Goal: Task Accomplishment & Management: Manage account settings

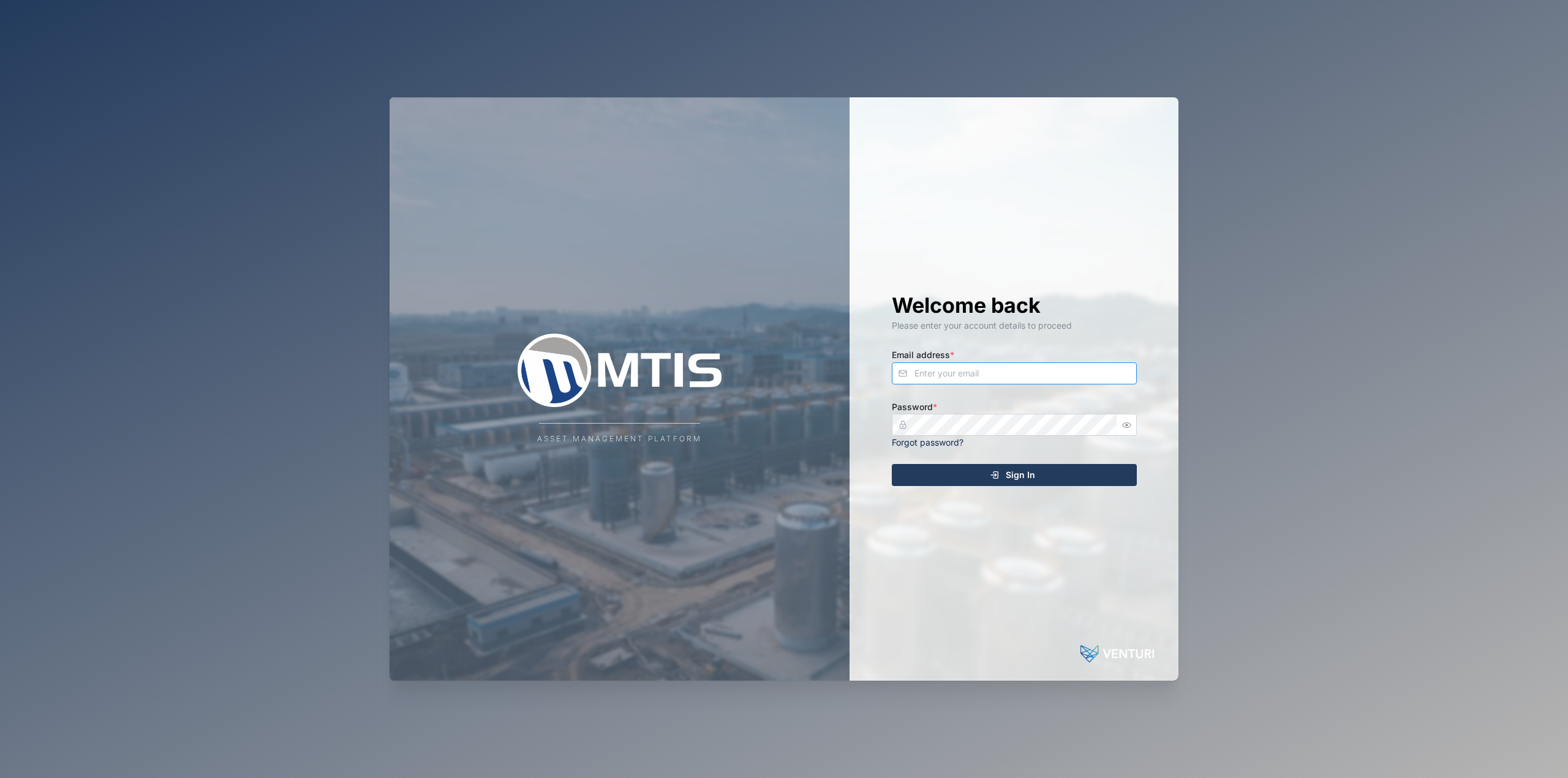
click at [782, 370] on input "Email address *" at bounding box center [1015, 374] width 245 height 22
type input "[EMAIL_ADDRESS][PERSON_NAME][DOMAIN_NAME]"
click at [782, 464] on button "Sign In" at bounding box center [1015, 475] width 245 height 22
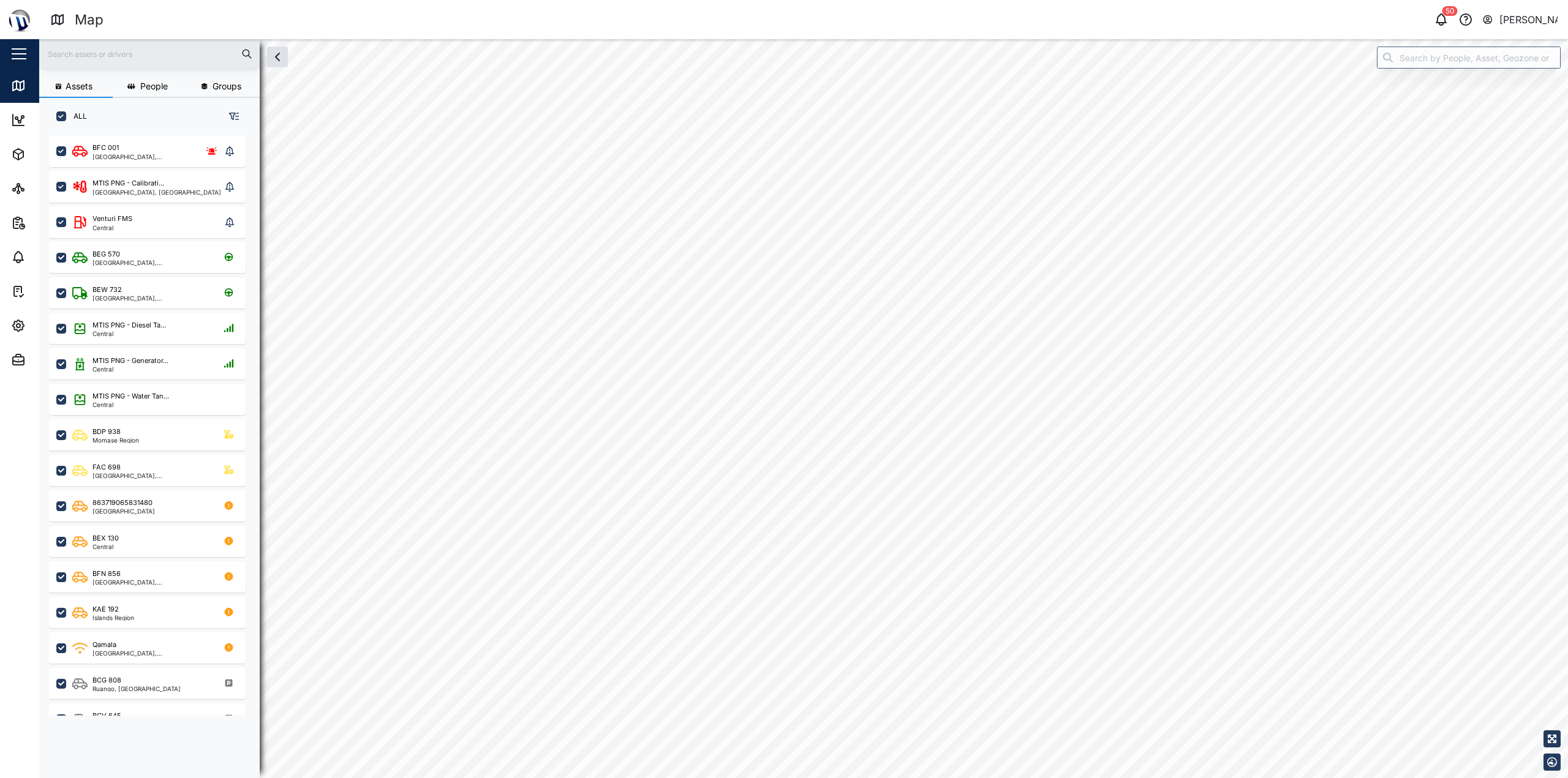
checkbox input "true"
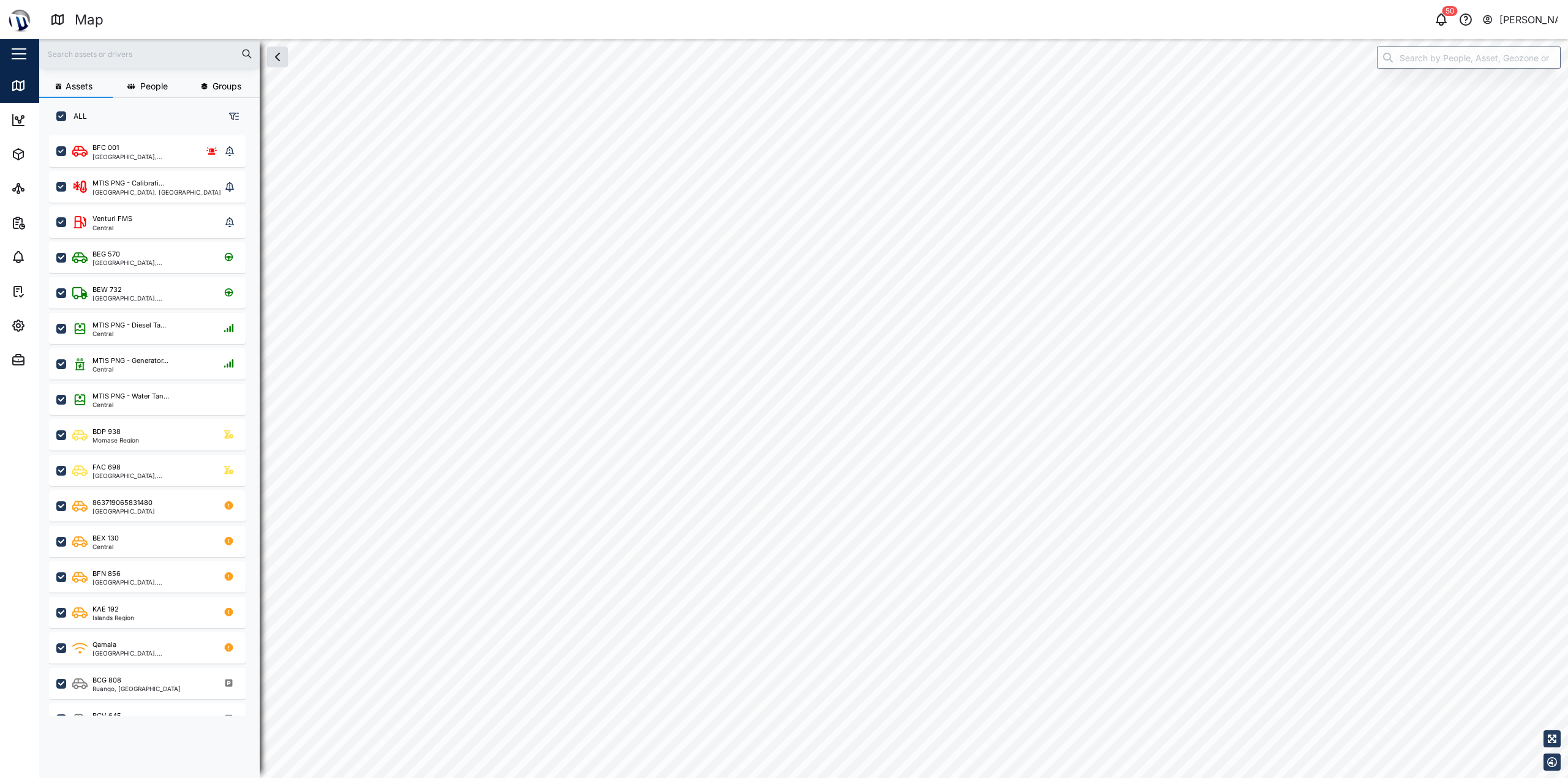
checkbox input "true"
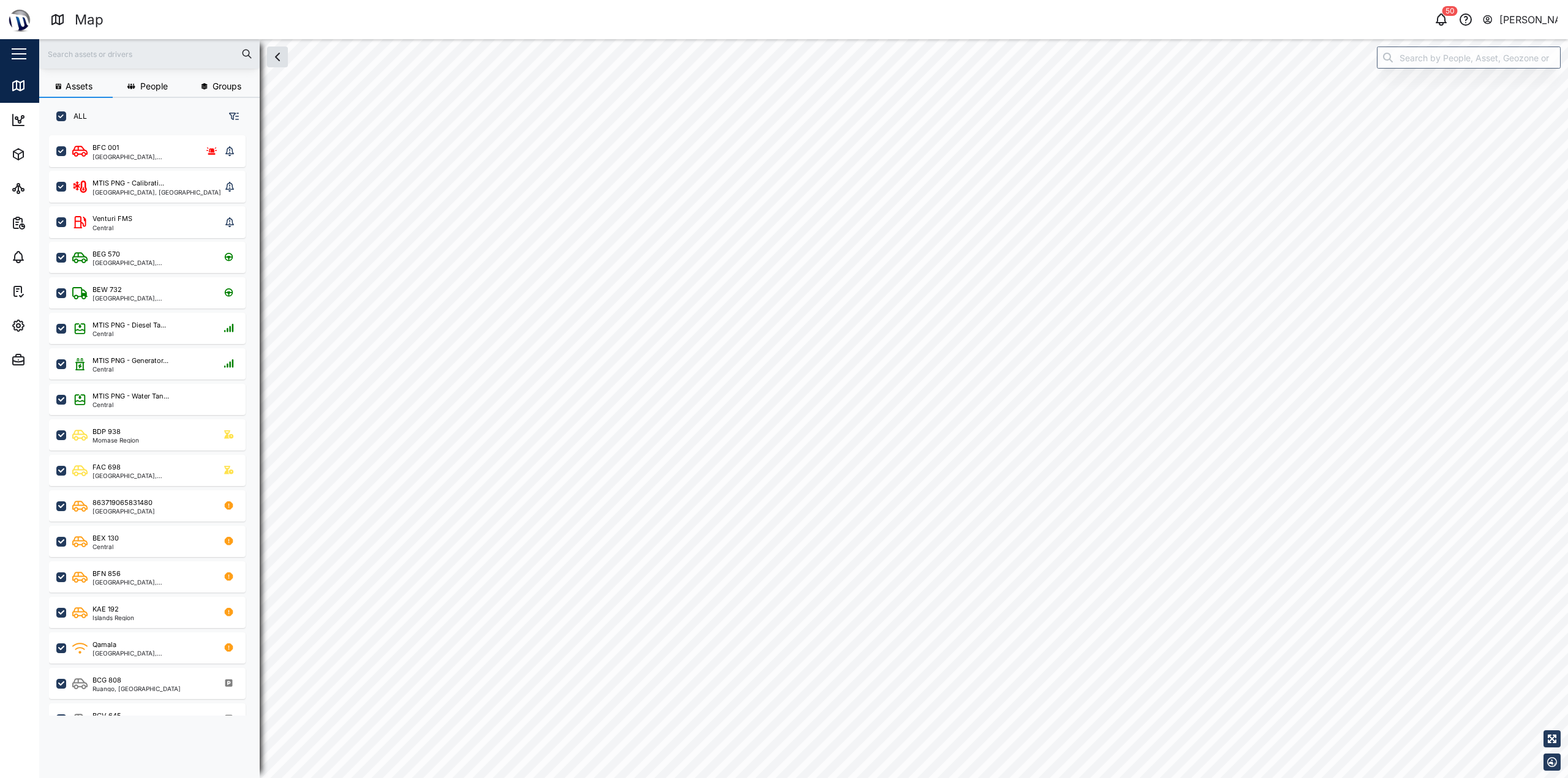
checkbox input "true"
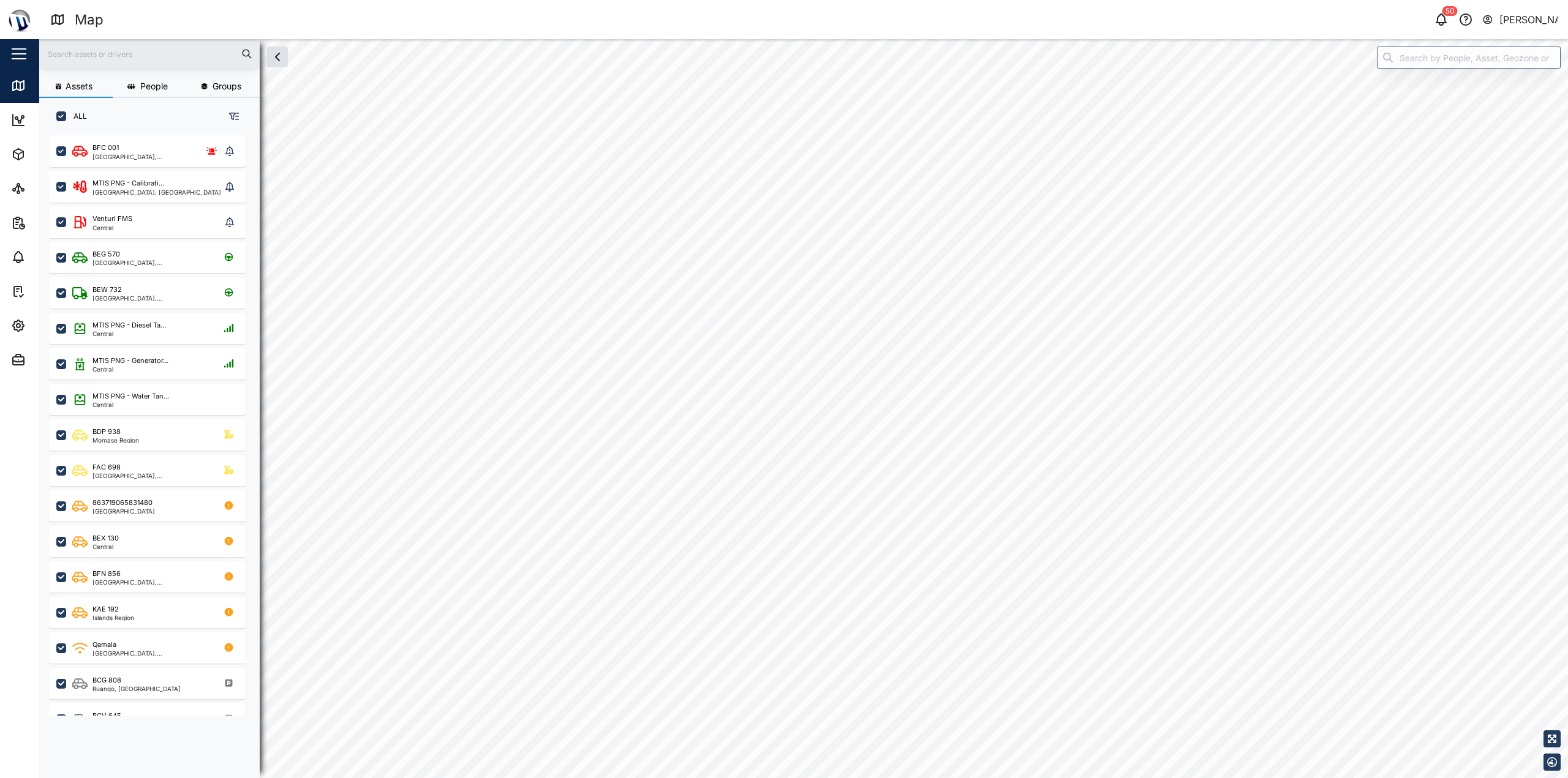
checkbox input "true"
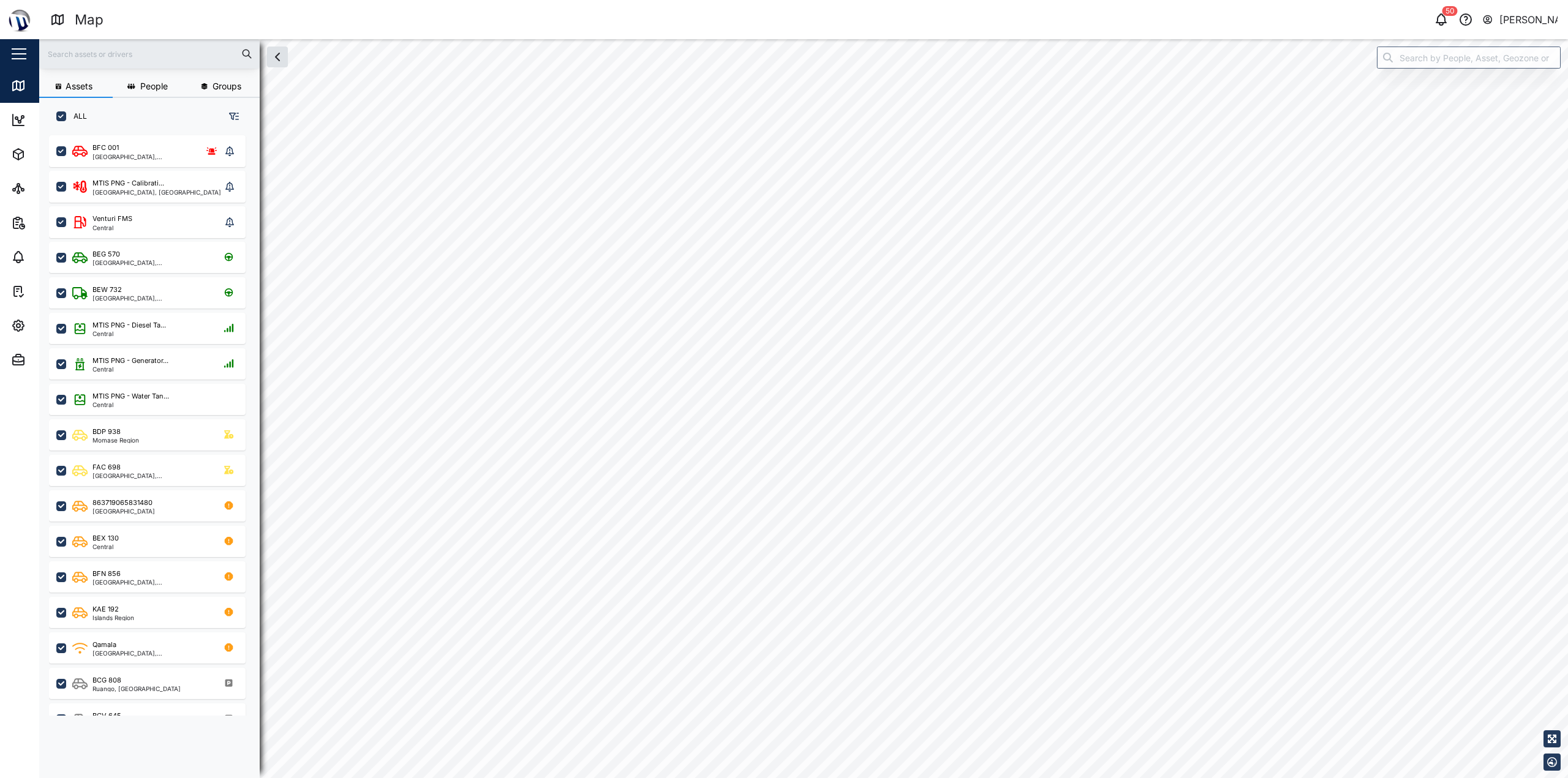
checkbox input "true"
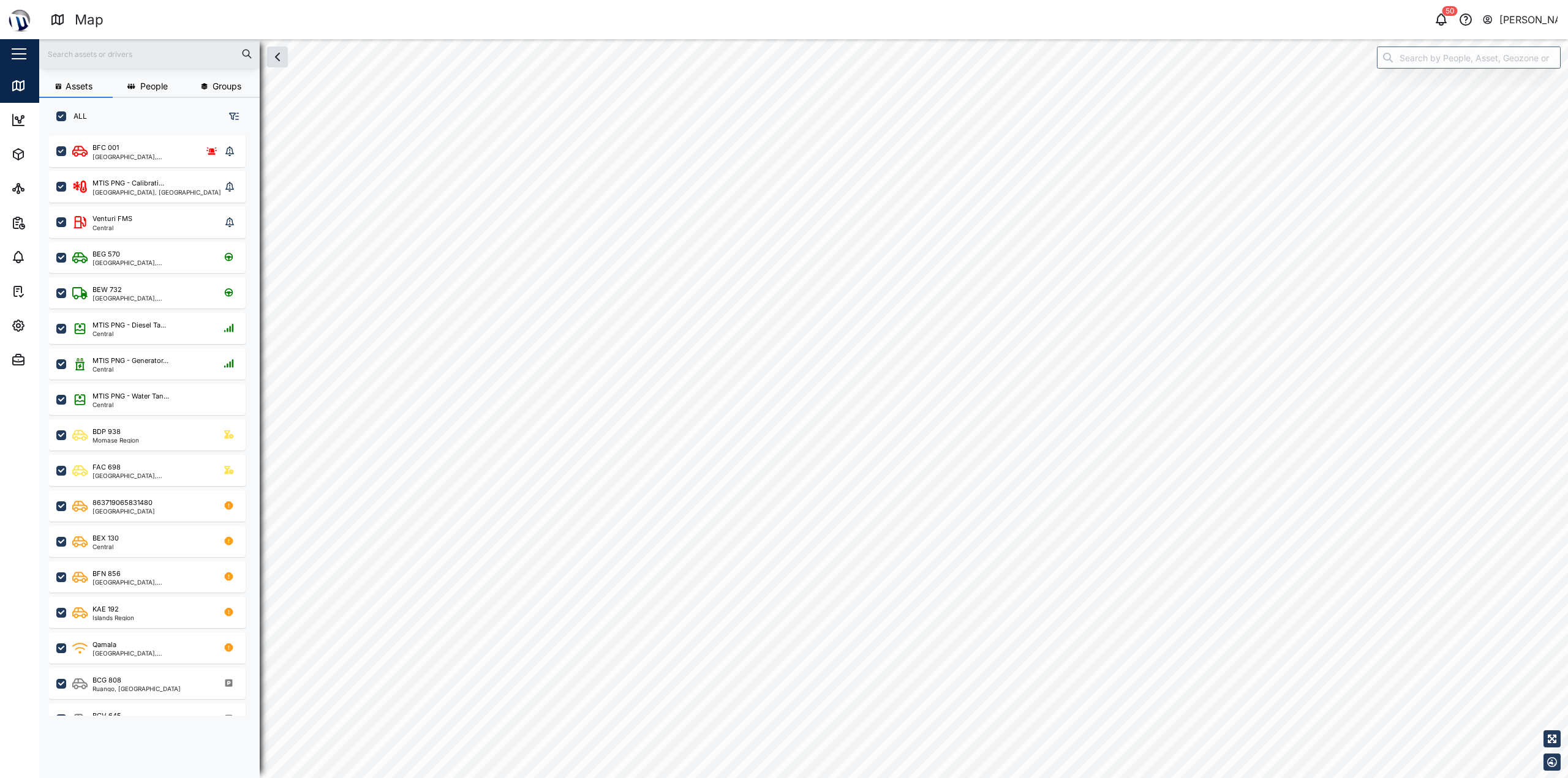
checkbox input "true"
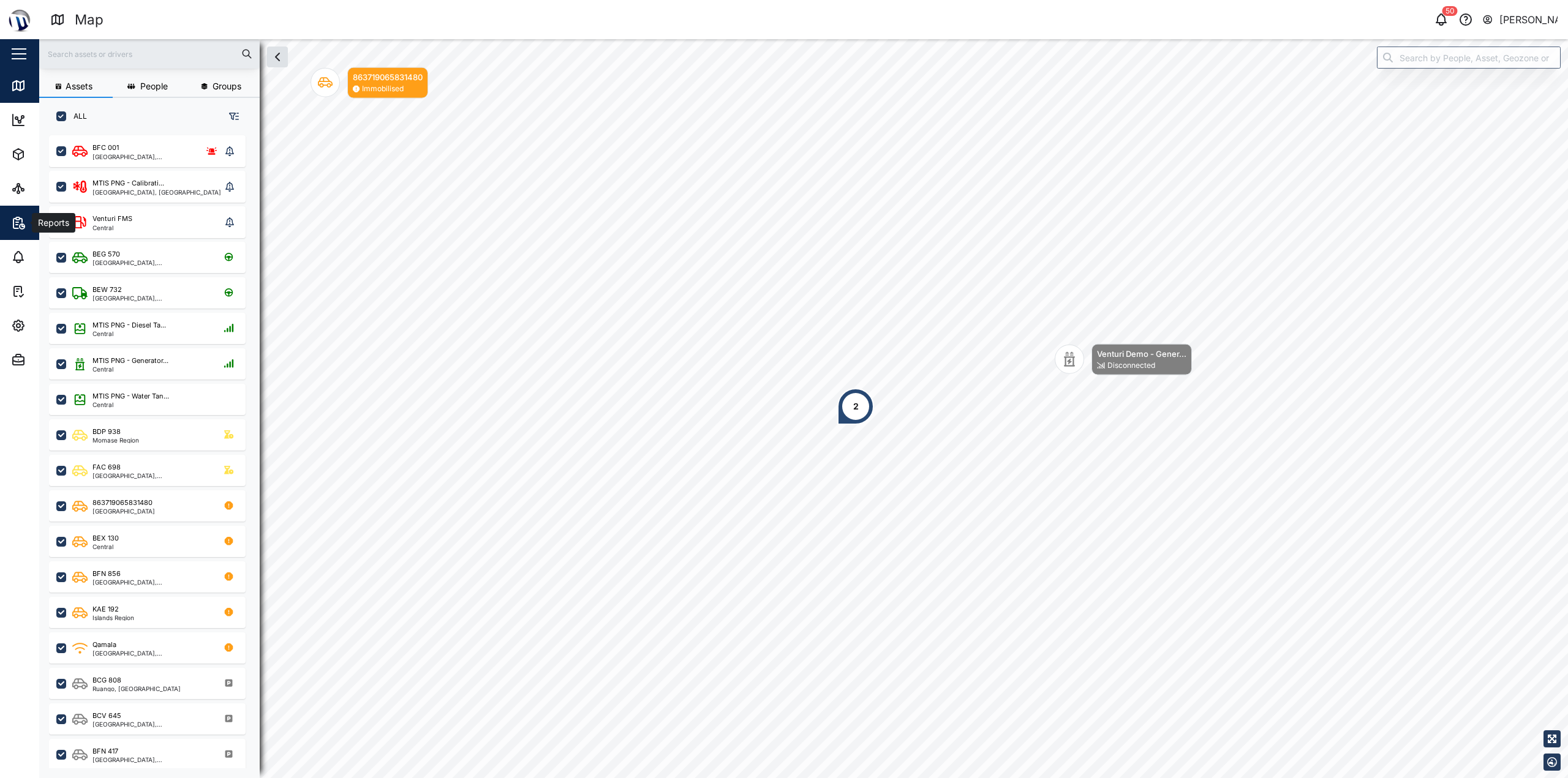
click at [18, 223] on icon "button" at bounding box center [17, 223] width 2 height 0
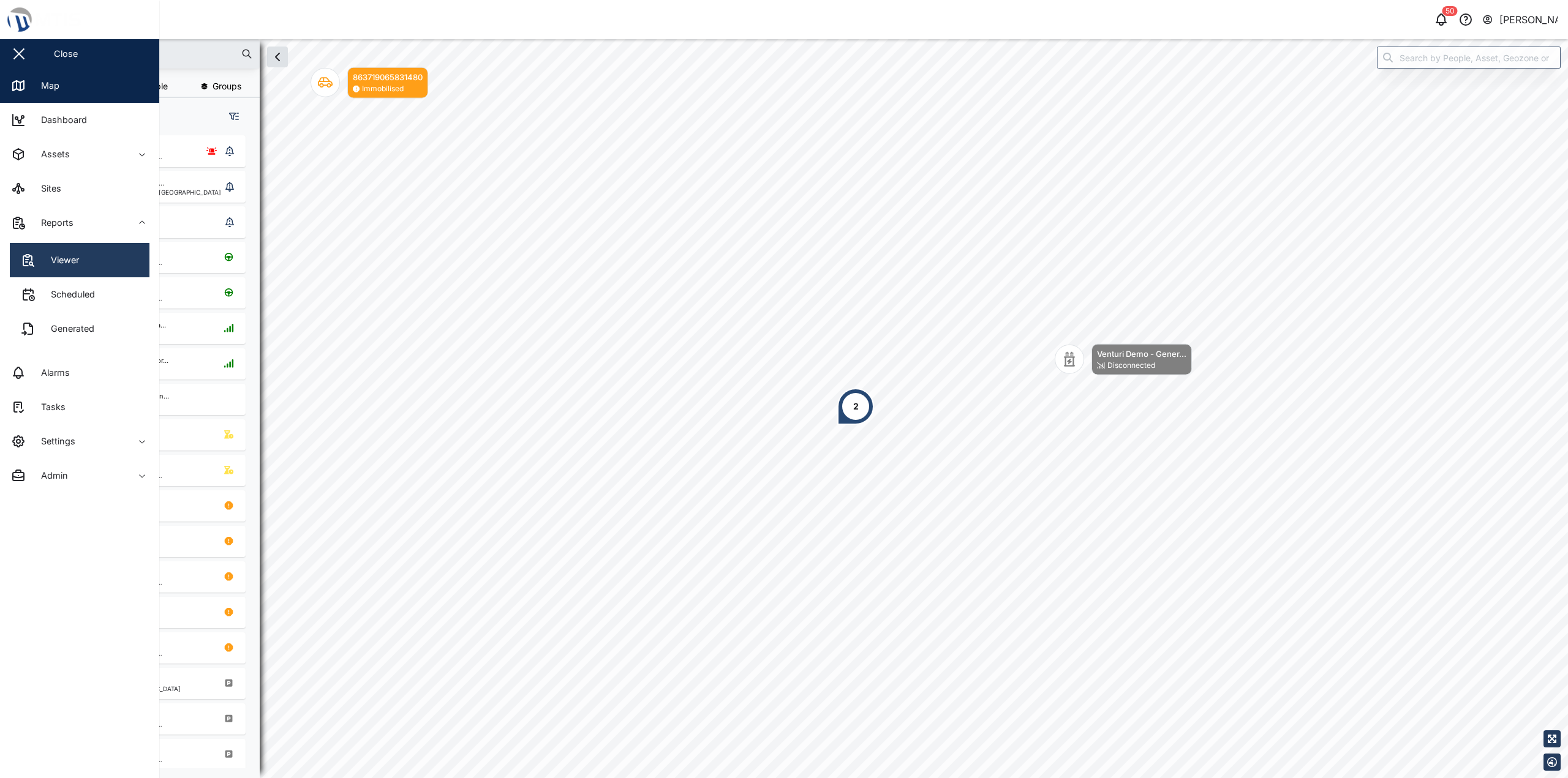
click at [98, 264] on link "Viewer" at bounding box center [79, 260] width 139 height 34
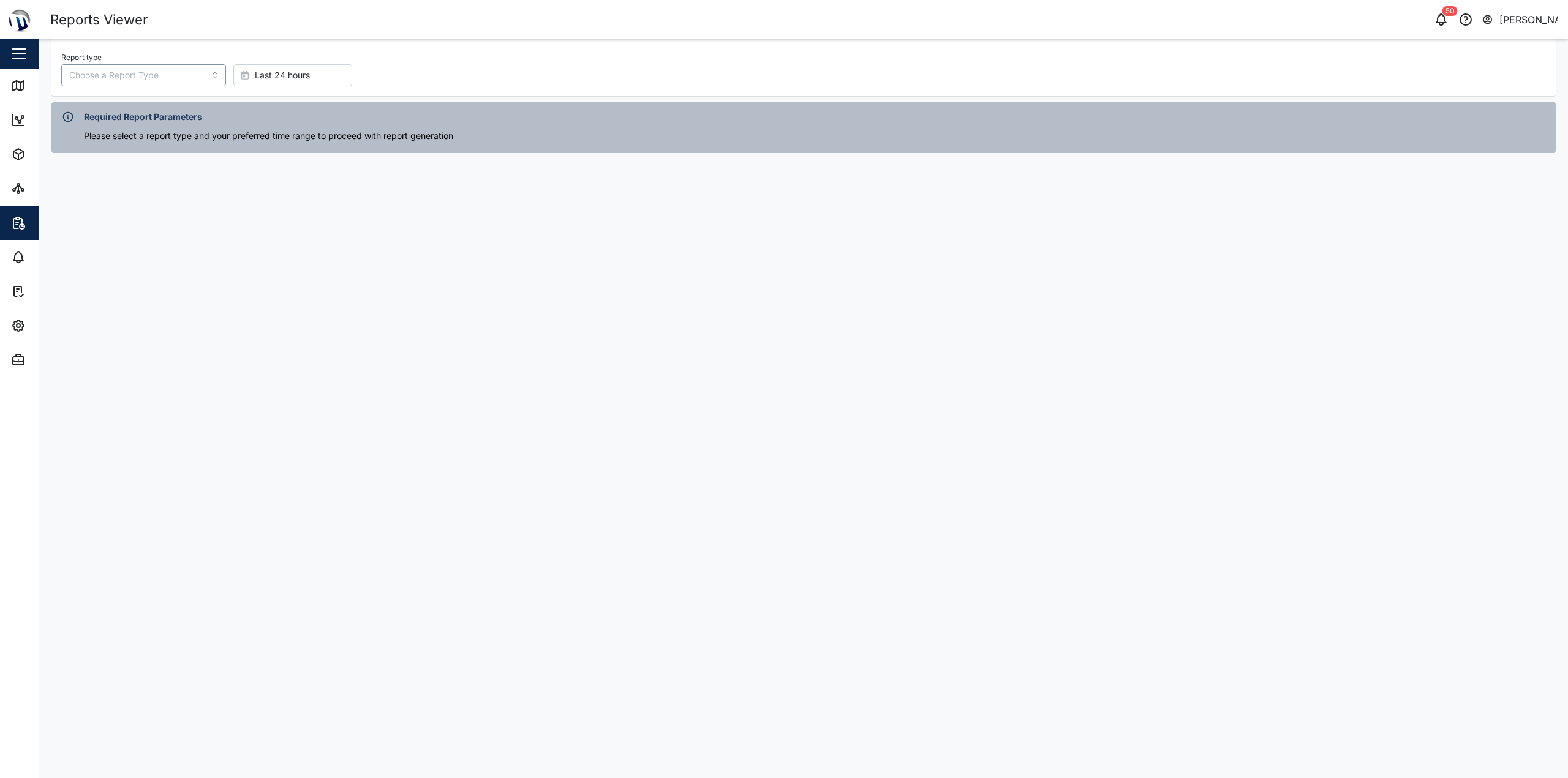
click at [169, 74] on input "Report type" at bounding box center [143, 75] width 165 height 22
type input "Power Consumption Report"
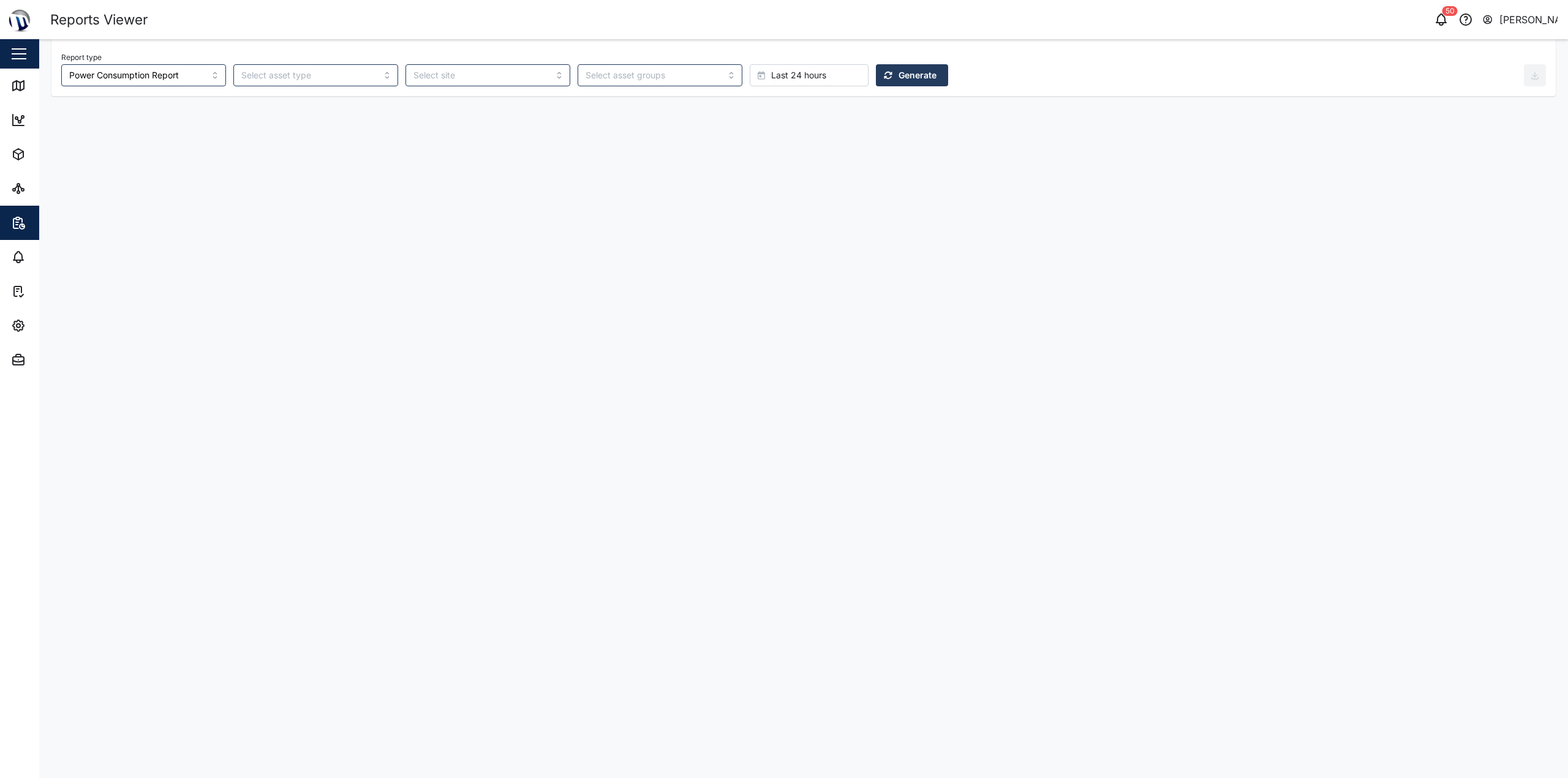
click at [750, 64] on button "Last 24 hours" at bounding box center [809, 75] width 119 height 22
click at [737, 323] on span "Absolute date" at bounding box center [730, 324] width 58 height 22
click at [771, 75] on span "Absolute date" at bounding box center [799, 75] width 56 height 21
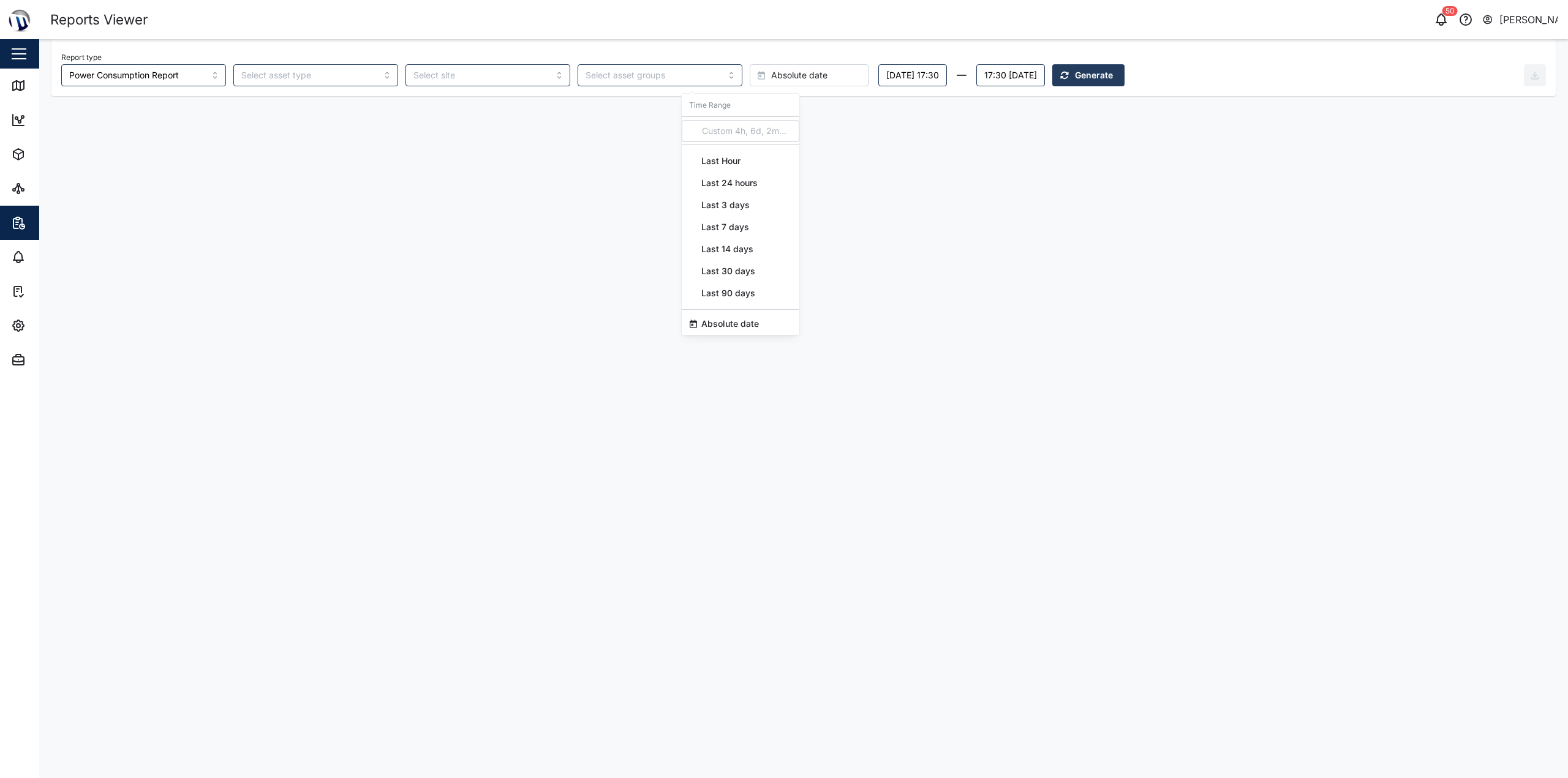
click at [750, 274] on span "Last 30 days" at bounding box center [728, 271] width 54 height 22
drag, startPoint x: 875, startPoint y: 129, endPoint x: 855, endPoint y: 111, distance: 26.9
click at [782, 129] on main "Report type Power Consumption Report Last 30 days Generate" at bounding box center [803, 408] width 1529 height 739
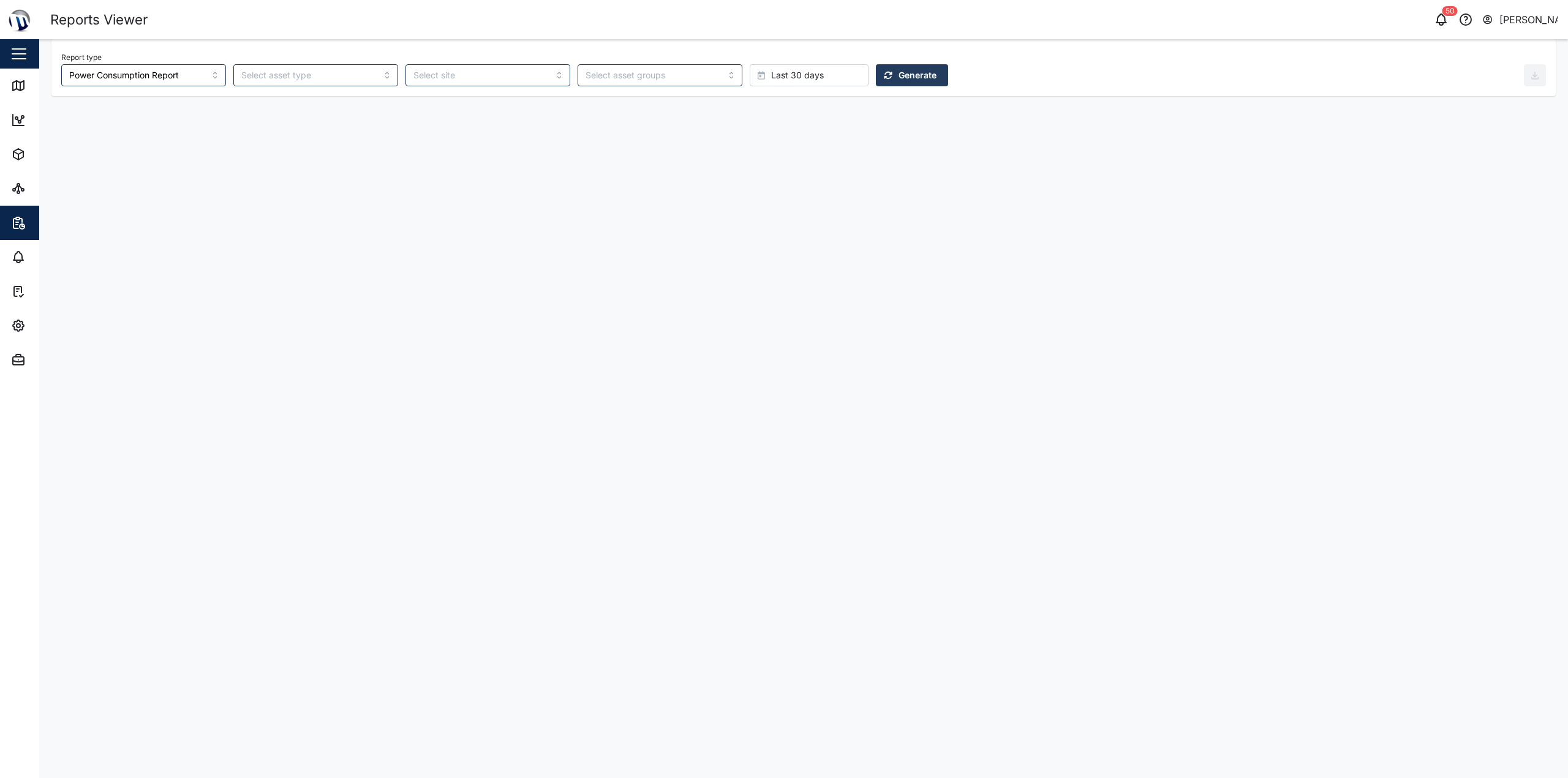
click at [782, 73] on button "Generate" at bounding box center [912, 75] width 72 height 22
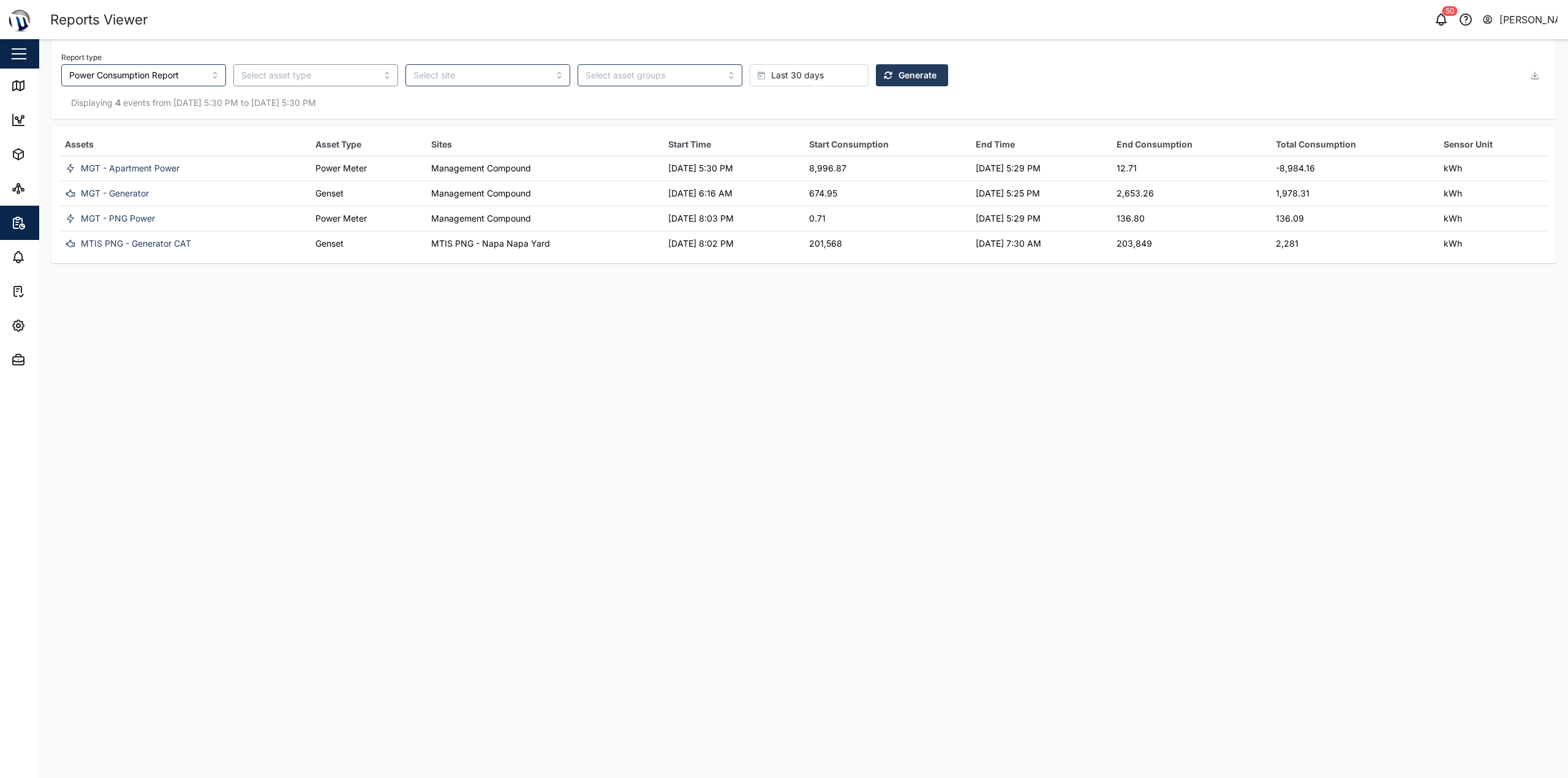
click at [305, 70] on input "search" at bounding box center [316, 75] width 165 height 22
click at [656, 99] on div "Displaying 4 events from 15 Sep 2025 5:30 PM to 15 Oct 2025 5:30 PM" at bounding box center [803, 102] width 1485 height 14
click at [771, 73] on span "Last 30 days" at bounding box center [798, 75] width 53 height 21
click at [740, 327] on span "Absolute date" at bounding box center [730, 324] width 58 height 22
click at [782, 82] on button "17:30 Wednesday, 15 October" at bounding box center [1011, 75] width 69 height 22
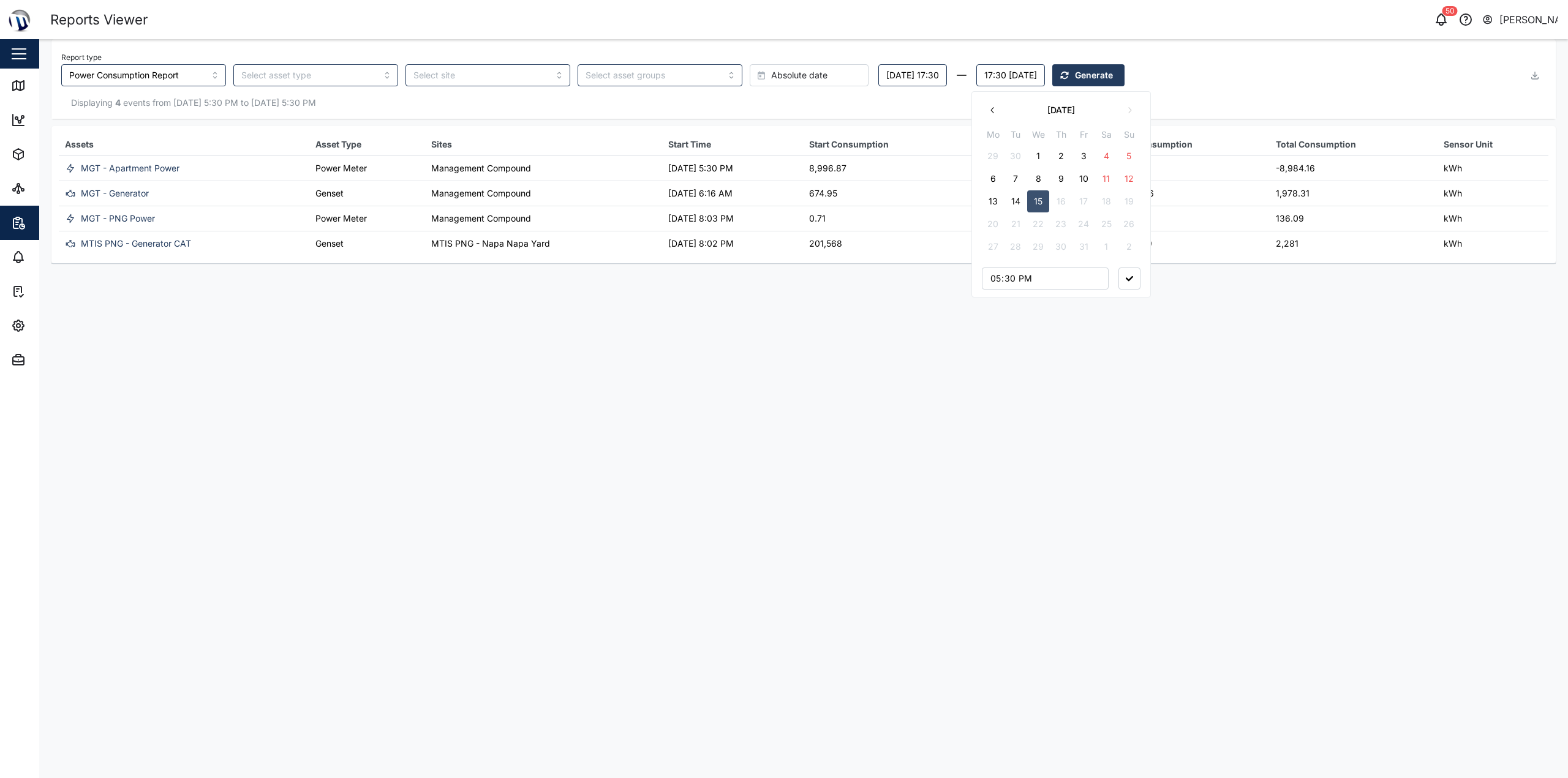
click at [782, 178] on button "9" at bounding box center [1061, 179] width 22 height 22
click at [782, 103] on div "Displaying 4 events from 15 Sep 2025 5:30 PM to 15 Oct 2025 5:30 PM" at bounding box center [803, 102] width 1485 height 14
click at [782, 77] on button "Monday, 15 September 17:30" at bounding box center [913, 75] width 69 height 22
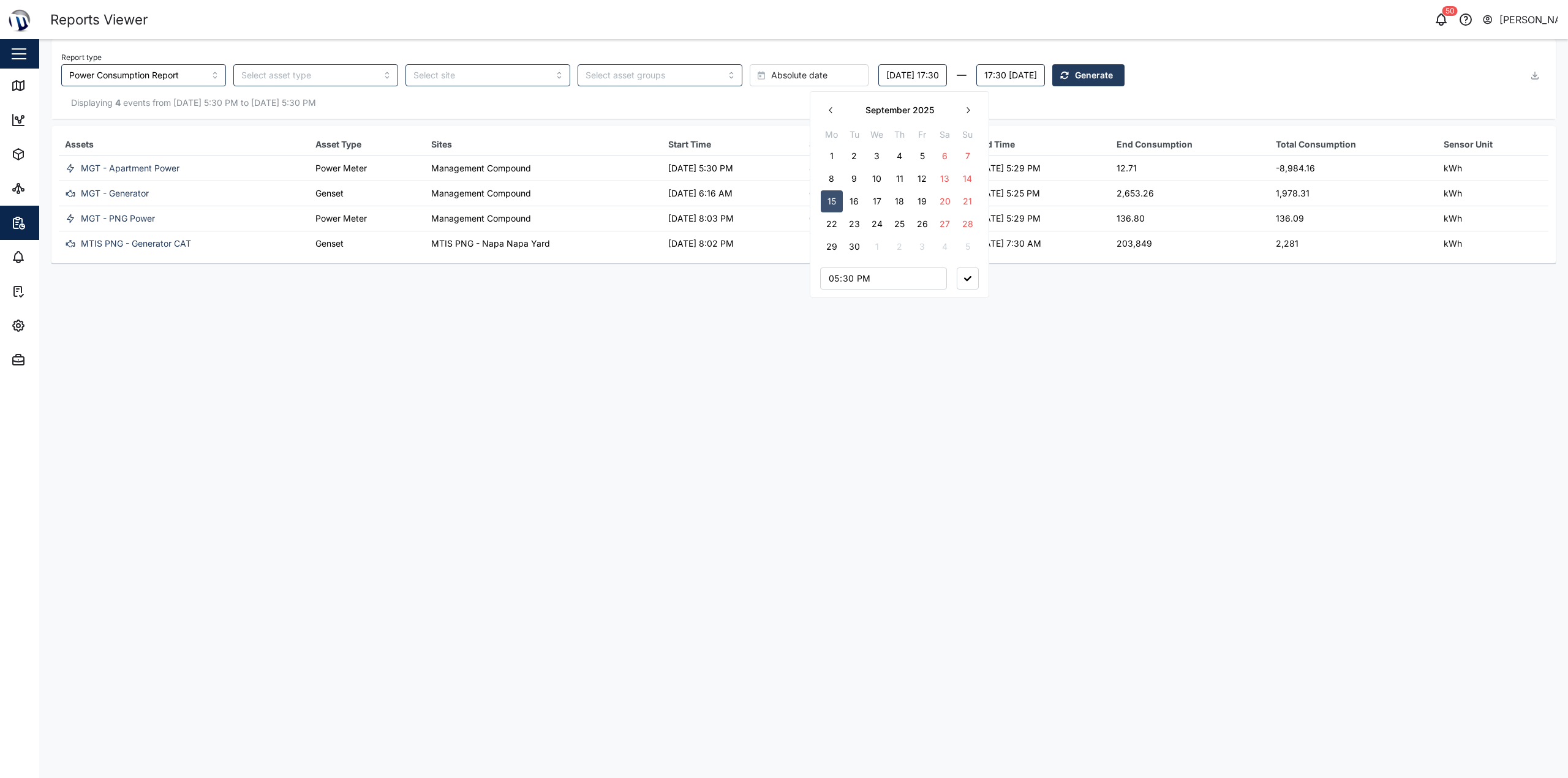
click at [782, 150] on button "1" at bounding box center [832, 156] width 22 height 22
click at [782, 74] on button "17:30 Thursday, 09 October" at bounding box center [1011, 75] width 69 height 22
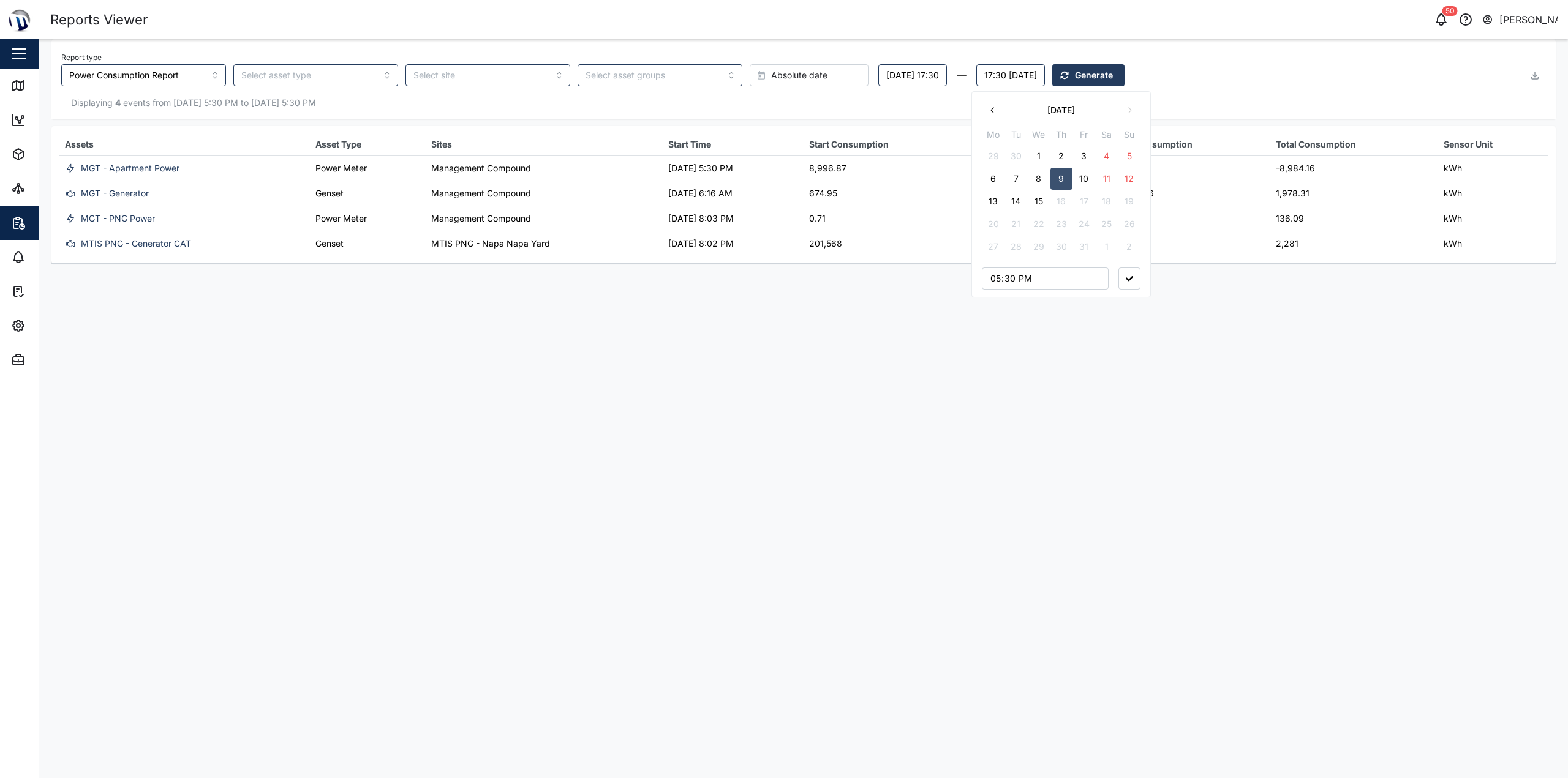
click at [782, 155] on button "30" at bounding box center [1016, 156] width 22 height 22
click at [782, 155] on button "1" at bounding box center [1039, 156] width 22 height 22
type input "00:00"
click at [782, 288] on button "button" at bounding box center [1130, 279] width 22 height 22
click at [782, 79] on button "Monday, 01 September 17:30" at bounding box center [913, 75] width 69 height 22
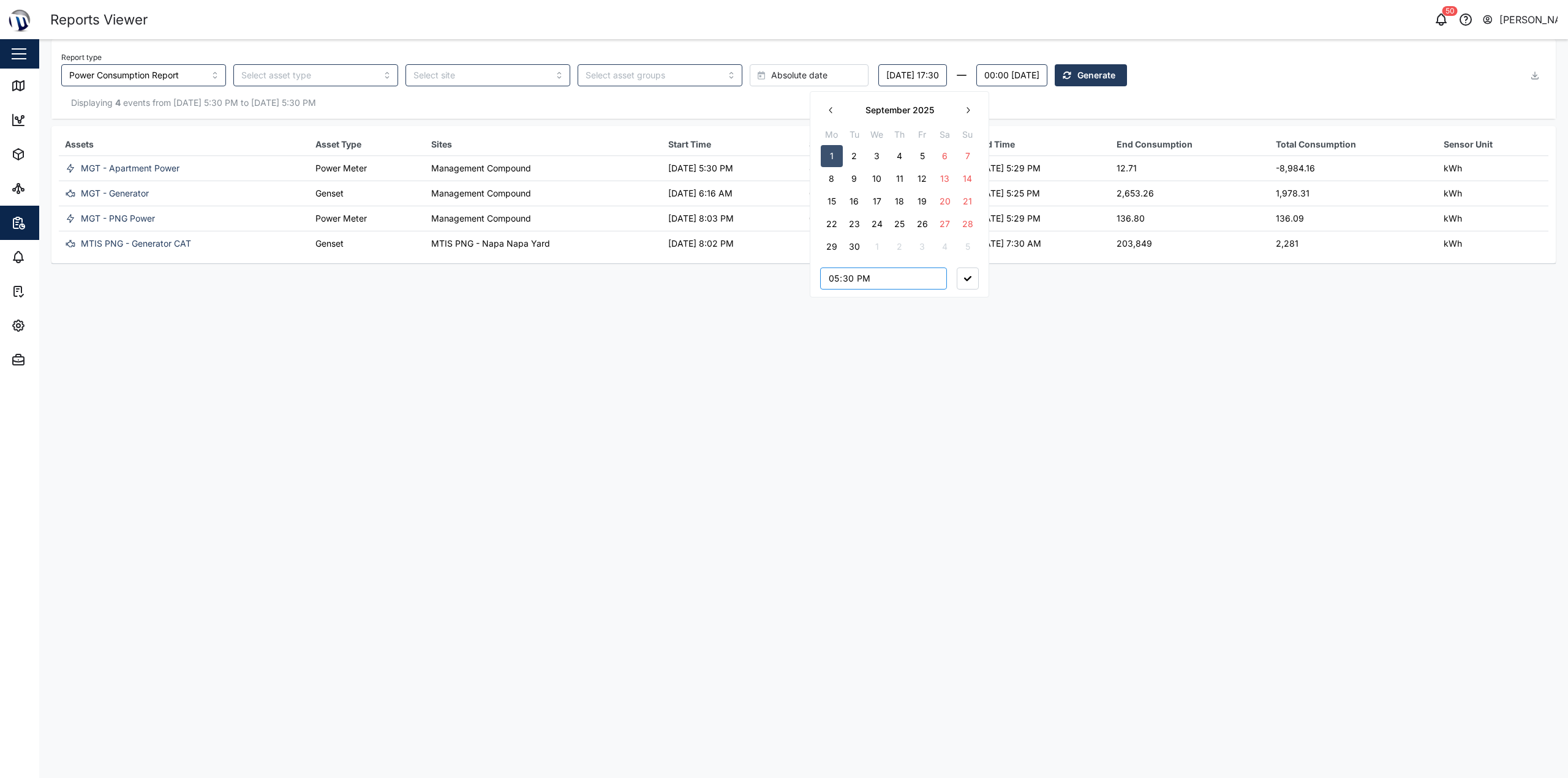
click at [782, 278] on input "17:30" at bounding box center [883, 279] width 127 height 22
type input "00:00"
click at [782, 279] on button "button" at bounding box center [968, 279] width 22 height 22
click at [782, 78] on span "Generate" at bounding box center [1099, 75] width 38 height 21
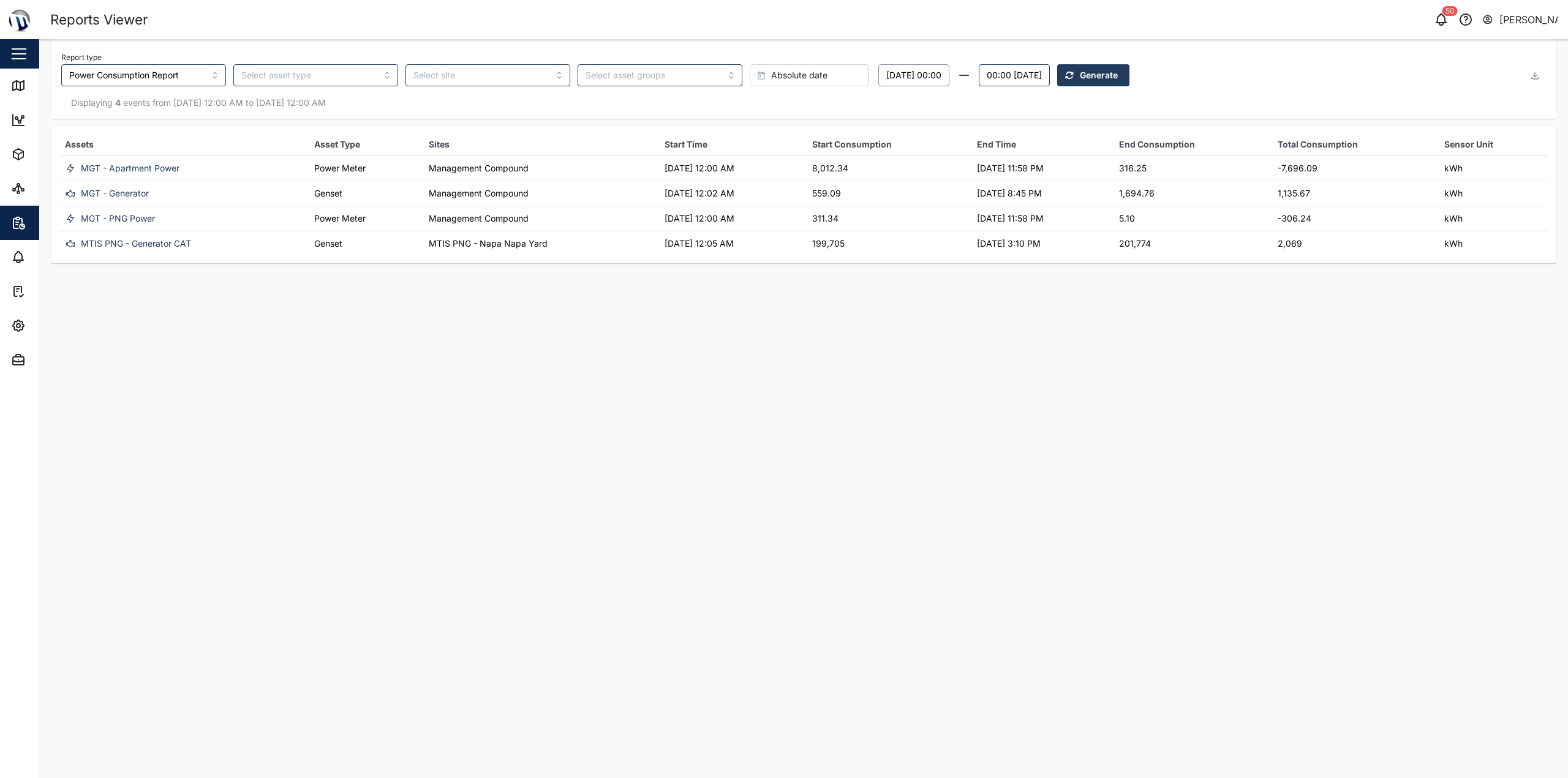
click at [782, 80] on button "Monday, 01 September 00:00" at bounding box center [914, 75] width 71 height 22
click at [782, 105] on button "button" at bounding box center [831, 110] width 22 height 22
click at [782, 161] on button "1" at bounding box center [923, 156] width 22 height 22
click at [782, 80] on button "00:00 Wednesday, 01 October" at bounding box center [1014, 75] width 71 height 22
click at [782, 118] on button "button" at bounding box center [973, 110] width 22 height 22
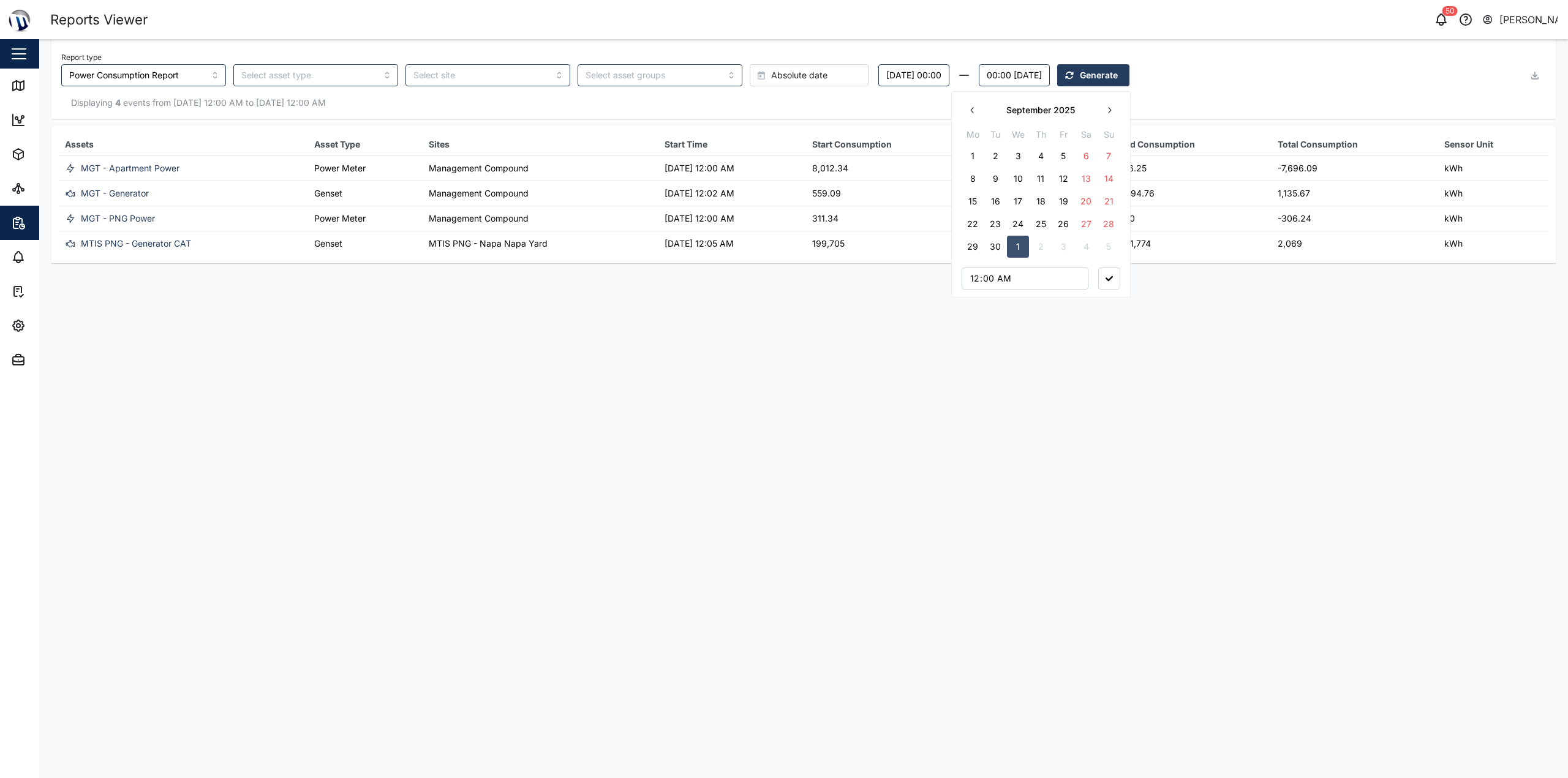
click at [782, 155] on button "1" at bounding box center [973, 156] width 22 height 22
click at [782, 98] on div "Displaying 4 events from 01 Sep 2025 12:00 AM to 01 Oct 2025 12:00 AM" at bounding box center [803, 102] width 1485 height 14
click at [782, 82] on span "Generate" at bounding box center [1099, 75] width 38 height 21
click at [337, 77] on input "search" at bounding box center [316, 75] width 165 height 22
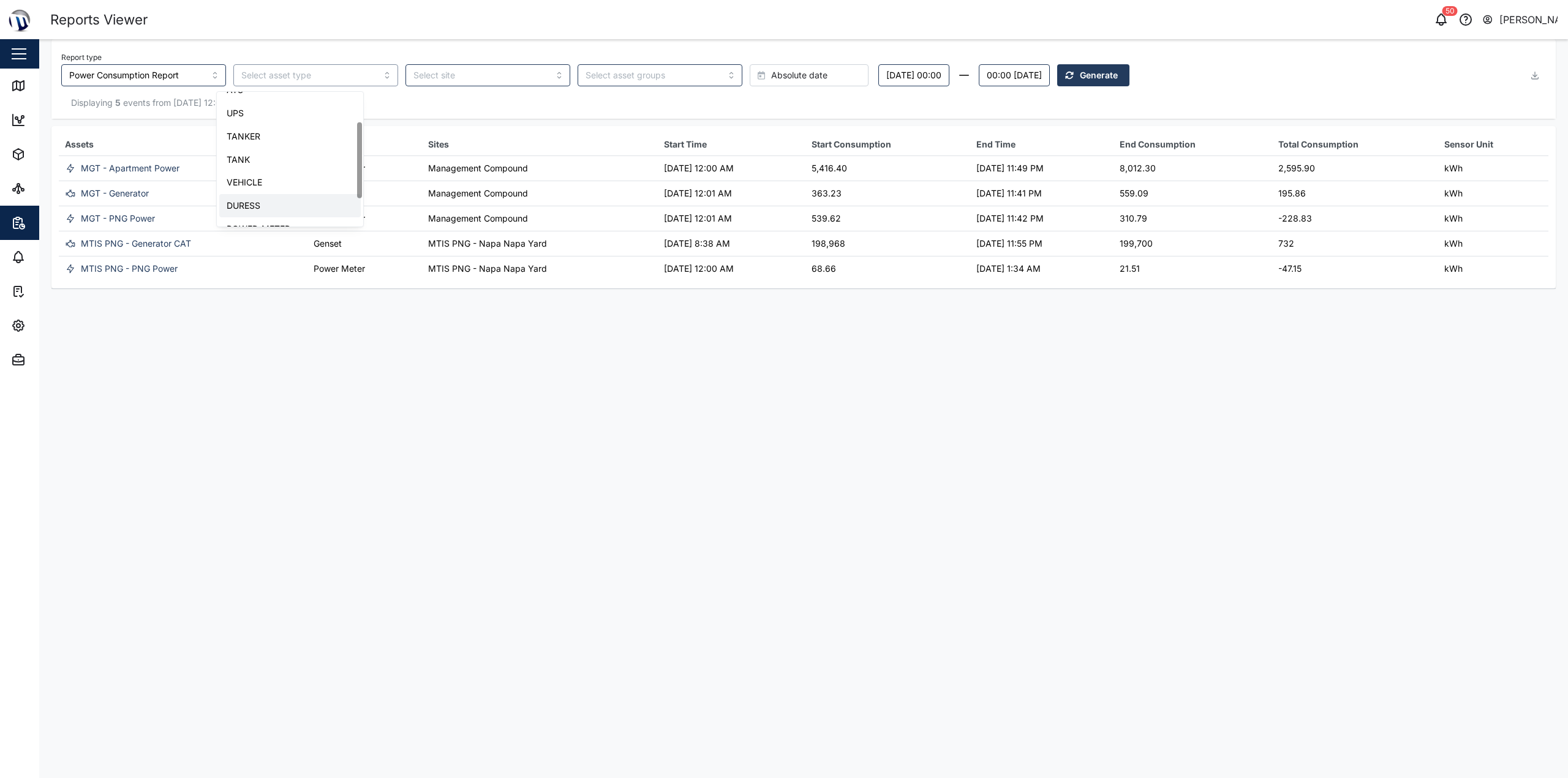
scroll to position [0, 0]
click at [585, 77] on input "search" at bounding box center [653, 75] width 135 height 10
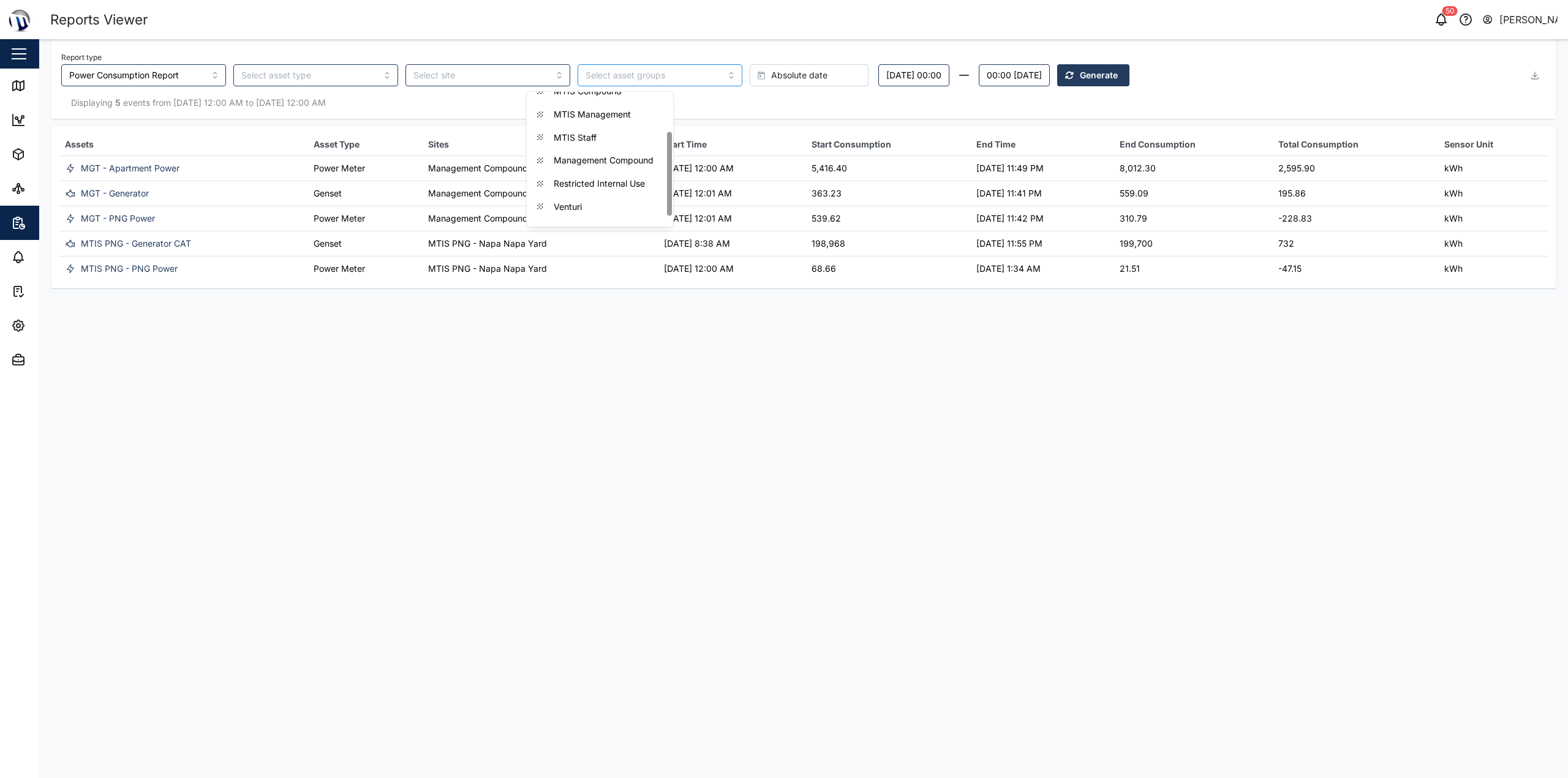
scroll to position [78, 0]
click at [730, 117] on div "Displaying 5 events from 01 Aug 2025 12:00 AM to 01 Sep 2025 12:00 AM" at bounding box center [803, 102] width 1505 height 33
drag, startPoint x: 1338, startPoint y: 218, endPoint x: 801, endPoint y: 219, distance: 537.0
click at [782, 219] on tr "MGT - PNG Power Power Meter Management Compound 01 Aug 2025 12:01 AM 539.62 31 …" at bounding box center [803, 219] width 1490 height 25
click at [782, 218] on td "01 Aug 2025 12:01 AM" at bounding box center [732, 219] width 147 height 25
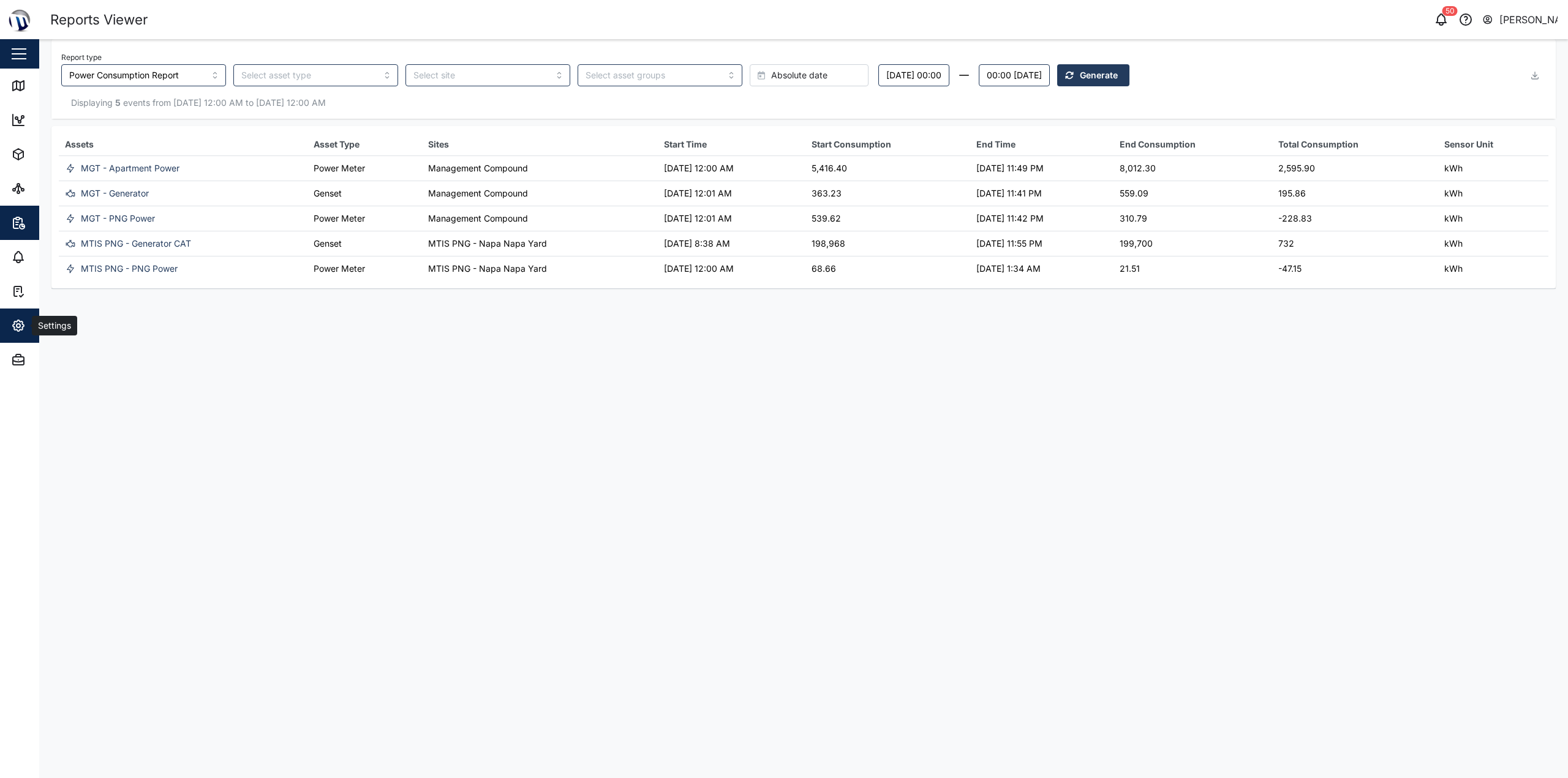
click at [32, 332] on div "Settings" at bounding box center [54, 326] width 43 height 14
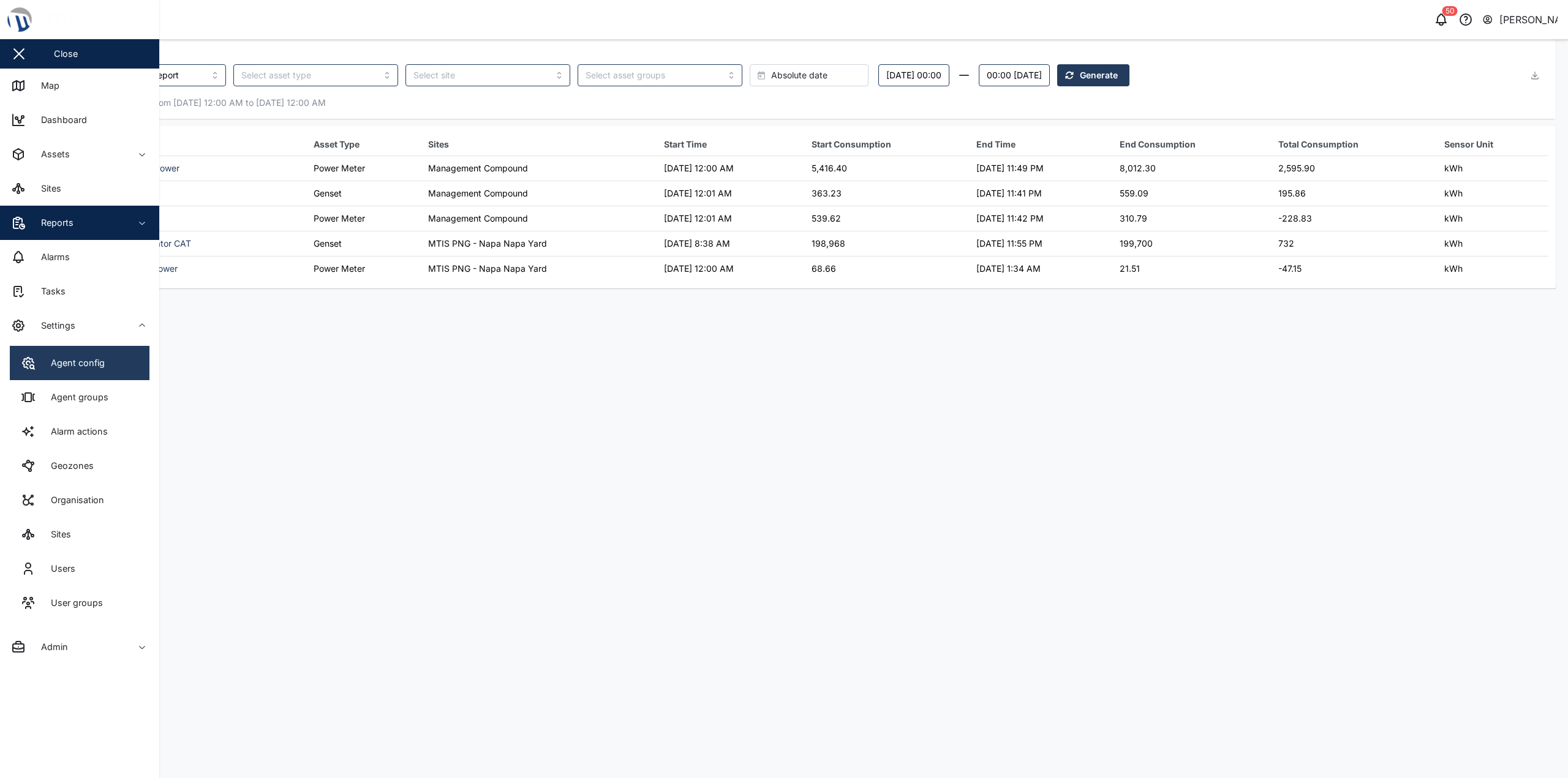
click at [127, 379] on link "Agent config" at bounding box center [79, 363] width 139 height 34
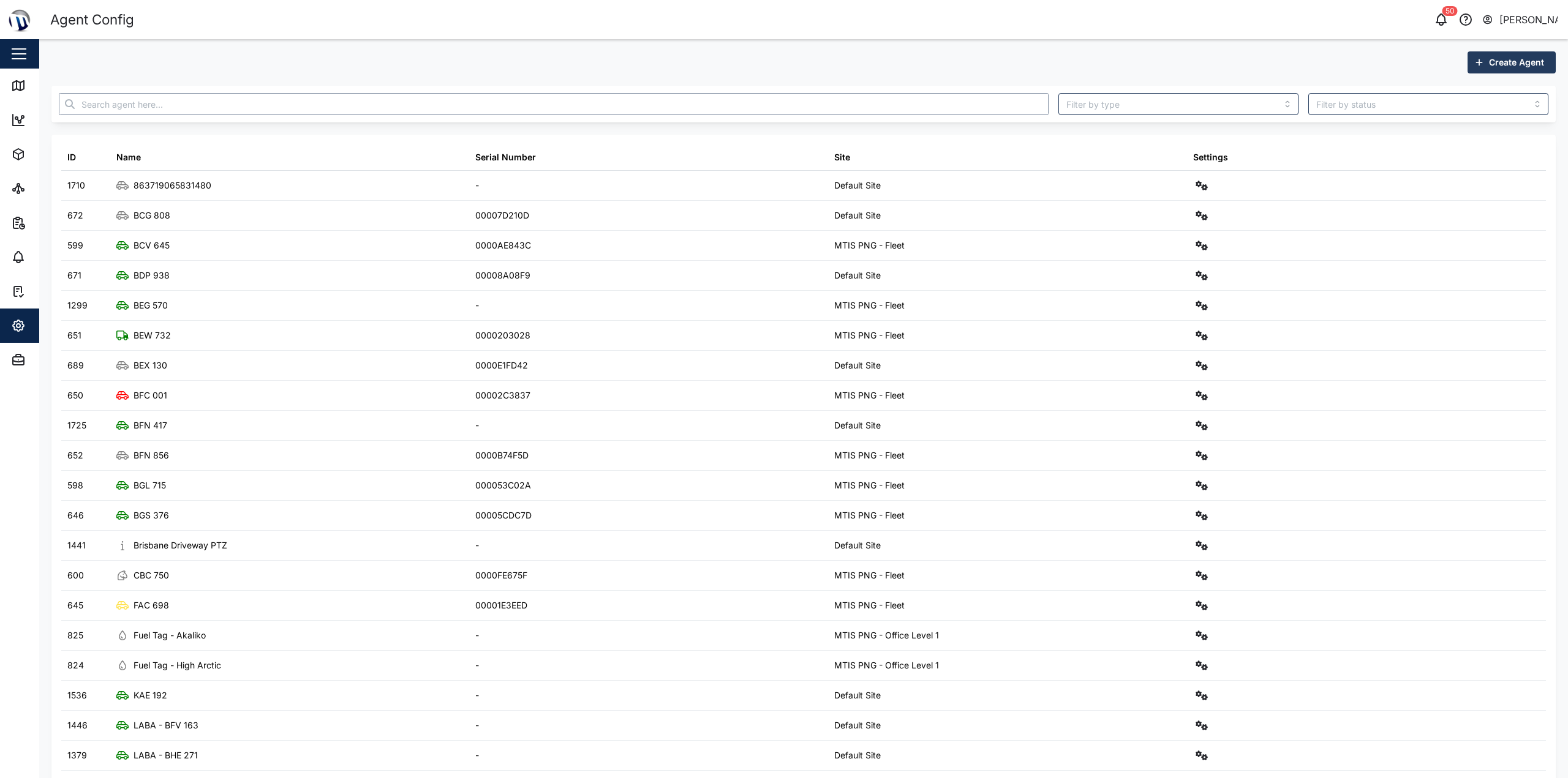
click at [281, 103] on input "text" at bounding box center [553, 104] width 990 height 22
type input "M"
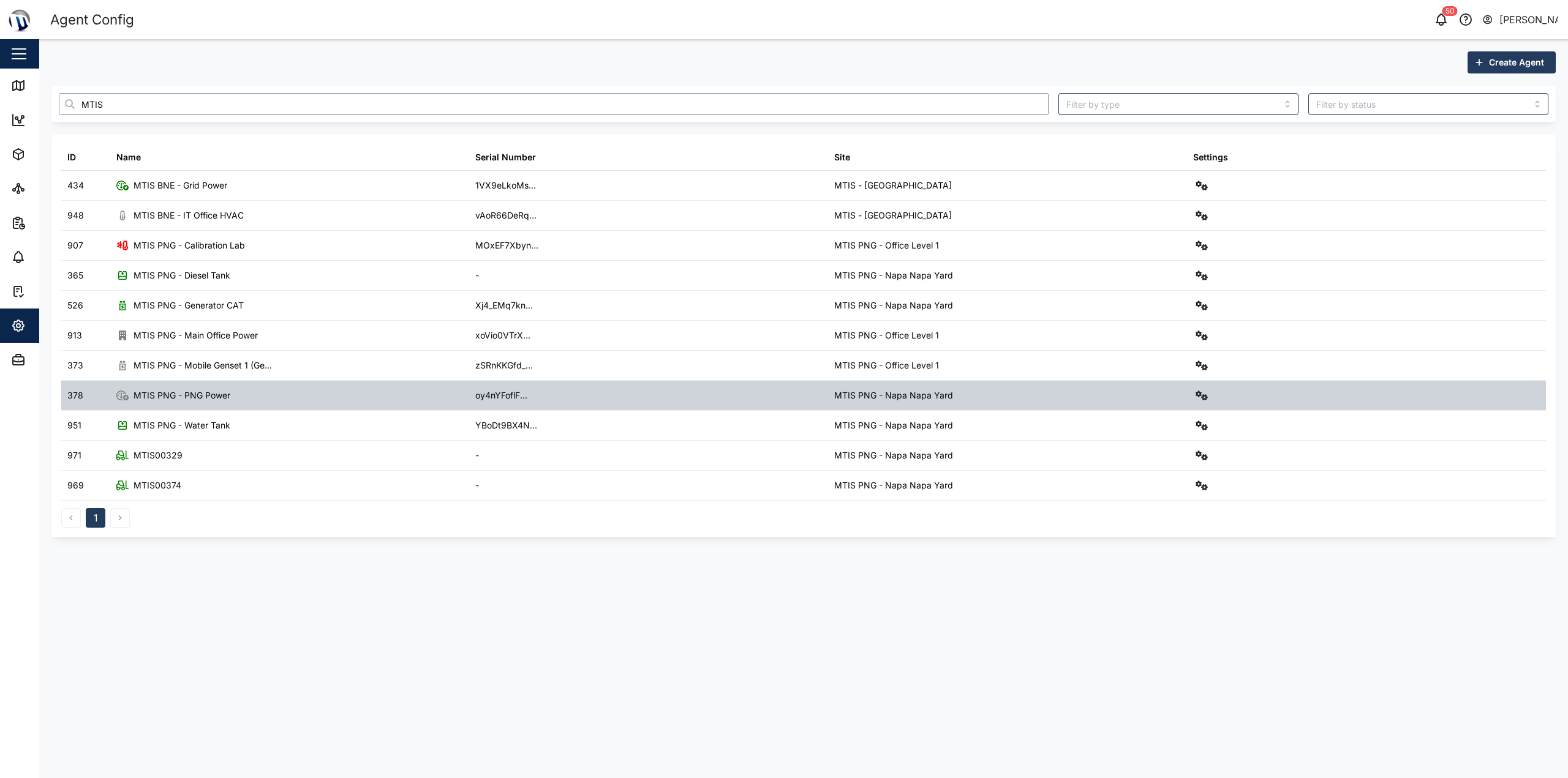
type input "MTIS"
click at [782, 391] on icon "button" at bounding box center [1201, 395] width 12 height 10
click at [782, 428] on div "Configure" at bounding box center [1157, 424] width 85 height 14
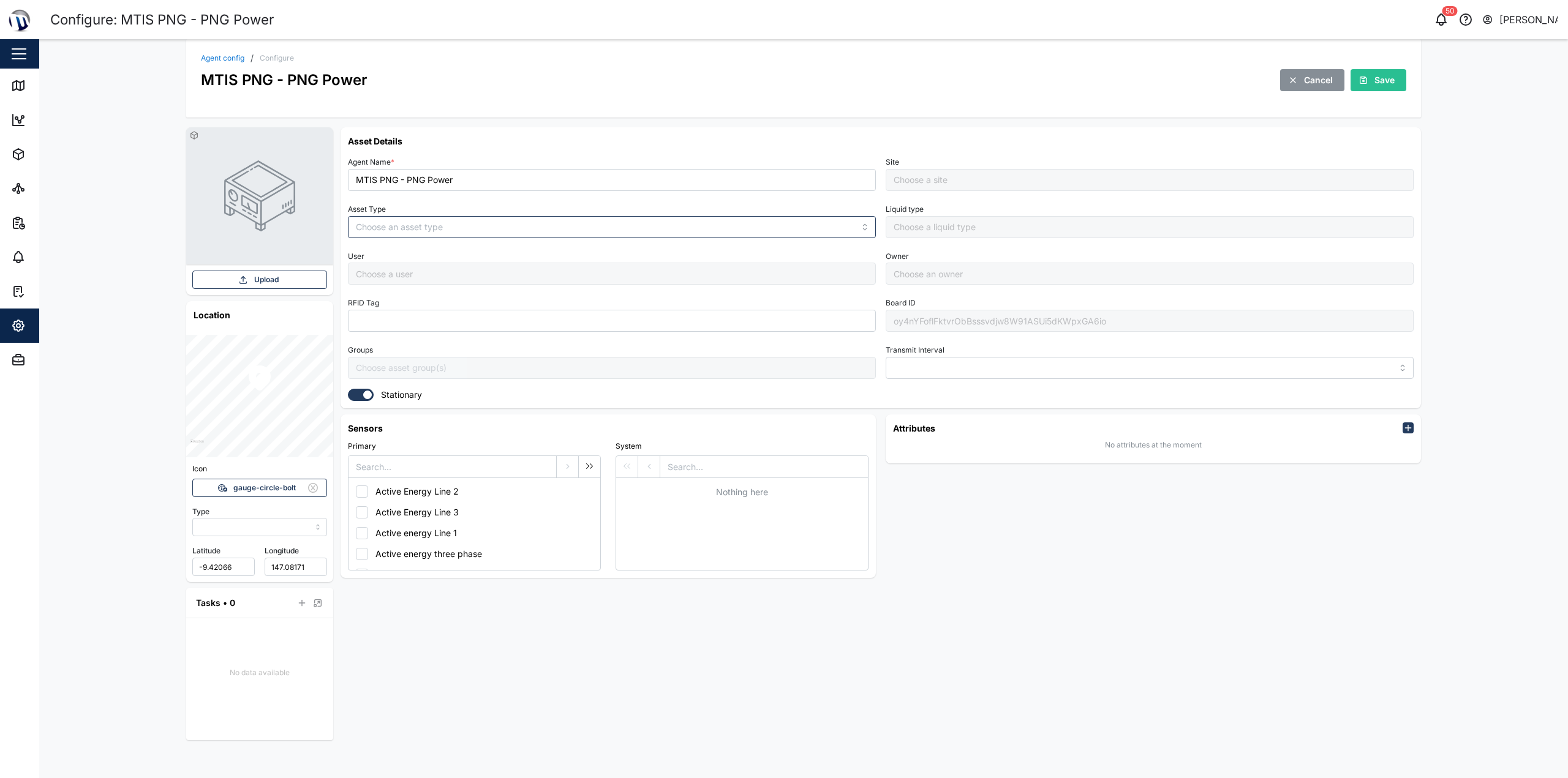
type input "MANUAL"
type input "POWER_METER"
type input "5 minutes"
type input "MTIS PNG - Napa Napa Yard"
click at [444, 216] on input "POWER_METER" at bounding box center [611, 227] width 528 height 22
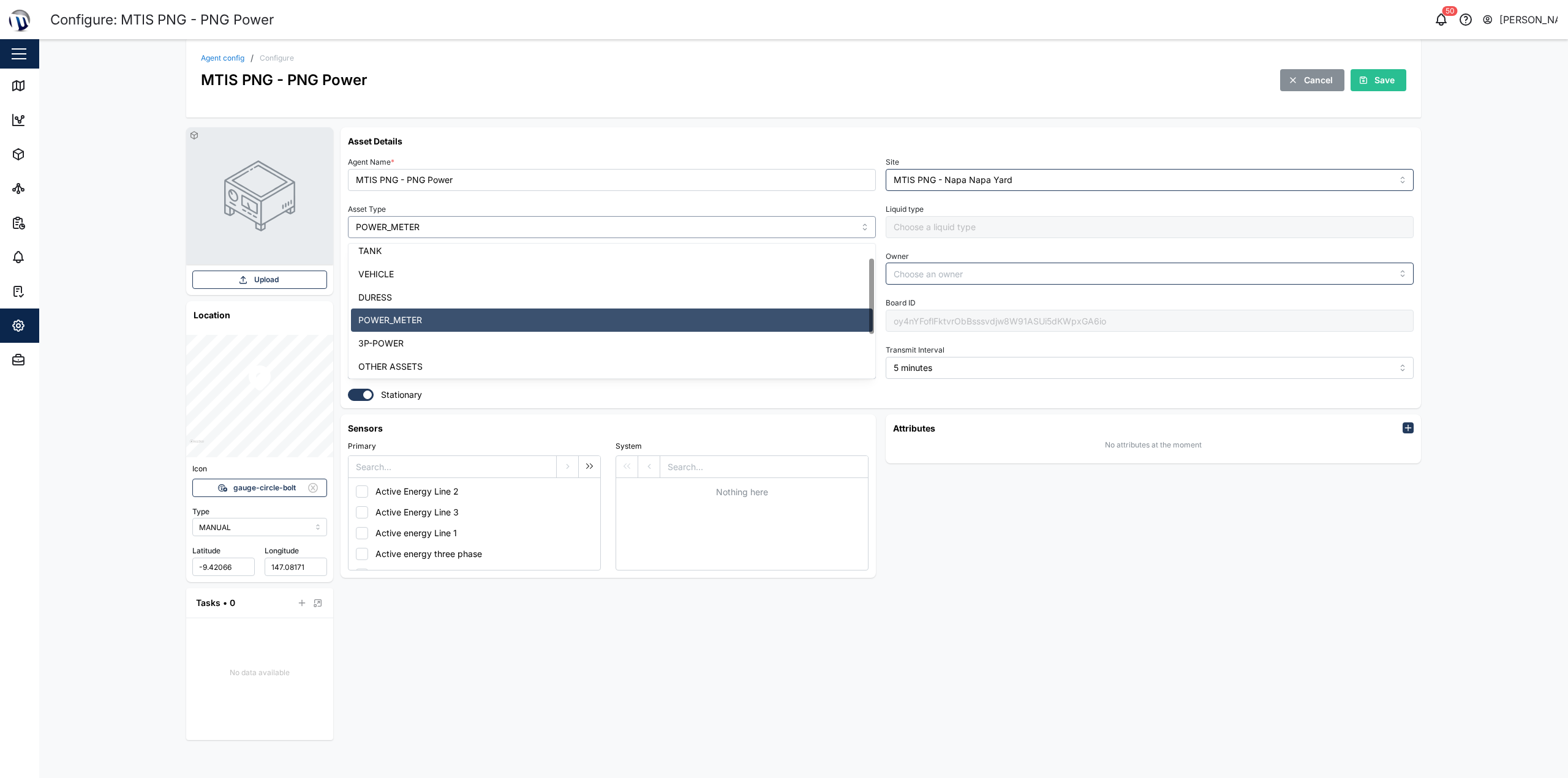
scroll to position [100, 0]
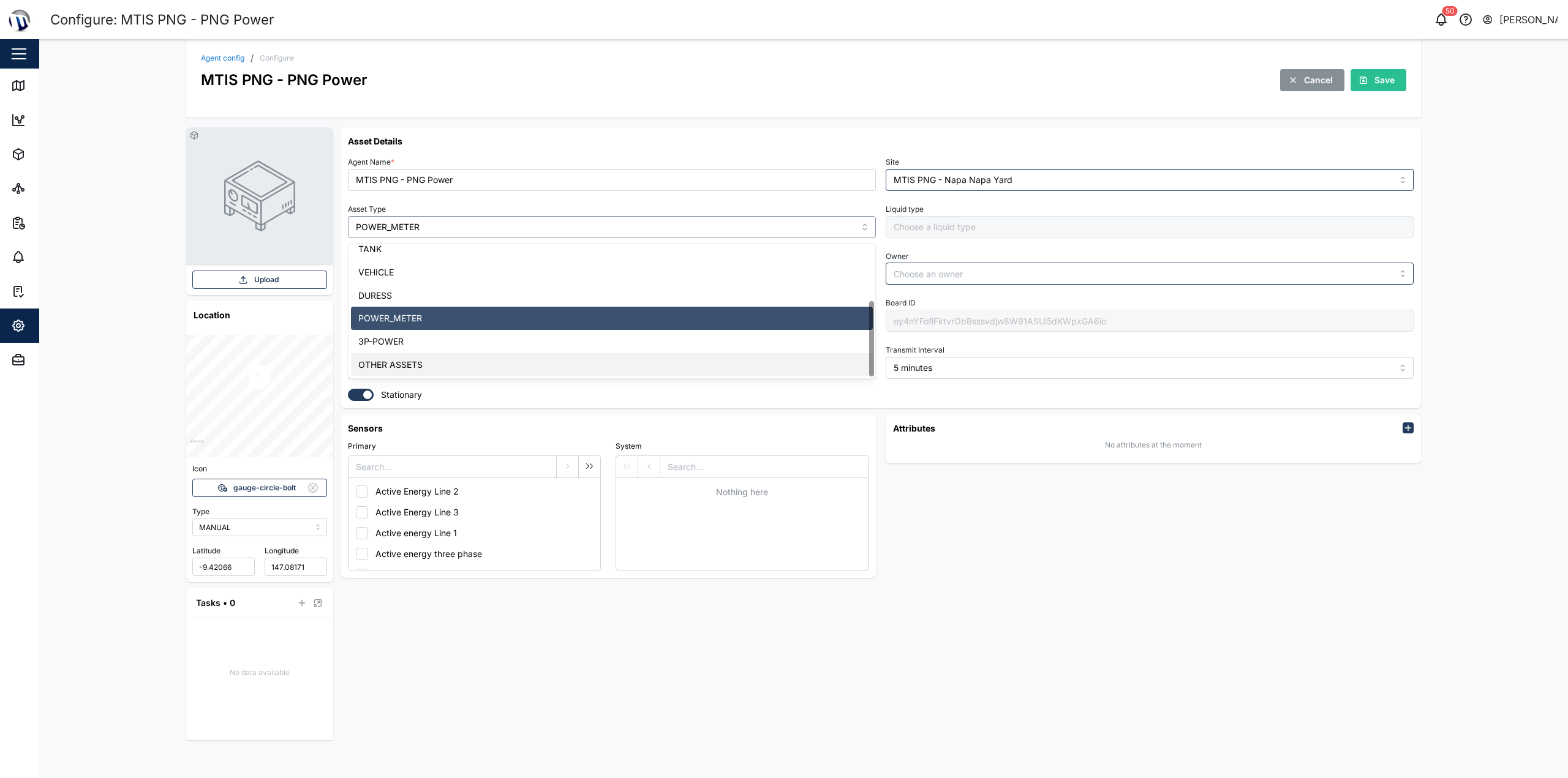
type input "OTHER ASSETS"
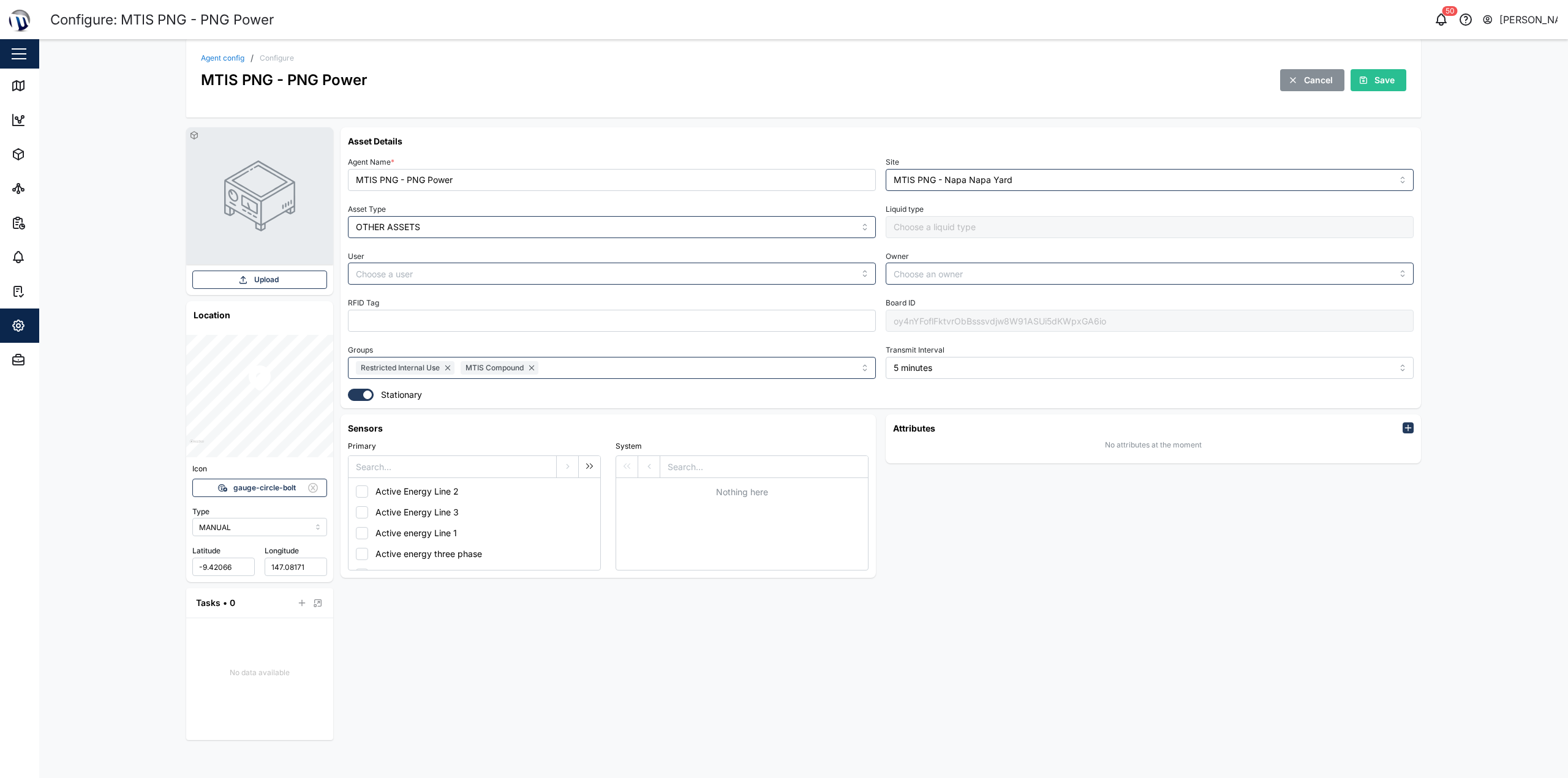
click at [782, 86] on span "Save" at bounding box center [1385, 80] width 20 height 21
click at [212, 54] on link "Agent config" at bounding box center [223, 58] width 43 height 7
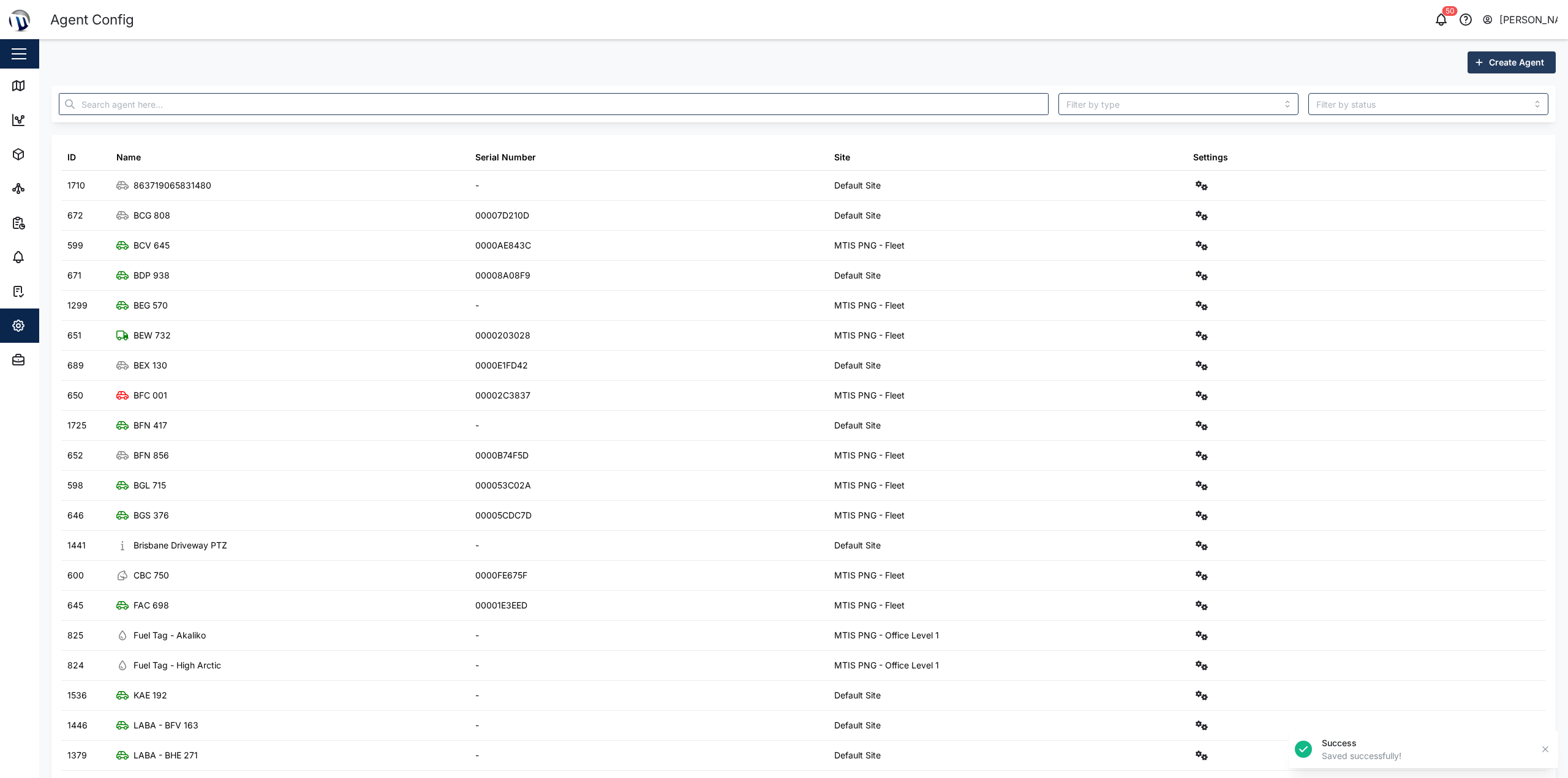
click at [447, 115] on div at bounding box center [553, 104] width 999 height 32
click at [447, 114] on input "text" at bounding box center [553, 104] width 990 height 22
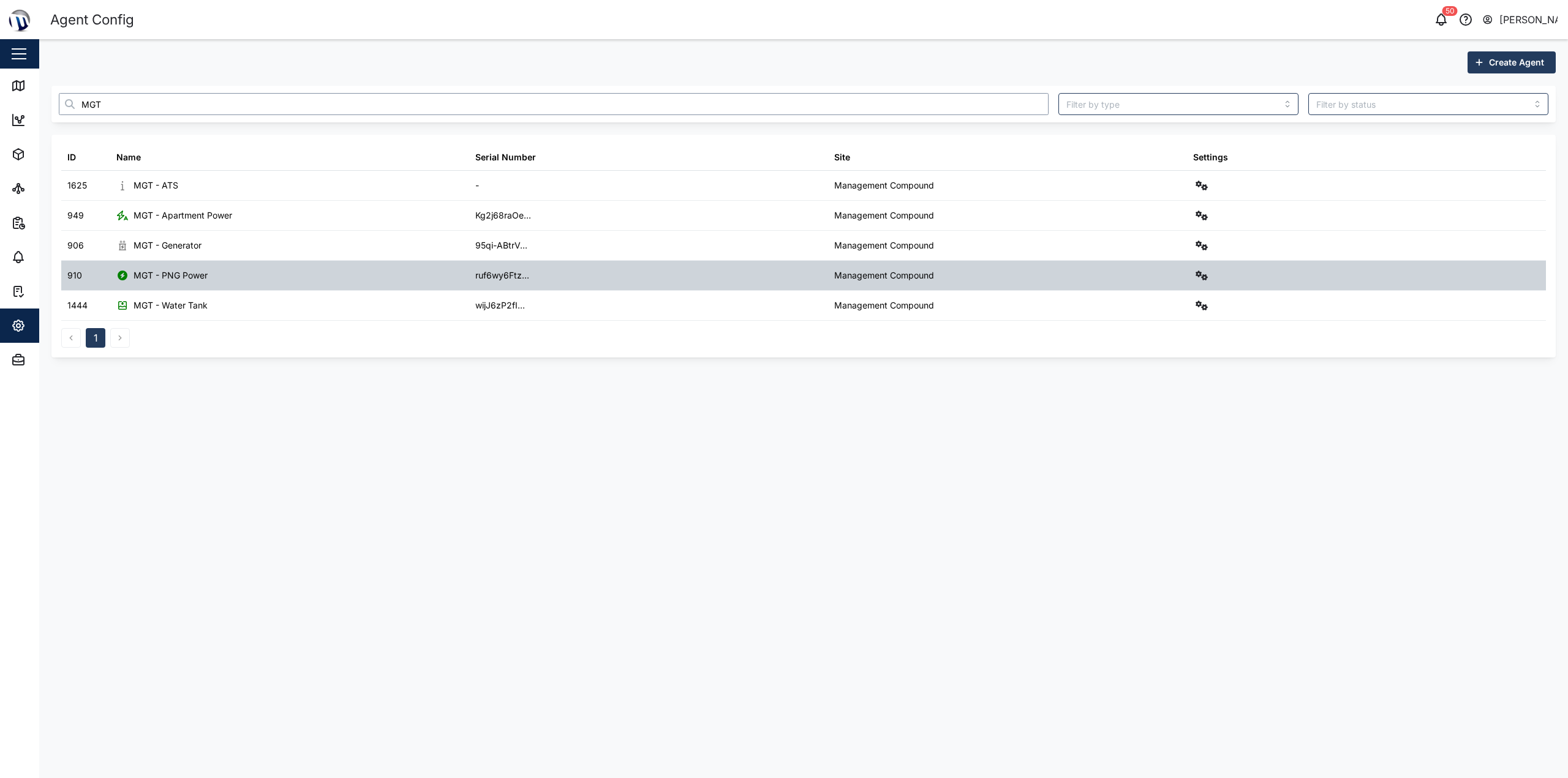
type input "MGT"
click at [782, 275] on div at bounding box center [1366, 275] width 359 height 30
click at [782, 275] on icon "button" at bounding box center [1201, 275] width 12 height 10
click at [782, 372] on link "Field gateway config" at bounding box center [1151, 381] width 114 height 26
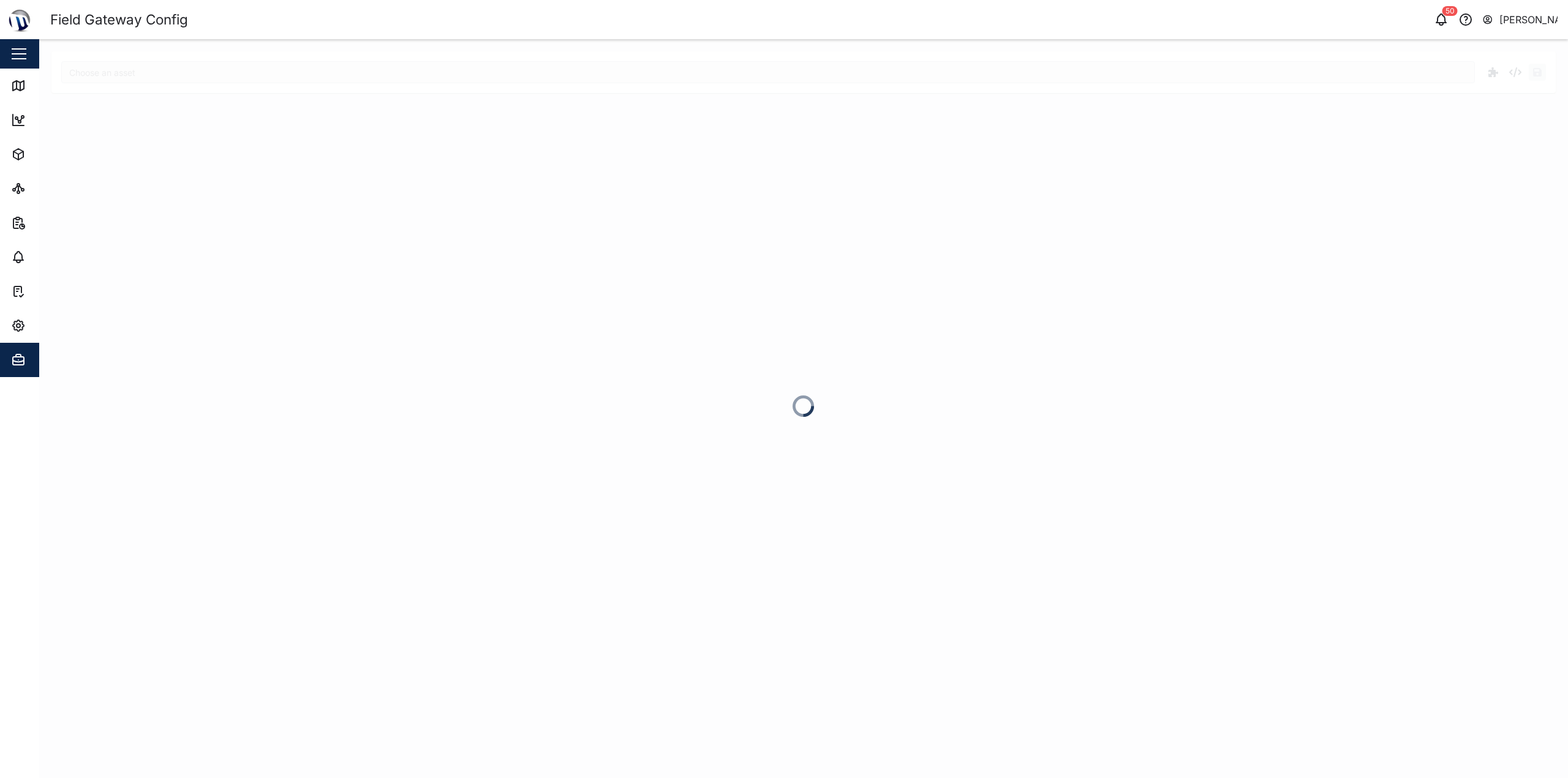
type input "MGT - PNG Power"
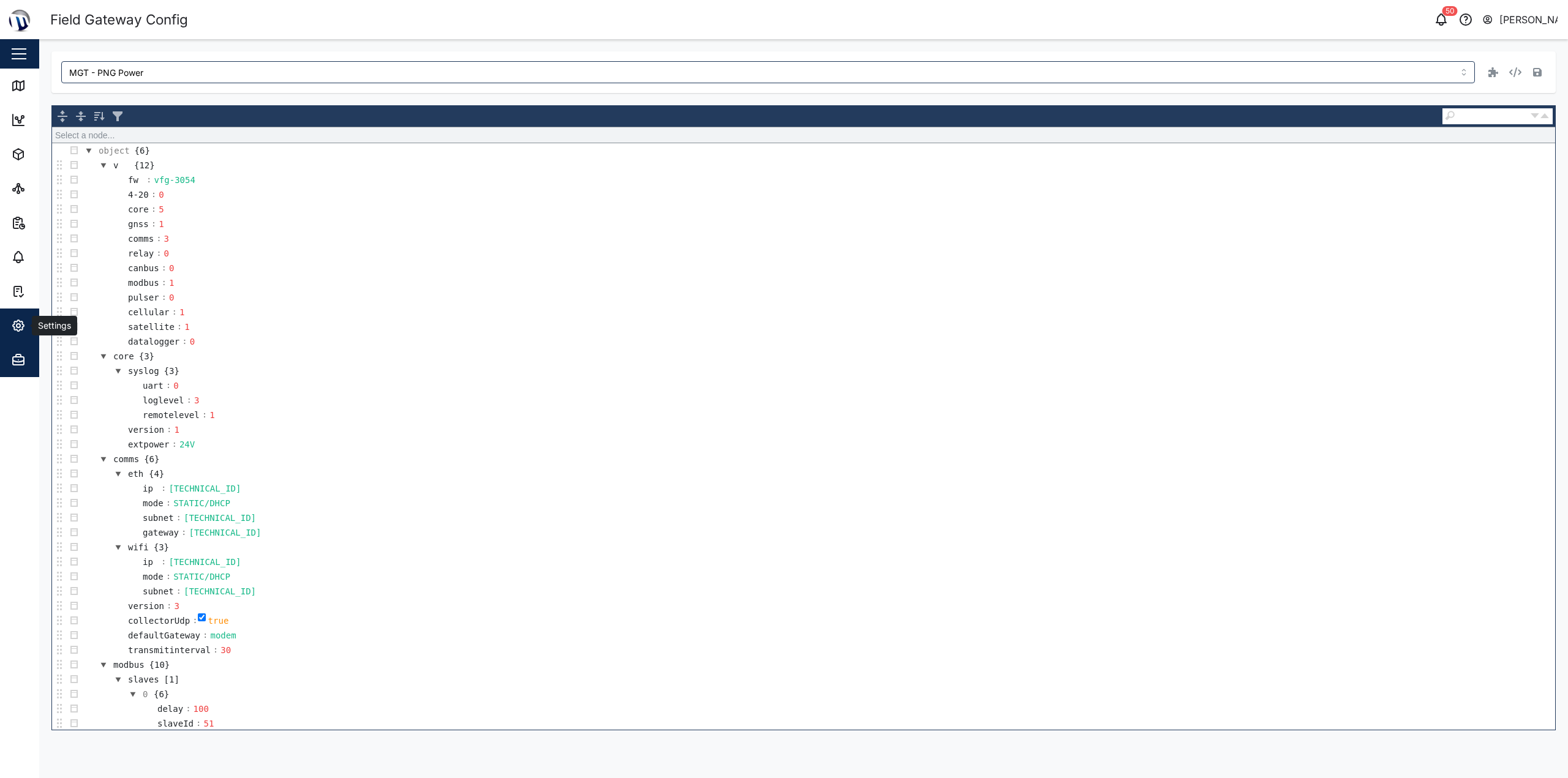
click at [22, 319] on icon "button" at bounding box center [18, 326] width 14 height 14
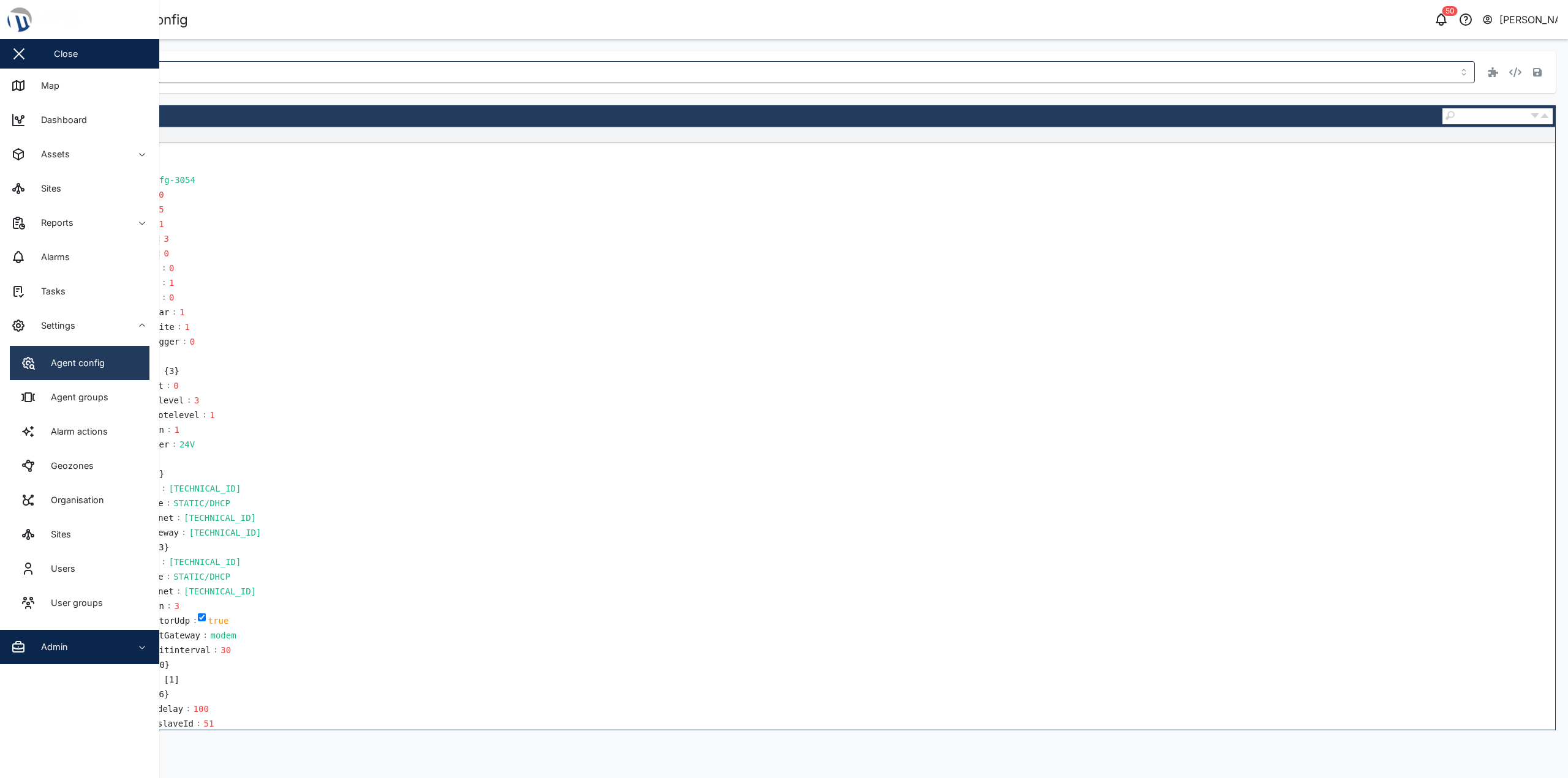
click at [94, 366] on div "Agent config" at bounding box center [73, 363] width 63 height 14
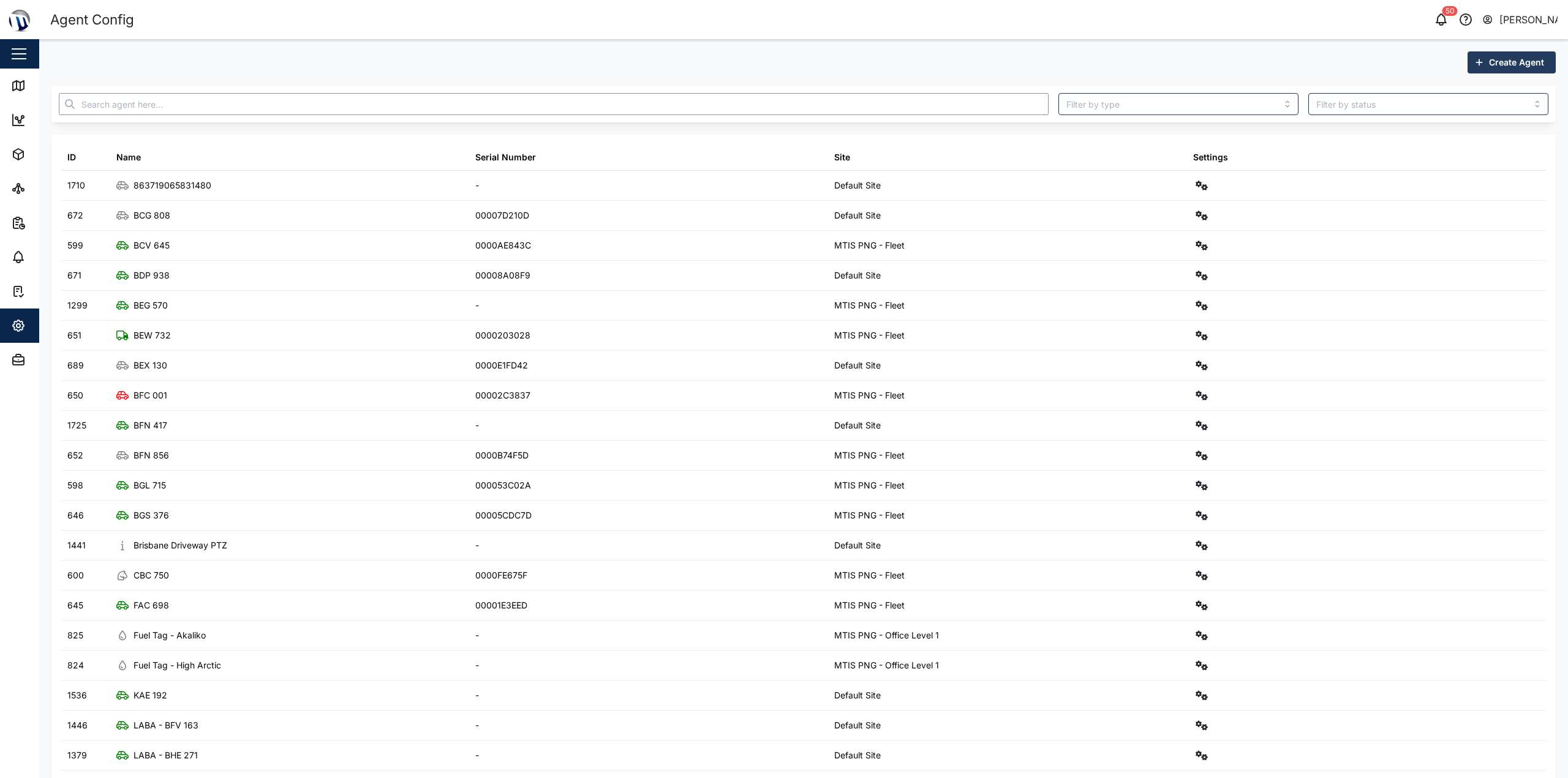
click at [351, 112] on input "text" at bounding box center [553, 104] width 990 height 22
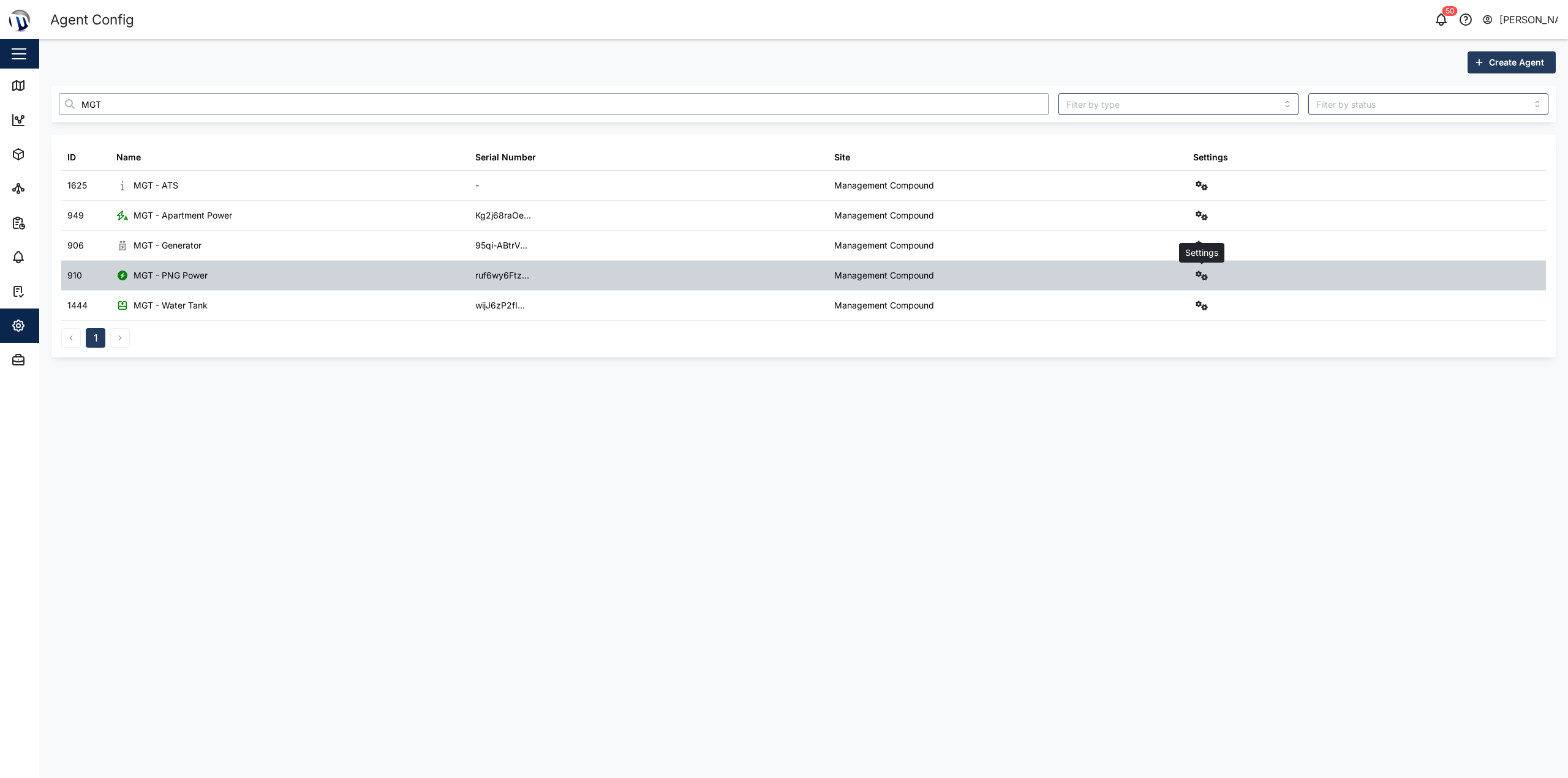
type input "MGT"
click at [782, 271] on icon "button" at bounding box center [1201, 275] width 12 height 10
click at [782, 310] on div "Configure" at bounding box center [1157, 305] width 85 height 14
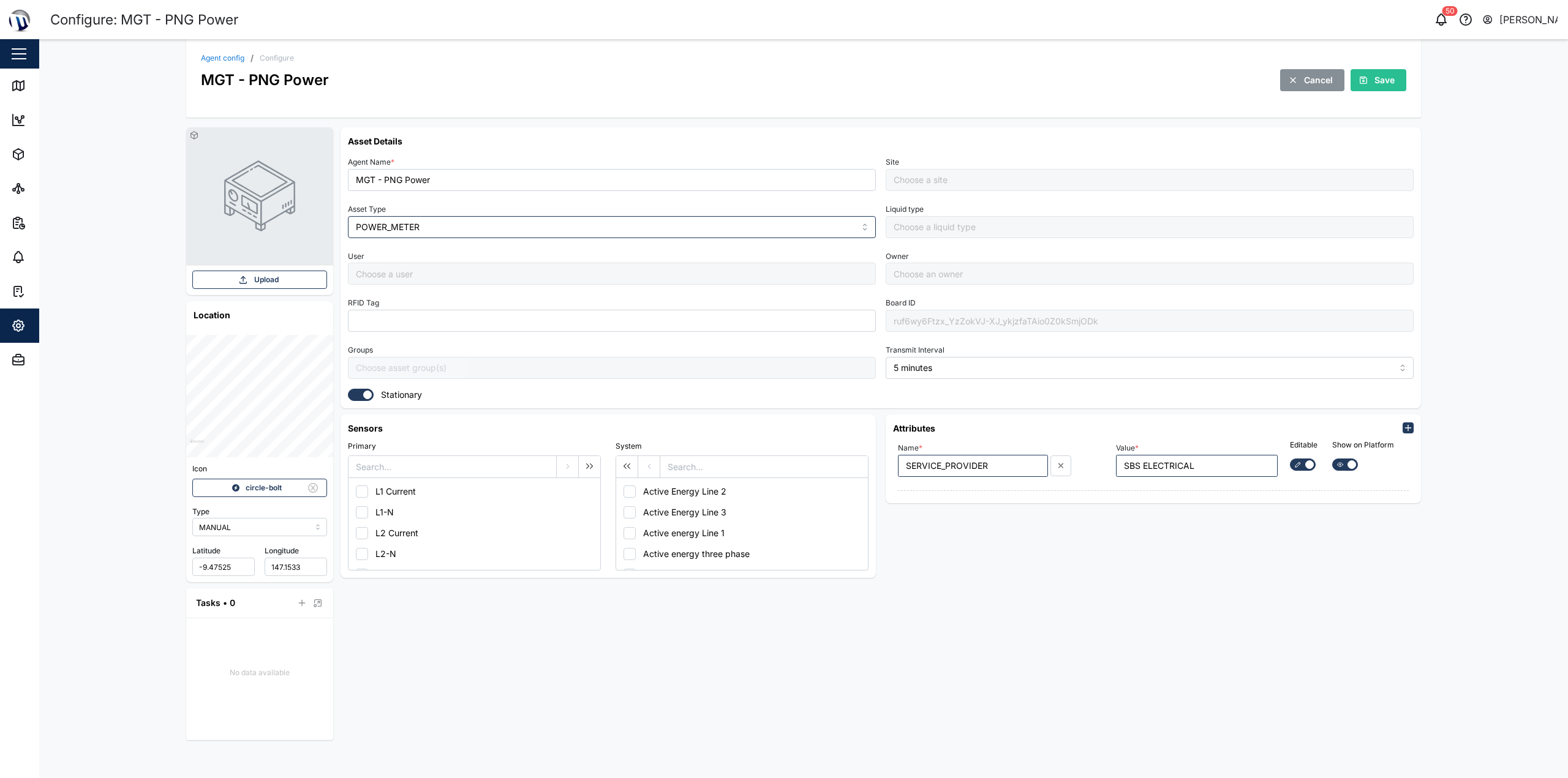
type input "Management Compound"
type input "[PERSON_NAME]"
click at [492, 227] on input "POWER_METER" at bounding box center [611, 227] width 528 height 22
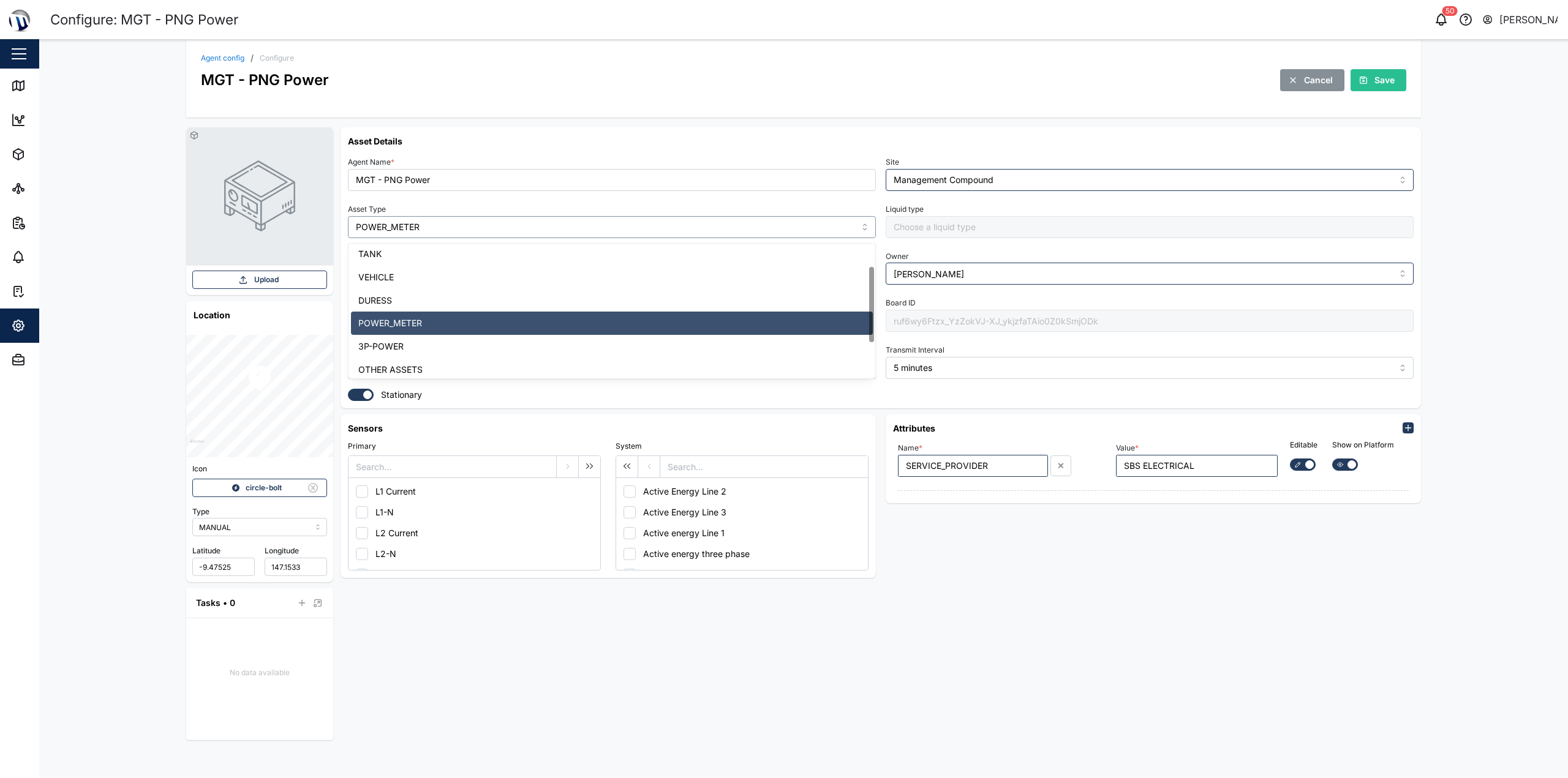
scroll to position [100, 0]
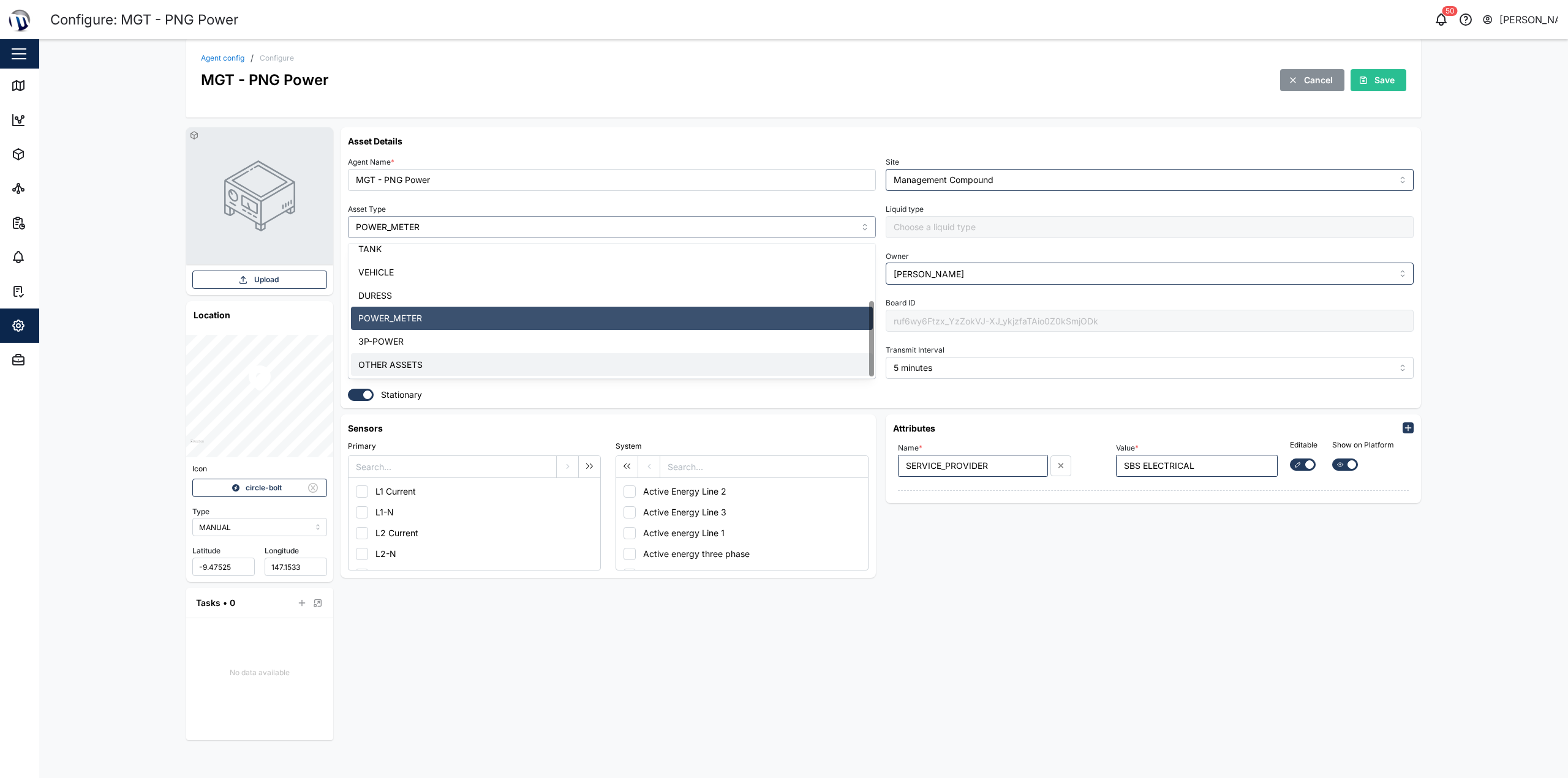
type input "OTHER ASSETS"
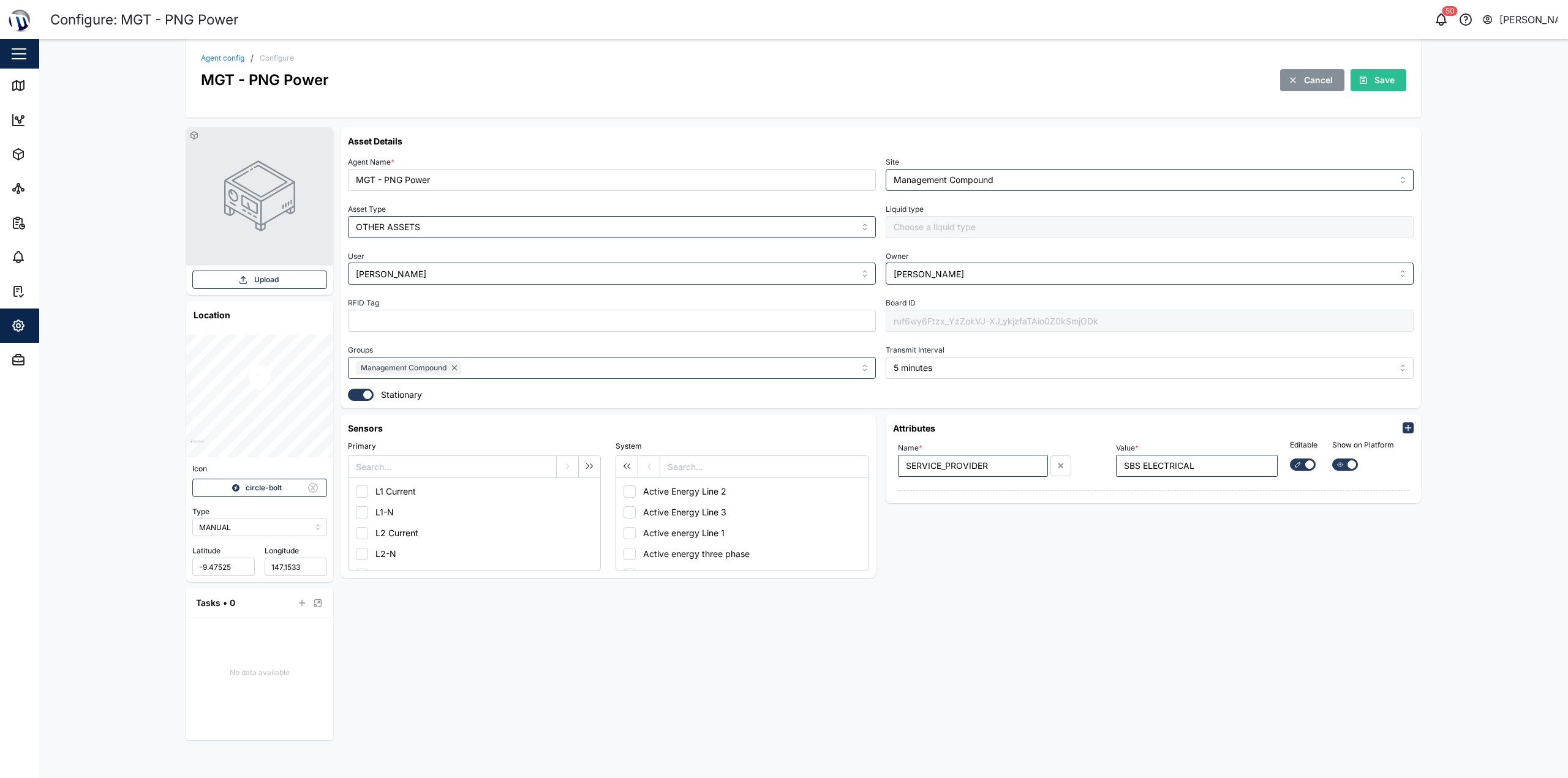
click at [782, 88] on div "Save" at bounding box center [1377, 80] width 36 height 21
click at [25, 87] on icon at bounding box center [18, 86] width 14 height 14
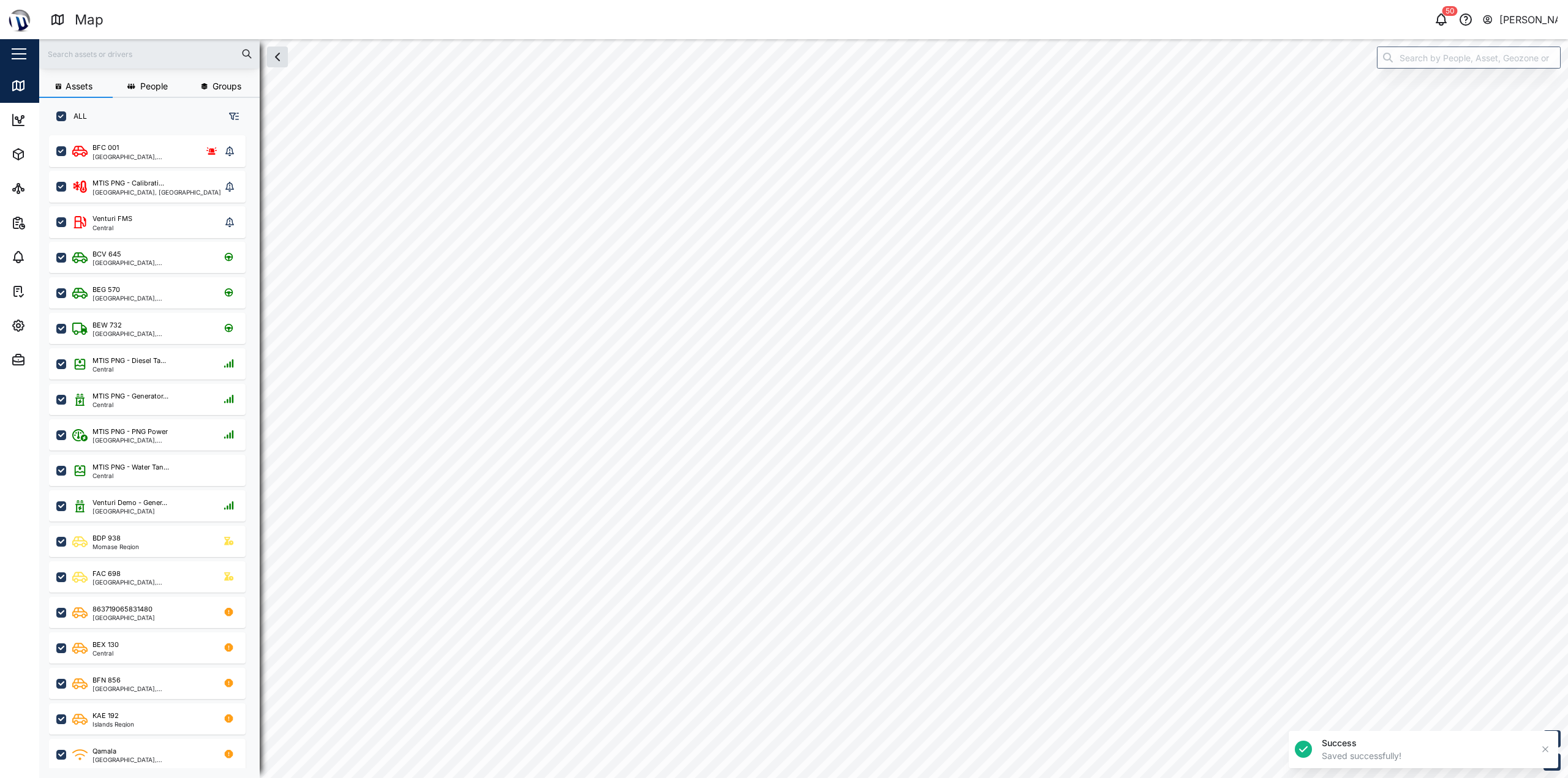
checkbox input "true"
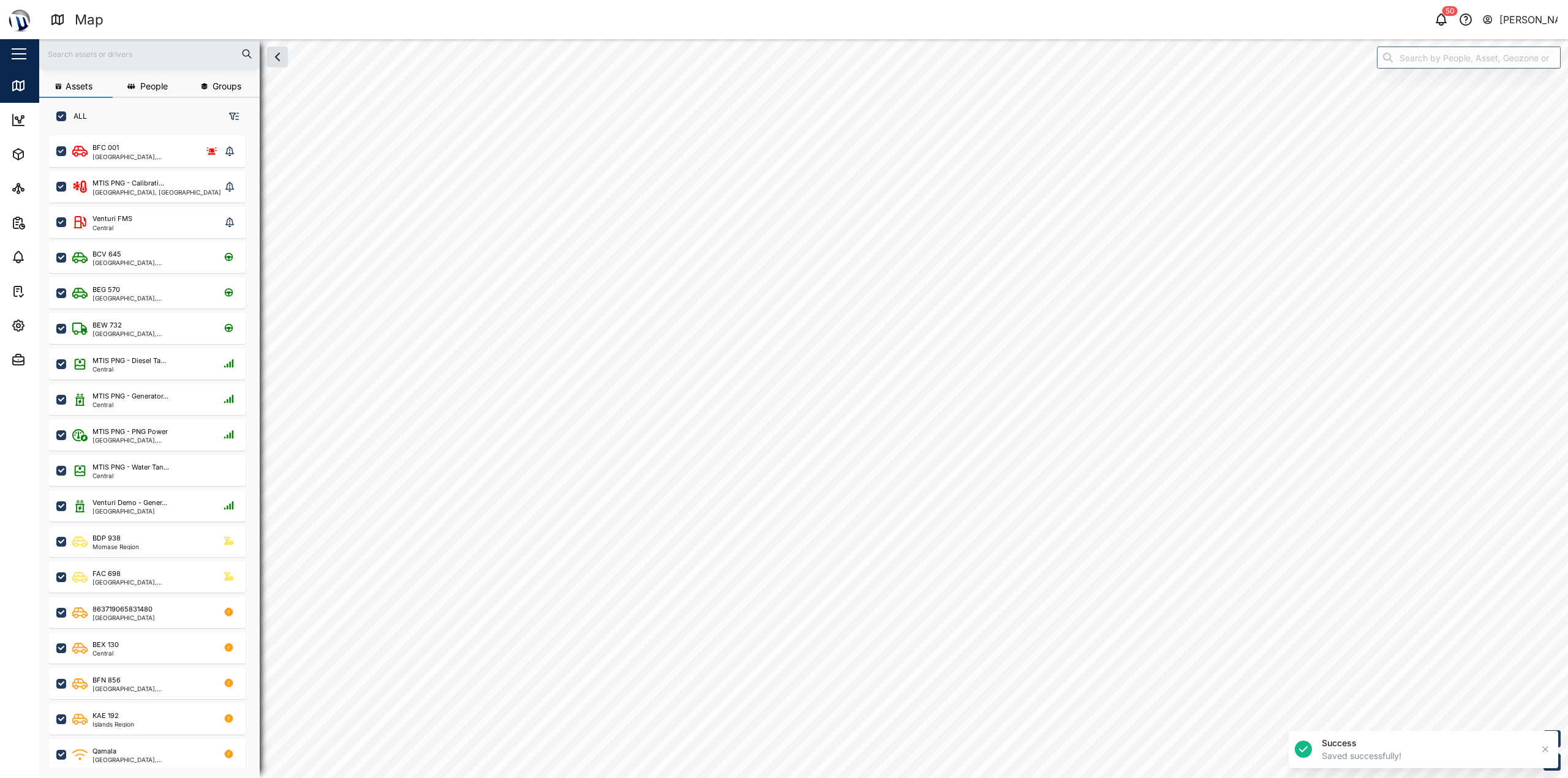
checkbox input "true"
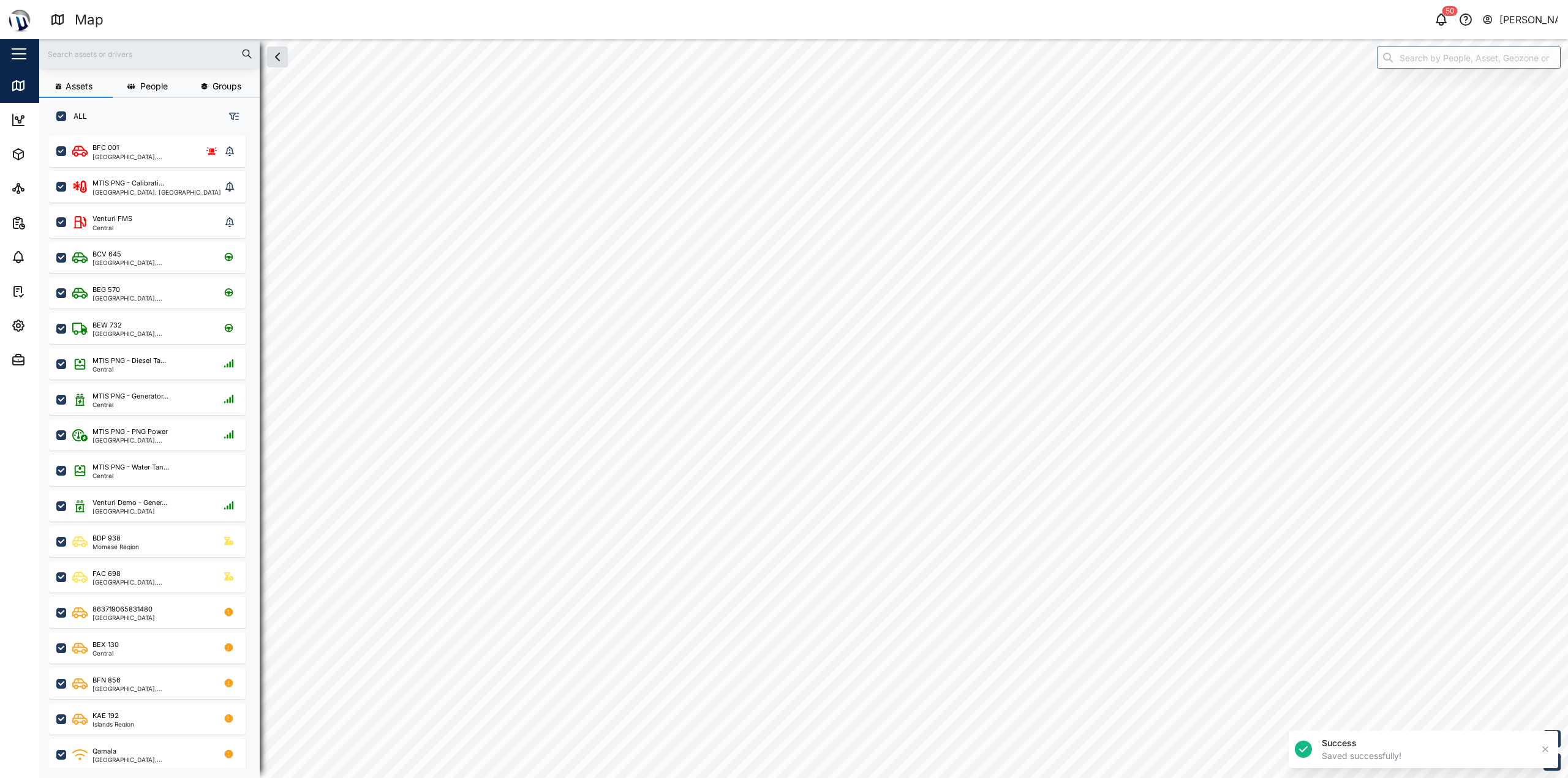
checkbox input "true"
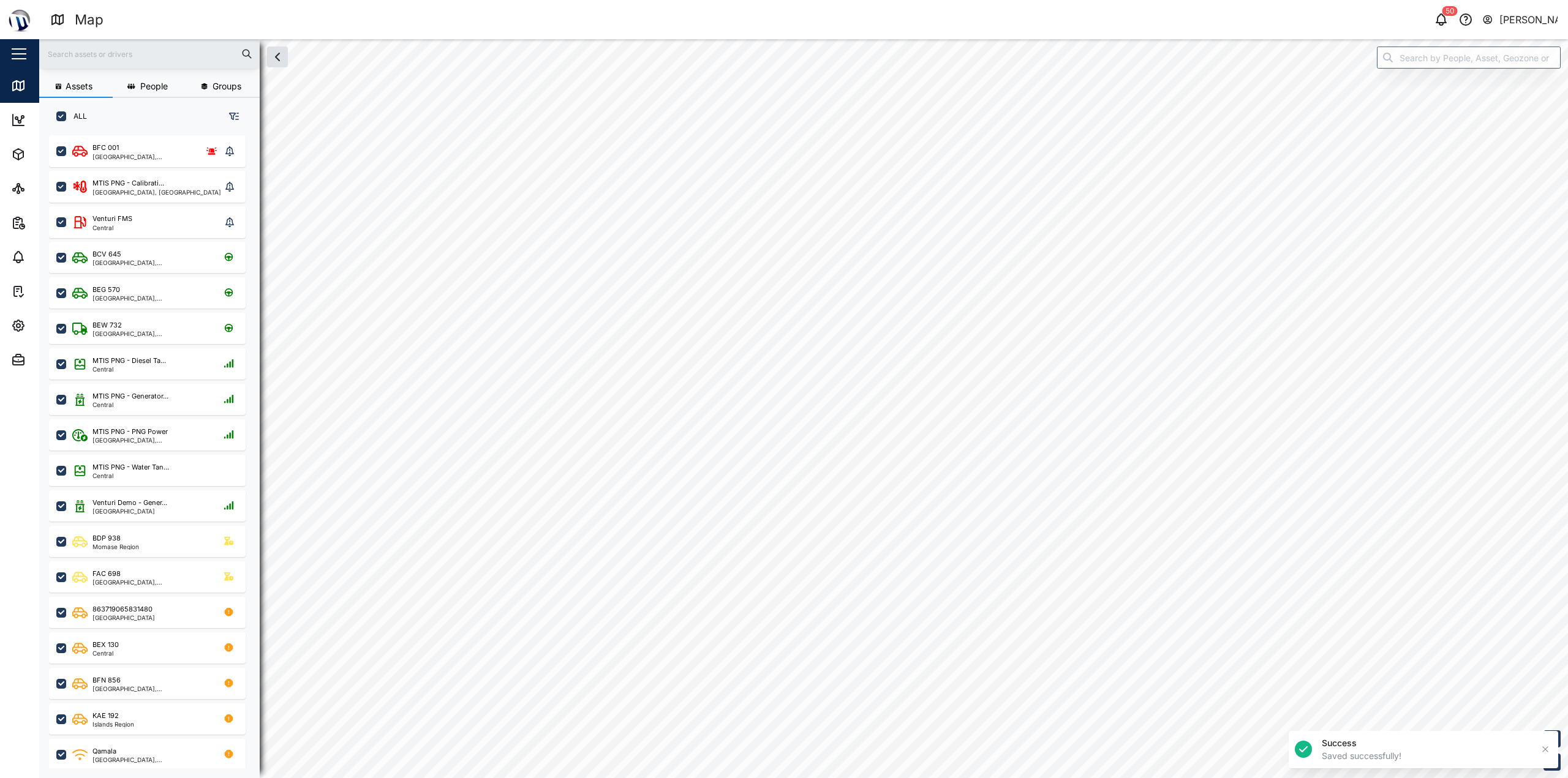
checkbox input "true"
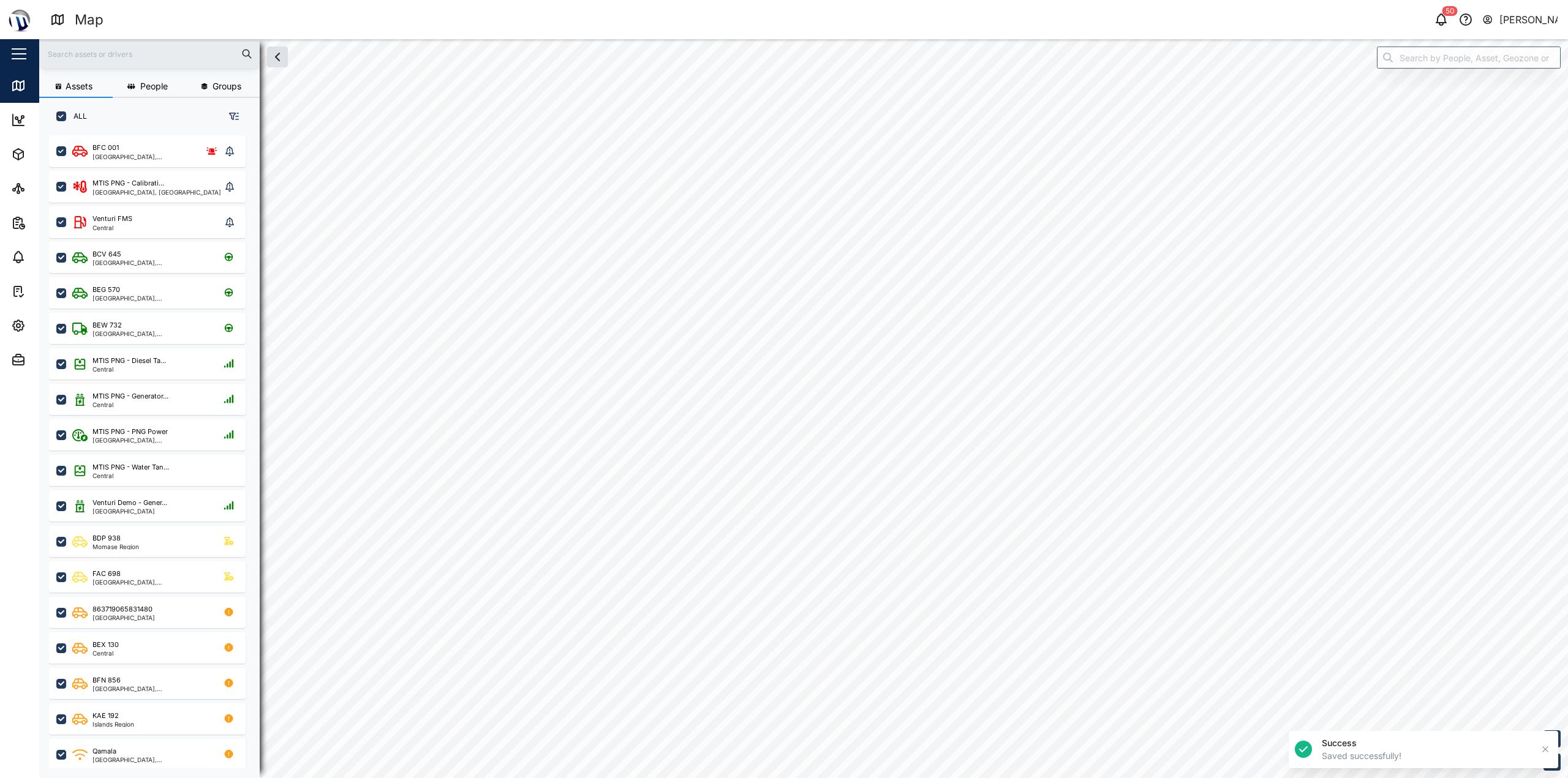
checkbox input "true"
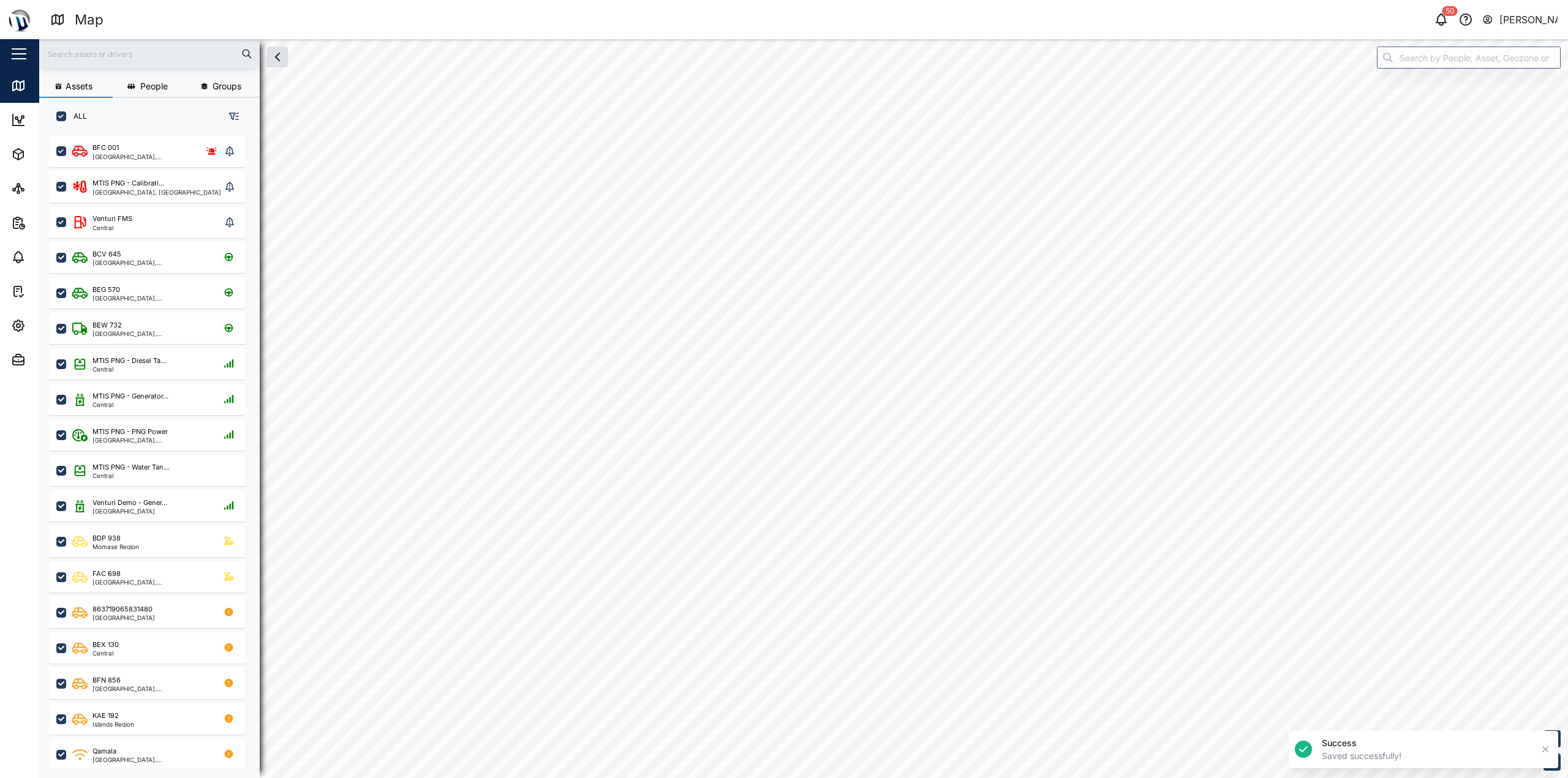
checkbox input "true"
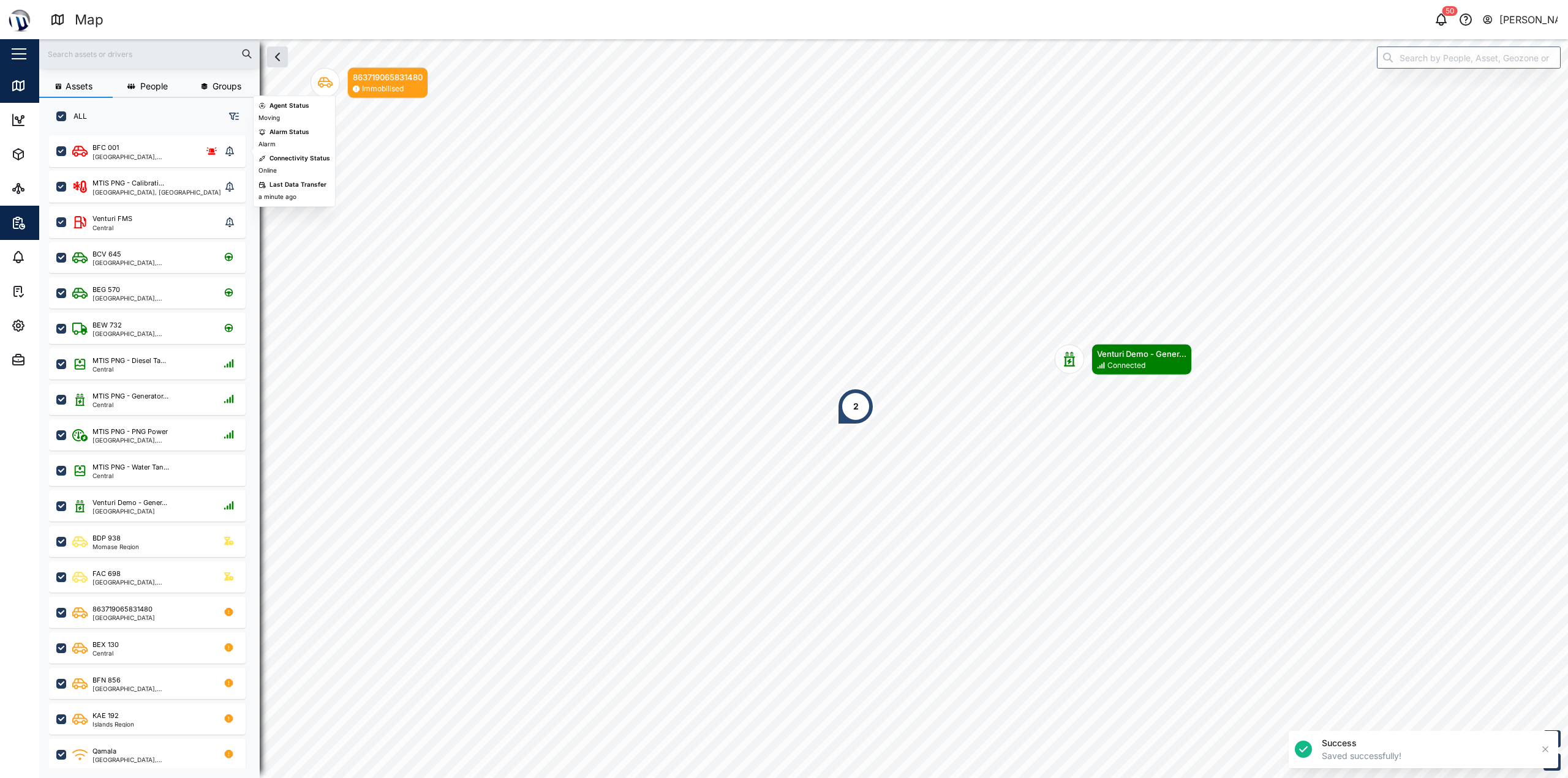
click at [12, 215] on span "Reports" at bounding box center [66, 223] width 111 height 34
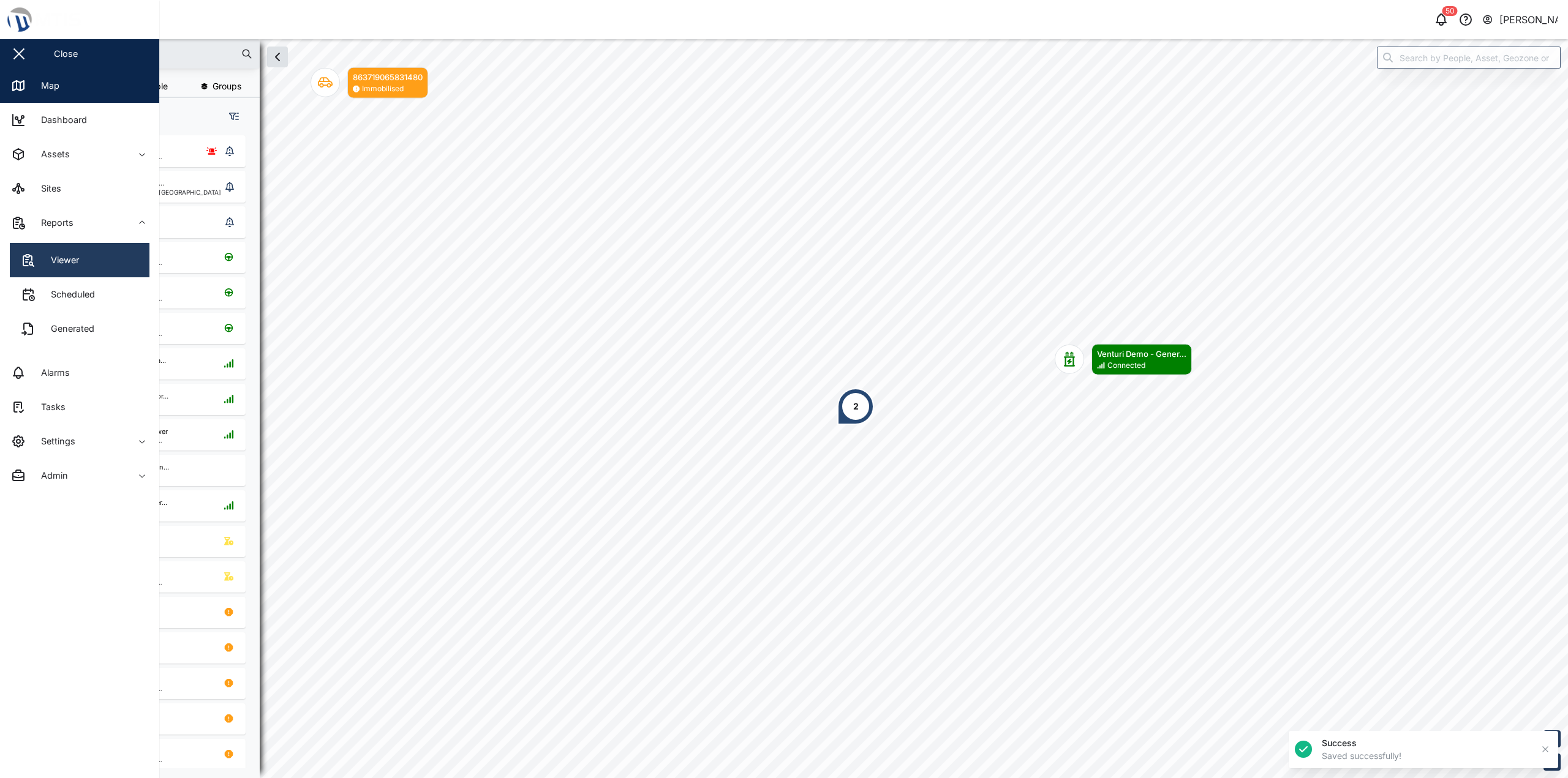
click at [84, 256] on link "Viewer" at bounding box center [79, 260] width 139 height 34
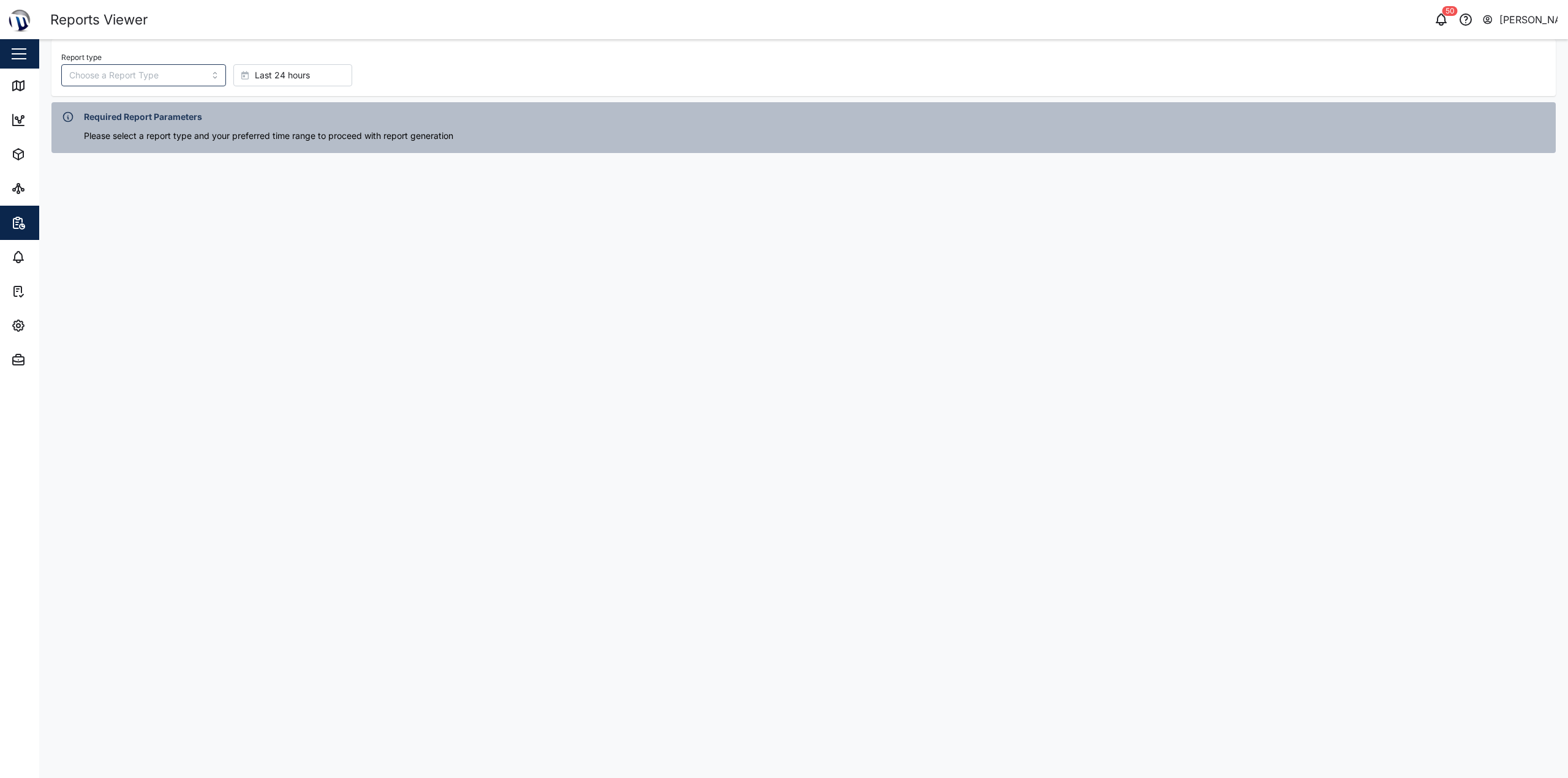
click at [138, 86] on div "Report type Last 24 hours" at bounding box center [803, 67] width 1505 height 57
click at [147, 77] on input "Report type" at bounding box center [143, 75] width 165 height 22
type input "Power Consumption Report"
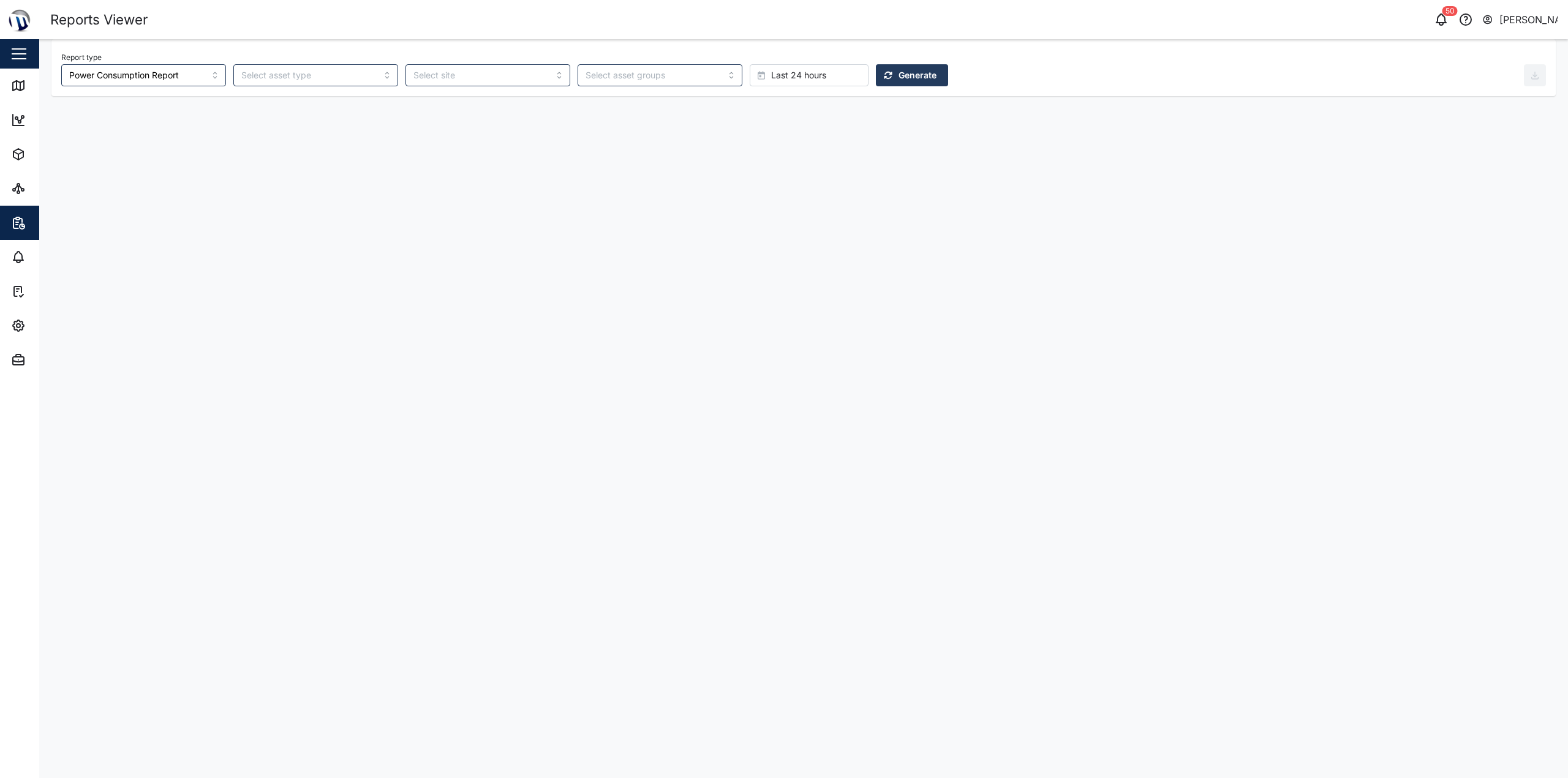
click at [771, 72] on span "Last 24 hours" at bounding box center [798, 75] width 55 height 21
click at [731, 322] on span "Absolute date" at bounding box center [730, 324] width 58 height 22
click at [782, 78] on button "Tuesday, 14 October 17:32" at bounding box center [913, 75] width 69 height 22
click at [782, 102] on button "button" at bounding box center [831, 110] width 22 height 22
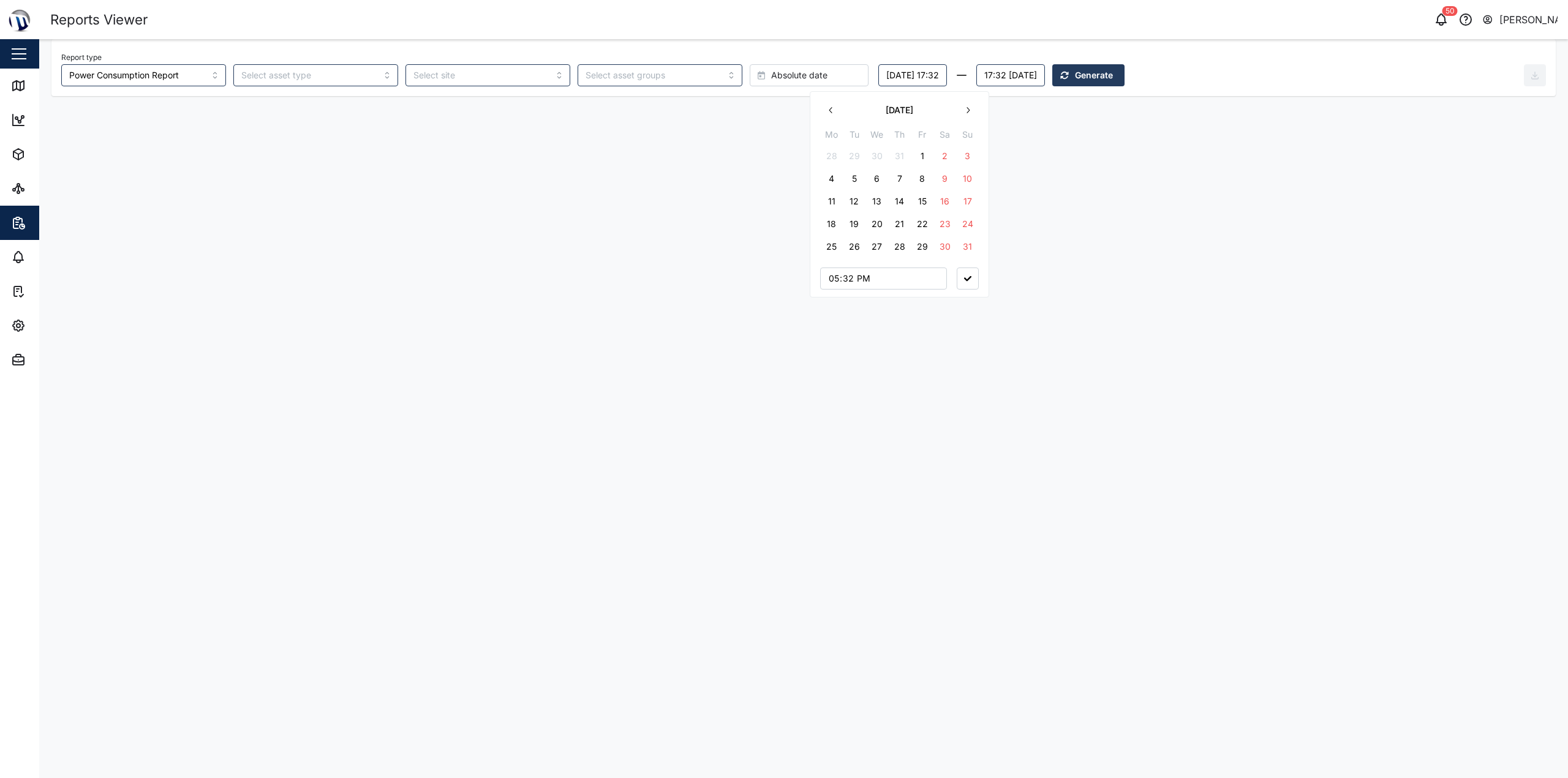
click at [782, 151] on button "1" at bounding box center [923, 156] width 22 height 22
type input "00:00"
click at [782, 276] on div "August 2025 Mo Tu We Th Fr Sa Su 28 29 30 31 1 2 3 4 5 6 7 8 9 10 11 12 13 14 1…" at bounding box center [899, 194] width 179 height 207
click at [782, 280] on icon "button" at bounding box center [967, 279] width 7 height 5
click at [782, 74] on button "17:32 Wednesday, 15 October" at bounding box center [1013, 75] width 69 height 22
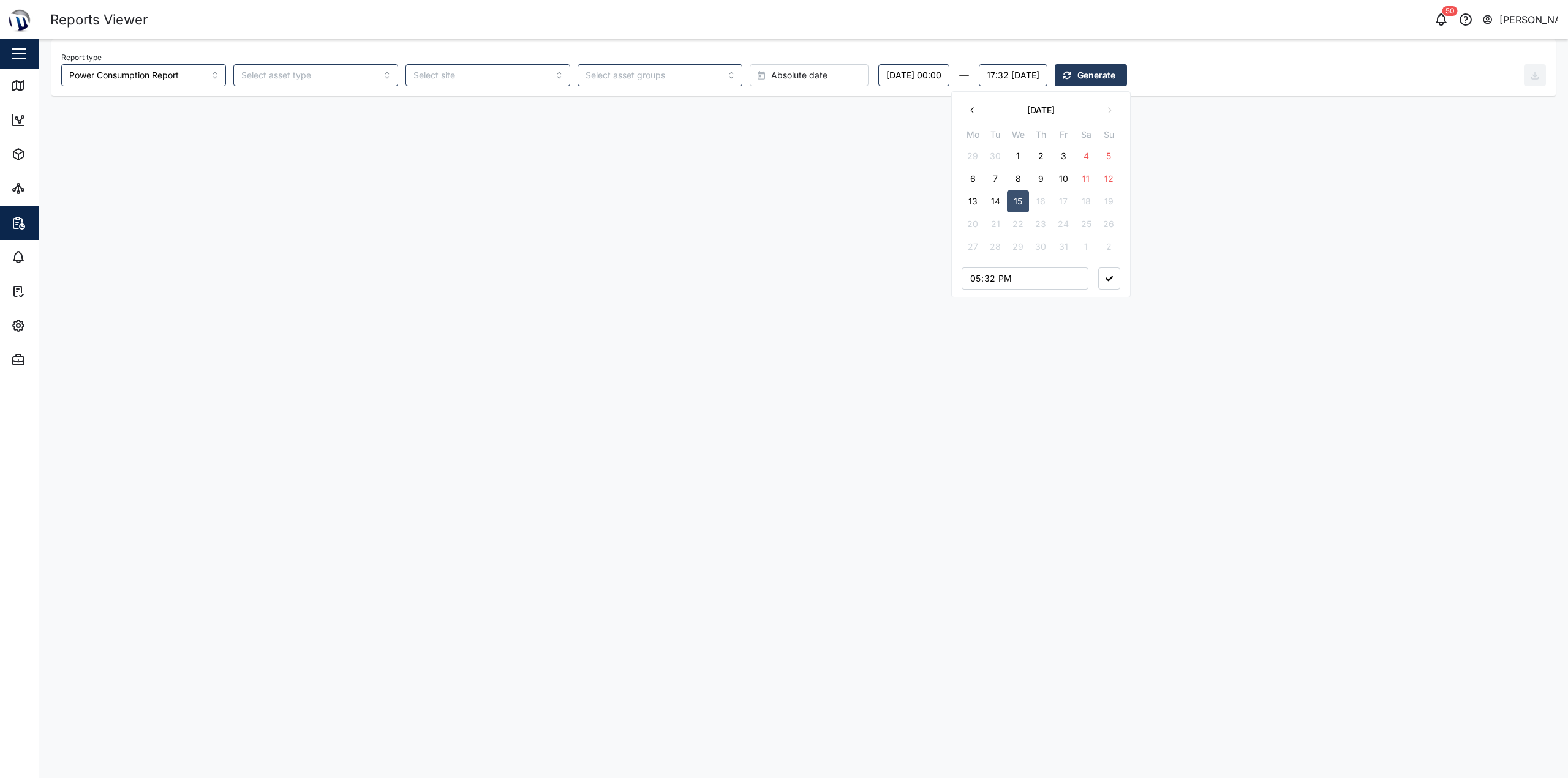
click at [782, 108] on icon "button" at bounding box center [973, 110] width 10 height 10
click at [782, 150] on button "1" at bounding box center [973, 156] width 22 height 22
type input "00:00"
click at [782, 280] on button "button" at bounding box center [1110, 279] width 22 height 22
click at [782, 71] on span "Generate" at bounding box center [1099, 75] width 38 height 21
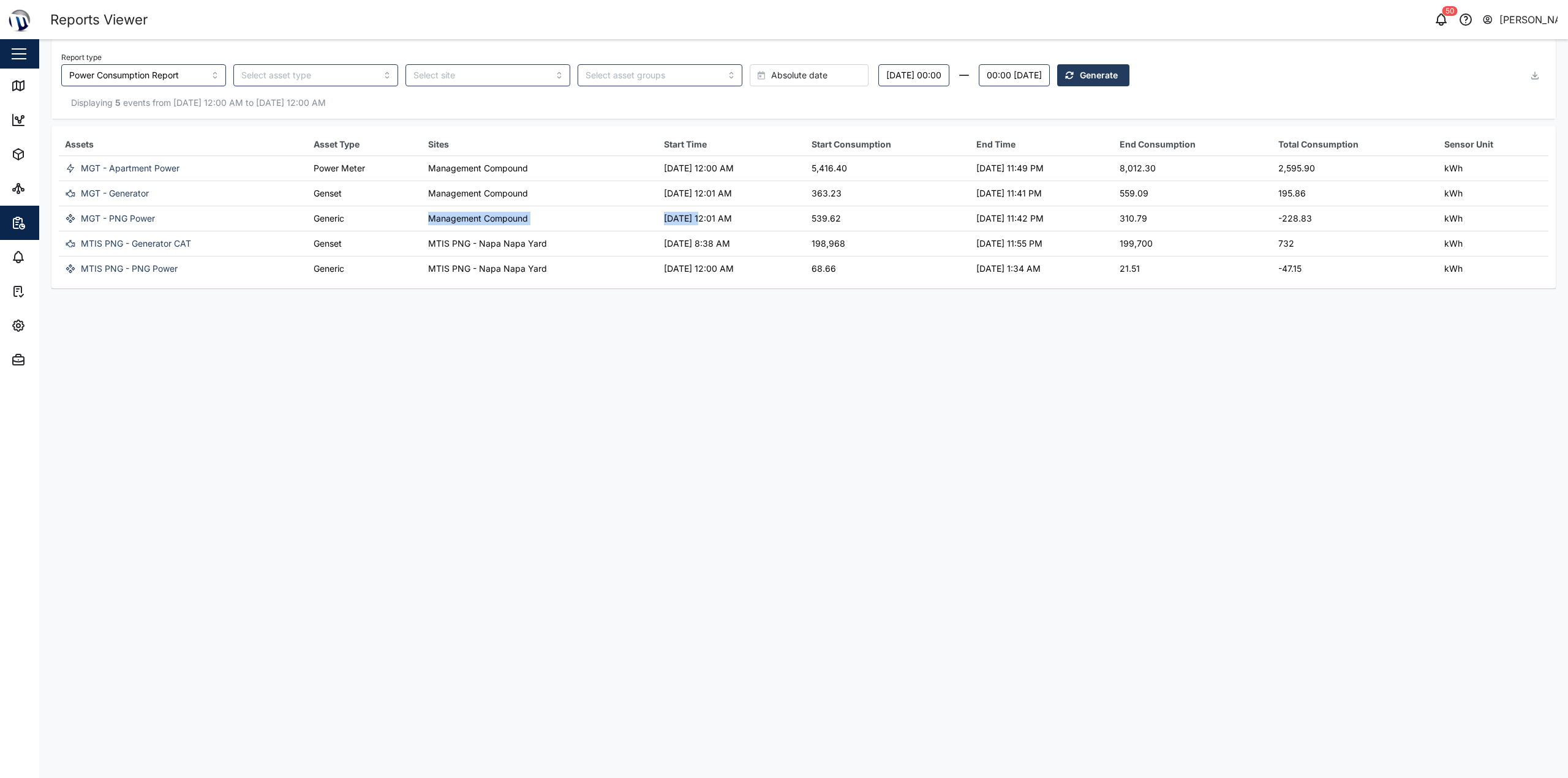
drag, startPoint x: 397, startPoint y: 220, endPoint x: 691, endPoint y: 217, distance: 294.0
click at [686, 217] on tr "MGT - PNG Power Generic Management Compound 01 Aug 2025 12:01 AM 539.62 31 Aug …" at bounding box center [803, 219] width 1490 height 25
click at [718, 217] on td "01 Aug 2025 12:01 AM" at bounding box center [732, 219] width 147 height 25
click at [304, 73] on input "search" at bounding box center [316, 75] width 165 height 22
click at [310, 84] on input "GENSET" at bounding box center [316, 75] width 165 height 22
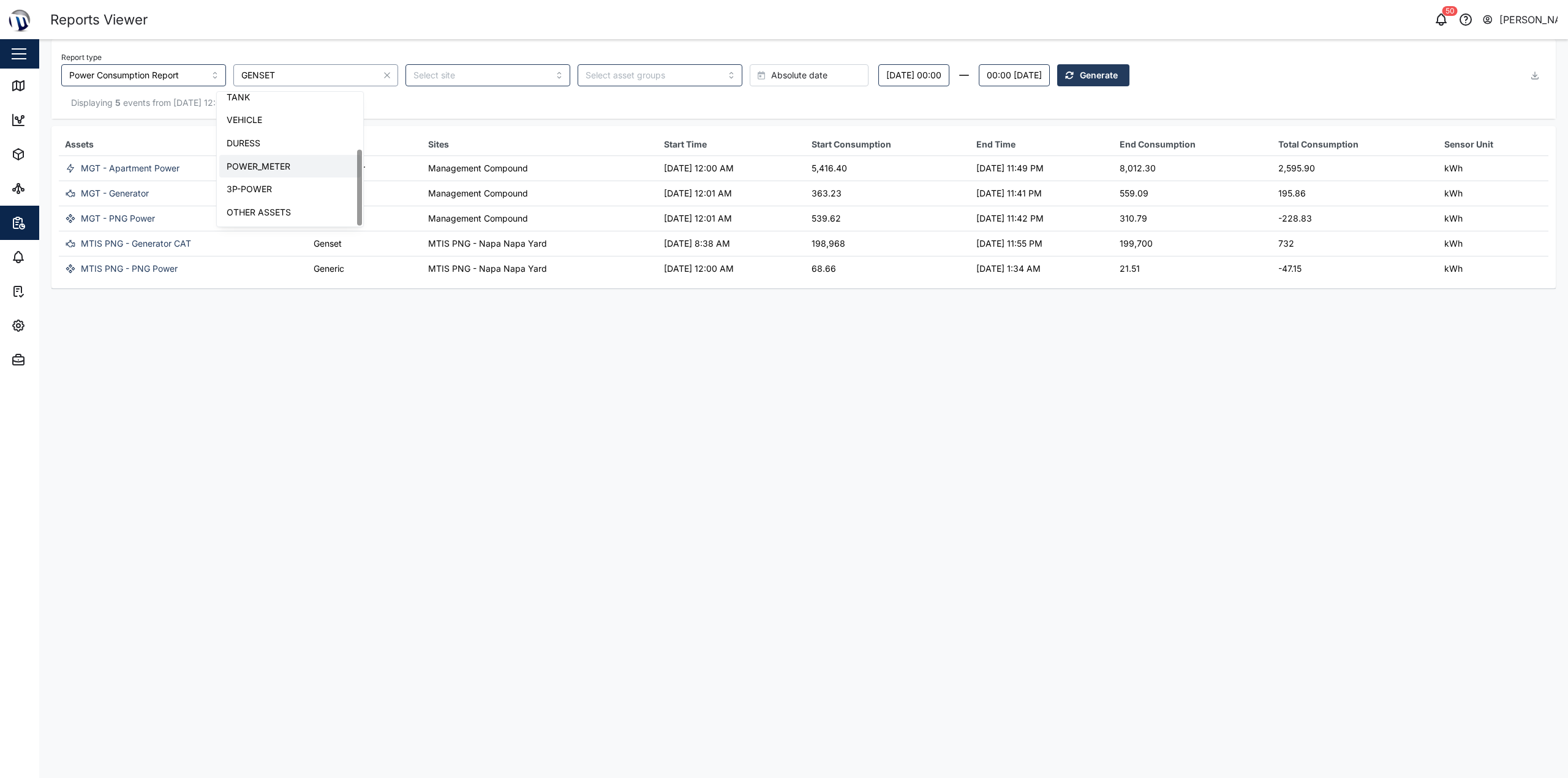
type input "POWER_METER"
drag, startPoint x: 399, startPoint y: 106, endPoint x: 541, endPoint y: 104, distance: 142.0
click at [408, 104] on div "Displaying 5 events from 01 Aug 2025 12:00 AM to 01 Sep 2025 12:00 AM" at bounding box center [803, 102] width 1485 height 14
click at [782, 71] on span "Generate" at bounding box center [1099, 75] width 38 height 21
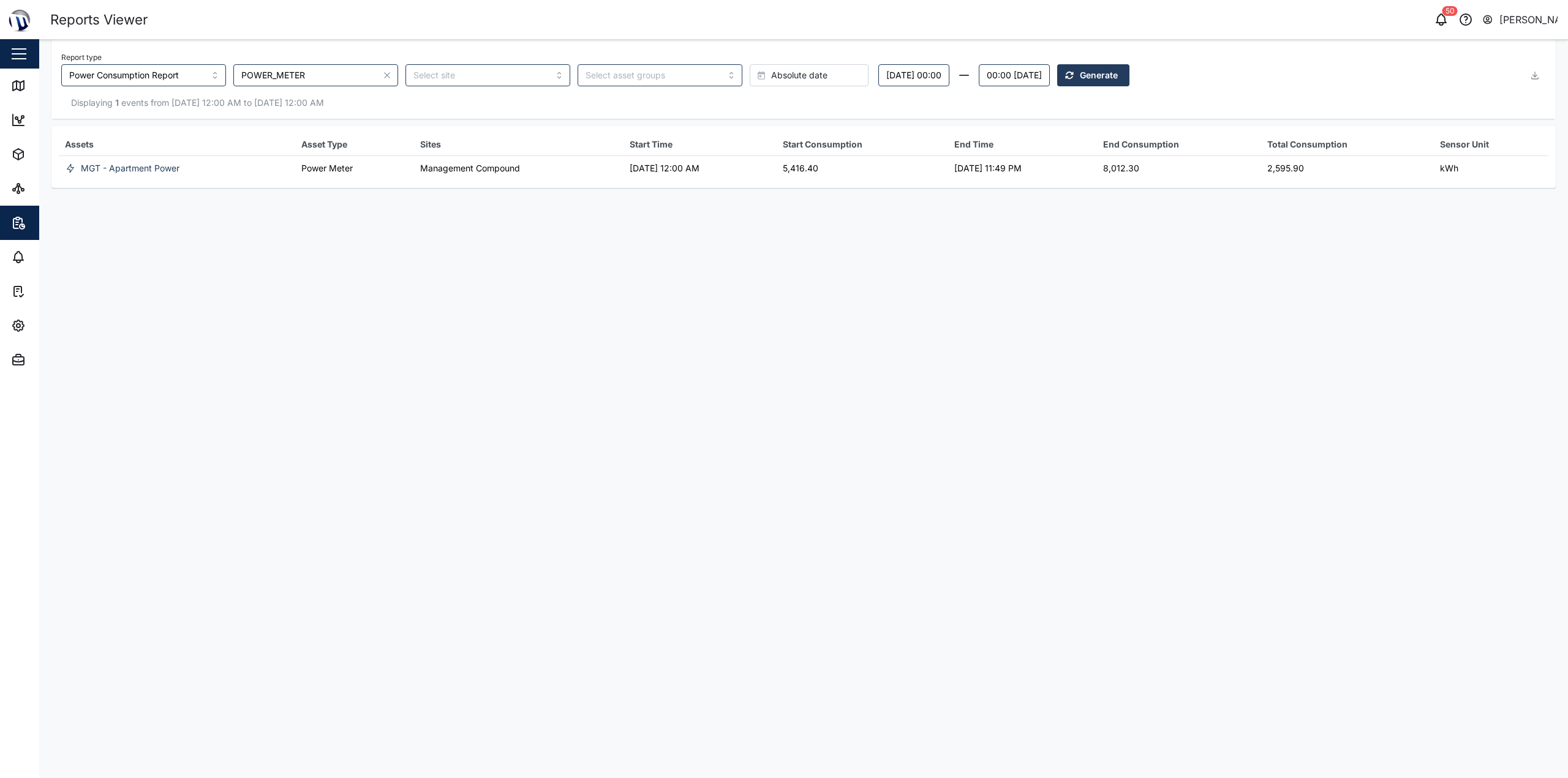
click at [300, 99] on div "Displaying 1 events from 01 Aug 2025 12:00 AM to 01 Sep 2025 12:00 AM" at bounding box center [803, 102] width 1485 height 14
click at [382, 73] on icon "button" at bounding box center [387, 75] width 10 height 10
click at [431, 98] on div "Displaying 1 events from 01 Aug 2025 12:00 AM to 01 Sep 2025 12:00 AM" at bounding box center [803, 102] width 1485 height 14
click at [11, 311] on span "Settings" at bounding box center [66, 326] width 111 height 34
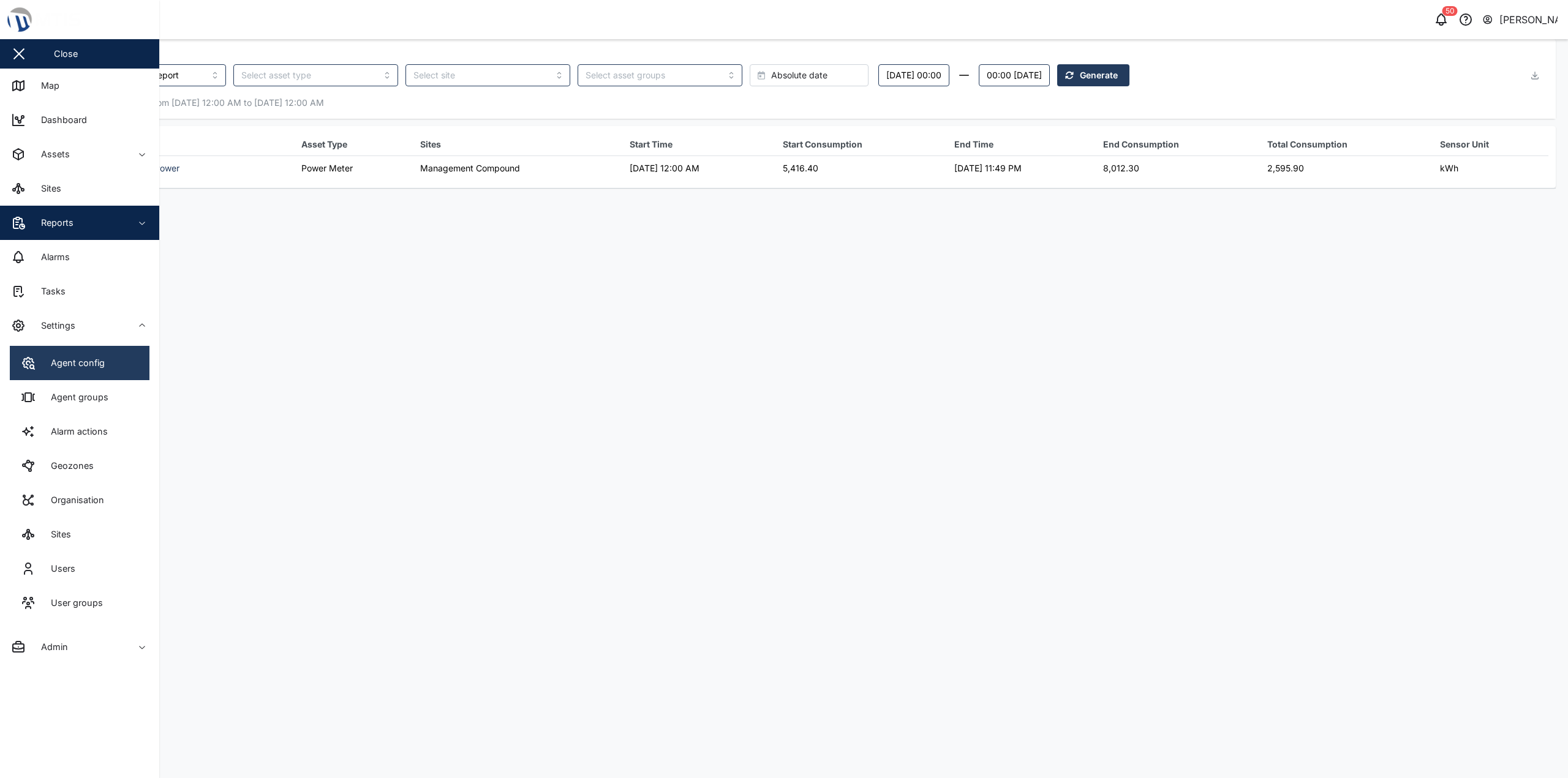
click at [94, 371] on link "Agent config" at bounding box center [79, 363] width 139 height 34
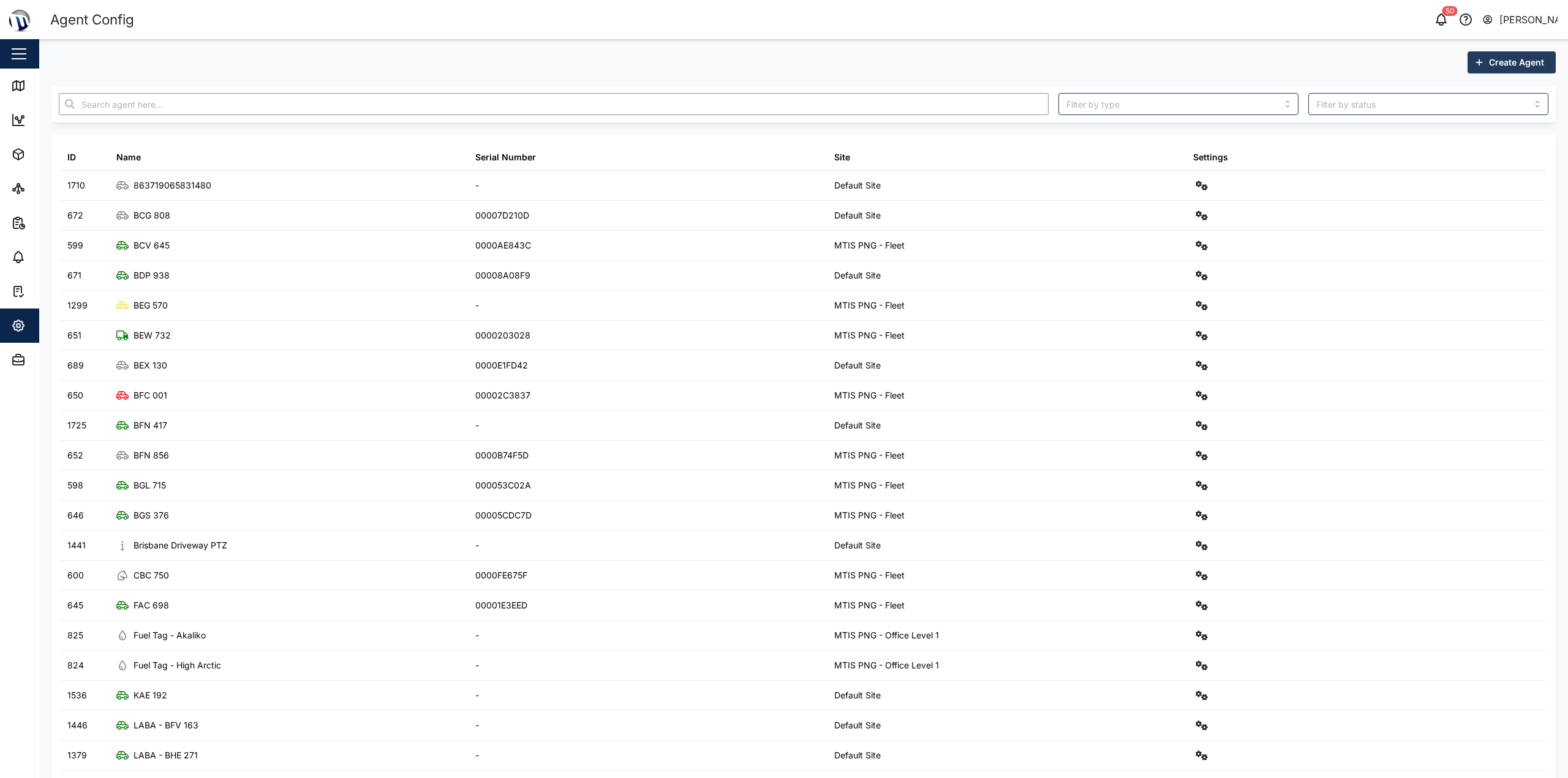
click at [233, 104] on input "text" at bounding box center [553, 104] width 990 height 22
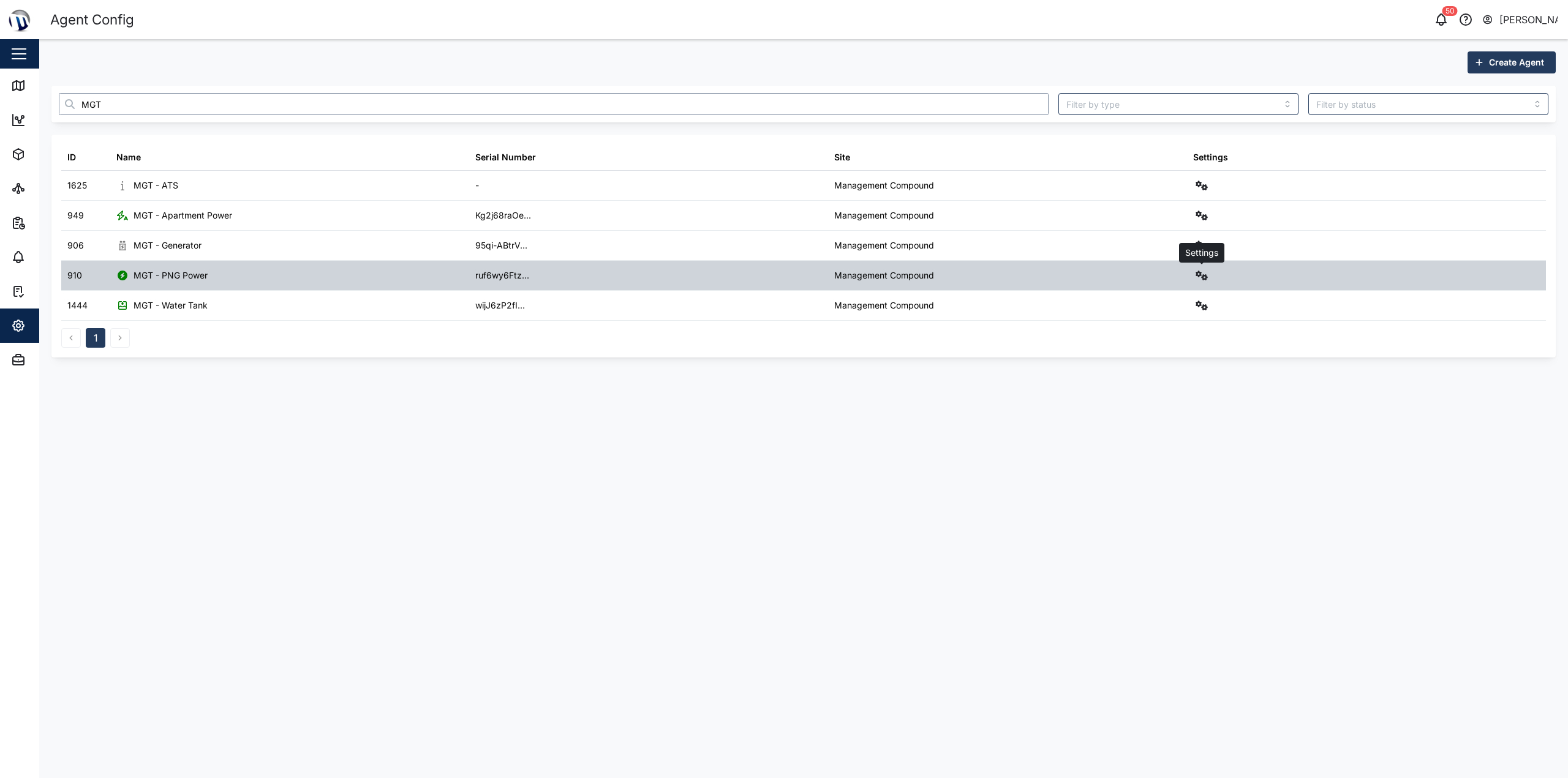
type input "MGT"
click at [782, 270] on button "button" at bounding box center [1201, 275] width 17 height 17
click at [782, 303] on div "Configure" at bounding box center [1157, 305] width 85 height 14
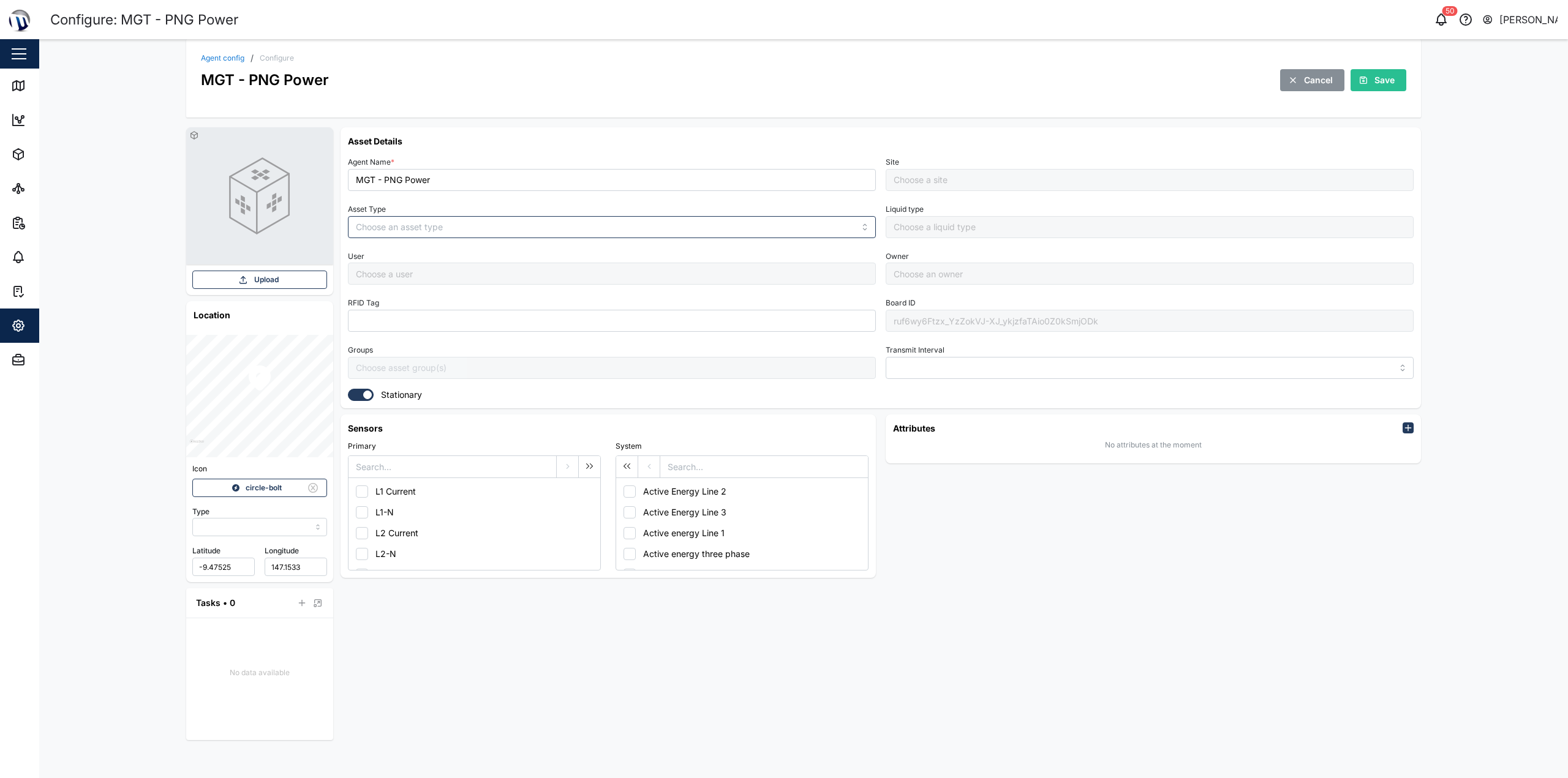
type input "MANUAL"
type input "OTHER ASSETS"
type input "5 minutes"
type input "Management Compound"
type input "[PERSON_NAME]"
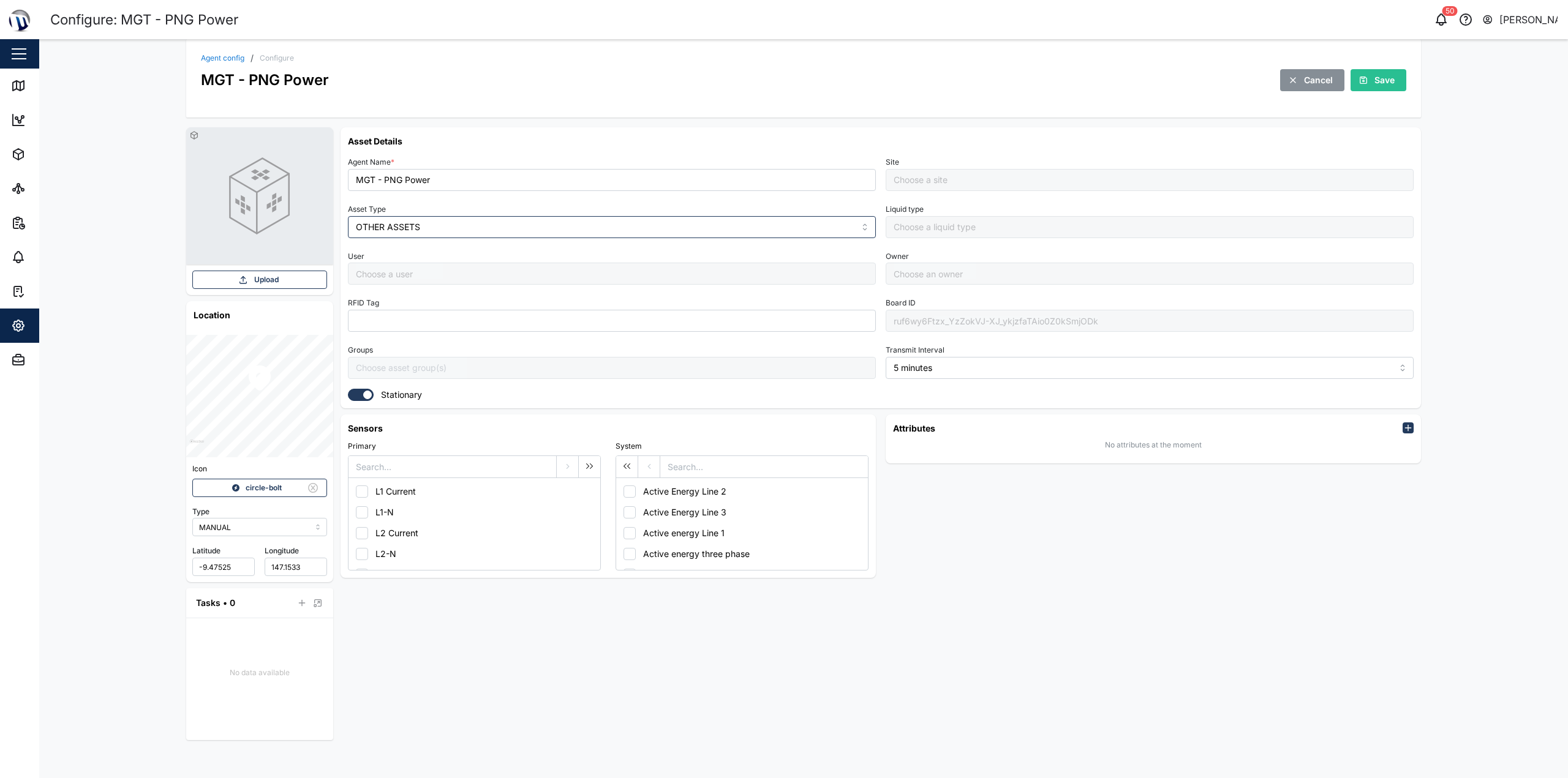
type input "[PERSON_NAME]"
click at [770, 233] on input "OTHER ASSETS" at bounding box center [611, 227] width 528 height 22
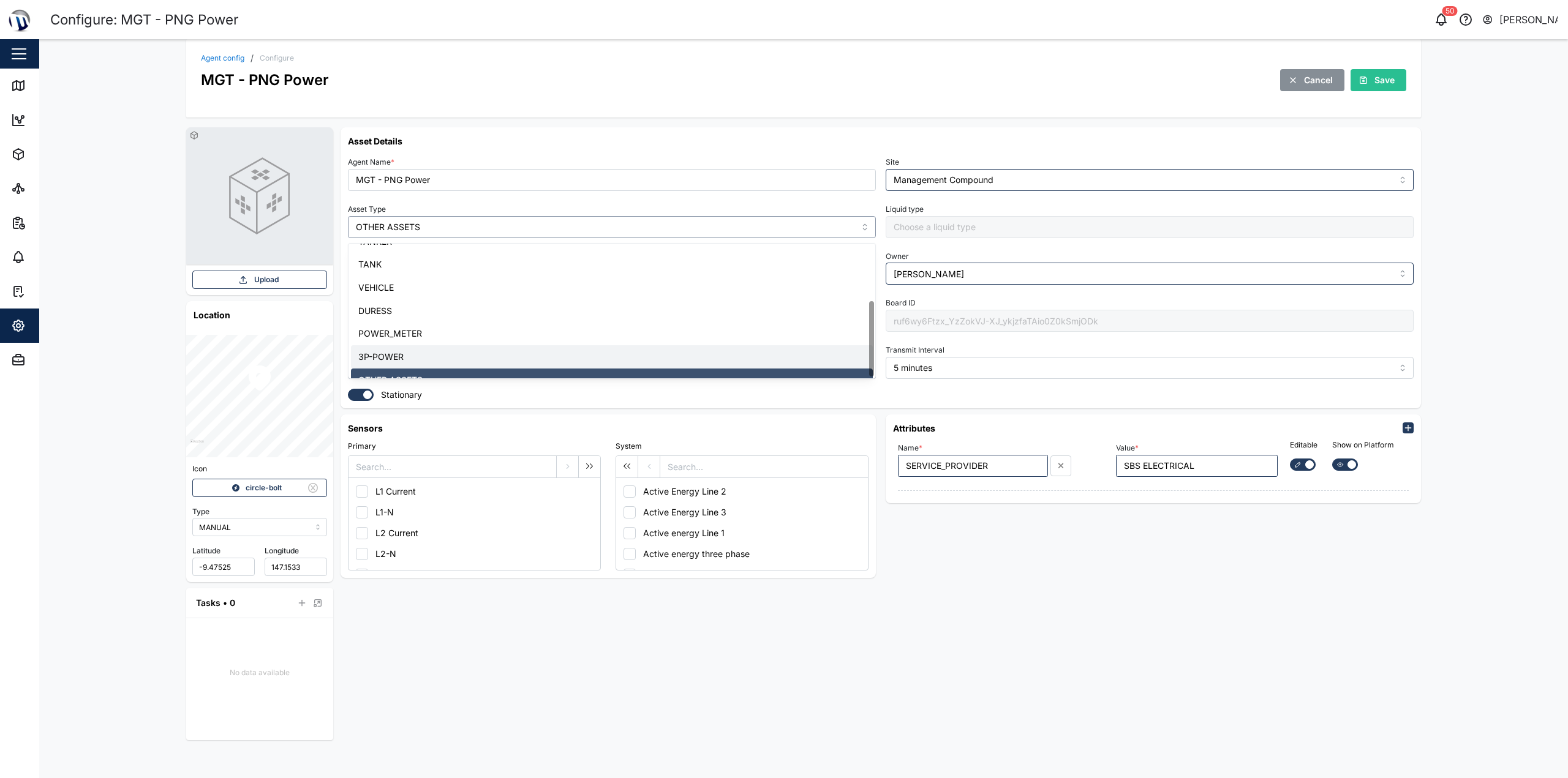
scroll to position [100, 0]
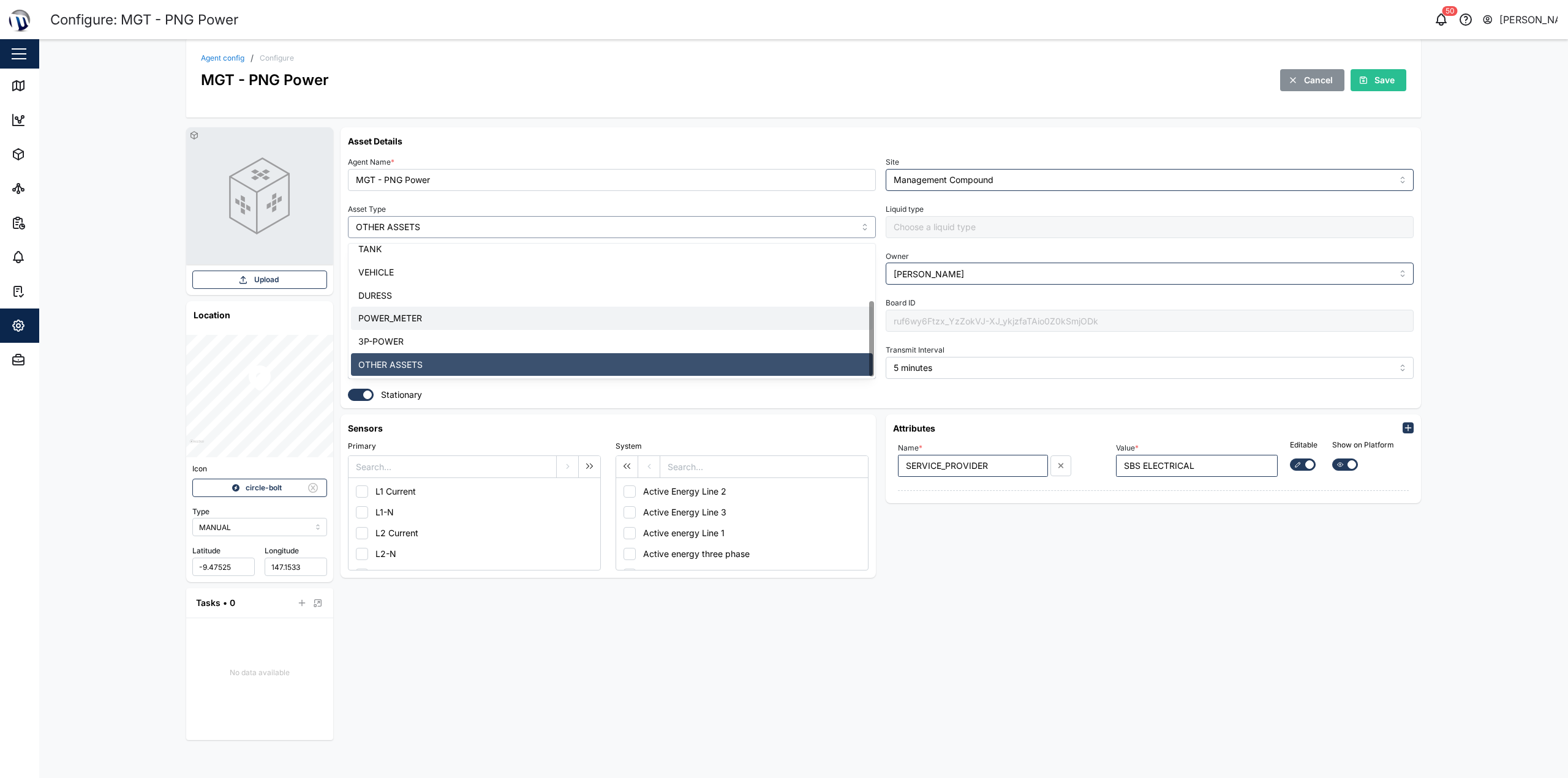
type input "POWER_METER"
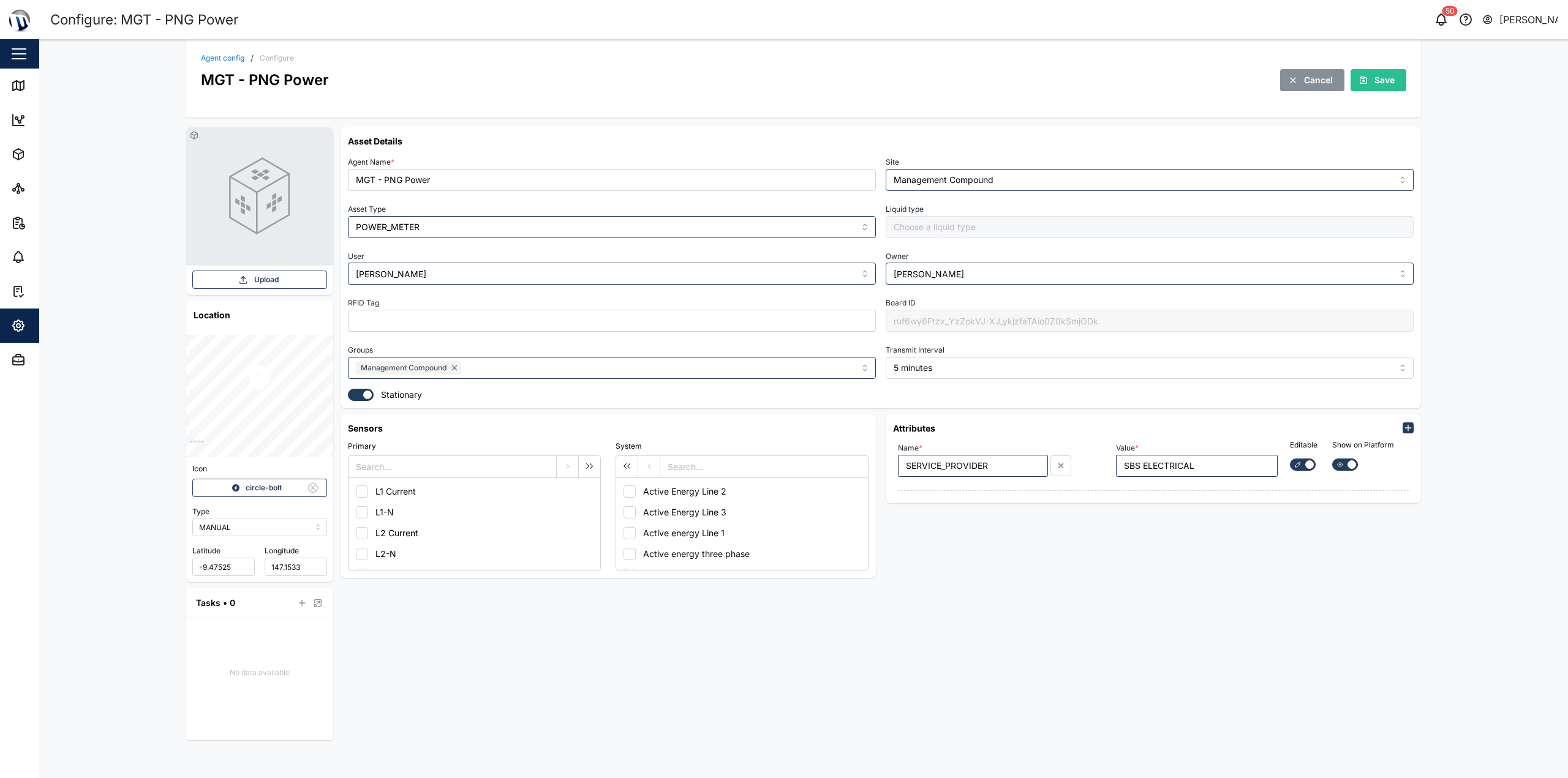
click at [782, 108] on div "Agent config / Configure MGT - PNG Power Cancel Save" at bounding box center [804, 78] width 1235 height 78
click at [782, 85] on icon "button" at bounding box center [1364, 80] width 10 height 10
click at [215, 58] on link "Agent config" at bounding box center [223, 58] width 43 height 7
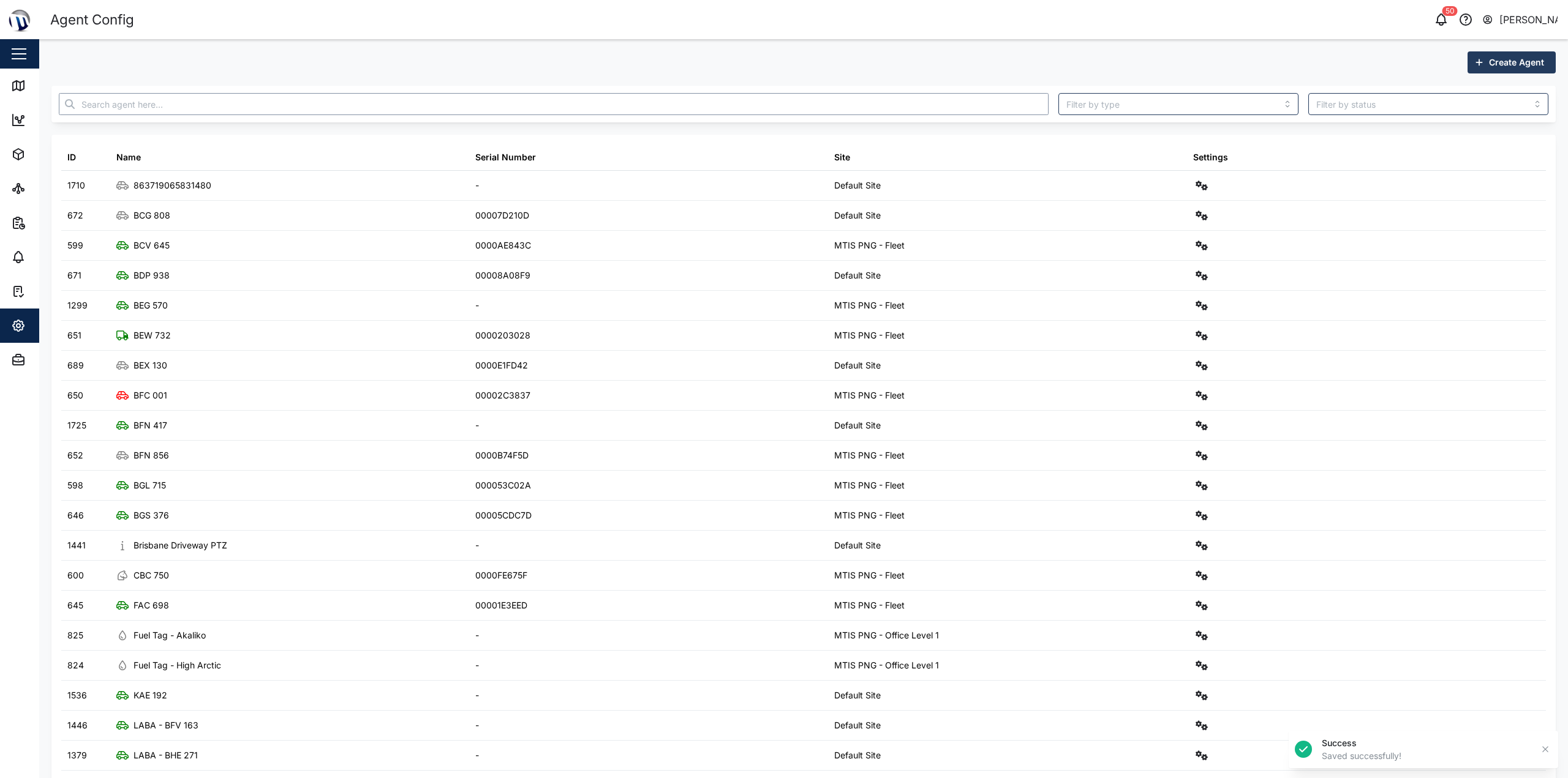
click at [202, 112] on input "text" at bounding box center [553, 104] width 990 height 22
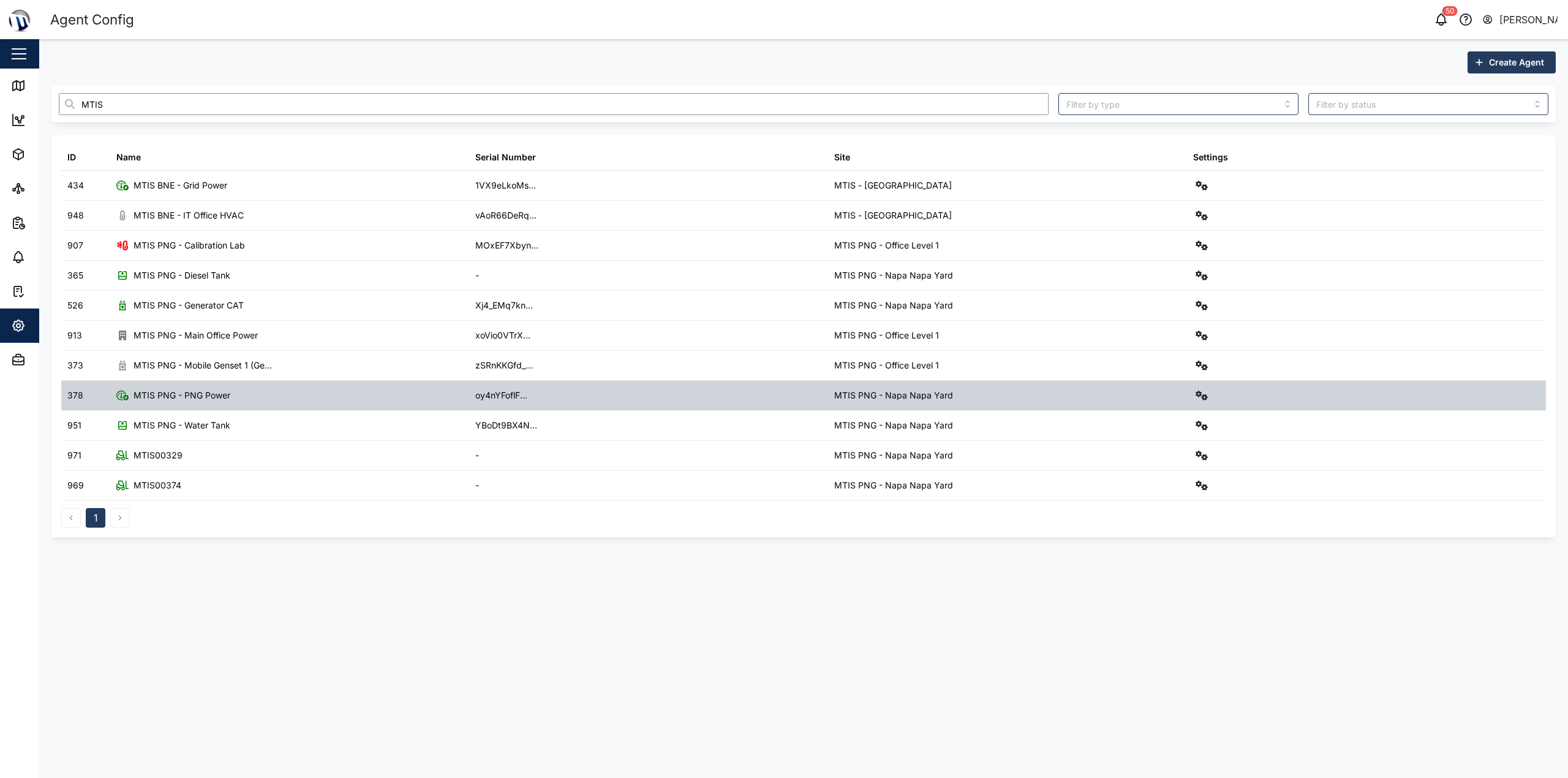
type input "MTIS"
click at [782, 401] on div "Settings" at bounding box center [1366, 395] width 359 height 30
click at [782, 395] on icon "button" at bounding box center [1201, 395] width 12 height 10
click at [782, 417] on link "Configure" at bounding box center [1151, 425] width 114 height 26
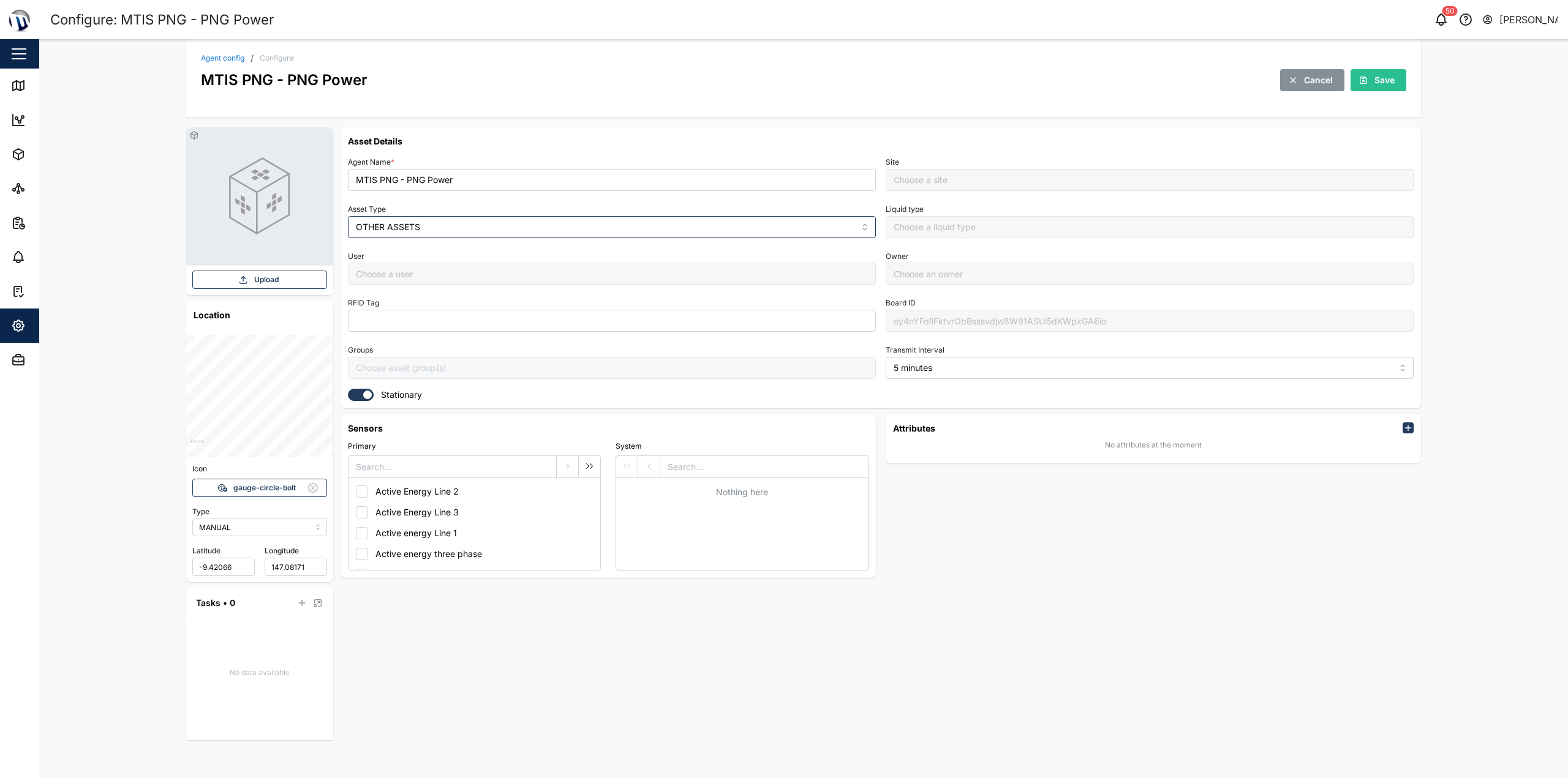
type input "MTIS PNG - Napa Napa Yard"
drag, startPoint x: 525, startPoint y: 230, endPoint x: 515, endPoint y: 241, distance: 14.9
click at [525, 229] on input "OTHER ASSETS" at bounding box center [611, 227] width 528 height 22
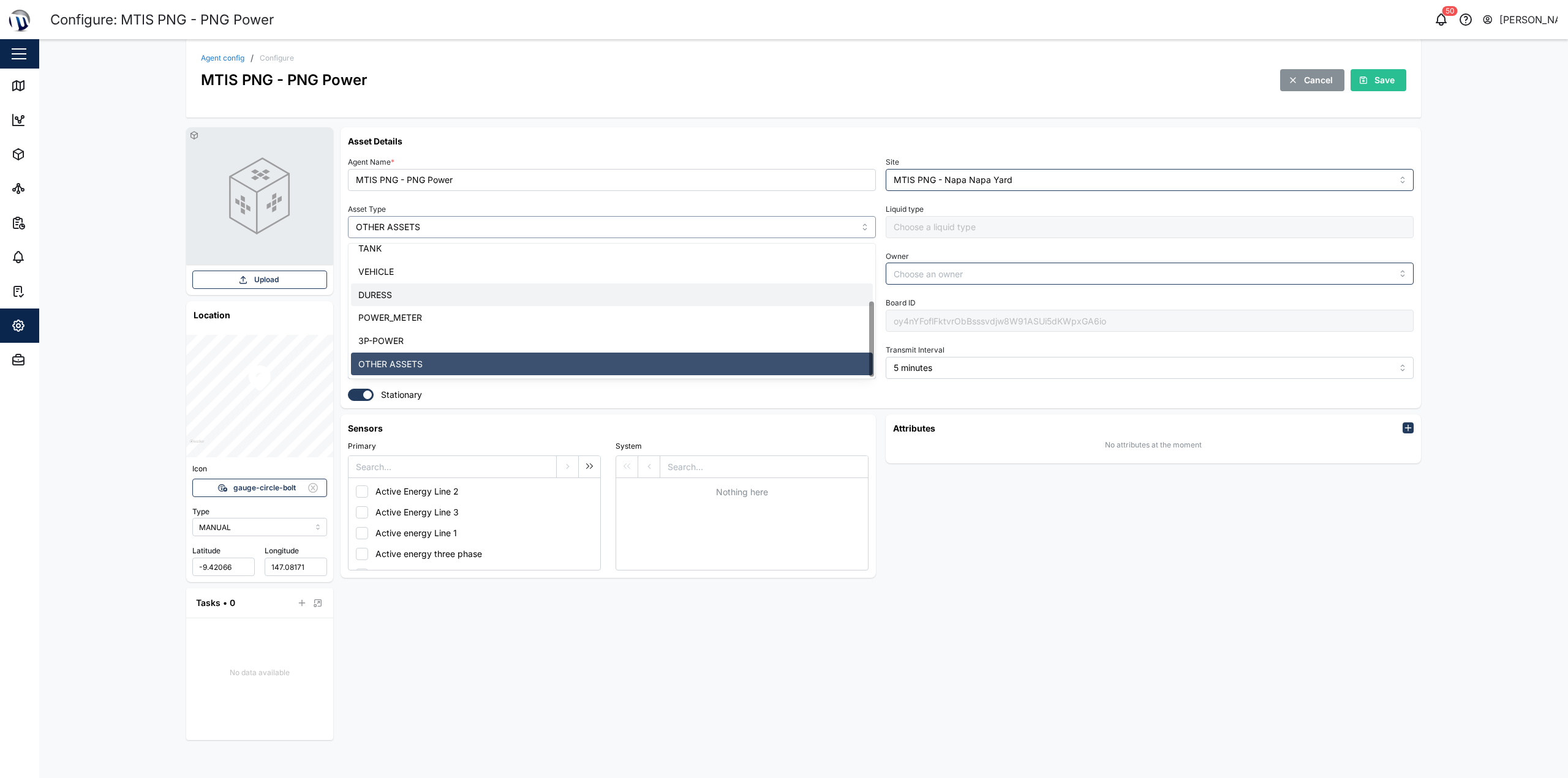
scroll to position [100, 0]
type input "POWER_METER"
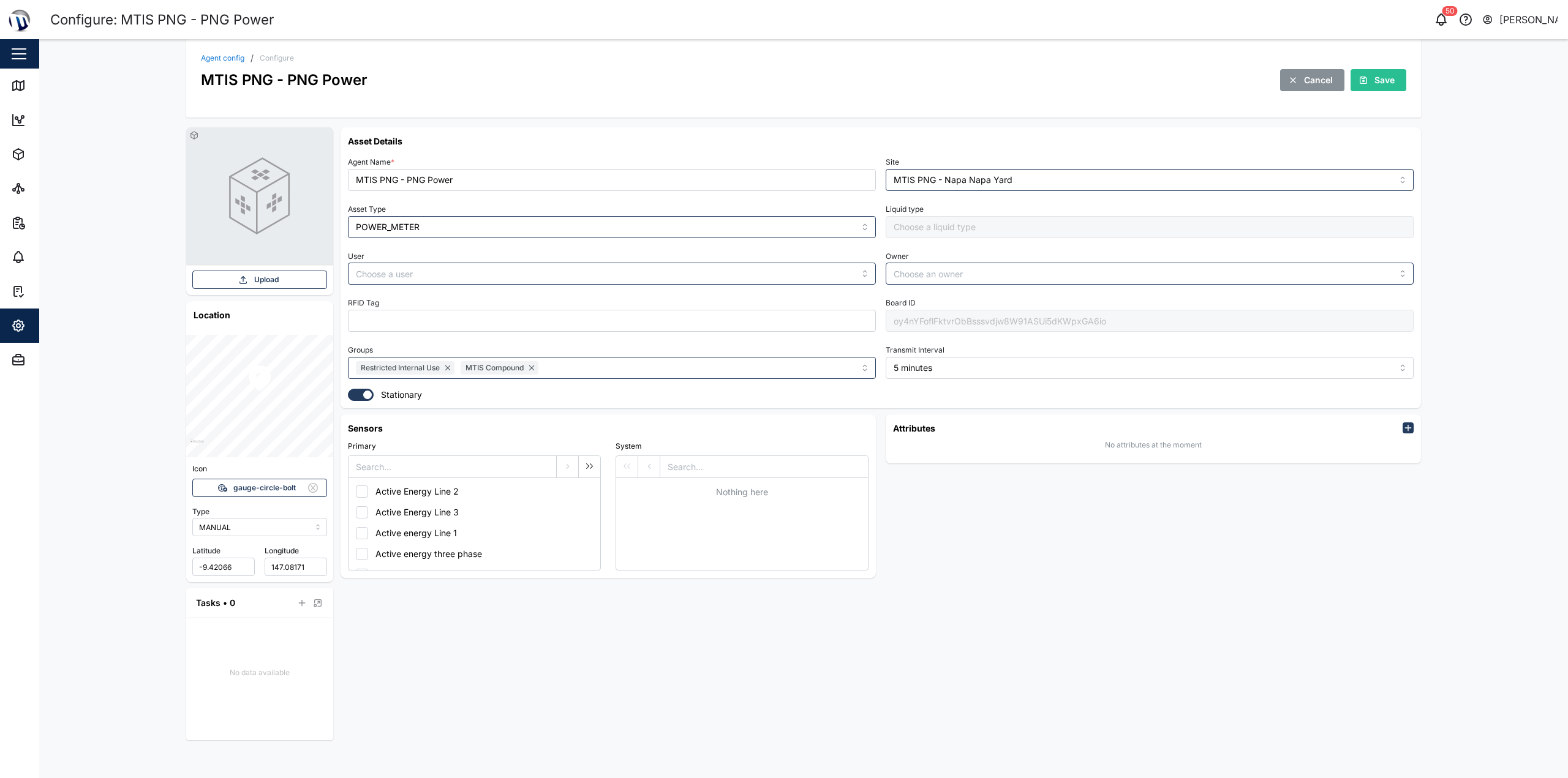
click at [679, 252] on div "User" at bounding box center [611, 267] width 528 height 38
click at [686, 239] on div "Agent Name * MTIS PNG - PNG Power Site MTIS PNG - Napa Napa Yard Asset Type POW…" at bounding box center [880, 277] width 1066 height 247
click at [694, 228] on input "POWER_METER" at bounding box center [611, 227] width 528 height 22
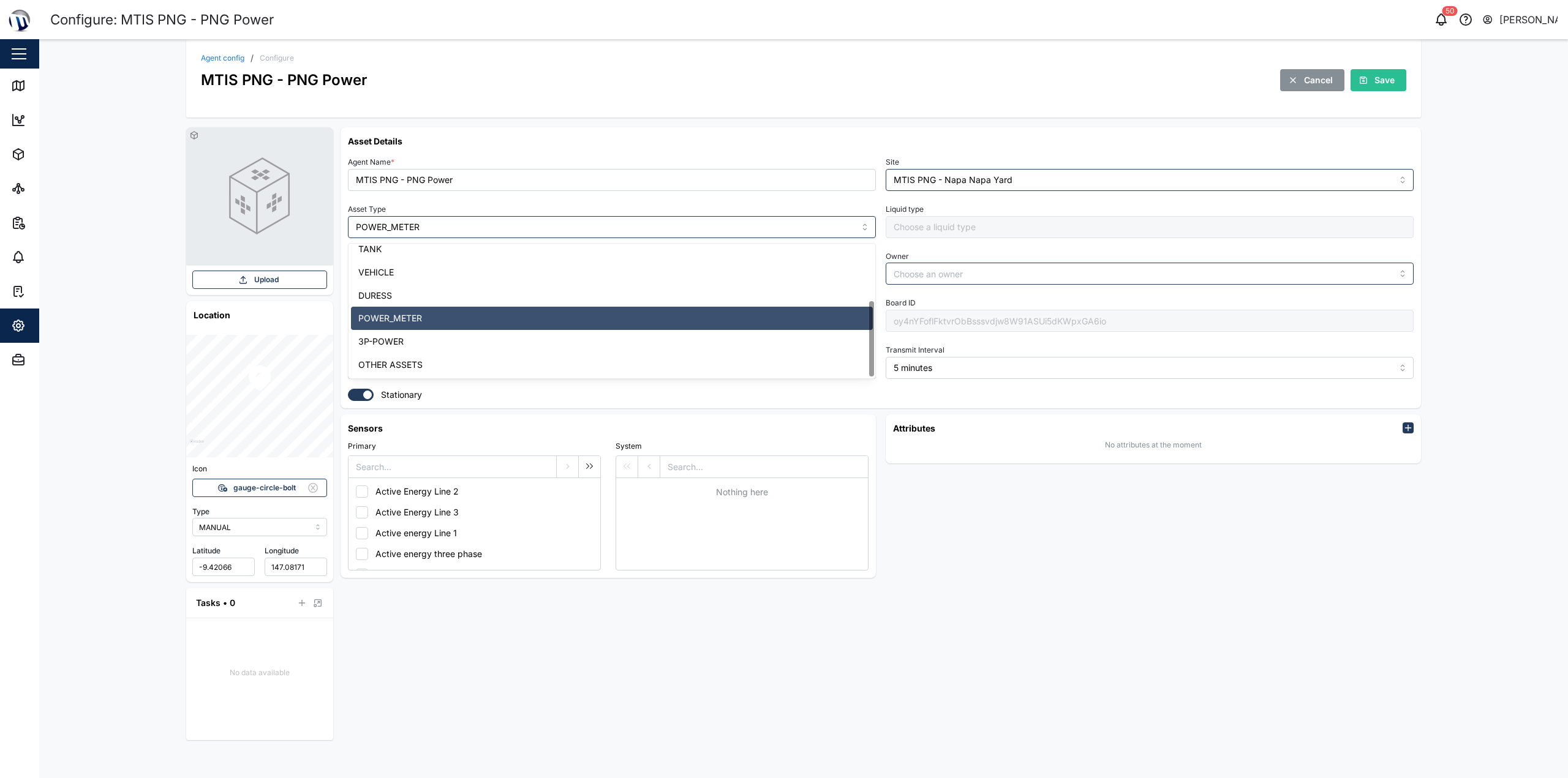
drag, startPoint x: 1002, startPoint y: 113, endPoint x: 1073, endPoint y: 98, distance: 72.6
click at [782, 108] on div "Agent config / Configure MTIS PNG - PNG Power Cancel Save" at bounding box center [804, 78] width 1235 height 78
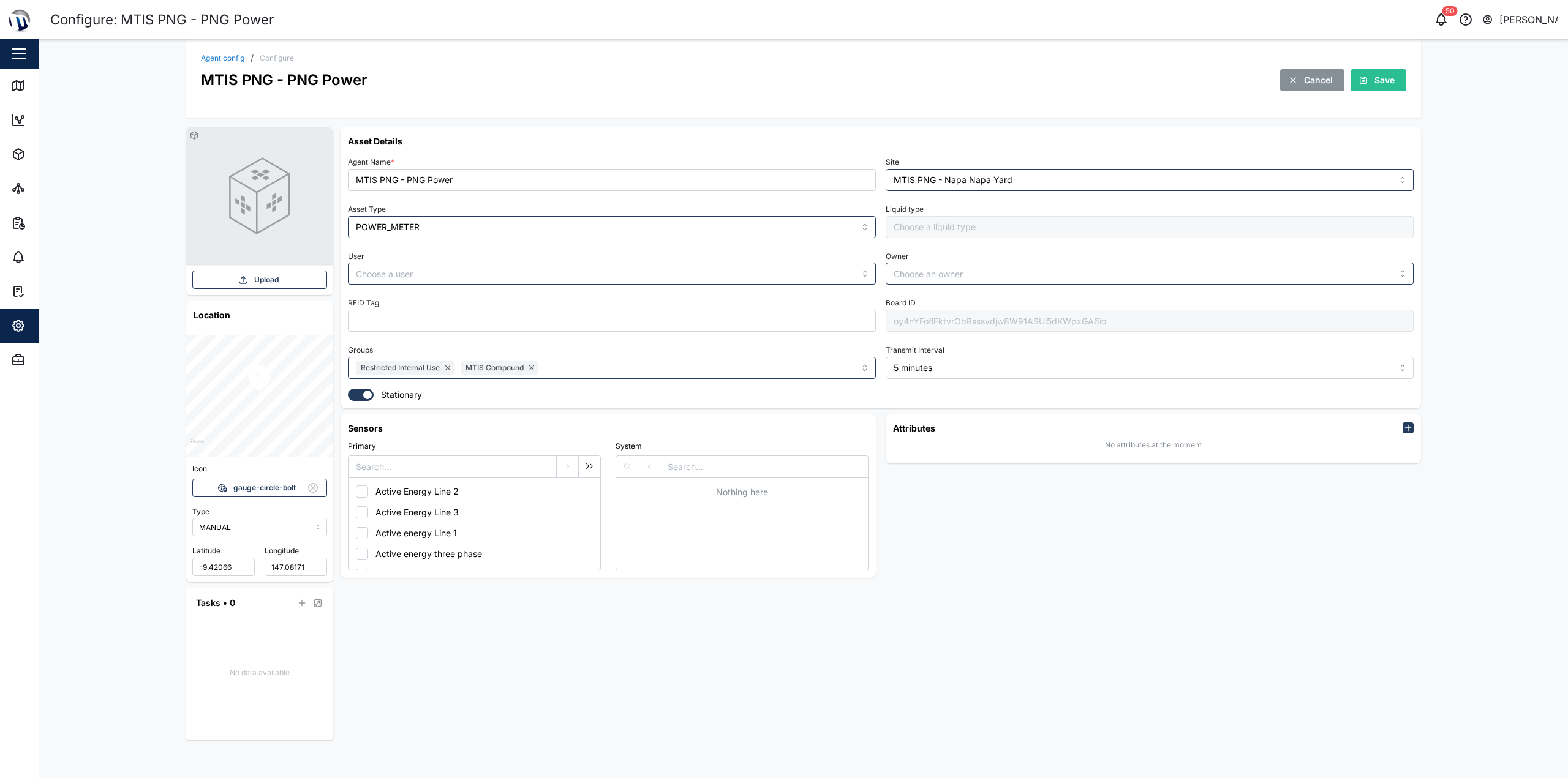
click at [782, 93] on div "Agent config / Configure MTIS PNG - PNG Power Cancel Save" at bounding box center [804, 78] width 1235 height 78
click at [782, 85] on div "Save" at bounding box center [1377, 80] width 36 height 21
click at [4, 155] on button "Assets" at bounding box center [79, 154] width 159 height 34
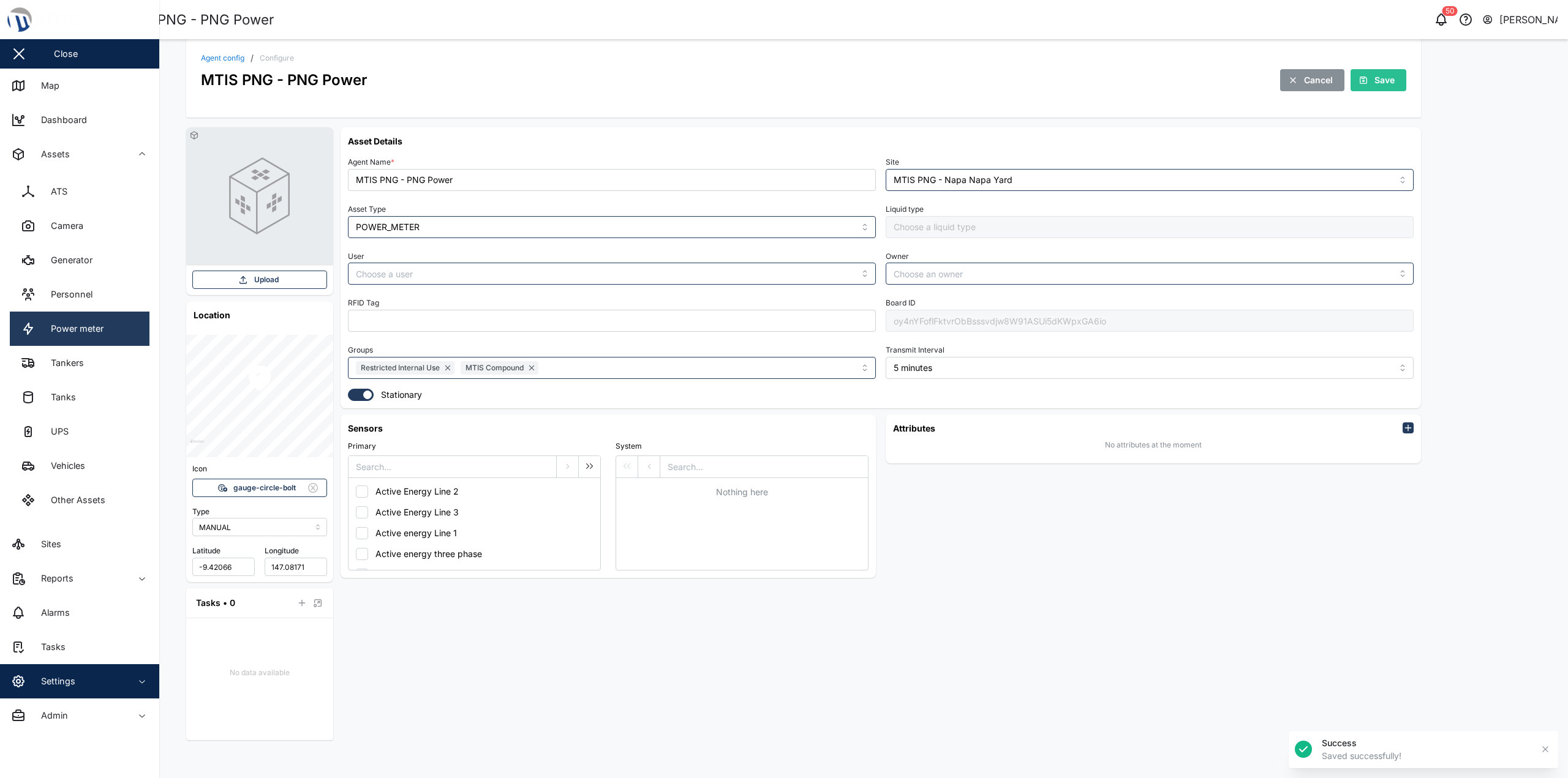
click at [102, 332] on div "Power meter" at bounding box center [72, 328] width 62 height 14
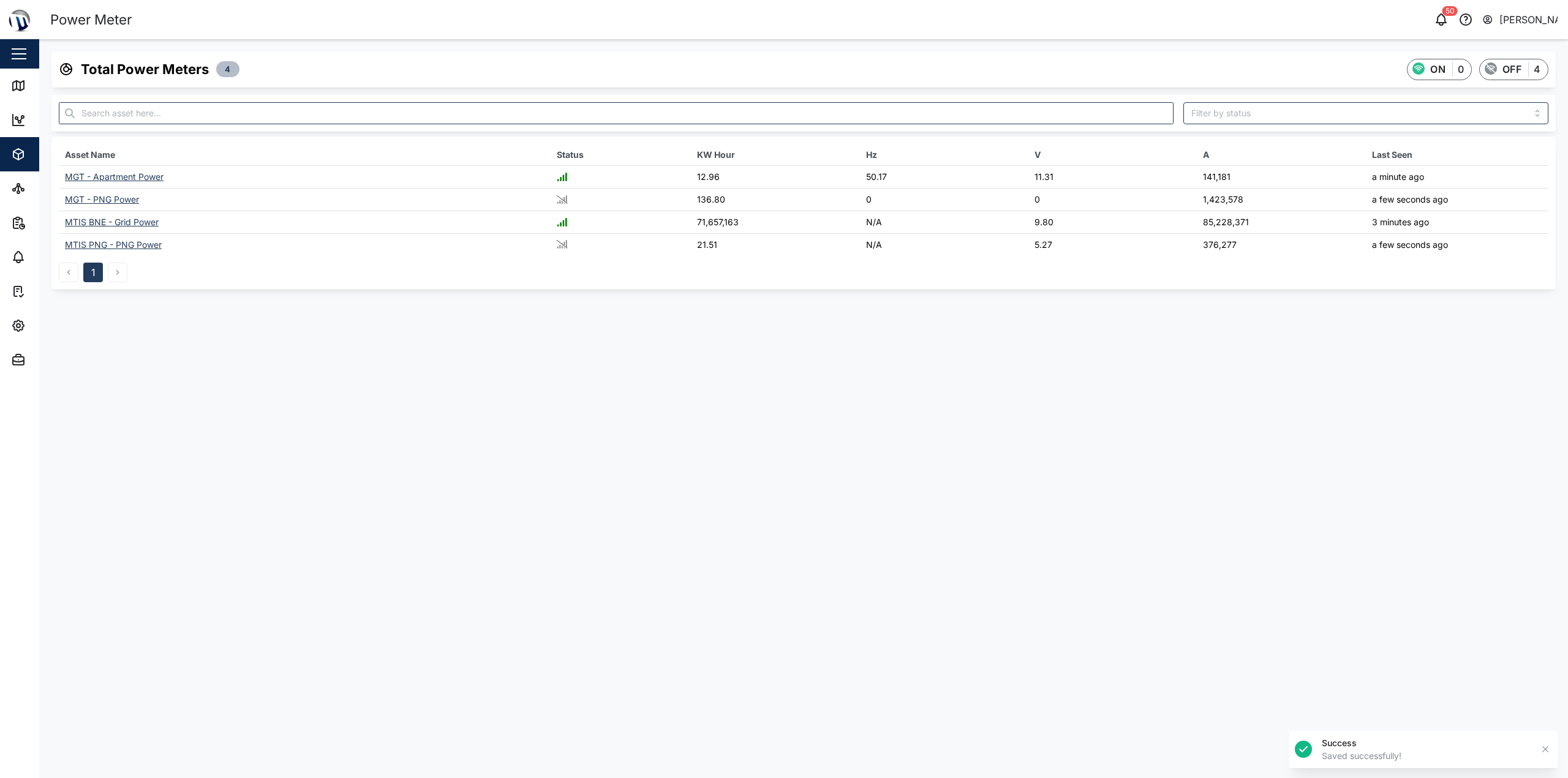
click at [122, 179] on div "MGT - Apartment Power" at bounding box center [114, 176] width 99 height 10
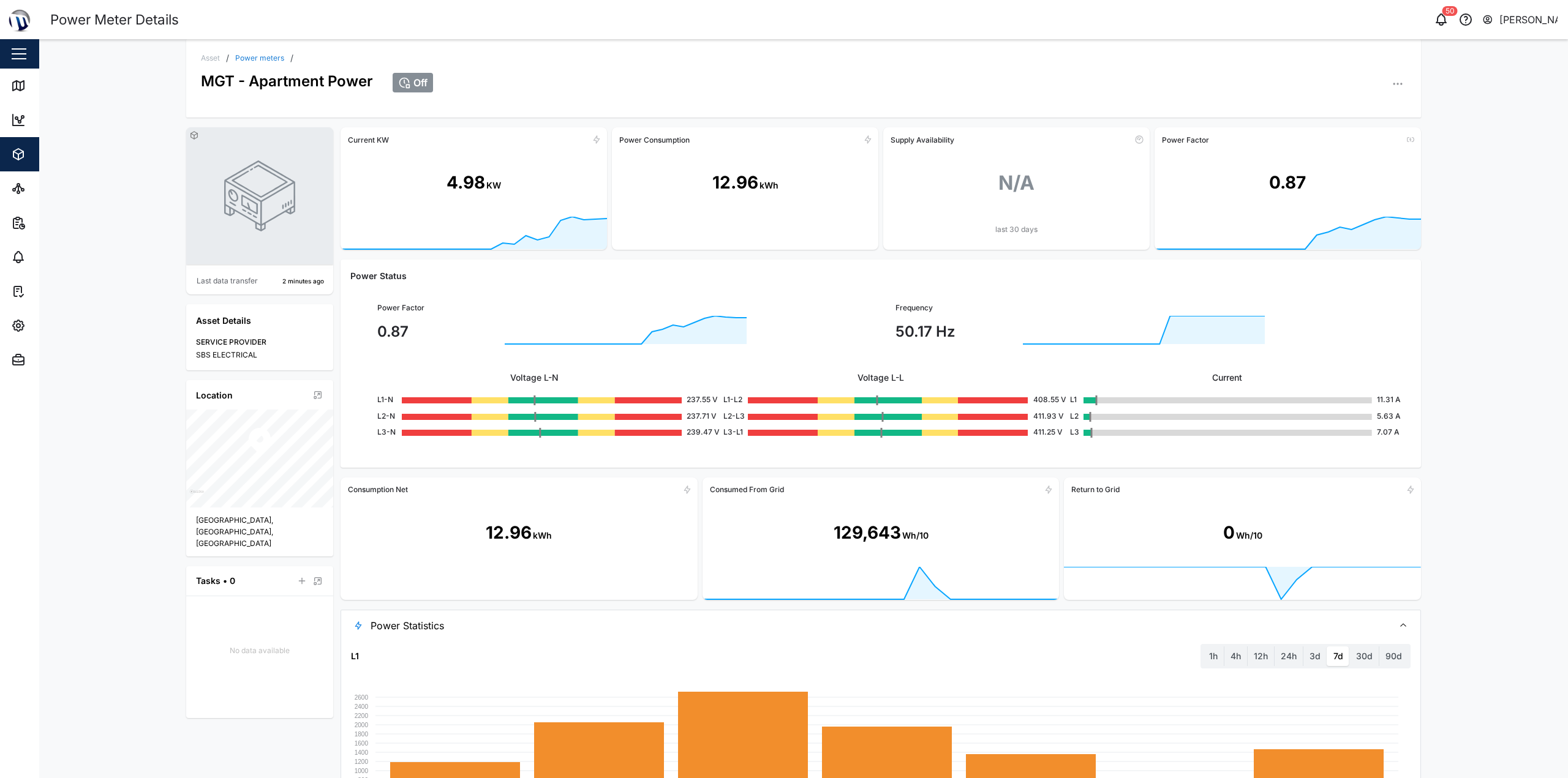
click at [260, 66] on div "MGT - Apartment Power" at bounding box center [287, 77] width 172 height 30
click at [262, 60] on link "Power meters" at bounding box center [259, 58] width 49 height 7
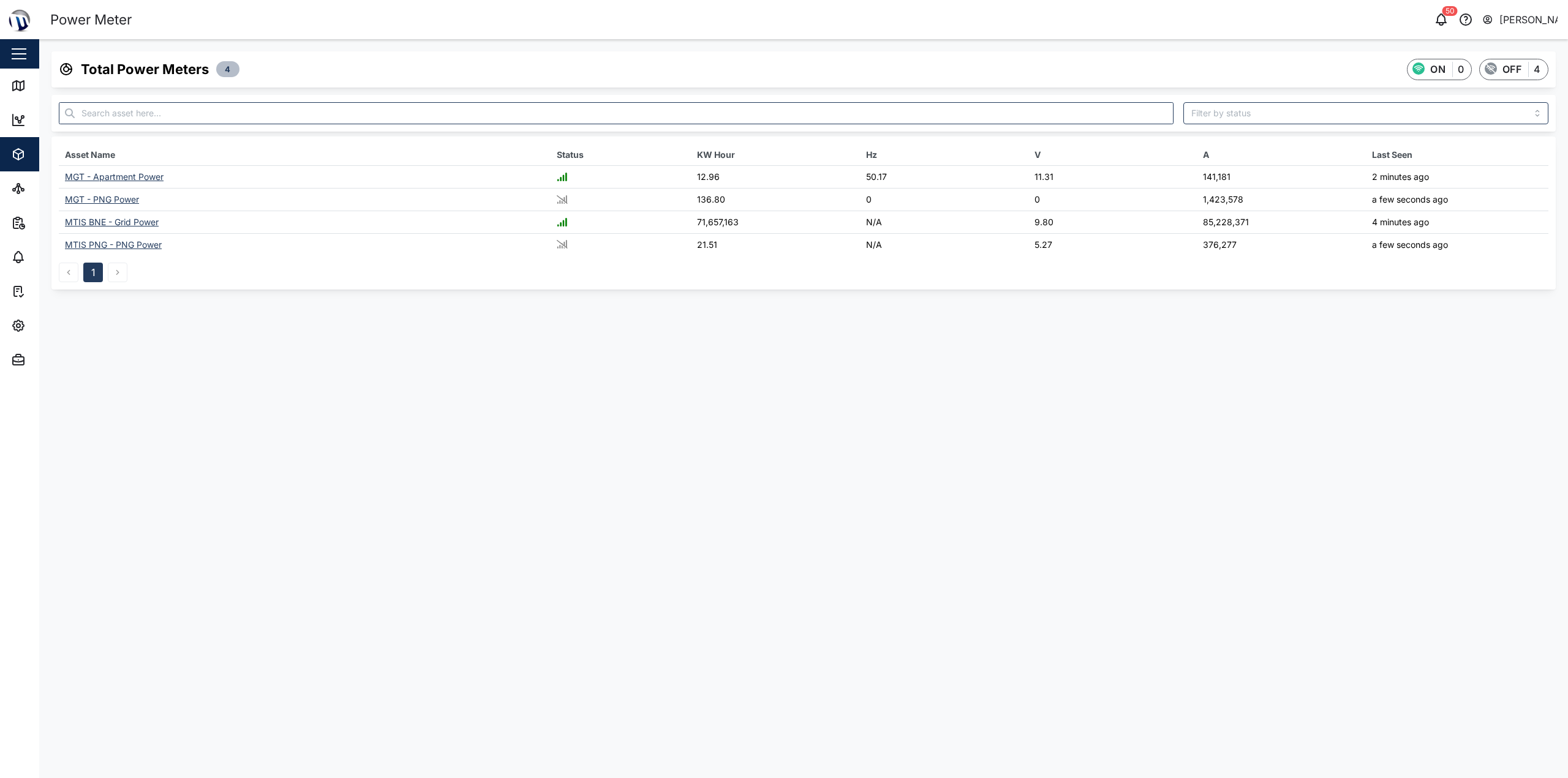
click at [121, 201] on div "MGT - PNG Power" at bounding box center [102, 199] width 74 height 10
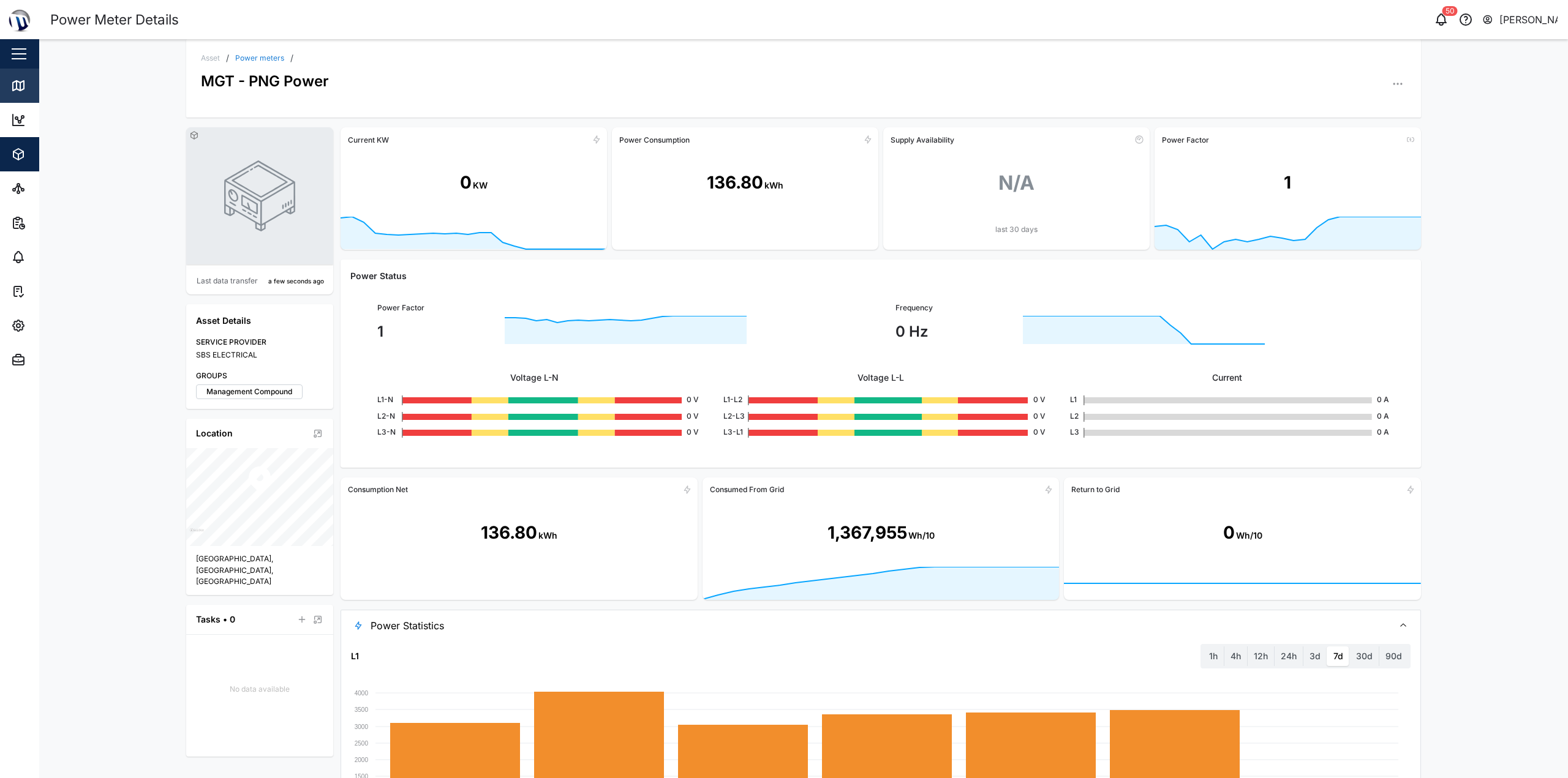
click at [31, 90] on div "Map" at bounding box center [35, 86] width 48 height 14
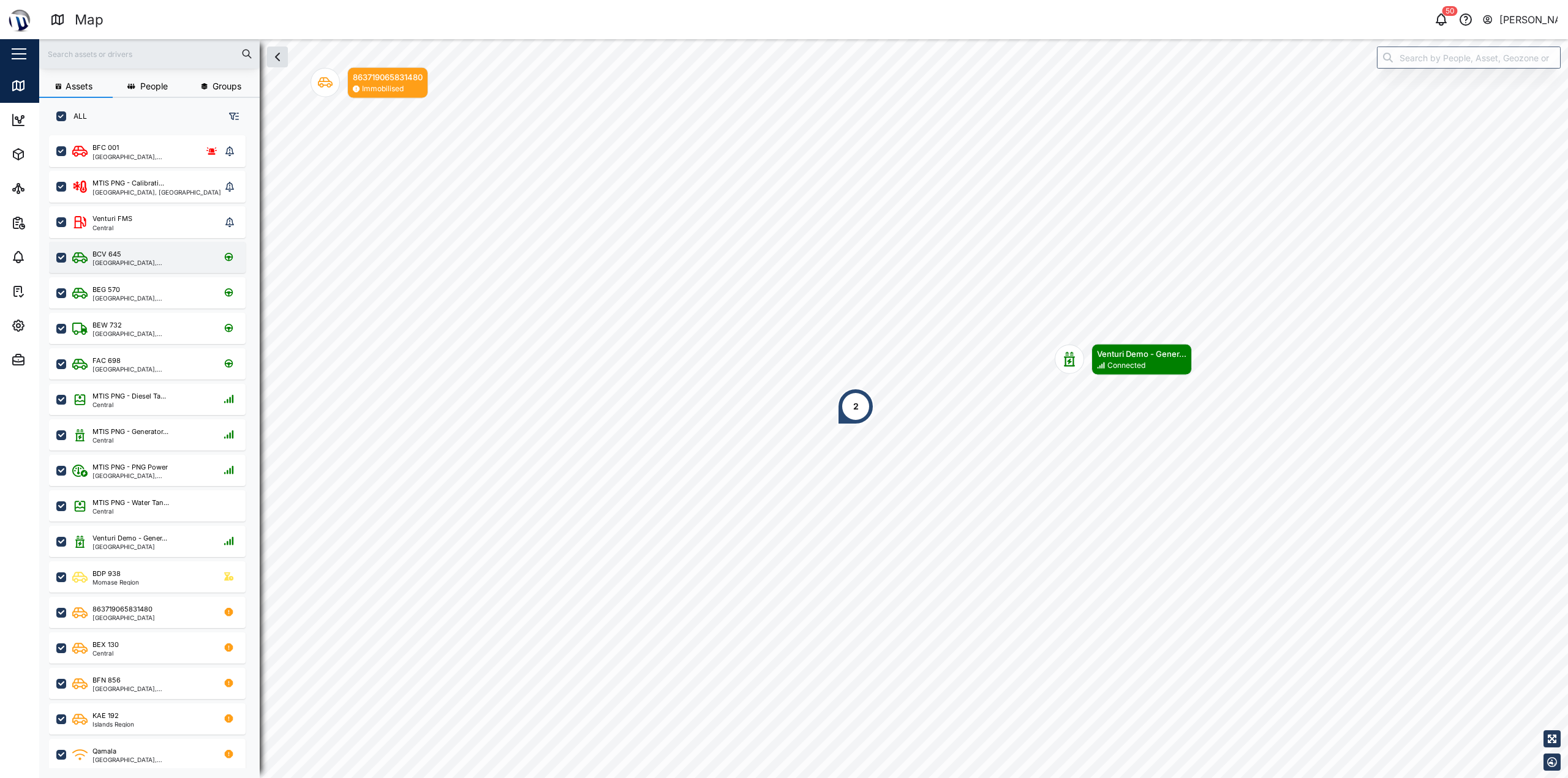
scroll to position [628, 191]
click at [13, 159] on icon "button" at bounding box center [18, 154] width 14 height 14
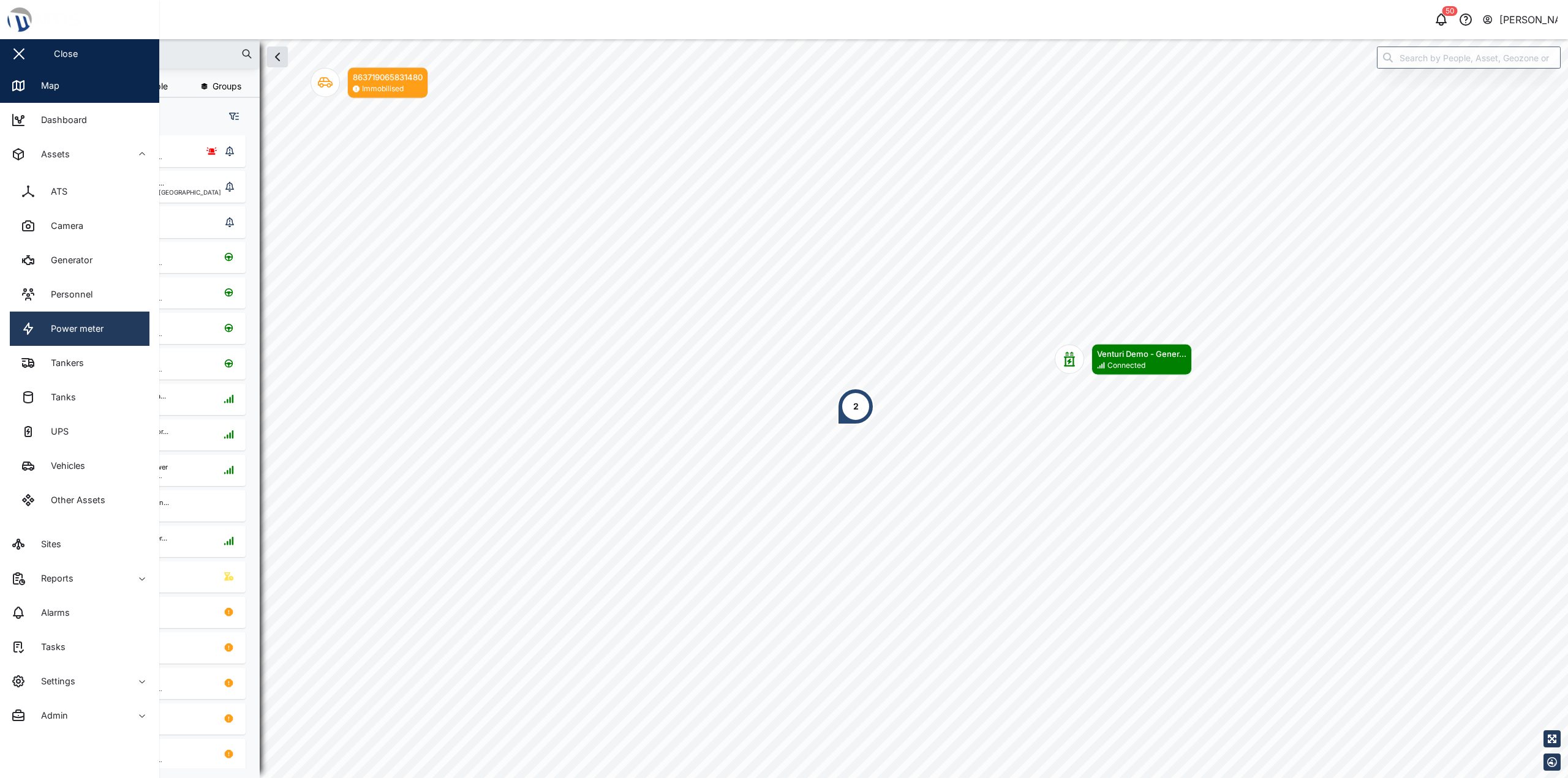
click at [117, 339] on link "Power meter" at bounding box center [79, 328] width 139 height 34
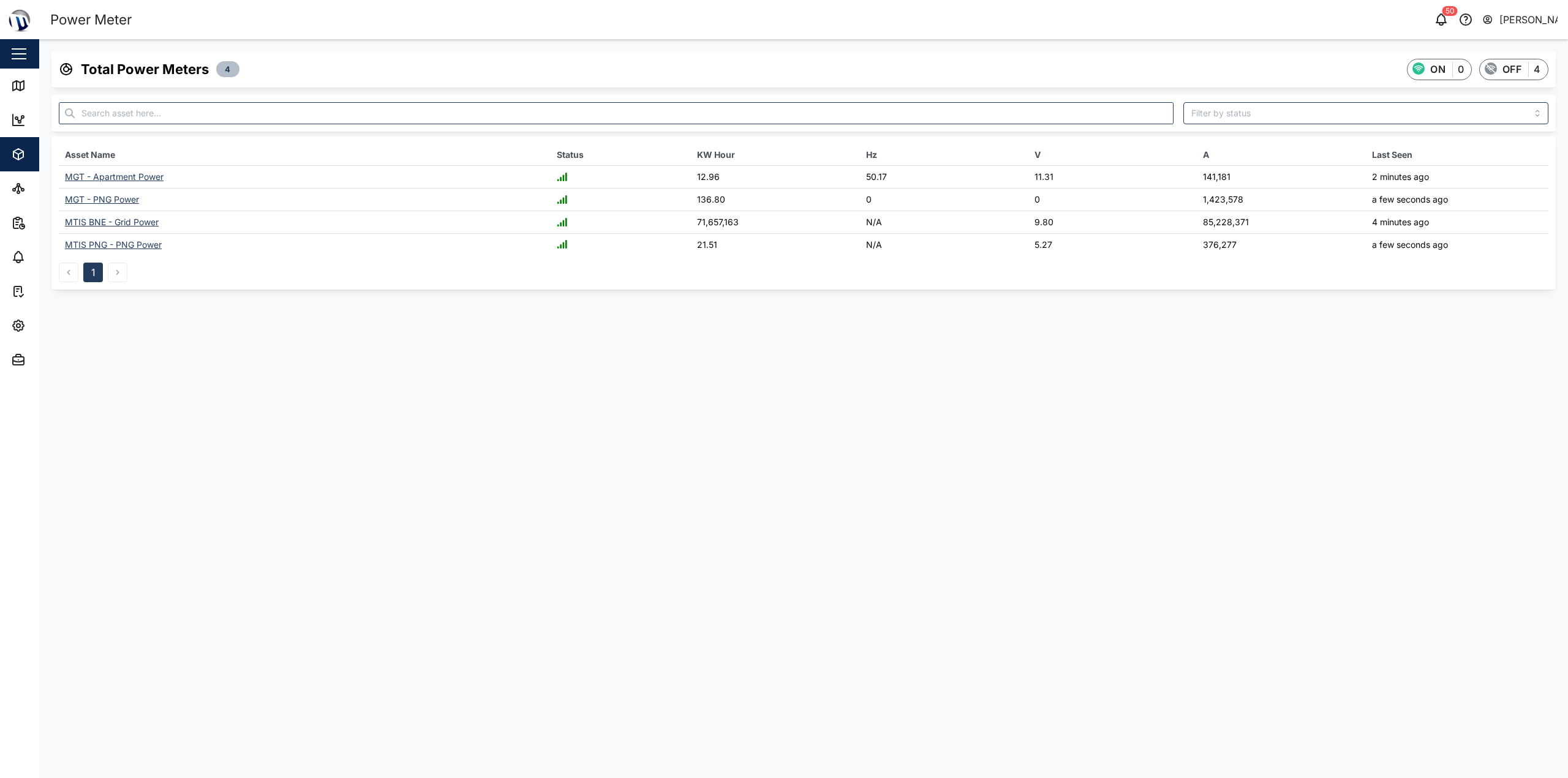
click at [124, 247] on div "MTIS PNG - PNG Power" at bounding box center [113, 244] width 97 height 10
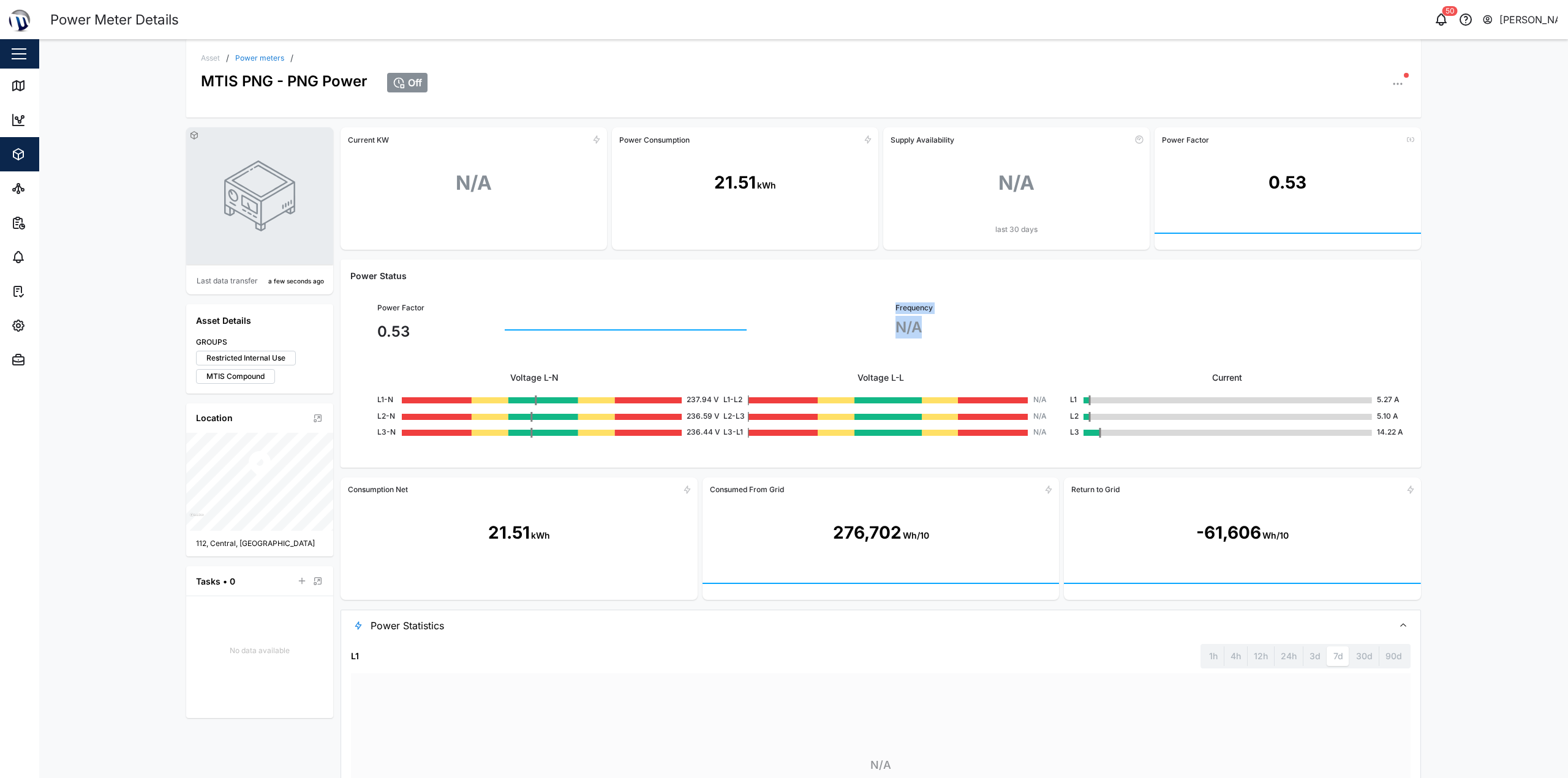
drag, startPoint x: 926, startPoint y: 328, endPoint x: 826, endPoint y: 316, distance: 100.7
click at [782, 316] on div "Power Factor 0.53 Frequency N/A" at bounding box center [881, 325] width 1036 height 74
click at [690, 289] on div "Power Factor 0.53" at bounding box center [621, 325] width 518 height 74
click at [14, 159] on icon "button" at bounding box center [18, 154] width 14 height 14
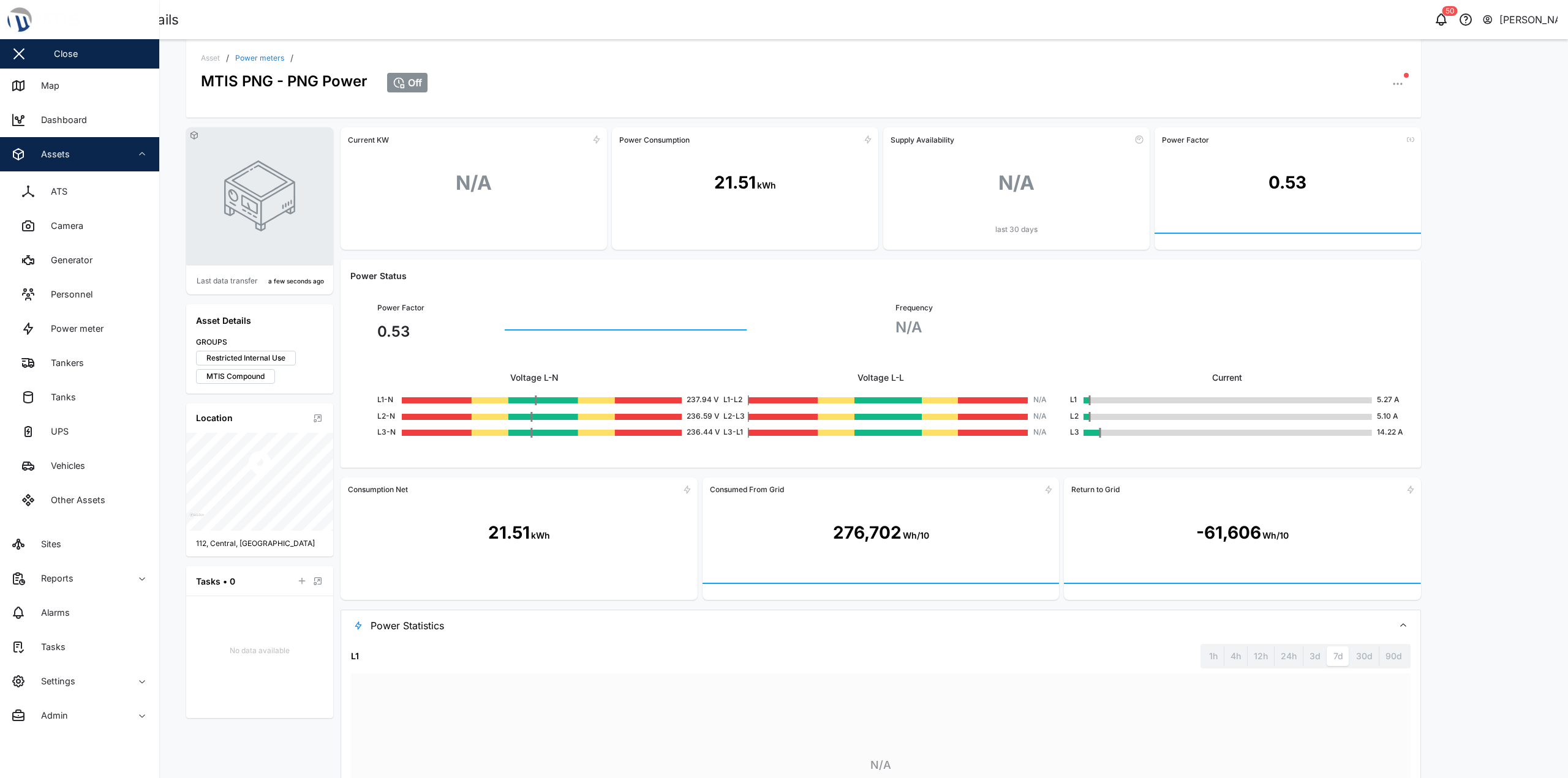
click at [56, 167] on span "Assets" at bounding box center [66, 154] width 111 height 34
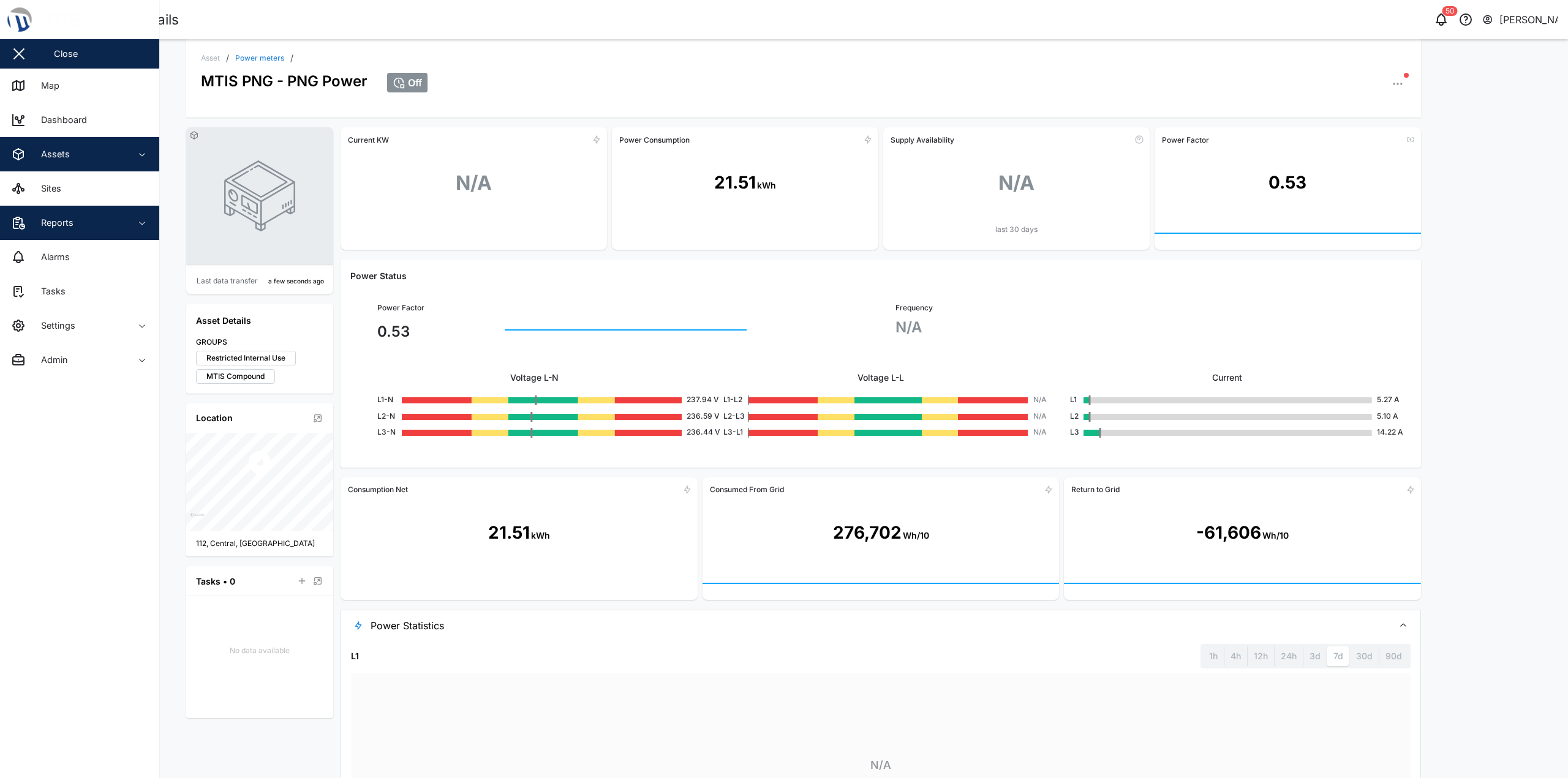
click at [79, 221] on div "Reports" at bounding box center [66, 223] width 111 height 14
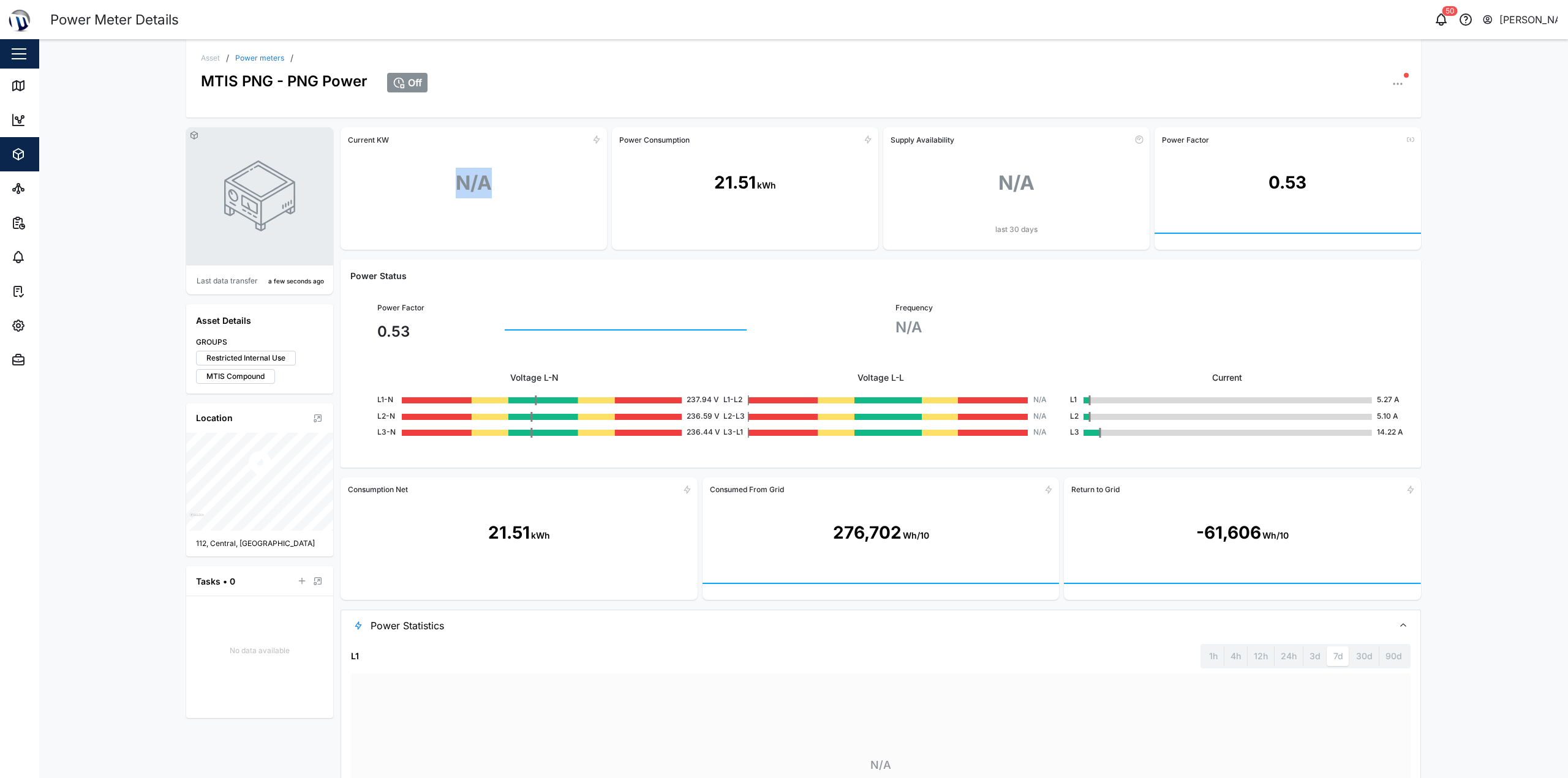
drag, startPoint x: 486, startPoint y: 178, endPoint x: 531, endPoint y: 175, distance: 45.1
click at [531, 175] on div "N/A" at bounding box center [473, 183] width 267 height 67
click at [529, 175] on div "N/A" at bounding box center [473, 183] width 267 height 67
click at [267, 56] on link "Power meters" at bounding box center [259, 58] width 49 height 7
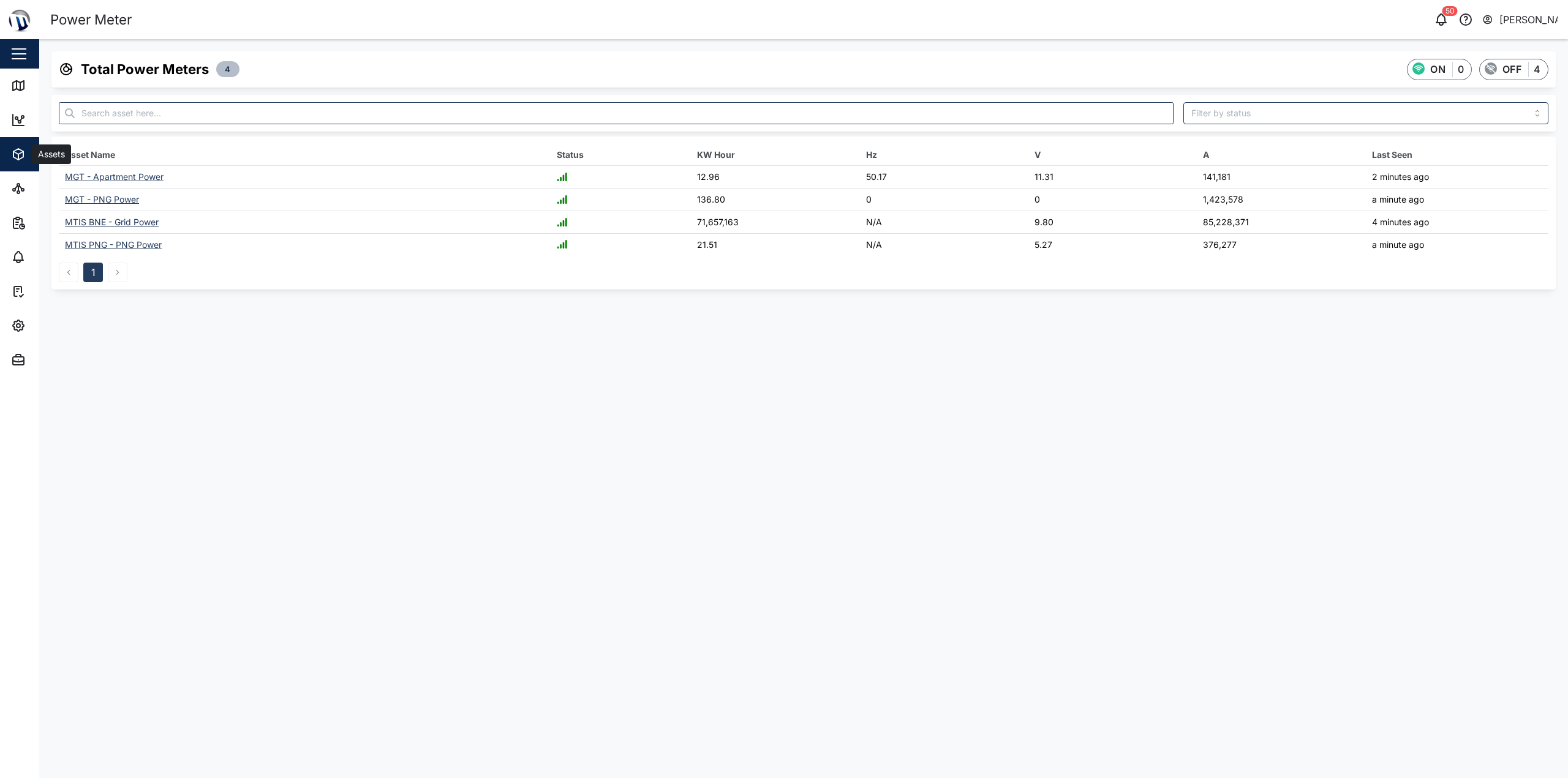
click at [15, 156] on icon "button" at bounding box center [18, 154] width 14 height 14
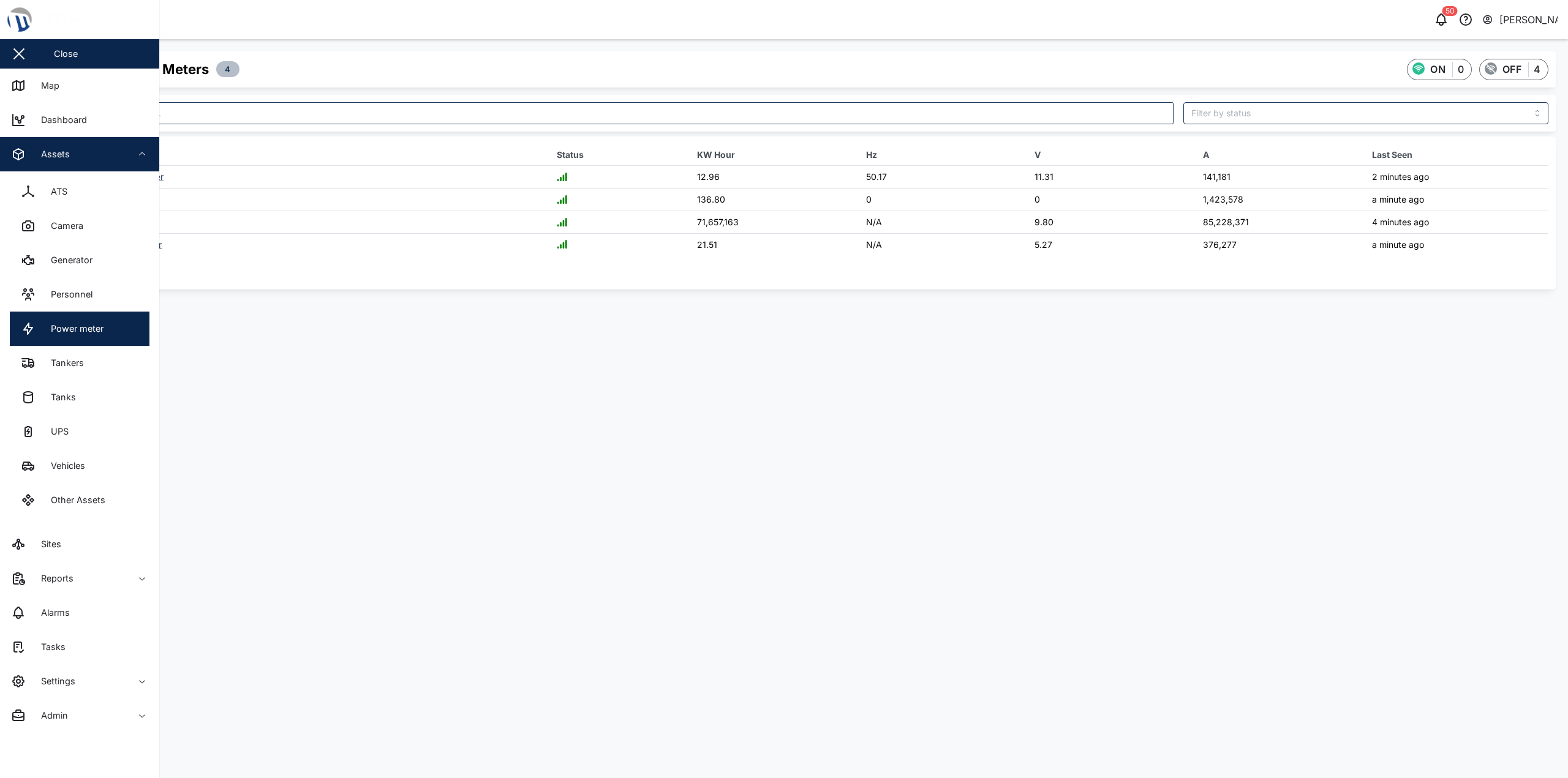
drag, startPoint x: 82, startPoint y: 156, endPoint x: 82, endPoint y: 162, distance: 6.0
click at [82, 155] on div "Assets" at bounding box center [66, 154] width 111 height 14
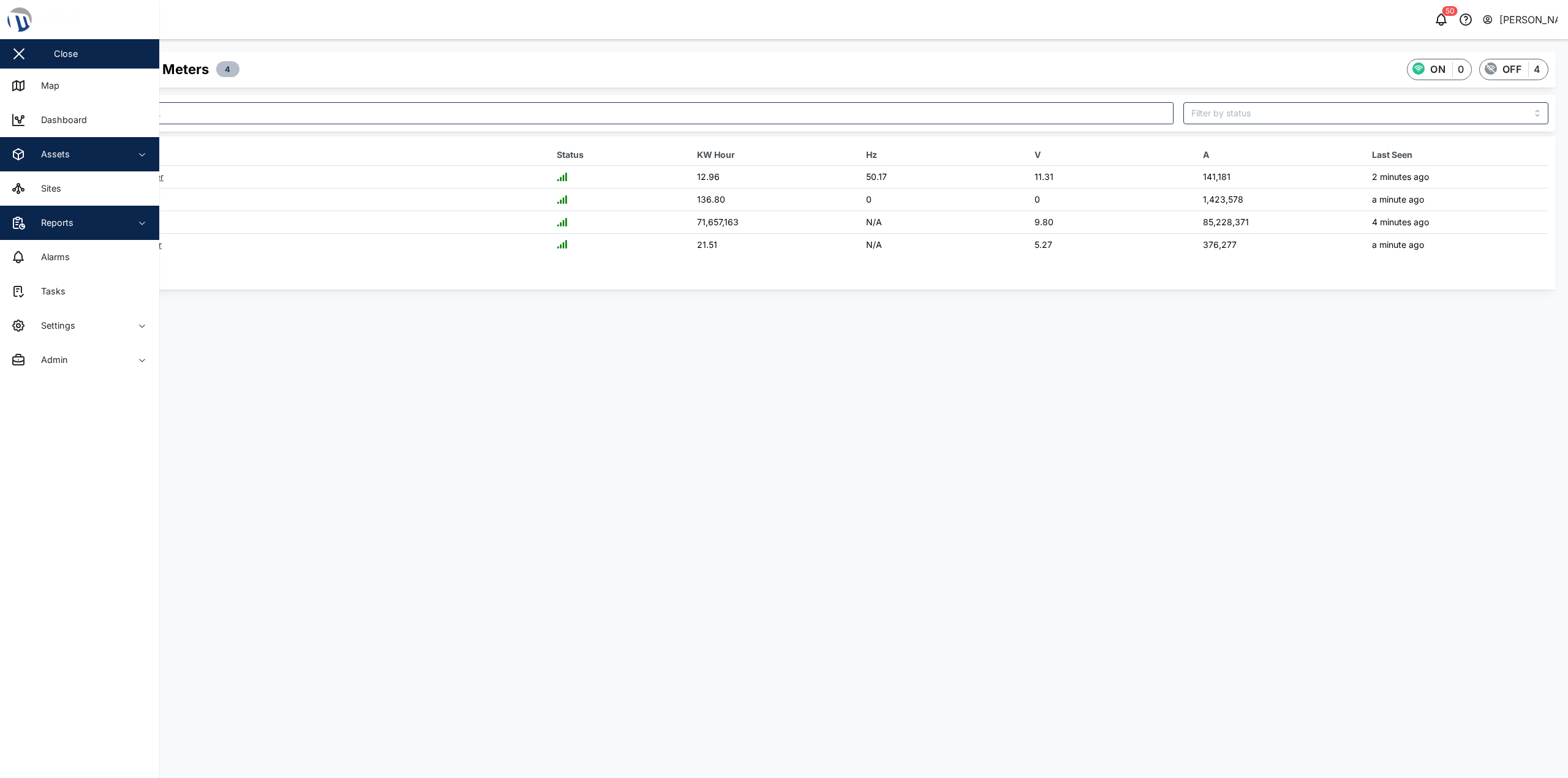
click at [86, 227] on div "Reports" at bounding box center [66, 223] width 111 height 14
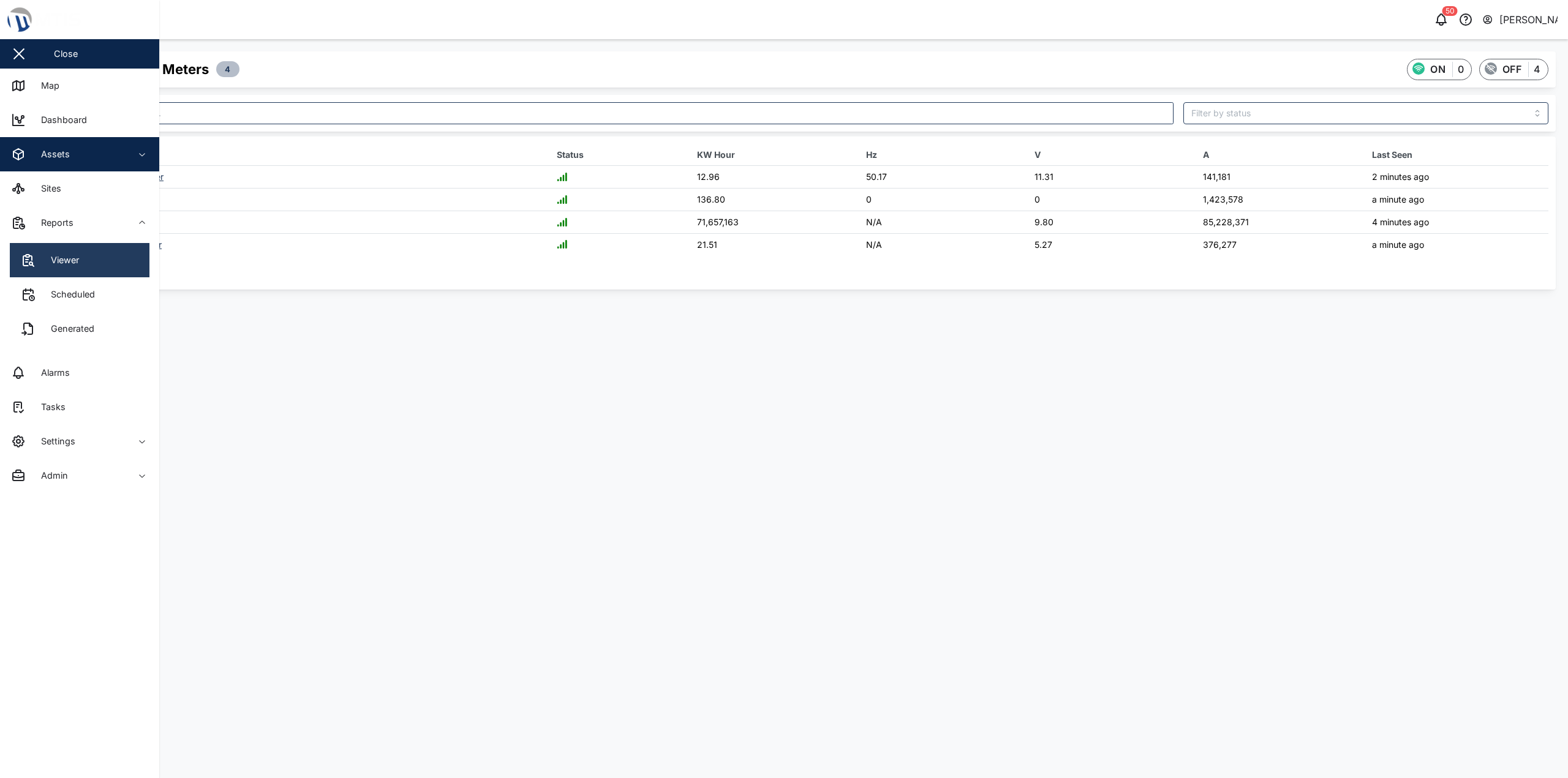
click at [116, 268] on link "Viewer" at bounding box center [79, 260] width 139 height 34
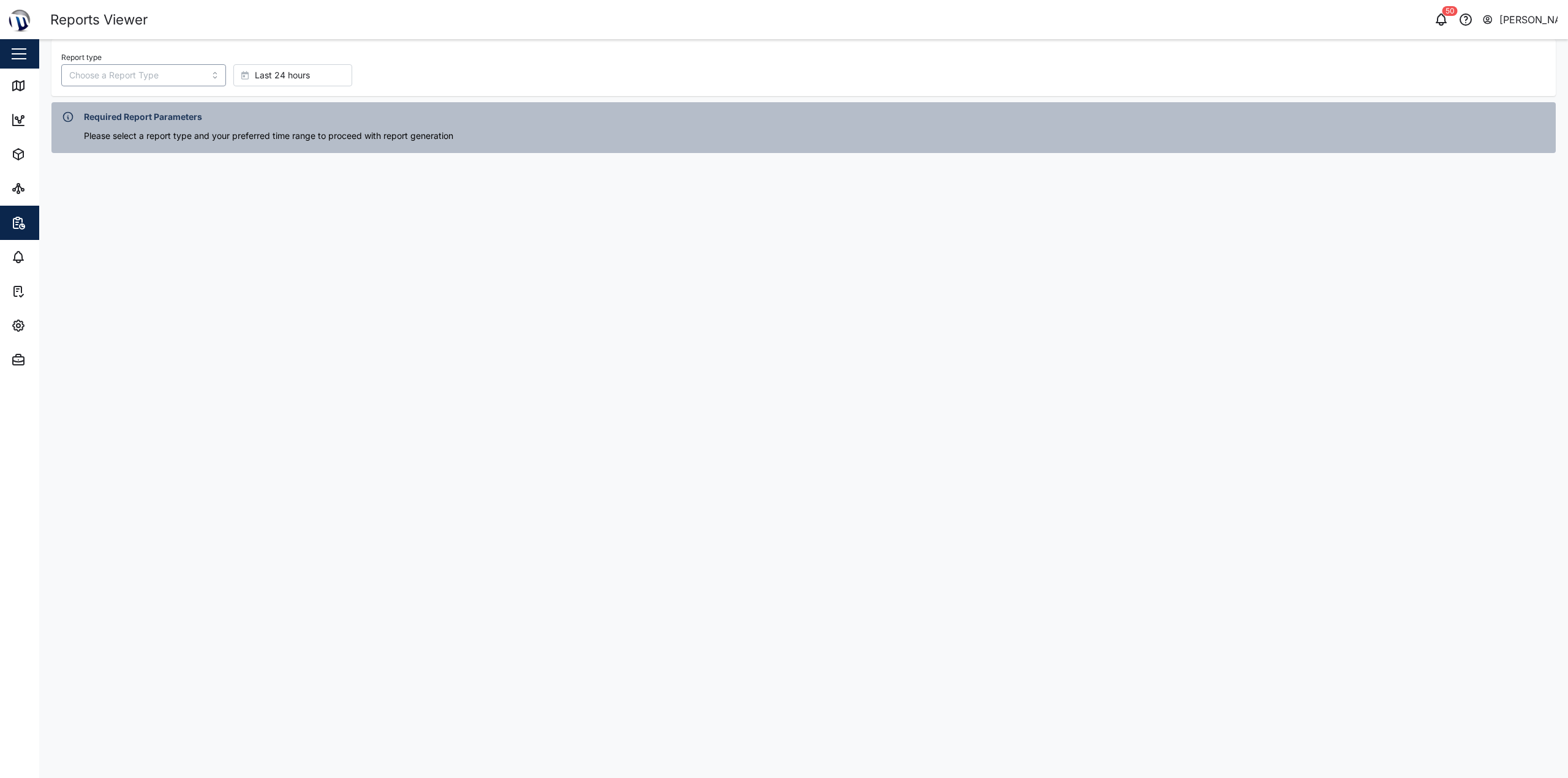
click at [178, 85] on input "Report type" at bounding box center [143, 75] width 165 height 22
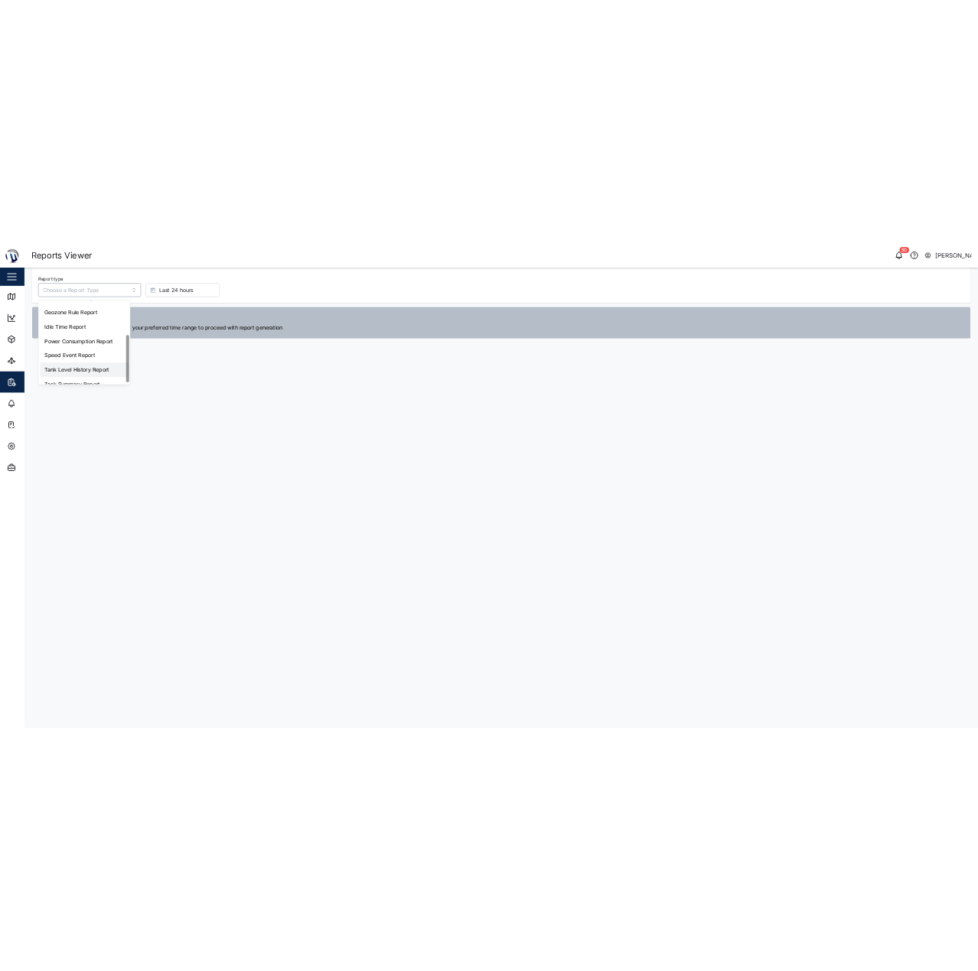
scroll to position [50, 0]
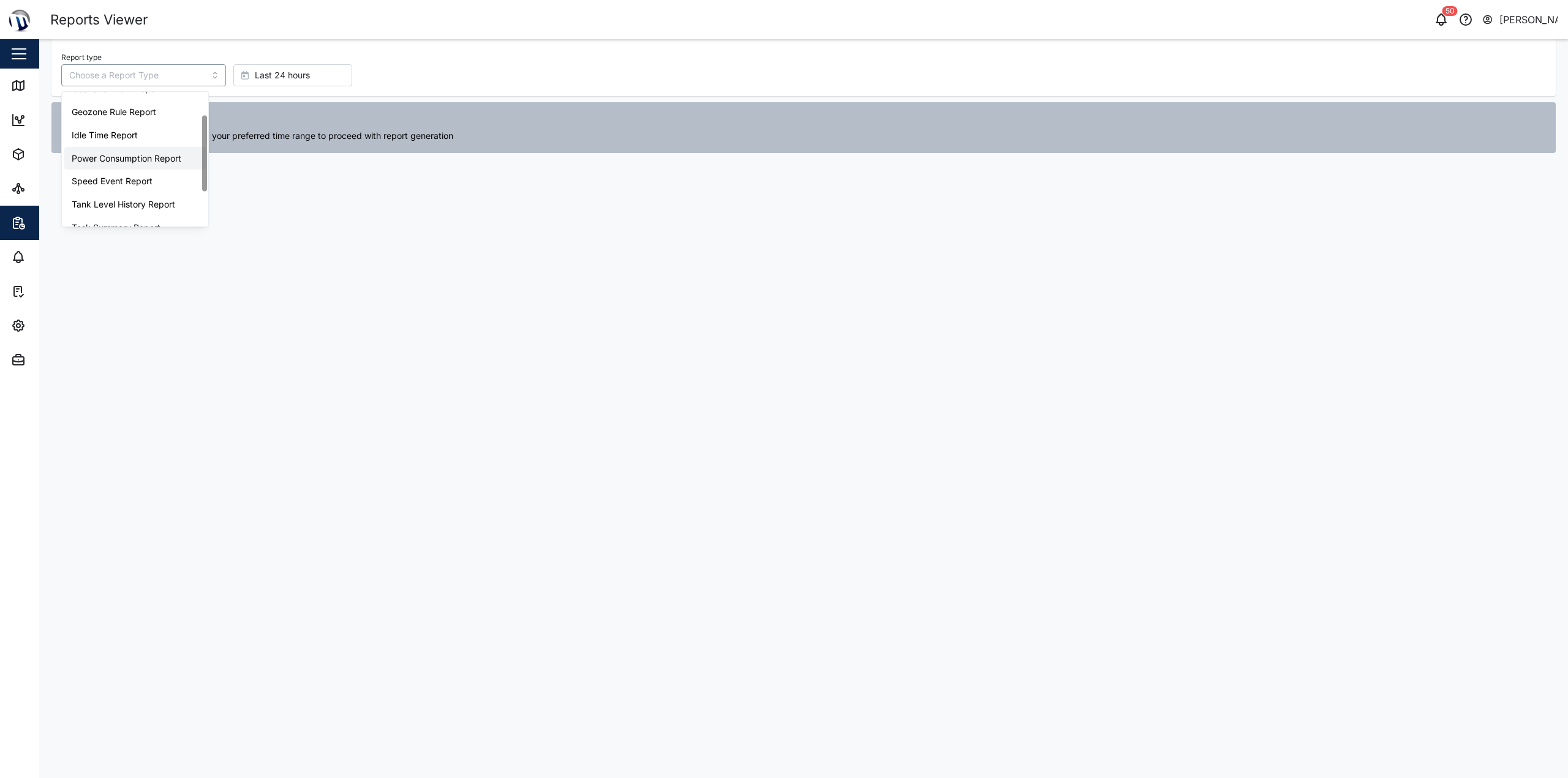
type input "Power Consumption Report"
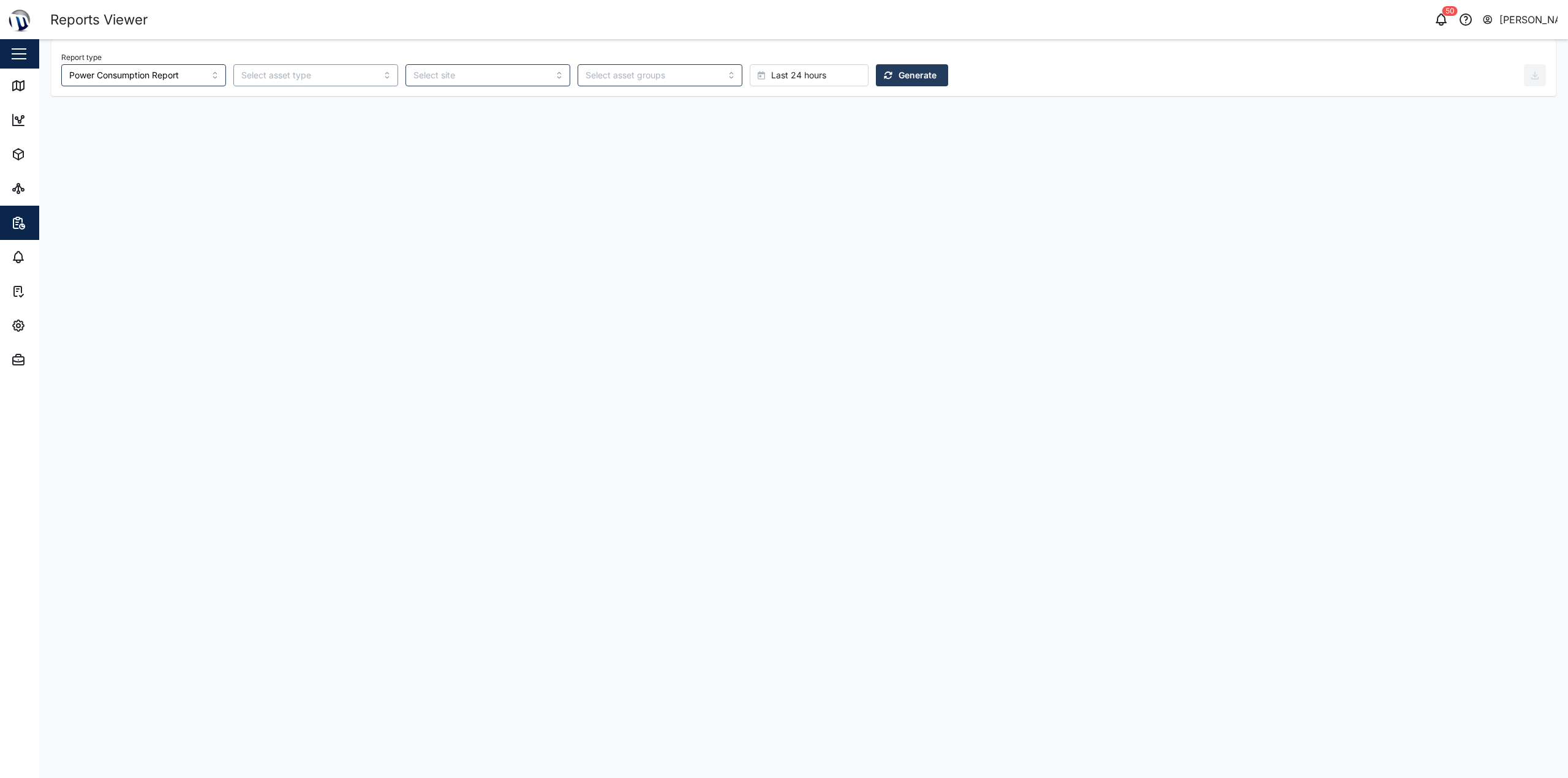
click at [296, 77] on input "search" at bounding box center [316, 75] width 165 height 22
click at [405, 77] on input "search" at bounding box center [488, 75] width 165 height 22
drag, startPoint x: 632, startPoint y: 72, endPoint x: 754, endPoint y: 84, distance: 122.6
click at [637, 71] on input "search" at bounding box center [653, 75] width 135 height 10
click at [771, 84] on span "Last 24 hours" at bounding box center [798, 75] width 55 height 21
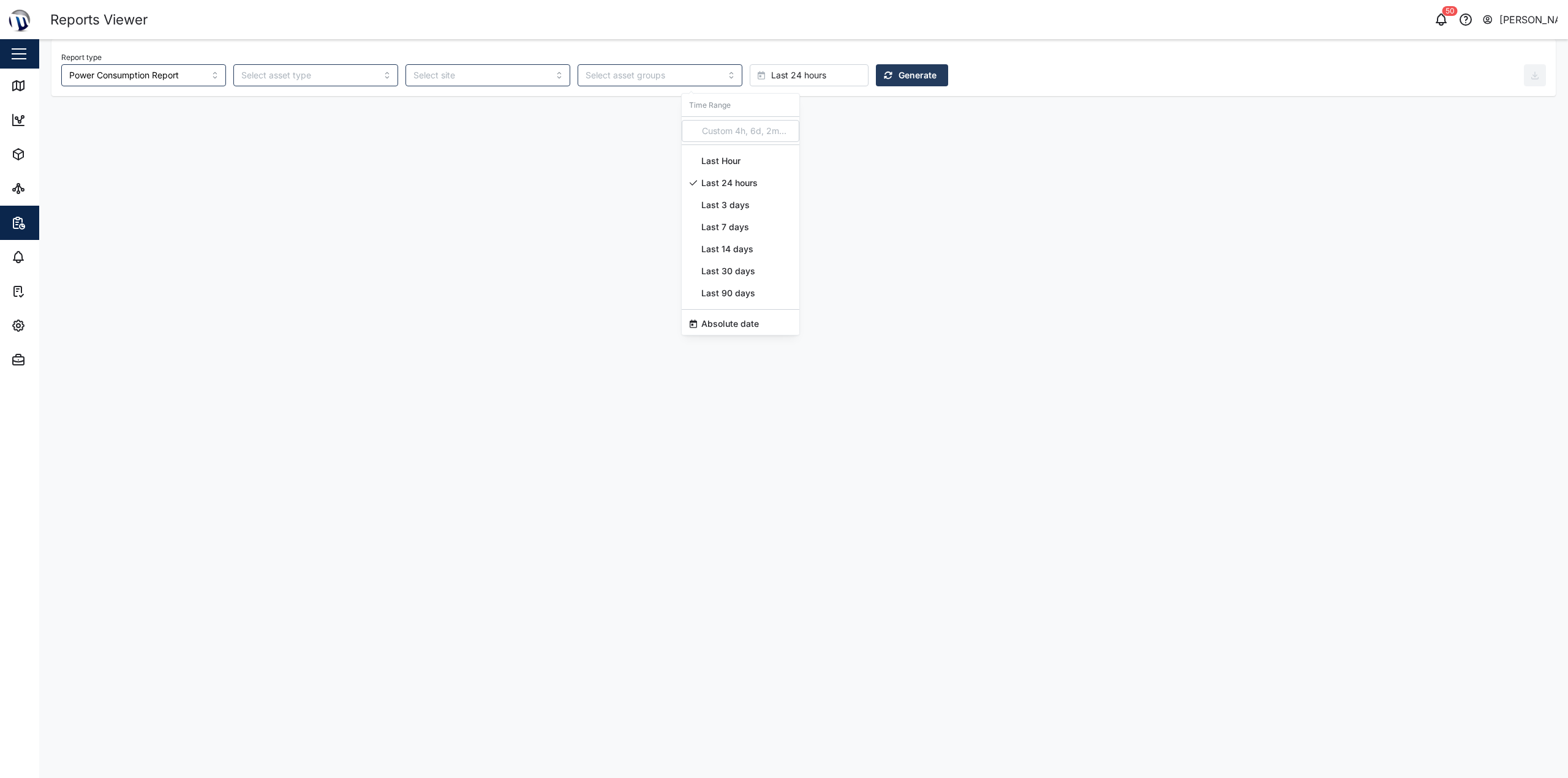
click at [749, 322] on span "Absolute date" at bounding box center [730, 324] width 58 height 22
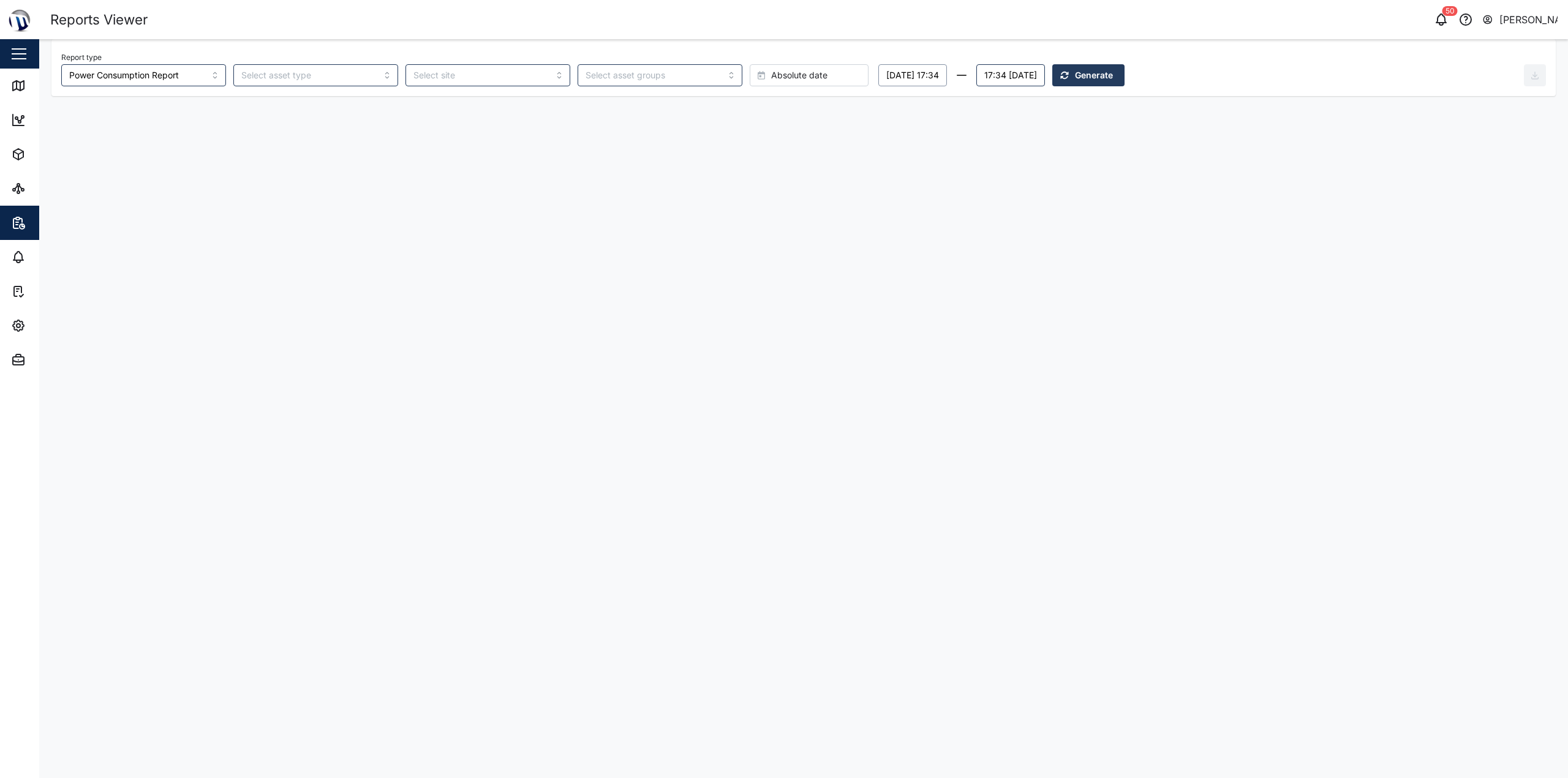
click at [782, 70] on button "Tuesday, 14 October 17:34" at bounding box center [913, 75] width 69 height 22
click at [782, 110] on button "button" at bounding box center [831, 110] width 22 height 22
click at [782, 117] on button "button" at bounding box center [831, 110] width 22 height 22
click at [782, 160] on button "1" at bounding box center [923, 156] width 22 height 22
type input "00:00"
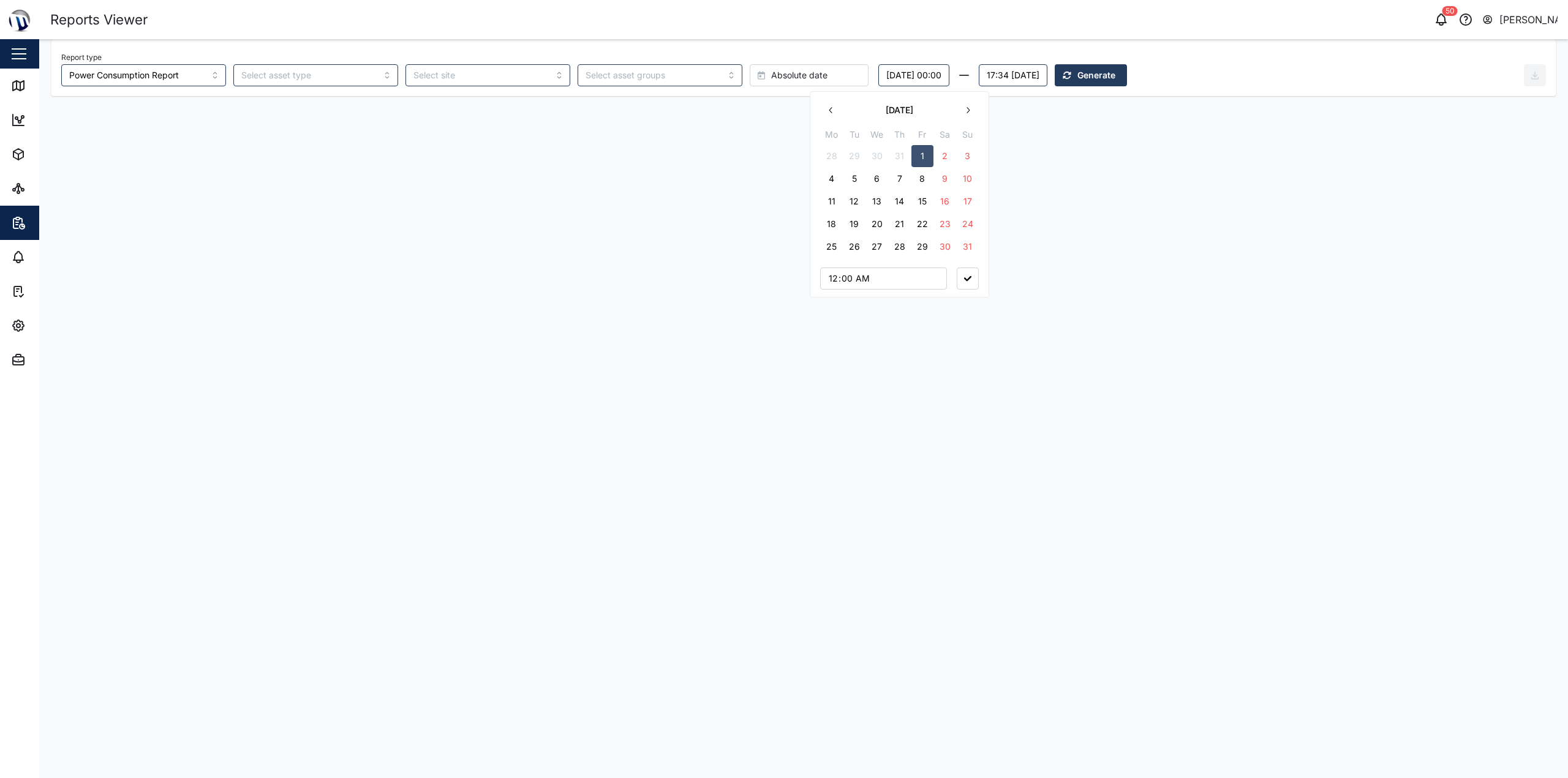
click at [782, 272] on button "button" at bounding box center [968, 279] width 22 height 22
click at [782, 60] on div "Report type Power Consumption Report Absolute date Friday, 01 August 00:00 17:3…" at bounding box center [792, 67] width 1463 height 38
click at [782, 79] on button "17:34 Wednesday, 15 October" at bounding box center [1013, 75] width 69 height 22
click at [782, 106] on icon "button" at bounding box center [973, 110] width 10 height 10
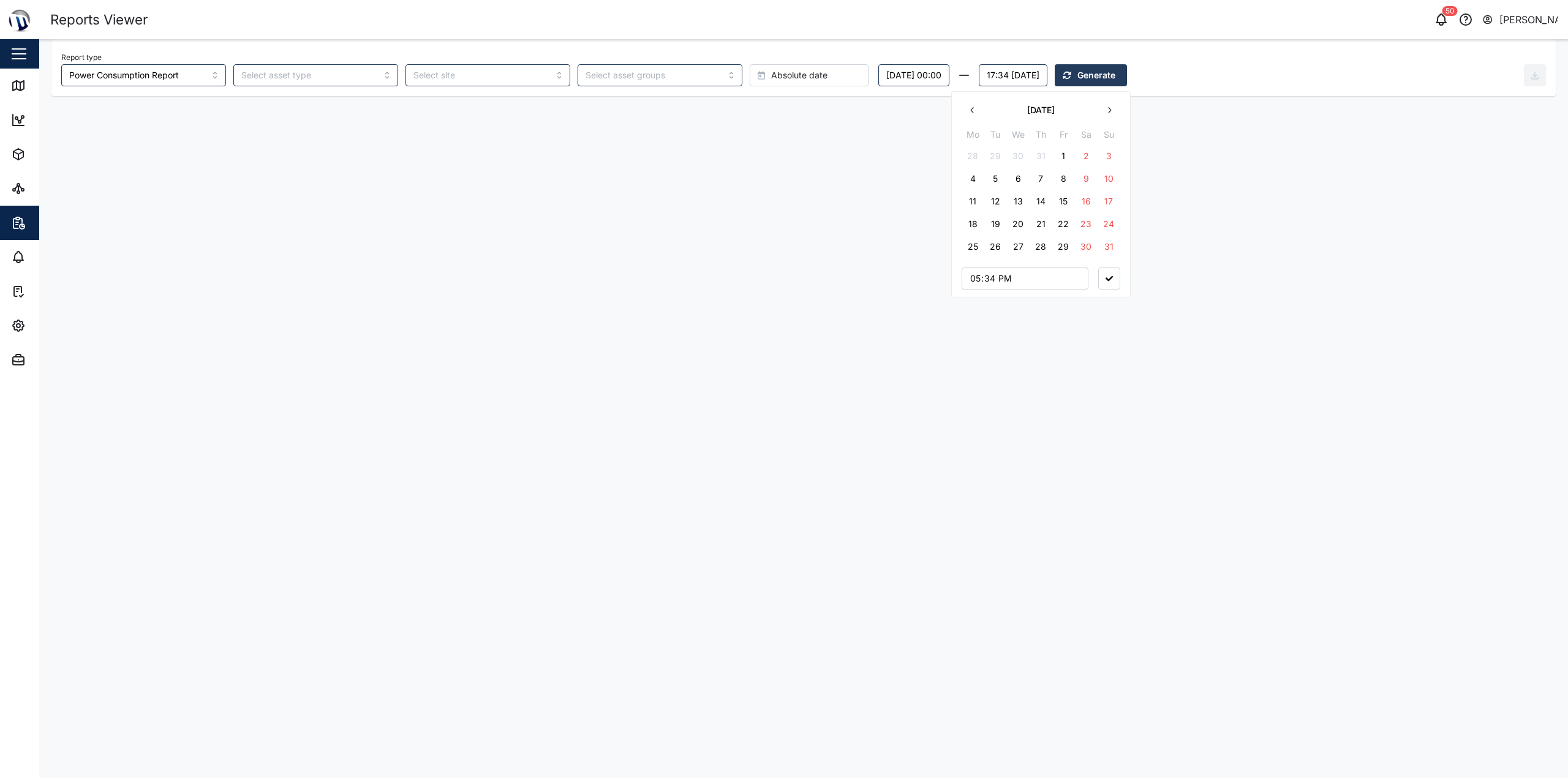
click at [782, 106] on icon "button" at bounding box center [973, 110] width 10 height 10
click at [782, 110] on icon "button" at bounding box center [1109, 110] width 10 height 10
click at [782, 158] on button "1" at bounding box center [973, 156] width 22 height 22
type input "00:00"
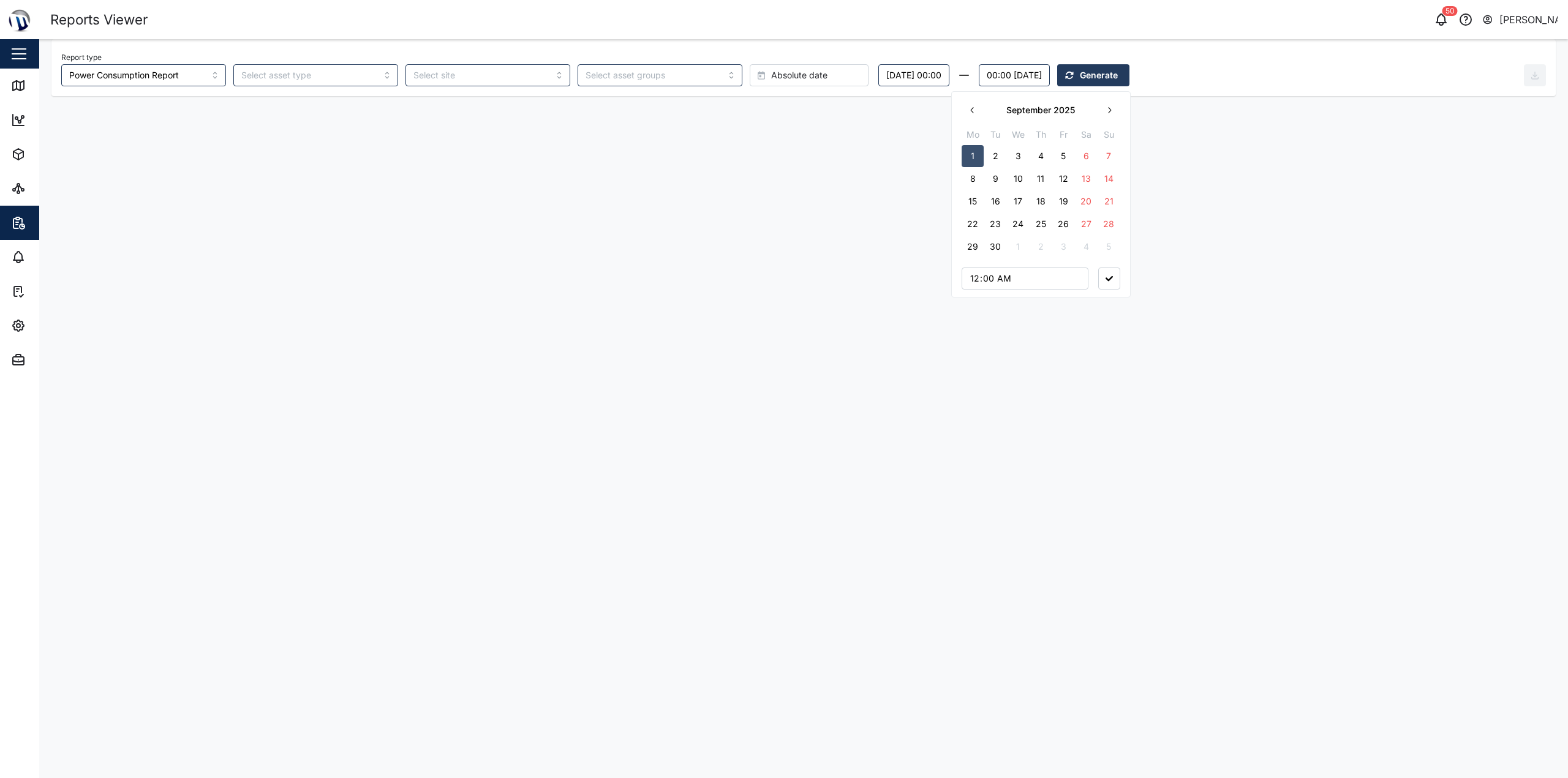
click at [782, 275] on button "button" at bounding box center [1110, 279] width 22 height 22
click at [782, 163] on main "Report type Power Consumption Report Absolute date Friday, 01 August 00:00 00:0…" at bounding box center [803, 408] width 1529 height 739
click at [782, 80] on span "Generate" at bounding box center [1099, 75] width 38 height 21
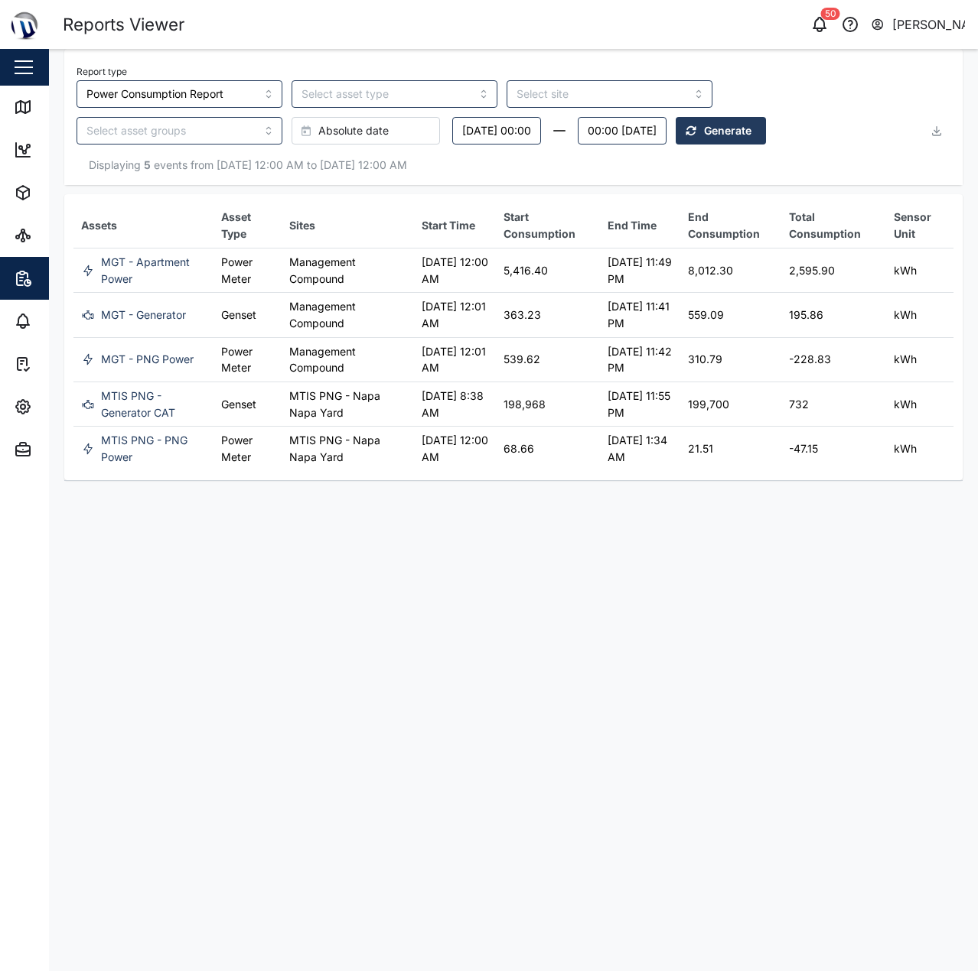
click at [414, 310] on td "01 Aug 2025 12:01 AM" at bounding box center [455, 315] width 83 height 44
drag, startPoint x: 514, startPoint y: 311, endPoint x: 553, endPoint y: 311, distance: 39.0
click at [553, 311] on td "363.23" at bounding box center [548, 315] width 104 height 44
click at [515, 562] on main "Report type Power Consumption Report Absolute date Friday, 01 August 00:00 00:0…" at bounding box center [513, 510] width 929 height 923
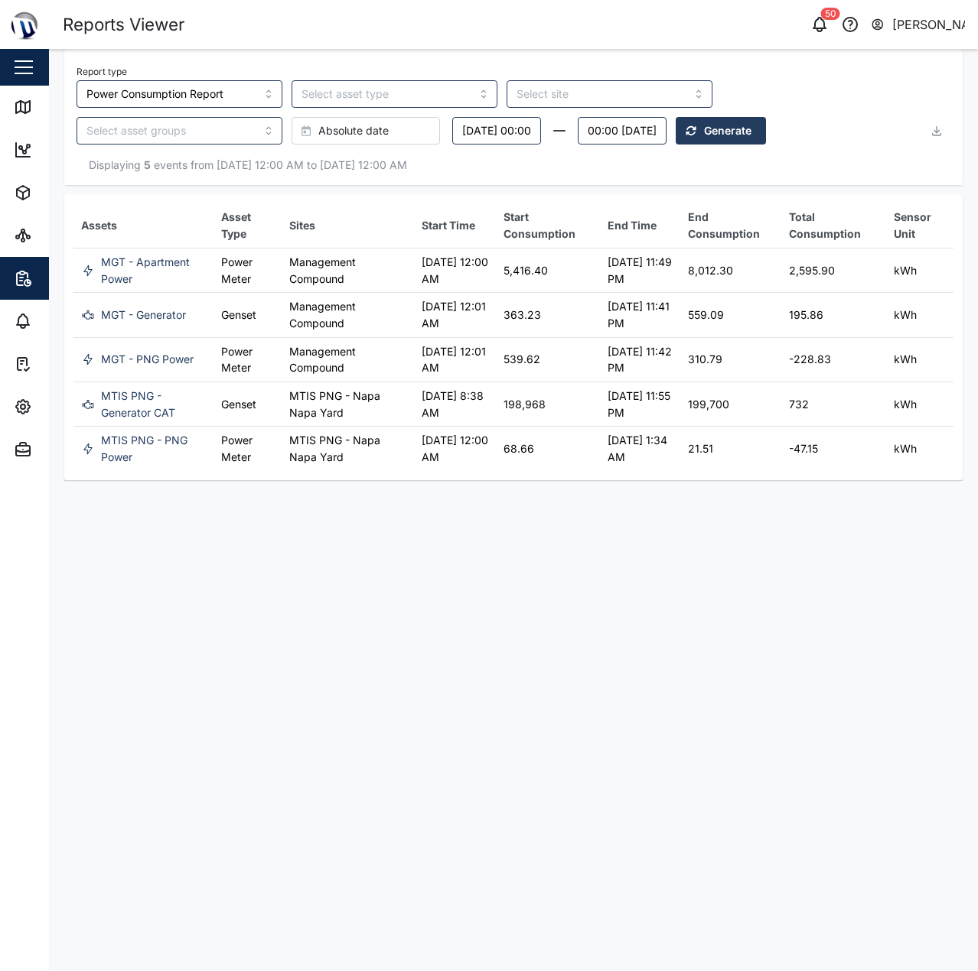
drag, startPoint x: 23, startPoint y: 112, endPoint x: 242, endPoint y: 4, distance: 243.9
click at [23, 112] on icon at bounding box center [23, 107] width 14 height 12
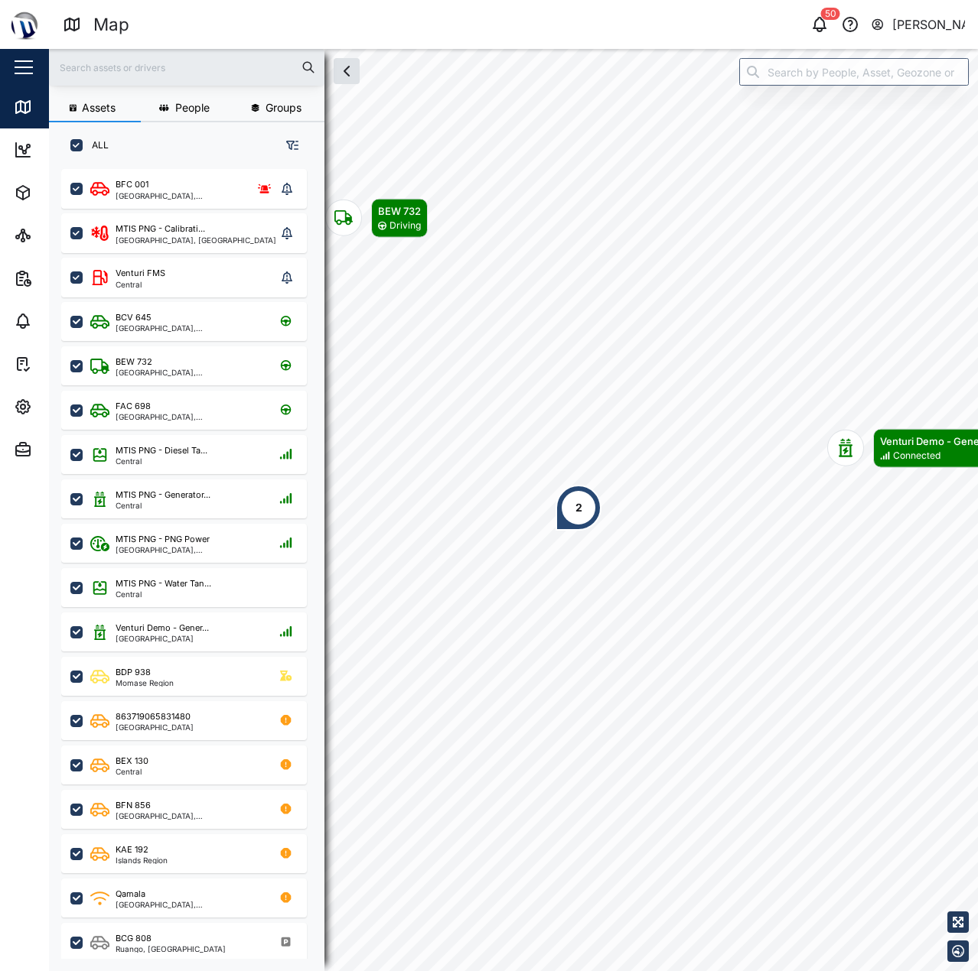
scroll to position [12, 12]
click at [29, 279] on icon "button" at bounding box center [23, 278] width 18 height 18
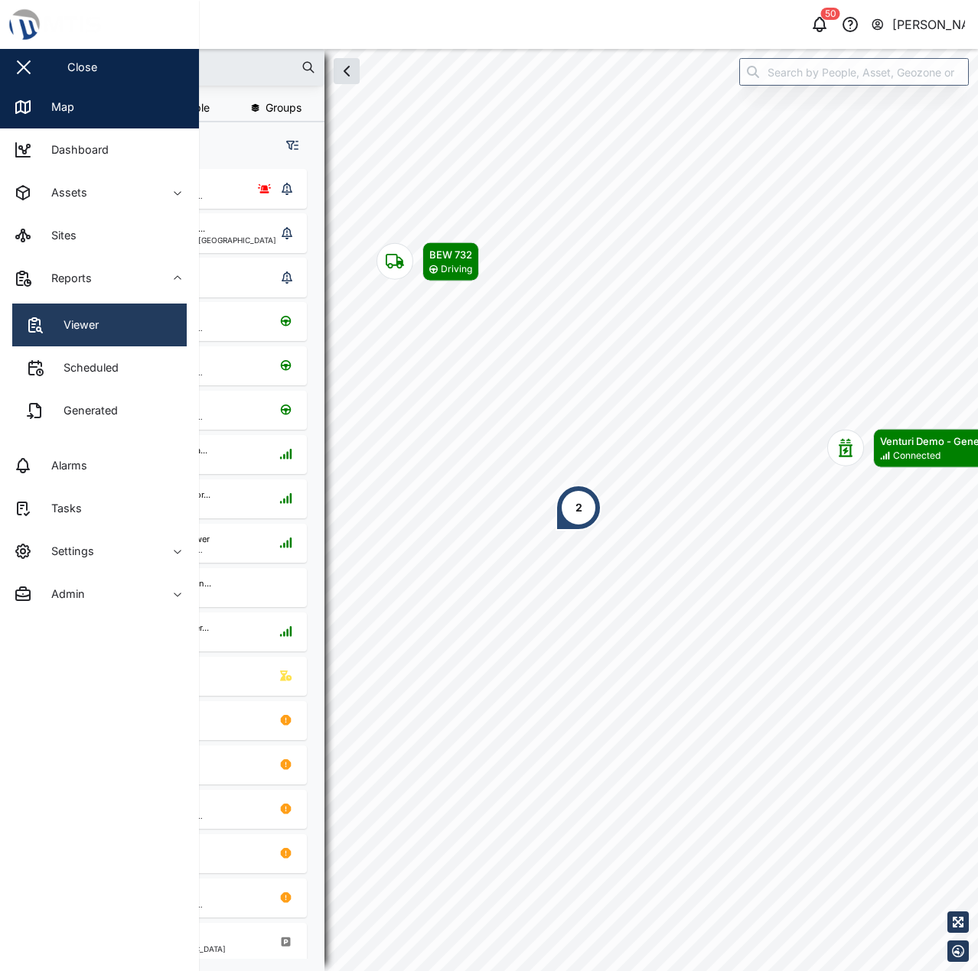
click at [76, 324] on div "Viewer" at bounding box center [75, 325] width 47 height 17
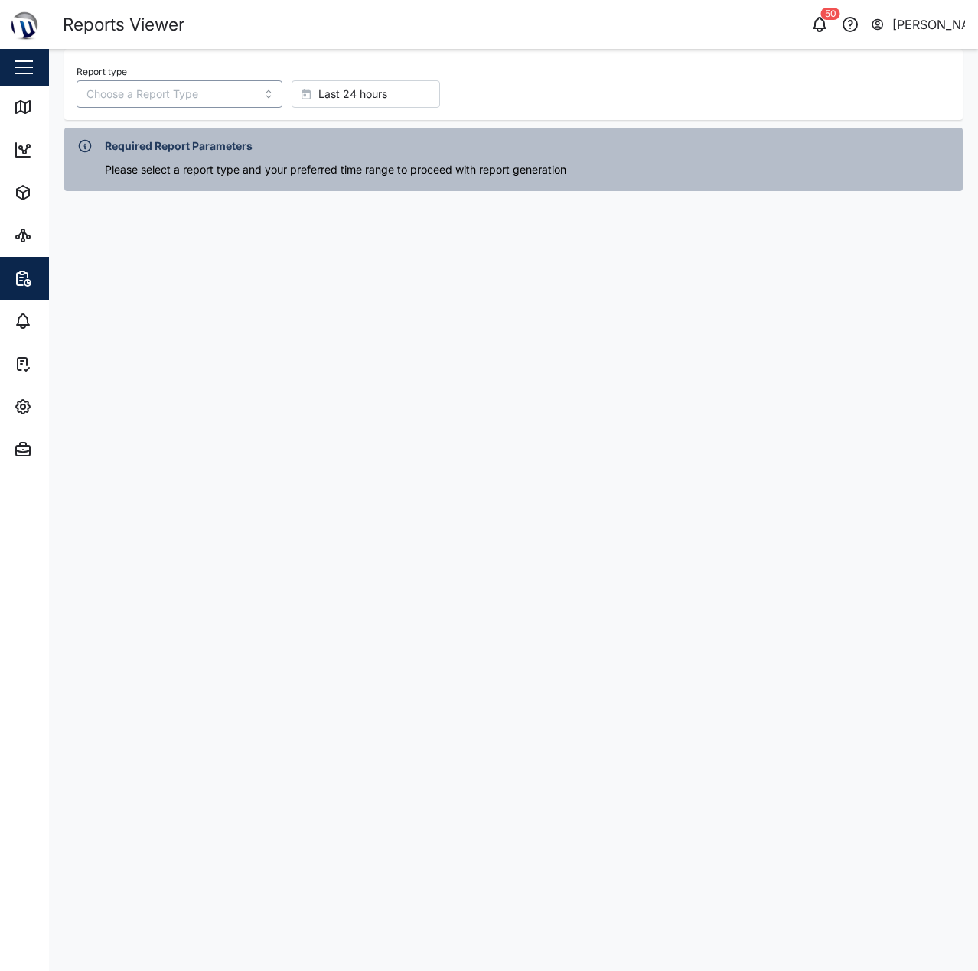
click at [158, 93] on input "Report type" at bounding box center [179, 94] width 206 height 28
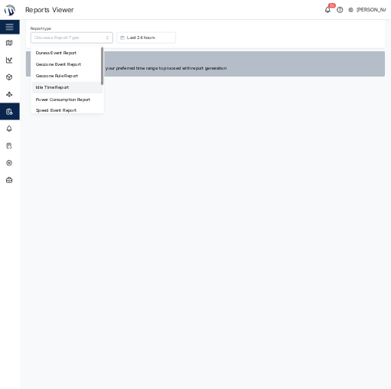
scroll to position [126, 0]
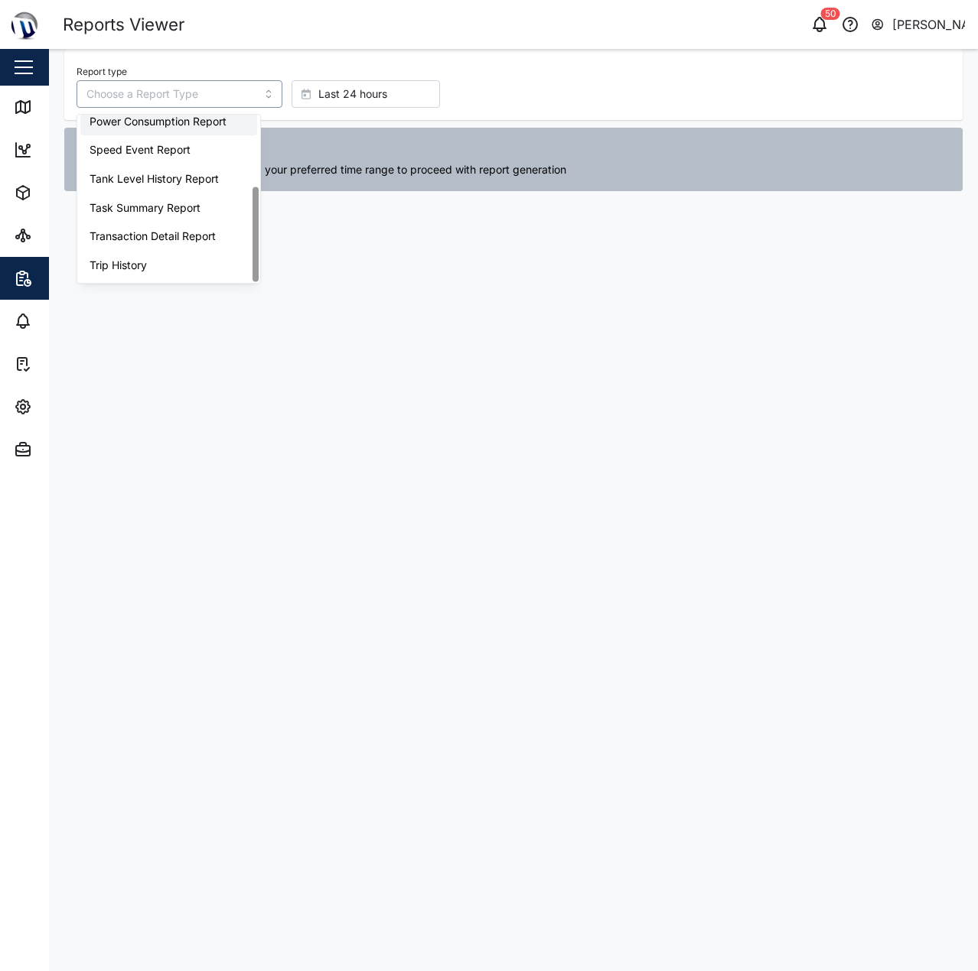
type input "Power Consumption Report"
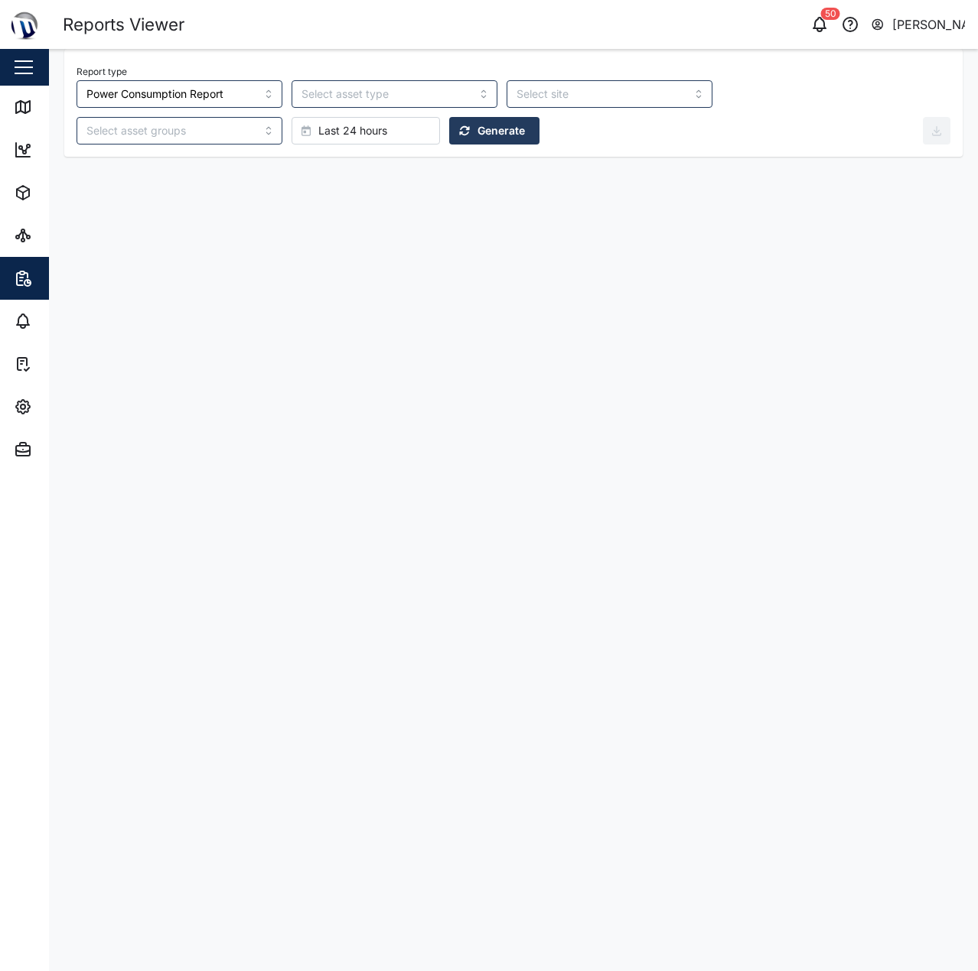
click at [318, 120] on span "Last 24 hours" at bounding box center [352, 131] width 69 height 26
click at [151, 443] on span "Absolute date" at bounding box center [138, 442] width 72 height 28
click at [452, 142] on button "Tuesday, 14 October 17:38" at bounding box center [495, 131] width 86 height 28
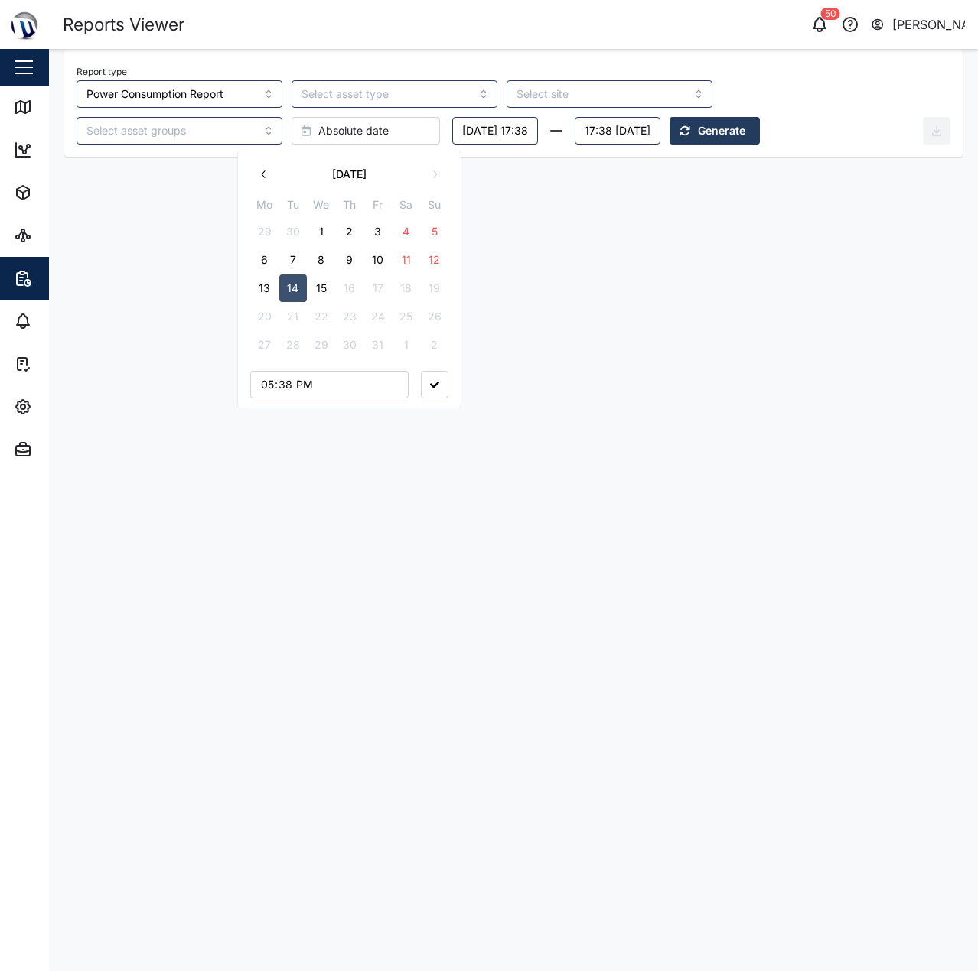
click at [259, 172] on icon "button" at bounding box center [264, 174] width 12 height 12
click at [296, 233] on button "1" at bounding box center [293, 232] width 28 height 28
type input "00:00"
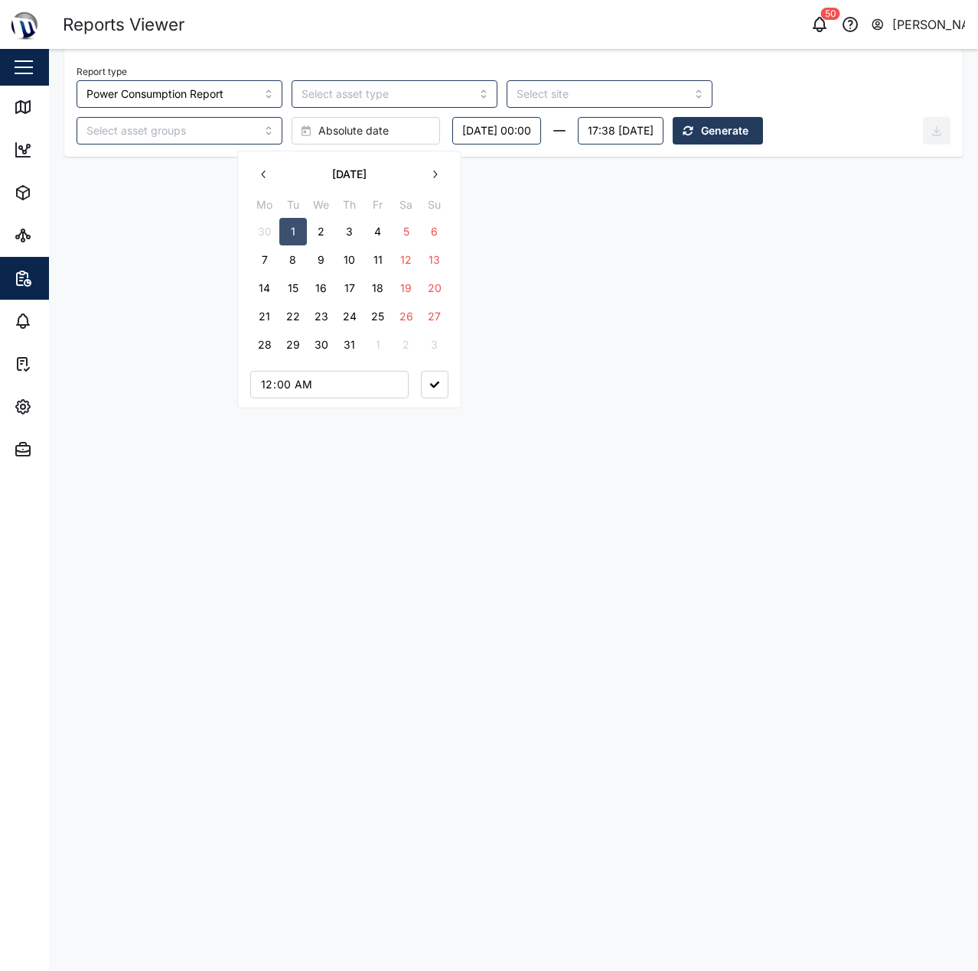
click at [421, 378] on button "button" at bounding box center [435, 385] width 28 height 28
click at [489, 115] on div "Report type Power Consumption Report Absolute date Tuesday, 01 July 00:00 17:38…" at bounding box center [499, 102] width 846 height 83
click at [578, 128] on button "17:38 Wednesday, 15 October" at bounding box center [621, 131] width 86 height 28
click at [436, 174] on icon "button" at bounding box center [437, 174] width 12 height 12
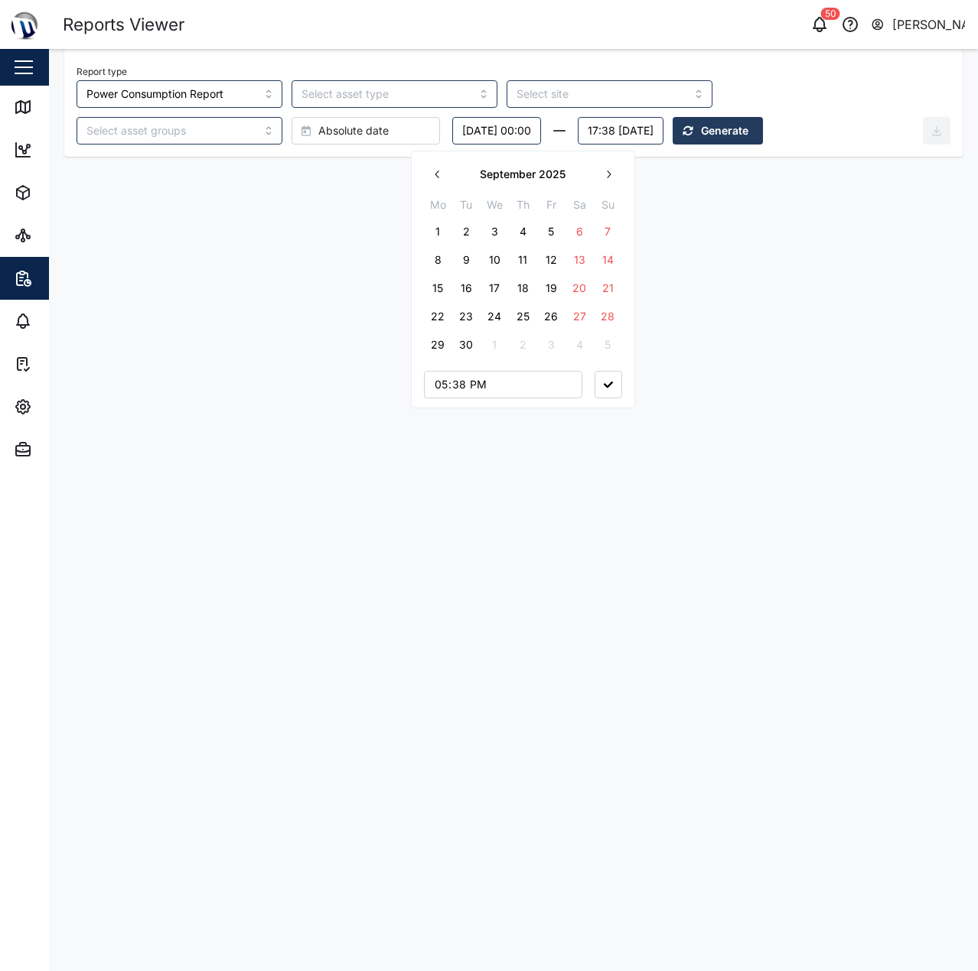
click at [436, 174] on icon "button" at bounding box center [437, 174] width 12 height 12
click at [551, 343] on button "1" at bounding box center [551, 345] width 28 height 28
type input "00:00"
click at [610, 396] on button "button" at bounding box center [608, 385] width 28 height 28
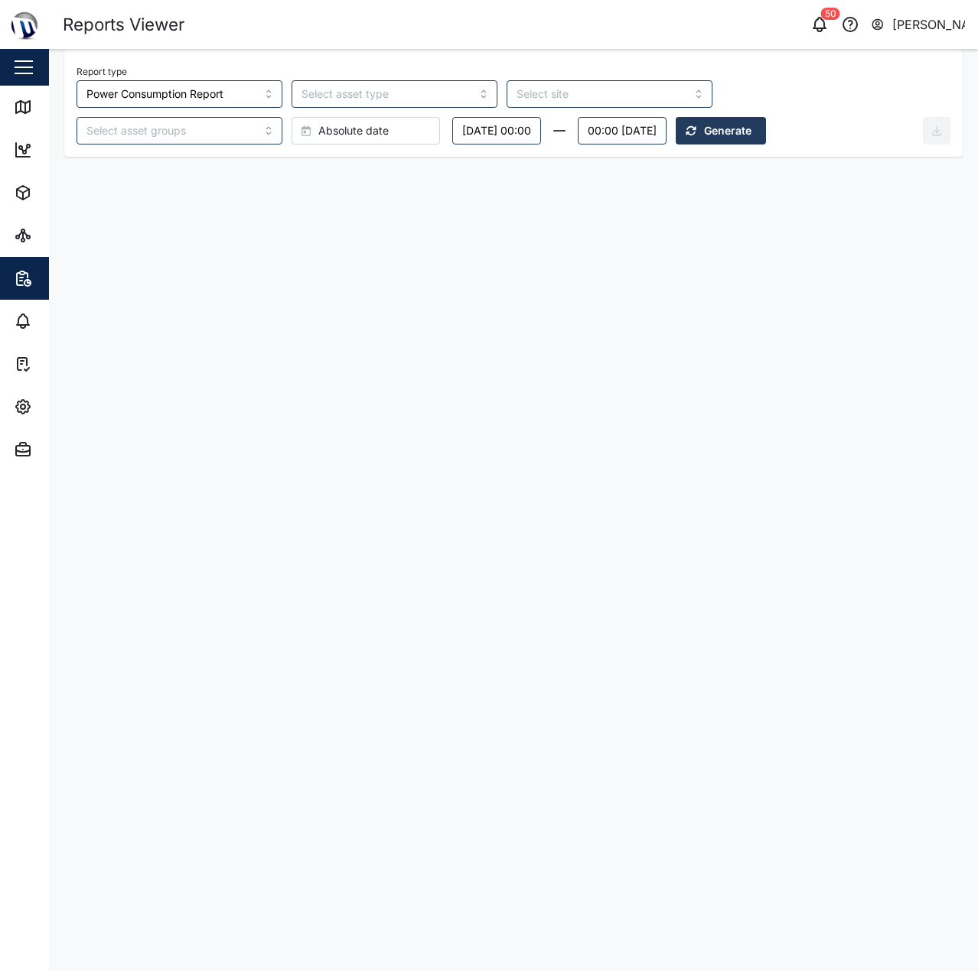
click at [704, 132] on span "Generate" at bounding box center [727, 131] width 47 height 26
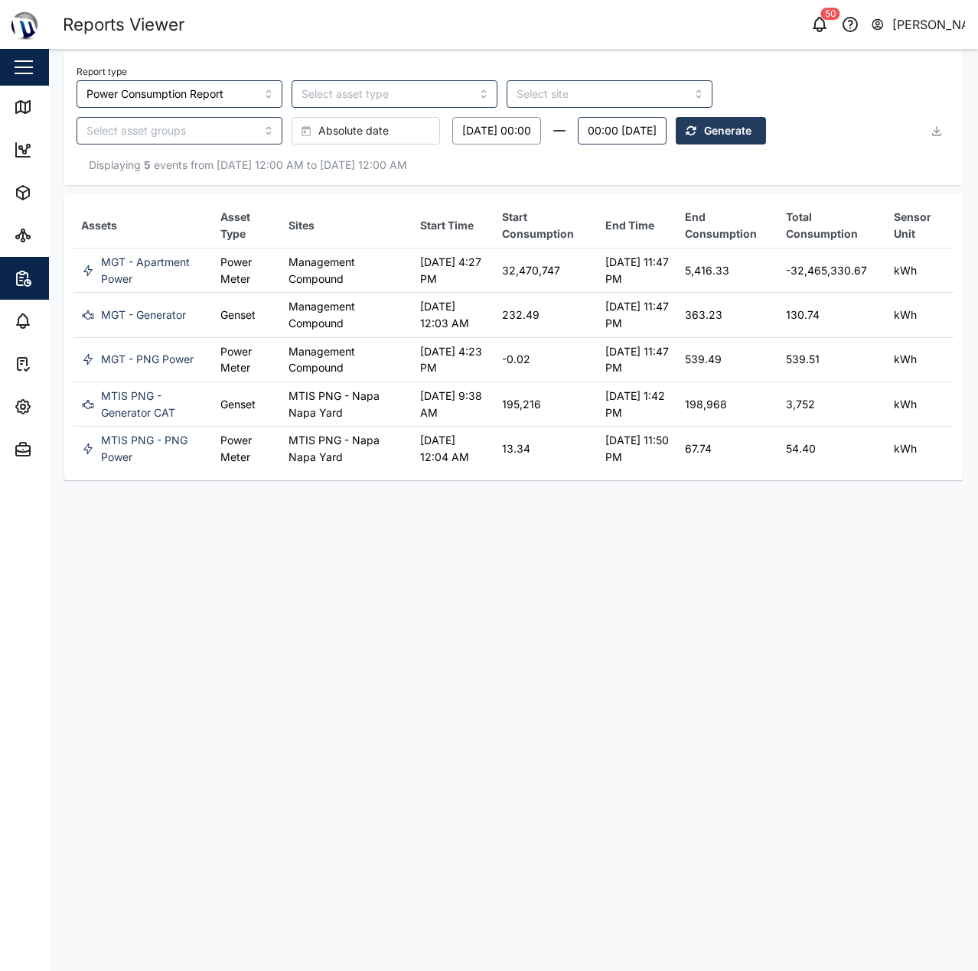
click at [452, 138] on button "Tuesday, 01 July 00:00" at bounding box center [496, 131] width 89 height 28
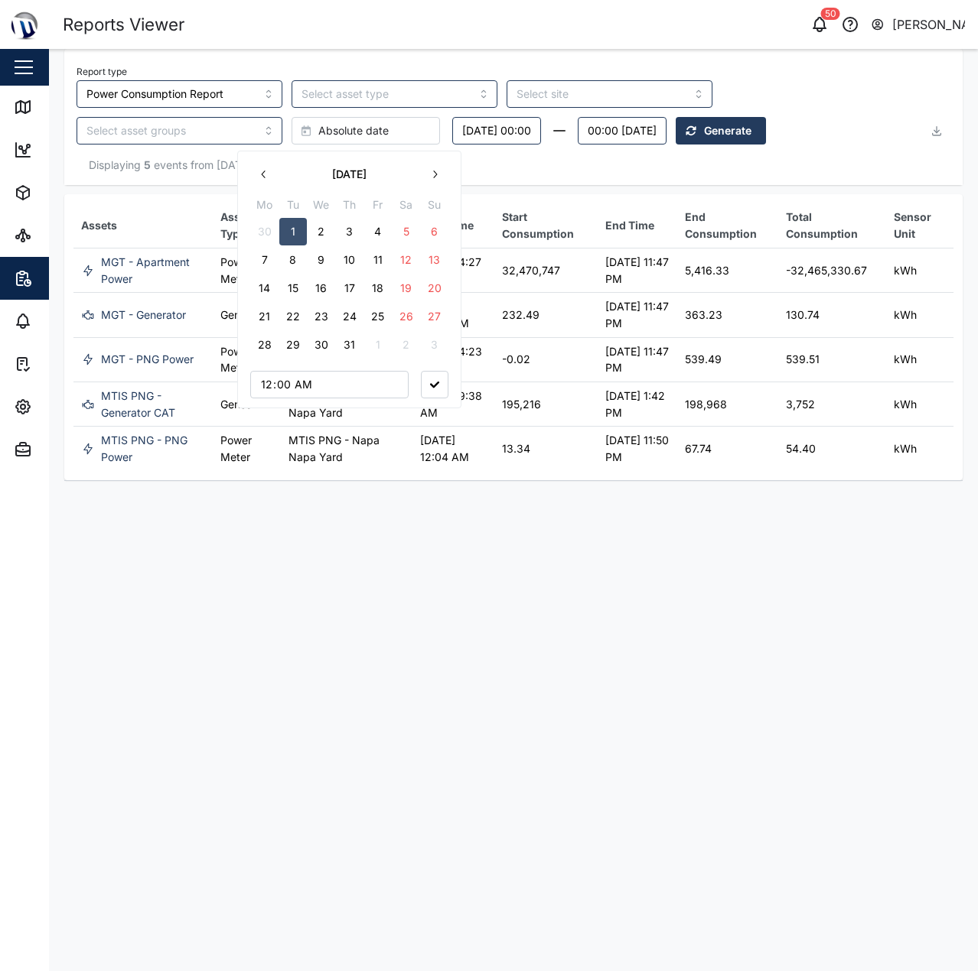
click at [261, 172] on icon "button" at bounding box center [264, 174] width 12 height 12
click at [438, 169] on icon "button" at bounding box center [434, 174] width 12 height 12
click at [433, 229] on button "1" at bounding box center [435, 232] width 28 height 28
click at [441, 420] on button "button" at bounding box center [435, 413] width 28 height 28
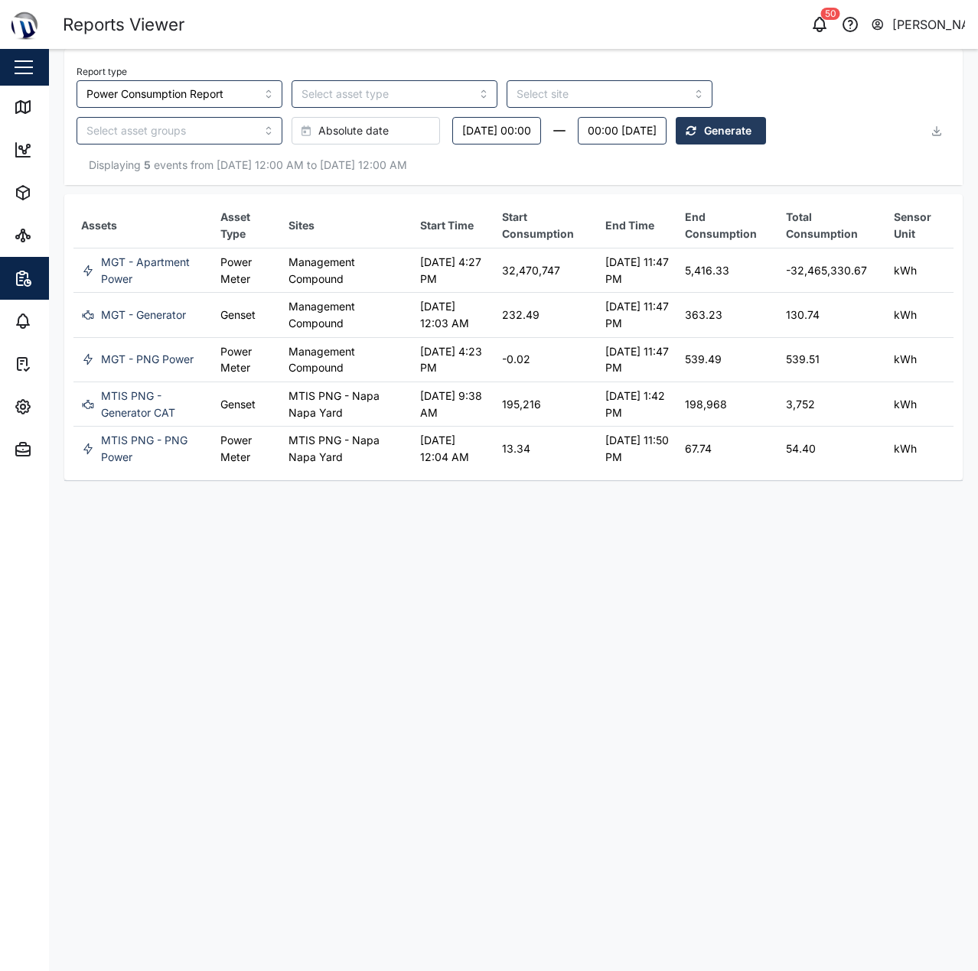
click at [486, 145] on div "Displaying 5 events from 01 Jul 2025 12:00 AM to 01 Aug 2025 12:00 AM" at bounding box center [513, 165] width 898 height 41
click at [578, 135] on button "00:00 Friday, 01 August" at bounding box center [622, 131] width 89 height 28
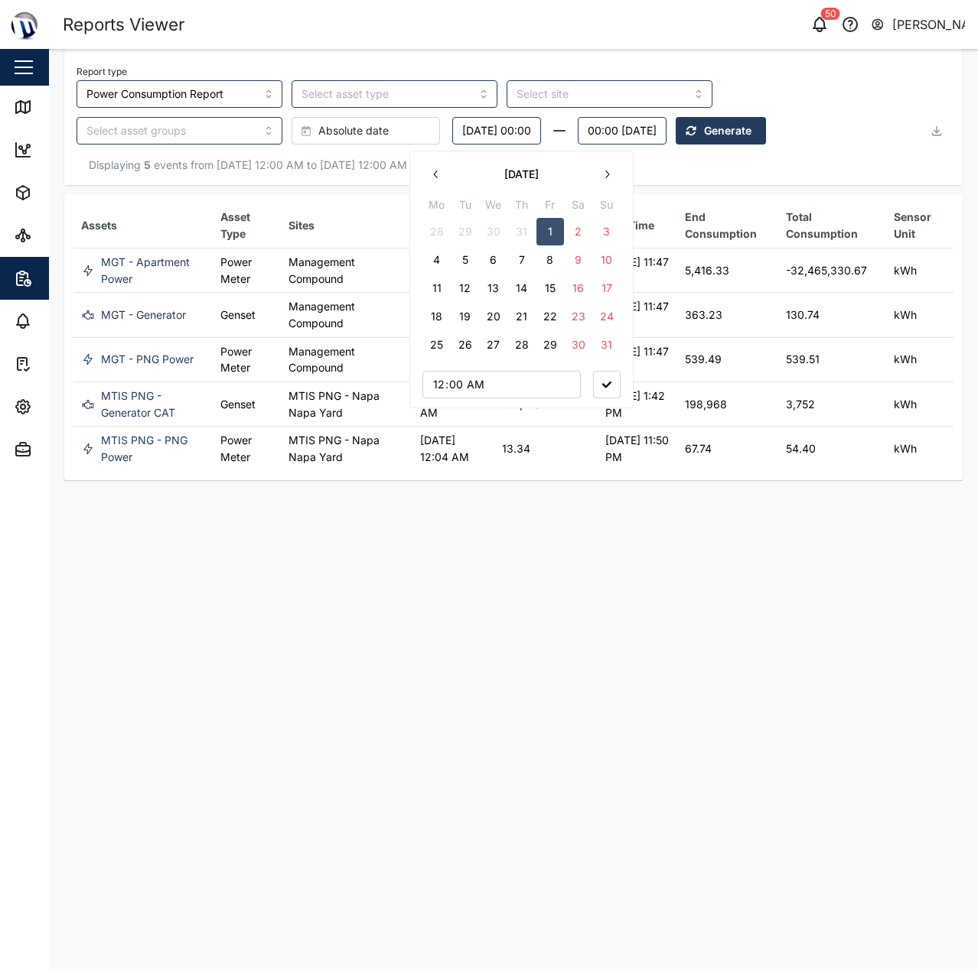
click at [436, 178] on icon "button" at bounding box center [436, 174] width 12 height 12
click at [463, 221] on button "1" at bounding box center [465, 232] width 28 height 28
click at [619, 378] on button "button" at bounding box center [607, 385] width 28 height 28
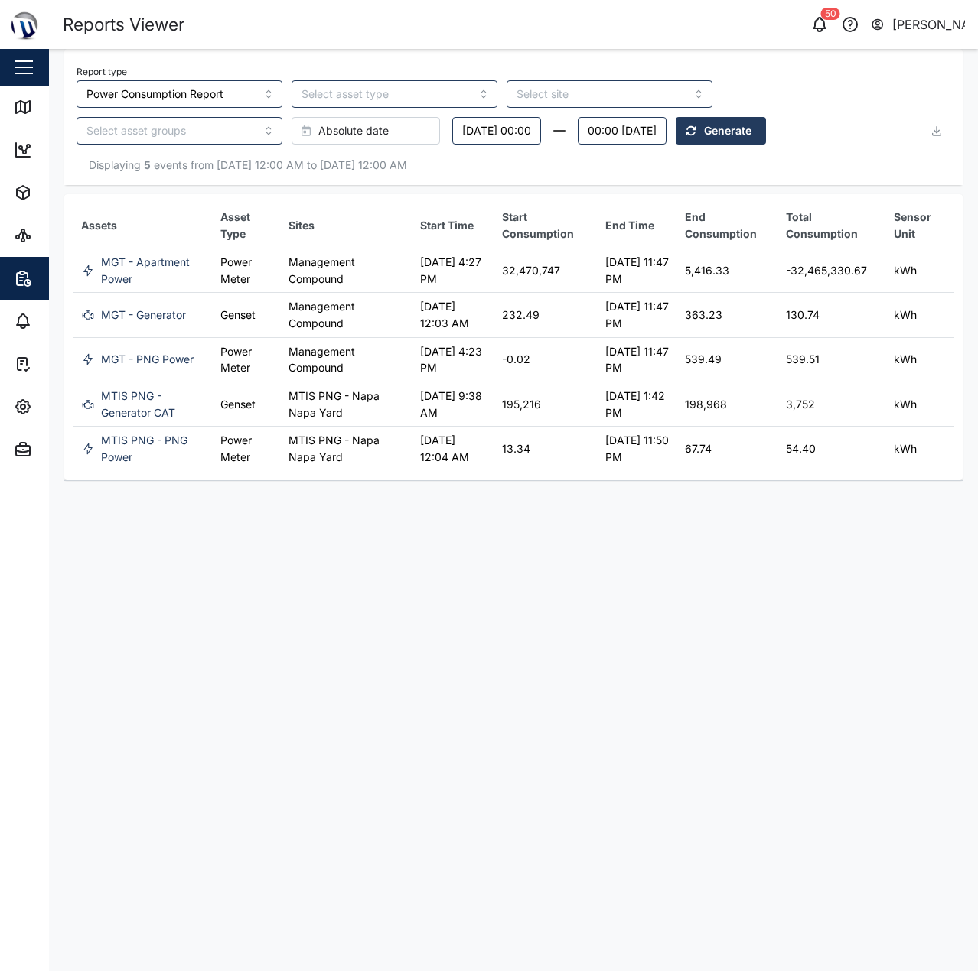
click at [704, 124] on span "Generate" at bounding box center [727, 131] width 47 height 26
click at [452, 129] on button "Sunday, 01 June 00:00" at bounding box center [496, 131] width 89 height 28
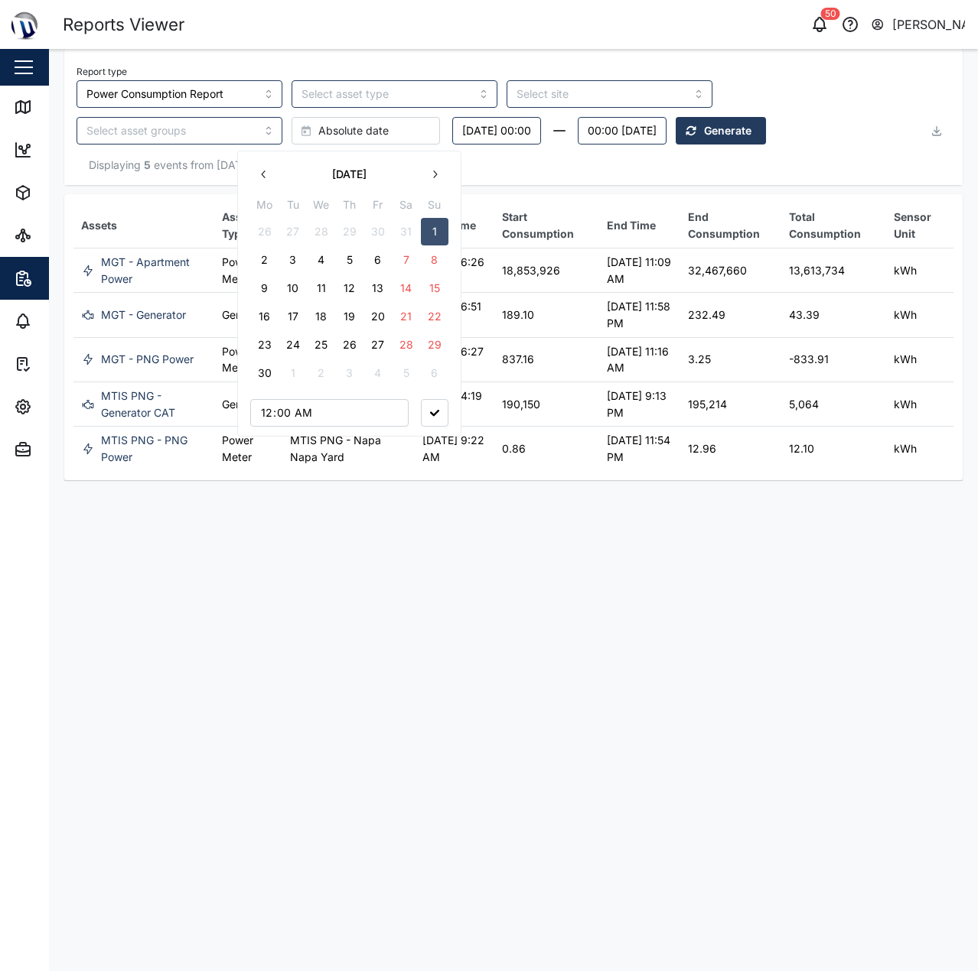
click at [432, 169] on icon "button" at bounding box center [434, 174] width 12 height 12
click at [433, 169] on icon "button" at bounding box center [434, 174] width 12 height 12
click at [269, 223] on button "1" at bounding box center [265, 232] width 28 height 28
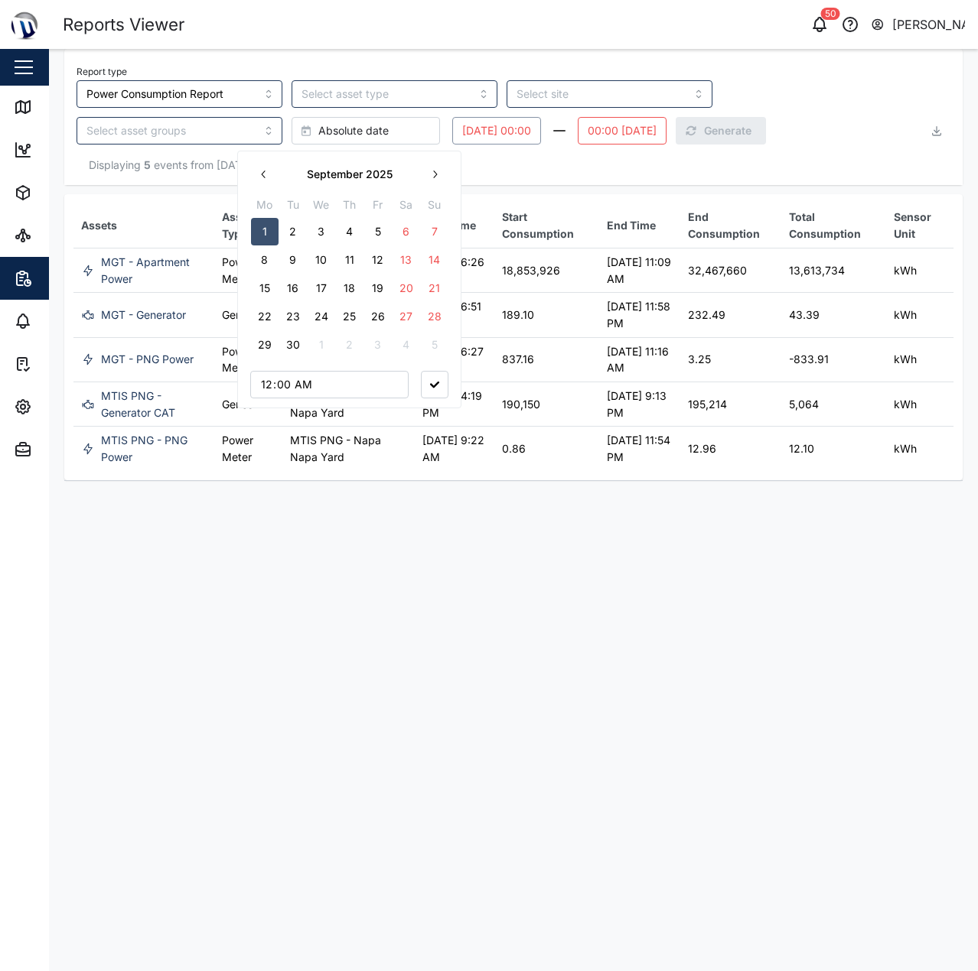
click at [578, 129] on button "00:00 Tuesday, 01 July" at bounding box center [622, 131] width 89 height 28
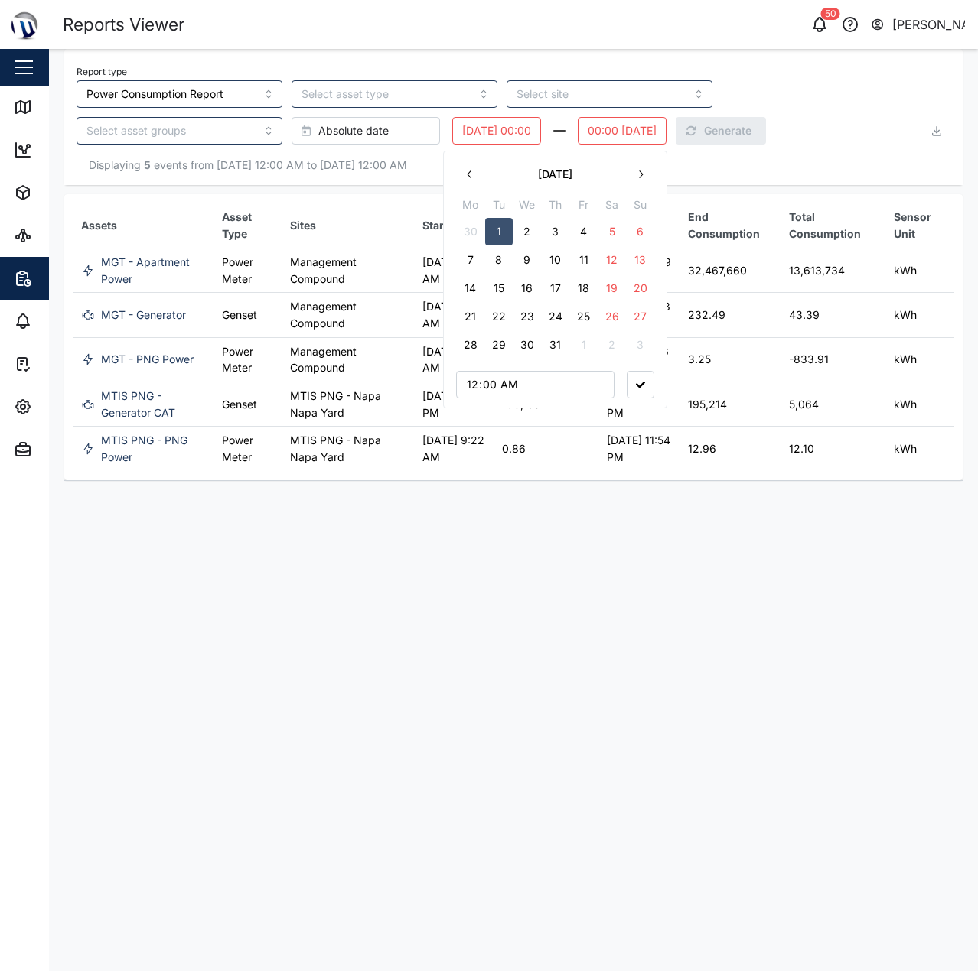
click at [480, 181] on button "button" at bounding box center [470, 175] width 28 height 28
click at [642, 171] on icon "button" at bounding box center [640, 174] width 12 height 12
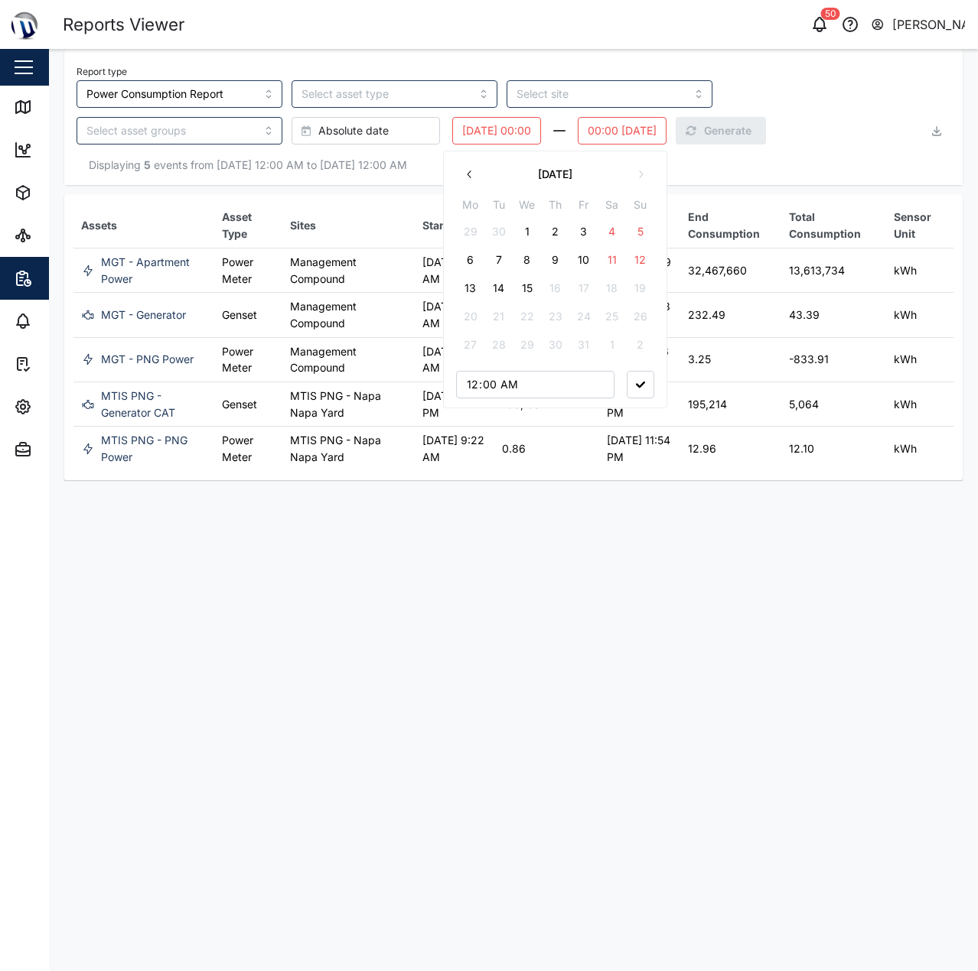
click at [530, 220] on button "1" at bounding box center [527, 232] width 28 height 28
click at [740, 154] on div "Displaying 5 events from 01 Jun 2025 12:00 AM to 01 Jul 2025 12:00 AM" at bounding box center [513, 165] width 898 height 41
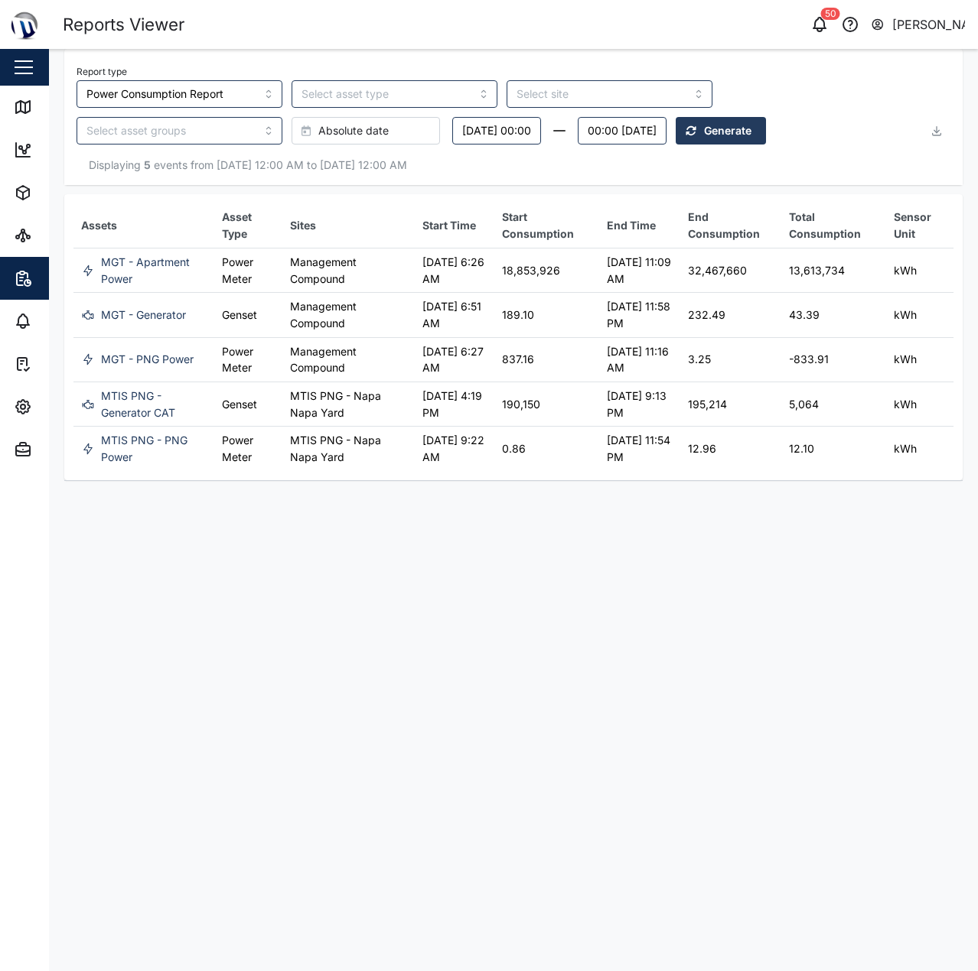
click at [704, 133] on span "Generate" at bounding box center [727, 131] width 47 height 26
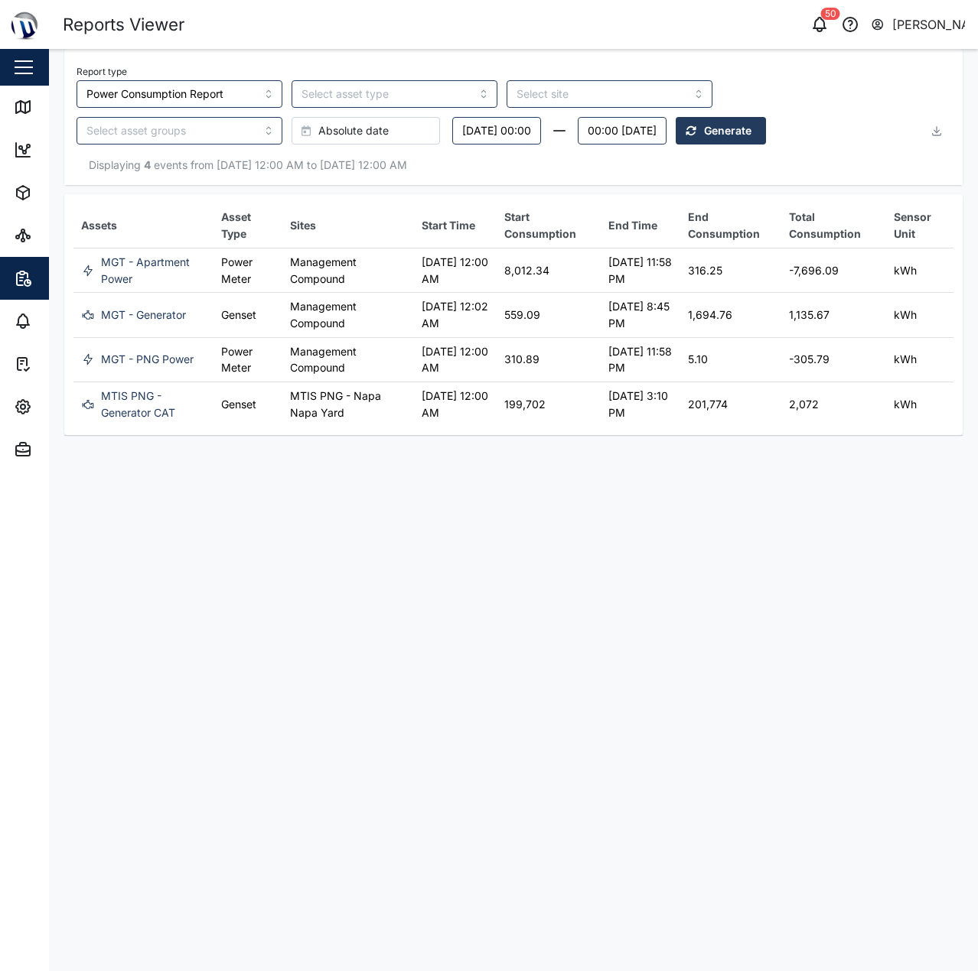
click at [392, 285] on td "Management Compound" at bounding box center [348, 270] width 132 height 44
click at [452, 142] on button "Monday, 01 September 00:00" at bounding box center [496, 131] width 89 height 28
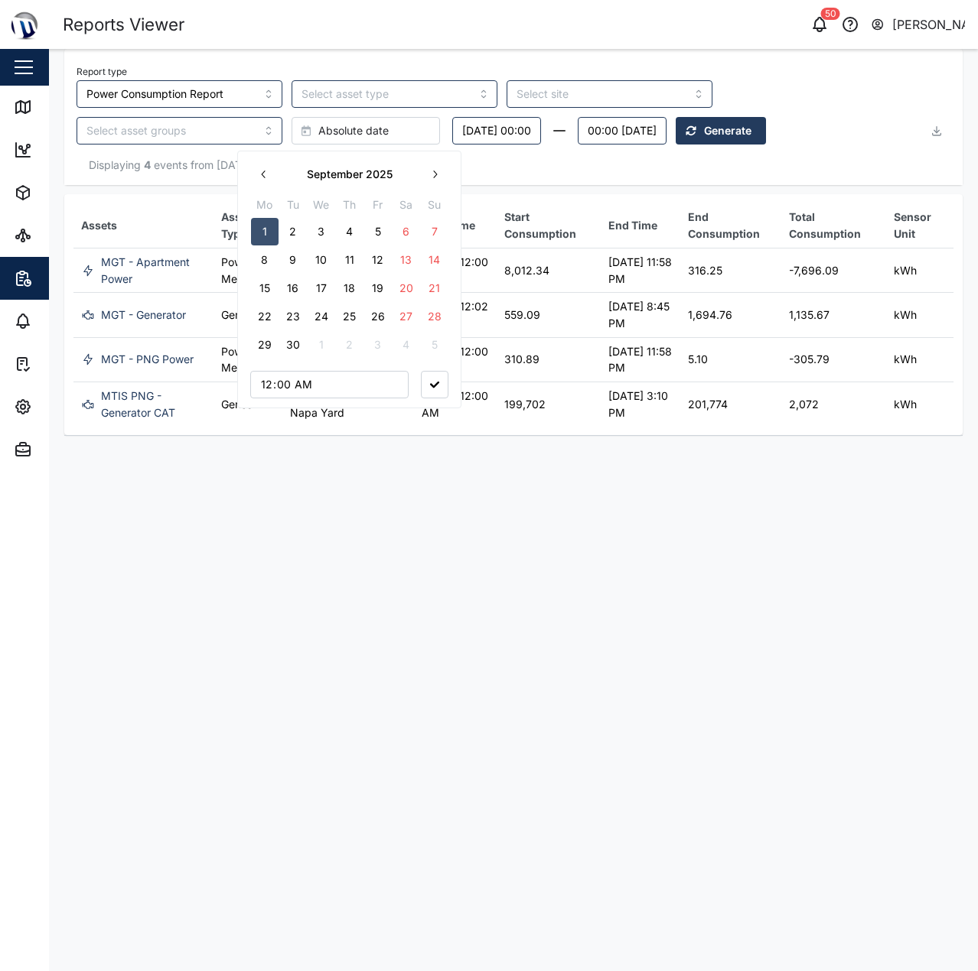
click at [274, 179] on button "button" at bounding box center [264, 175] width 28 height 28
click at [385, 225] on button "1" at bounding box center [378, 232] width 28 height 28
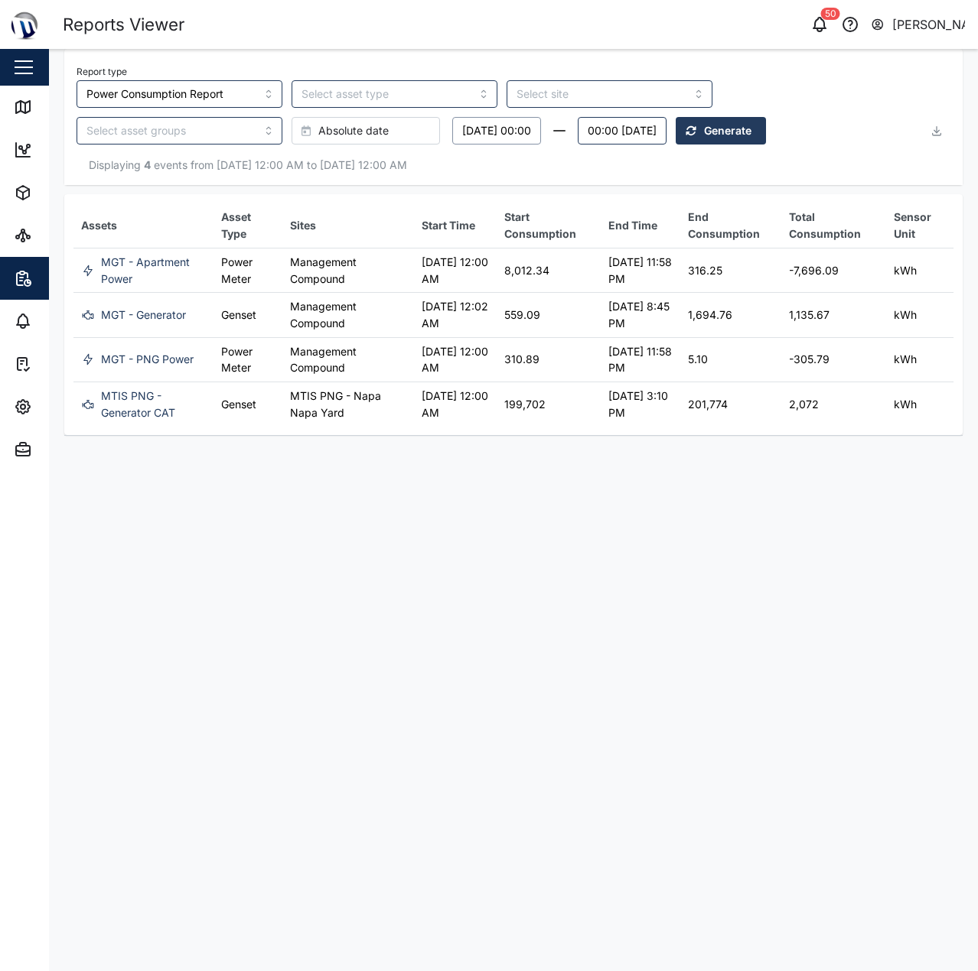
click at [578, 132] on button "00:00 Wednesday, 01 October" at bounding box center [622, 131] width 89 height 28
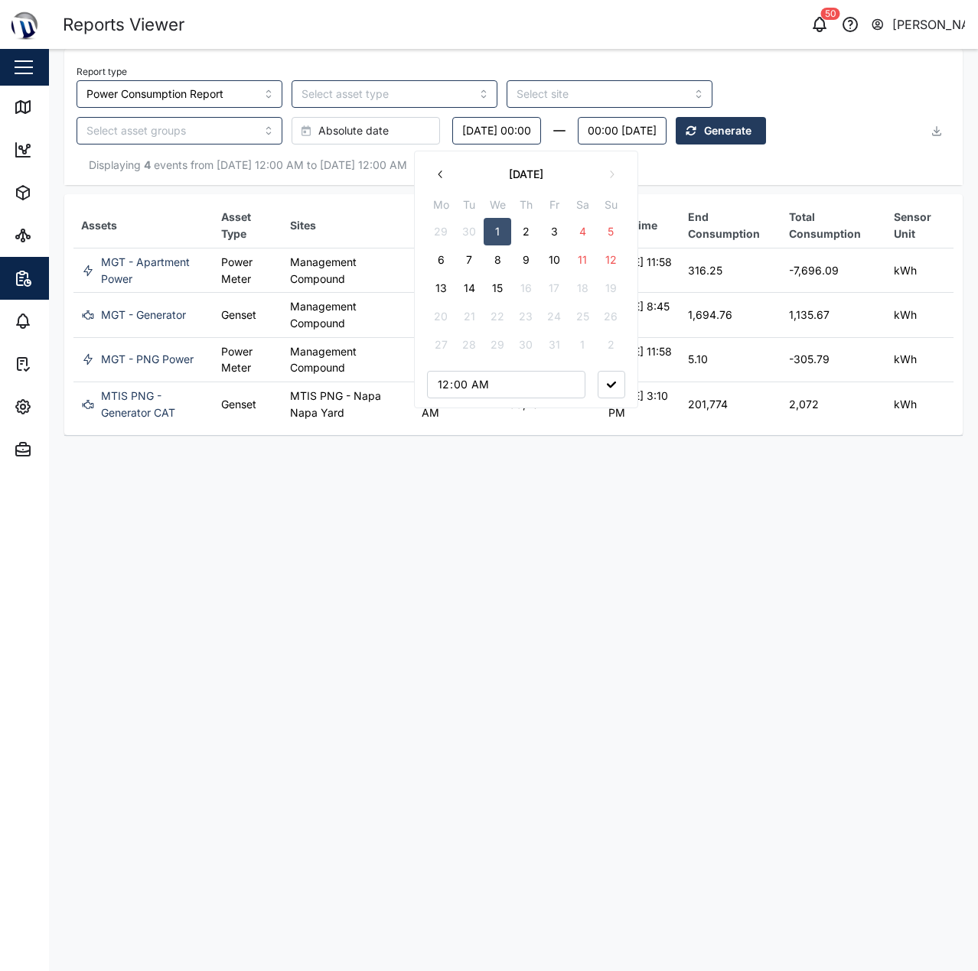
click at [444, 178] on icon "button" at bounding box center [440, 174] width 12 height 12
click at [493, 345] on button "1" at bounding box center [497, 345] width 28 height 28
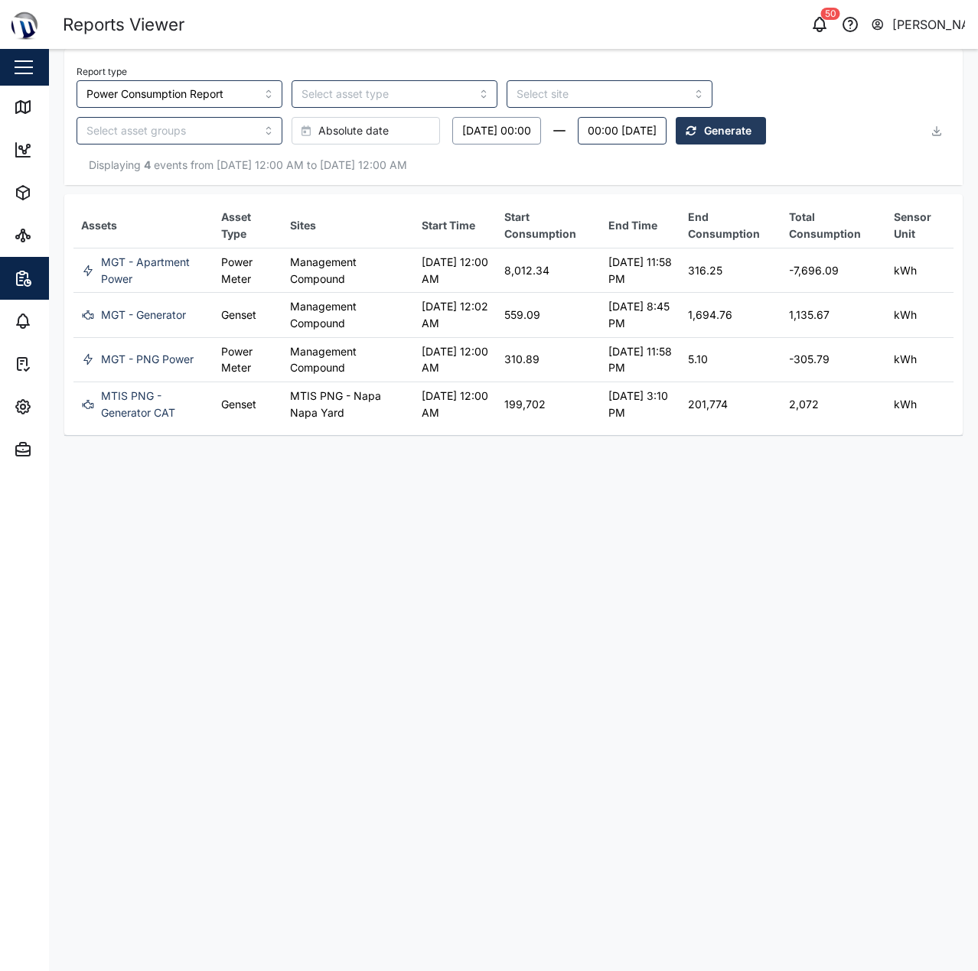
click at [336, 187] on div "Report type Power Consumption Report Absolute date Friday, 01 August 00:00 00:0…" at bounding box center [513, 242] width 898 height 387
click at [578, 128] on button "00:00 Wednesday, 01 October" at bounding box center [622, 131] width 89 height 28
click at [704, 125] on span "Generate" at bounding box center [727, 131] width 47 height 26
click at [452, 135] on button "Friday, 01 August 00:00" at bounding box center [496, 131] width 89 height 28
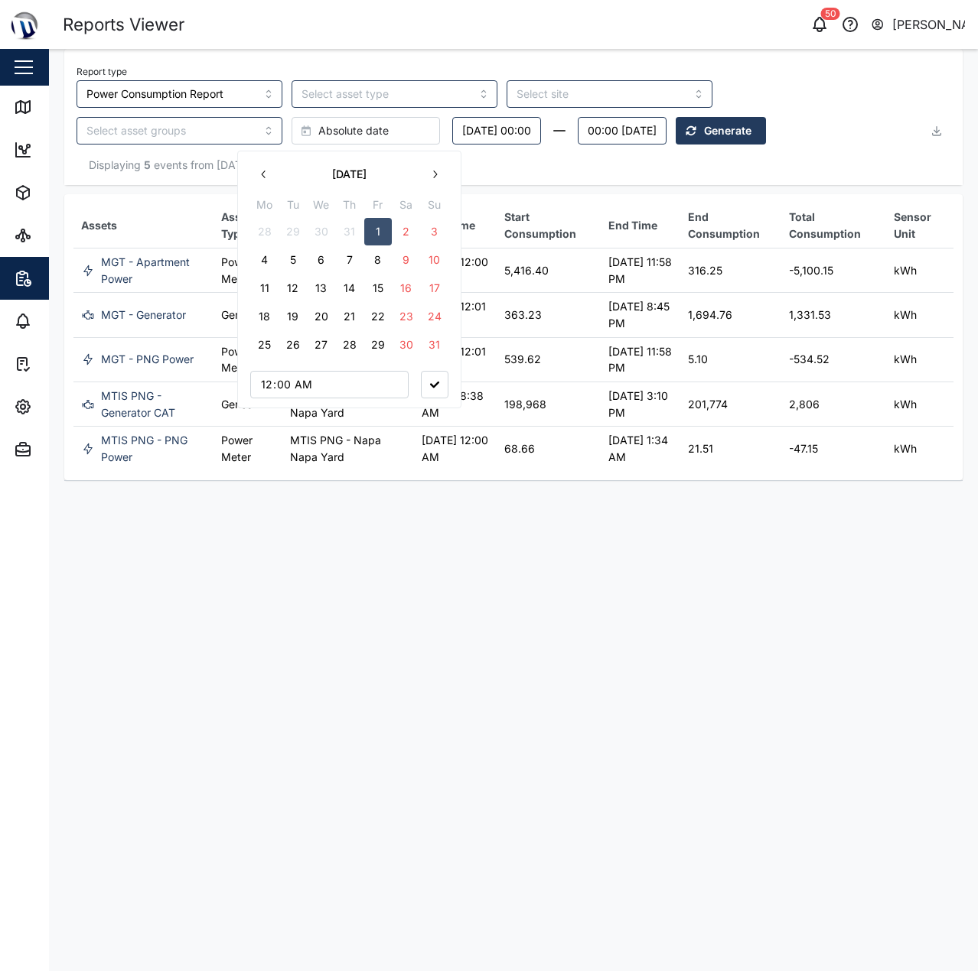
click at [435, 177] on icon "button" at bounding box center [434, 174] width 12 height 12
click at [265, 171] on icon "button" at bounding box center [264, 174] width 12 height 12
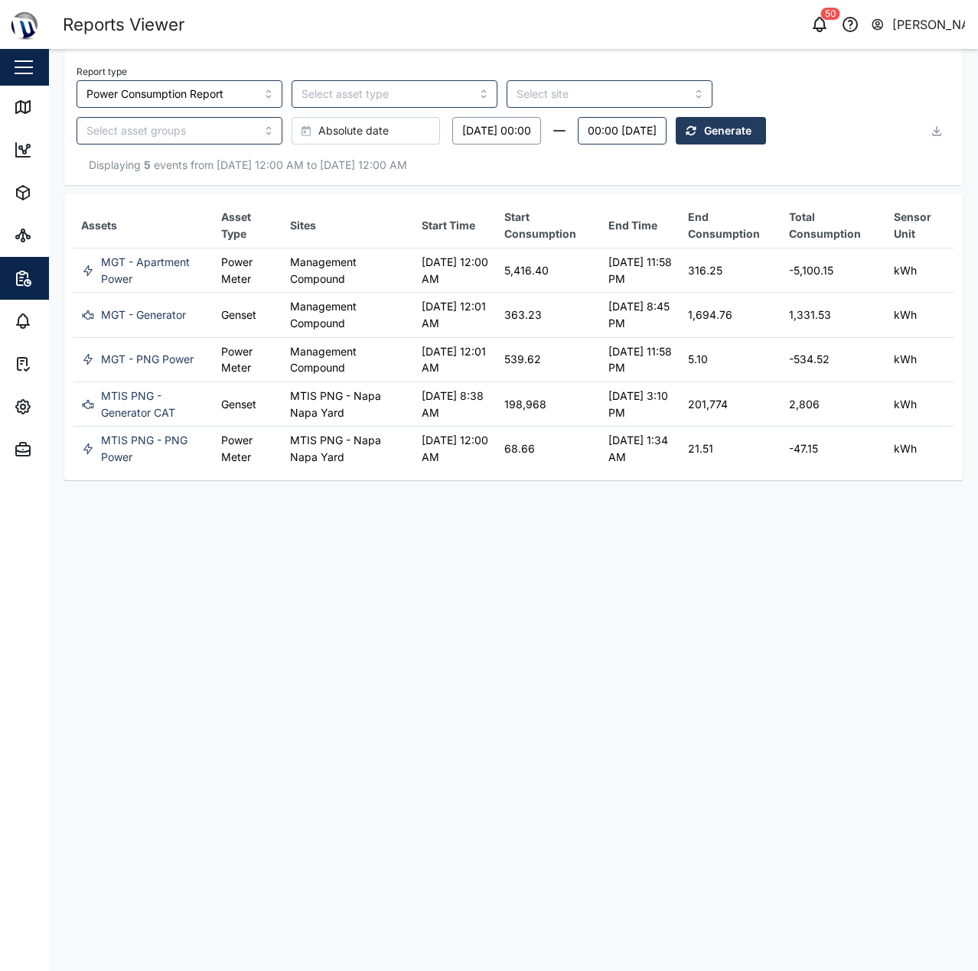
click at [542, 281] on td "5,416.40" at bounding box center [548, 270] width 104 height 44
click at [435, 266] on td "01 Aug 2025 12:00 AM" at bounding box center [455, 270] width 83 height 44
click at [452, 298] on td "01 Aug 2025 12:01 AM" at bounding box center [455, 315] width 83 height 44
click at [460, 316] on td "01 Aug 2025 12:01 AM" at bounding box center [455, 315] width 83 height 44
drag, startPoint x: 462, startPoint y: 314, endPoint x: 408, endPoint y: 304, distance: 55.1
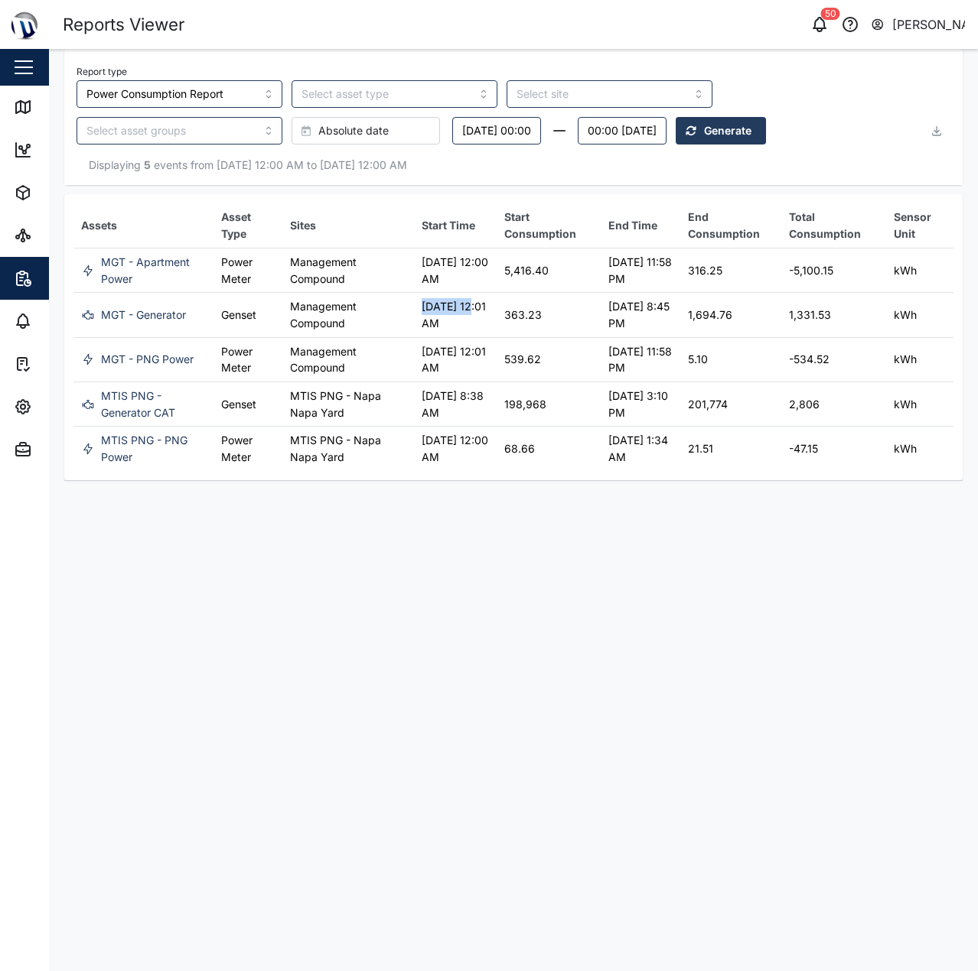
click at [414, 304] on td "01 Aug 2025 12:01 AM" at bounding box center [455, 315] width 83 height 44
drag, startPoint x: 412, startPoint y: 309, endPoint x: 436, endPoint y: 308, distance: 23.8
click at [431, 308] on td "01 Aug 2025 12:01 AM" at bounding box center [455, 315] width 83 height 44
drag, startPoint x: 437, startPoint y: 308, endPoint x: 451, endPoint y: 308, distance: 13.8
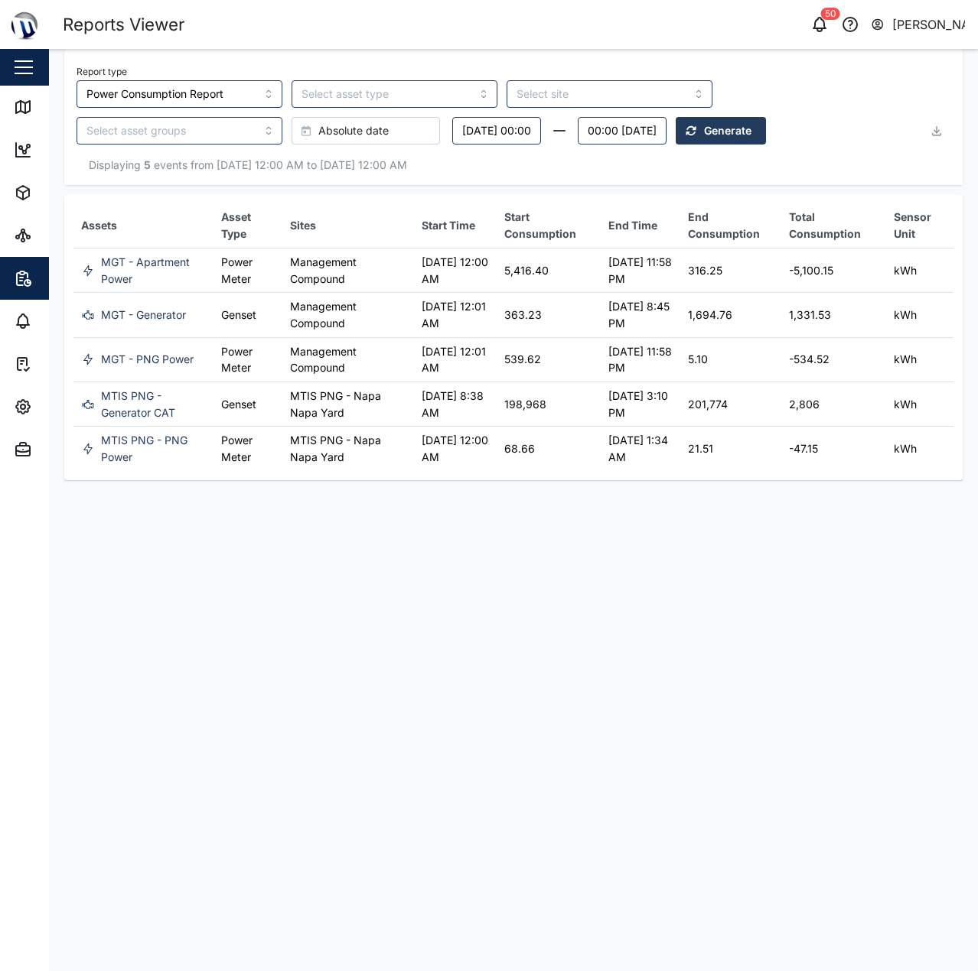
click at [444, 308] on td "01 Aug 2025 12:01 AM" at bounding box center [455, 315] width 83 height 44
click at [451, 308] on td "01 Aug 2025 12:01 AM" at bounding box center [455, 315] width 83 height 44
click at [470, 312] on td "01 Aug 2025 12:01 AM" at bounding box center [455, 315] width 83 height 44
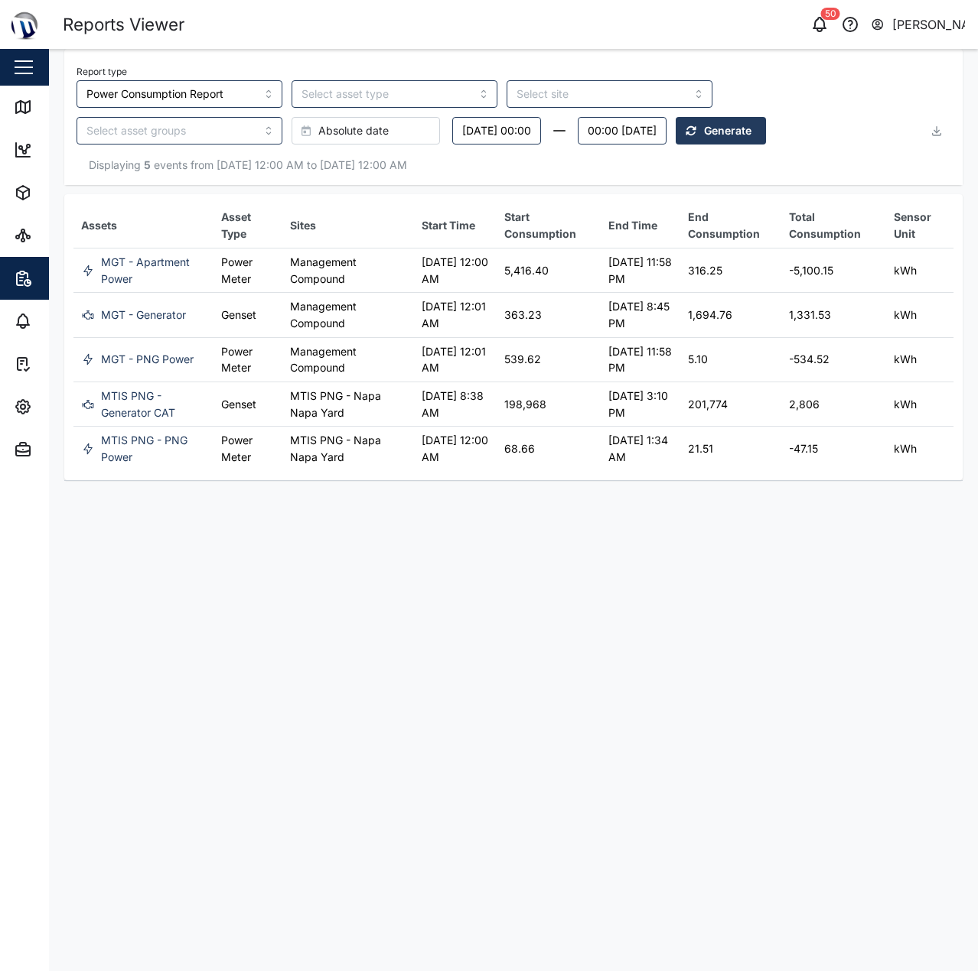
click at [472, 321] on td "01 Aug 2025 12:01 AM" at bounding box center [455, 315] width 83 height 44
drag, startPoint x: 460, startPoint y: 322, endPoint x: 412, endPoint y: 285, distance: 61.1
click at [412, 285] on tbody "MGT - Apartment Power Power Meter Management Compound 01 Aug 2025 12:00 AM 5,41…" at bounding box center [513, 359] width 880 height 223
click at [414, 285] on td "01 Aug 2025 12:00 AM" at bounding box center [455, 270] width 83 height 44
drag, startPoint x: 424, startPoint y: 269, endPoint x: 447, endPoint y: 323, distance: 58.3
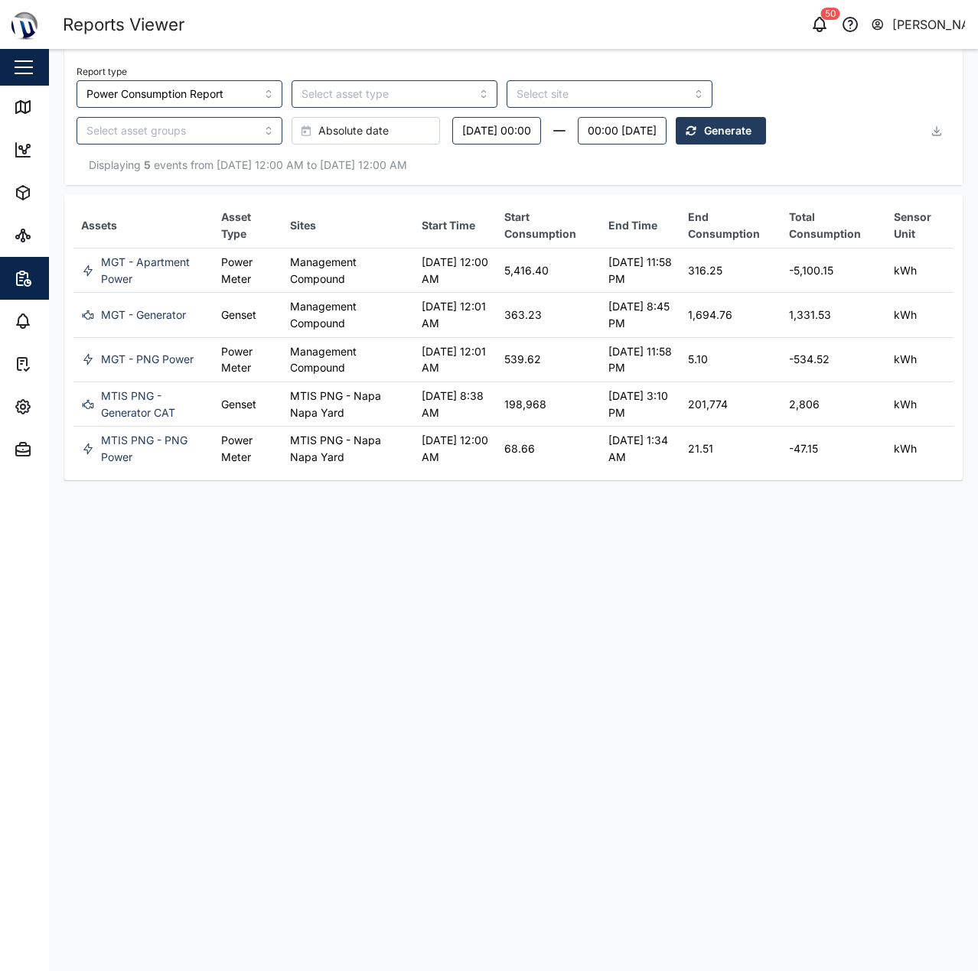
click at [447, 323] on tbody "MGT - Apartment Power Power Meter Management Compound 01 Aug 2025 12:00 AM 5,41…" at bounding box center [513, 359] width 880 height 223
click at [447, 323] on td "01 Aug 2025 12:01 AM" at bounding box center [455, 315] width 83 height 44
click at [452, 136] on button "Friday, 01 August 00:00" at bounding box center [496, 131] width 89 height 28
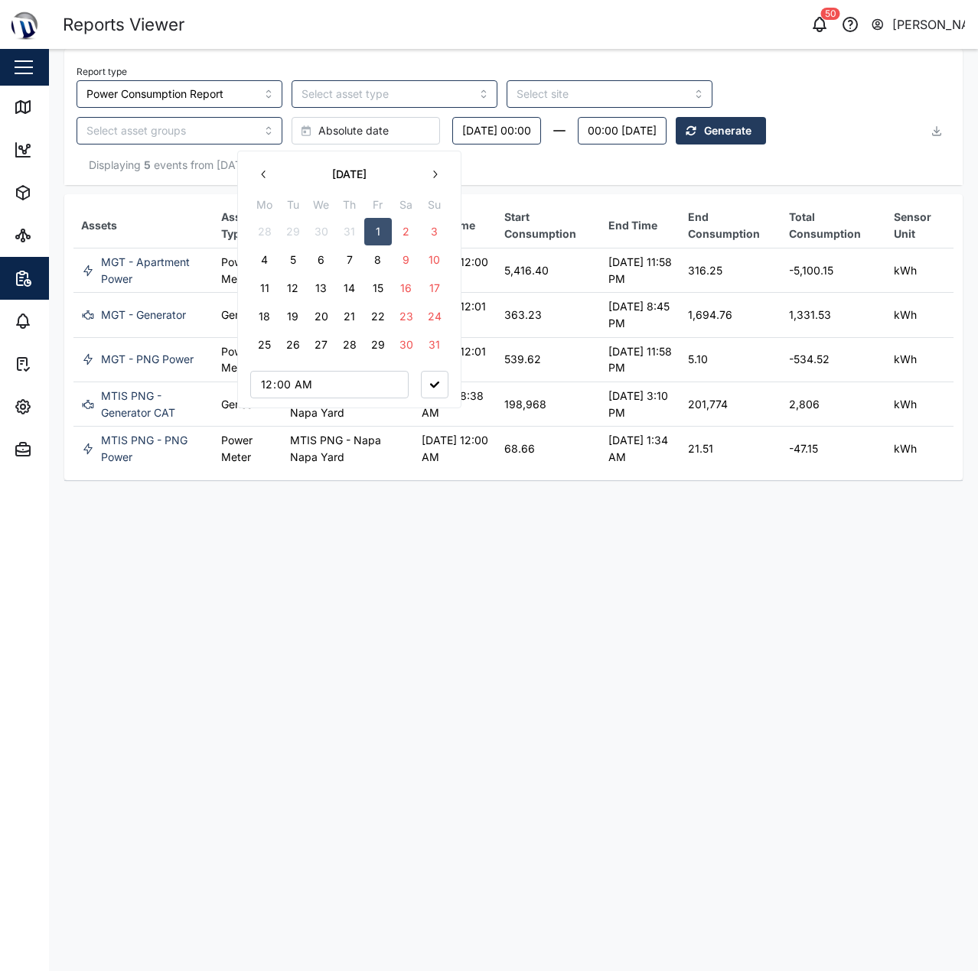
click at [444, 184] on button "button" at bounding box center [435, 175] width 28 height 28
click at [323, 230] on button "1" at bounding box center [322, 232] width 28 height 28
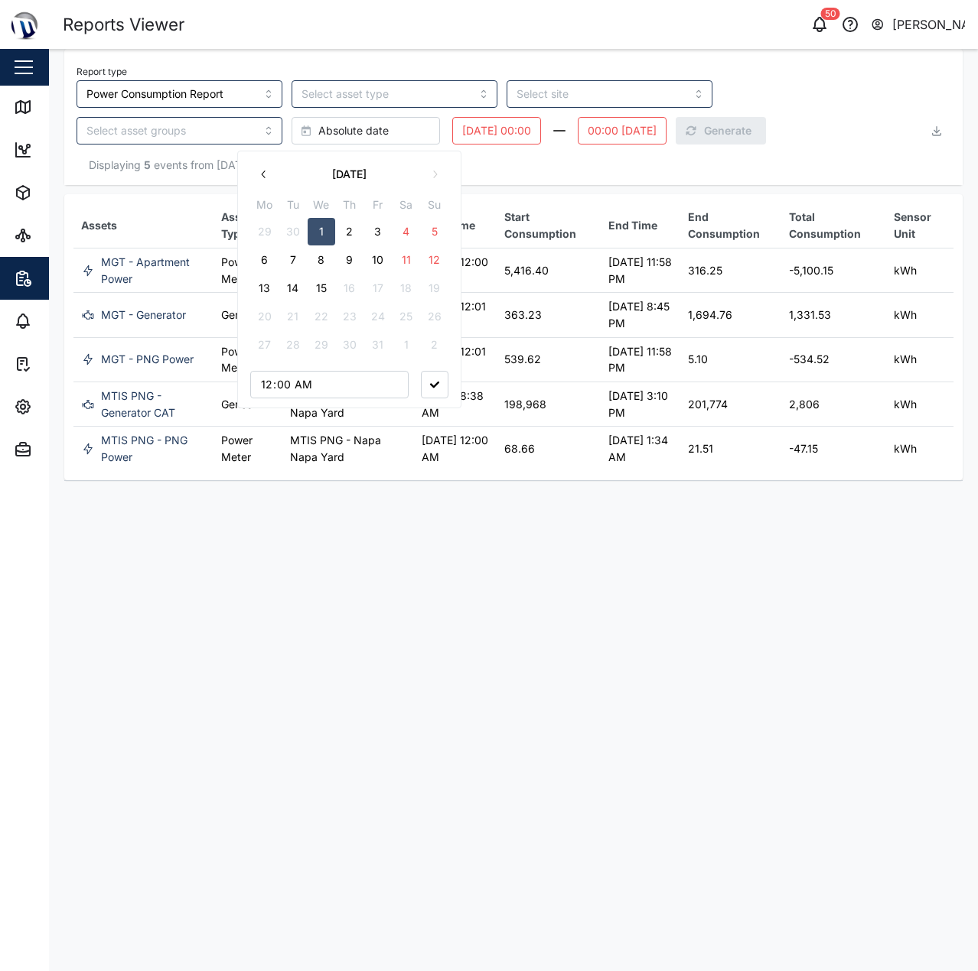
click at [262, 282] on button "13" at bounding box center [265, 289] width 28 height 28
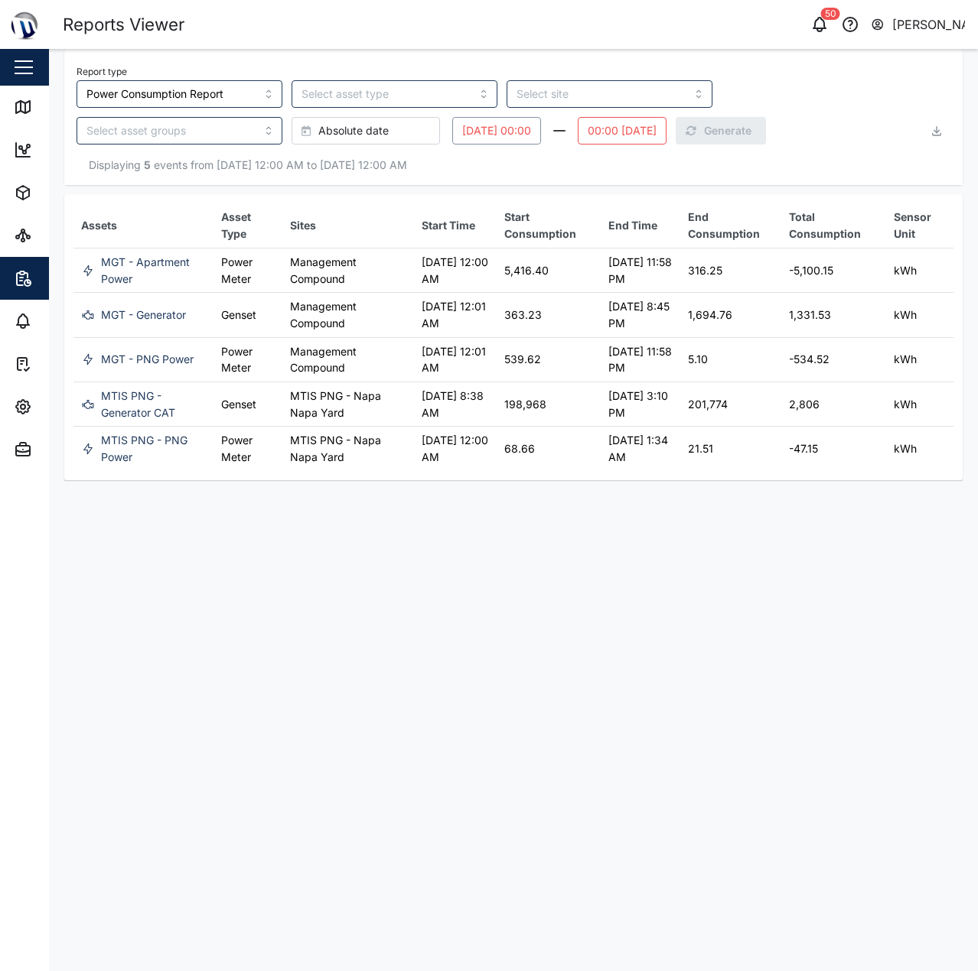
click at [578, 128] on button "00:00 Wednesday, 01 October" at bounding box center [622, 131] width 89 height 28
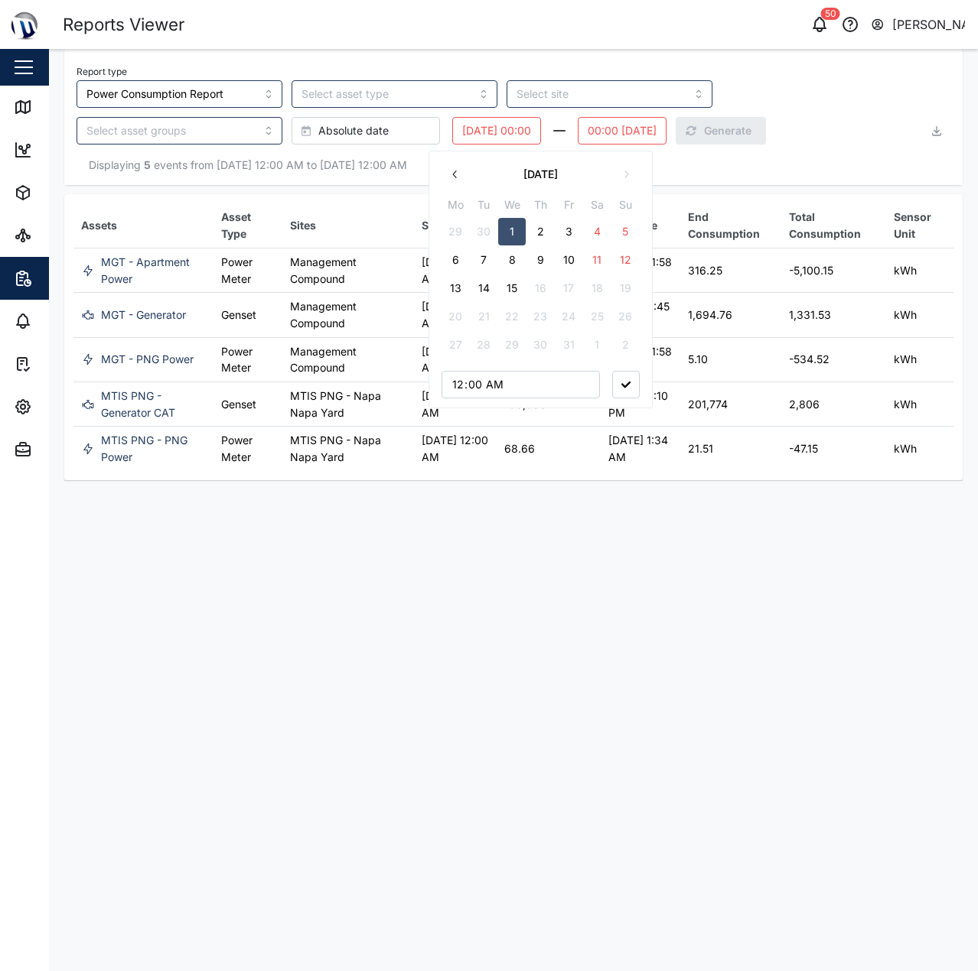
click at [519, 292] on button "15" at bounding box center [512, 289] width 28 height 28
click at [724, 190] on div "Report type Power Consumption Report Absolute date Monday, 13 October 00:00 00:…" at bounding box center [513, 265] width 898 height 432
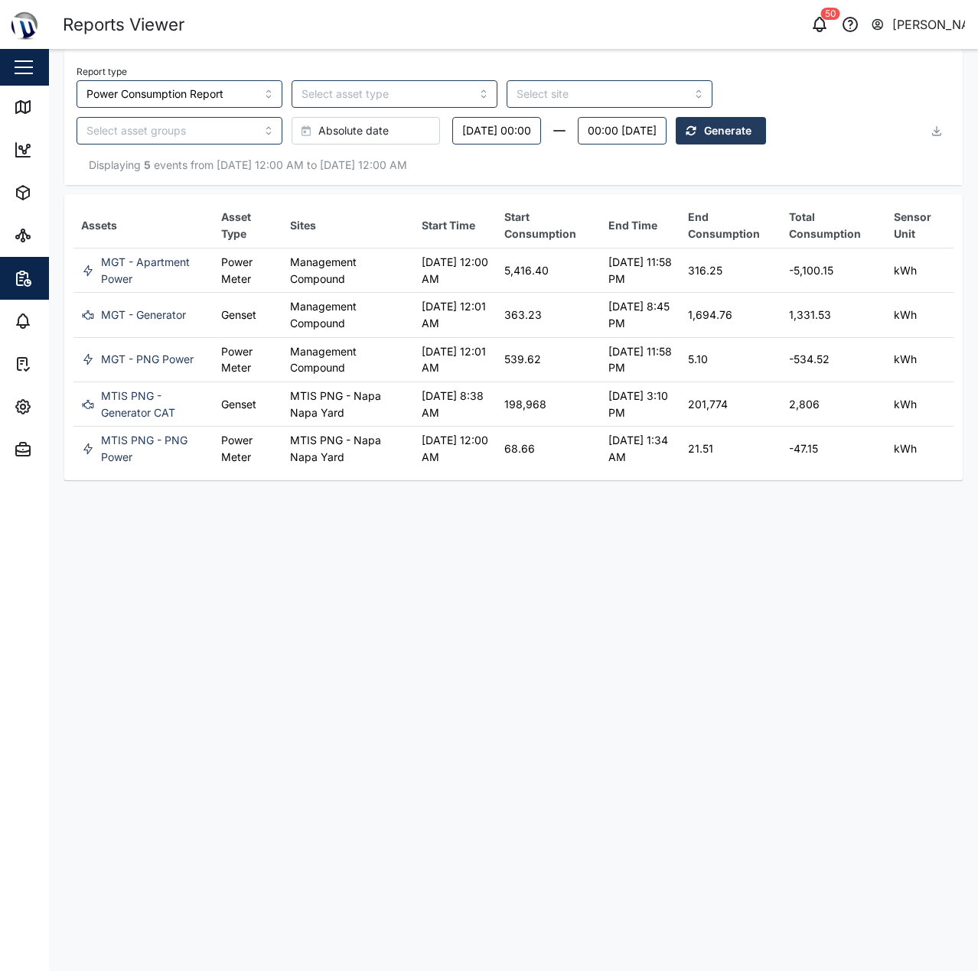
click at [704, 133] on span "Generate" at bounding box center [727, 131] width 47 height 26
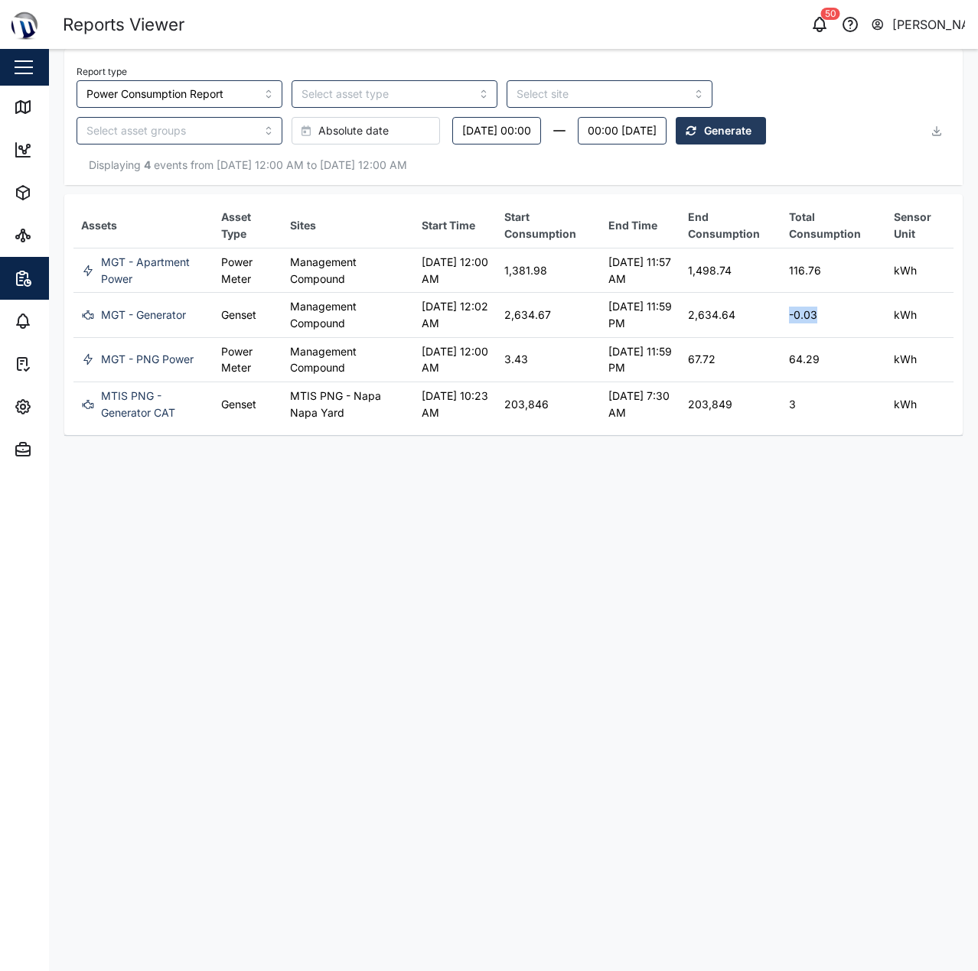
drag, startPoint x: 793, startPoint y: 318, endPoint x: 845, endPoint y: 317, distance: 52.0
click at [845, 317] on td "-0.03" at bounding box center [833, 315] width 105 height 44
click at [649, 530] on main "Report type Power Consumption Report Absolute date Monday, 13 October 00:00 00:…" at bounding box center [513, 510] width 929 height 923
click at [150, 315] on div "MGT - Generator" at bounding box center [143, 315] width 85 height 17
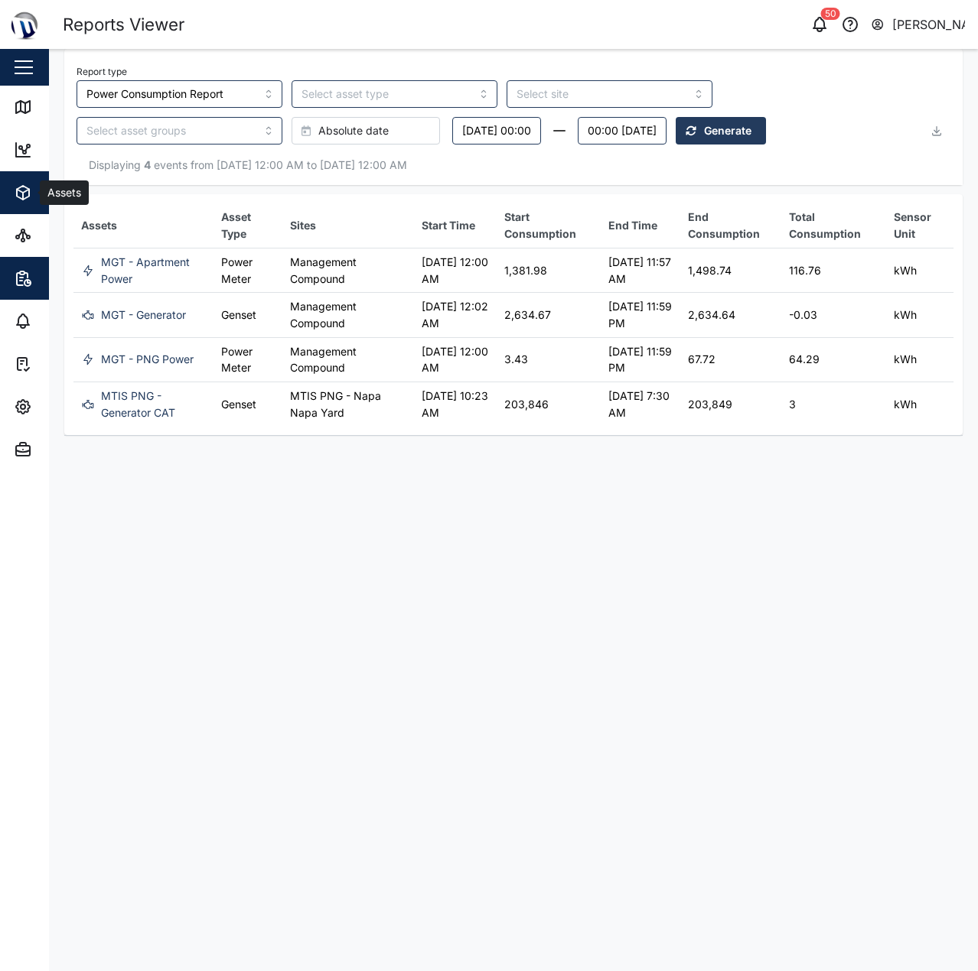
click at [17, 207] on span "Assets" at bounding box center [83, 192] width 139 height 43
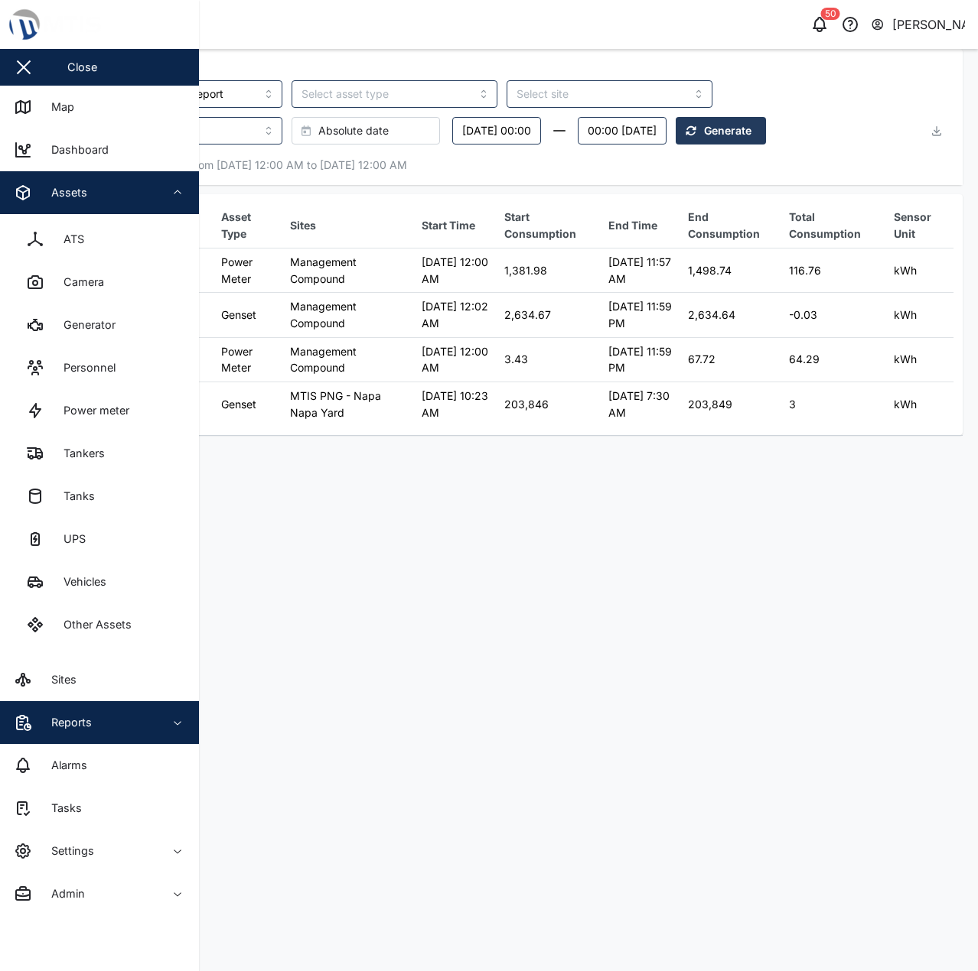
click at [70, 191] on div "Assets" at bounding box center [63, 192] width 47 height 17
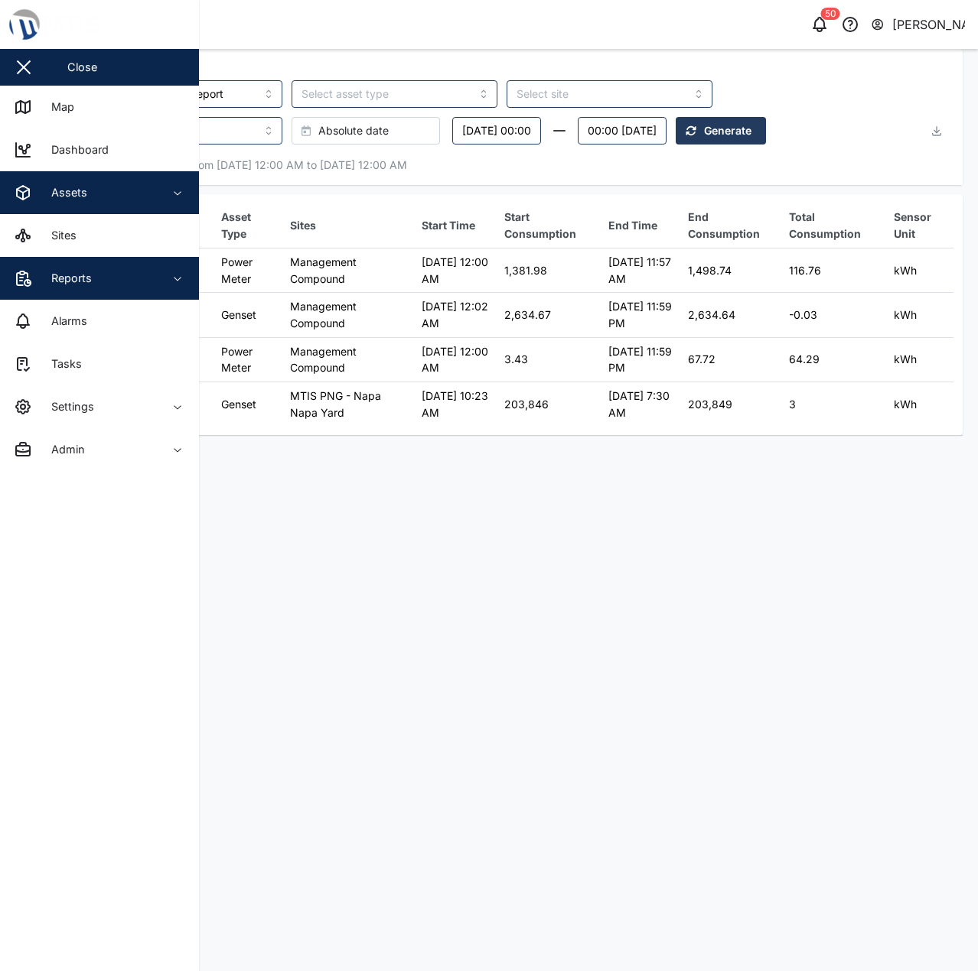
click at [86, 195] on div "Assets" at bounding box center [83, 193] width 139 height 18
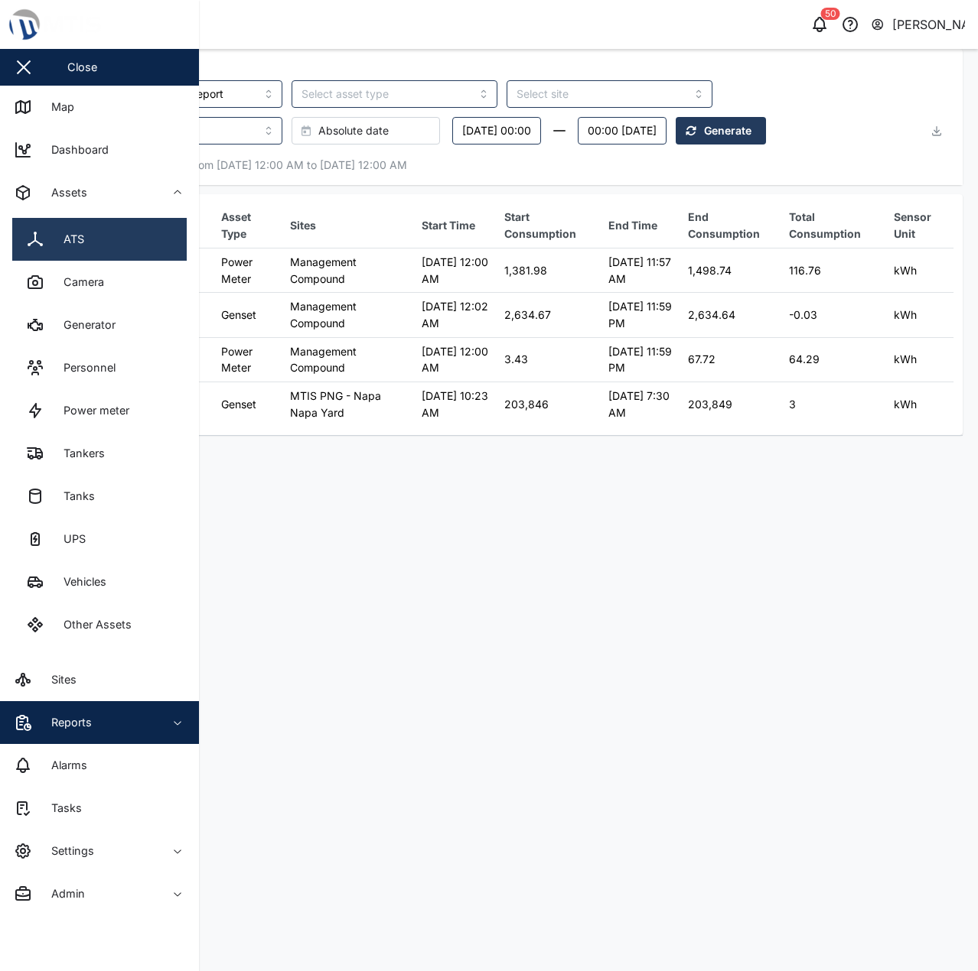
click at [95, 241] on link "ATS" at bounding box center [99, 239] width 174 height 43
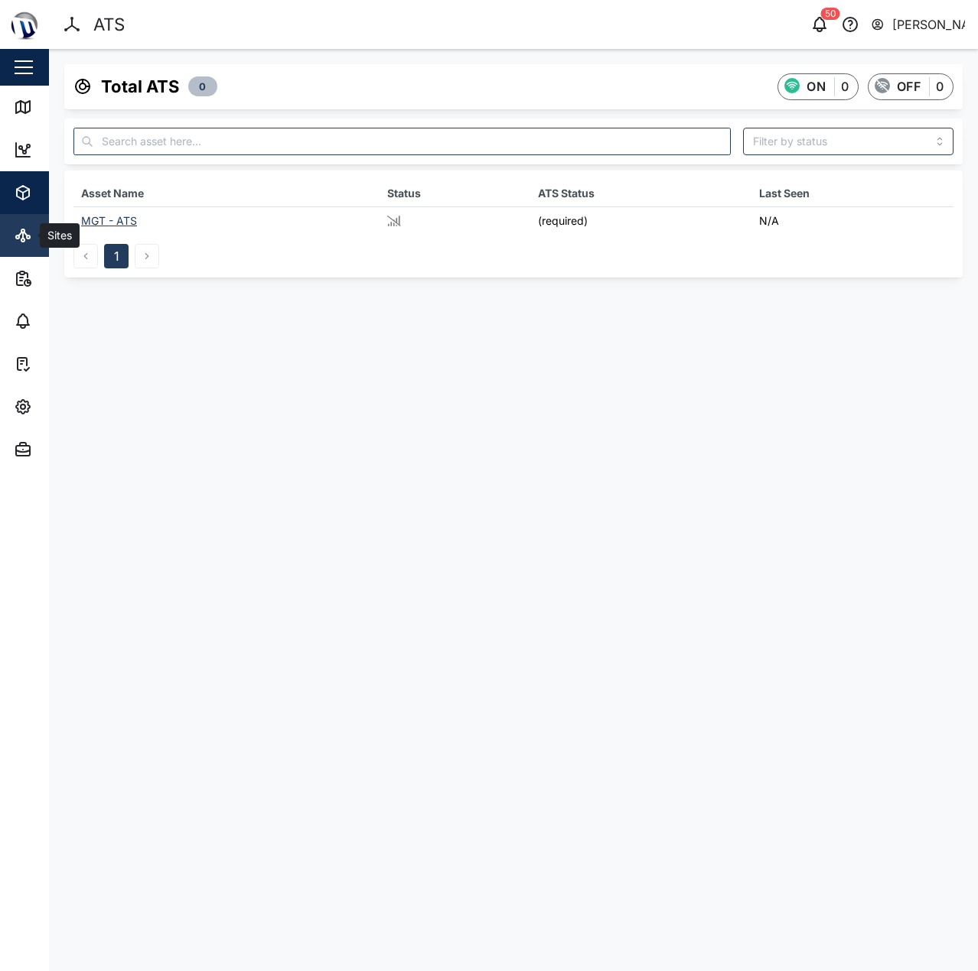
click at [29, 234] on icon at bounding box center [23, 235] width 18 height 18
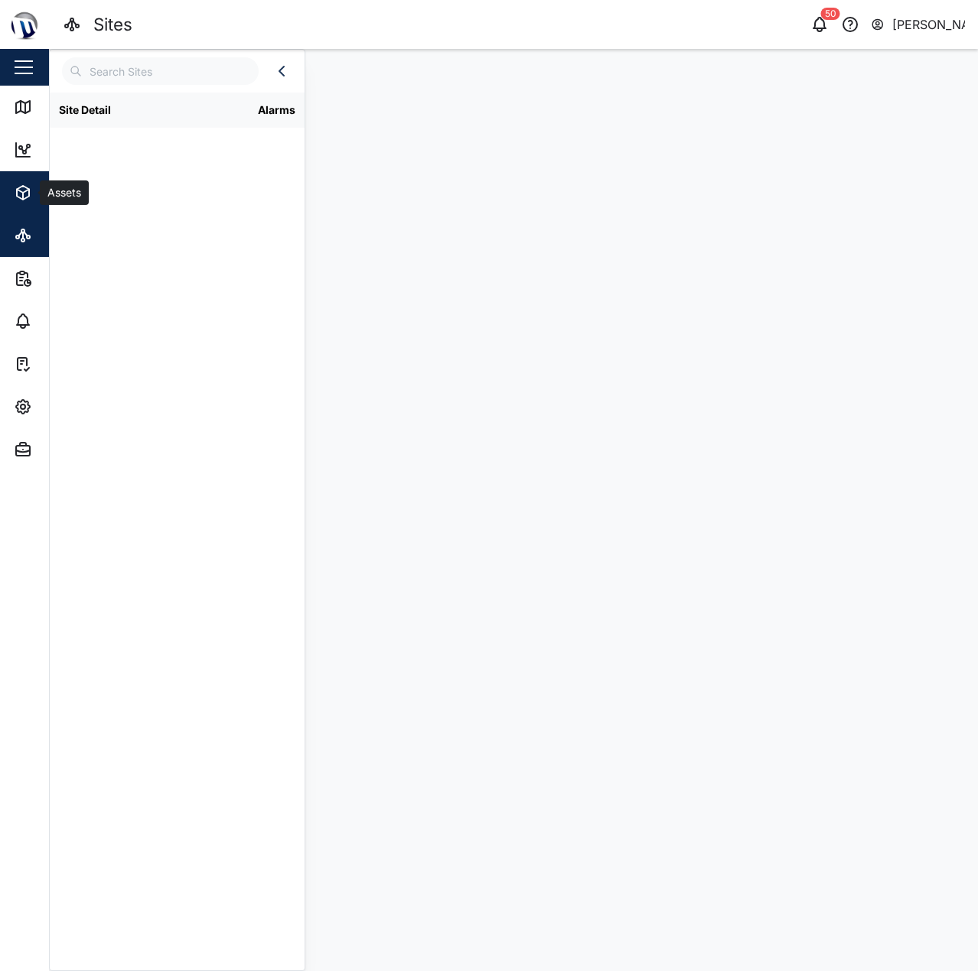
click at [35, 203] on span "Assets" at bounding box center [83, 192] width 139 height 43
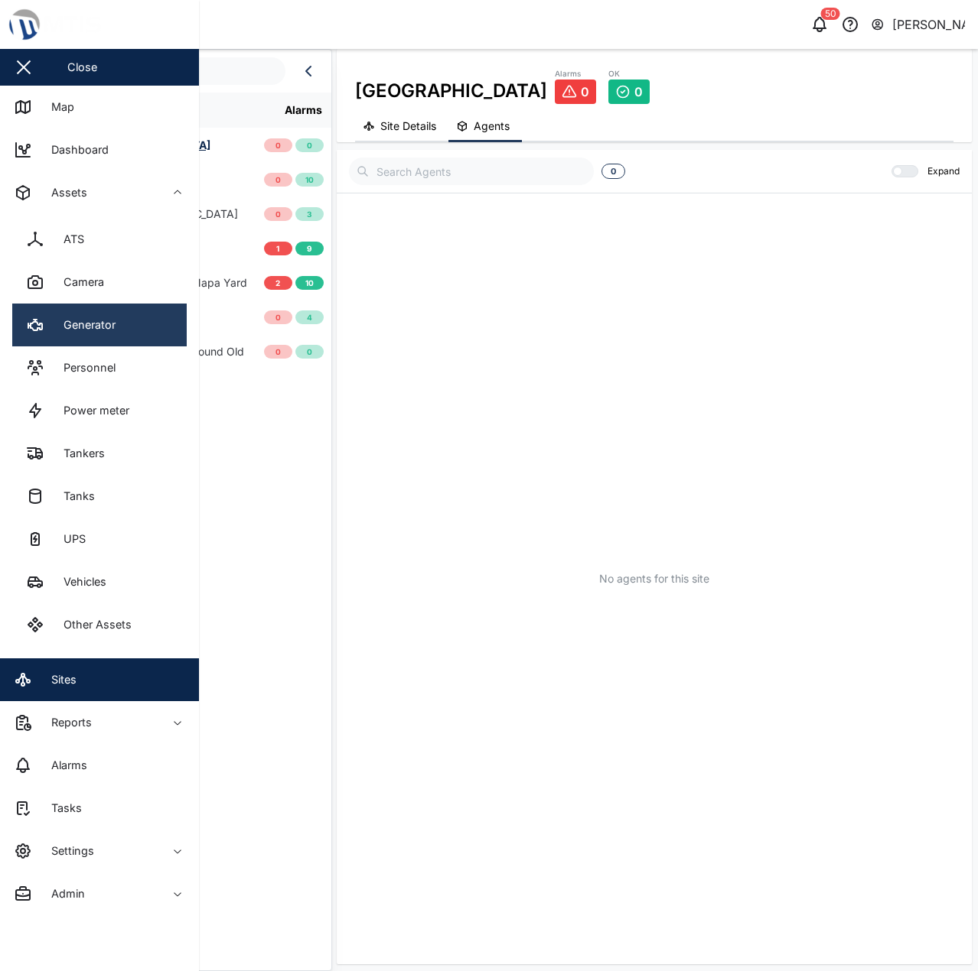
click at [109, 330] on div "Generator" at bounding box center [83, 325] width 63 height 17
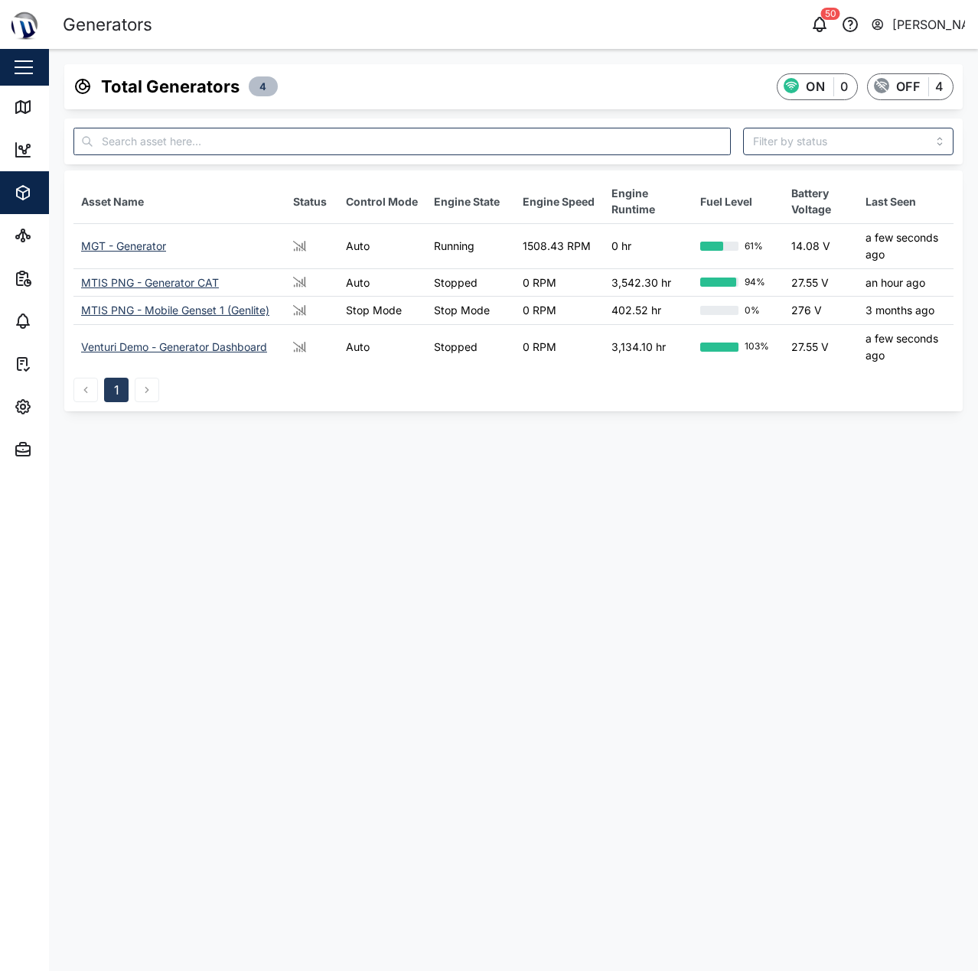
click at [144, 245] on div "MGT - Generator" at bounding box center [123, 245] width 85 height 13
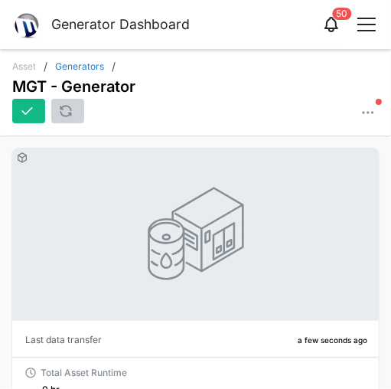
drag, startPoint x: 858, startPoint y: 1, endPoint x: 237, endPoint y: 109, distance: 630.6
click at [237, 109] on div at bounding box center [195, 111] width 366 height 24
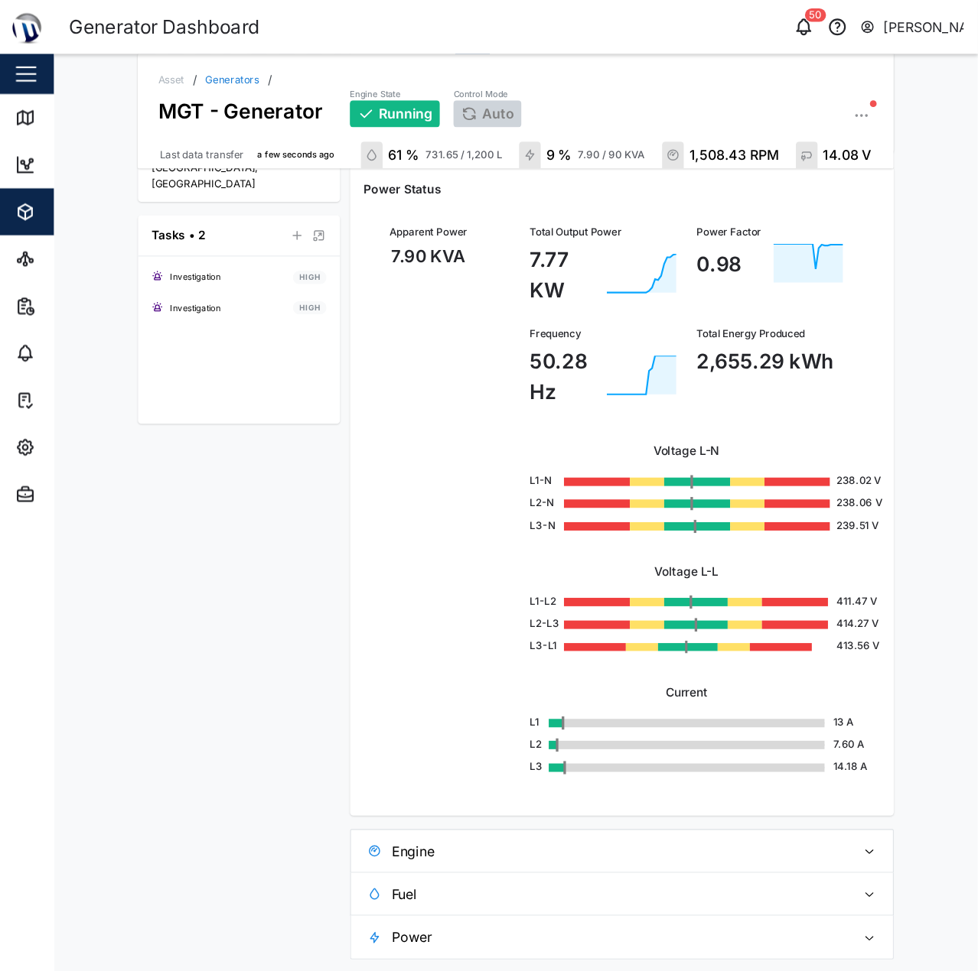
scroll to position [326, 0]
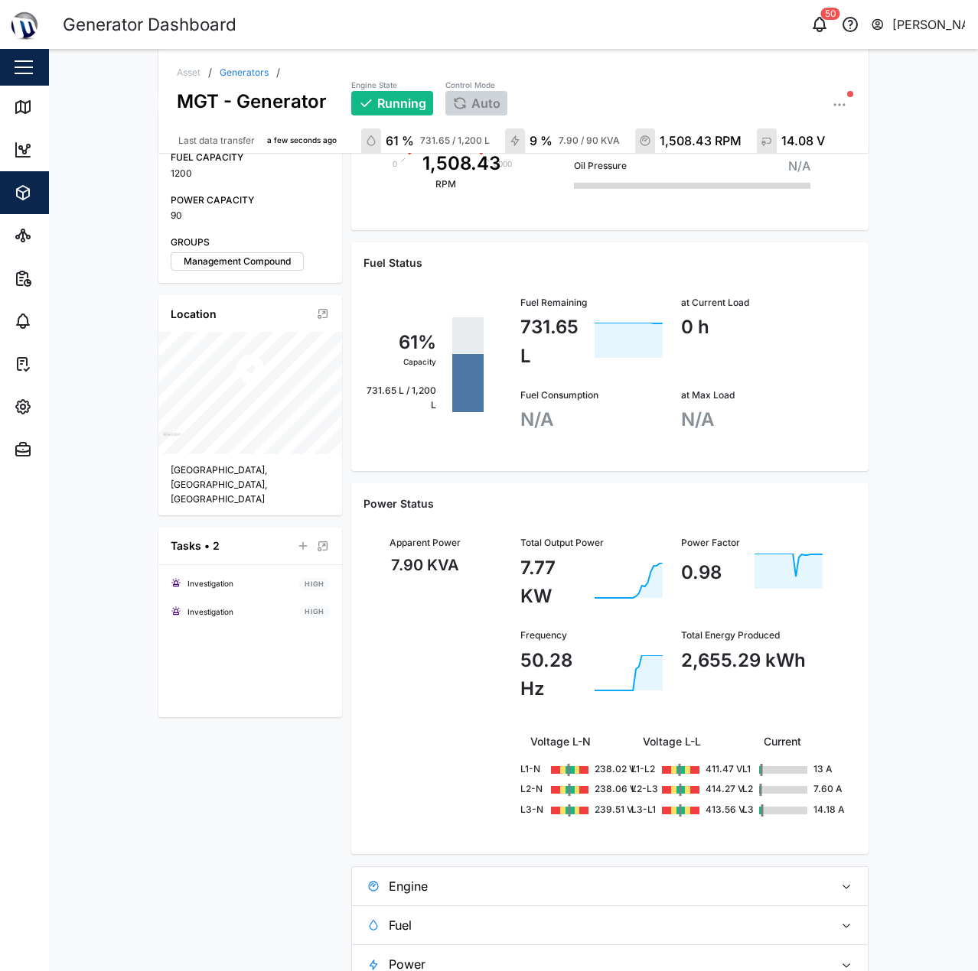
drag, startPoint x: 370, startPoint y: 1, endPoint x: 543, endPoint y: 325, distance: 367.5
click at [543, 325] on div "731.65 L" at bounding box center [554, 341] width 68 height 57
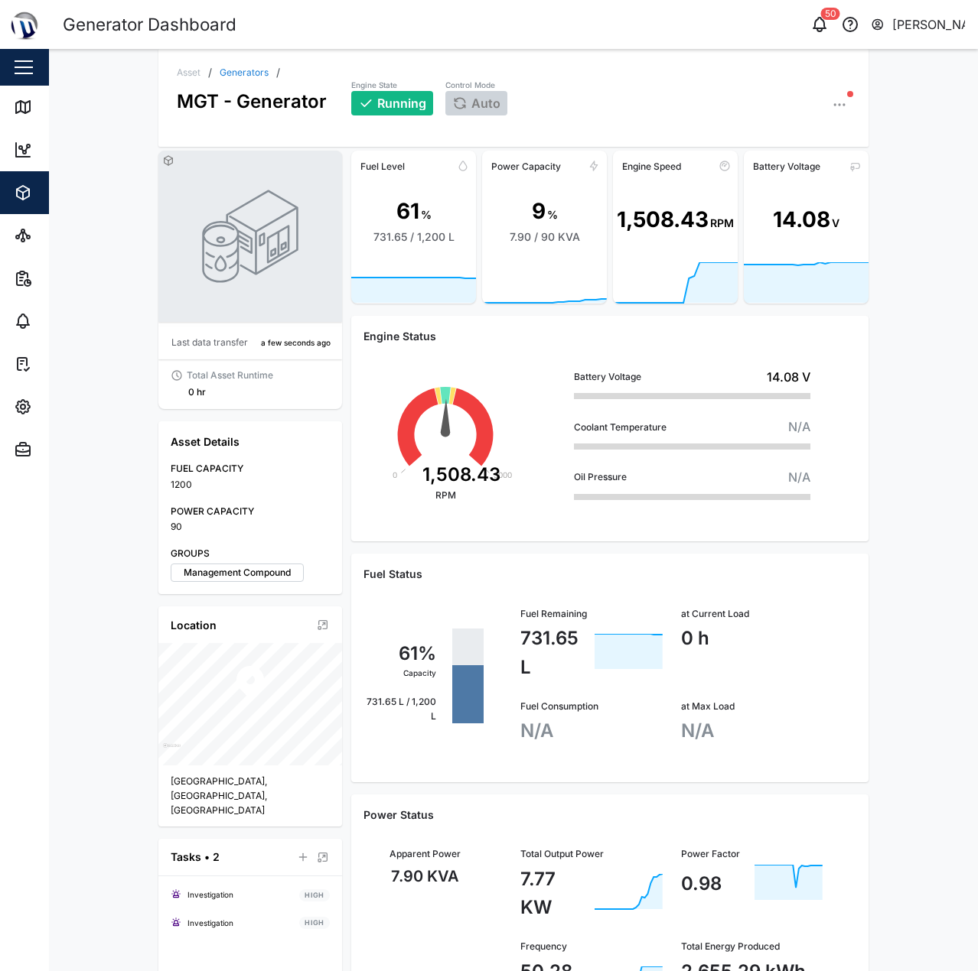
scroll to position [0, 0]
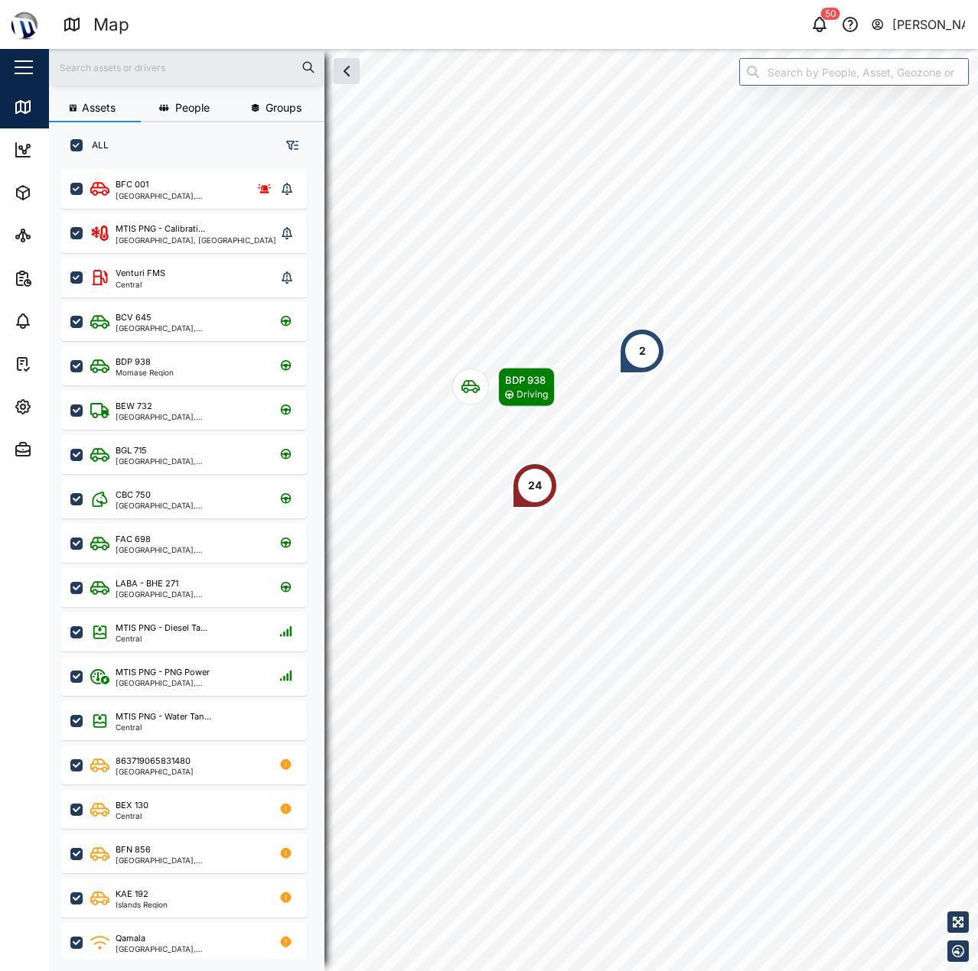
scroll to position [784, 239]
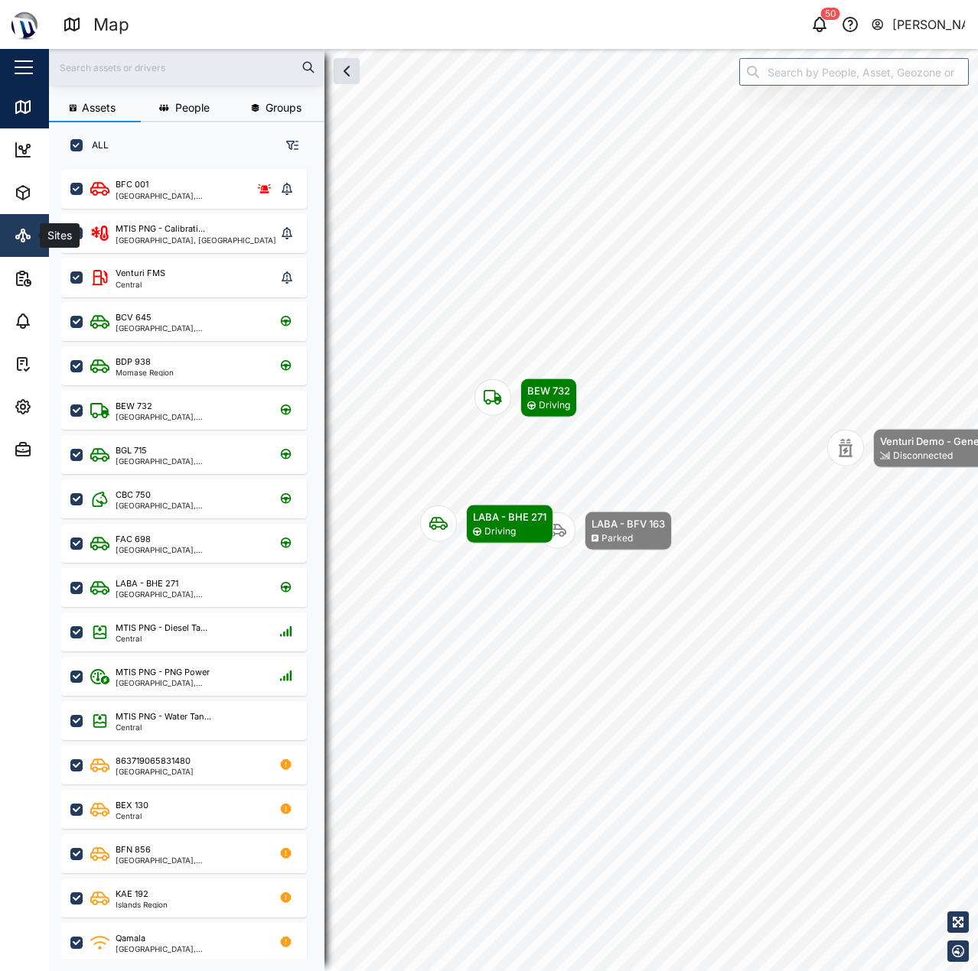
click at [17, 236] on icon at bounding box center [17, 237] width 3 height 3
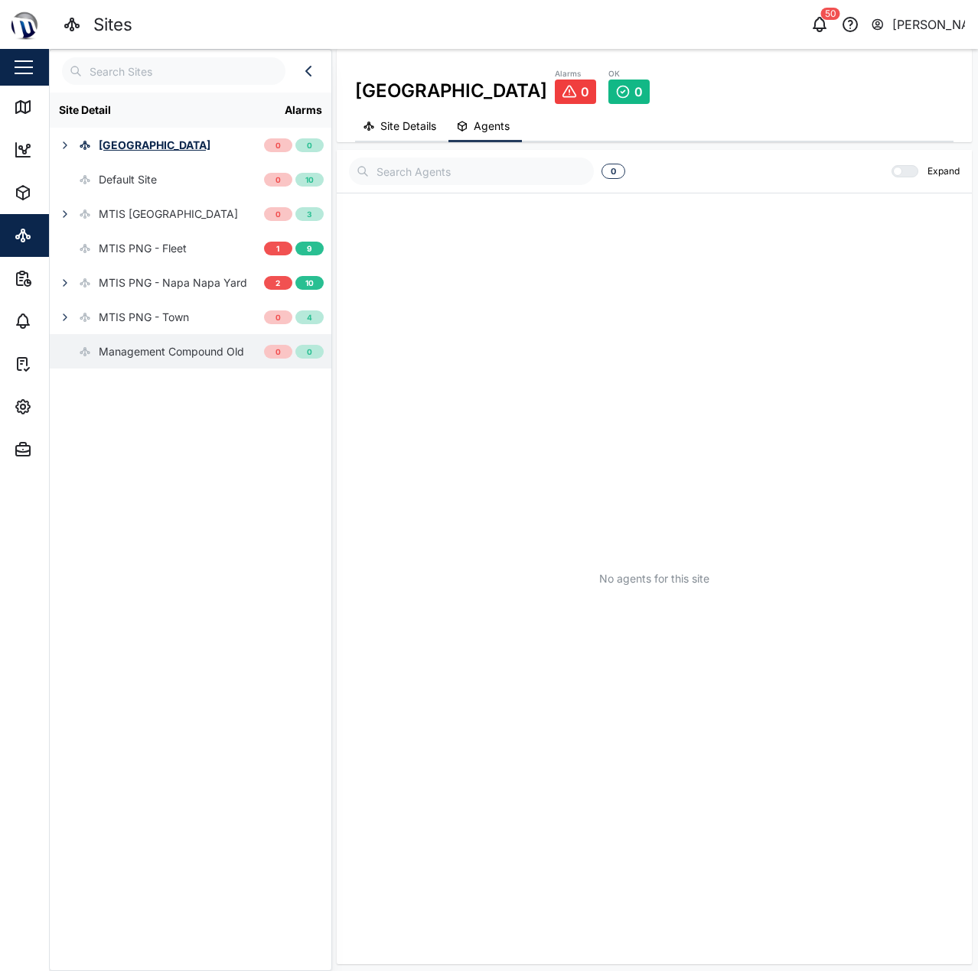
click at [142, 357] on div "Management Compound Old" at bounding box center [171, 351] width 145 height 17
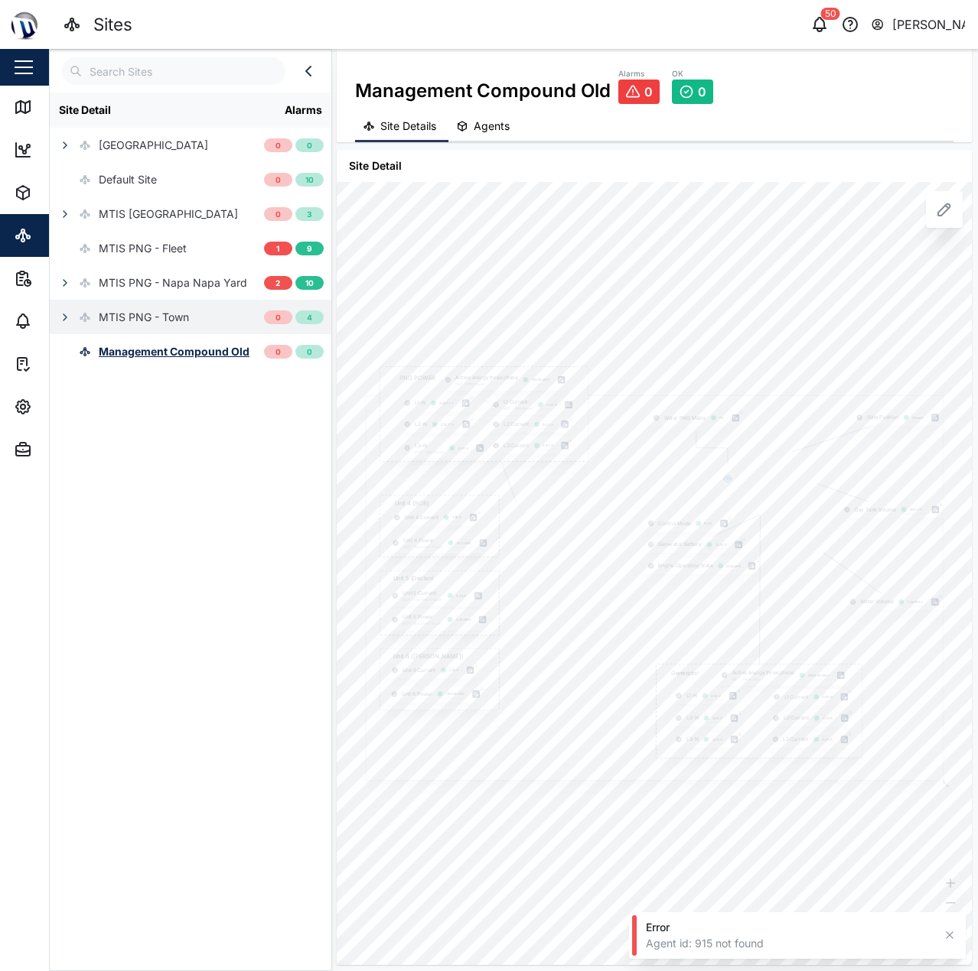
click at [118, 311] on div "MTIS PNG - Town" at bounding box center [144, 317] width 90 height 17
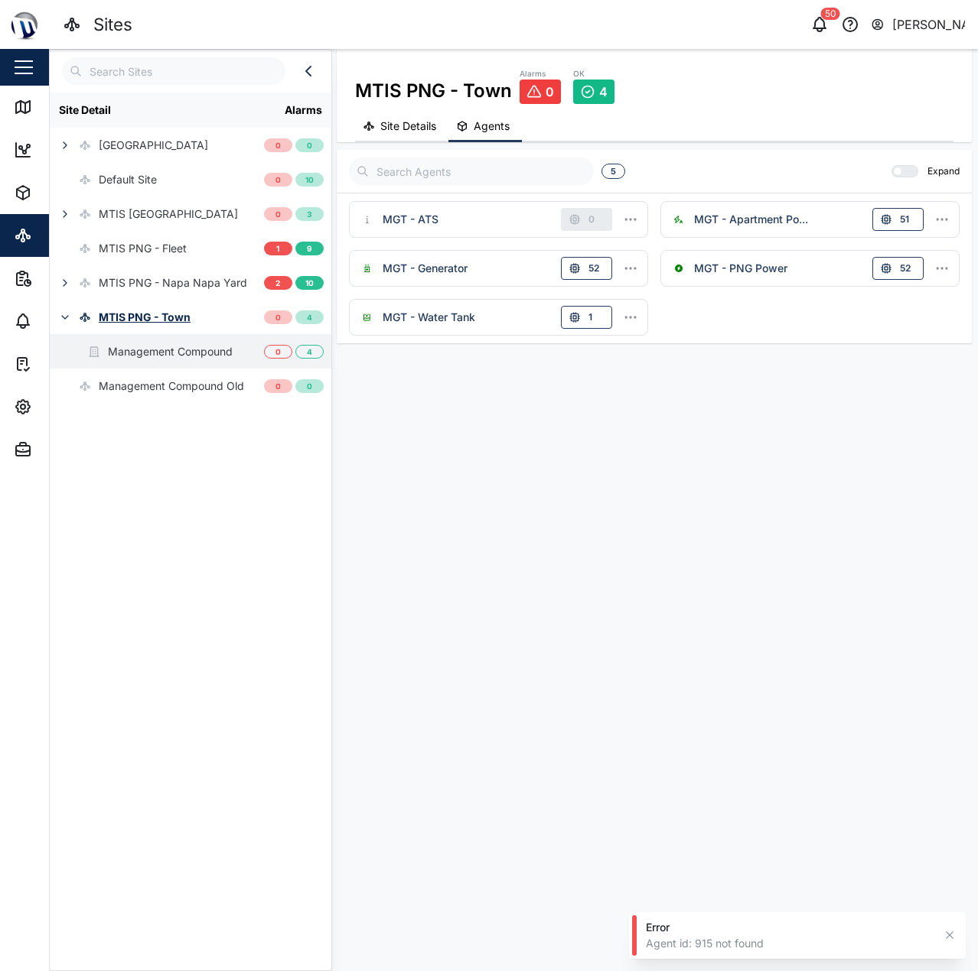
click at [153, 353] on div "Management Compound" at bounding box center [170, 351] width 125 height 17
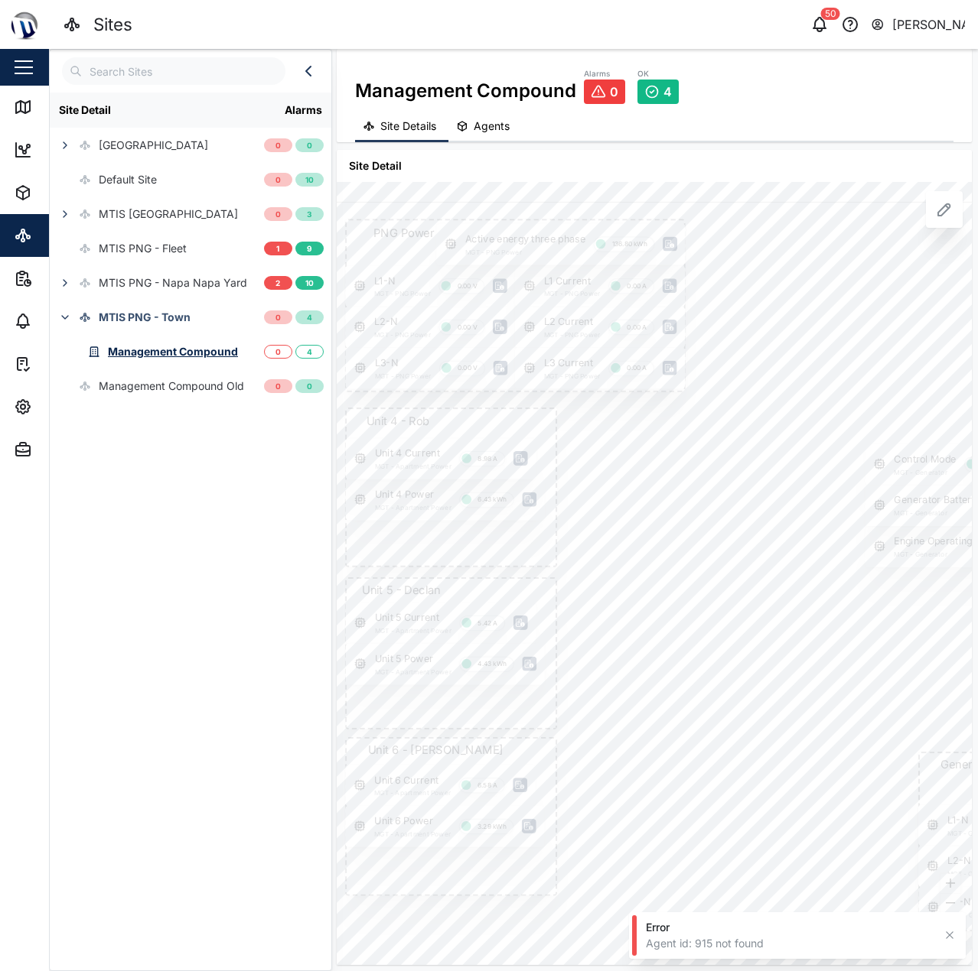
drag, startPoint x: 520, startPoint y: 548, endPoint x: 597, endPoint y: 551, distance: 77.3
click at [580, 550] on div at bounding box center [881, 587] width 1154 height 771
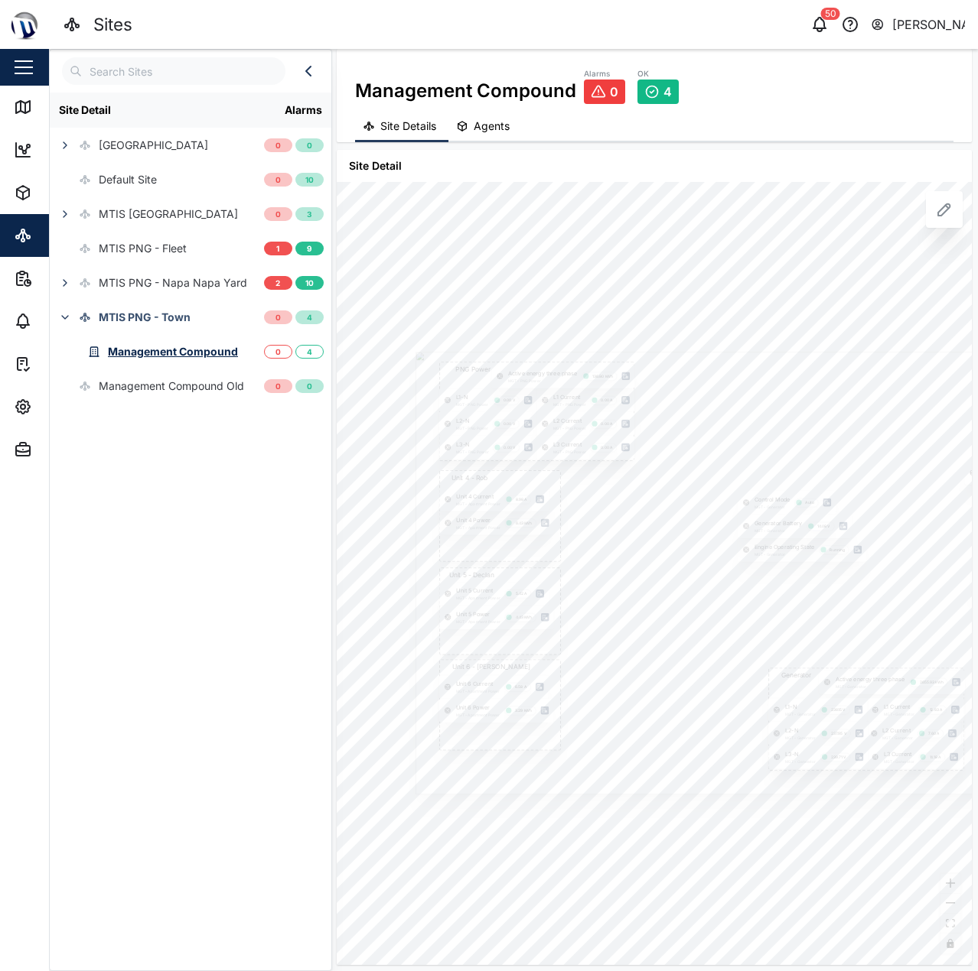
drag, startPoint x: 695, startPoint y: 537, endPoint x: 583, endPoint y: 538, distance: 111.7
click at [583, 538] on div at bounding box center [746, 573] width 663 height 443
drag, startPoint x: 518, startPoint y: 539, endPoint x: 633, endPoint y: 532, distance: 115.0
click at [633, 532] on div at bounding box center [870, 592] width 1154 height 771
drag, startPoint x: 603, startPoint y: 533, endPoint x: 698, endPoint y: 526, distance: 95.9
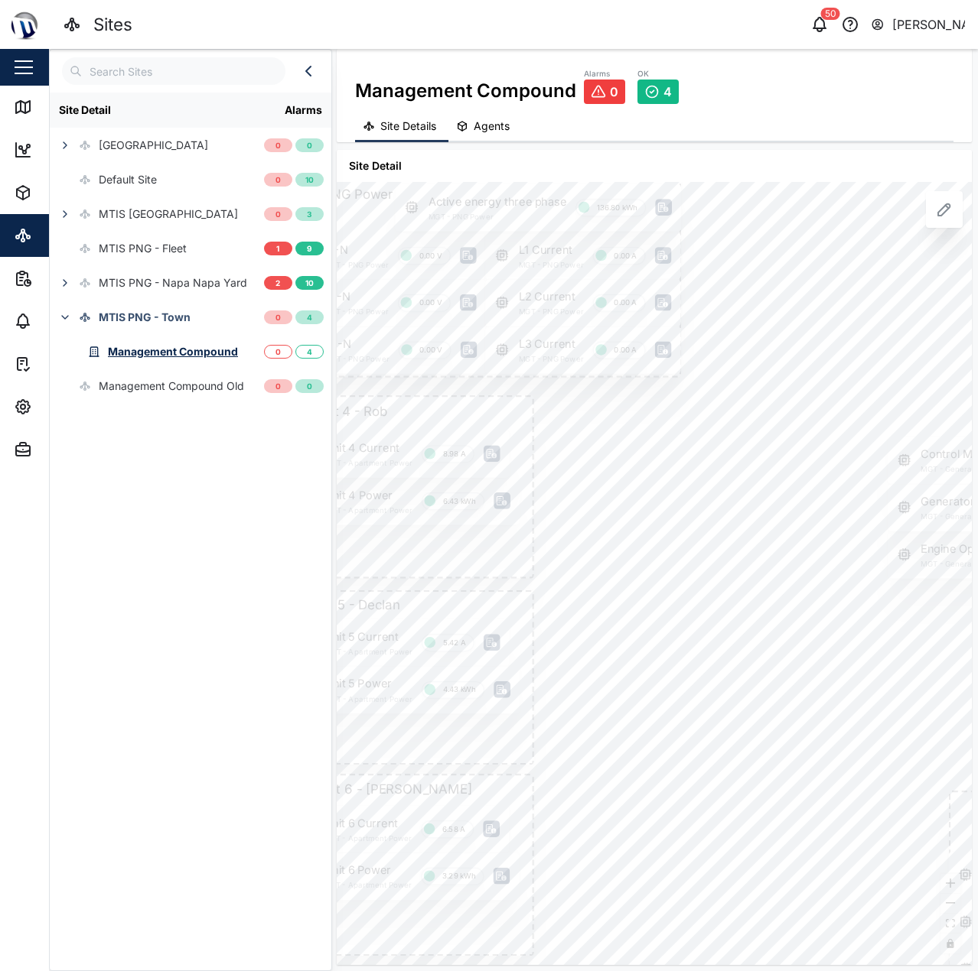
click at [698, 526] on div at bounding box center [906, 602] width 1326 height 886
drag, startPoint x: 415, startPoint y: 461, endPoint x: 352, endPoint y: 475, distance: 64.2
click at [352, 475] on div "PNG Power L1-N MGT - PNG Power 0.00 V L2-N MGT - PNG Power 0.00 V L3-N MGT - PN…" at bounding box center [654, 573] width 635 height 783
click at [470, 324] on div "PNG Power L1-N MGT - PNG Power 0.00 V L2-N MGT - PNG Power 0.00 V L3-N MGT - PN…" at bounding box center [654, 573] width 635 height 783
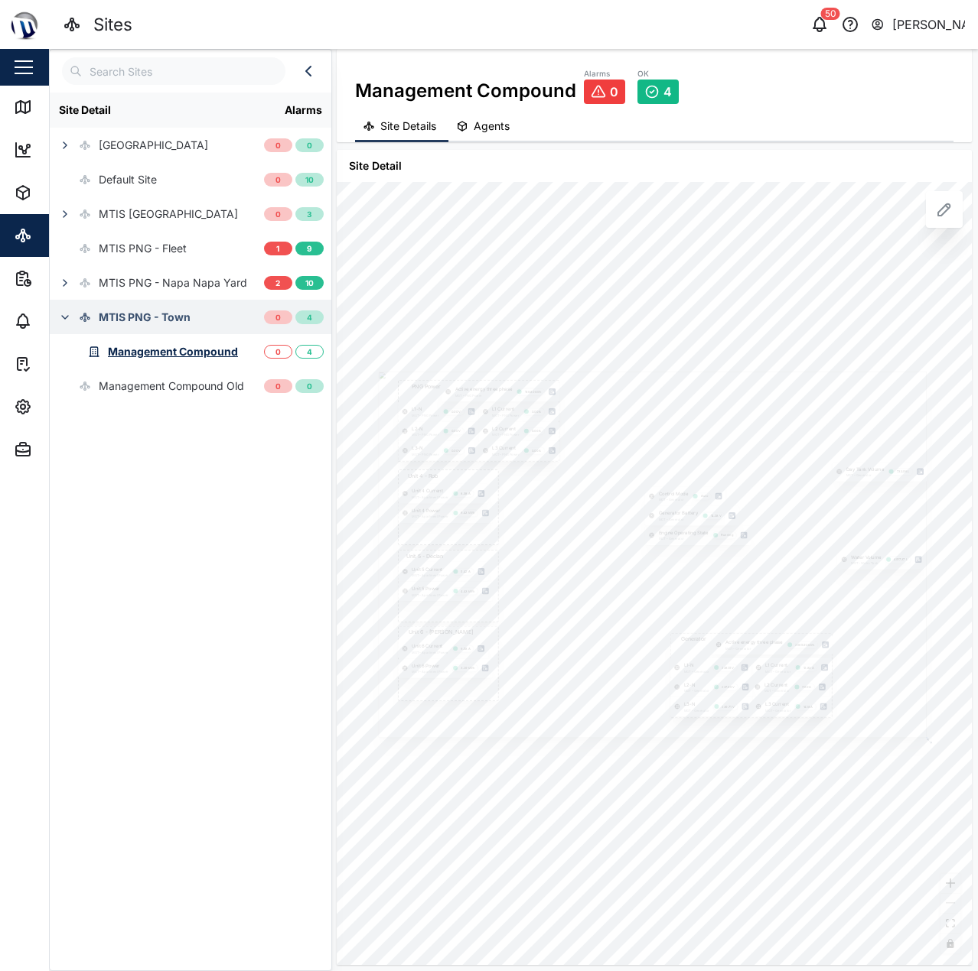
click at [180, 334] on div "MTIS PNG - Town" at bounding box center [120, 317] width 141 height 34
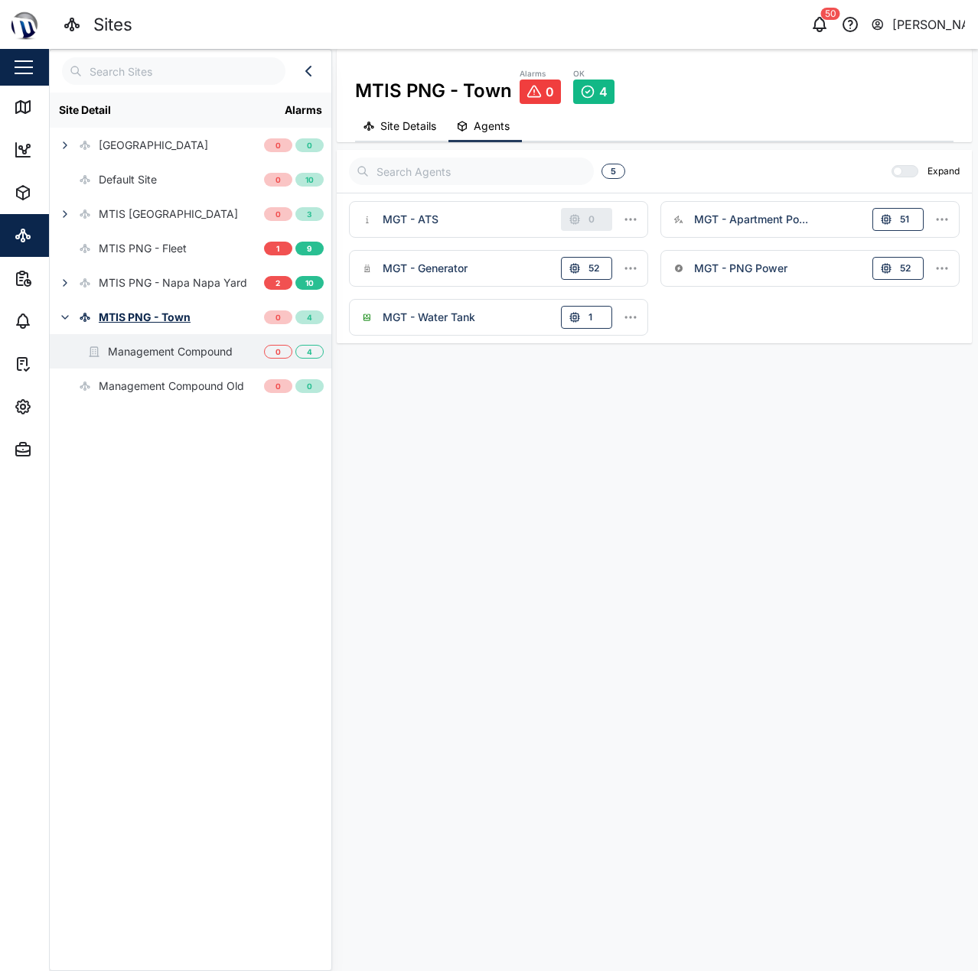
click at [196, 352] on div "Management Compound" at bounding box center [170, 351] width 125 height 17
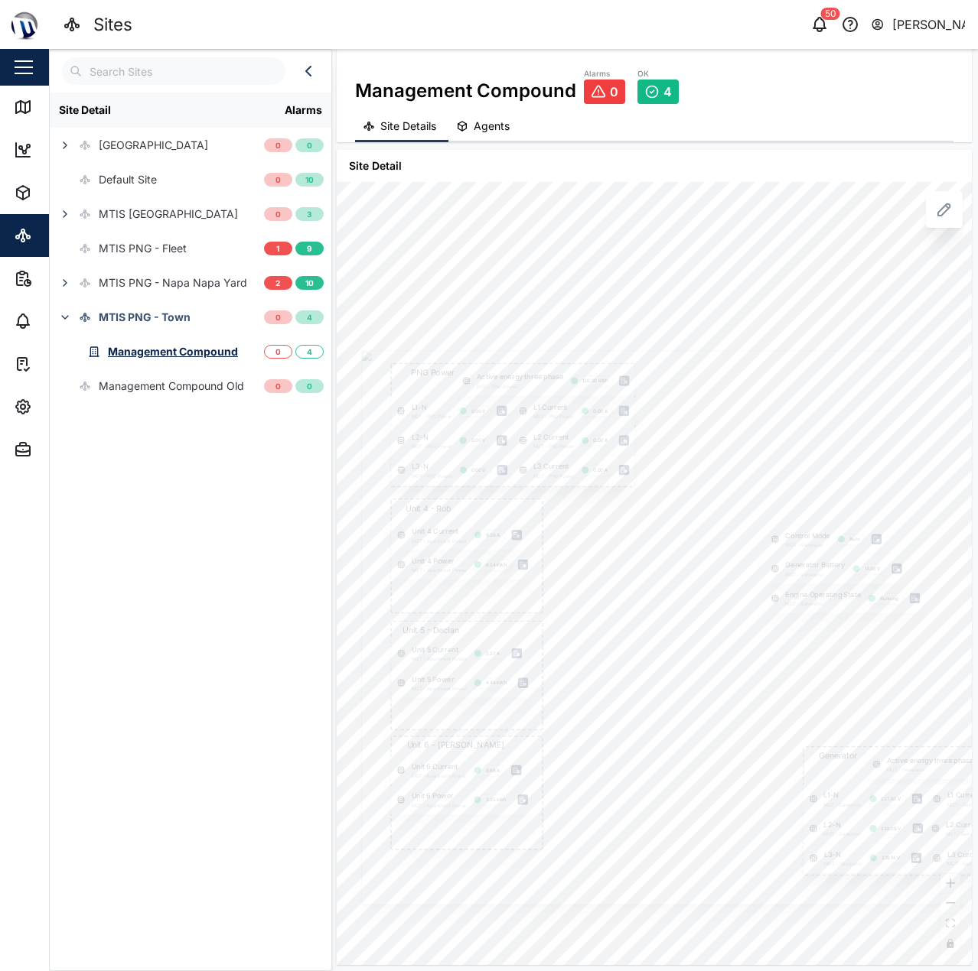
drag, startPoint x: 643, startPoint y: 401, endPoint x: 652, endPoint y: 399, distance: 10.2
click at [652, 399] on div at bounding box center [776, 627] width 831 height 555
drag, startPoint x: 517, startPoint y: 419, endPoint x: 545, endPoint y: 376, distance: 50.9
click at [544, 376] on div "L1 Current MGT - PNG Power 0.00 A" at bounding box center [612, 365] width 141 height 34
drag, startPoint x: 721, startPoint y: 337, endPoint x: 650, endPoint y: 312, distance: 74.5
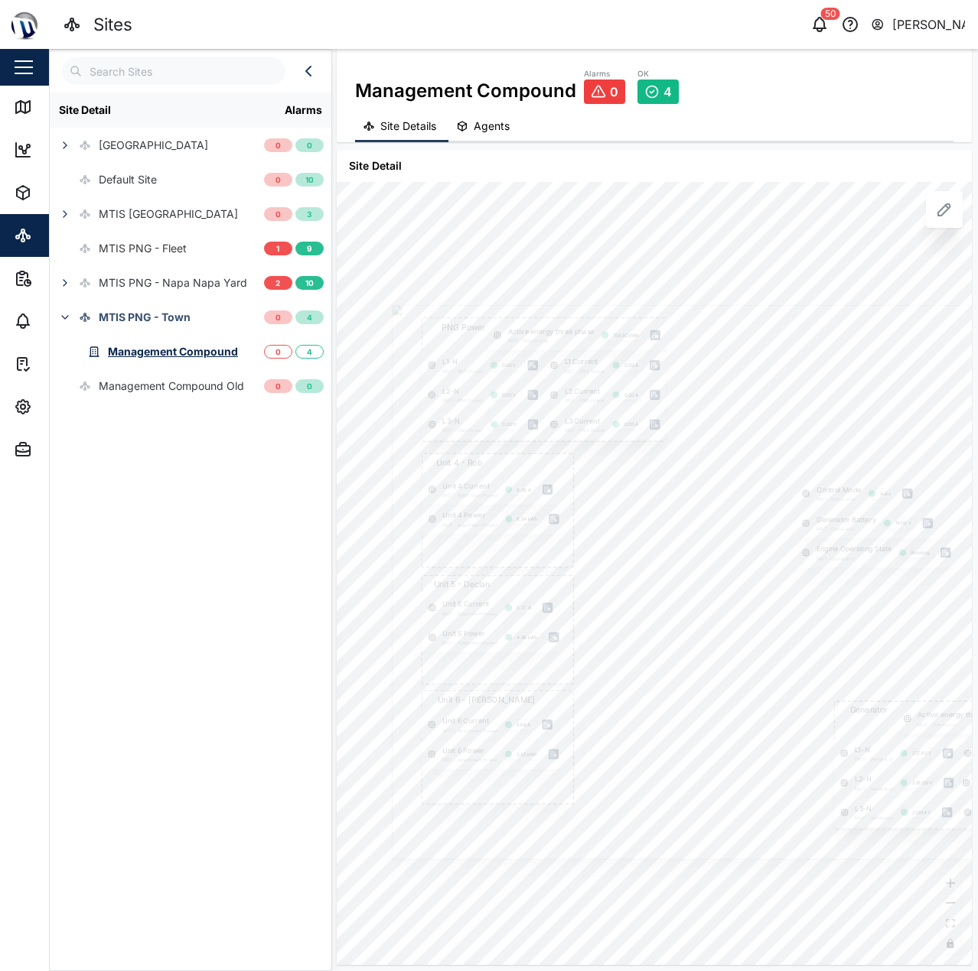
click at [650, 312] on div at bounding box center [807, 582] width 831 height 555
drag, startPoint x: 649, startPoint y: 279, endPoint x: 616, endPoint y: 229, distance: 59.6
click at [620, 239] on div "PNG Power L1-N MGT - PNG Power 0.00 V L2-N MGT - PNG Power 0.00 V L3-N MGT - PN…" at bounding box center [654, 573] width 635 height 783
click at [39, 115] on div "Map" at bounding box center [44, 107] width 60 height 18
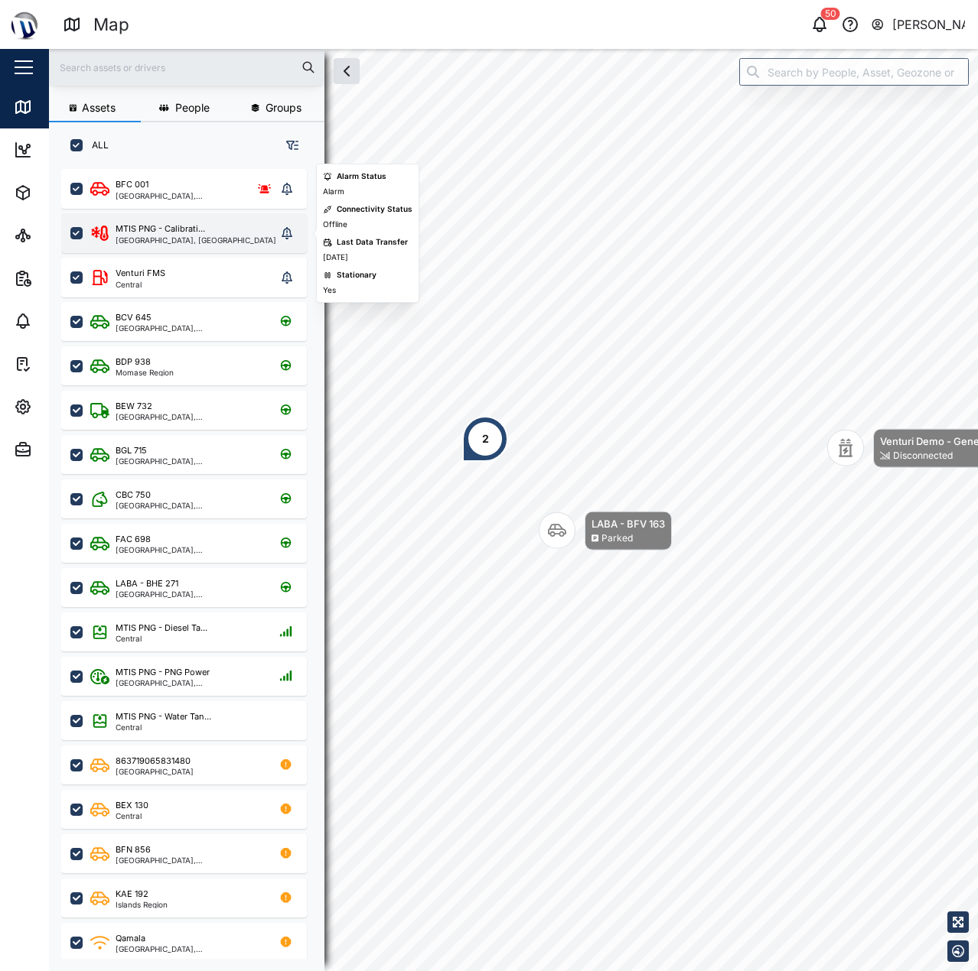
scroll to position [784, 239]
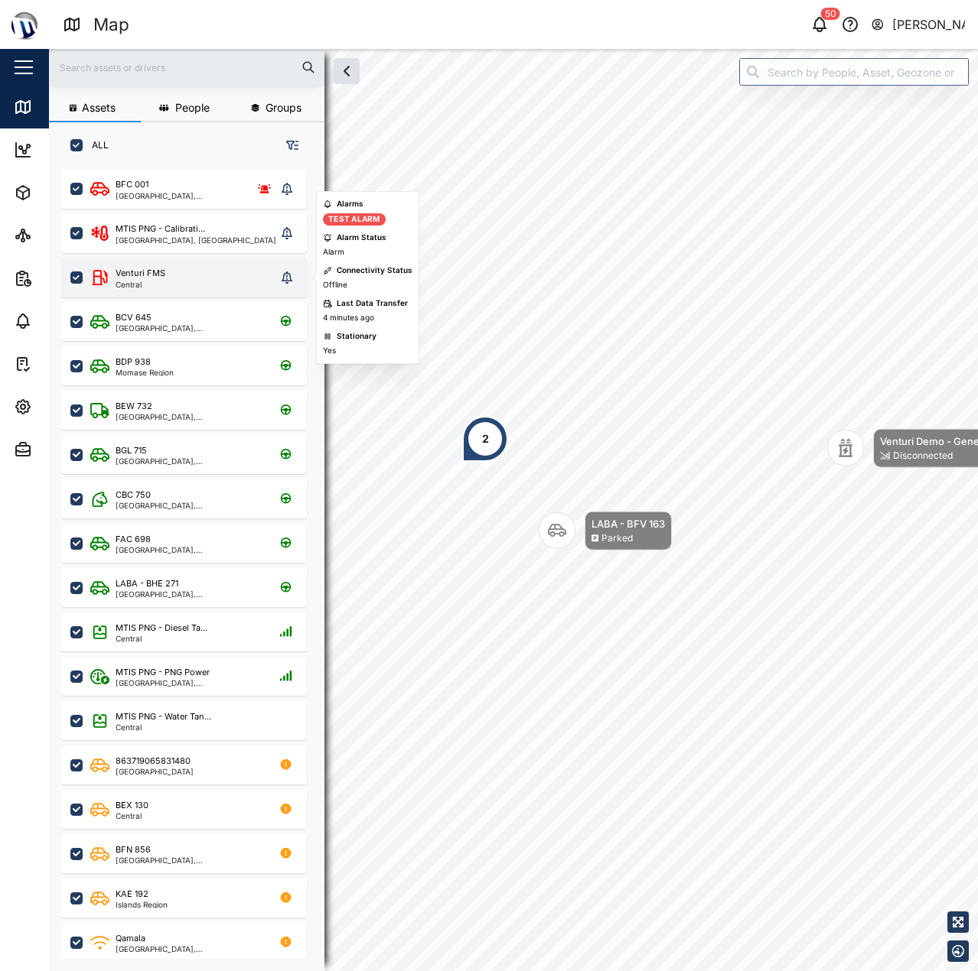
click at [216, 276] on div "Venturi FMS Central" at bounding box center [183, 277] width 186 height 21
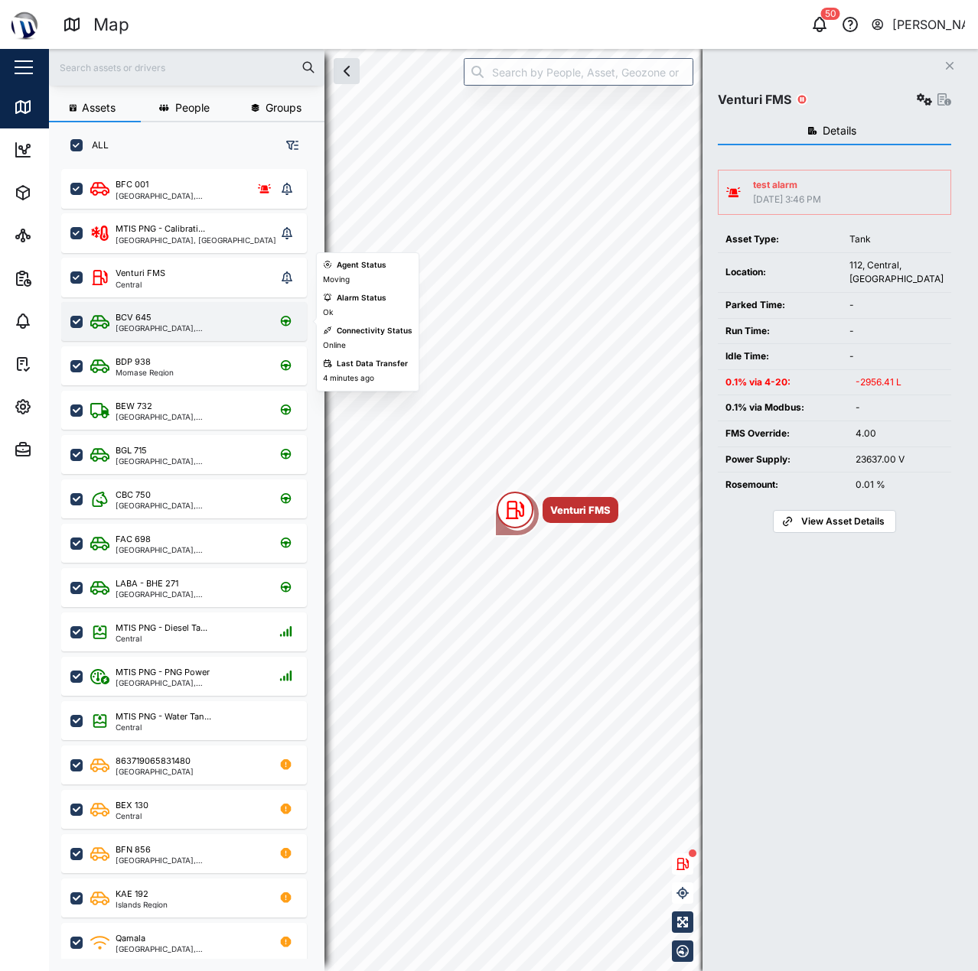
click at [238, 327] on div "[GEOGRAPHIC_DATA], [GEOGRAPHIC_DATA]" at bounding box center [189, 328] width 146 height 8
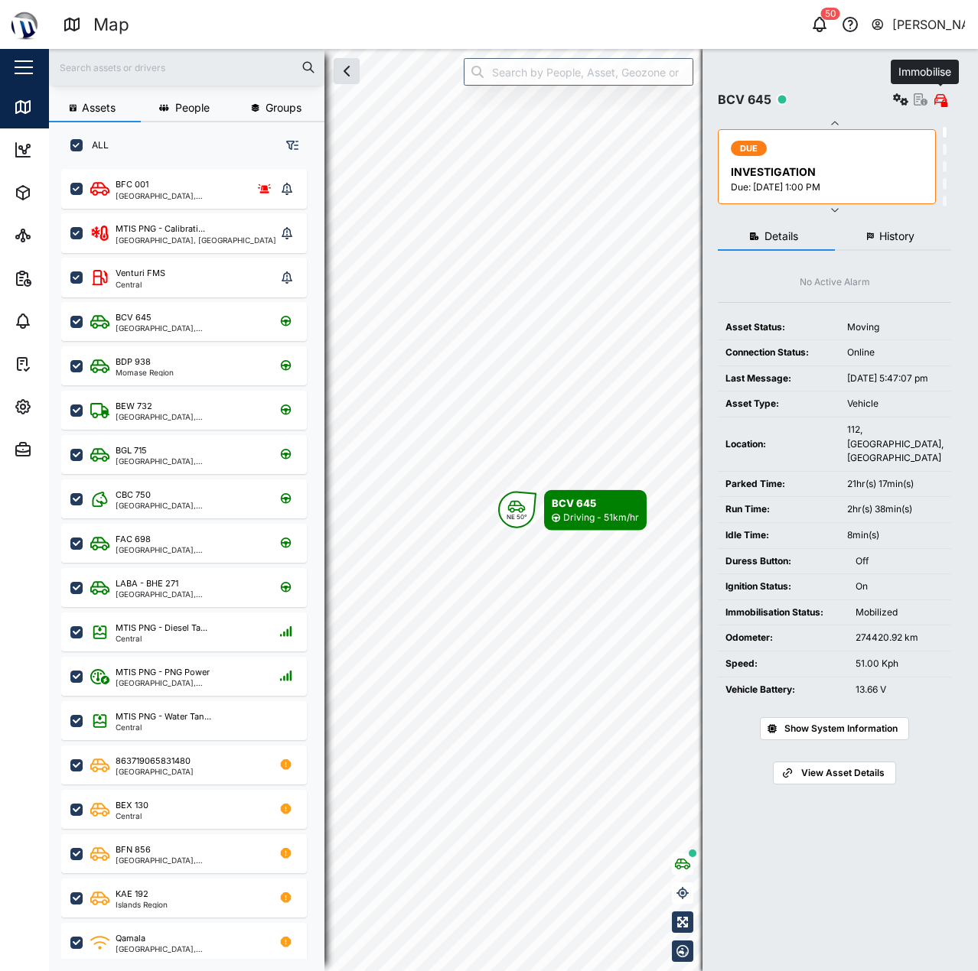
click at [938, 103] on icon "button" at bounding box center [940, 99] width 11 height 12
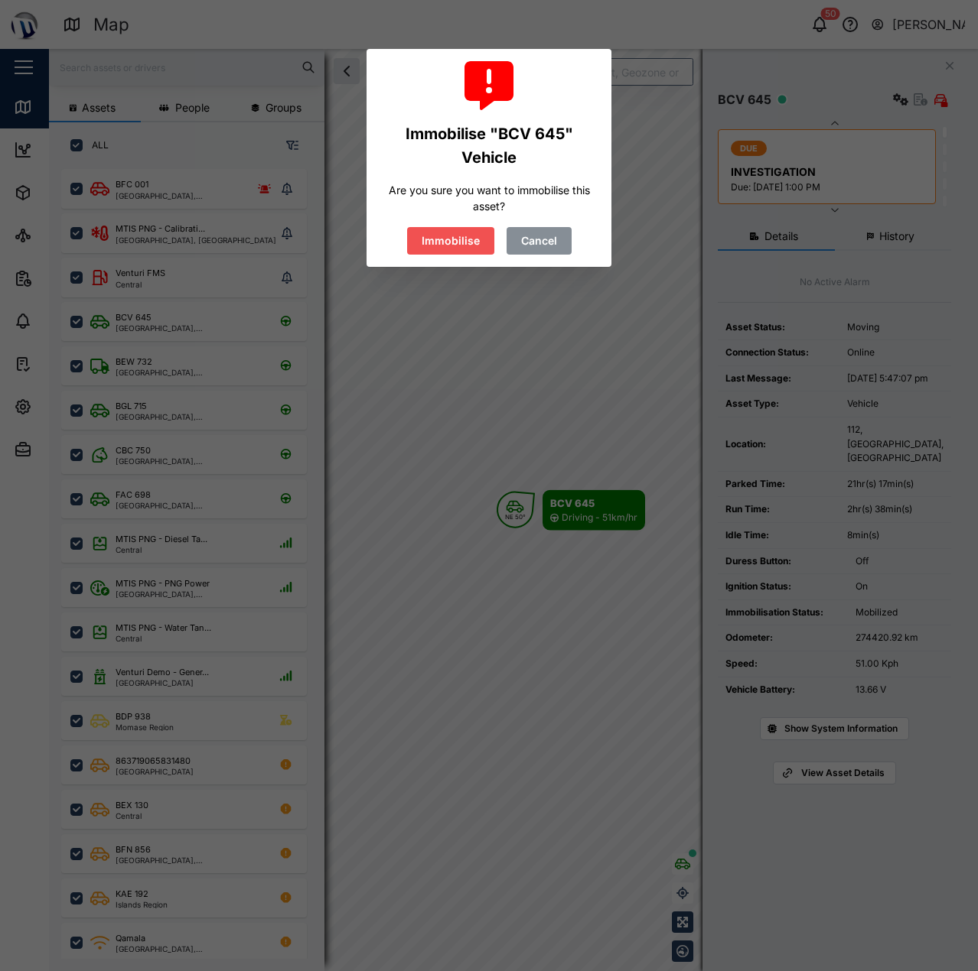
click at [521, 229] on span "Cancel" at bounding box center [539, 241] width 36 height 26
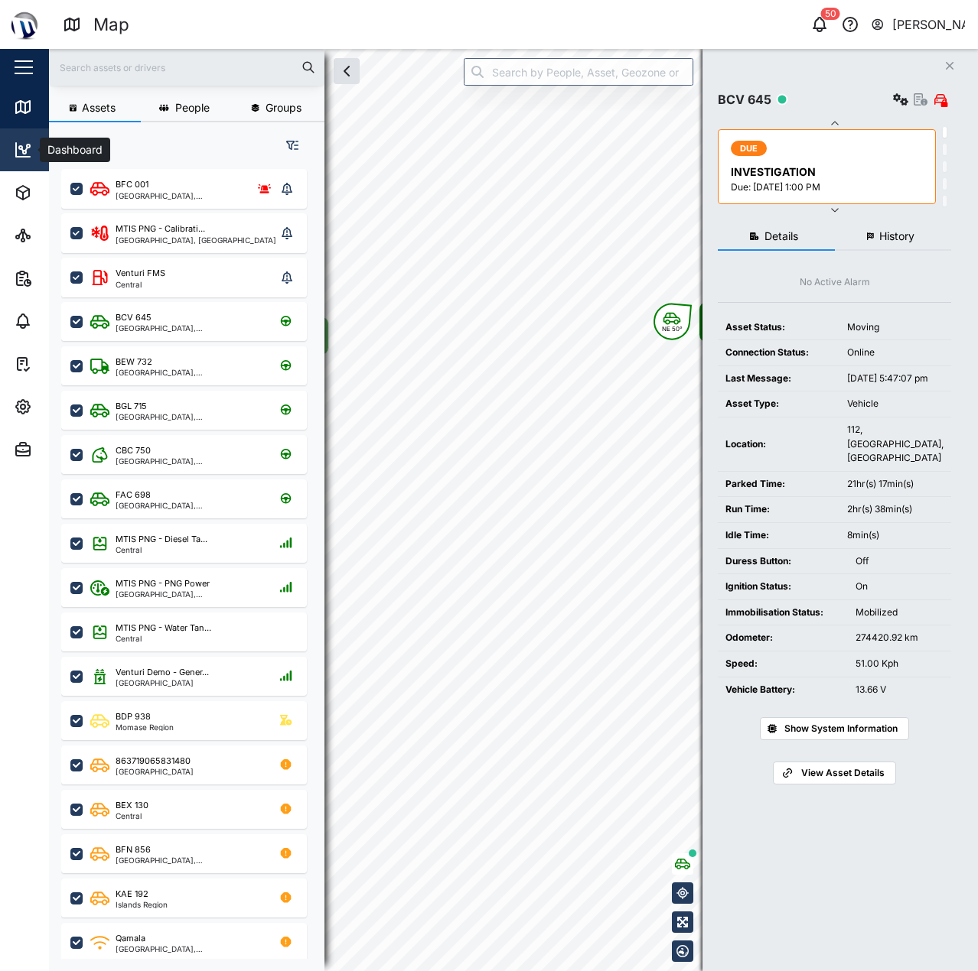
click at [19, 151] on icon at bounding box center [23, 150] width 18 height 18
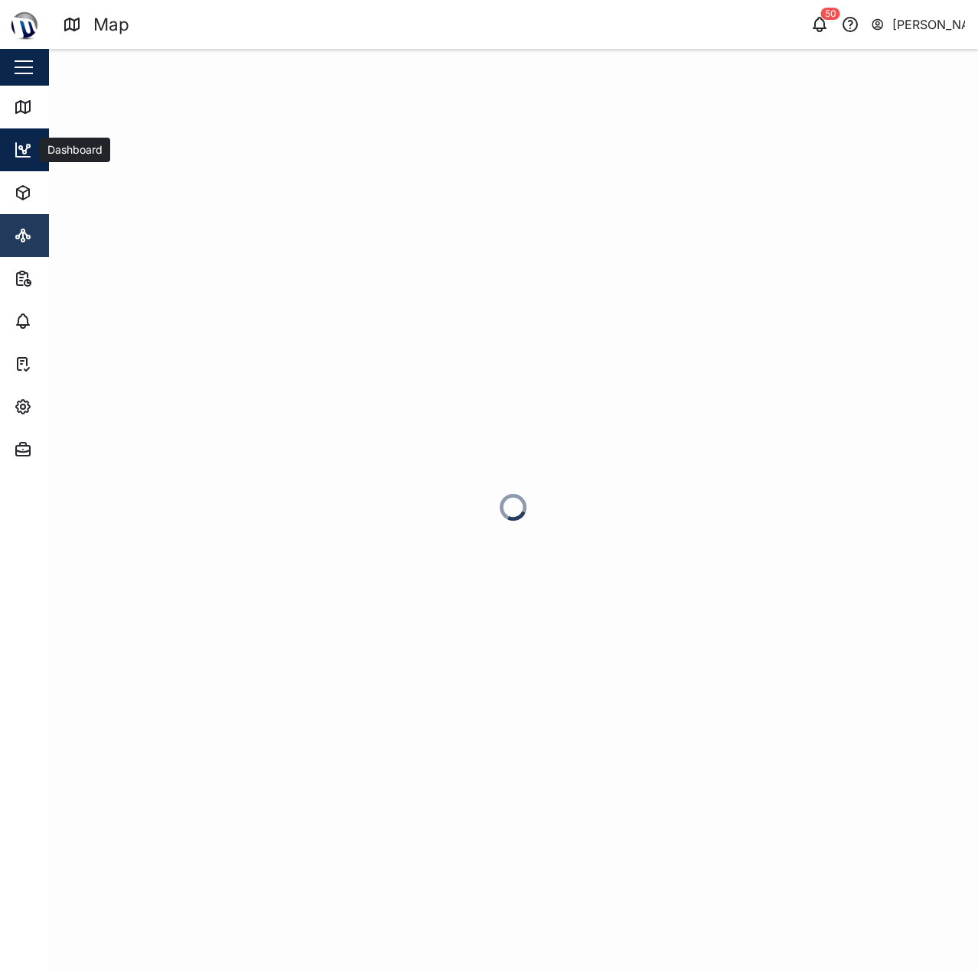
click at [14, 237] on icon at bounding box center [23, 235] width 18 height 18
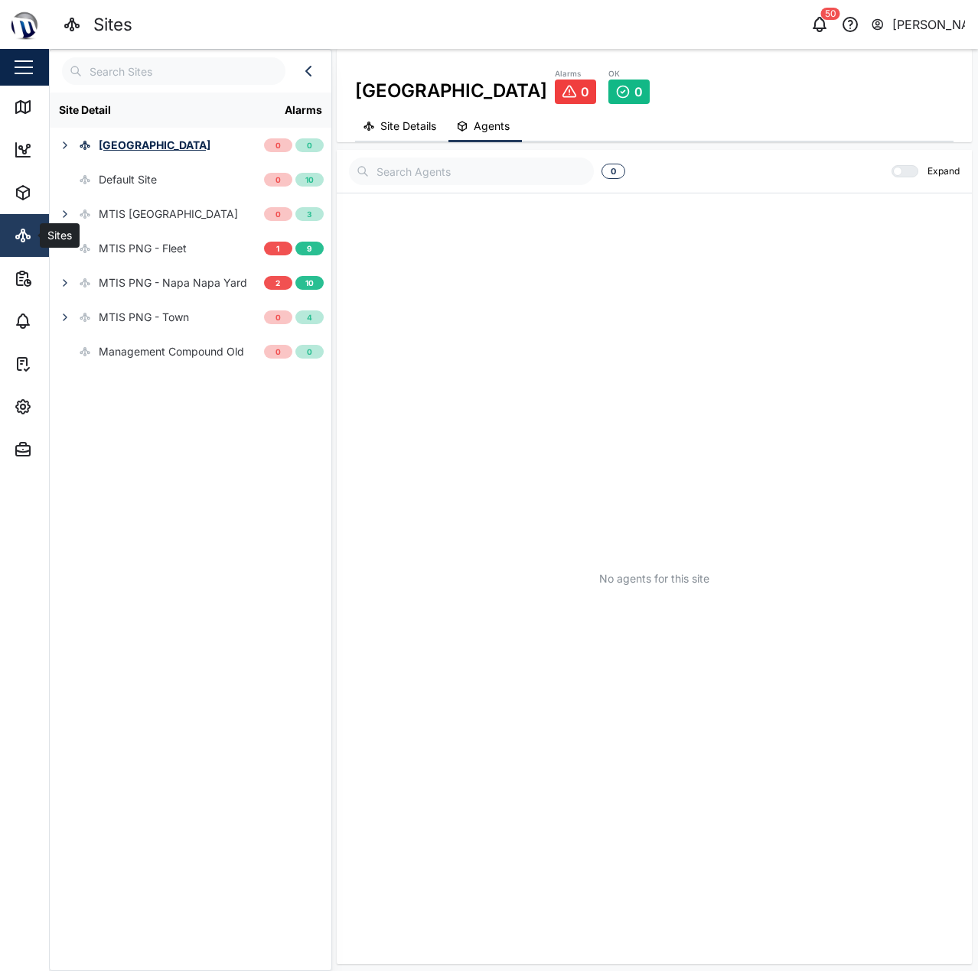
click at [24, 226] on icon at bounding box center [23, 235] width 18 height 18
click at [129, 347] on div "Management Compound Old" at bounding box center [171, 351] width 145 height 17
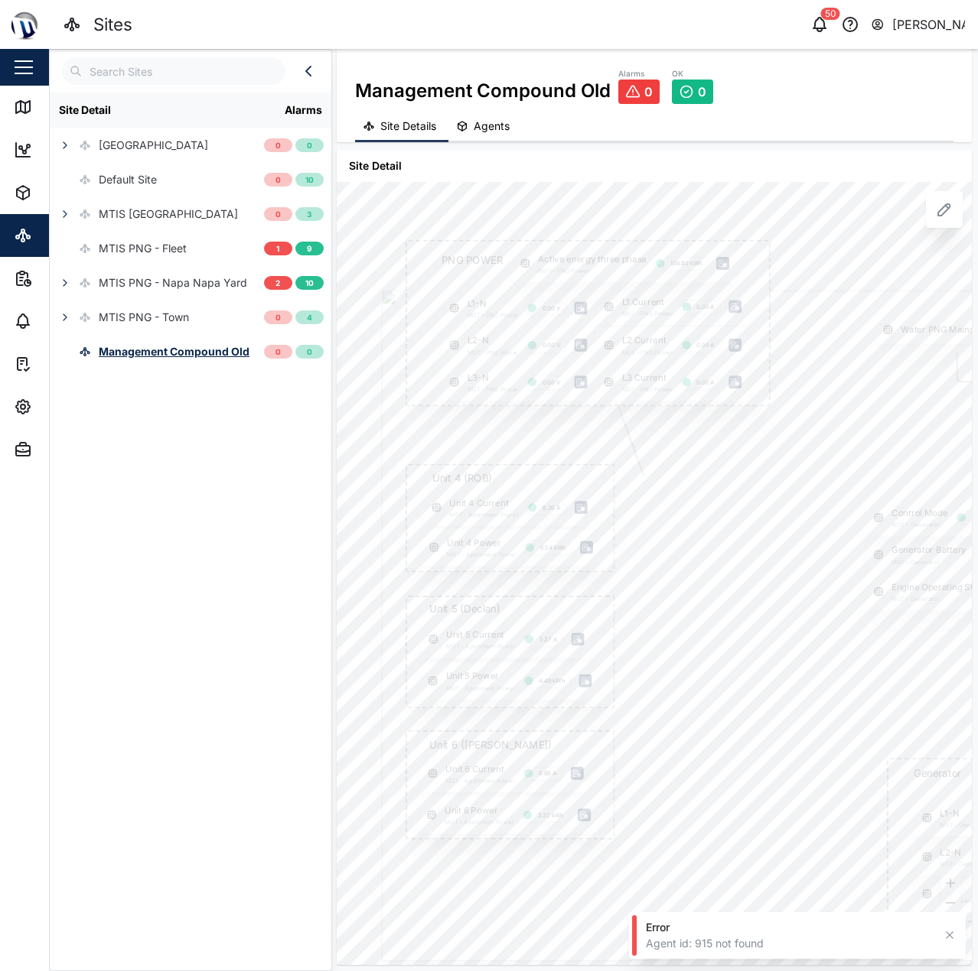
drag, startPoint x: 559, startPoint y: 481, endPoint x: 630, endPoint y: 457, distance: 74.3
click at [630, 459] on div at bounding box center [884, 626] width 1005 height 671
drag, startPoint x: 622, startPoint y: 454, endPoint x: 580, endPoint y: 439, distance: 44.5
click at [580, 439] on div at bounding box center [888, 618] width 1005 height 671
click at [161, 99] on div "Site Detail" at bounding box center [163, 110] width 226 height 35
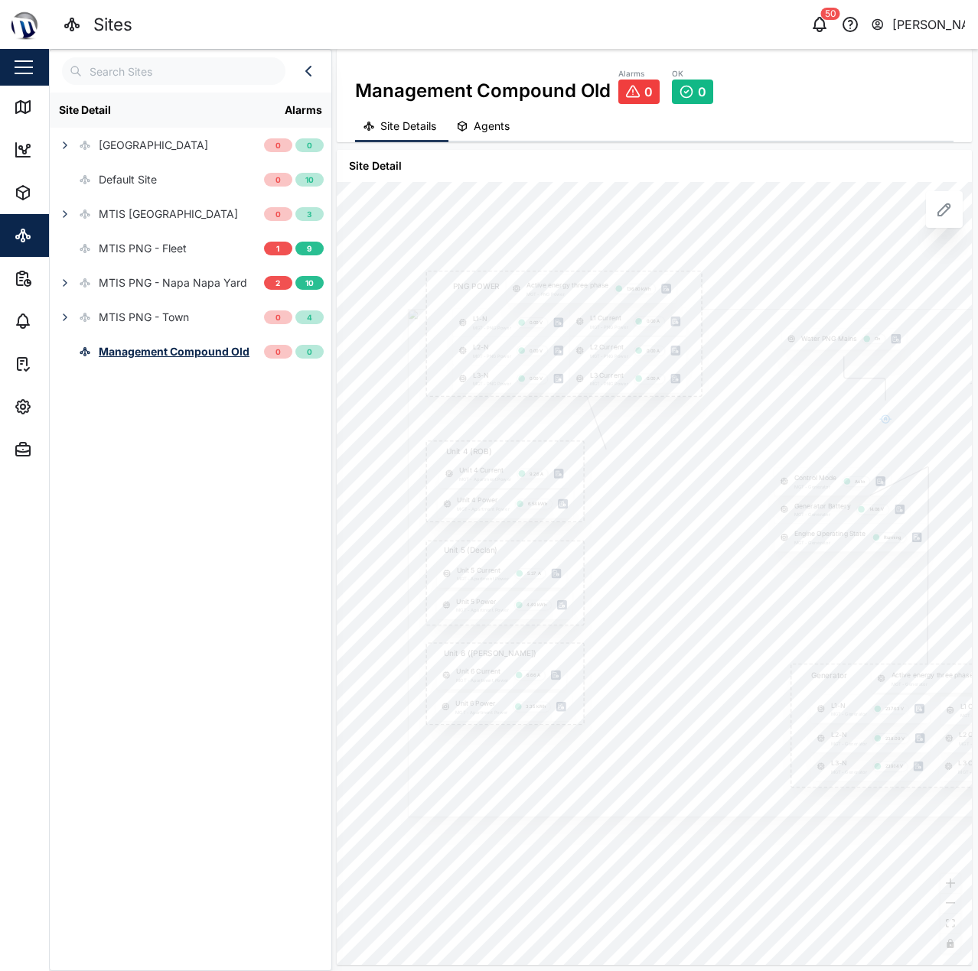
click at [298, 77] on div at bounding box center [190, 71] width 281 height 28
click at [314, 74] on icon "button" at bounding box center [308, 71] width 18 height 18
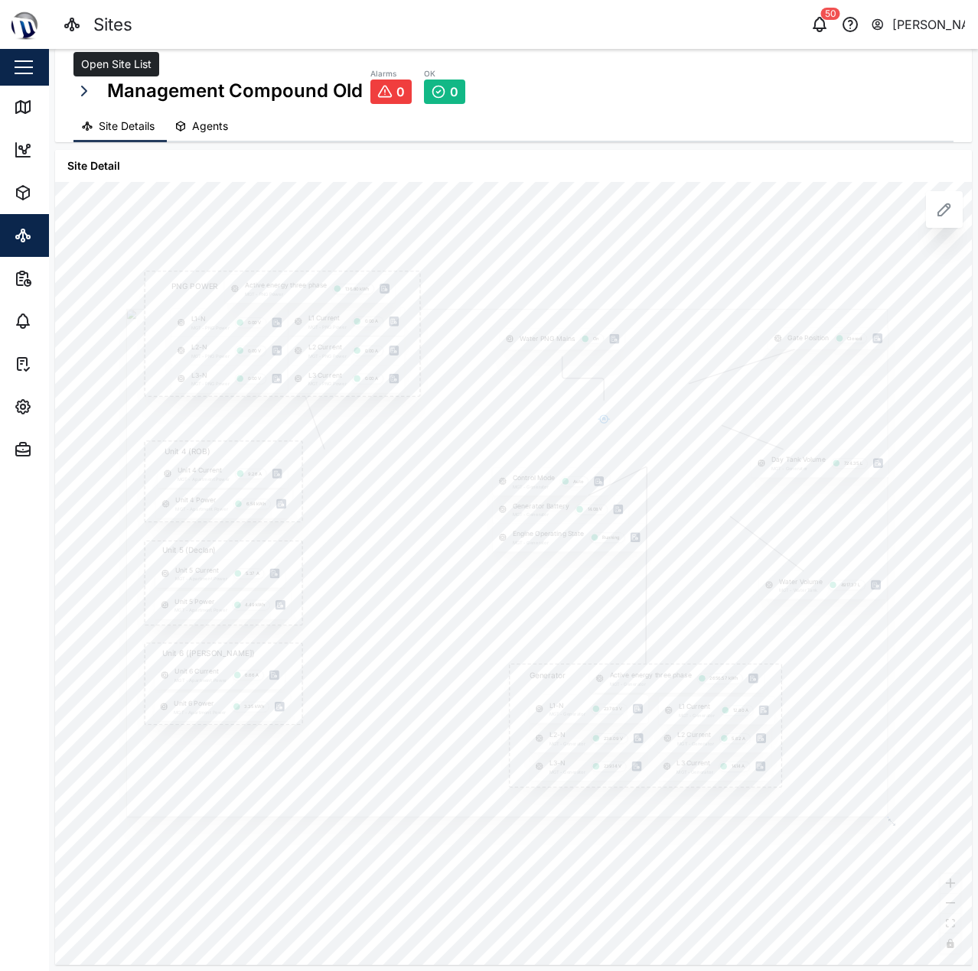
click at [89, 85] on icon "button" at bounding box center [84, 91] width 18 height 18
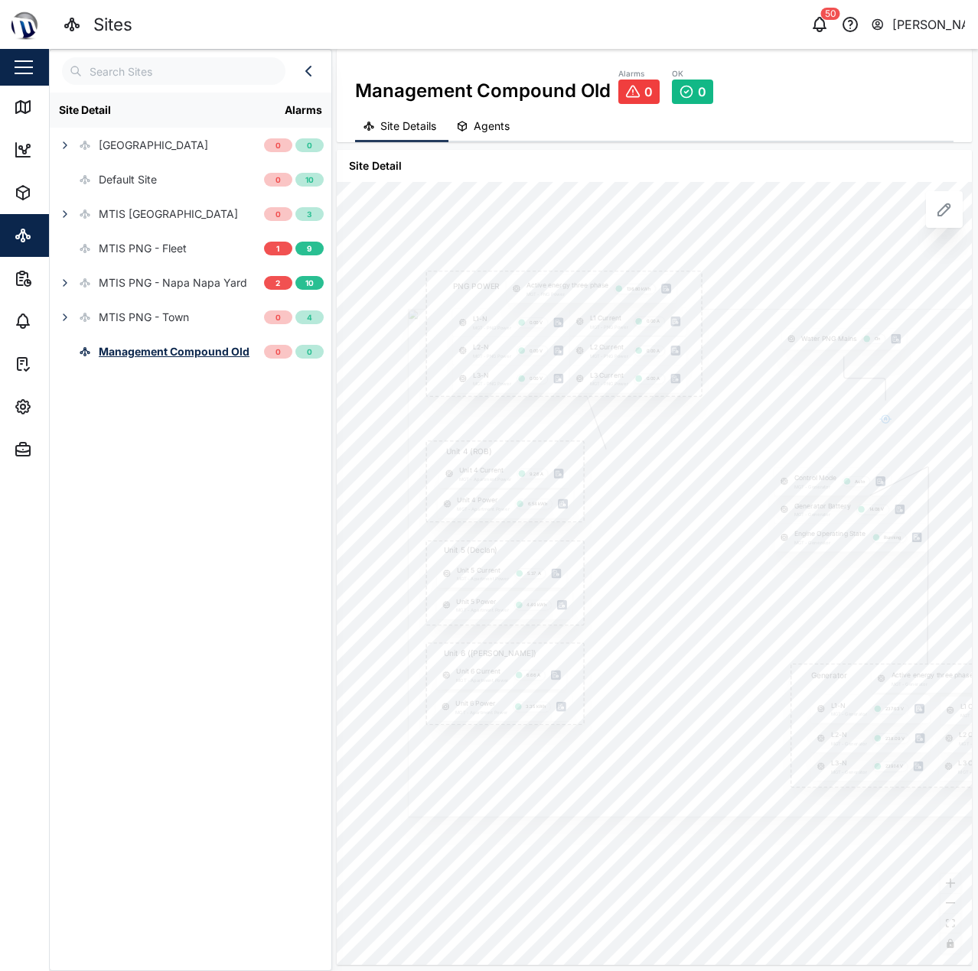
click at [748, 187] on div "Gate Position Closed PNG POWER L1 Current MGT - PNG Power 0.00 A L1-N MGT - PNG…" at bounding box center [654, 573] width 635 height 783
drag, startPoint x: 703, startPoint y: 198, endPoint x: 633, endPoint y: 180, distance: 72.7
click at [633, 180] on div "Site Detail Gate Position Closed PNG POWER L1 Current MGT - PNG Power 0.00 A L1…" at bounding box center [654, 557] width 635 height 815
drag, startPoint x: 672, startPoint y: 225, endPoint x: 744, endPoint y: 227, distance: 71.2
click at [744, 227] on div "Gate Position Closed PNG POWER L1 Current MGT - PNG Power 0.00 A L1-N MGT - PNG…" at bounding box center [654, 573] width 635 height 783
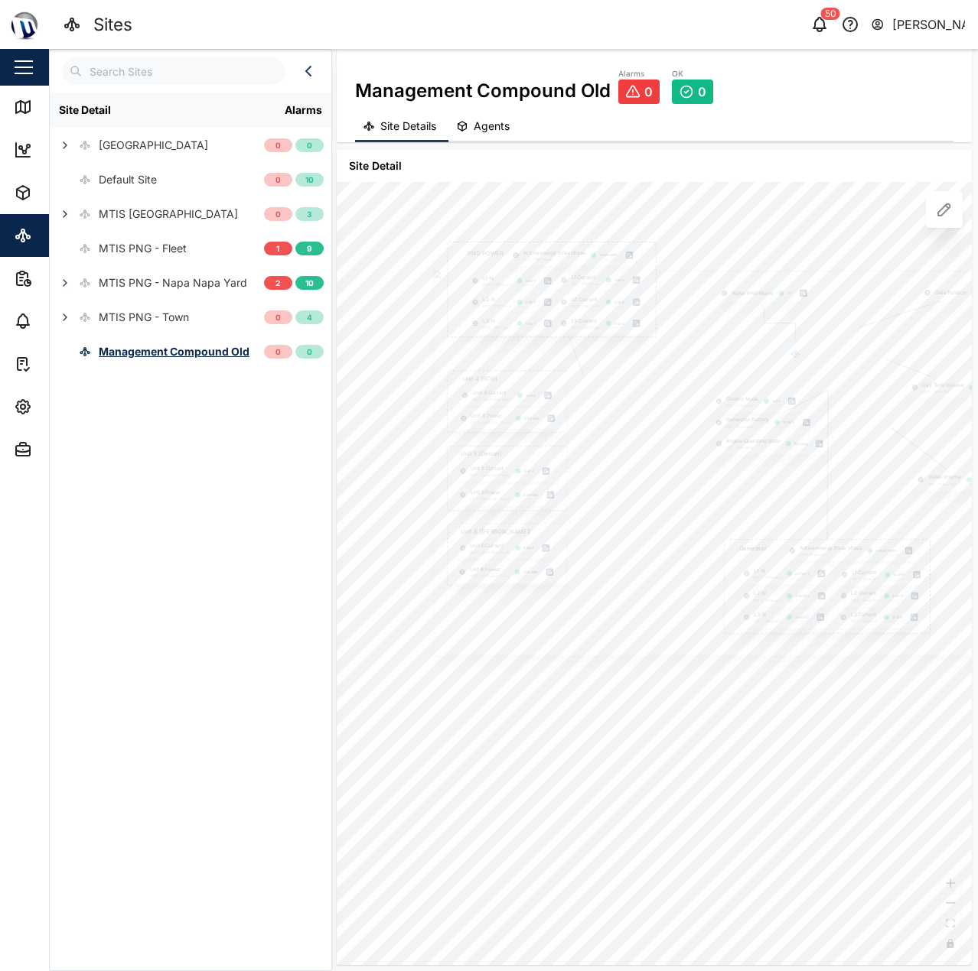
drag, startPoint x: 743, startPoint y: 224, endPoint x: 675, endPoint y: 218, distance: 67.6
click at [675, 218] on div "Gate Position Closed PNG POWER L1 Current MGT - PNG Power 0.00 A L1-N MGT - PNG…" at bounding box center [654, 573] width 635 height 783
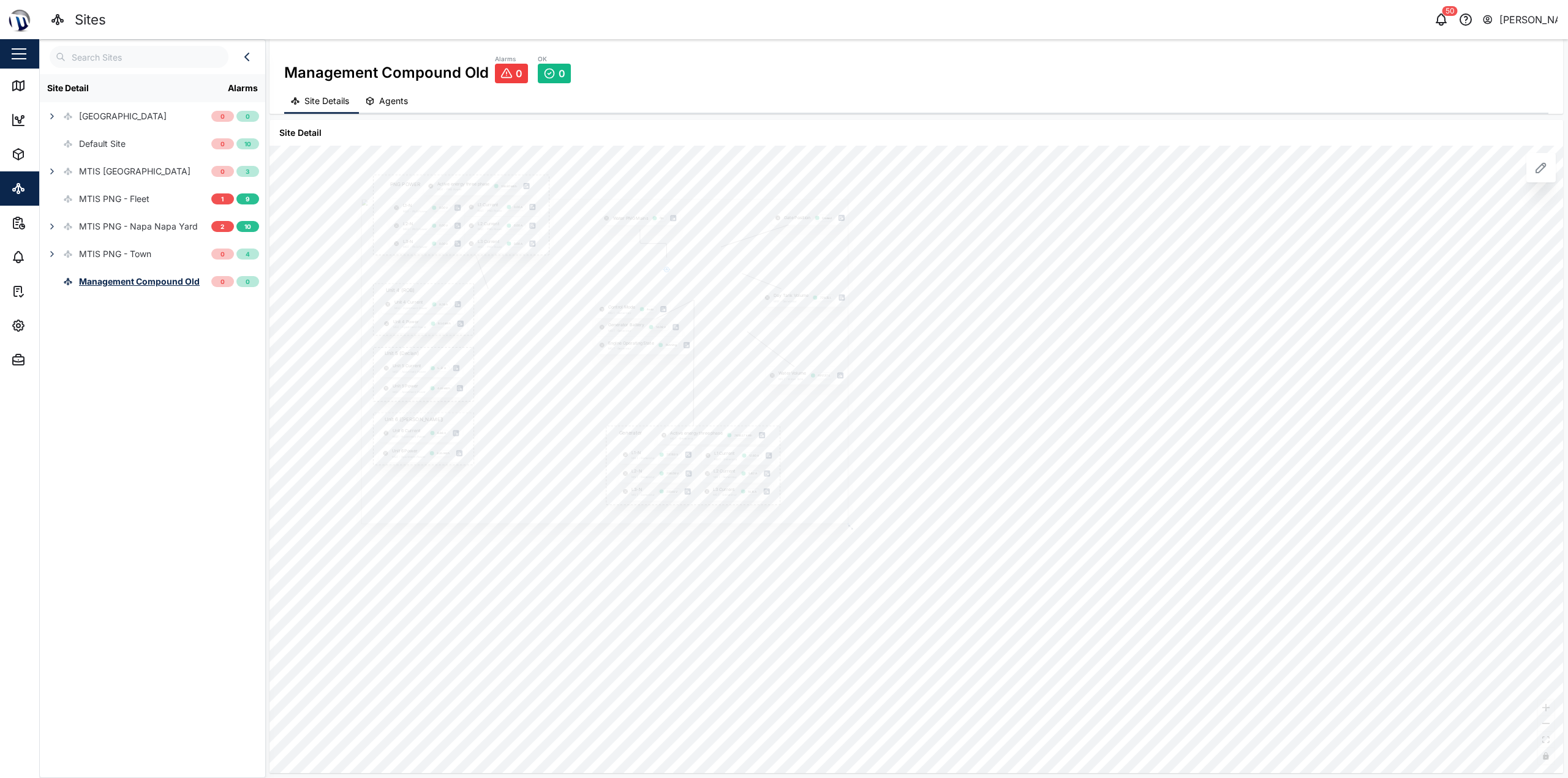
drag, startPoint x: 675, startPoint y: 239, endPoint x: 738, endPoint y: 239, distance: 63.0
click at [738, 239] on div at bounding box center [605, 362] width 487 height 325
drag, startPoint x: 679, startPoint y: 233, endPoint x: 746, endPoint y: 232, distance: 67.0
click at [744, 232] on div at bounding box center [673, 416] width 738 height 492
click at [782, 167] on icon at bounding box center [1541, 167] width 14 height 14
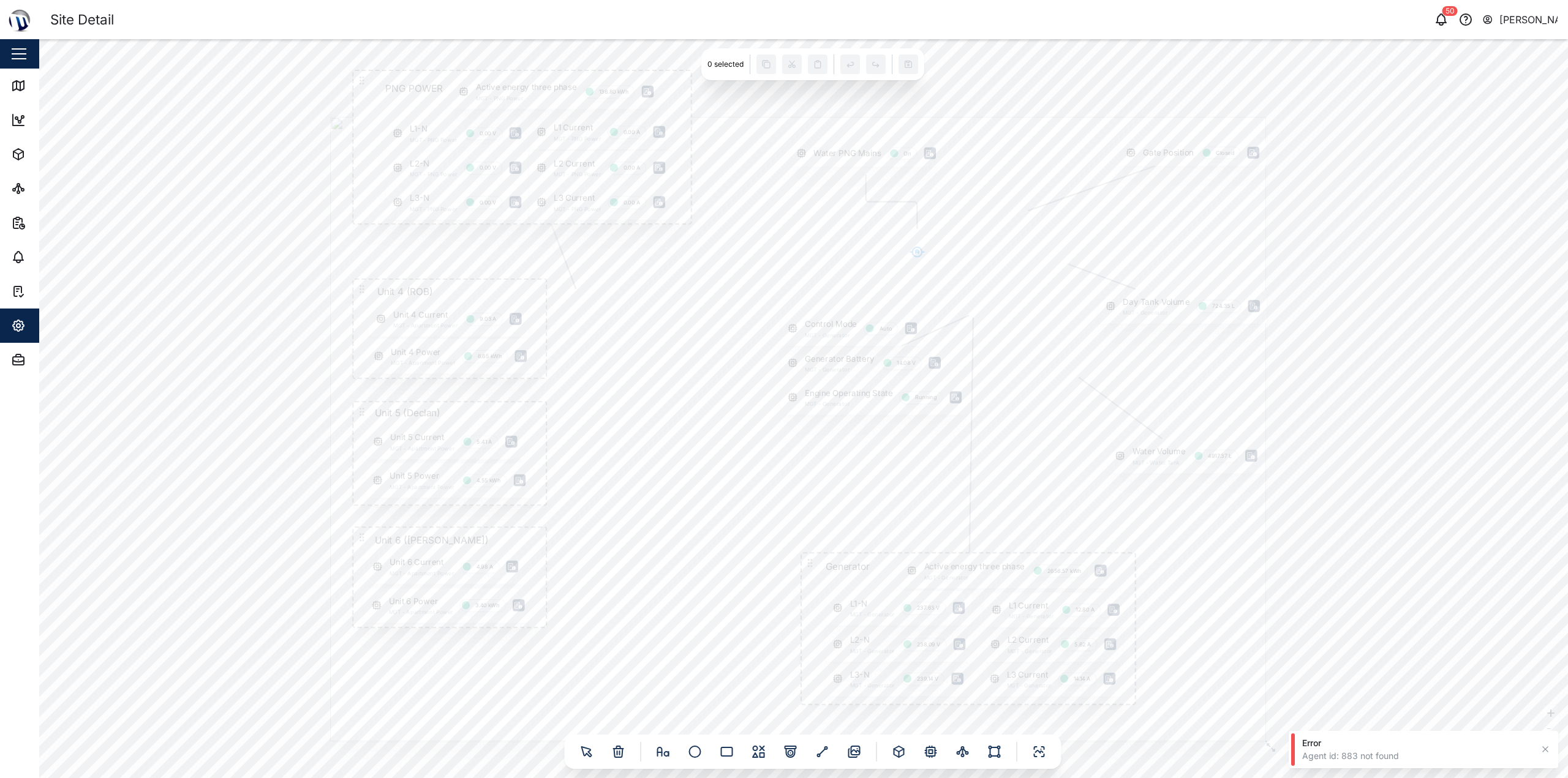
drag, startPoint x: 650, startPoint y: 317, endPoint x: 569, endPoint y: 266, distance: 95.7
click at [569, 266] on div at bounding box center [798, 429] width 936 height 624
drag, startPoint x: 586, startPoint y: 255, endPoint x: 576, endPoint y: 291, distance: 37.4
click at [576, 291] on div at bounding box center [755, 402] width 936 height 624
click at [360, 287] on div "Unit 4 Current MGT - Apartment Power 9.03 A" at bounding box center [406, 295] width 160 height 34
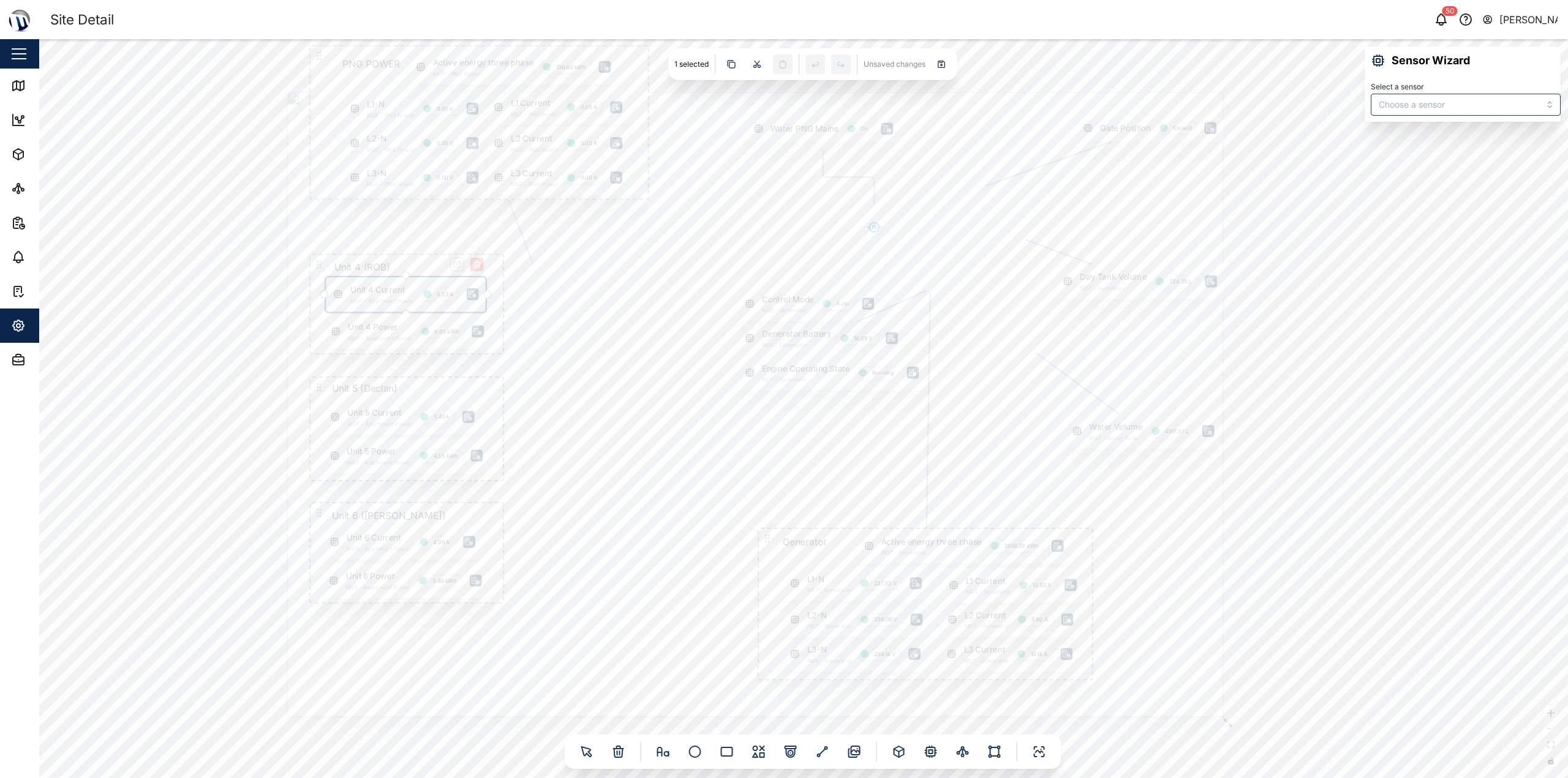
type input "RMS line current Line 1"
click at [476, 262] on icon "button" at bounding box center [476, 262] width 2 height 2
drag, startPoint x: 460, startPoint y: 269, endPoint x: 473, endPoint y: 282, distance: 18.4
click at [473, 282] on div at bounding box center [781, 418] width 936 height 624
type input "Active energy Line 1"
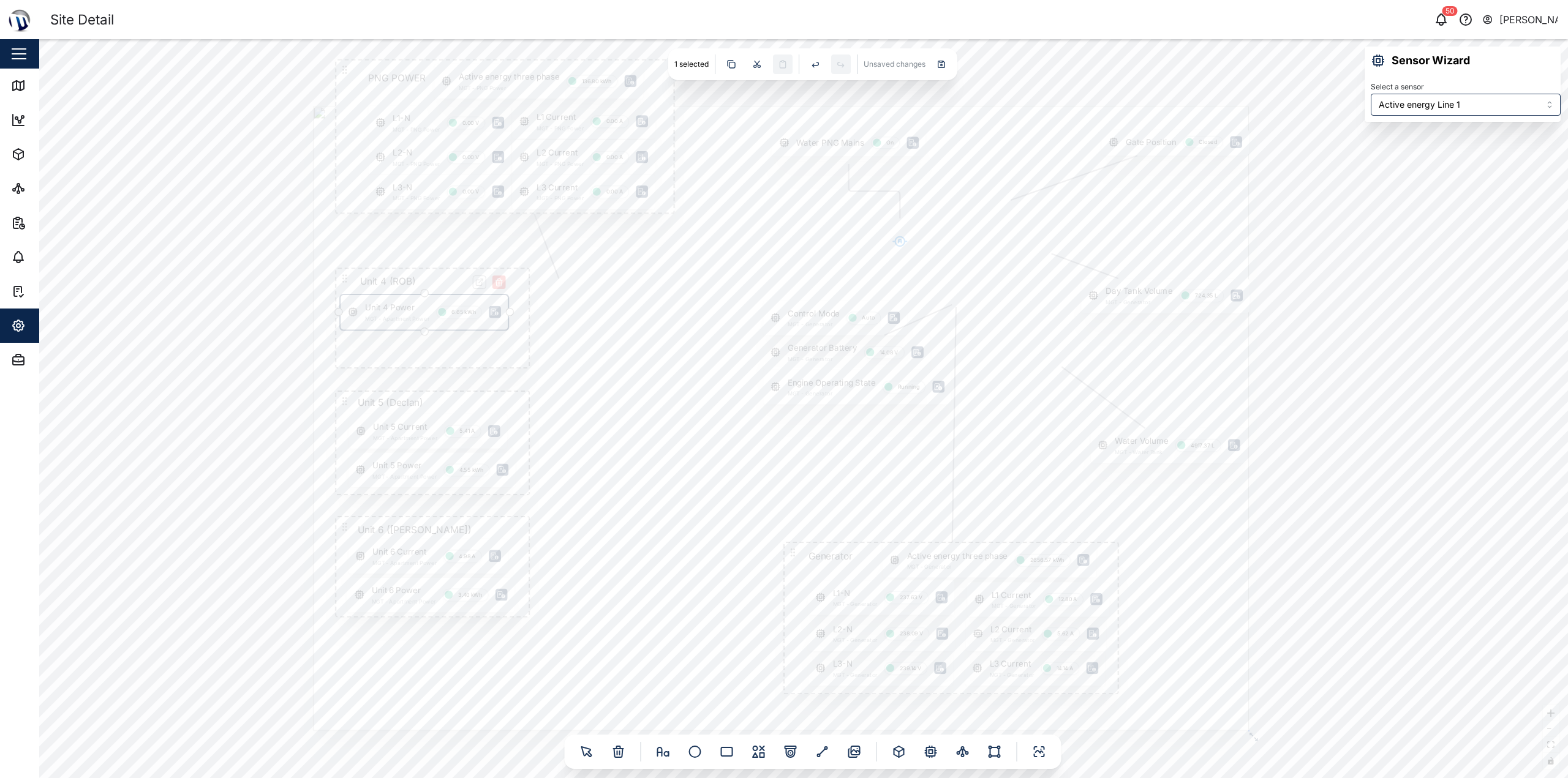
drag, startPoint x: 416, startPoint y: 342, endPoint x: 407, endPoint y: 306, distance: 37.1
click at [407, 306] on div "Unit 4 Power MGT - Apartment Power 6.65 kWh" at bounding box center [424, 312] width 167 height 34
click at [344, 276] on icon at bounding box center [345, 279] width 11 height 11
drag, startPoint x: 530, startPoint y: 367, endPoint x: 514, endPoint y: 334, distance: 36.7
click at [514, 334] on div at bounding box center [513, 335] width 8 height 8
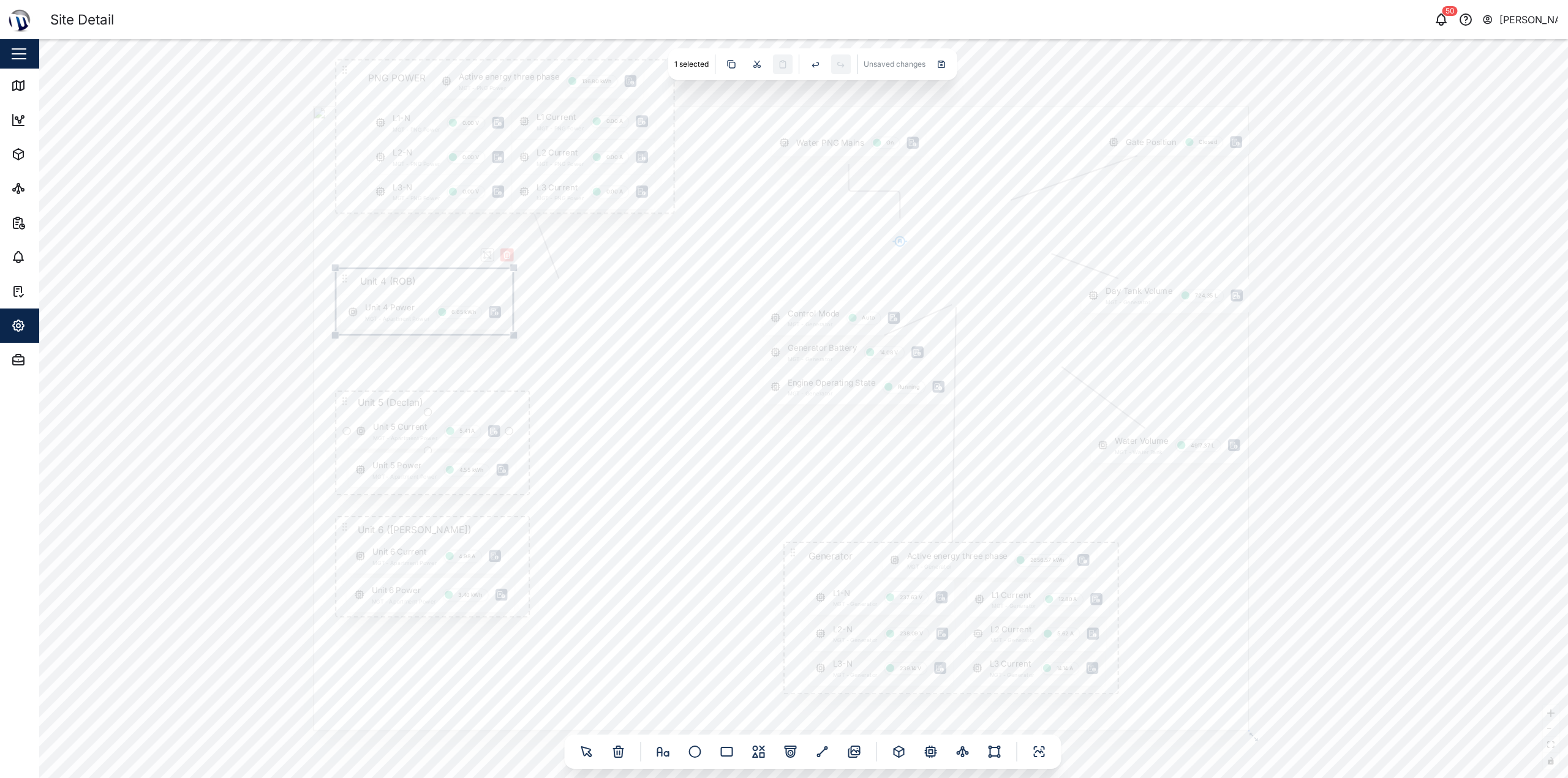
click at [400, 442] on div "Unit 5 Current MGT - Apartment Power 5.41 A" at bounding box center [427, 431] width 158 height 34
type input "RMS line current Line 2"
type input "Active Energy Line 2"
drag, startPoint x: 404, startPoint y: 471, endPoint x: 393, endPoint y: 428, distance: 44.4
click at [393, 428] on div "Unit 5 Power MGT - Apartment Power 4.55 kWh" at bounding box center [423, 431] width 167 height 34
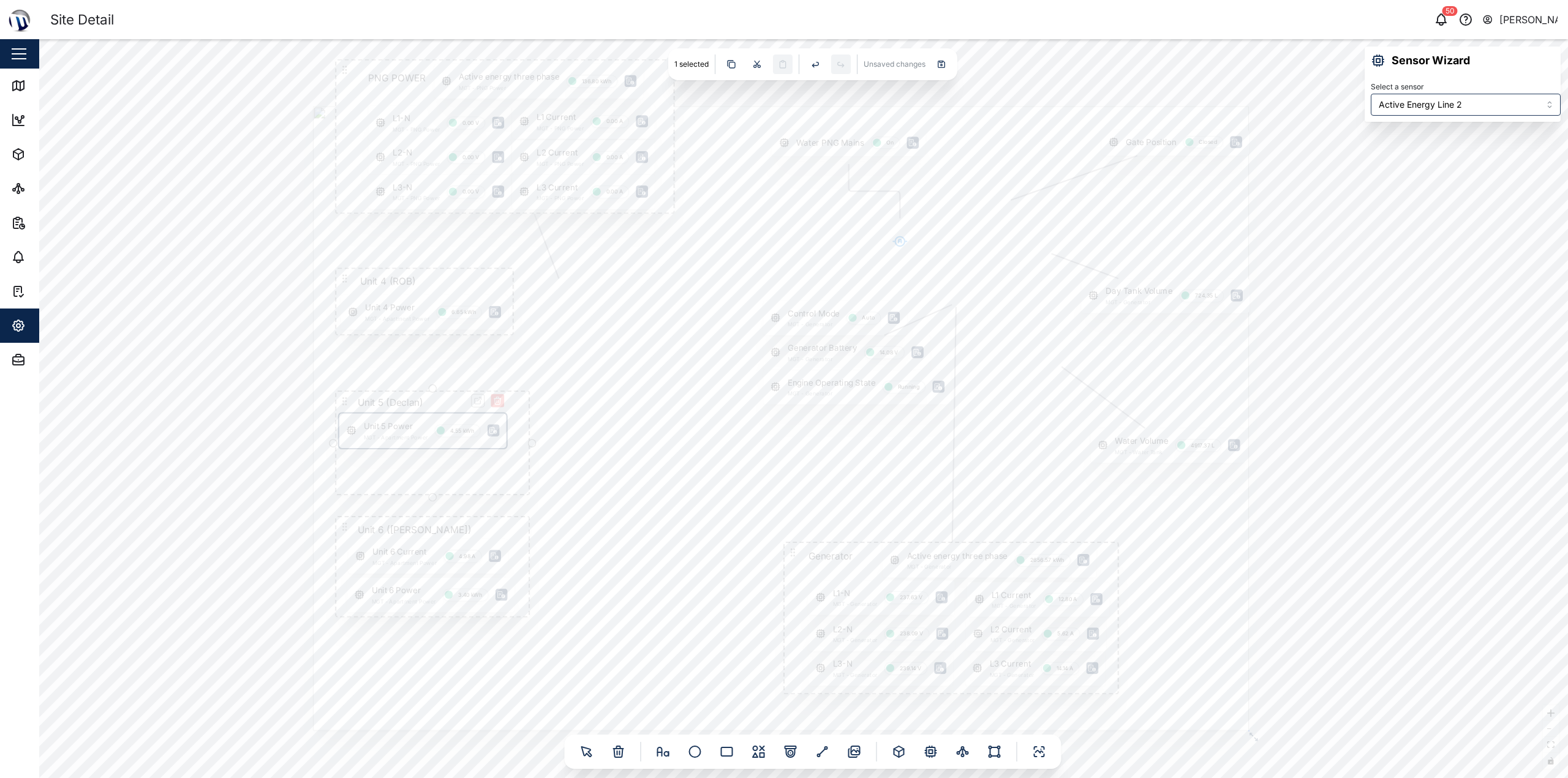
click at [344, 398] on icon at bounding box center [345, 402] width 11 height 11
type input "RMS line current Line 2"
type input "RMS line current Line 1"
click at [782, 747] on div at bounding box center [899, 752] width 19 height 19
drag, startPoint x: 848, startPoint y: 421, endPoint x: 143, endPoint y: 415, distance: 705.0
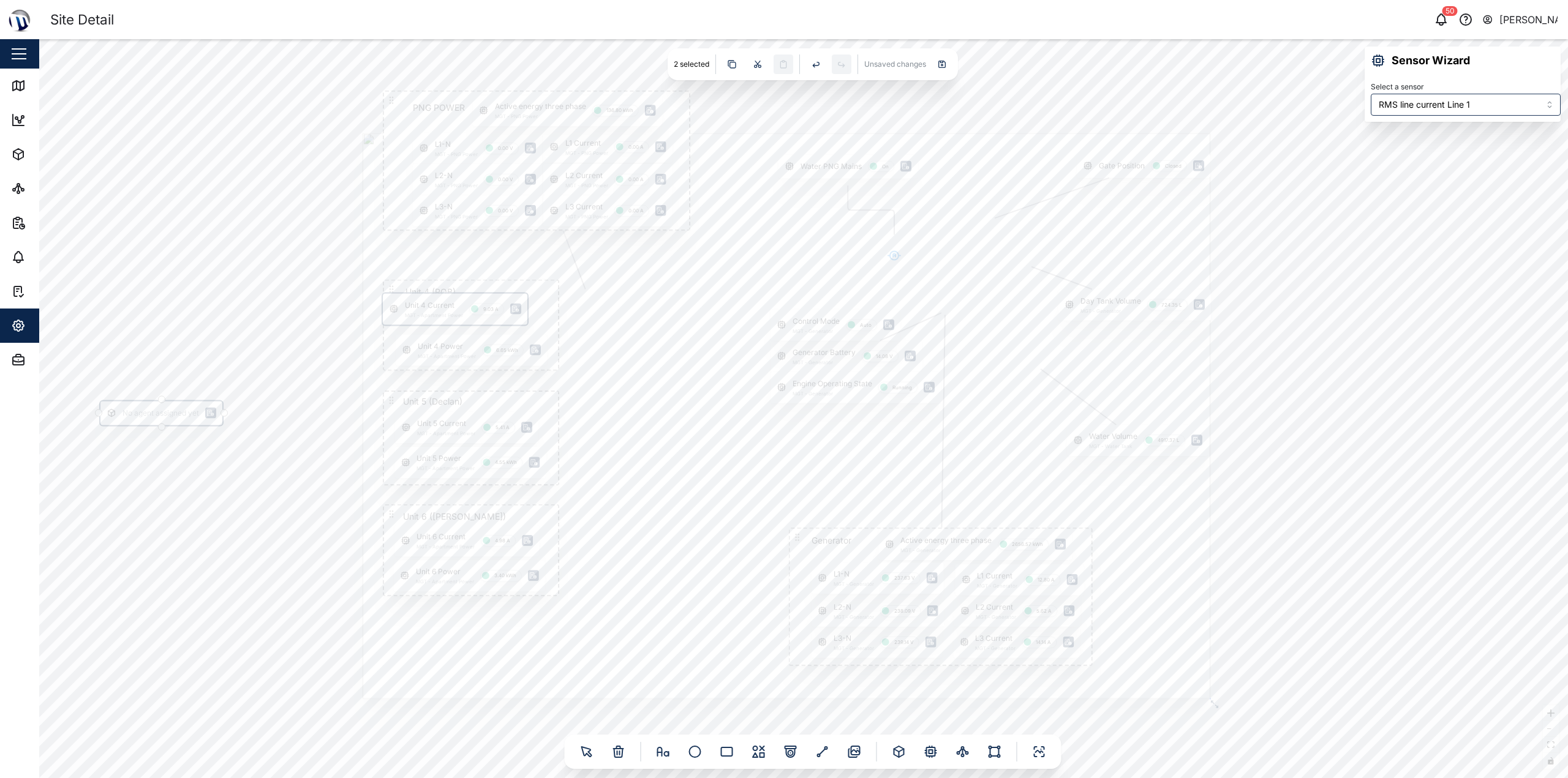
click at [143, 415] on div "No agent assigned yet" at bounding box center [161, 413] width 77 height 12
click at [231, 335] on div "Gate Position Closed PNG POWER L1 Current MGT - PNG Power 0.00 A L1-N MGT - PNG…" at bounding box center [803, 408] width 1529 height 739
type input "RMS line current Line 1"
drag, startPoint x: 424, startPoint y: 314, endPoint x: 438, endPoint y: 322, distance: 16.1
click at [438, 322] on div "Unit 4 Current MGT - Apartment Power 9.03 A" at bounding box center [467, 316] width 145 height 31
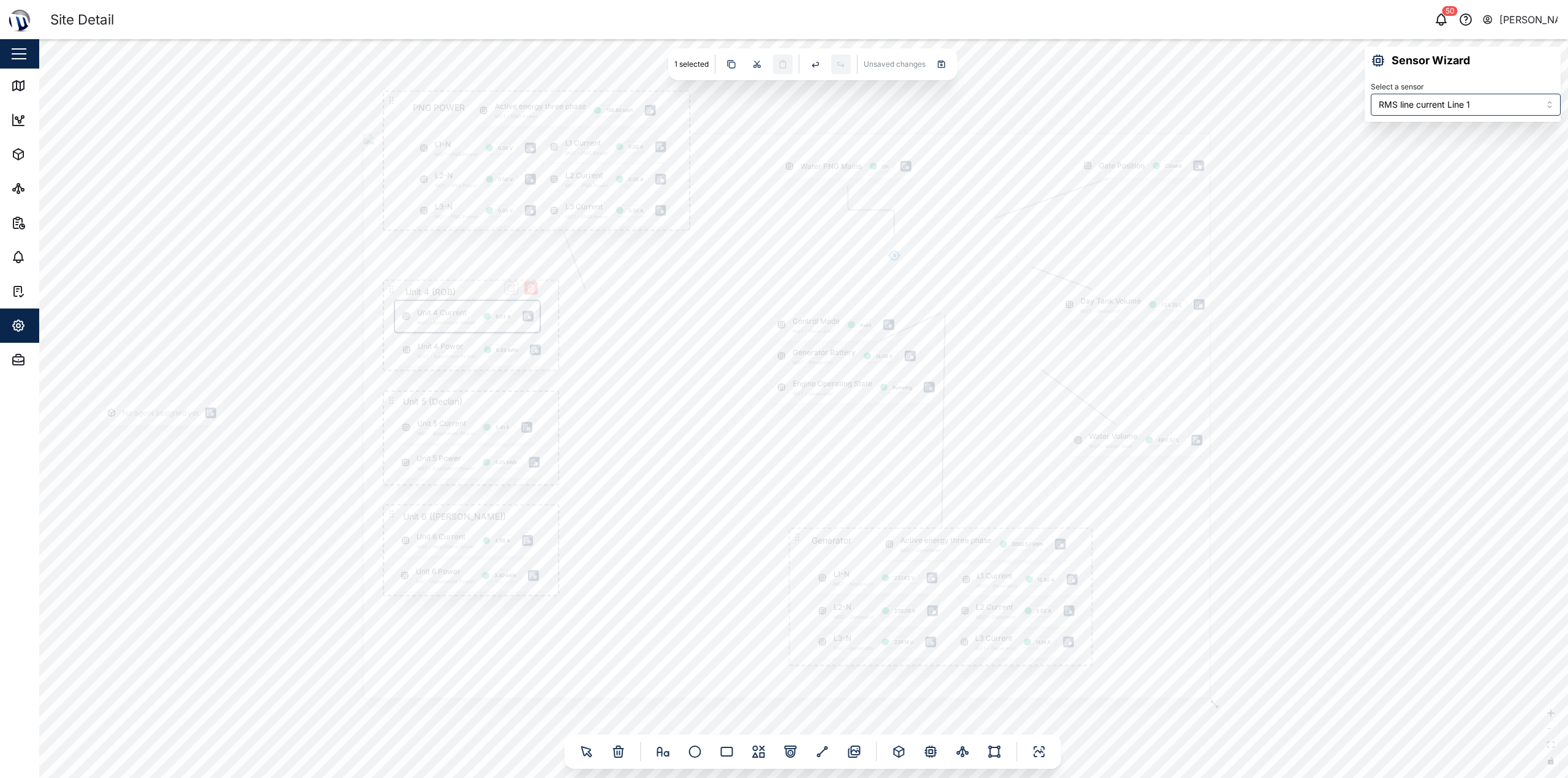
click at [229, 343] on div "Gate Position Closed PNG POWER L1 Current MGT - PNG Power 0.00 A L1-N MGT - PNG…" at bounding box center [803, 408] width 1529 height 739
drag, startPoint x: 228, startPoint y: 407, endPoint x: 240, endPoint y: 404, distance: 12.4
click at [240, 404] on div "No agent assigned yet" at bounding box center [211, 406] width 88 height 13
click at [782, 111] on input "Select an agent" at bounding box center [1465, 105] width 190 height 22
click at [296, 368] on icon "button" at bounding box center [296, 373] width 10 height 10
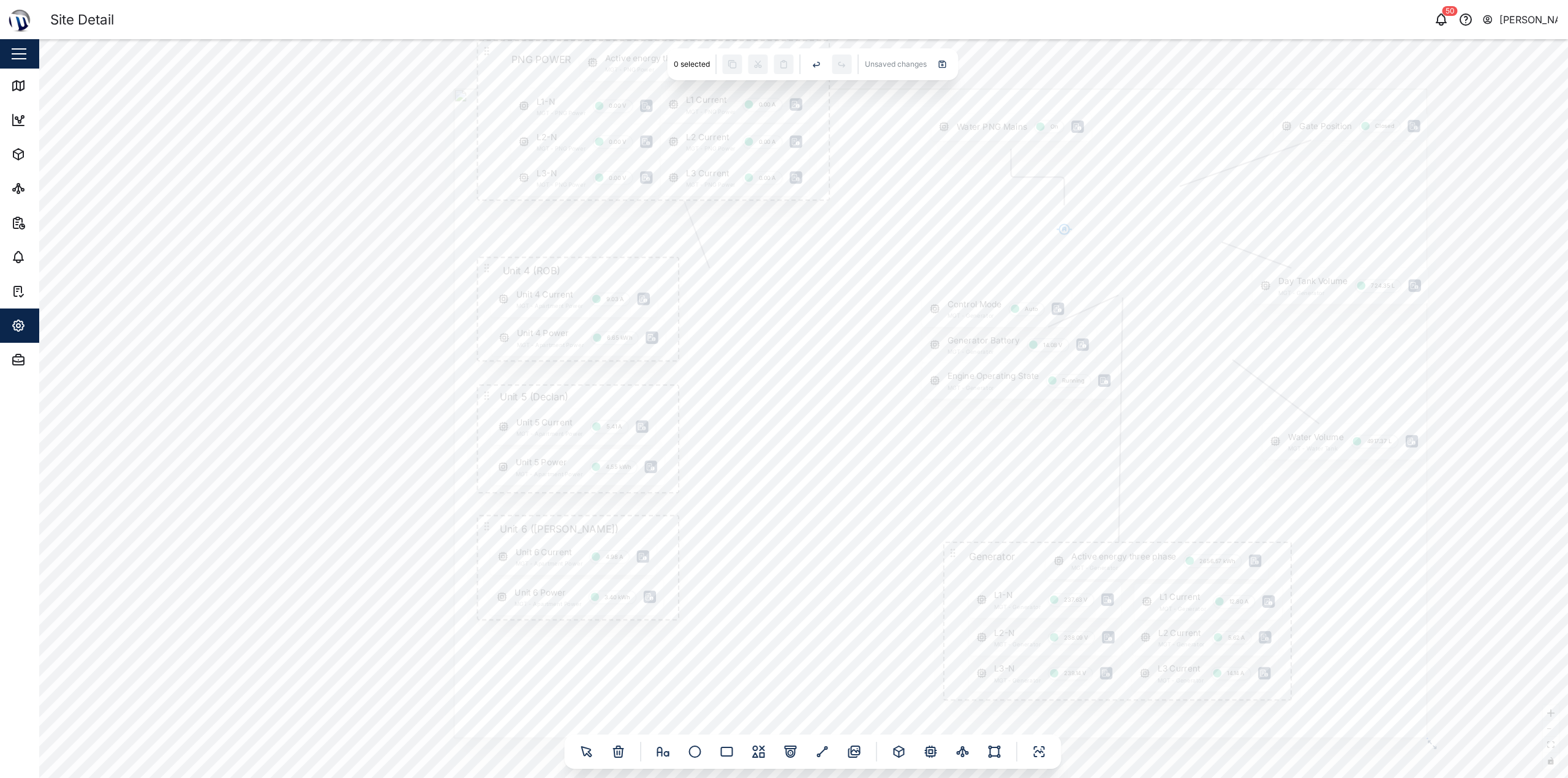
drag, startPoint x: 300, startPoint y: 335, endPoint x: 356, endPoint y: 340, distance: 56.2
click at [356, 340] on div "Gate Position Closed PNG POWER L1 Current MGT - PNG Power 0.00 A L1-N MGT - PNG…" at bounding box center [803, 408] width 1529 height 739
click at [517, 306] on div "Unit 4 Current MGT - Apartment Power 9.03 A" at bounding box center [573, 299] width 166 height 36
click at [549, 427] on div "Unit 5 Current MGT - Apartment Power 5.41 A" at bounding box center [573, 427] width 165 height 36
type input "RMS line current Line 2"
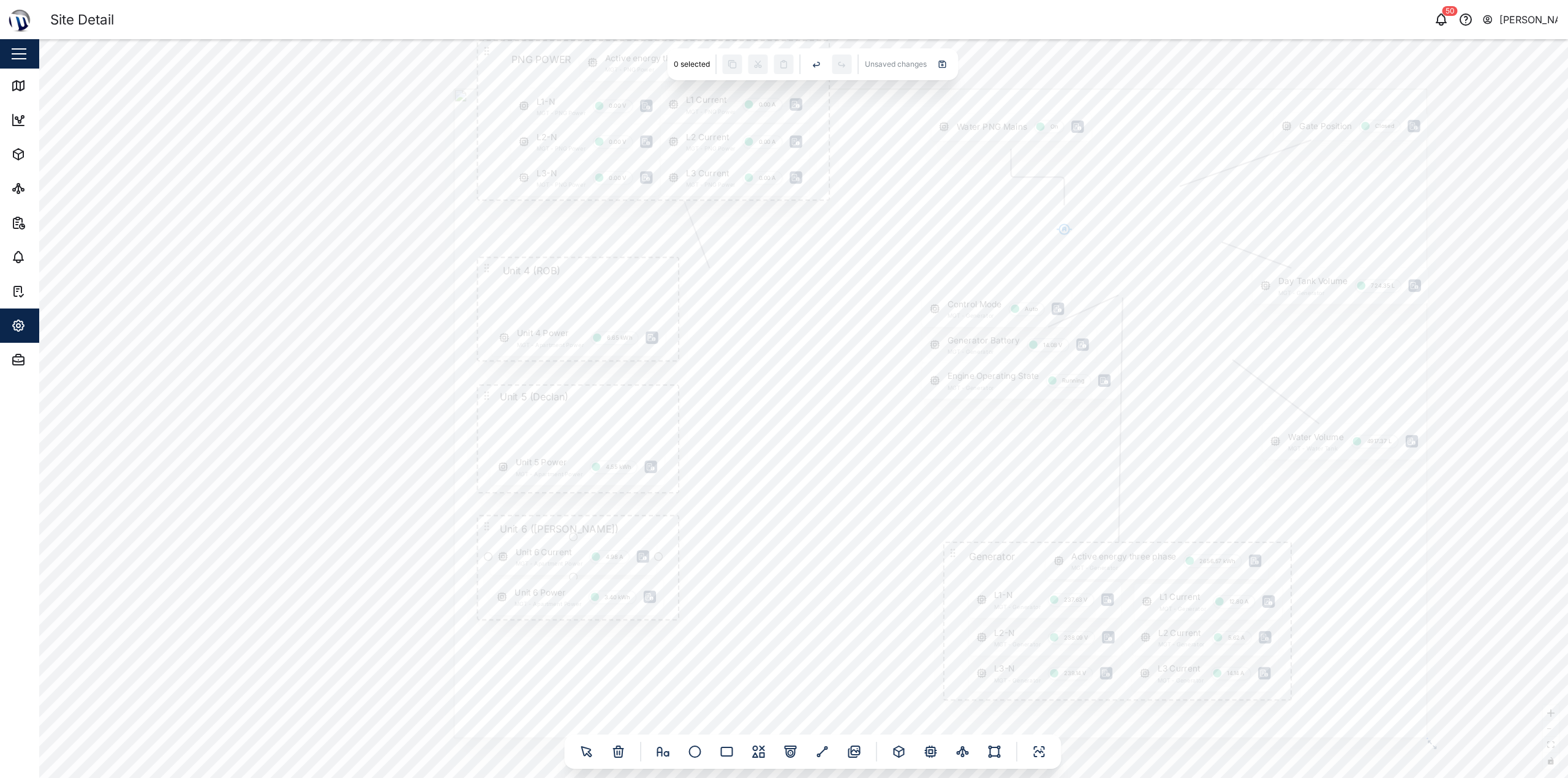
click at [553, 559] on div "Unit 6 Current MGT - Apartment Power 4.98 A" at bounding box center [573, 557] width 166 height 36
click at [372, 470] on div "Gate Position Closed PNG POWER L1 Current MGT - PNG Power 0.00 A L1-N MGT - PNG…" at bounding box center [803, 408] width 1529 height 739
click at [782, 62] on icon at bounding box center [943, 64] width 6 height 6
click at [266, 177] on div "Gate Position Closed PNG POWER L1 Current MGT - PNG Power 0.00 A L1-N MGT - PNG…" at bounding box center [803, 408] width 1529 height 739
click at [34, 91] on div "Map" at bounding box center [46, 86] width 27 height 14
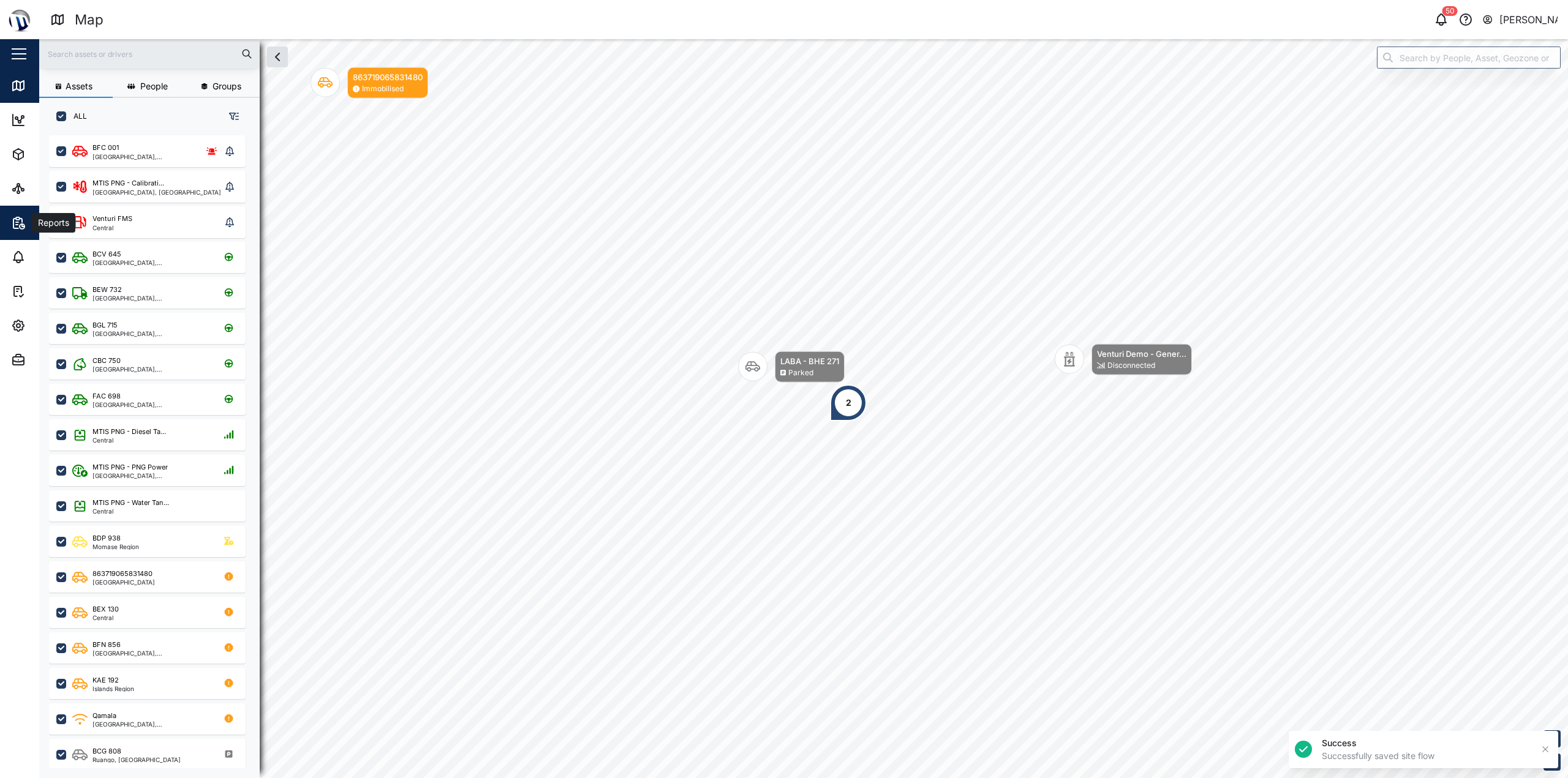
click at [21, 213] on span "Reports" at bounding box center [66, 223] width 111 height 34
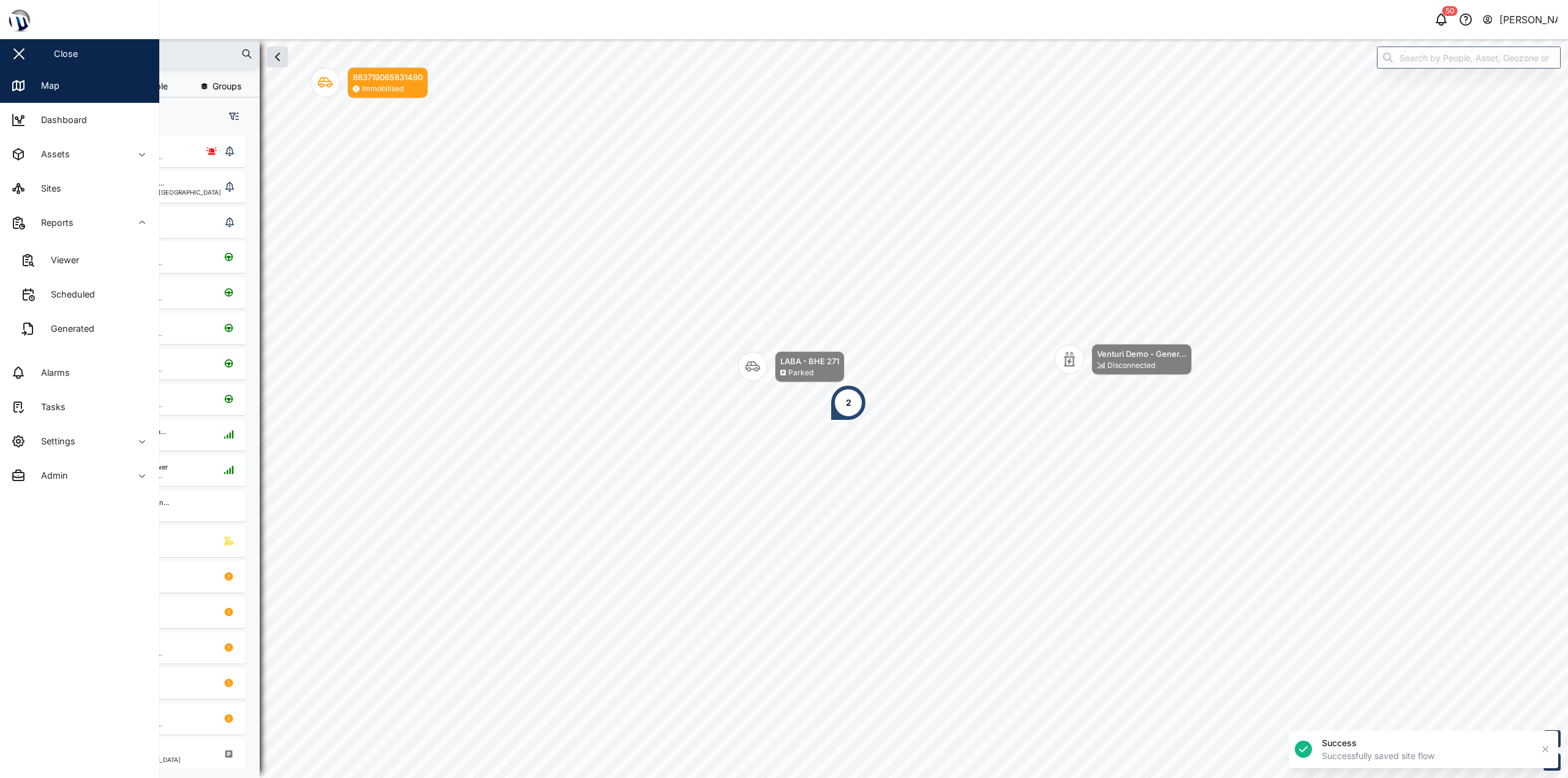
scroll to position [628, 191]
click at [24, 186] on icon at bounding box center [18, 188] width 14 height 14
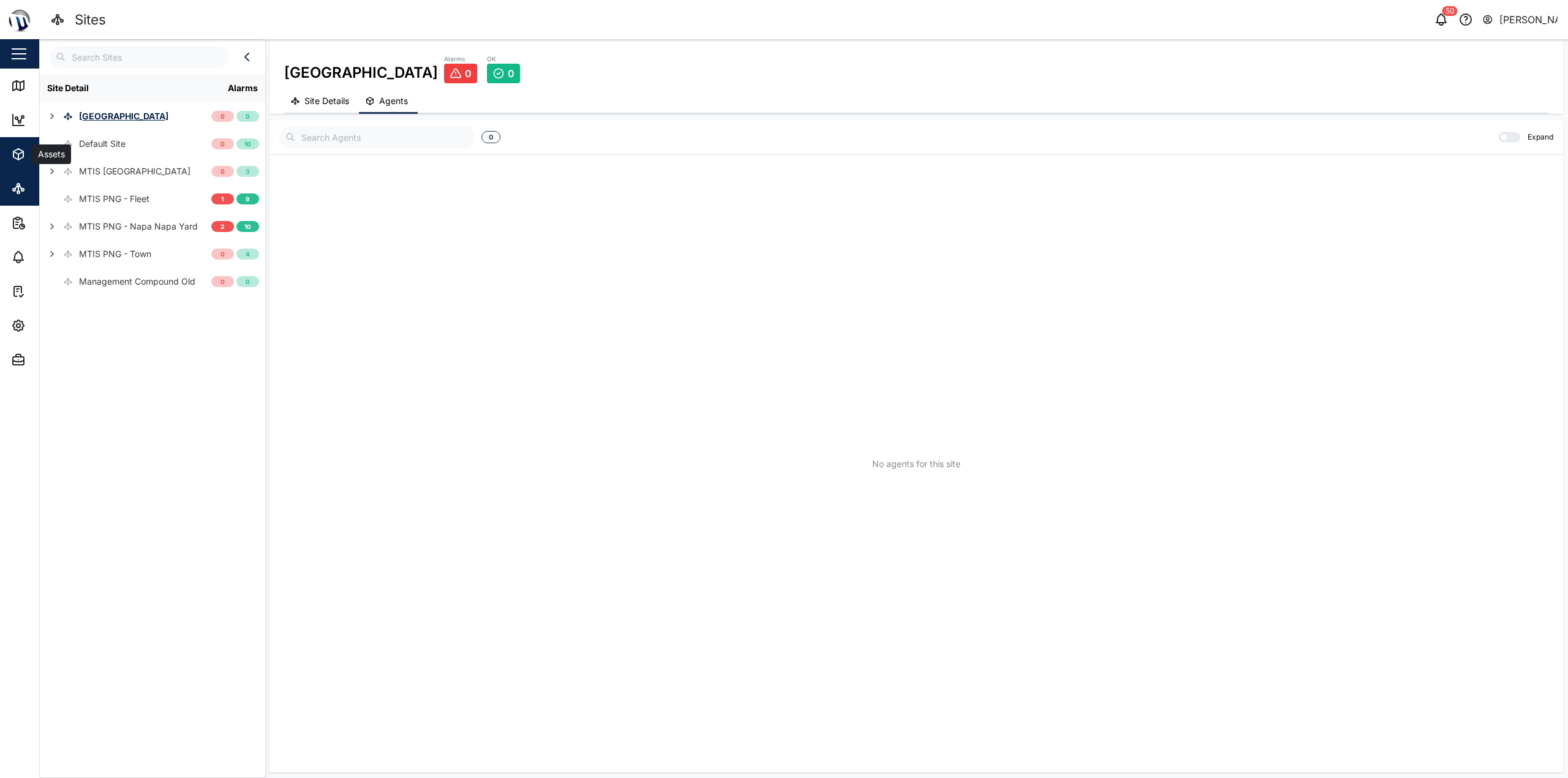
click at [27, 155] on div "Assets" at bounding box center [66, 154] width 111 height 14
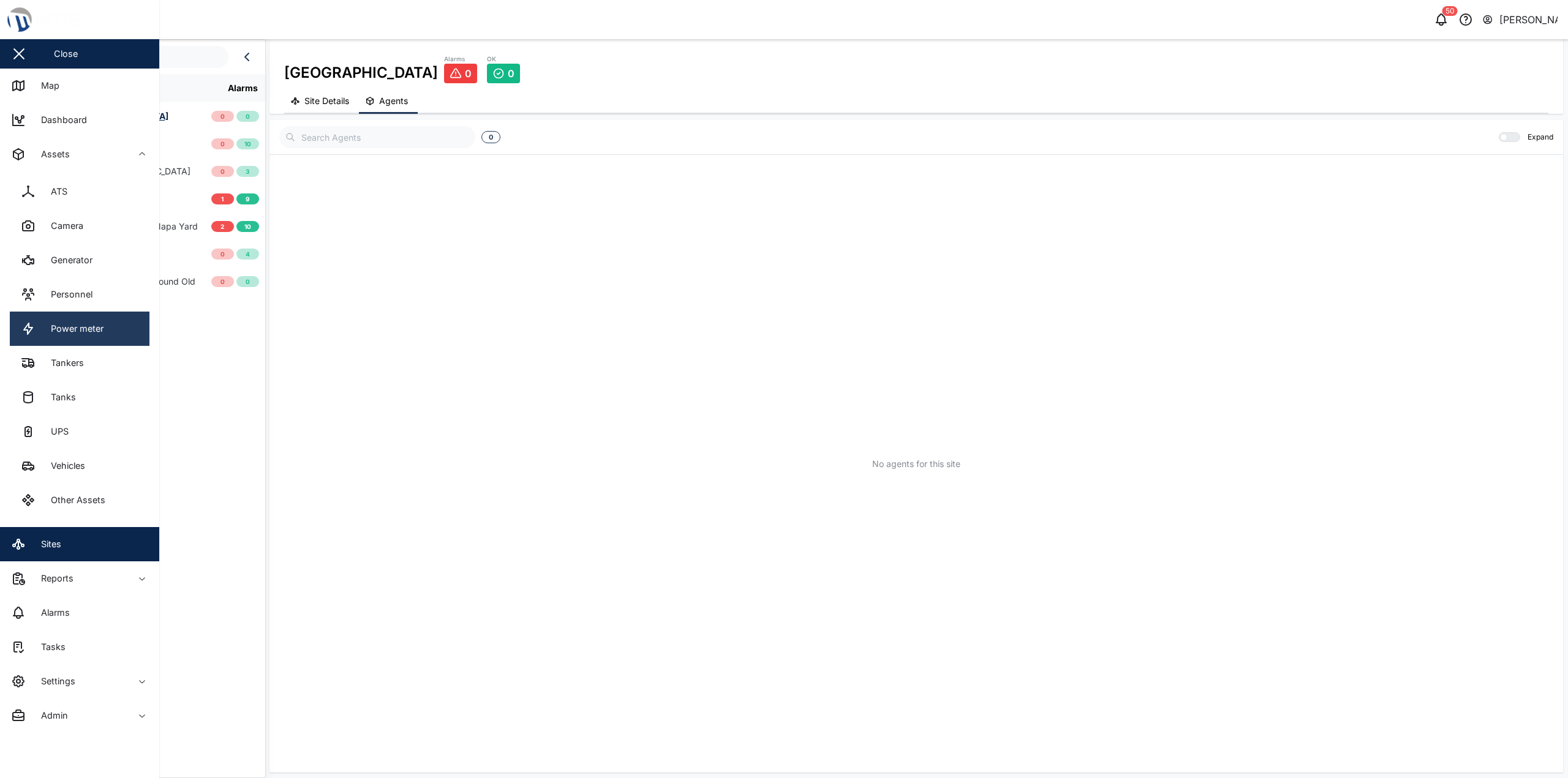
click at [103, 337] on link "Power meter" at bounding box center [79, 328] width 139 height 34
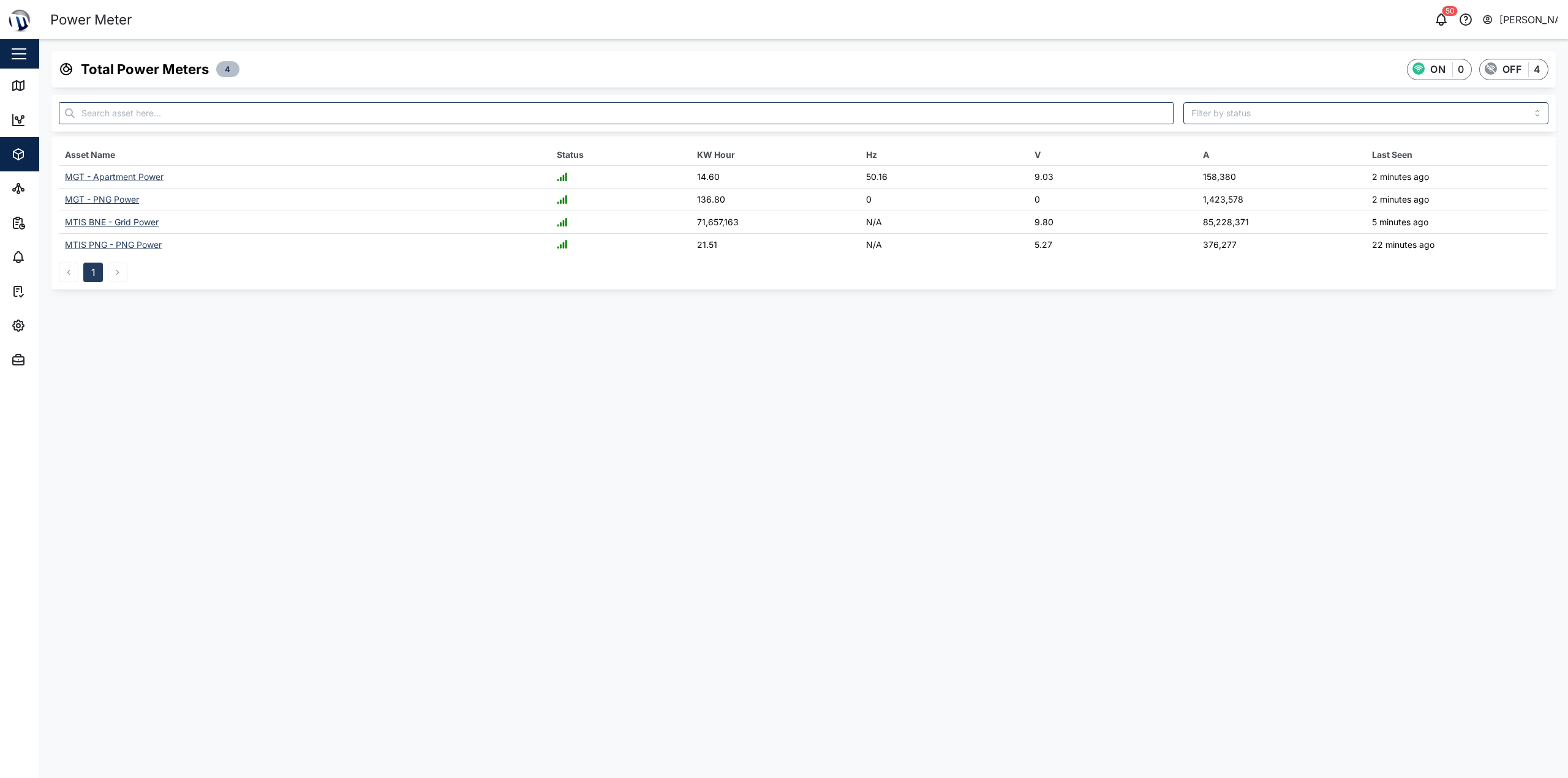
click at [119, 288] on div "Asset Name Status KW Hour Hz V A Last Seen MGT - Apartment Power 14.60 50.16 9.…" at bounding box center [803, 213] width 1505 height 153
click at [17, 322] on icon "button" at bounding box center [18, 326] width 11 height 11
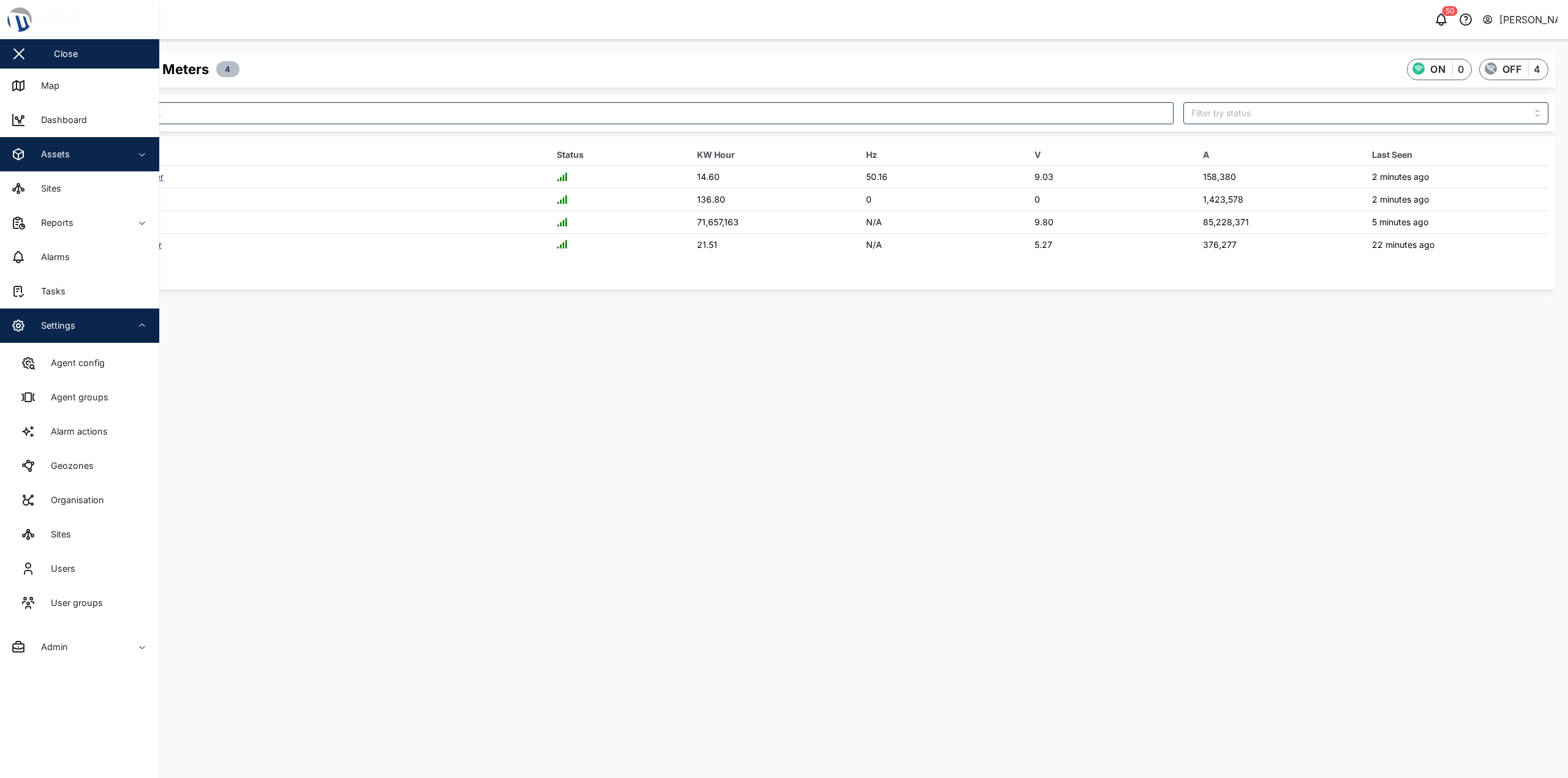
click at [30, 319] on div "Settings" at bounding box center [66, 326] width 111 height 14
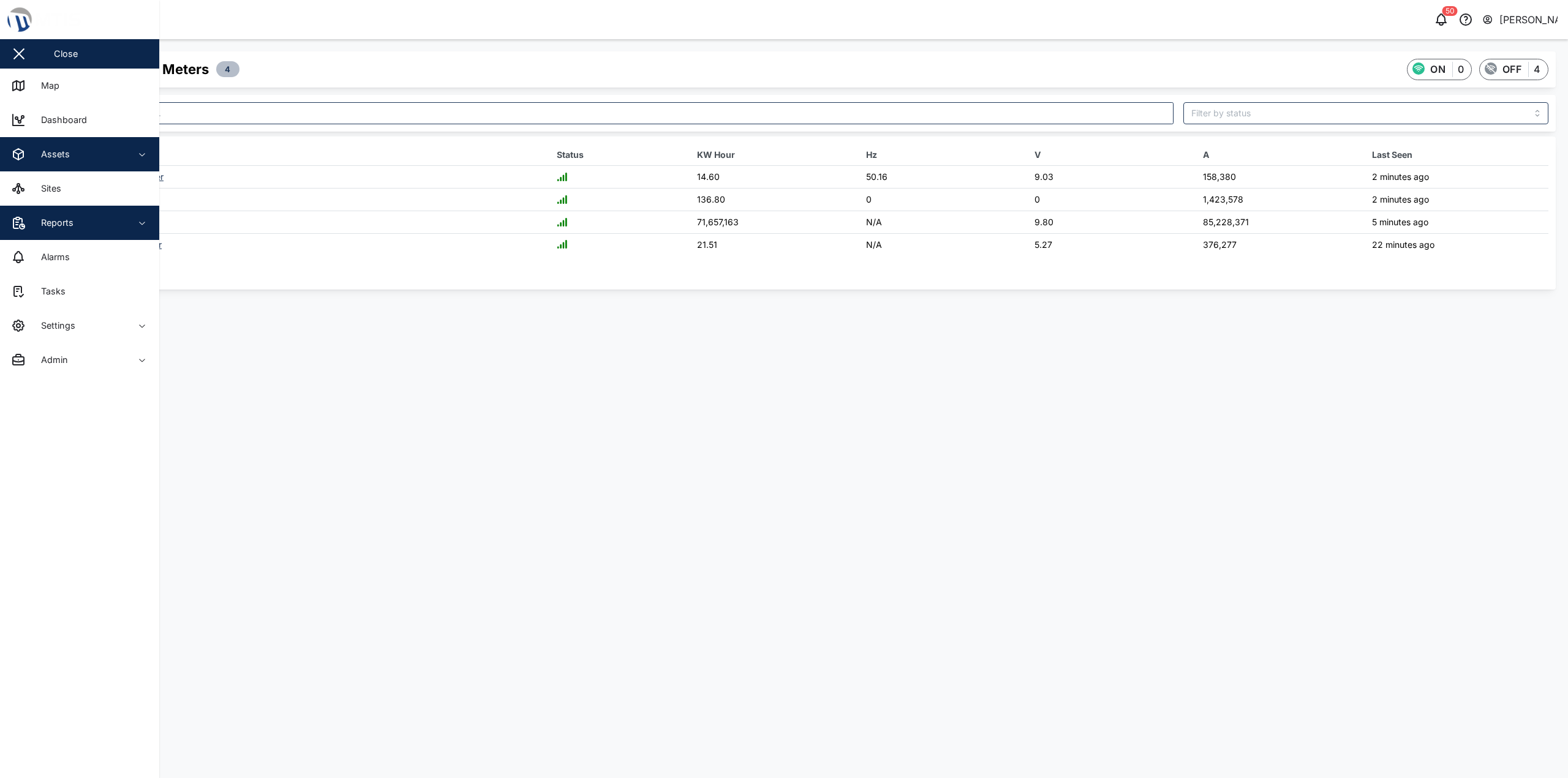
click at [52, 218] on div "Reports" at bounding box center [53, 223] width 42 height 14
click at [72, 172] on link "Sites" at bounding box center [79, 188] width 159 height 34
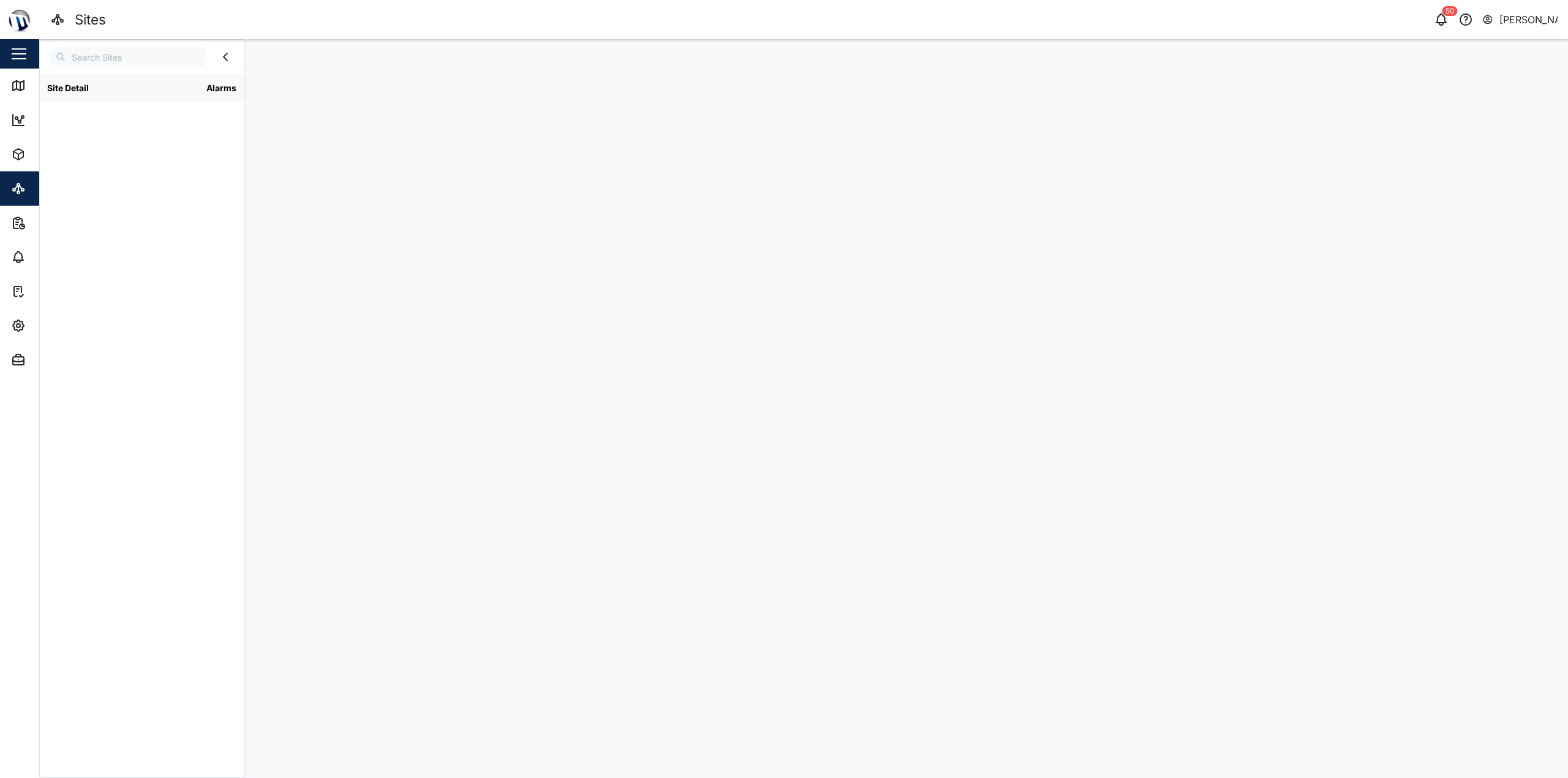
click at [95, 165] on div "Site Detail Alarms" at bounding box center [142, 423] width 204 height 697
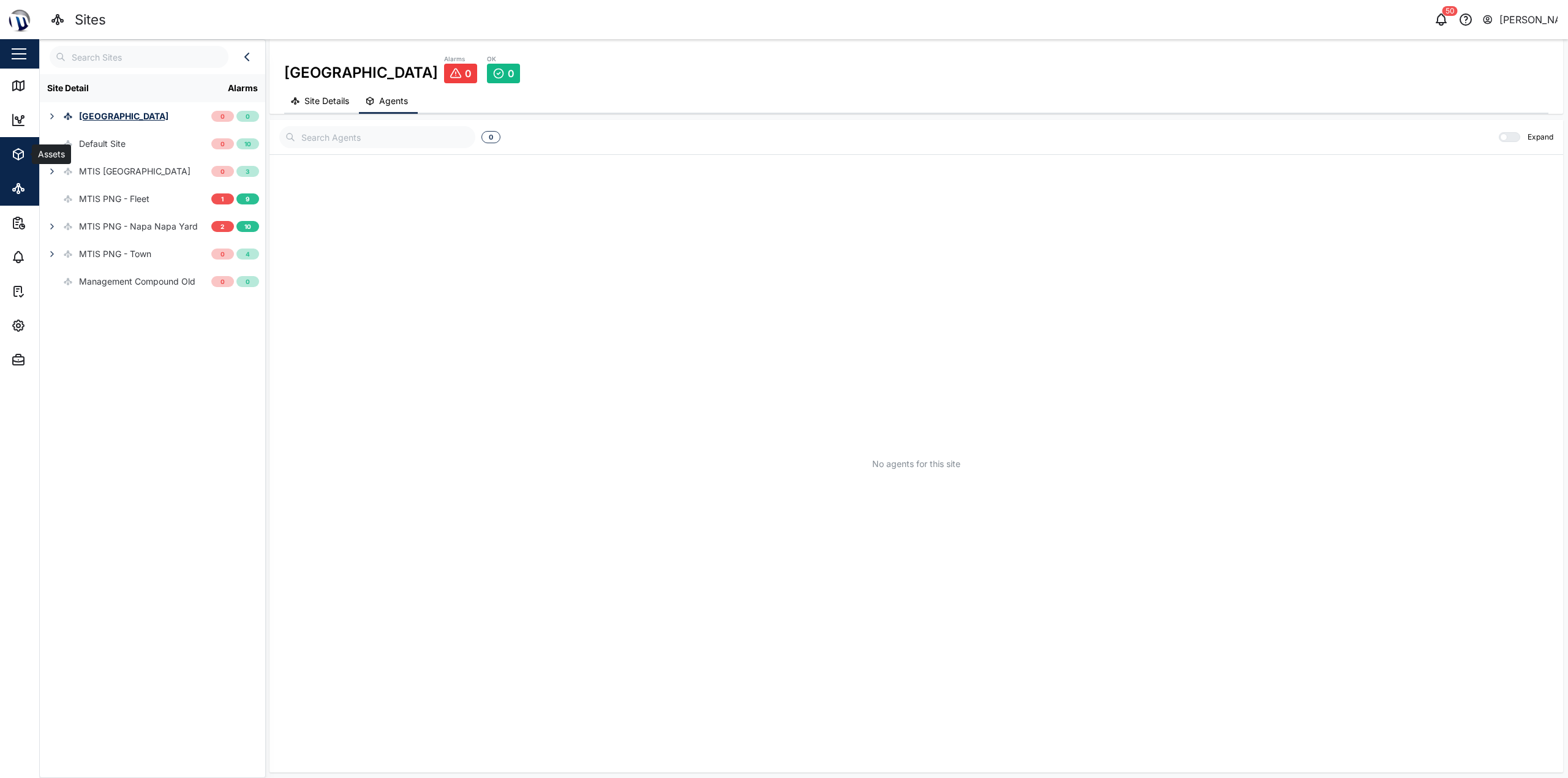
click at [25, 162] on span "Assets" at bounding box center [66, 154] width 111 height 34
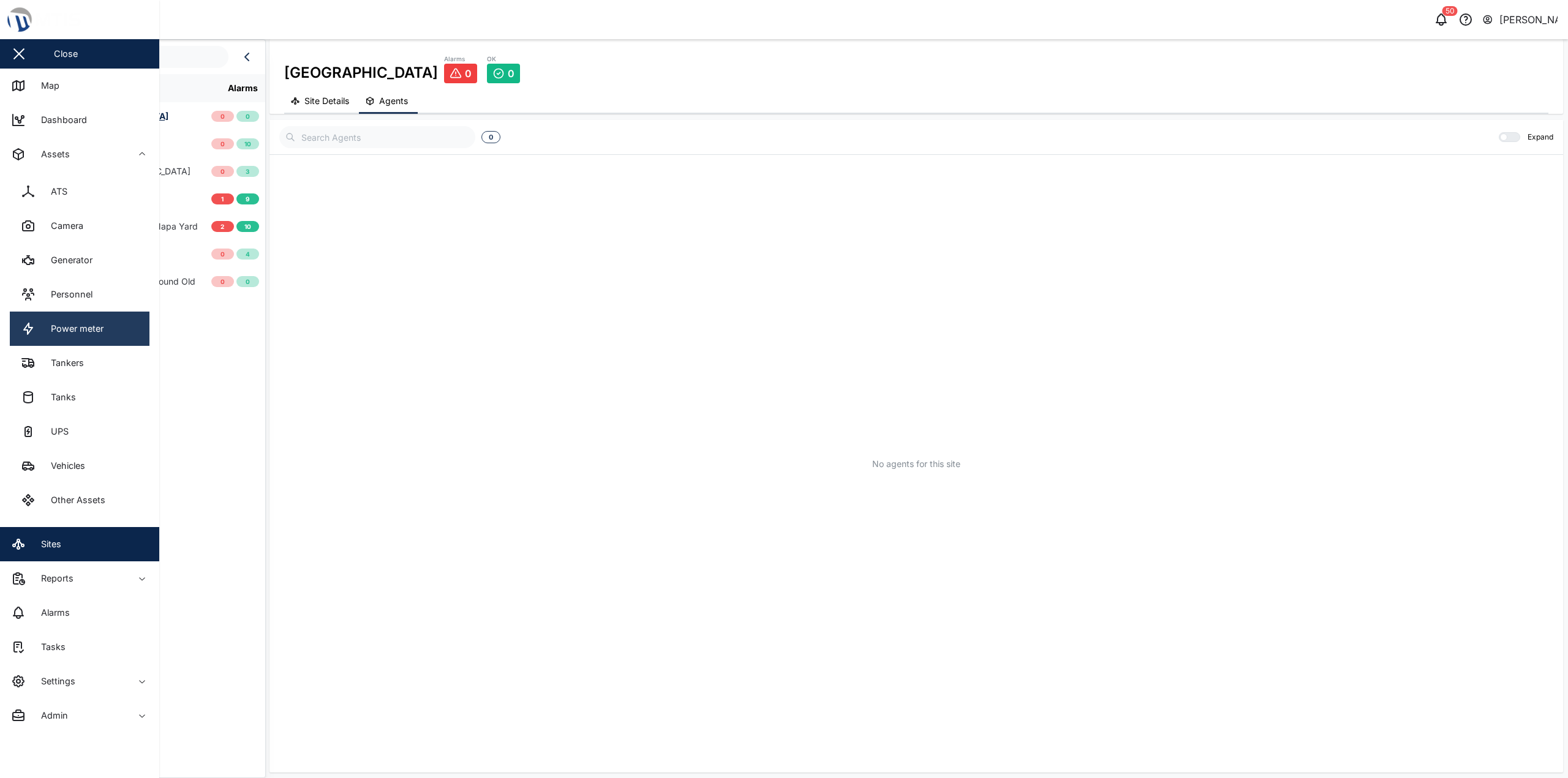
click at [99, 332] on div "Power meter" at bounding box center [72, 328] width 62 height 14
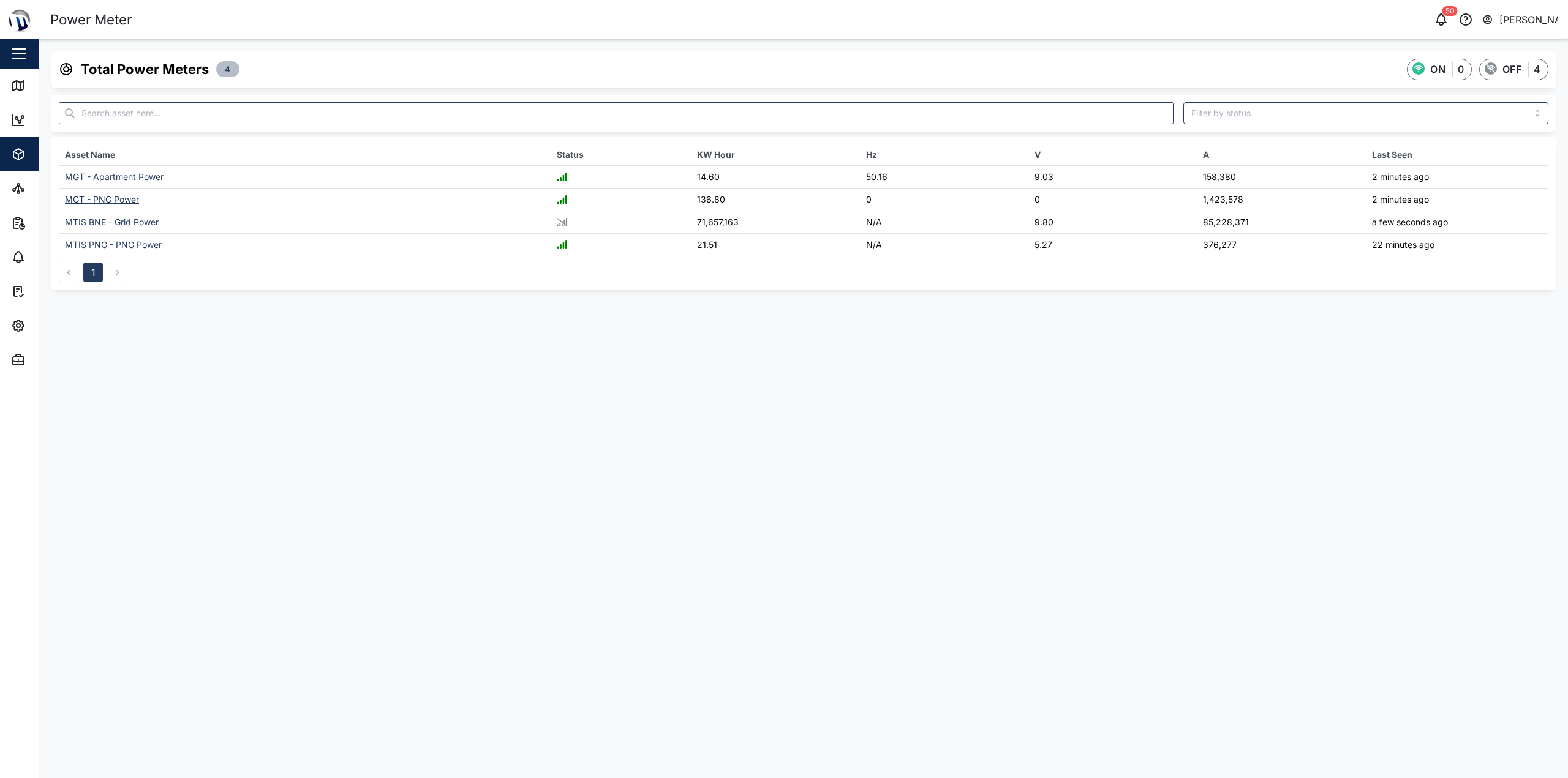
click at [782, 345] on main "Total Power Meters 4 ON 0 OFF 4 Asset Name Status KW Hour Hz V A Last Seen MGT …" at bounding box center [803, 408] width 1529 height 739
click at [11, 323] on icon "button" at bounding box center [18, 326] width 14 height 14
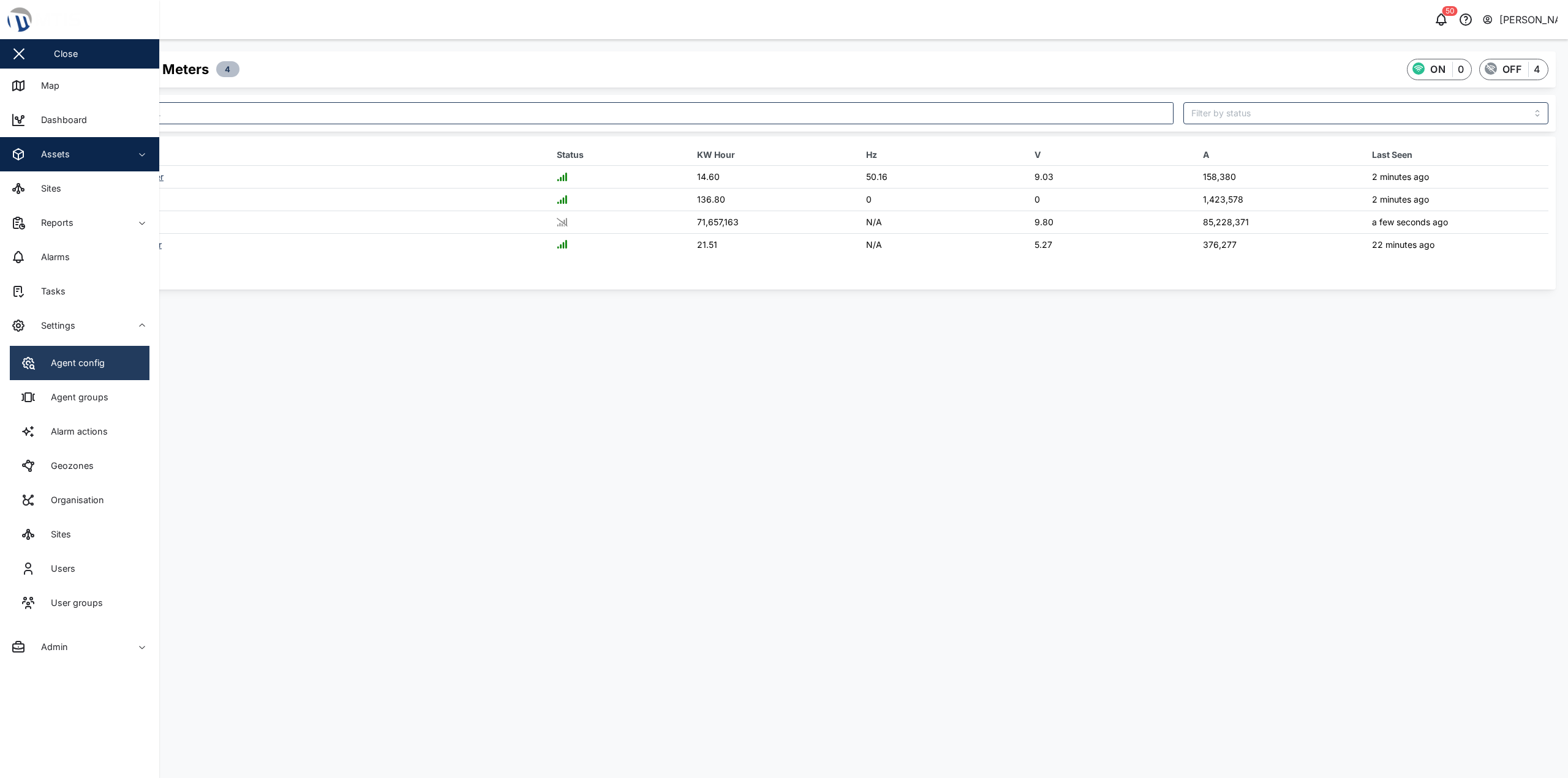
click at [67, 361] on div "Agent config" at bounding box center [73, 363] width 63 height 14
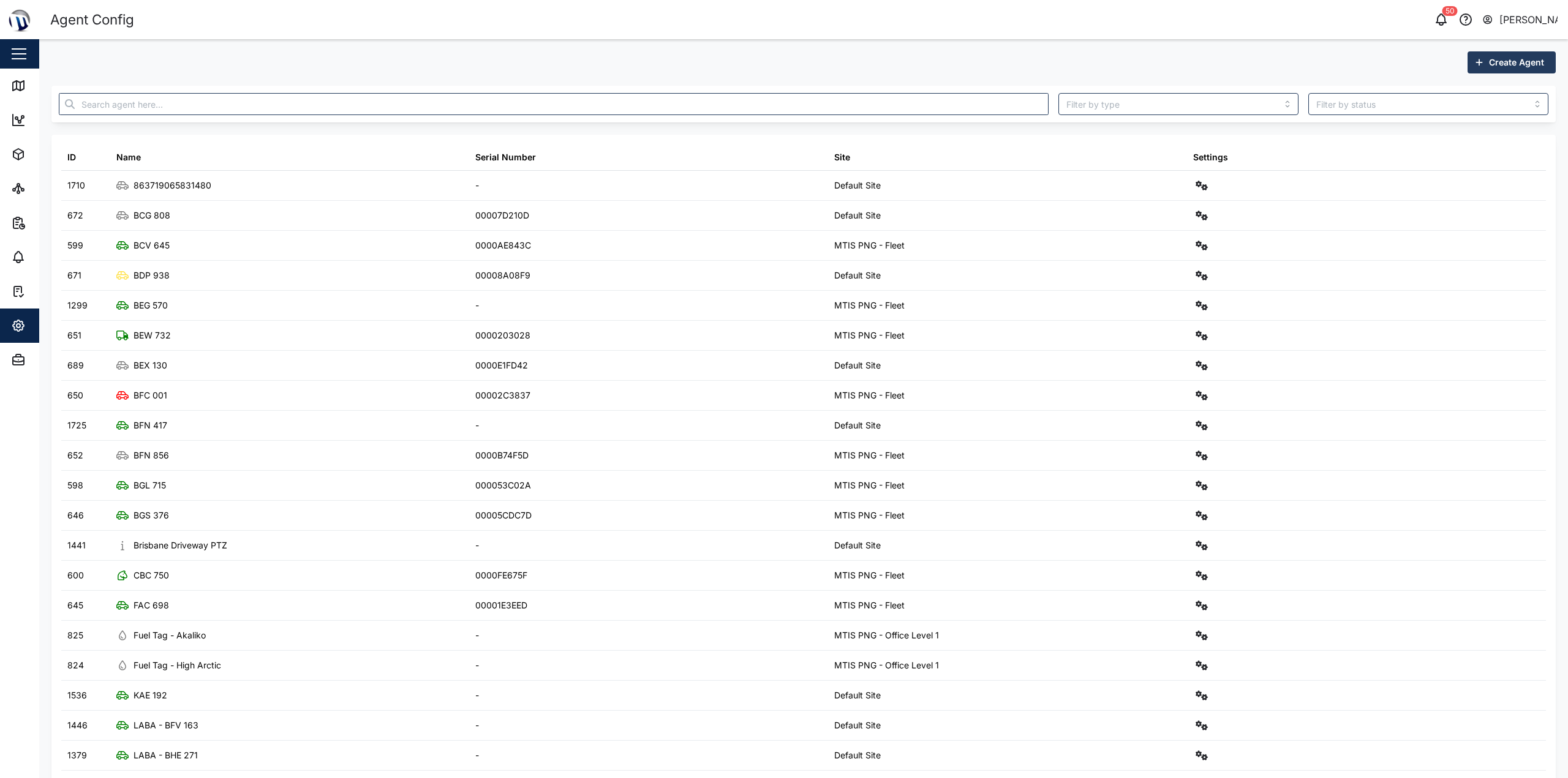
click at [782, 66] on span "Create Agent" at bounding box center [1517, 62] width 55 height 21
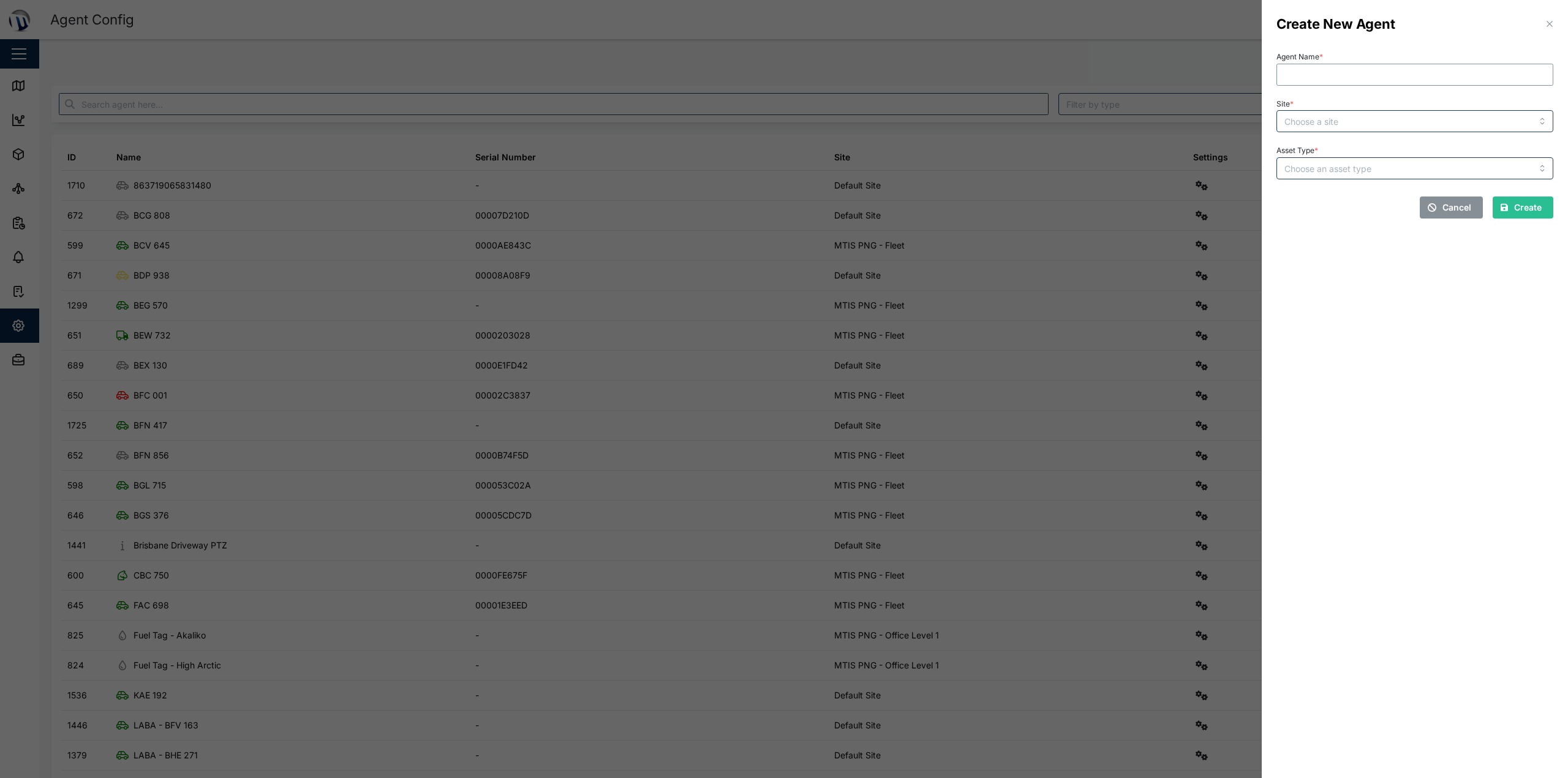
click at [782, 64] on input "Agent Name *" at bounding box center [1415, 75] width 277 height 22
type input "a"
type input "A"
type input "Unit 4"
click at [782, 129] on input "Site *" at bounding box center [1415, 122] width 277 height 22
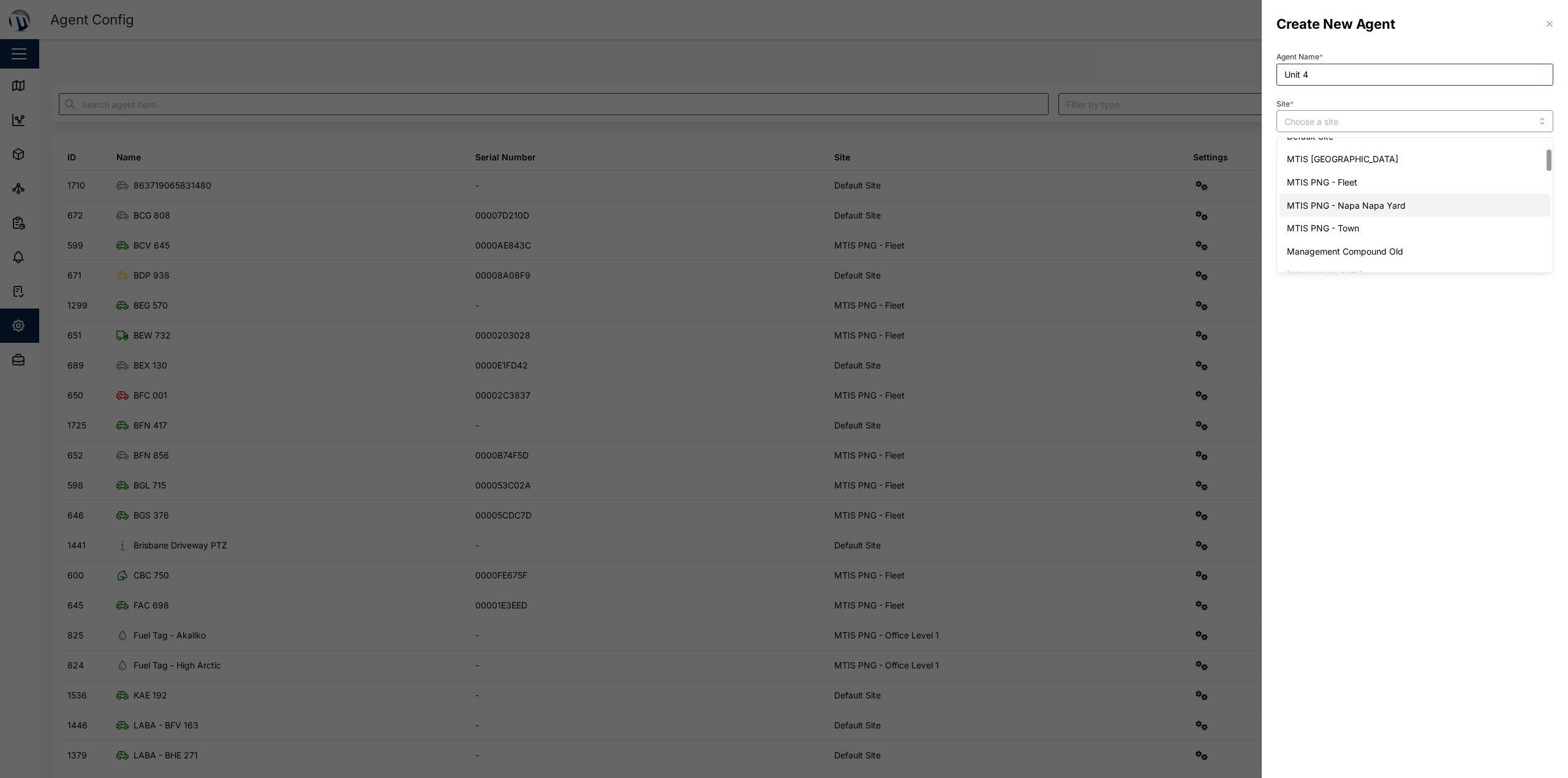
scroll to position [122, 0]
type input "Management Compound Old"
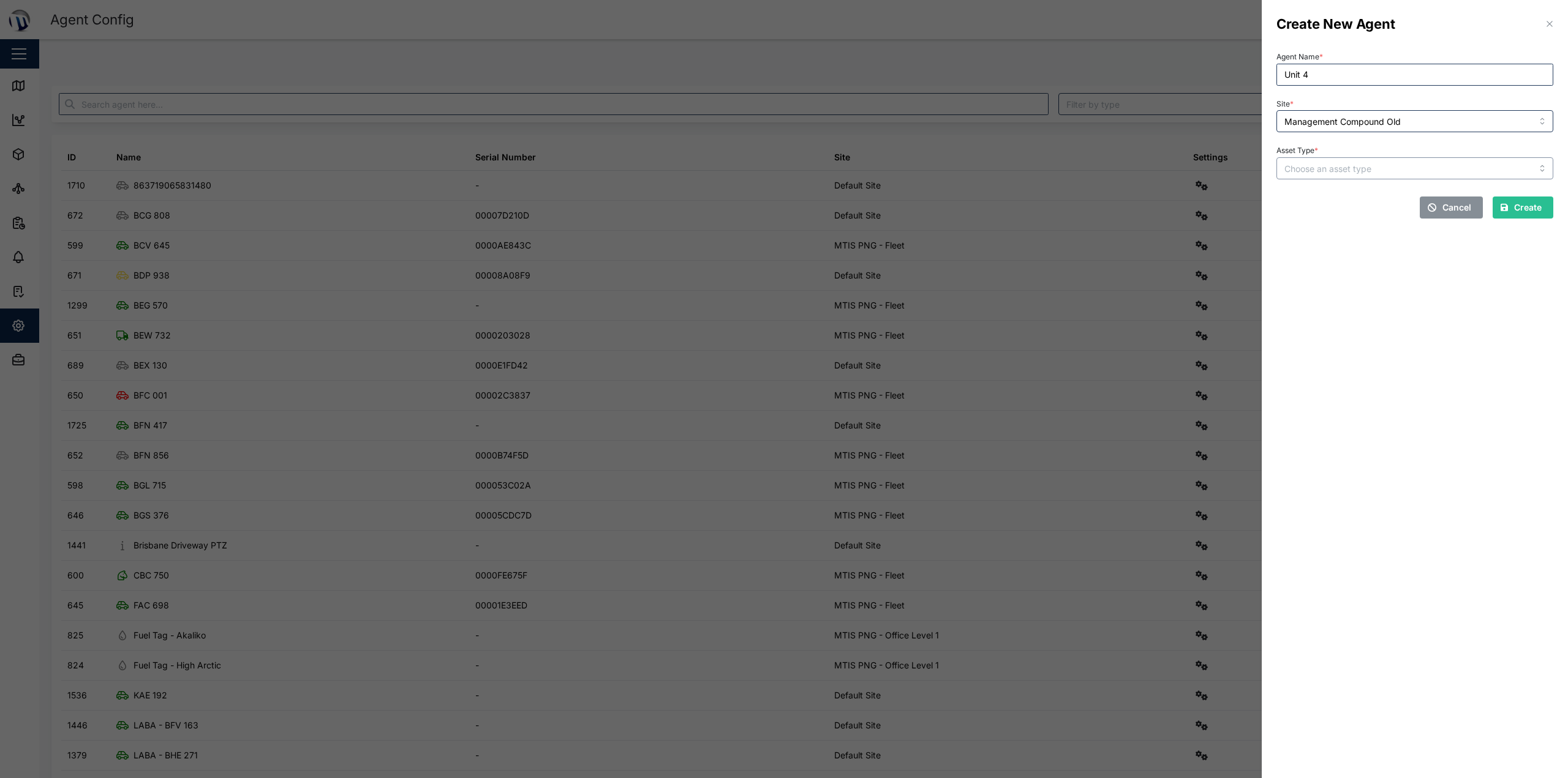
click at [782, 172] on input "Asset Type *" at bounding box center [1415, 169] width 277 height 22
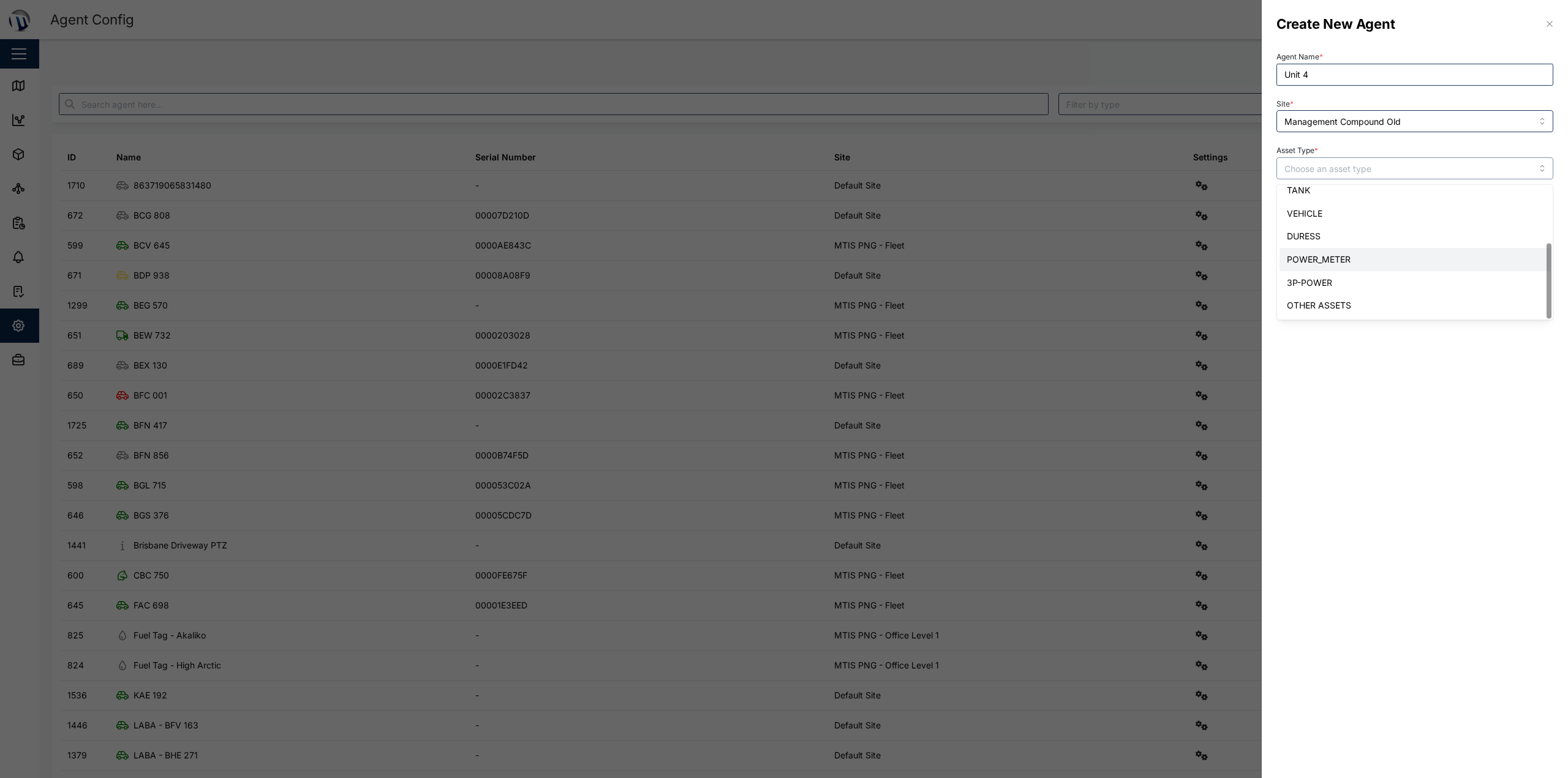
type input "POWER_METER"
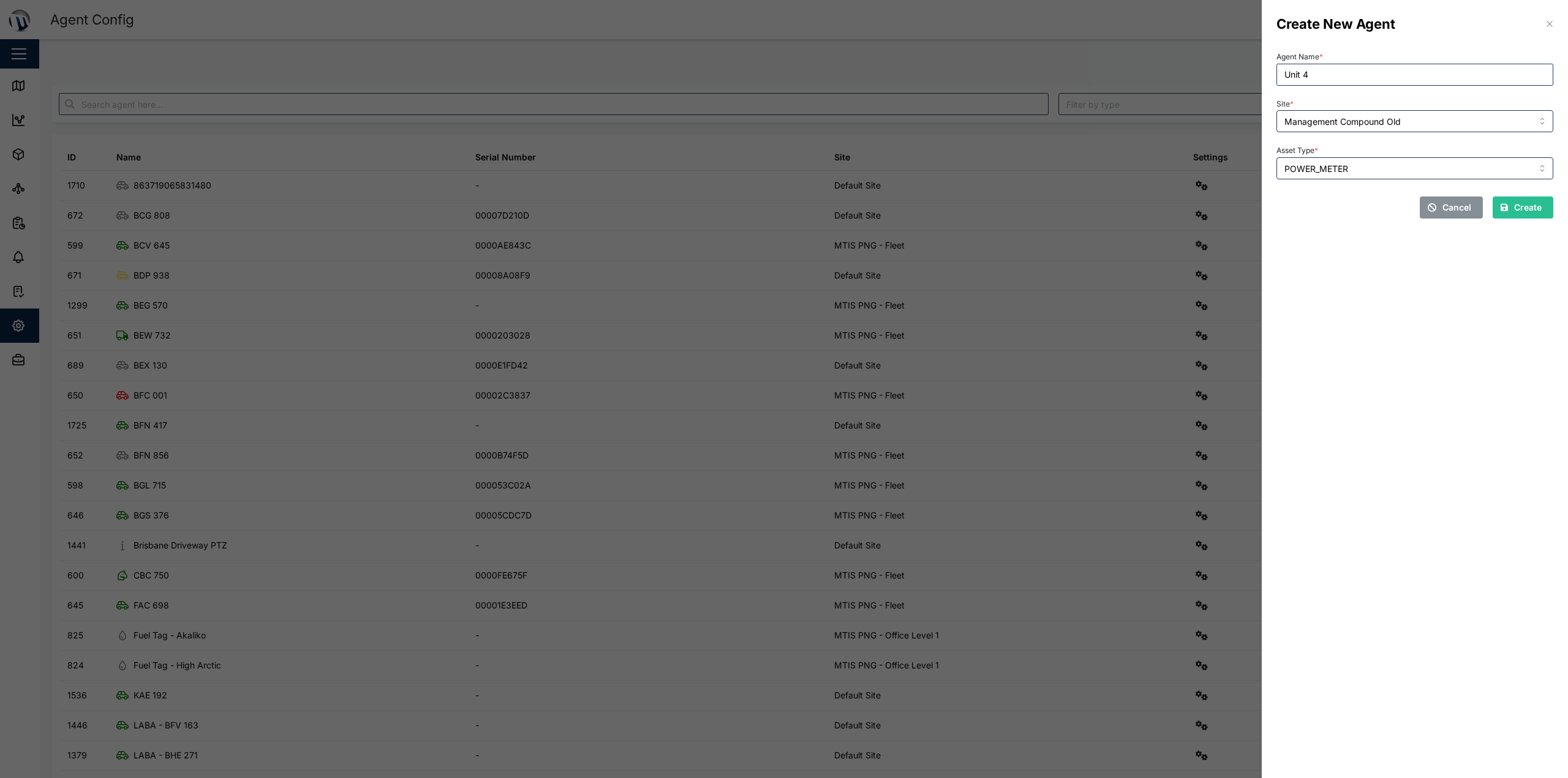
click at [782, 262] on section "Create New Agent Agent Name * Unit 4 Site * Management Compound Old Asset Type …" at bounding box center [1415, 389] width 306 height 778
click at [782, 212] on span "Create" at bounding box center [1528, 207] width 27 height 21
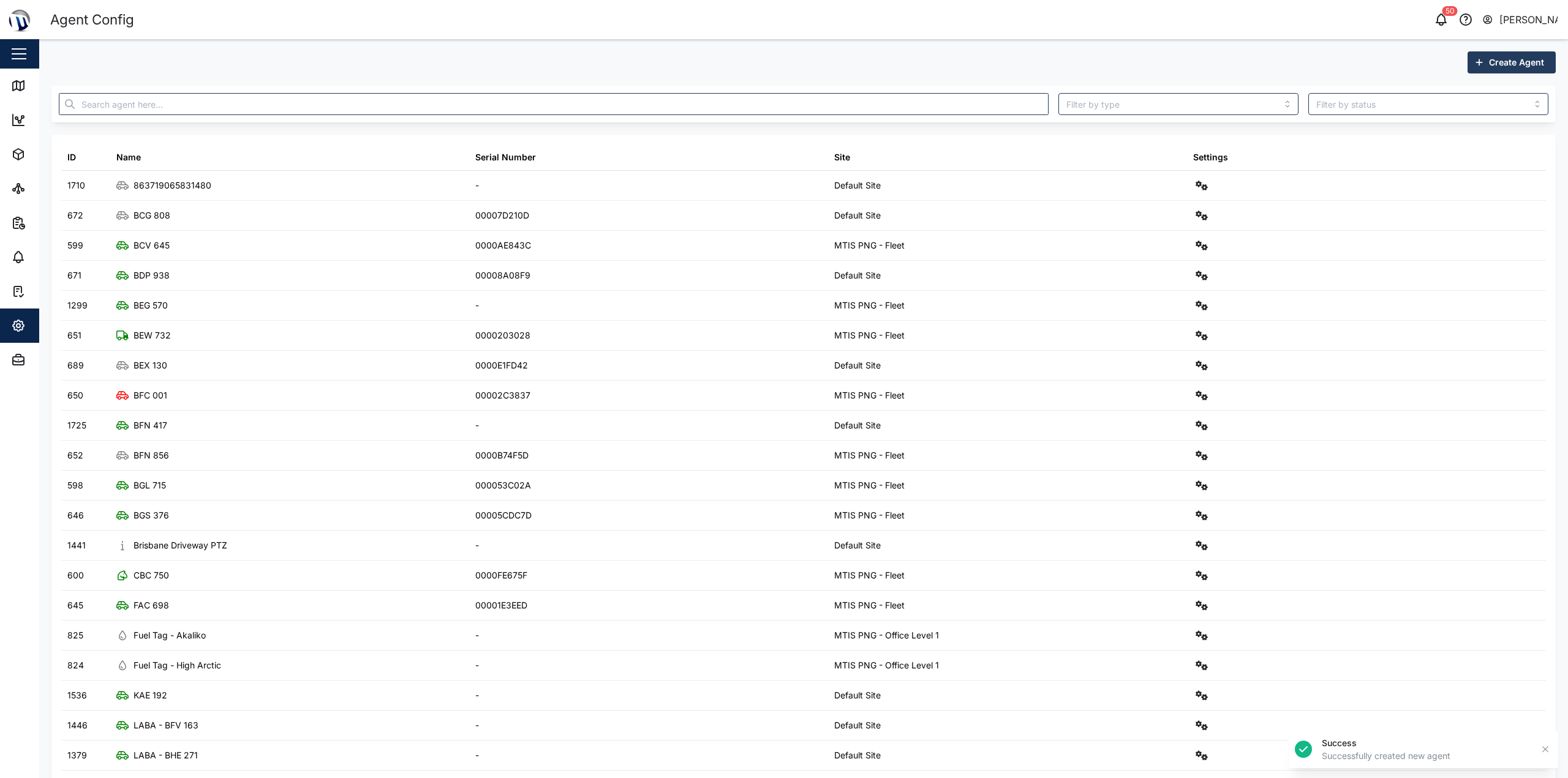
click at [782, 59] on span "Create Agent" at bounding box center [1517, 62] width 55 height 21
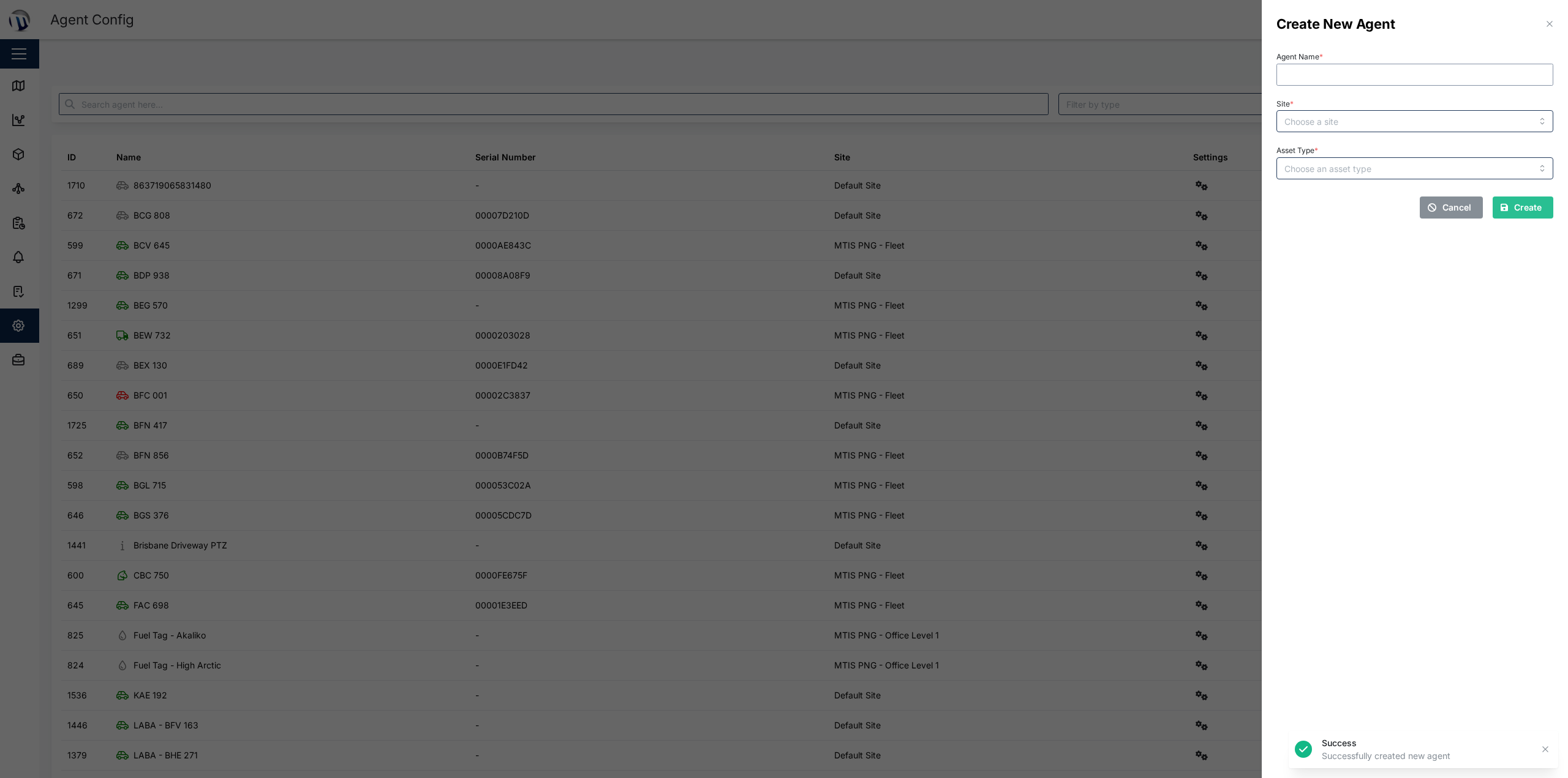
click at [782, 69] on input "Agent Name *" at bounding box center [1415, 75] width 277 height 22
type input "Unit 5"
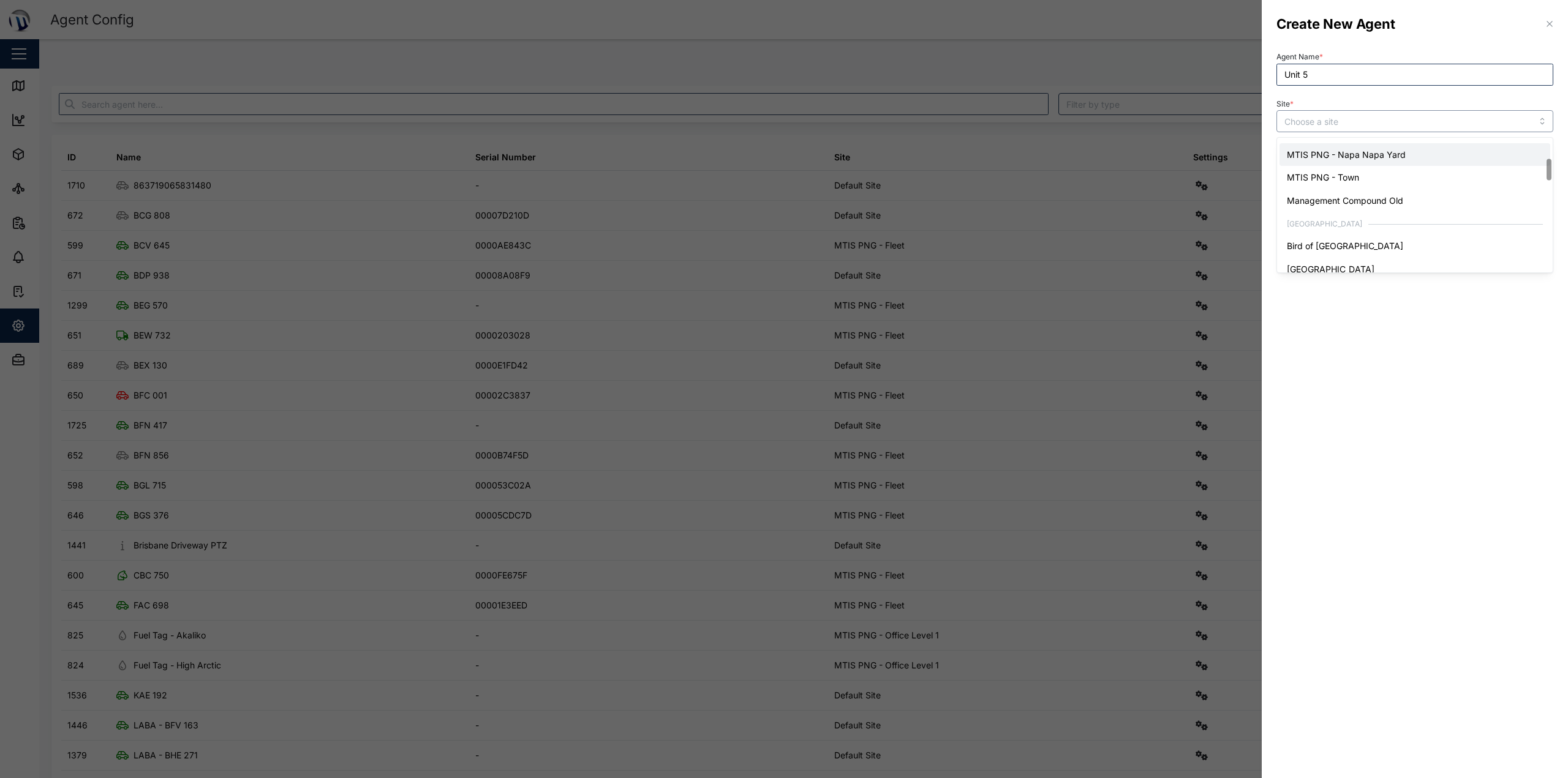
scroll to position [122, 0]
type input "Management Compound Old"
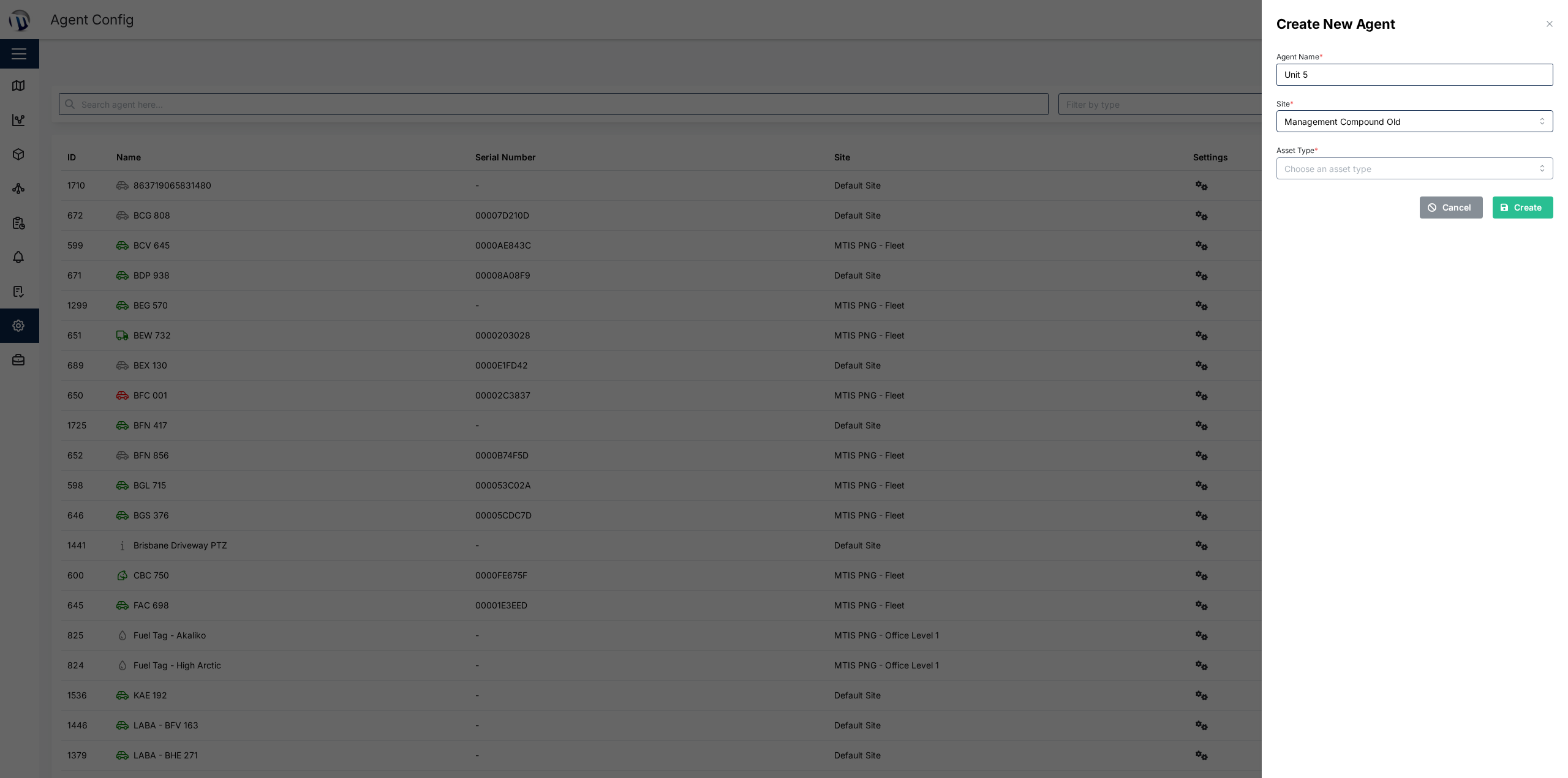
click at [782, 169] on input "Asset Type *" at bounding box center [1415, 169] width 277 height 22
type input "POWER_METER"
drag, startPoint x: 1398, startPoint y: 252, endPoint x: 1412, endPoint y: 250, distance: 14.1
click at [782, 251] on section "Create New Agent Agent Name * Unit 5 Site * Management Compound Old Asset Type …" at bounding box center [1415, 389] width 306 height 778
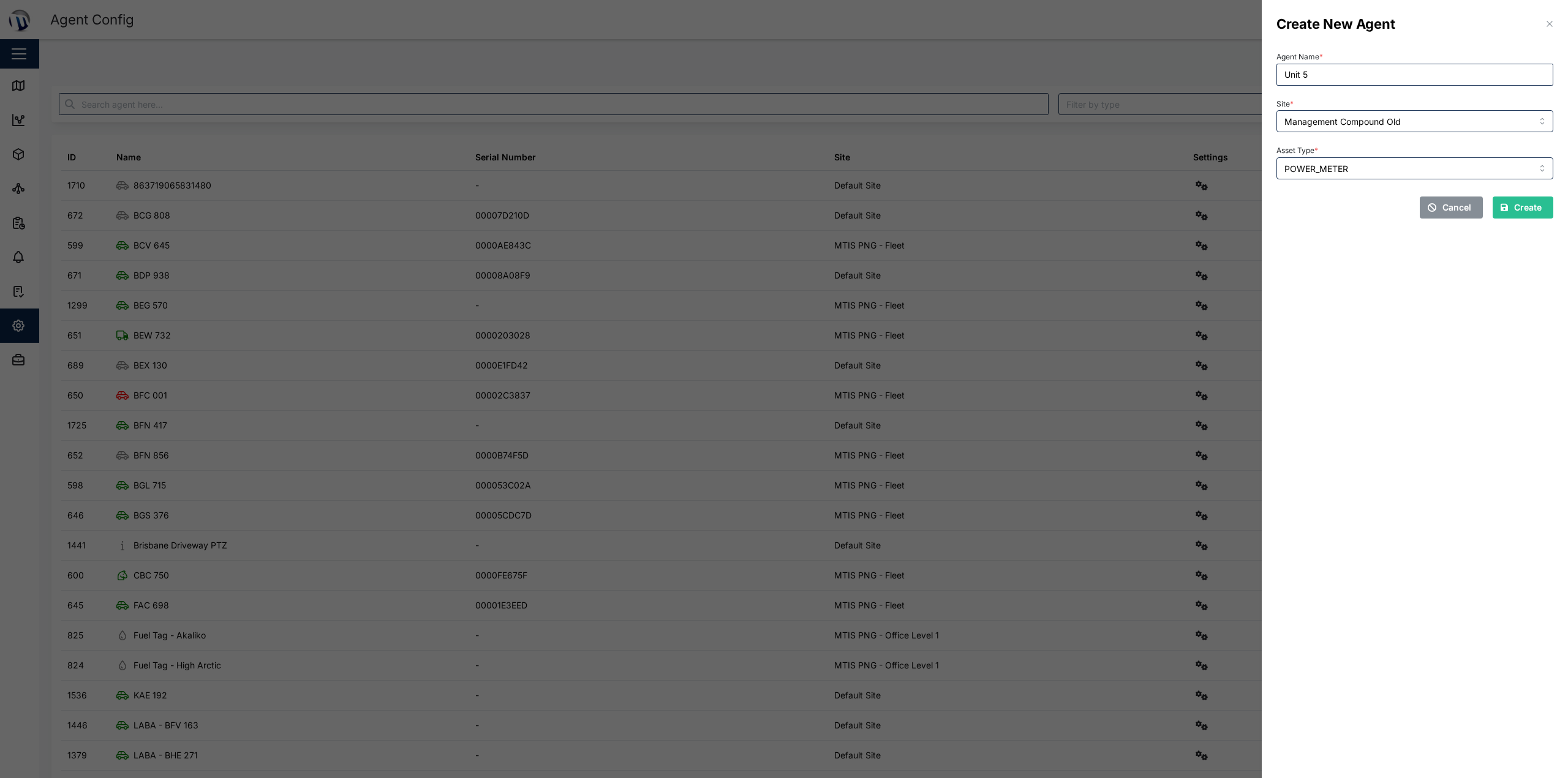
click at [782, 215] on span "Create" at bounding box center [1528, 207] width 27 height 21
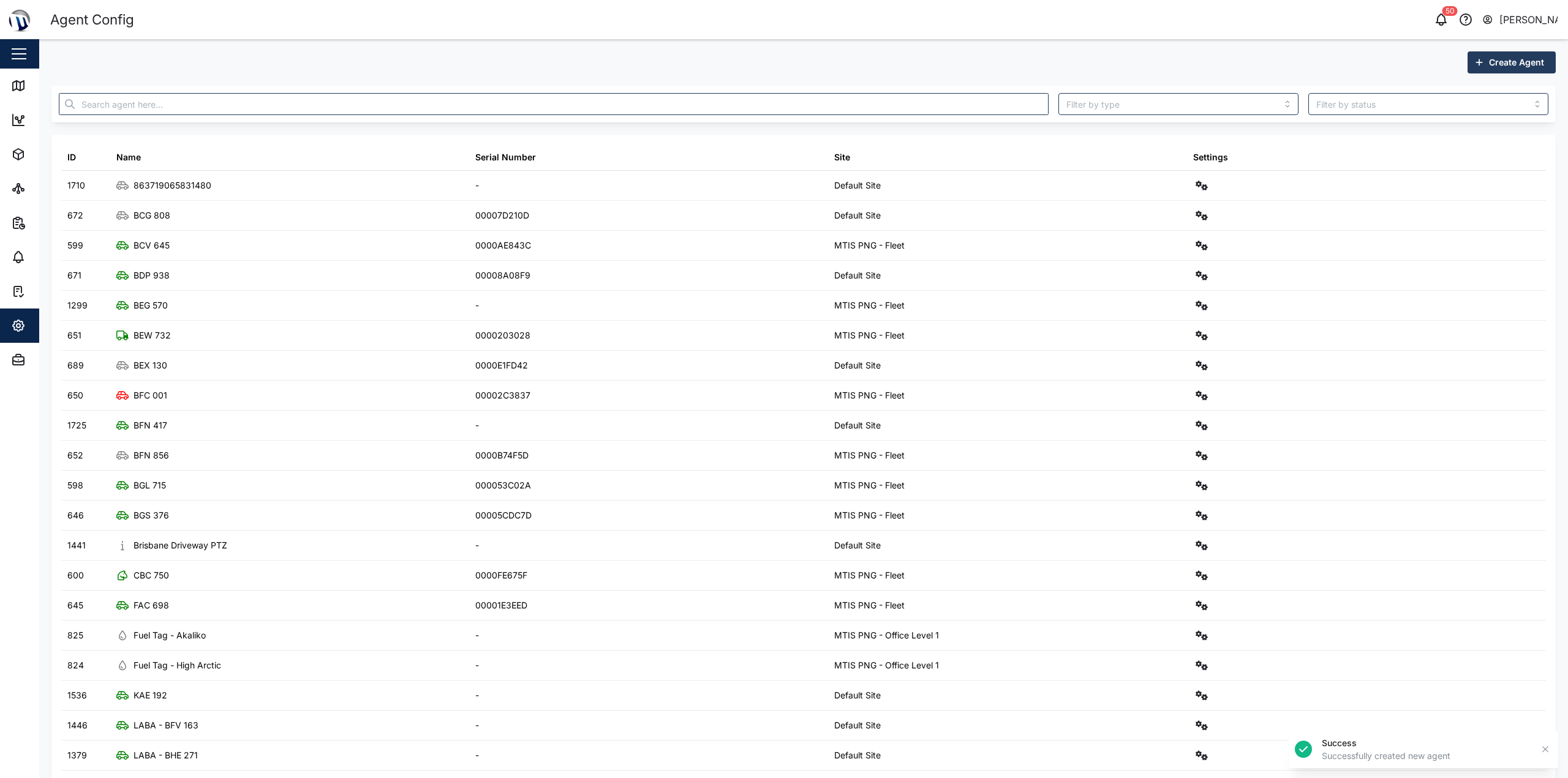
click at [782, 69] on span "Create Agent" at bounding box center [1517, 62] width 55 height 21
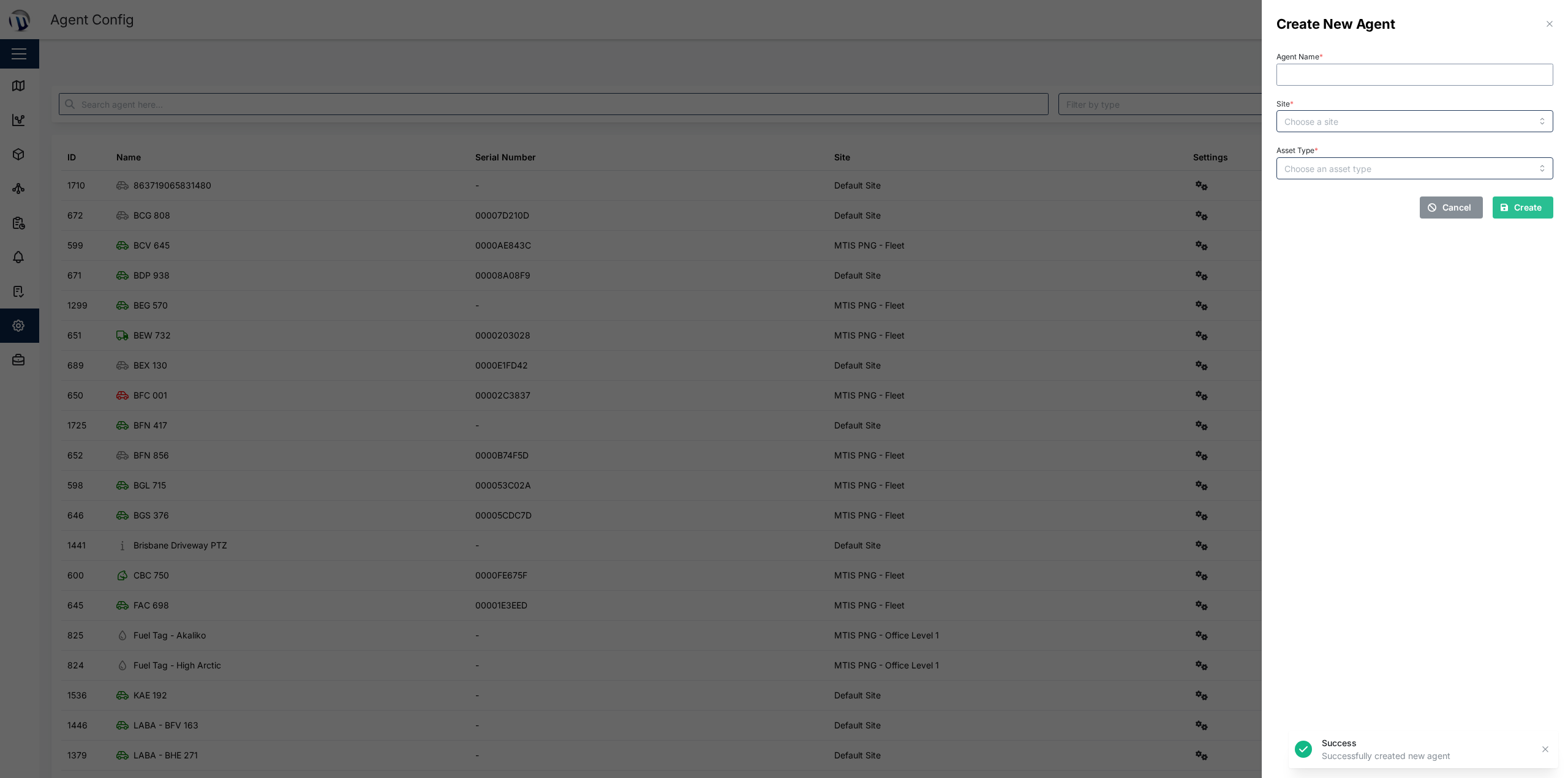
click at [782, 74] on input "Agent Name *" at bounding box center [1415, 75] width 277 height 22
type input "Unit 6"
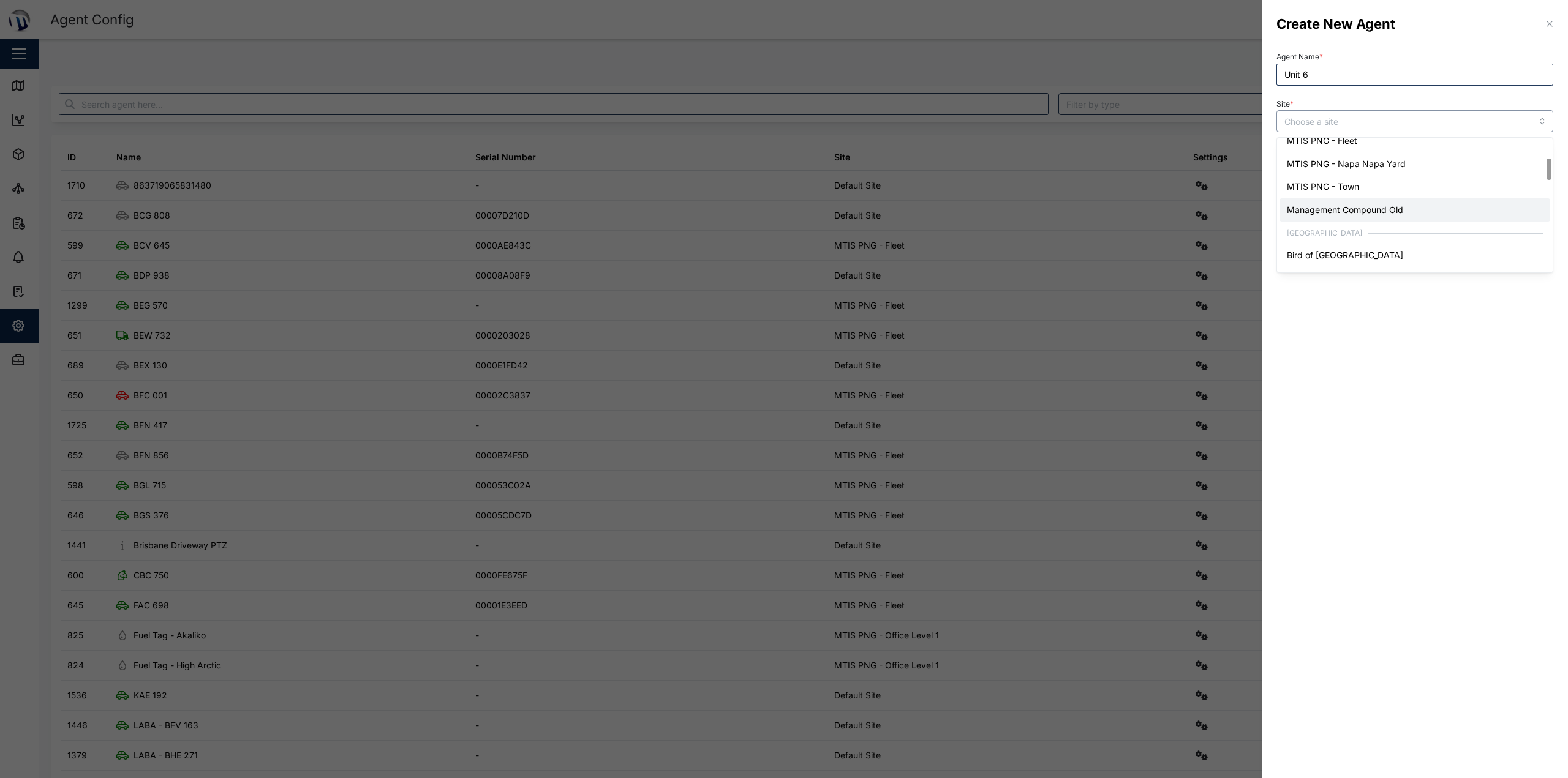
scroll to position [122, 0]
type input "Management Compound Old"
click at [782, 166] on input "Asset Type *" at bounding box center [1415, 169] width 277 height 22
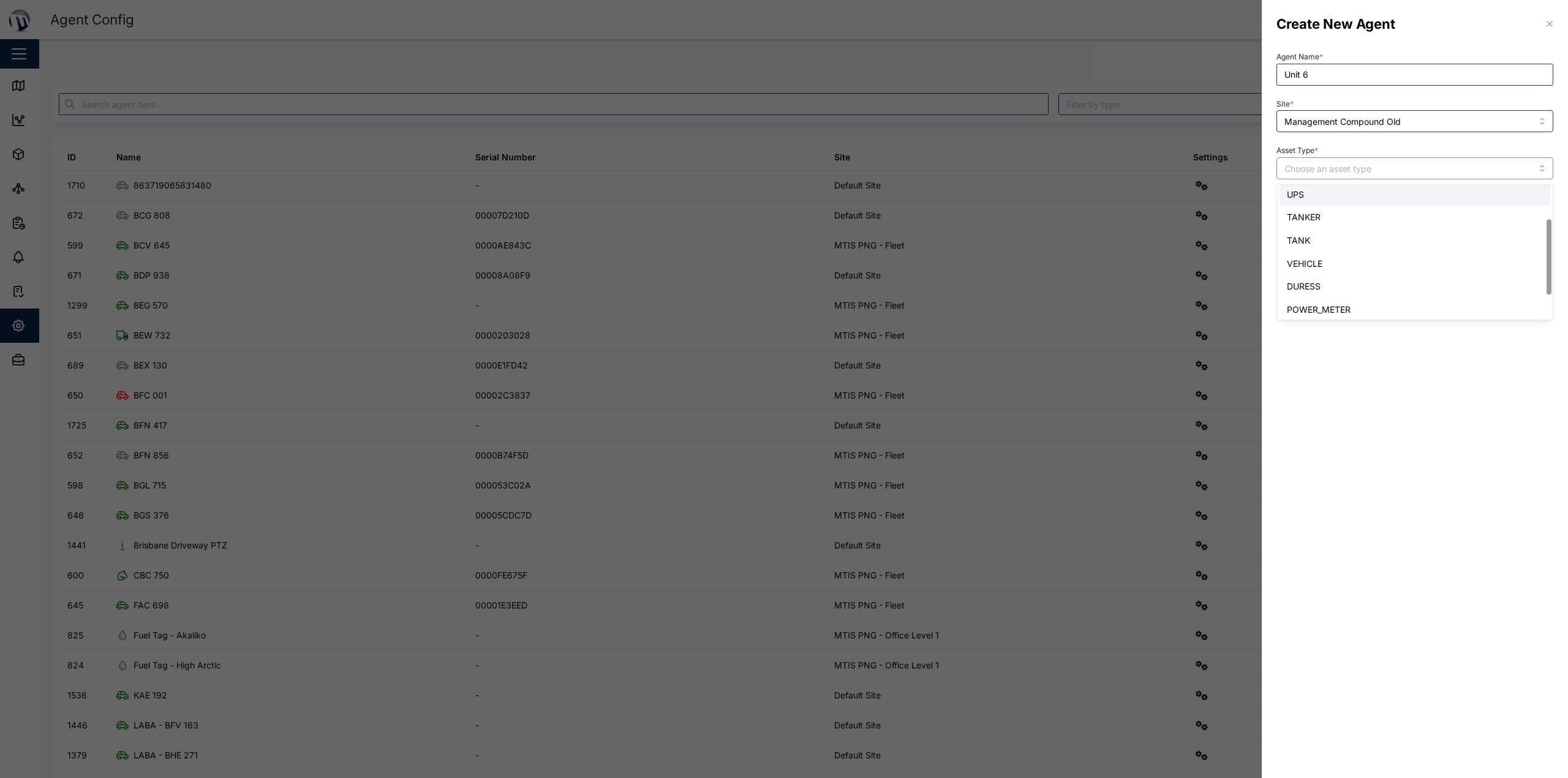
scroll to position [61, 0]
type input "POWER_METER"
click at [782, 214] on span "Create" at bounding box center [1528, 207] width 27 height 21
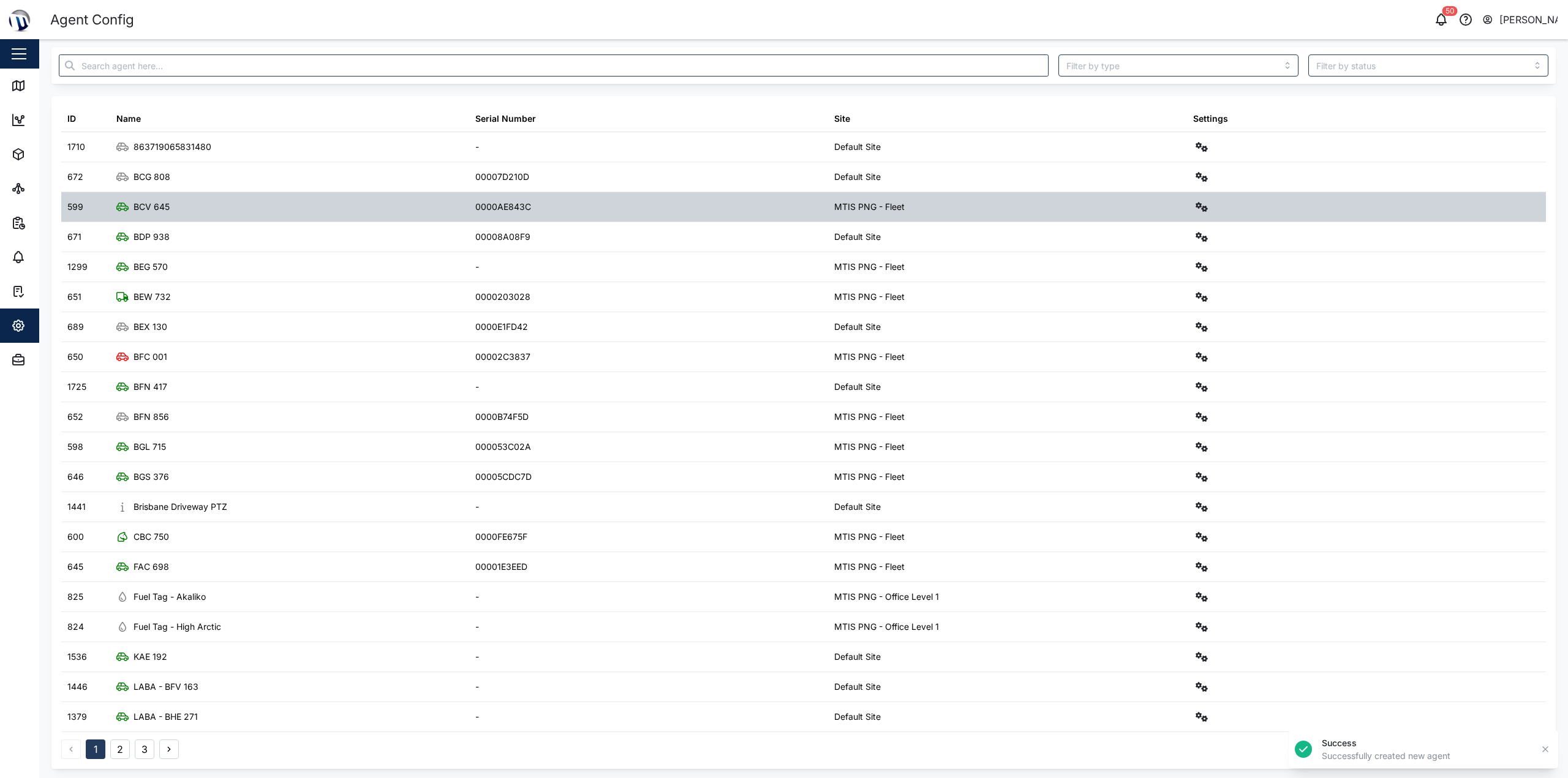
scroll to position [42, 0]
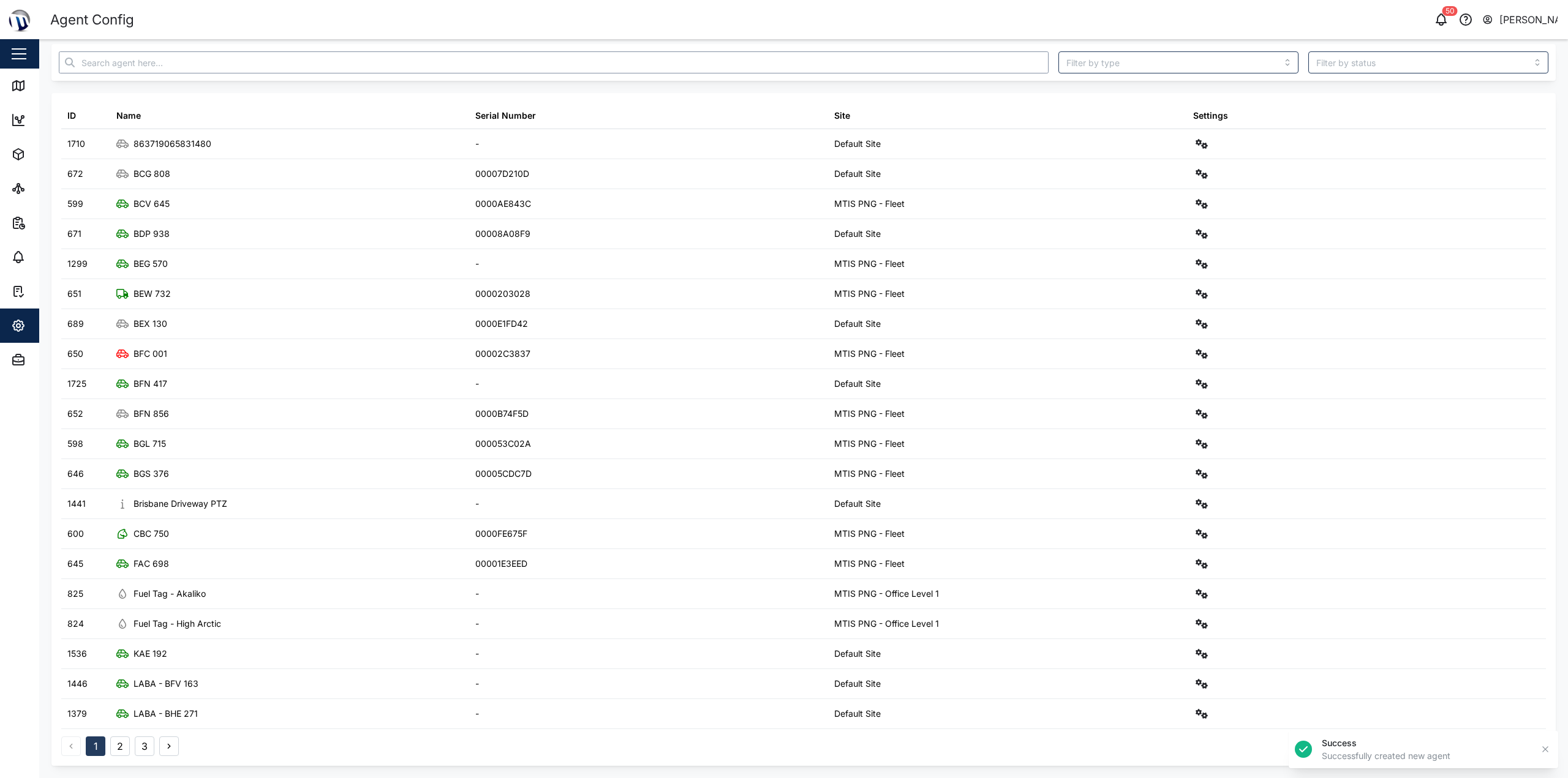
click at [194, 66] on input "text" at bounding box center [553, 62] width 990 height 22
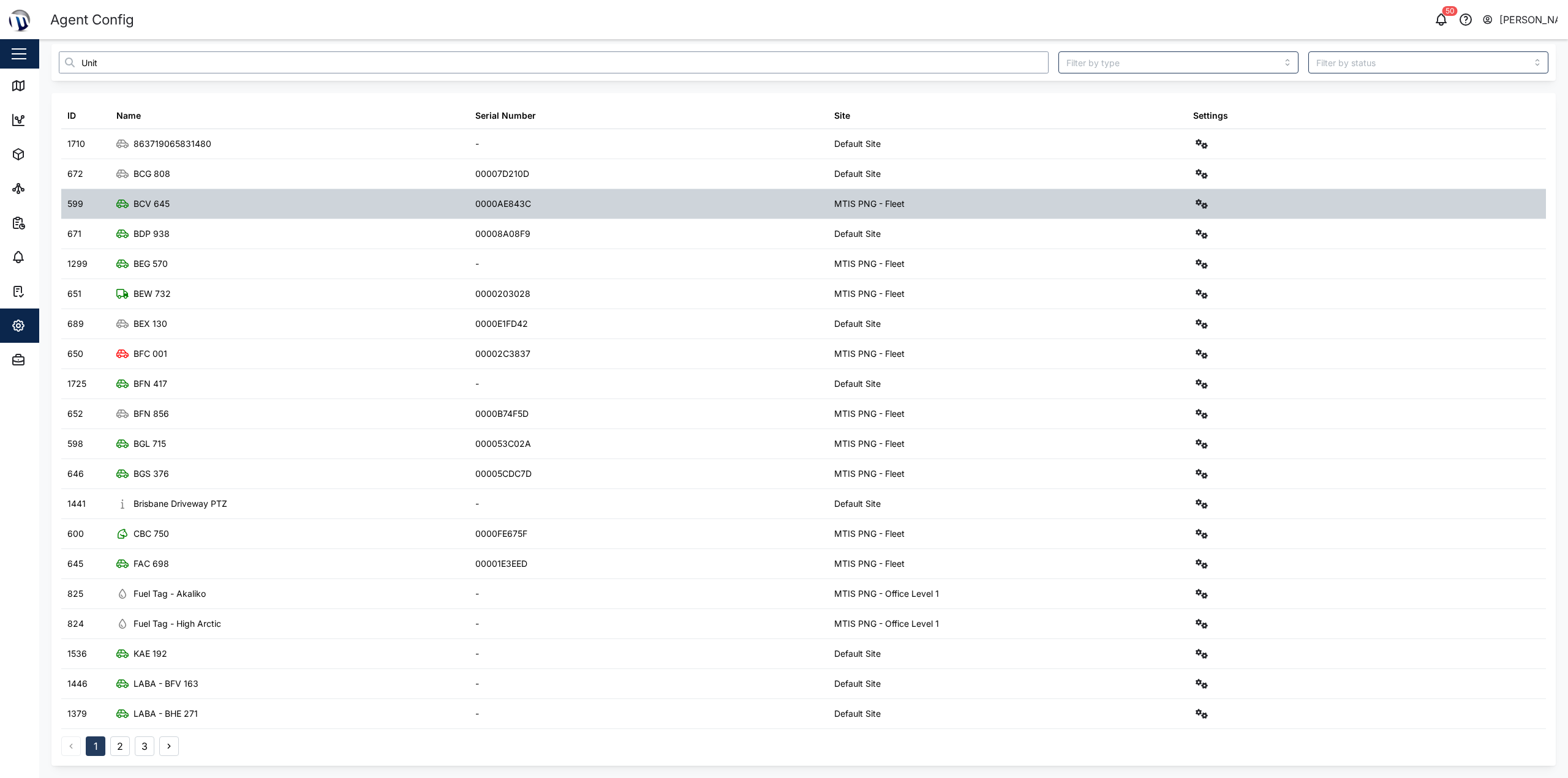
scroll to position [0, 0]
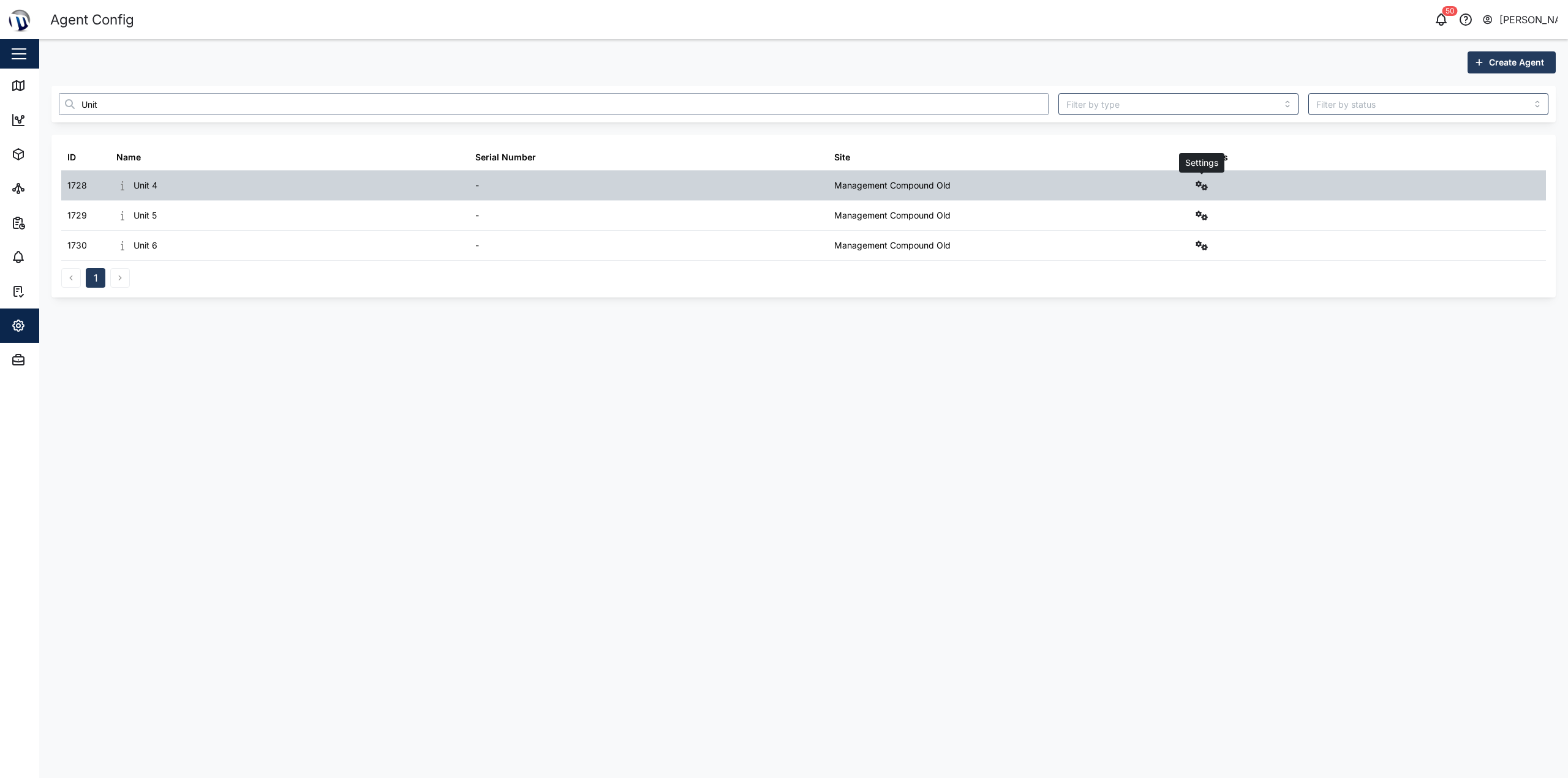
type input "Unit"
click at [782, 186] on icon "button" at bounding box center [1201, 186] width 12 height 10
click at [782, 216] on div "Configure" at bounding box center [1157, 215] width 85 height 14
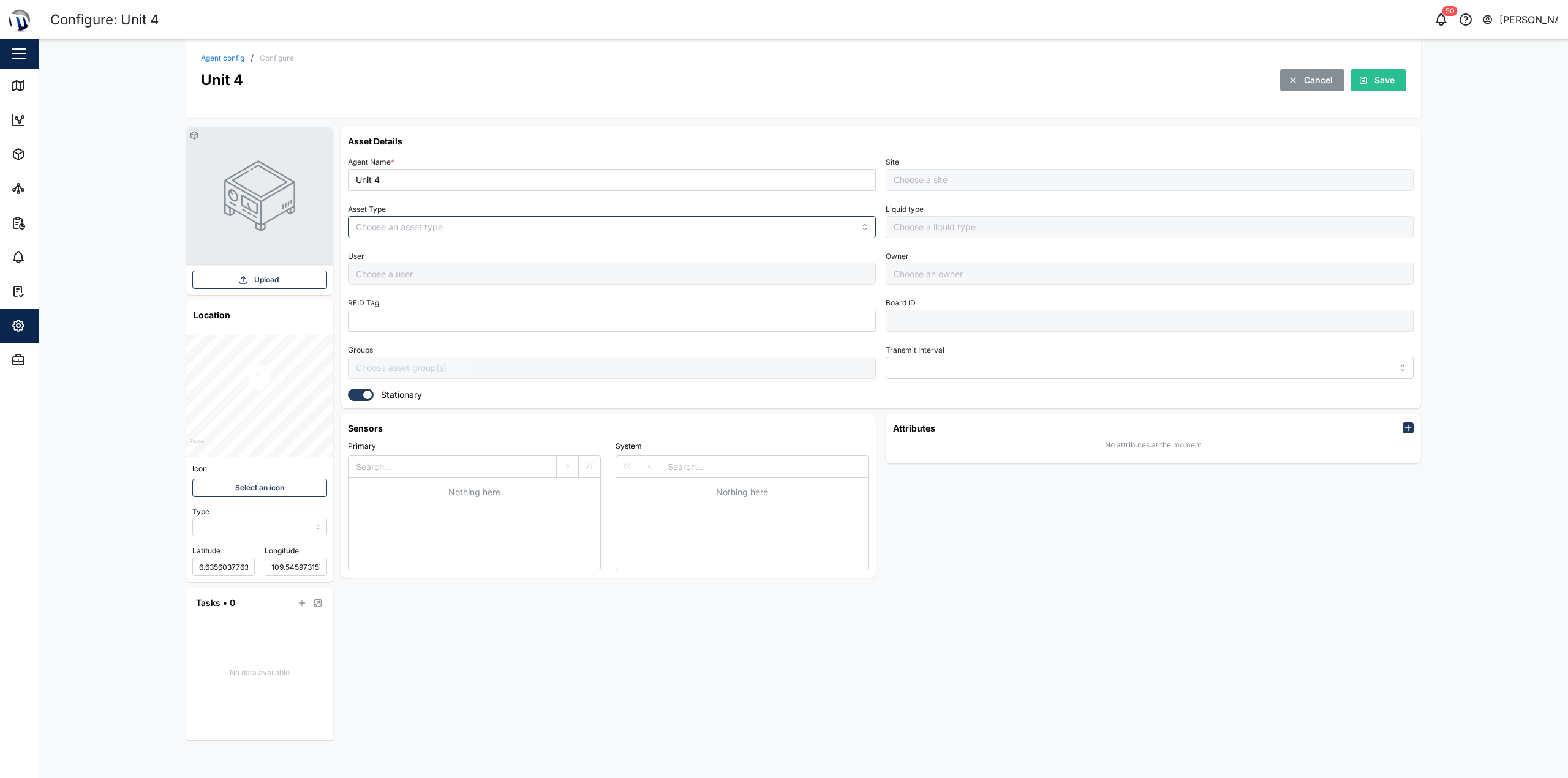
type input "MANUAL"
type input "POWER_METER"
type input "5 minutes"
type input "Management Compound Old"
click at [213, 58] on link "Agent config" at bounding box center [223, 58] width 43 height 7
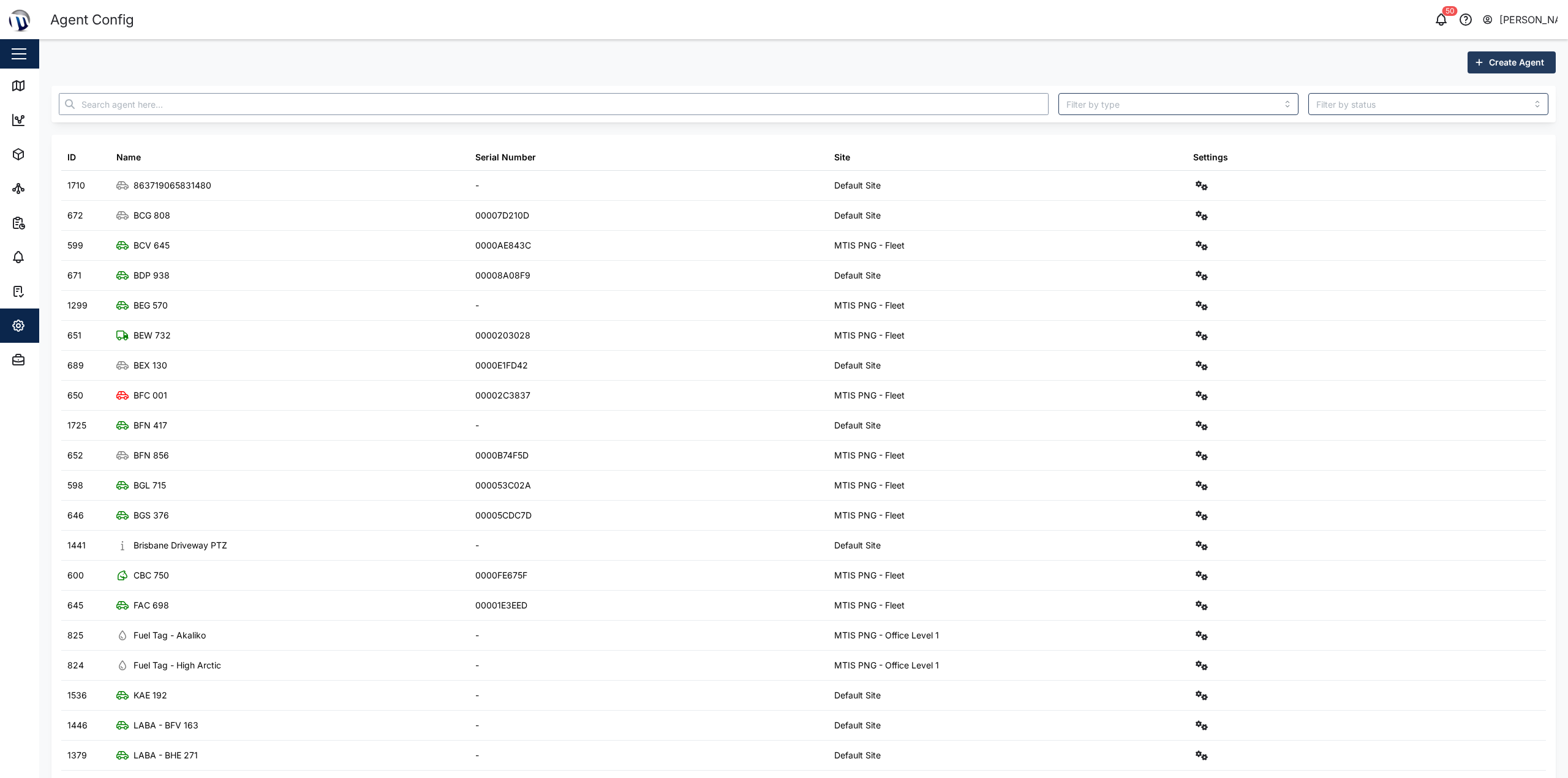
click at [174, 105] on input "text" at bounding box center [553, 104] width 990 height 22
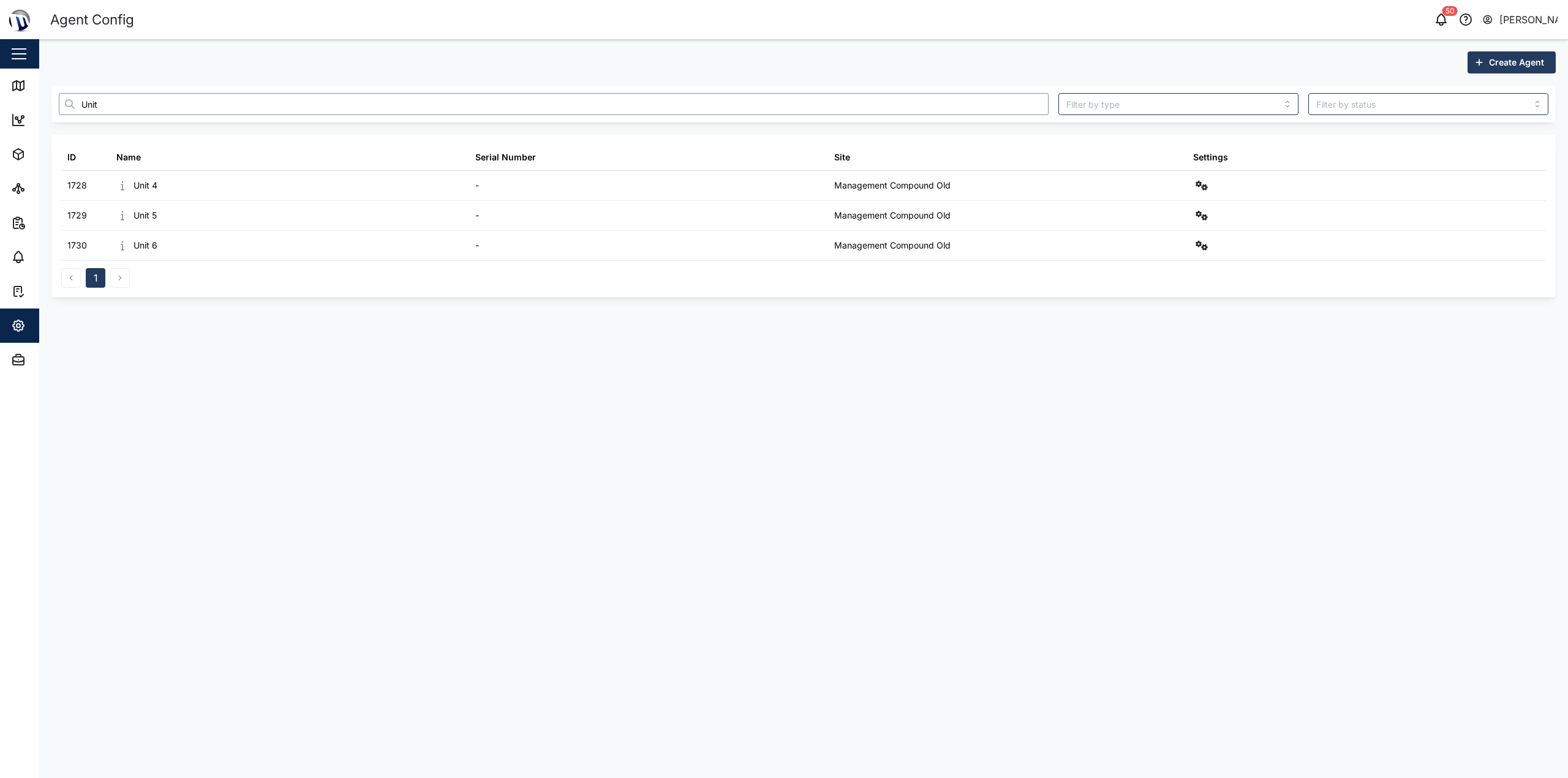
type input "Unit"
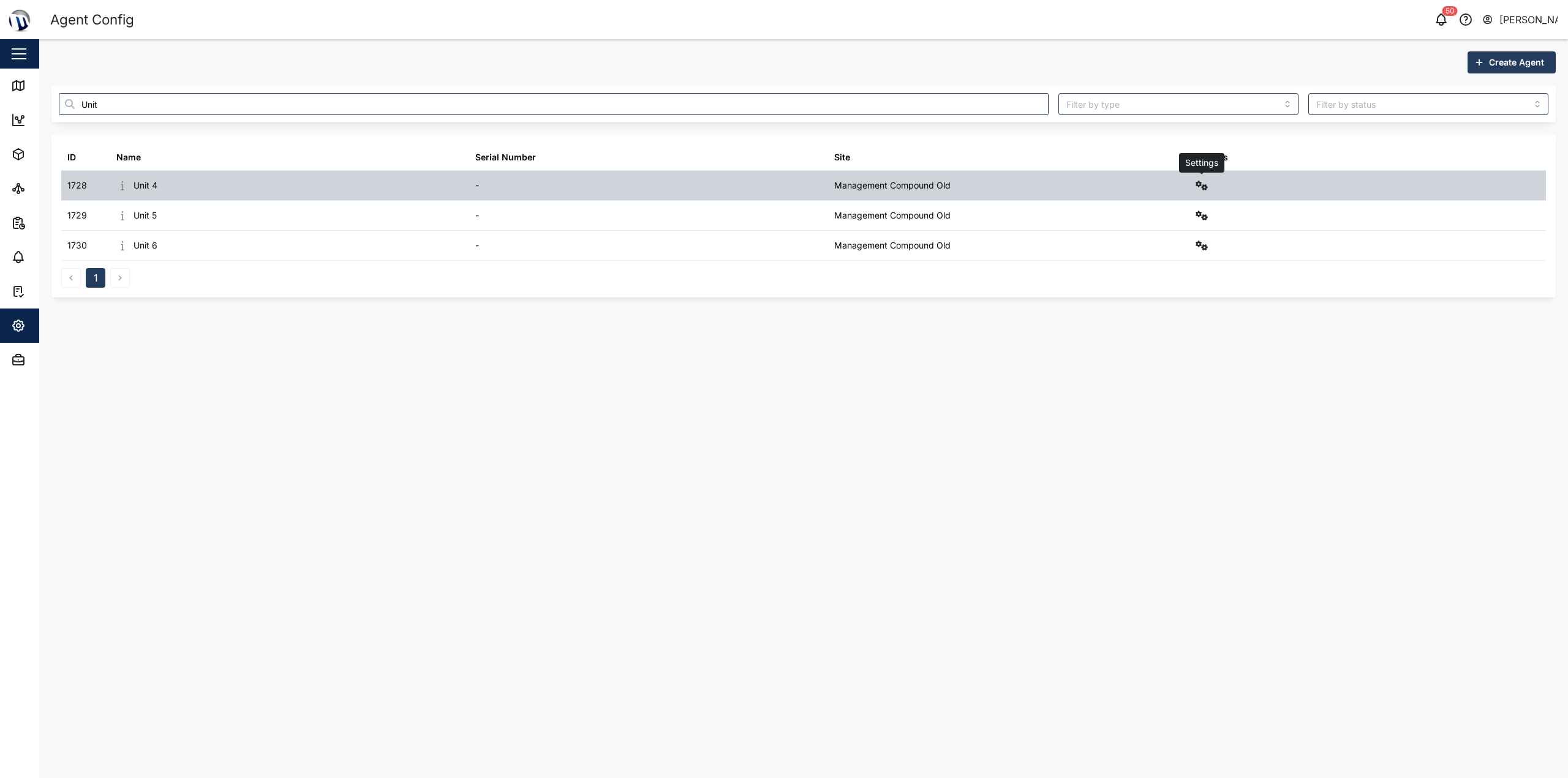
click at [782, 186] on icon "button" at bounding box center [1201, 186] width 12 height 10
click at [782, 319] on div "Sensors" at bounding box center [1157, 316] width 85 height 14
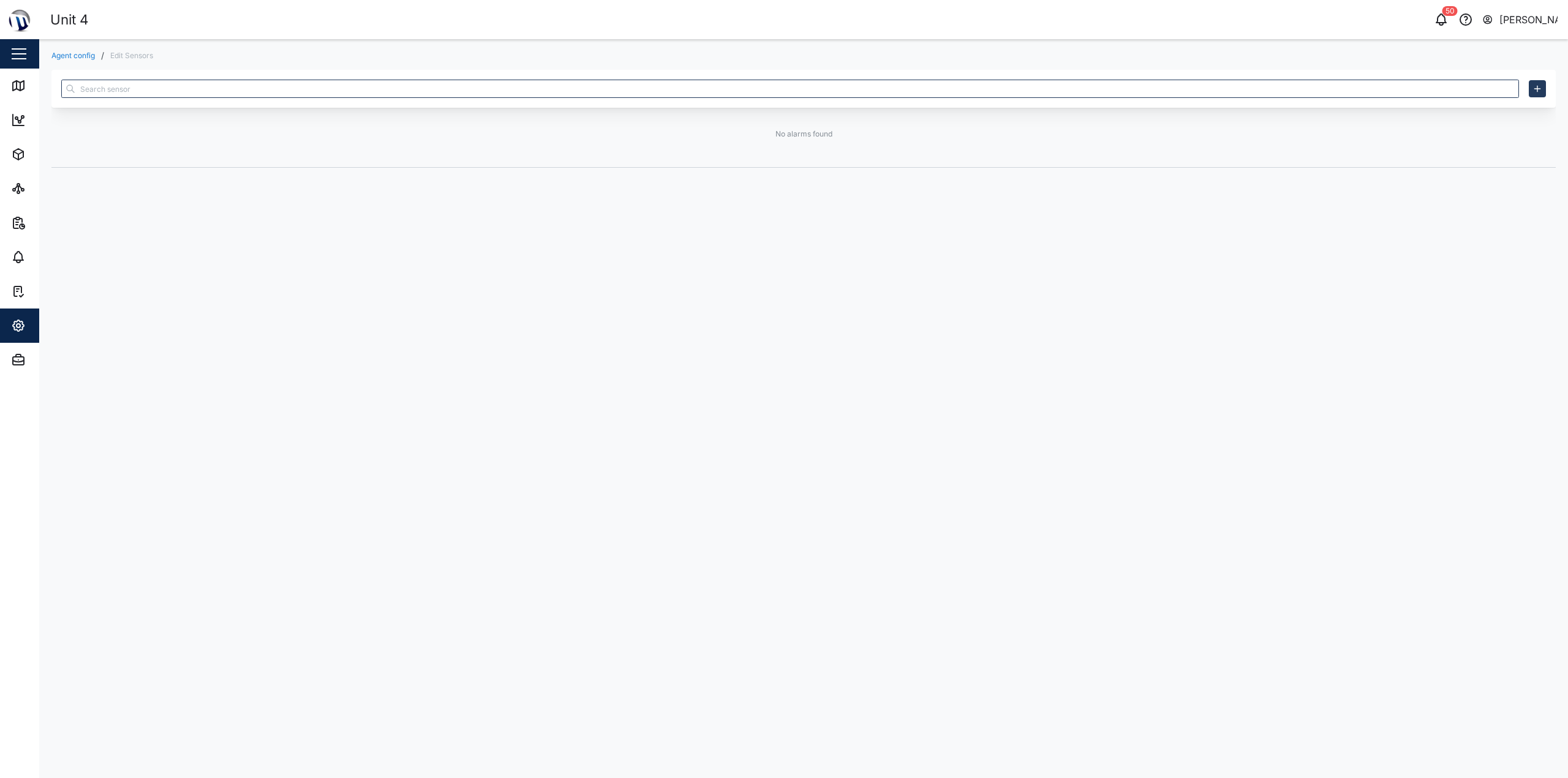
click at [81, 56] on link "Agent config" at bounding box center [73, 55] width 43 height 7
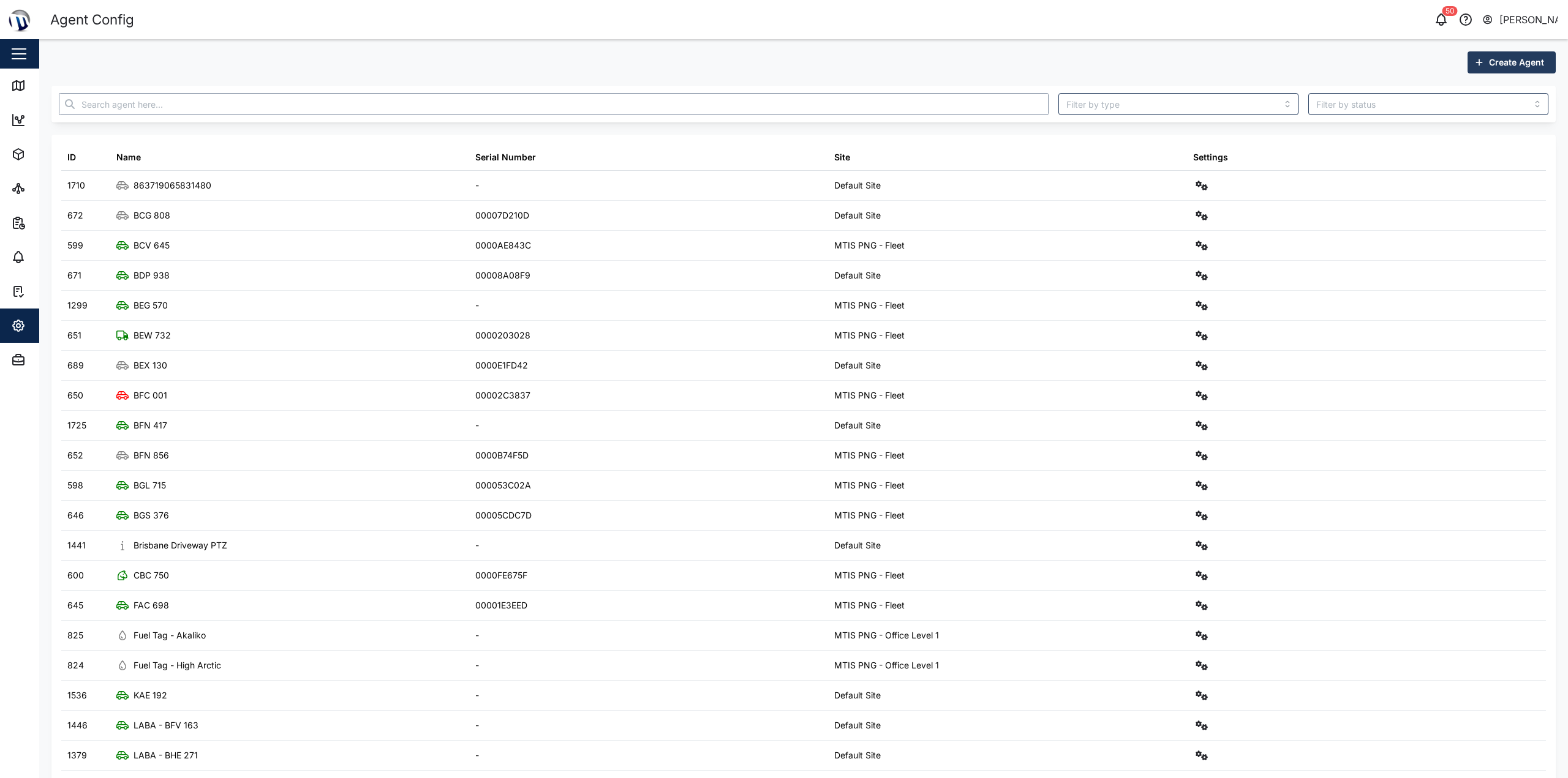
click at [283, 108] on input "text" at bounding box center [553, 104] width 990 height 22
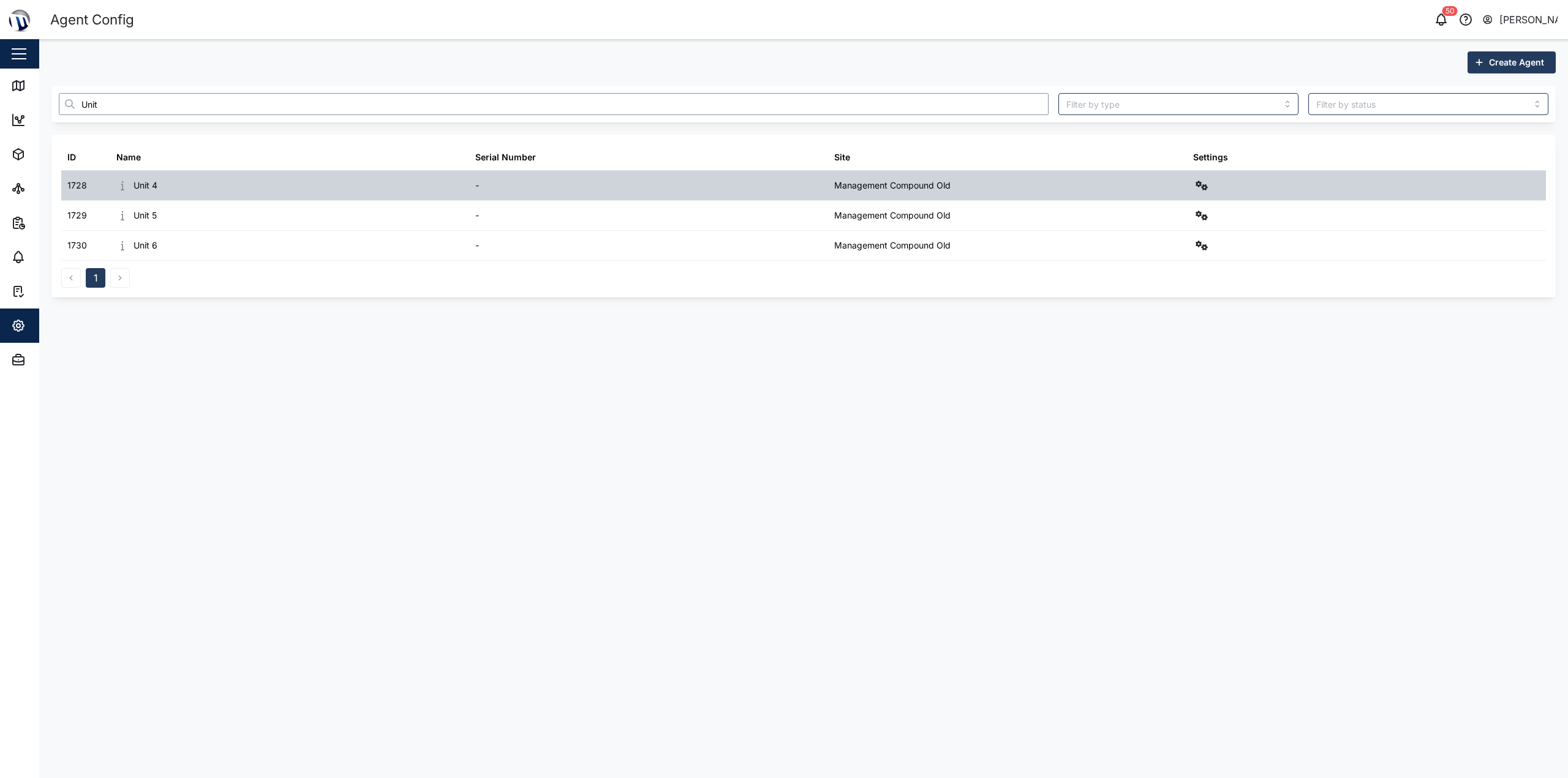
type input "Unit"
click at [782, 186] on icon "button" at bounding box center [1201, 186] width 12 height 10
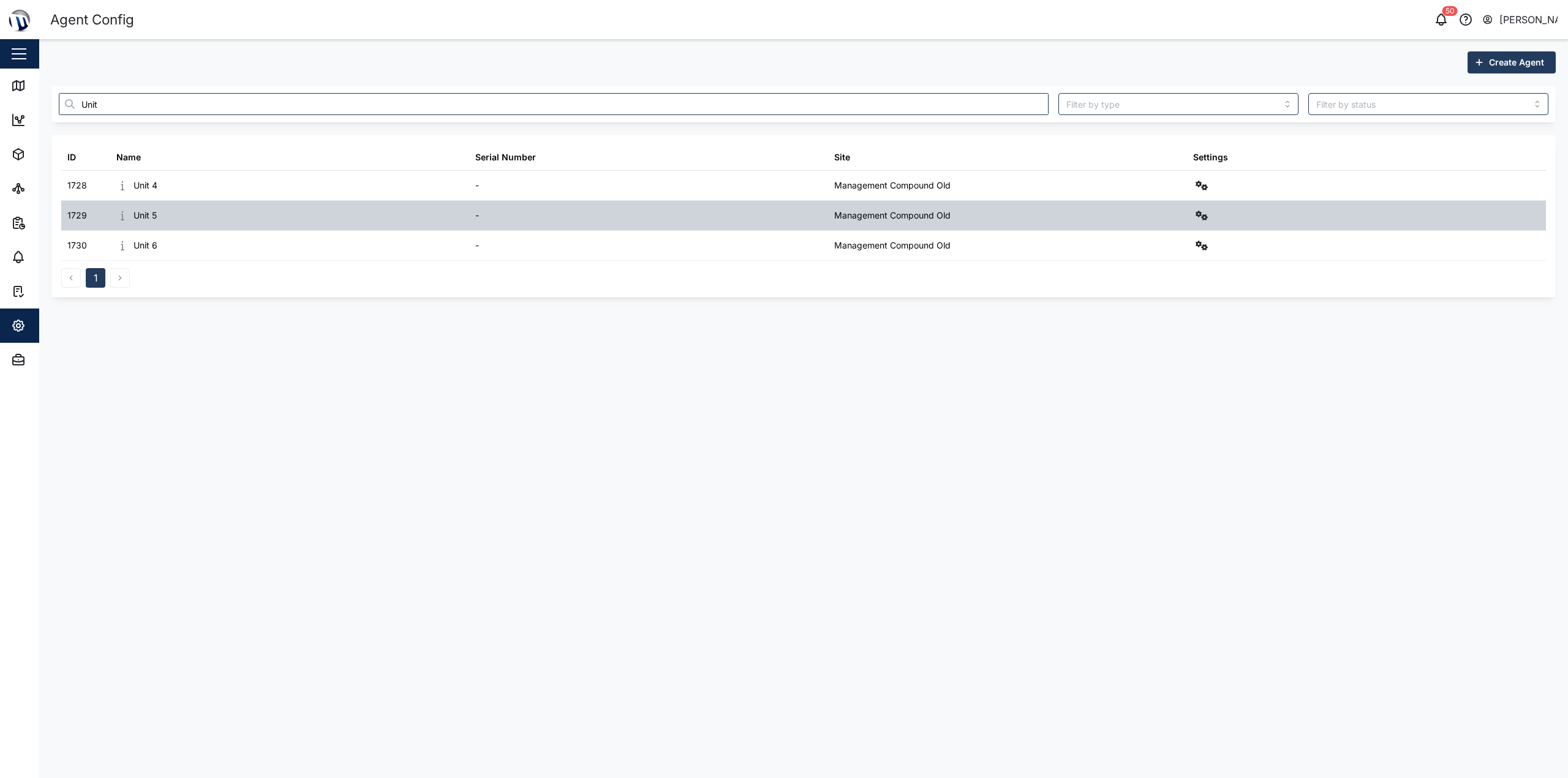
drag, startPoint x: 1015, startPoint y: 212, endPoint x: 1063, endPoint y: 208, distance: 48.2
click at [782, 211] on div "Management Compound Old" at bounding box center [1007, 215] width 359 height 30
click at [782, 215] on icon "button" at bounding box center [1201, 215] width 12 height 10
click at [782, 344] on div "Sensors" at bounding box center [1157, 347] width 85 height 14
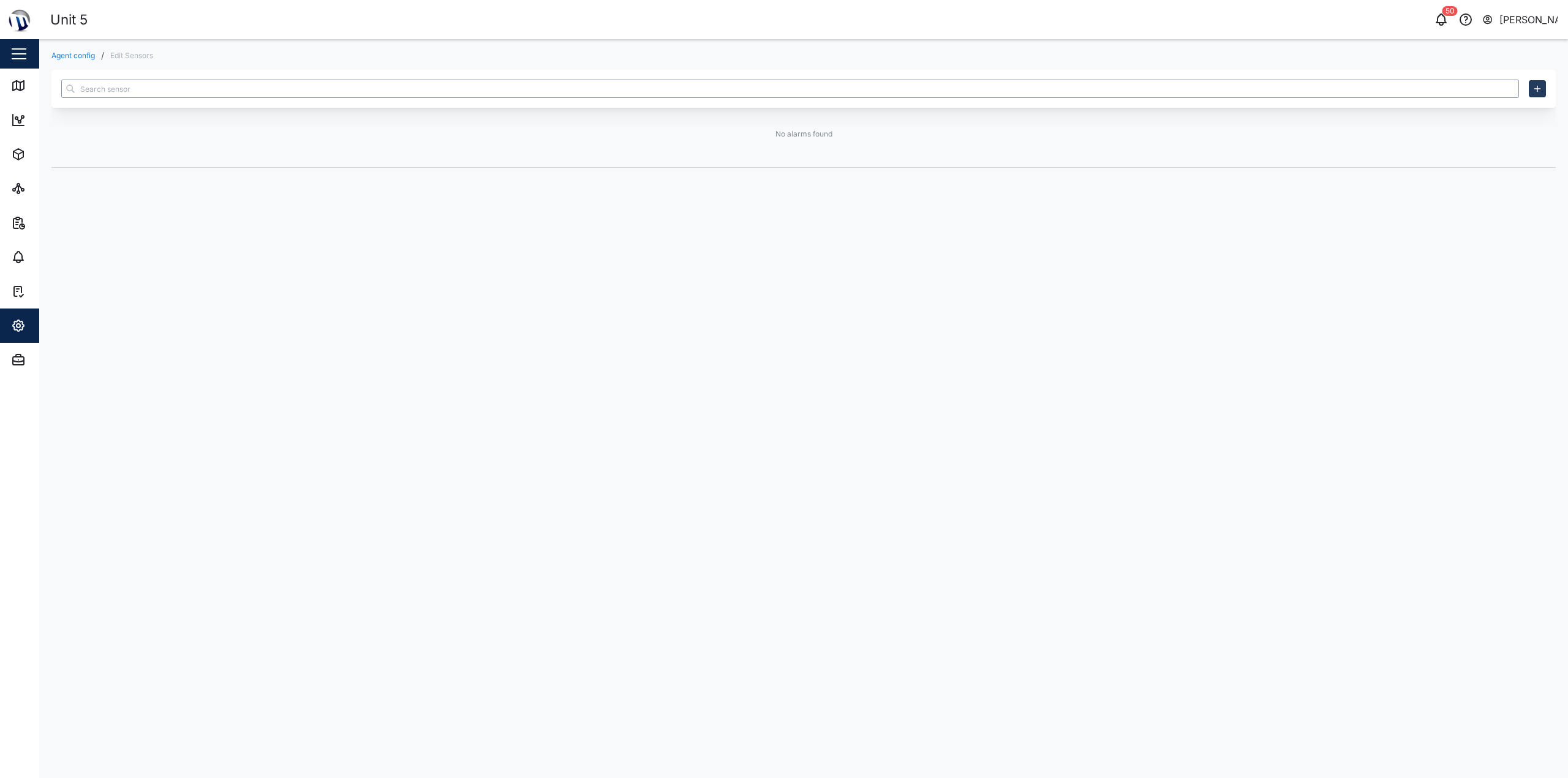
click at [728, 84] on input "text" at bounding box center [790, 88] width 1458 height 18
click at [782, 89] on icon "button" at bounding box center [1538, 89] width 10 height 10
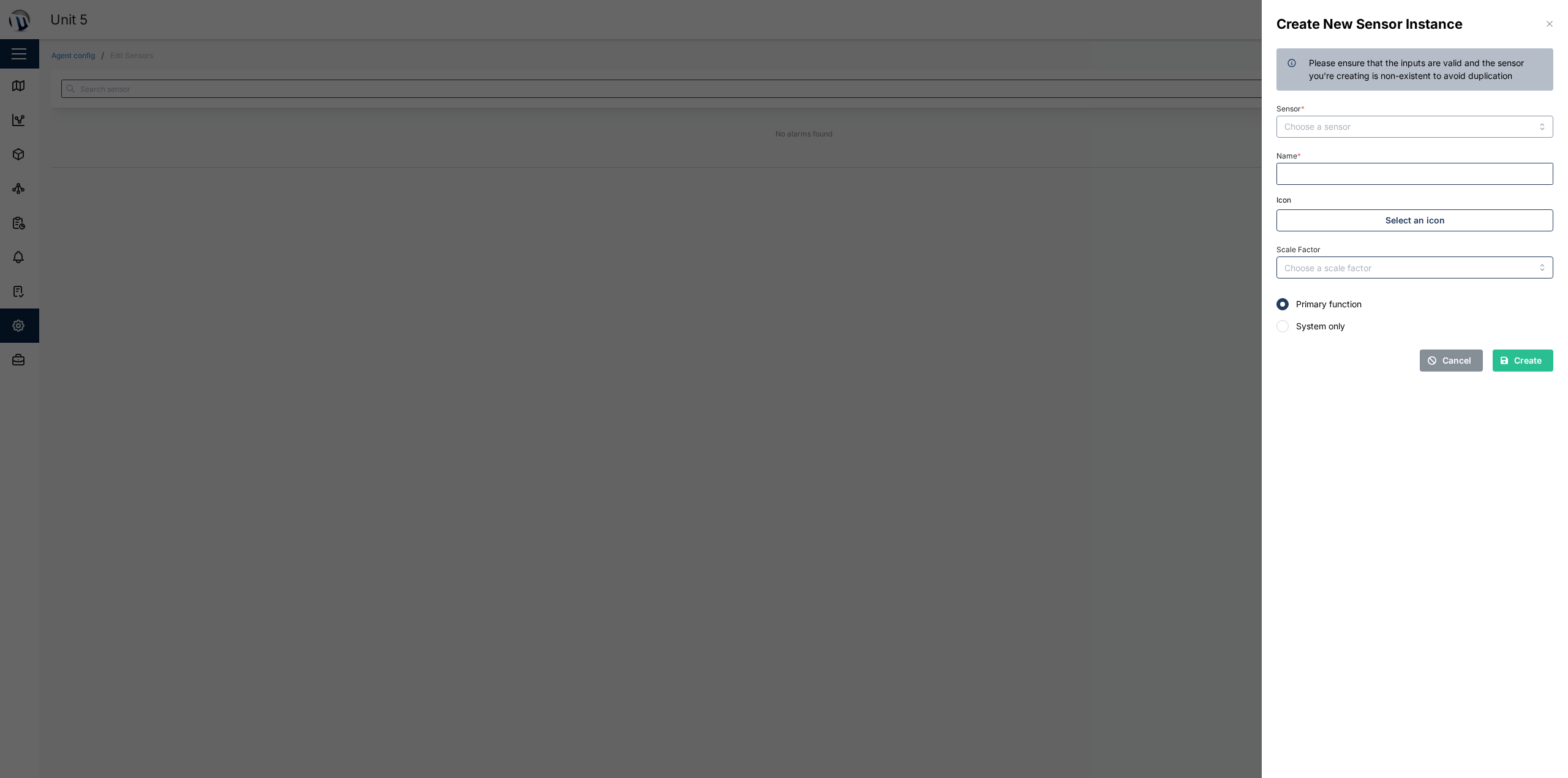
click at [782, 129] on input "Sensor *" at bounding box center [1415, 127] width 277 height 22
type input "Power Status"
click at [782, 150] on div "Name *" at bounding box center [1415, 166] width 277 height 38
click at [782, 176] on input "Name *" at bounding box center [1415, 174] width 277 height 22
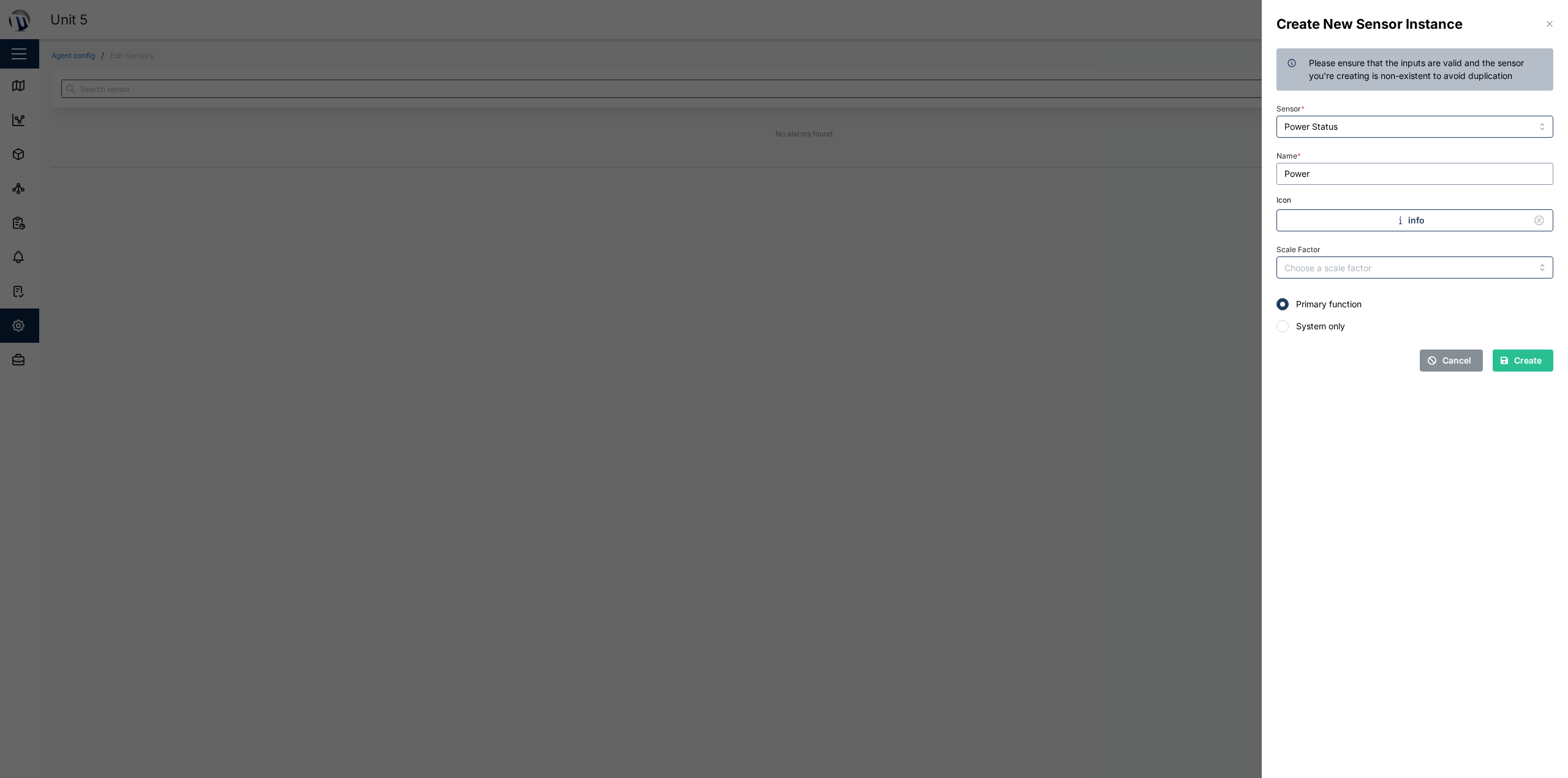
type input "Power"
click at [782, 155] on div "Name * Power" at bounding box center [1415, 166] width 277 height 38
click at [782, 267] on input "Scale Factor" at bounding box center [1415, 268] width 277 height 22
click at [782, 243] on div "Scale Factor" at bounding box center [1415, 259] width 277 height 38
click at [782, 371] on div "Cancel Create" at bounding box center [1415, 361] width 277 height 22
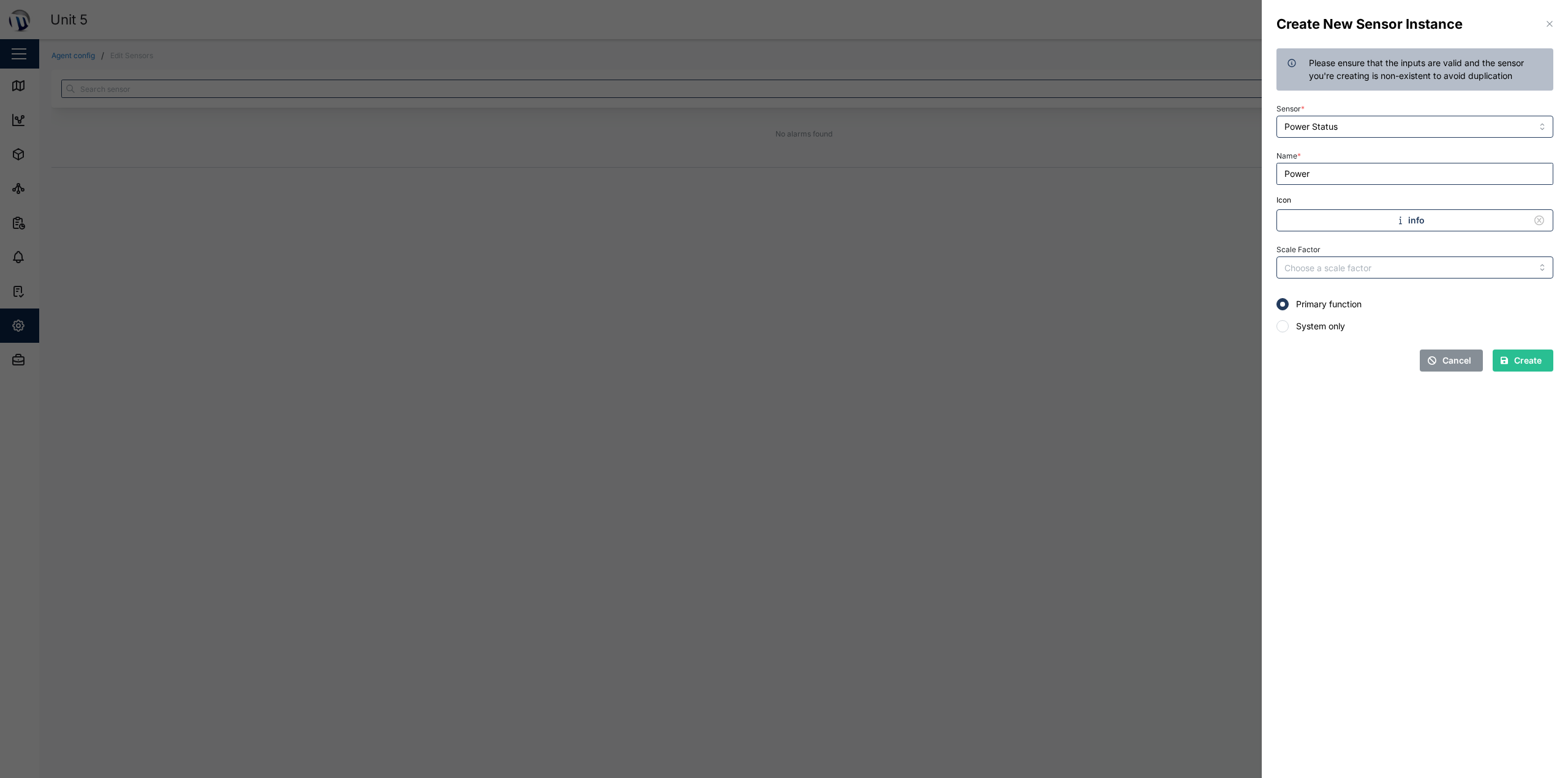
click at [782, 353] on span "Create" at bounding box center [1528, 361] width 27 height 21
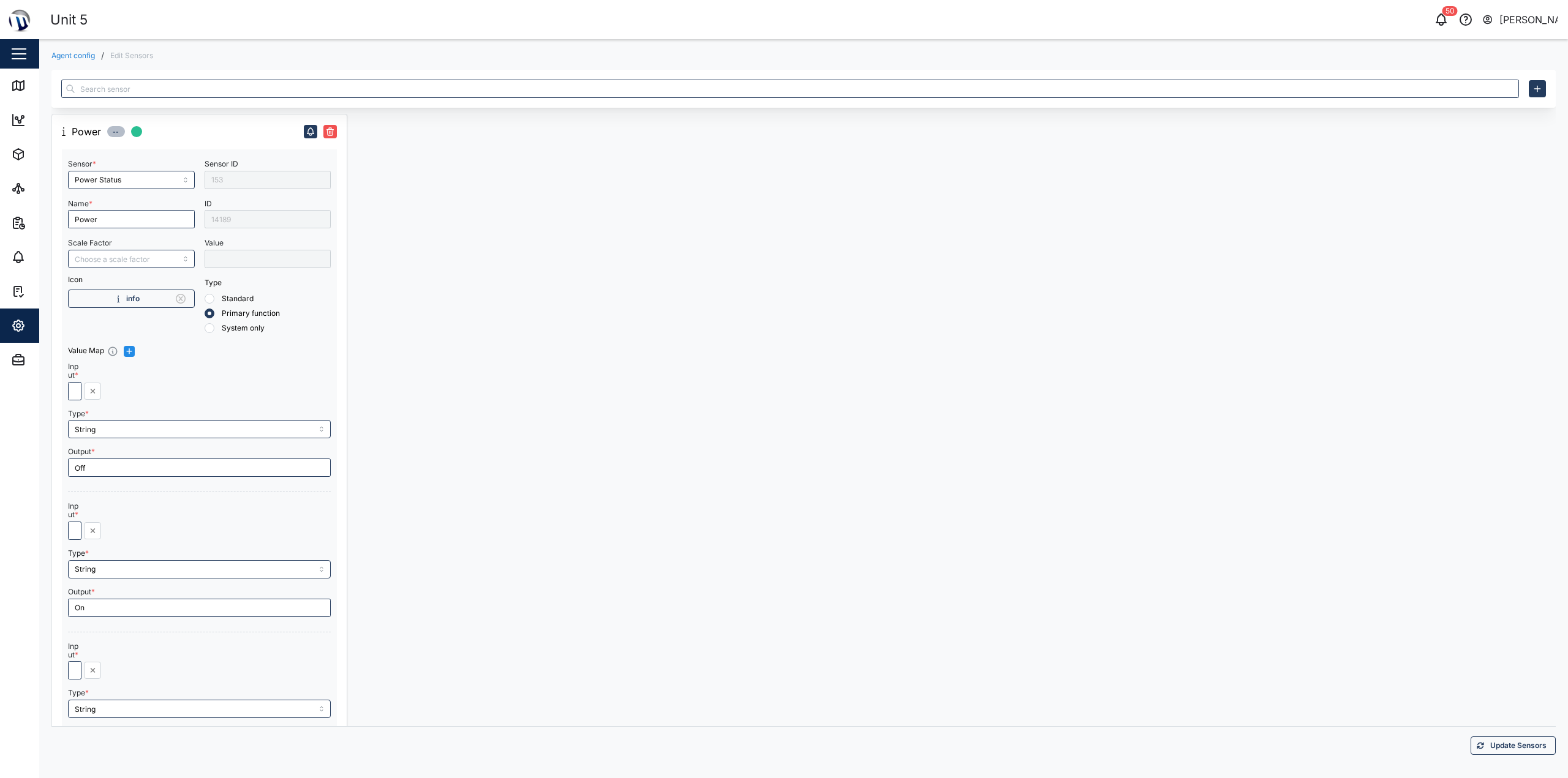
click at [220, 225] on div "14189" at bounding box center [267, 219] width 127 height 18
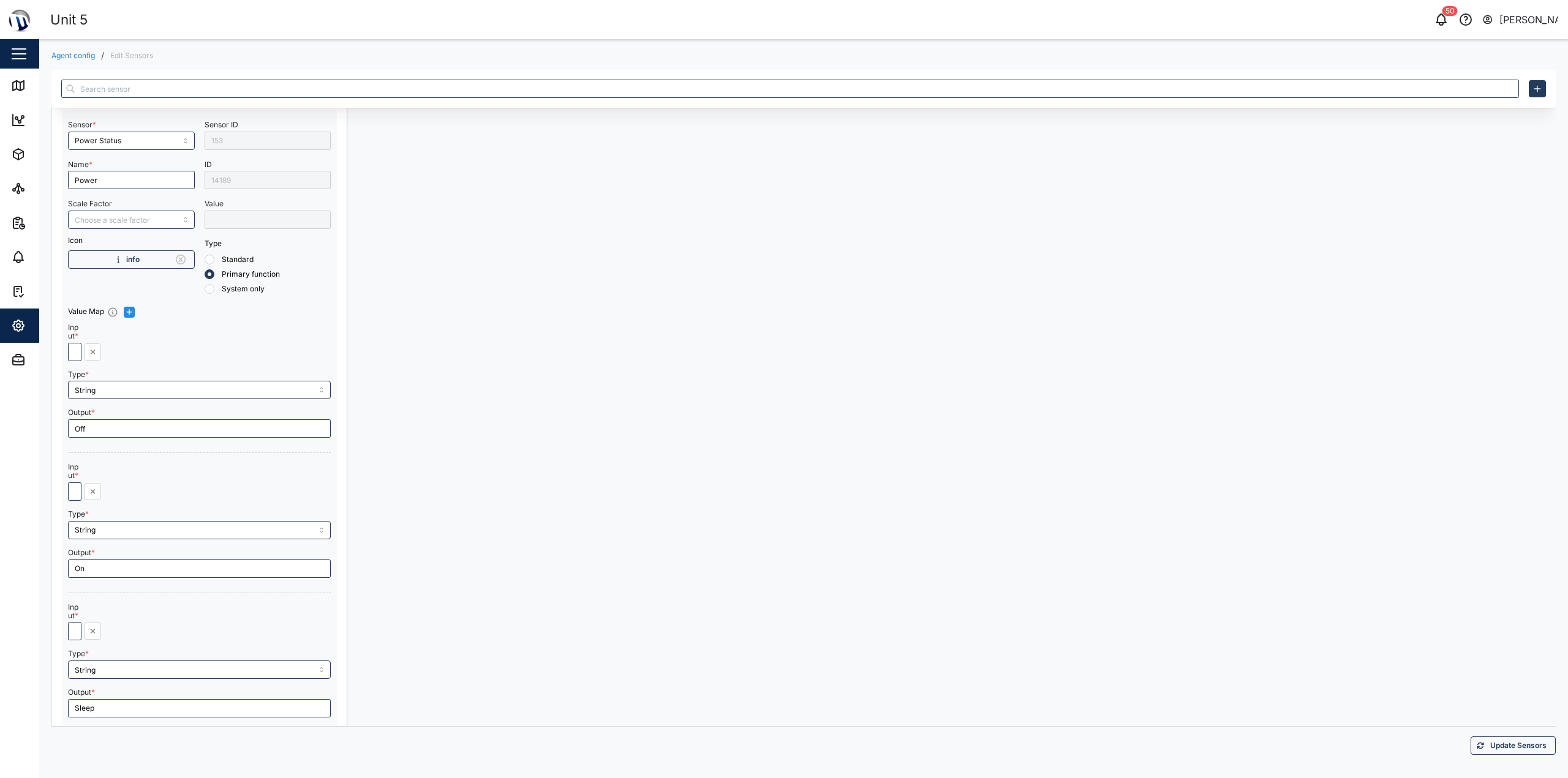
scroll to position [0, 0]
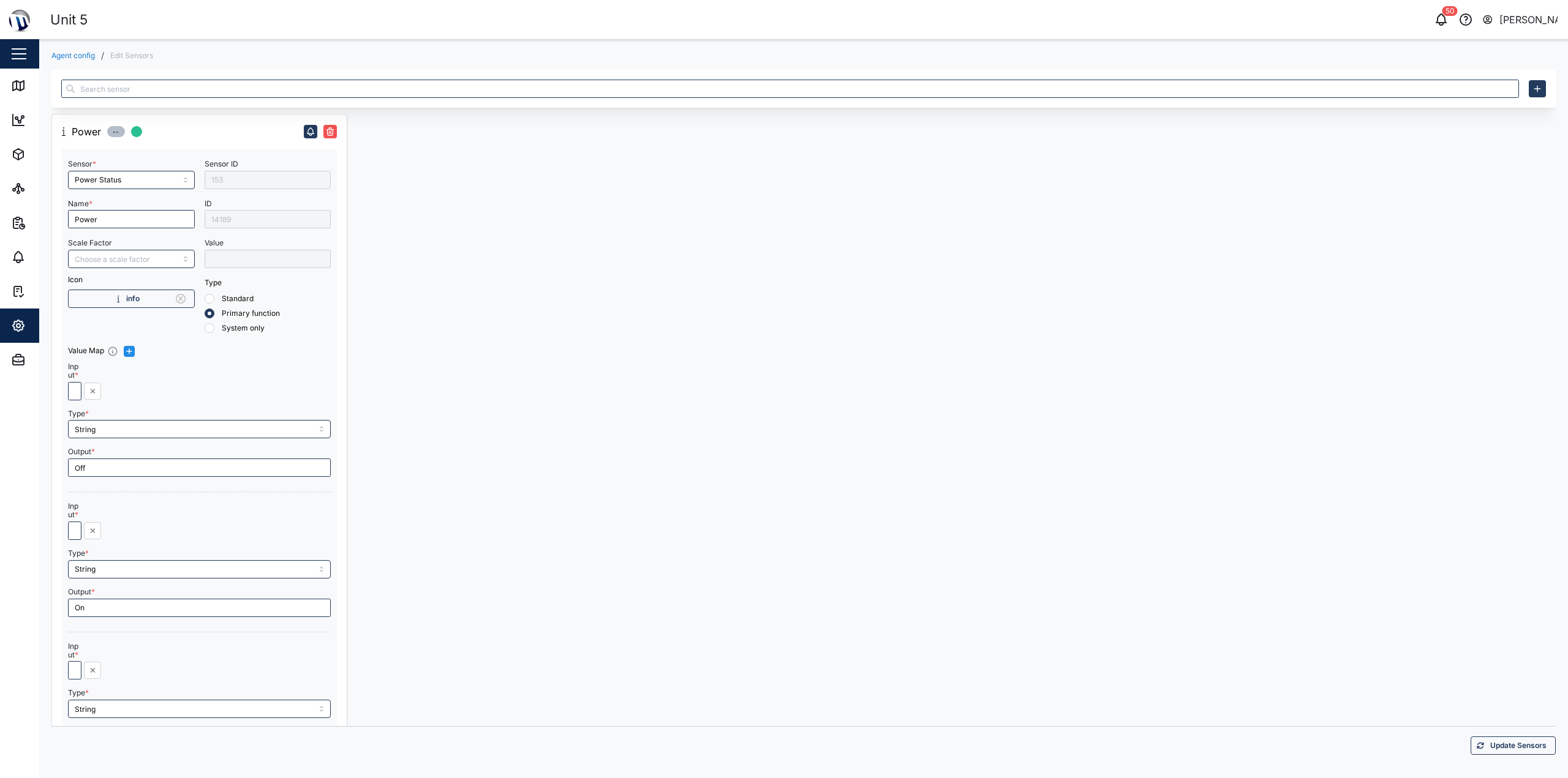
click at [40, 91] on div "Agent config / Edit Sensors Power -- Sensor * Power Status Name * Power Scale F…" at bounding box center [803, 408] width 1529 height 738
click at [25, 92] on icon at bounding box center [18, 86] width 14 height 14
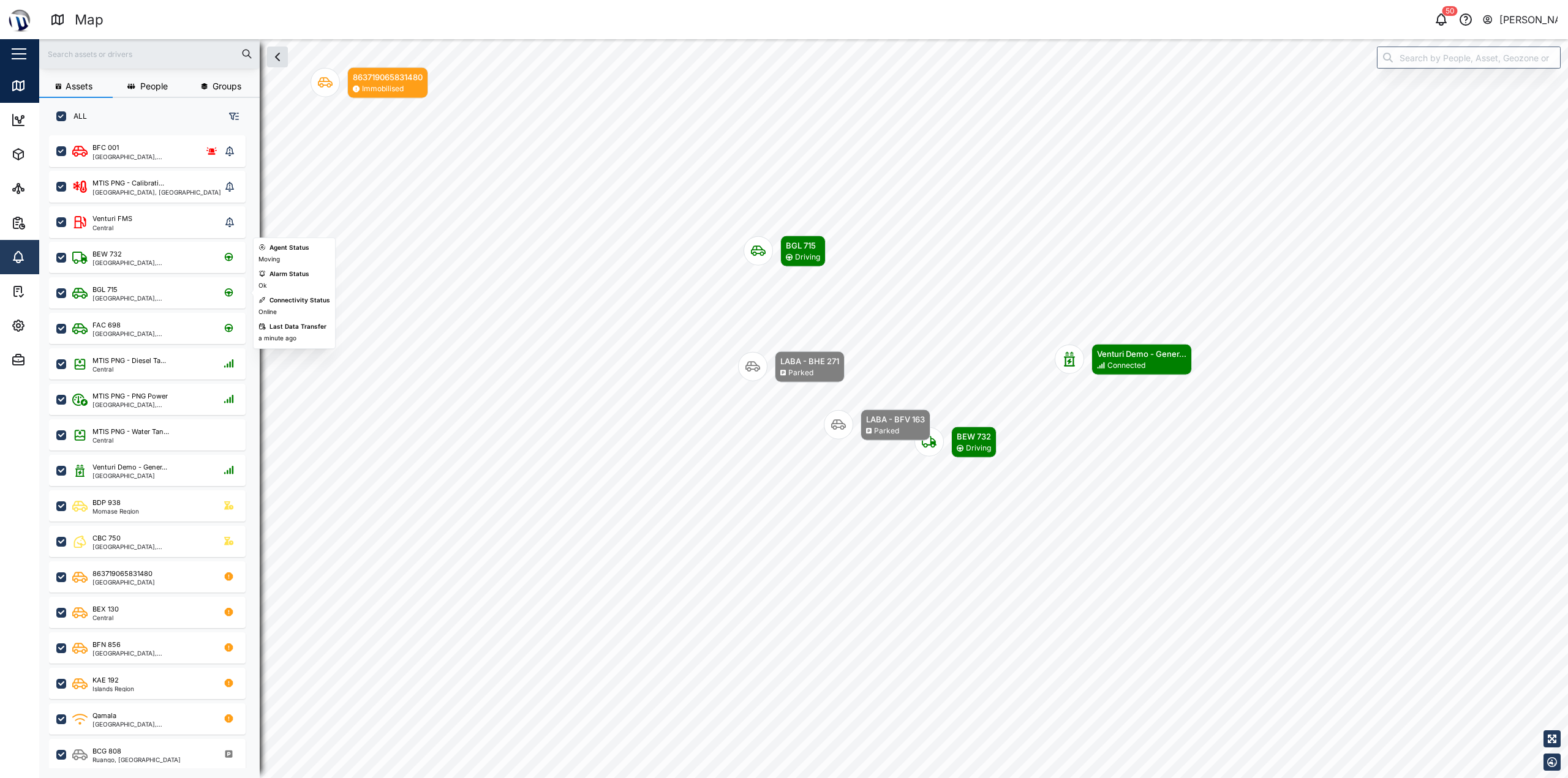
scroll to position [628, 191]
click at [22, 192] on icon at bounding box center [18, 188] width 14 height 14
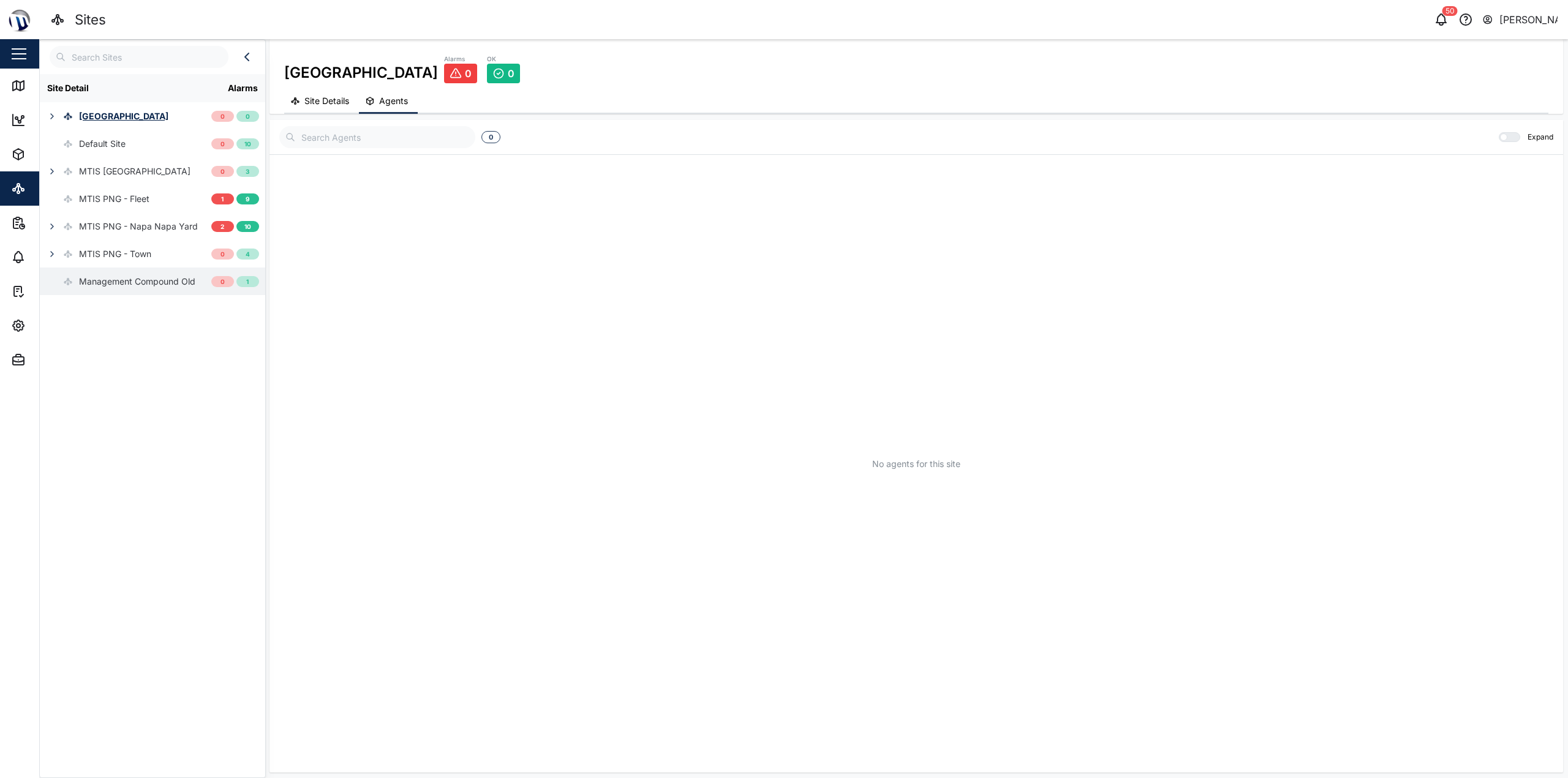
click at [95, 288] on div "Management Compound Old" at bounding box center [137, 281] width 116 height 14
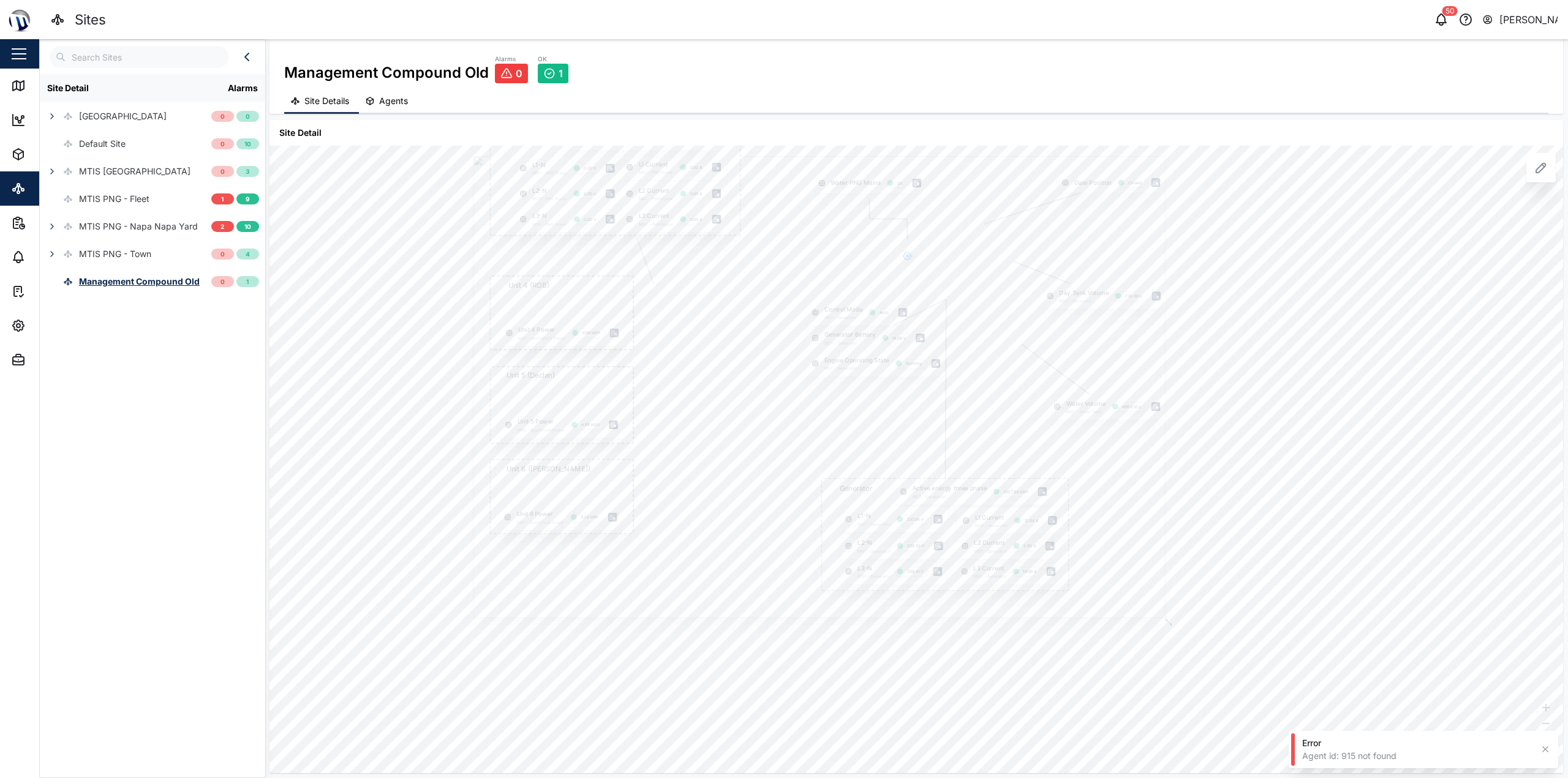
drag, startPoint x: 382, startPoint y: 322, endPoint x: 367, endPoint y: 272, distance: 52.2
click at [367, 272] on div "Gate Position Closed PNG POWER L1 Current MGT - PNG Power 0.00 A L1-N MGT - PNG…" at bounding box center [917, 459] width 1294 height 628
click at [782, 166] on icon at bounding box center [1541, 167] width 14 height 14
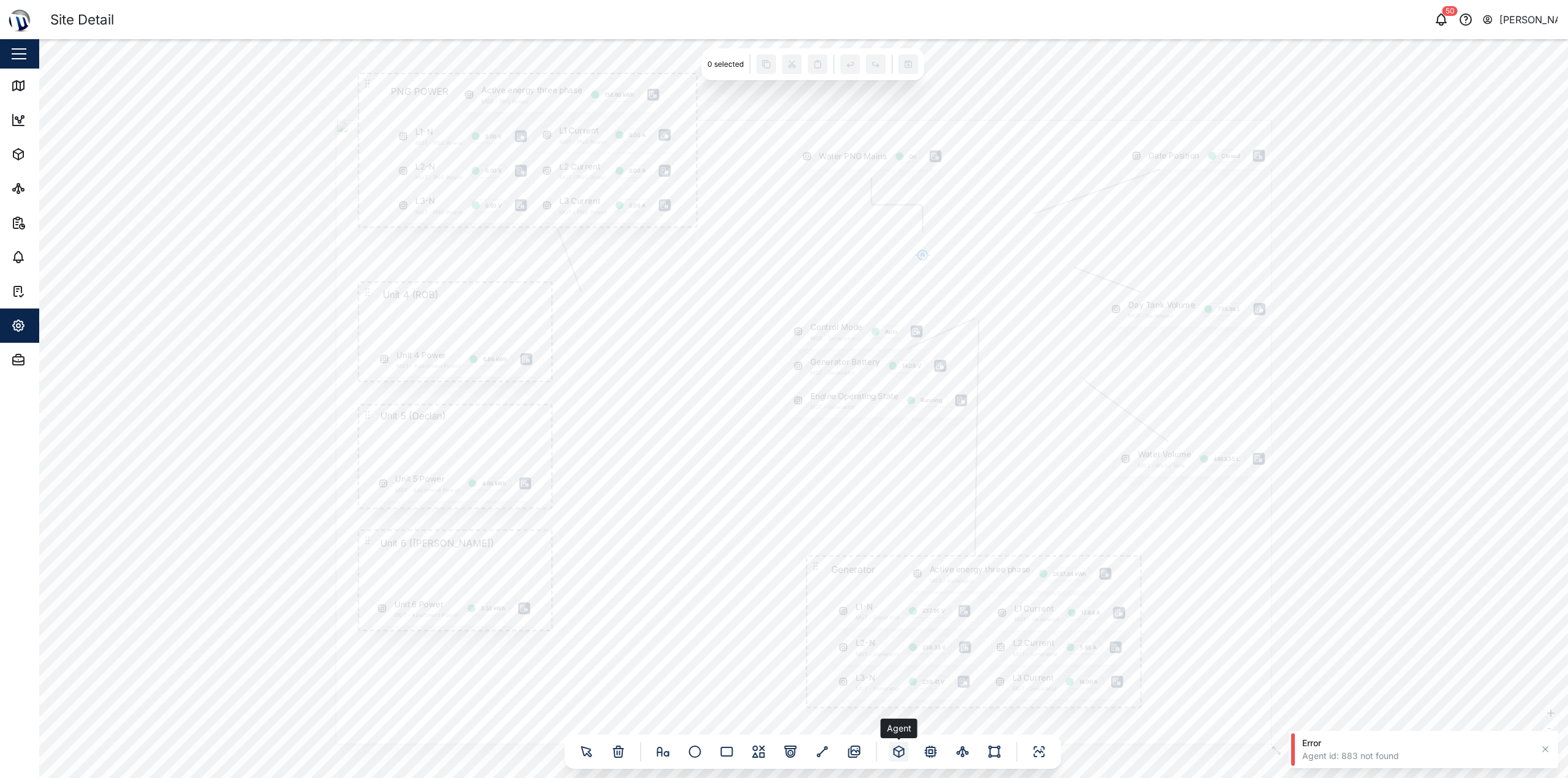
click at [782, 748] on icon at bounding box center [899, 752] width 10 height 11
drag, startPoint x: 851, startPoint y: 419, endPoint x: 205, endPoint y: 267, distance: 663.6
click at [205, 270] on div "No agent assigned yet" at bounding box center [222, 275] width 77 height 12
click at [782, 756] on icon at bounding box center [899, 752] width 14 height 14
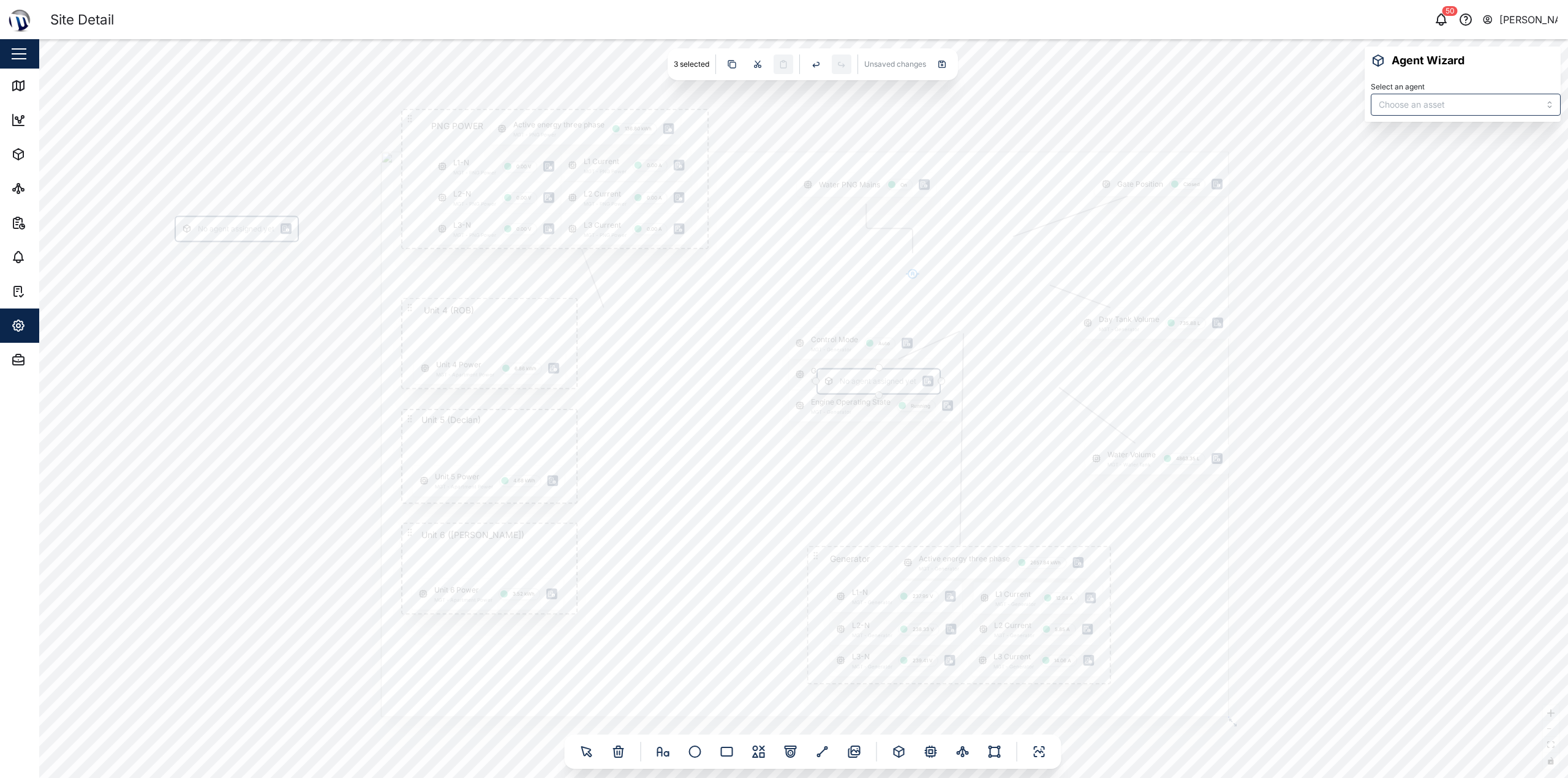
drag, startPoint x: 843, startPoint y: 424, endPoint x: 856, endPoint y: 386, distance: 40.2
click at [782, 386] on div "No agent assigned yet" at bounding box center [878, 382] width 77 height 12
click at [294, 409] on div "Gate Position Closed PNG POWER L1 Current MGT - PNG Power 0.00 A L1-N MGT - PNG…" at bounding box center [803, 408] width 1529 height 739
drag, startPoint x: 846, startPoint y: 379, endPoint x: 183, endPoint y: 277, distance: 670.8
click at [183, 277] on div "No agent assigned yet" at bounding box center [216, 279] width 77 height 12
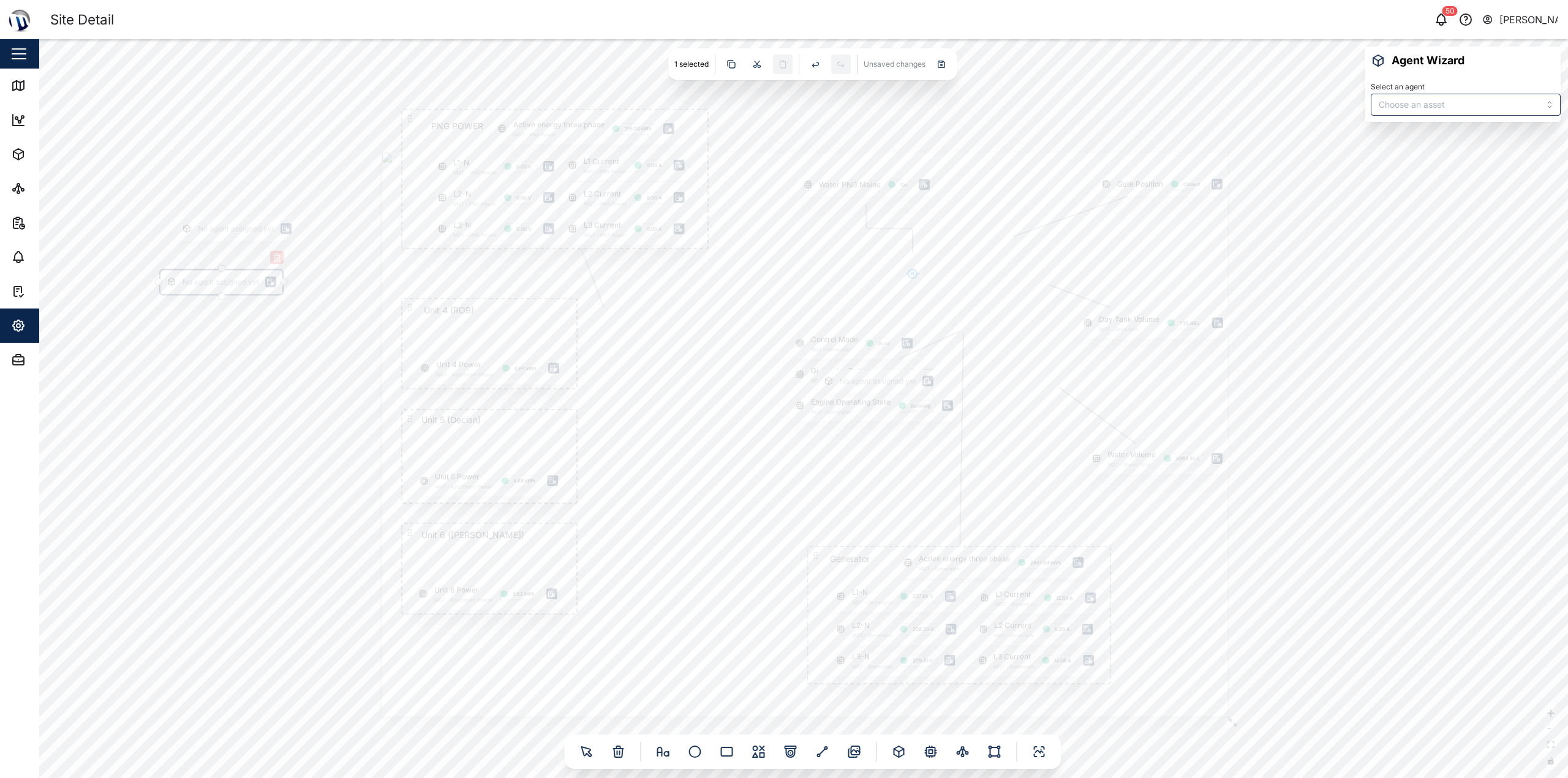
drag, startPoint x: 204, startPoint y: 282, endPoint x: 238, endPoint y: 283, distance: 34.0
click at [238, 283] on div "No agent assigned yet" at bounding box center [221, 283] width 77 height 12
click at [328, 567] on div "Gate Position Closed PNG POWER L1 Current MGT - PNG Power 0.00 A L1-N MGT - PNG…" at bounding box center [803, 408] width 1529 height 739
click at [782, 749] on icon at bounding box center [897, 751] width 5 height 3
drag, startPoint x: 844, startPoint y: 409, endPoint x: 224, endPoint y: 328, distance: 625.3
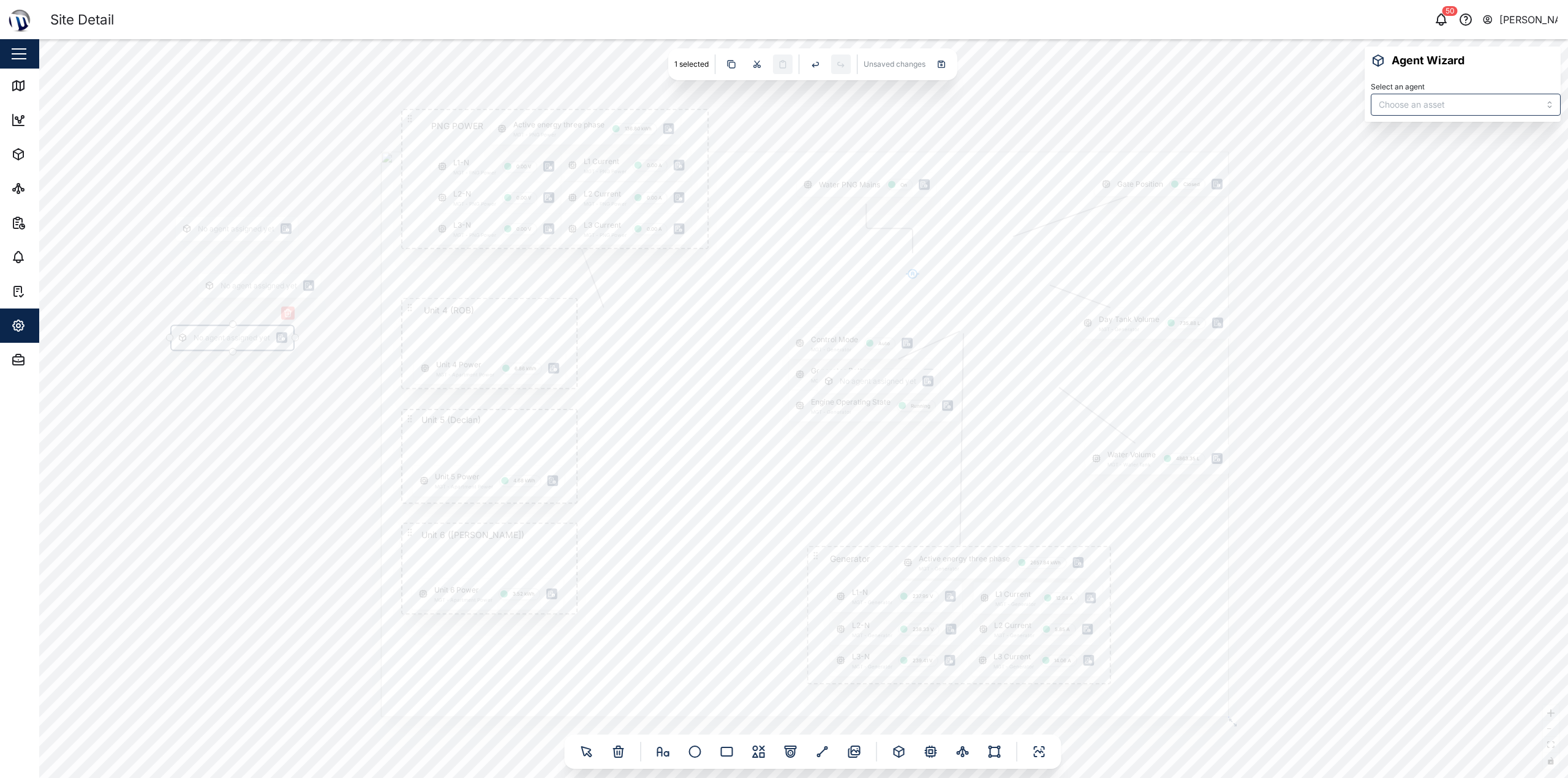
click at [224, 328] on div "No agent assigned yet" at bounding box center [232, 339] width 122 height 24
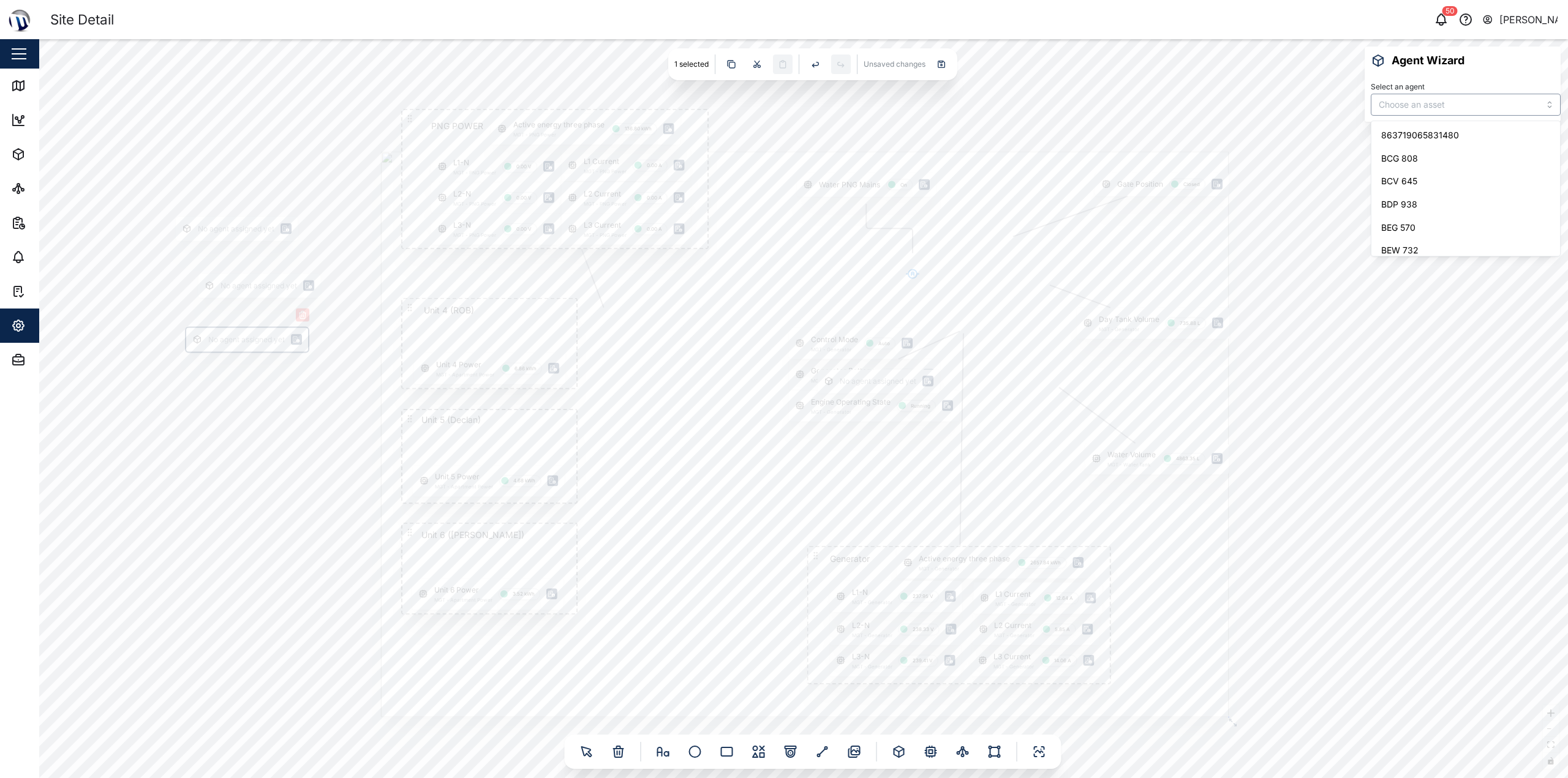
click at [782, 100] on input "Select an agent" at bounding box center [1465, 105] width 190 height 22
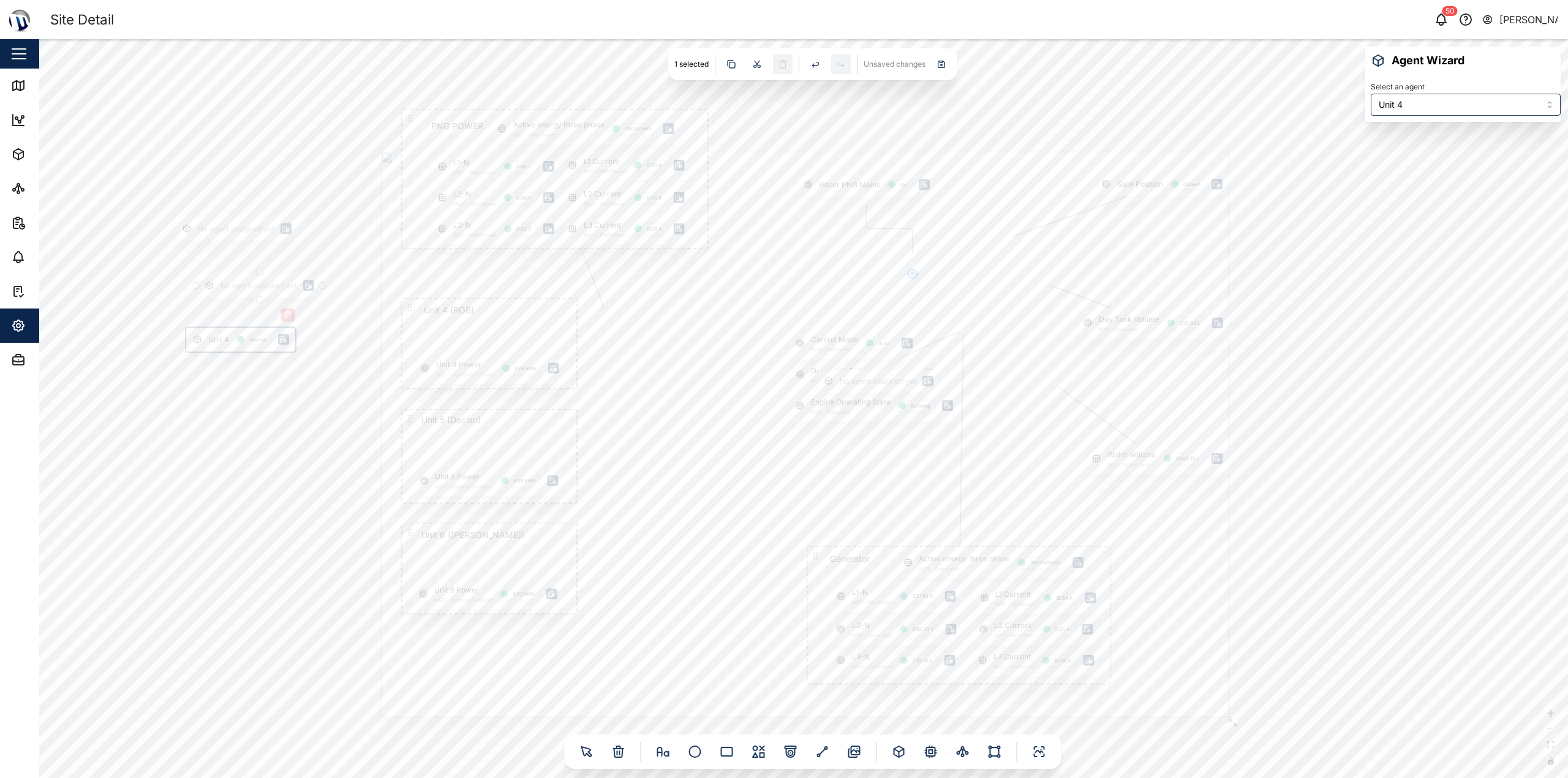
click at [226, 291] on div "No agent assigned yet" at bounding box center [259, 286] width 77 height 12
click at [782, 107] on input "Unit 4" at bounding box center [1465, 105] width 190 height 22
click at [230, 230] on div "No agent assigned yet" at bounding box center [236, 229] width 77 height 12
click at [782, 106] on input "Unit 5" at bounding box center [1465, 105] width 190 height 22
type input "Unit 6"
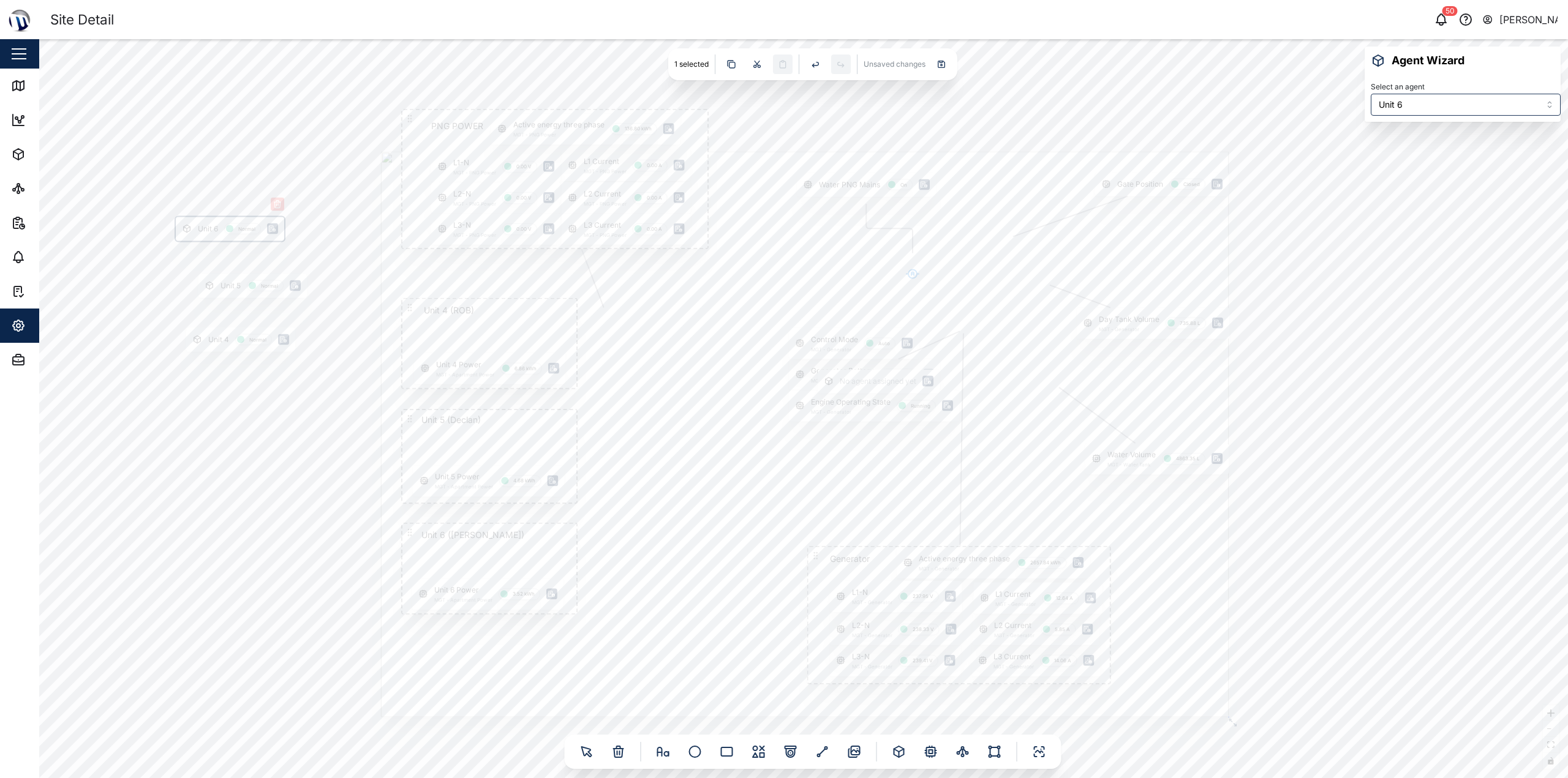
click at [239, 403] on div "Gate Position Closed PNG POWER L1 Current MGT - PNG Power 0.00 A L1-N MGT - PNG…" at bounding box center [803, 408] width 1529 height 739
type input "Unit 6"
drag, startPoint x: 231, startPoint y: 231, endPoint x: 470, endPoint y: 570, distance: 414.8
click at [470, 570] on div at bounding box center [468, 567] width 7 height 7
click at [282, 515] on div "Gate Position Closed PNG POWER L1 Current MGT - PNG Power 0.00 A L1-N MGT - PNG…" at bounding box center [803, 408] width 1529 height 739
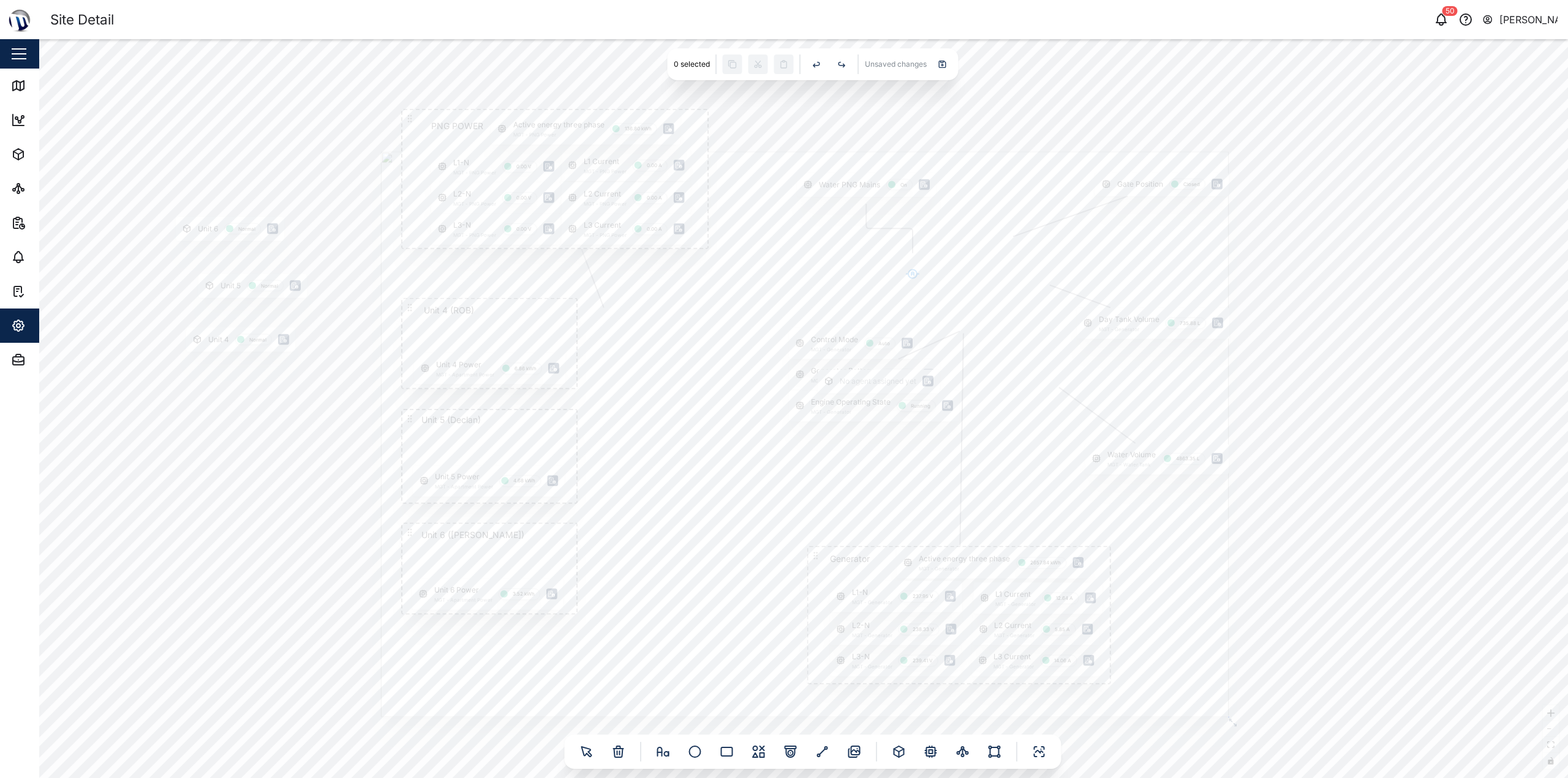
click at [254, 434] on div "Gate Position Closed PNG POWER L1 Current MGT - PNG Power 0.00 A L1-N MGT - PNG…" at bounding box center [803, 408] width 1529 height 739
drag, startPoint x: 412, startPoint y: 530, endPoint x: 143, endPoint y: 423, distance: 289.5
click at [143, 423] on icon at bounding box center [143, 426] width 10 height 10
drag, startPoint x: 202, startPoint y: 342, endPoint x: 199, endPoint y: 351, distance: 9.5
click at [198, 366] on div "Unit 4 Normal" at bounding box center [233, 371] width 97 height 12
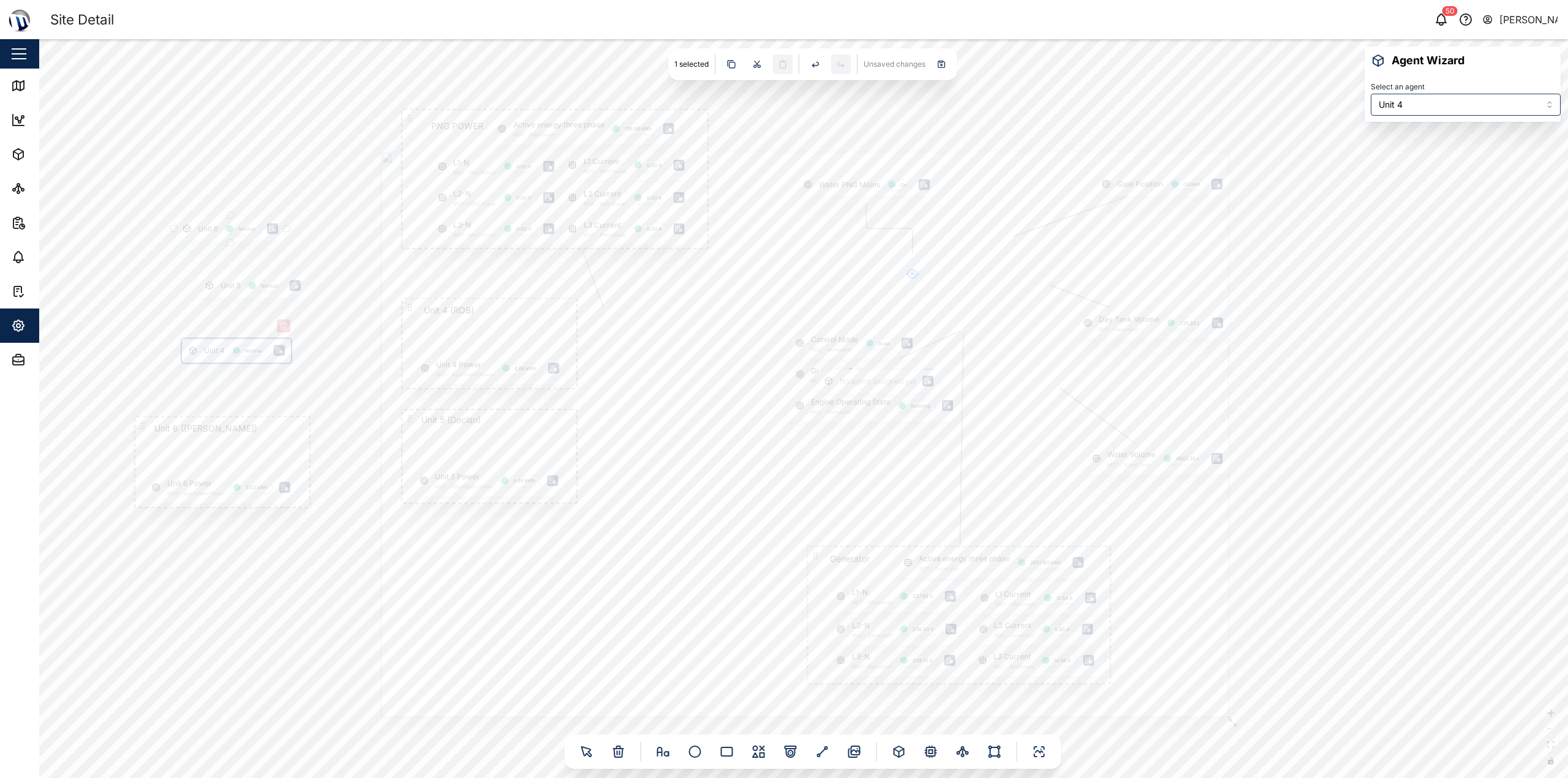
type input "Unit 6"
drag, startPoint x: 212, startPoint y: 233, endPoint x: 184, endPoint y: 457, distance: 225.7
click at [184, 457] on div "Unit 6" at bounding box center [179, 455] width 20 height 12
click at [188, 487] on div "Unit 6 Power MGT - Apartment Power 3.52 kWh" at bounding box center [223, 483] width 151 height 31
click at [222, 546] on div "Gate Position Closed PNG POWER L1 Current MGT - PNG Power 0.00 A L1-N MGT - PNG…" at bounding box center [803, 408] width 1529 height 739
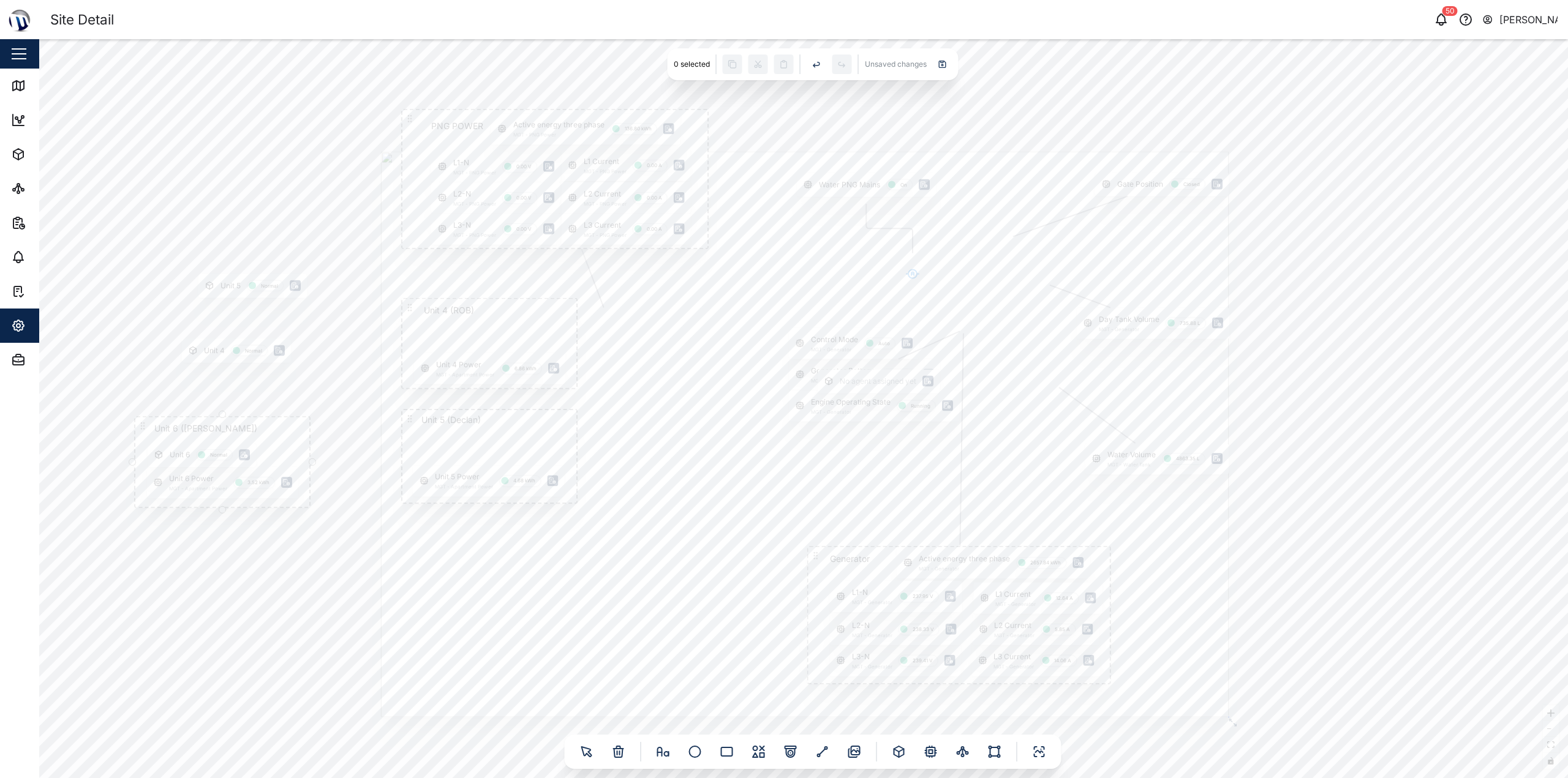
click at [142, 424] on icon at bounding box center [143, 426] width 10 height 10
drag, startPoint x: 309, startPoint y: 507, endPoint x: 304, endPoint y: 503, distance: 6.4
click at [304, 503] on div at bounding box center [304, 503] width 7 height 7
click at [334, 491] on div "Gate Position Closed PNG POWER L1 Current MGT - PNG Power 0.00 A L1-N MGT - PNG…" at bounding box center [803, 408] width 1529 height 739
drag, startPoint x: 144, startPoint y: 427, endPoint x: 436, endPoint y: 544, distance: 314.6
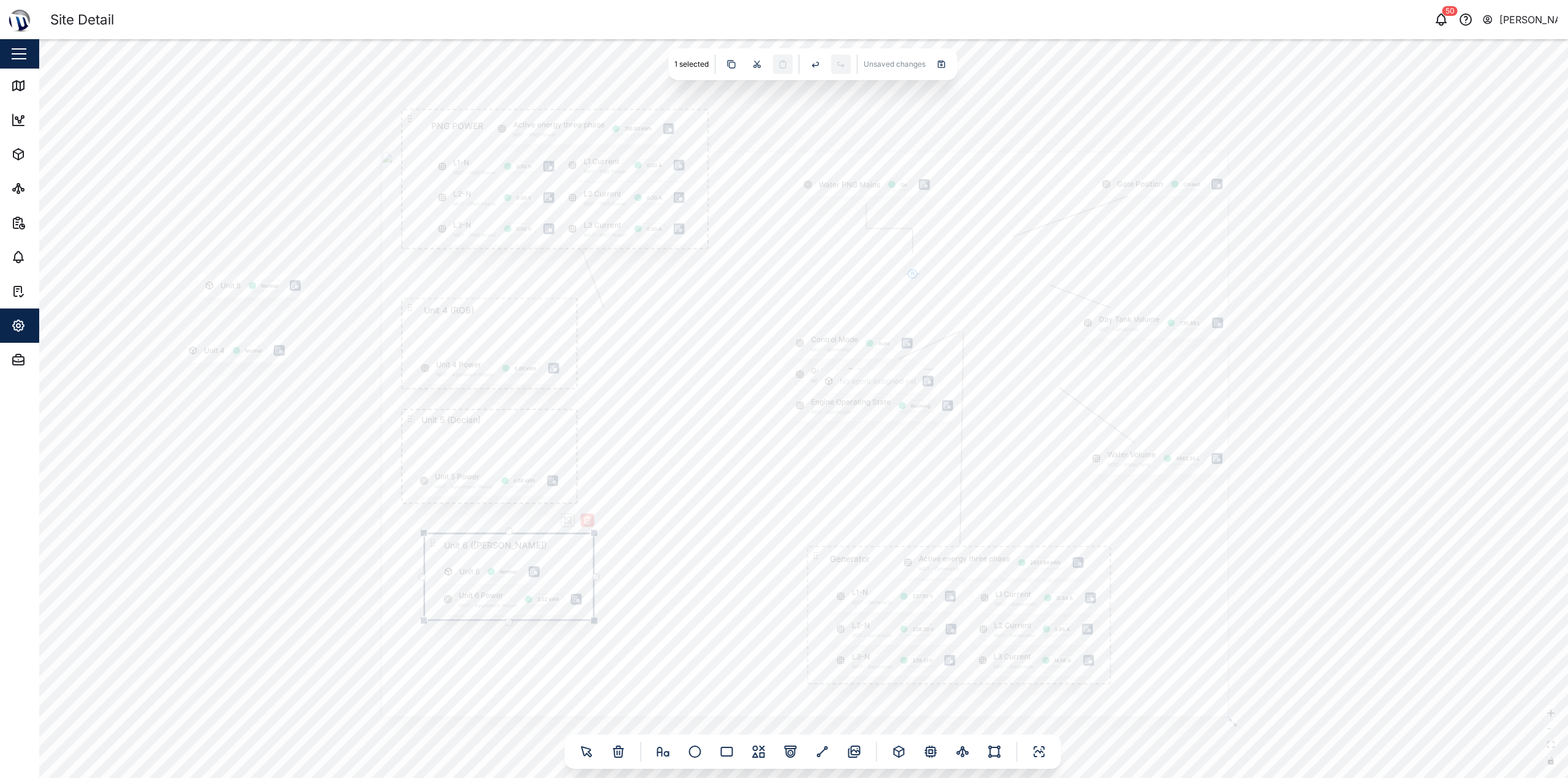
click at [436, 544] on icon at bounding box center [432, 543] width 10 height 10
drag, startPoint x: 409, startPoint y: 418, endPoint x: 166, endPoint y: 405, distance: 243.3
click at [166, 405] on icon at bounding box center [168, 407] width 10 height 10
type input "Unit 5"
drag, startPoint x: 238, startPoint y: 291, endPoint x: 211, endPoint y: 435, distance: 146.5
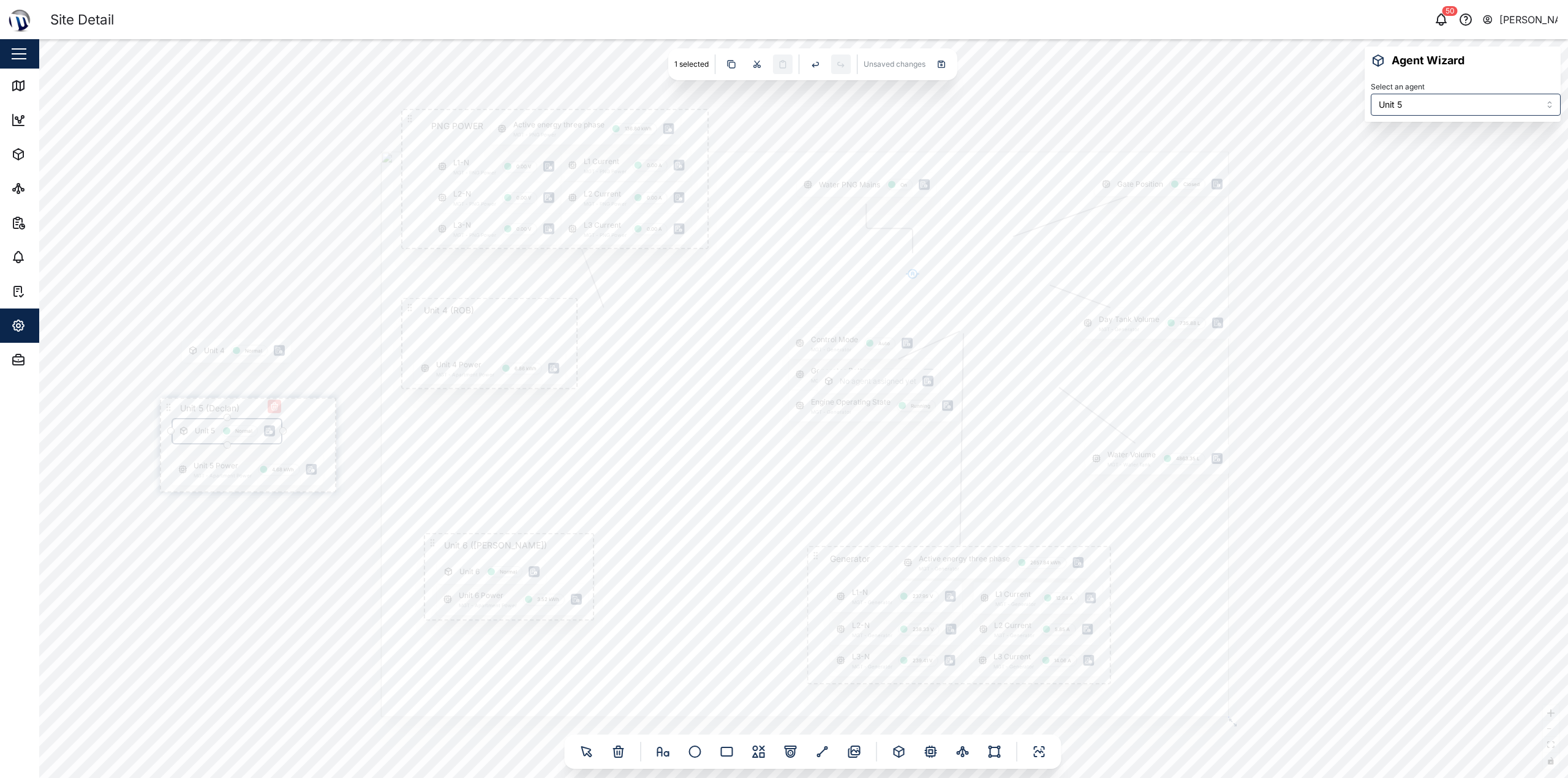
click at [211, 435] on div "Unit 5" at bounding box center [204, 431] width 20 height 12
type input "Active Energy Line 2"
drag, startPoint x: 197, startPoint y: 466, endPoint x: 198, endPoint y: 455, distance: 11.0
click at [198, 455] on div "Unit 5 Power MGT - Apartment Power 4.68 kWh" at bounding box center [248, 459] width 151 height 31
click at [168, 406] on icon at bounding box center [168, 407] width 10 height 10
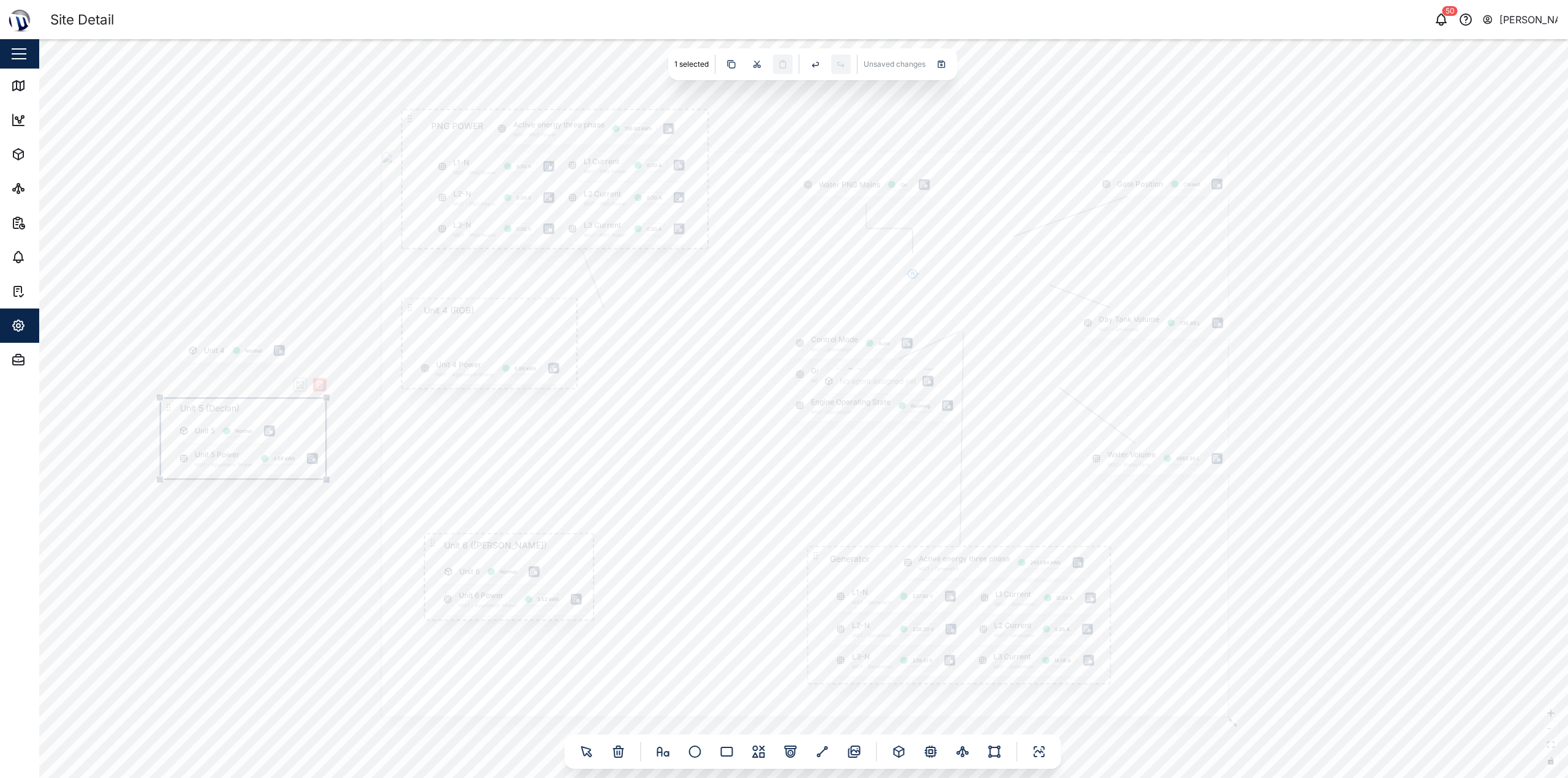
drag, startPoint x: 336, startPoint y: 495, endPoint x: 326, endPoint y: 482, distance: 16.4
click at [326, 482] on div at bounding box center [326, 479] width 7 height 7
click at [321, 522] on div "Gate Position Closed PNG POWER L1 Current MGT - PNG Power 0.00 A L1-N MGT - PNG…" at bounding box center [803, 408] width 1529 height 739
drag, startPoint x: 166, startPoint y: 406, endPoint x: 432, endPoint y: 454, distance: 270.3
click at [432, 455] on icon at bounding box center [432, 453] width 10 height 10
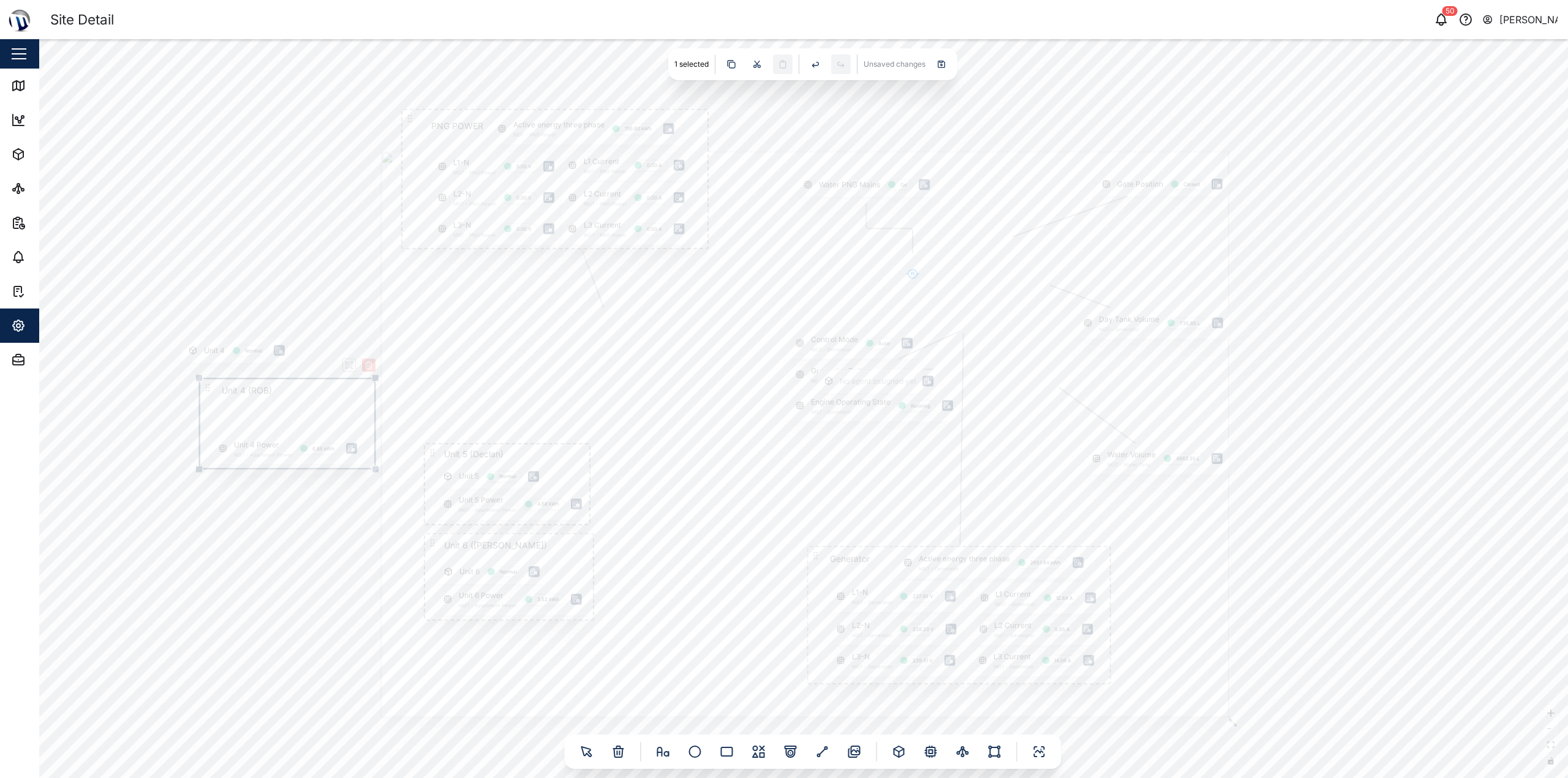
drag, startPoint x: 411, startPoint y: 310, endPoint x: 173, endPoint y: 381, distance: 248.4
click at [203, 387] on icon at bounding box center [207, 388] width 10 height 10
type input "Unit 4"
drag, startPoint x: 208, startPoint y: 347, endPoint x: 209, endPoint y: 411, distance: 64.0
click at [209, 411] on div "Unit 4" at bounding box center [215, 410] width 21 height 12
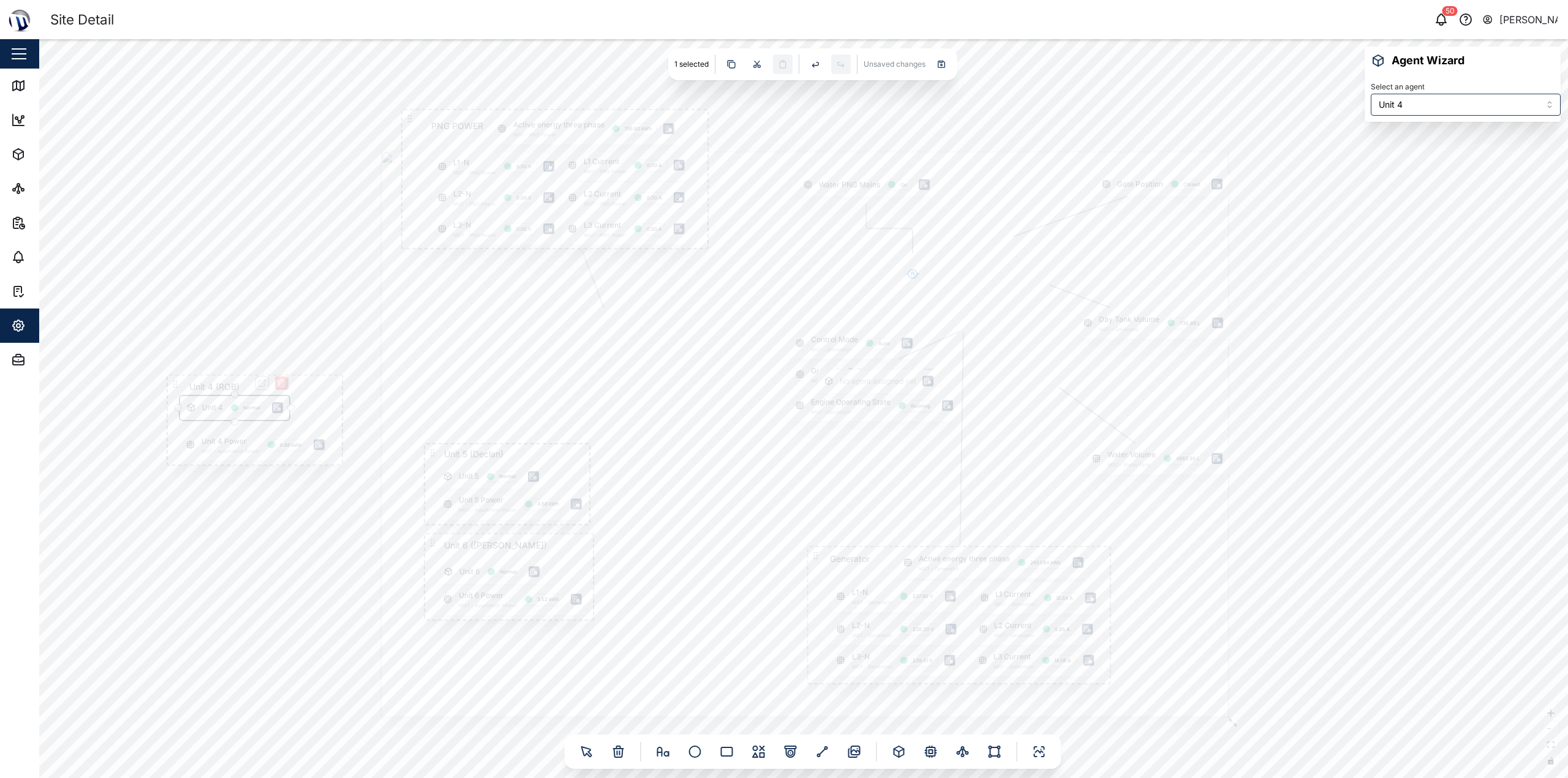
click at [207, 411] on div "Unit 4" at bounding box center [212, 408] width 21 height 12
type input "Active energy Line 1"
drag, startPoint x: 214, startPoint y: 444, endPoint x: 215, endPoint y: 435, distance: 9.1
click at [215, 435] on div "Unit 4 Power MGT - Apartment Power 6.86 kWh" at bounding box center [255, 435] width 151 height 31
click at [180, 385] on div "Gate Position Closed PNG POWER L1 Current MGT - PNG Power 0.00 A L1-N MGT - PNG…" at bounding box center [803, 408] width 1529 height 739
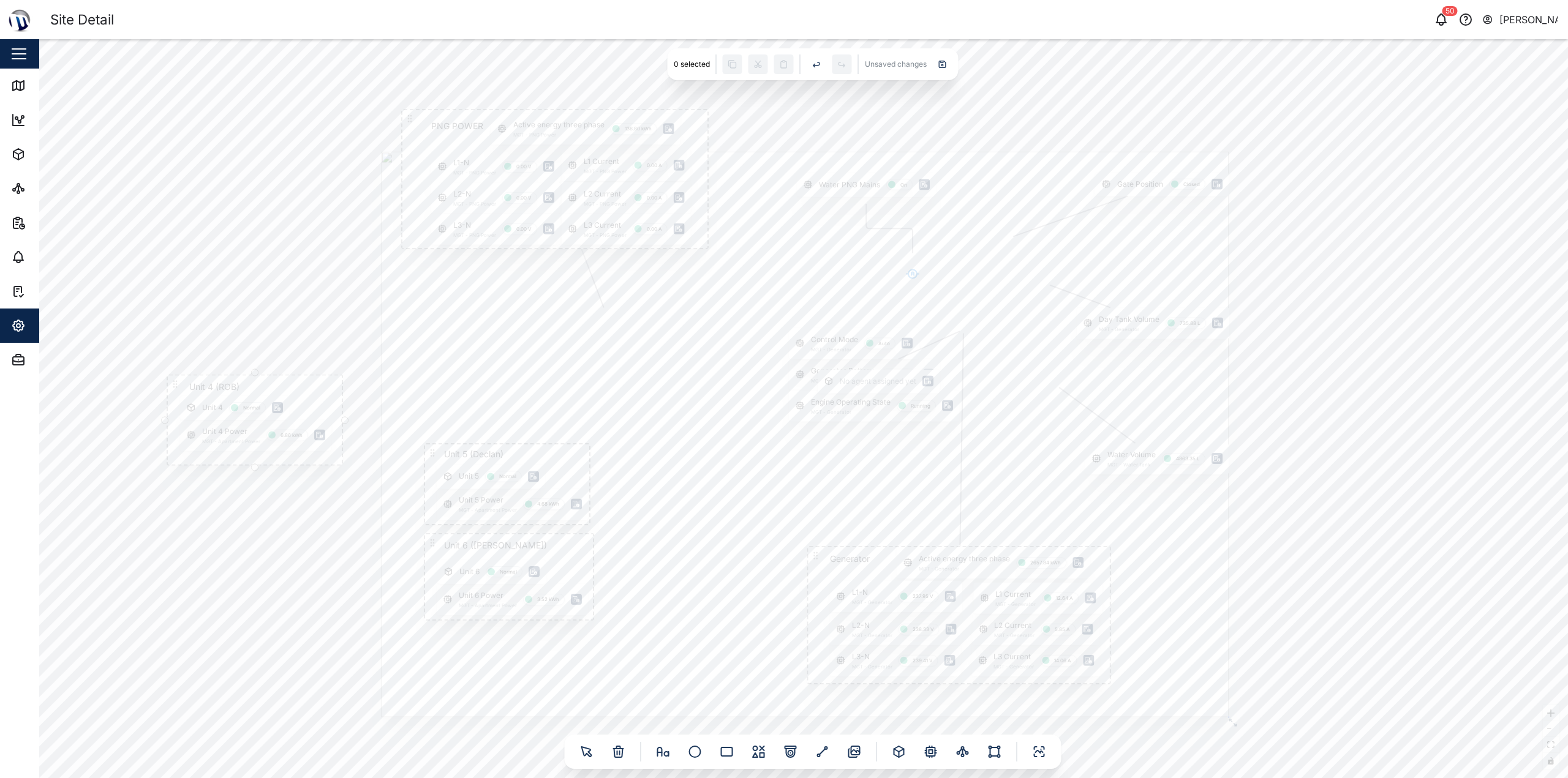
click at [177, 383] on icon at bounding box center [175, 384] width 10 height 10
drag, startPoint x: 343, startPoint y: 467, endPoint x: 333, endPoint y: 457, distance: 14.1
click at [333, 457] on div at bounding box center [333, 456] width 7 height 7
click at [335, 499] on div "Gate Position Closed PNG POWER L1 Current MGT - PNG Power 0.00 A L1-N MGT - PNG…" at bounding box center [803, 408] width 1529 height 739
drag, startPoint x: 173, startPoint y: 390, endPoint x: 243, endPoint y: 414, distance: 74.0
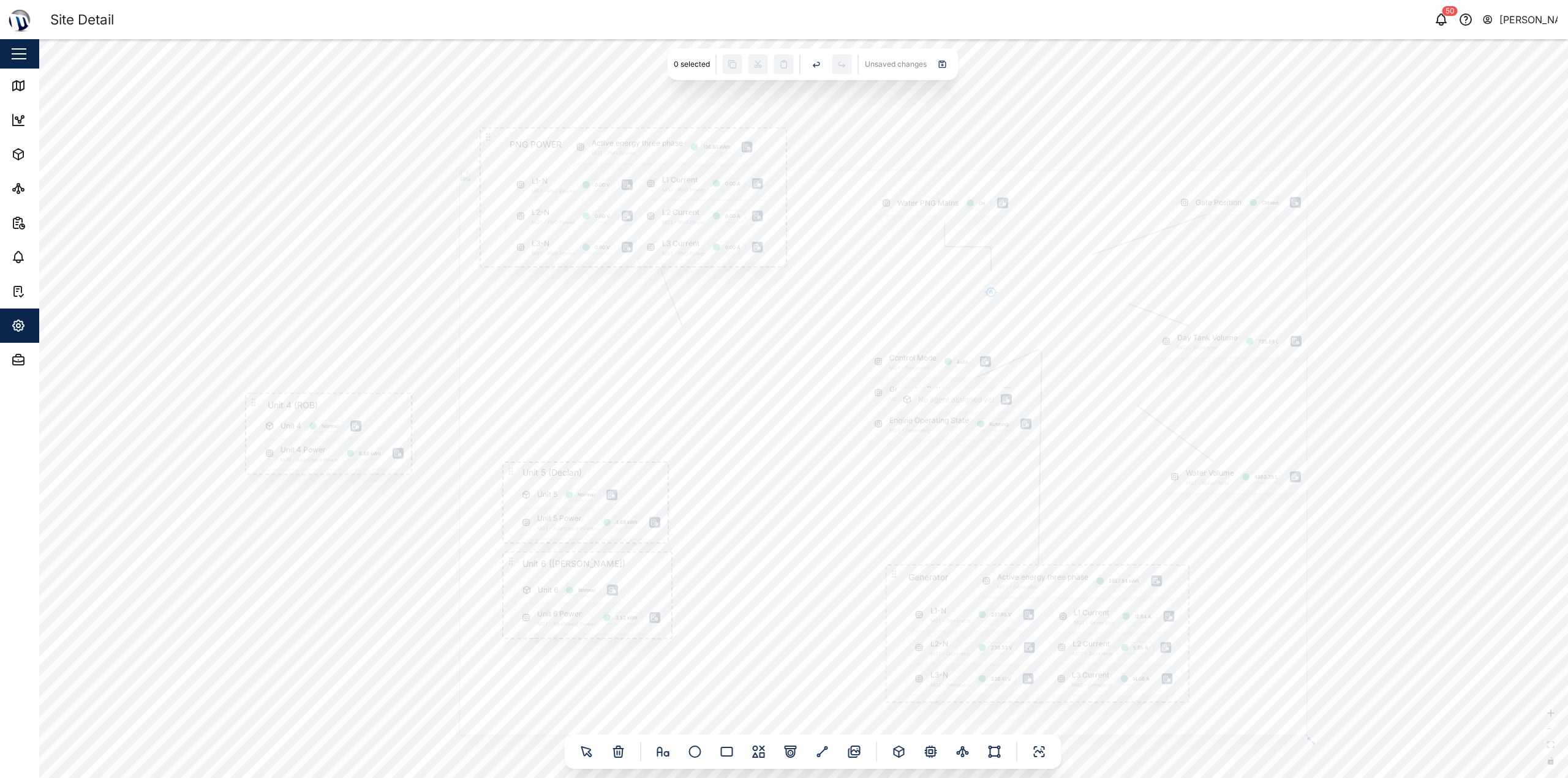
click at [248, 411] on div "Gate Position Closed PNG POWER L1 Current MGT - PNG Power 0.00 A L1-N MGT - PNG…" at bounding box center [803, 408] width 1529 height 739
click at [296, 316] on div "Gate Position Closed PNG POWER L1 Current MGT - PNG Power 0.00 A L1-N MGT - PNG…" at bounding box center [803, 408] width 1529 height 739
drag, startPoint x: 250, startPoint y: 407, endPoint x: 485, endPoint y: 343, distance: 243.6
click at [485, 343] on icon at bounding box center [485, 342] width 10 height 10
click at [509, 467] on div at bounding box center [880, 455] width 848 height 566
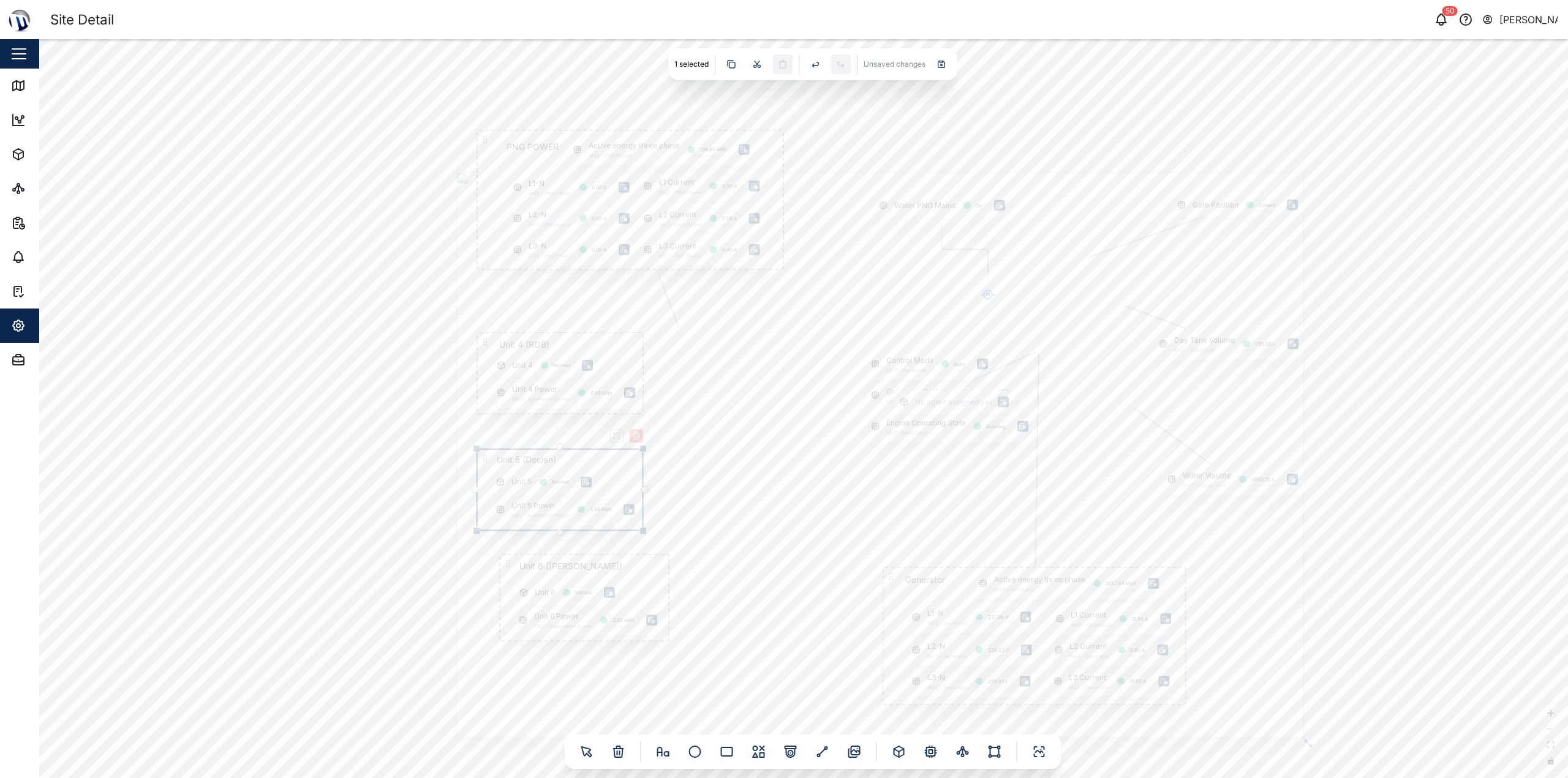
drag, startPoint x: 509, startPoint y: 473, endPoint x: 483, endPoint y: 457, distance: 30.5
click at [483, 457] on icon at bounding box center [485, 459] width 10 height 10
drag, startPoint x: 507, startPoint y: 559, endPoint x: 486, endPoint y: 578, distance: 28.3
click at [486, 578] on icon at bounding box center [485, 581] width 10 height 10
click at [322, 519] on div "Gate Position Closed PNG POWER L1 Current MGT - PNG Power 0.00 A L1-N MGT - PNG…" at bounding box center [803, 408] width 1529 height 739
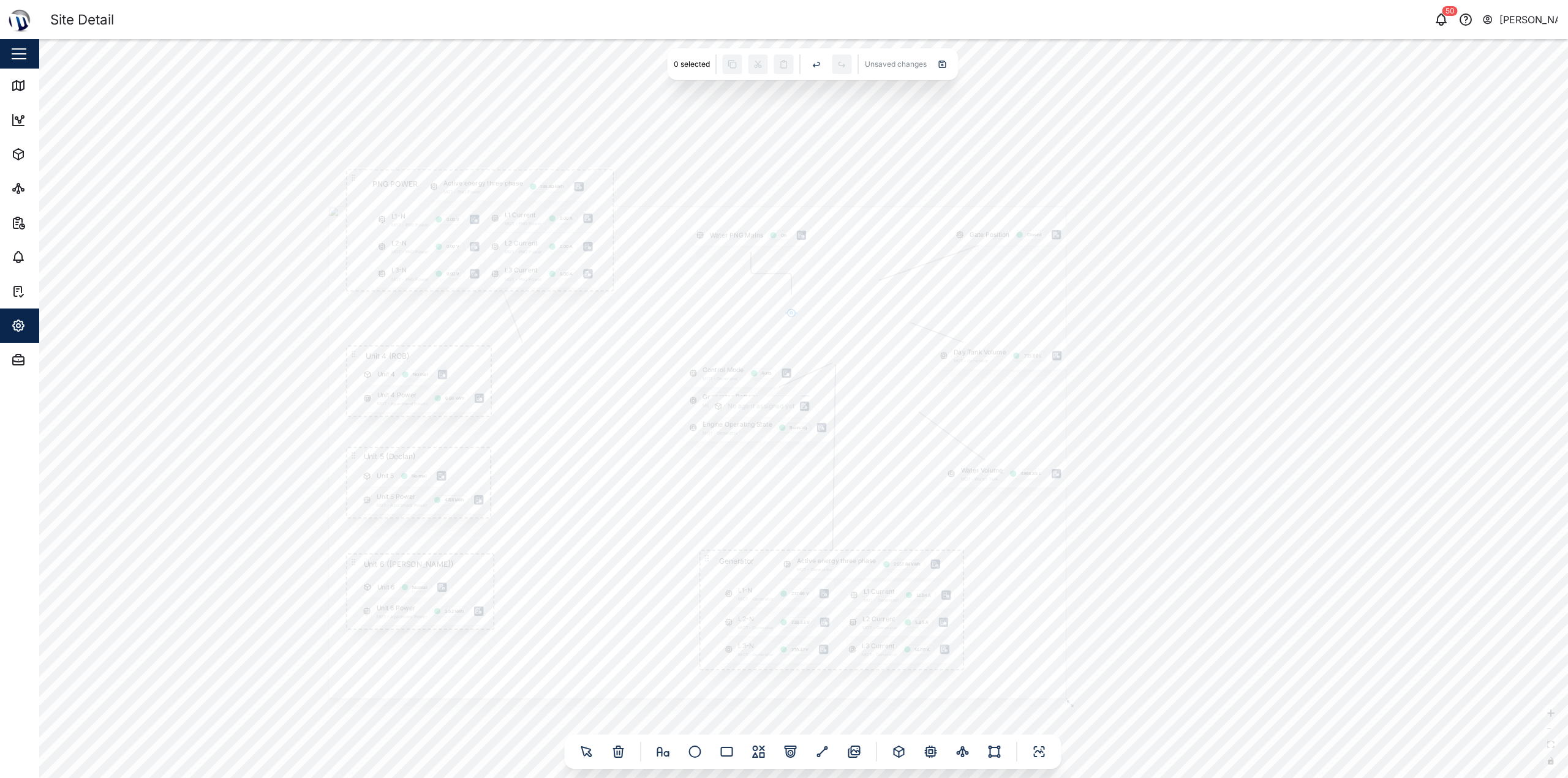
drag, startPoint x: 364, startPoint y: 374, endPoint x: 197, endPoint y: 384, distance: 167.3
click at [197, 384] on div "Gate Position Closed PNG POWER L1 Current MGT - PNG Power 0.00 A L1-N MGT - PNG…" at bounding box center [803, 408] width 1529 height 739
click at [782, 67] on icon at bounding box center [943, 64] width 6 height 6
drag, startPoint x: 681, startPoint y: 414, endPoint x: 1055, endPoint y: 390, distance: 374.8
click at [782, 390] on div "No agent assigned yet" at bounding box center [1078, 384] width 106 height 21
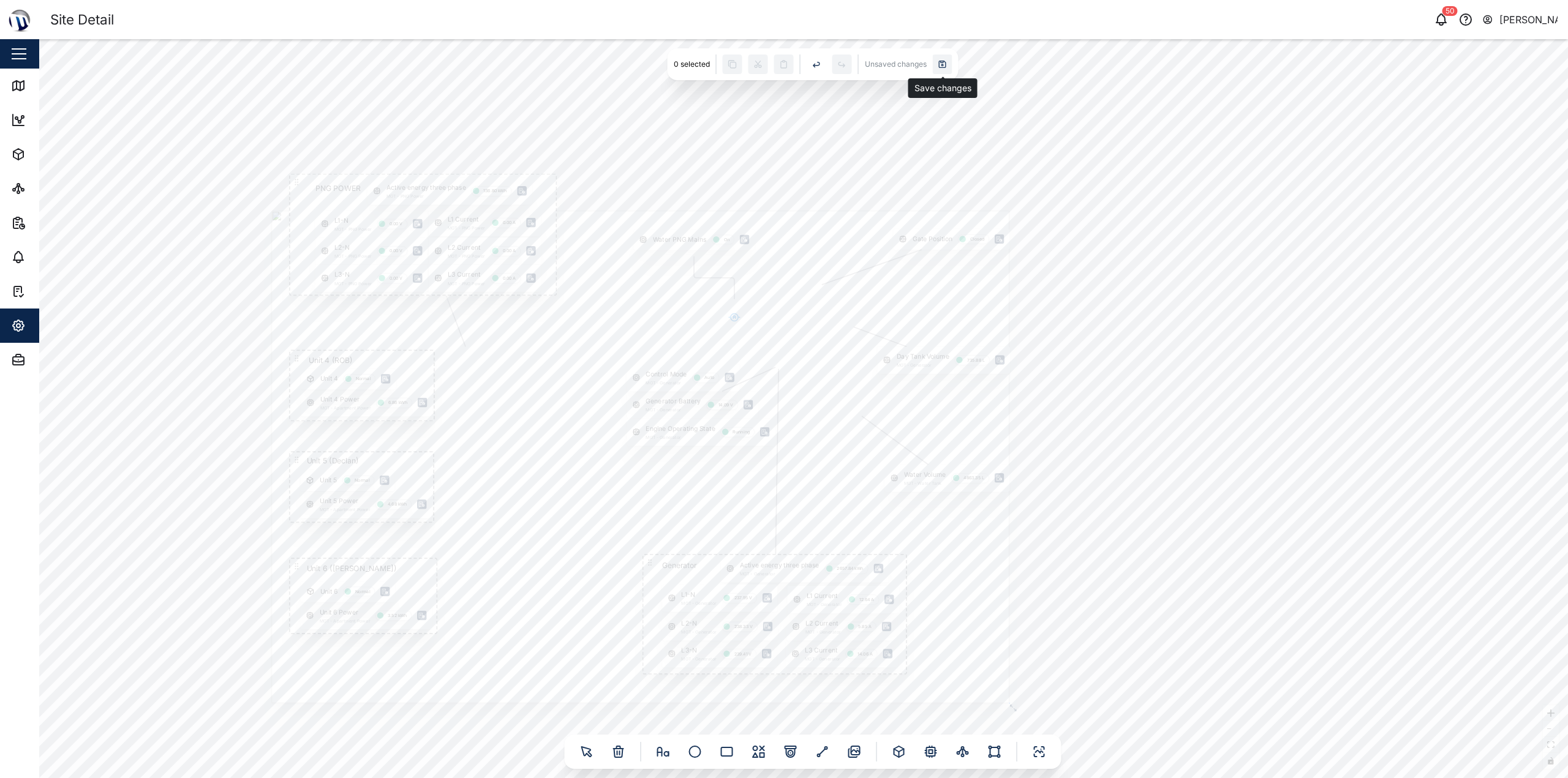
click at [782, 66] on icon at bounding box center [943, 65] width 2 height 2
click at [201, 281] on div "Gate Position Closed PNG POWER L1 Current MGT - PNG Power 0.00 A L1-N MGT - PNG…" at bounding box center [803, 408] width 1529 height 739
click at [14, 89] on icon at bounding box center [18, 86] width 11 height 10
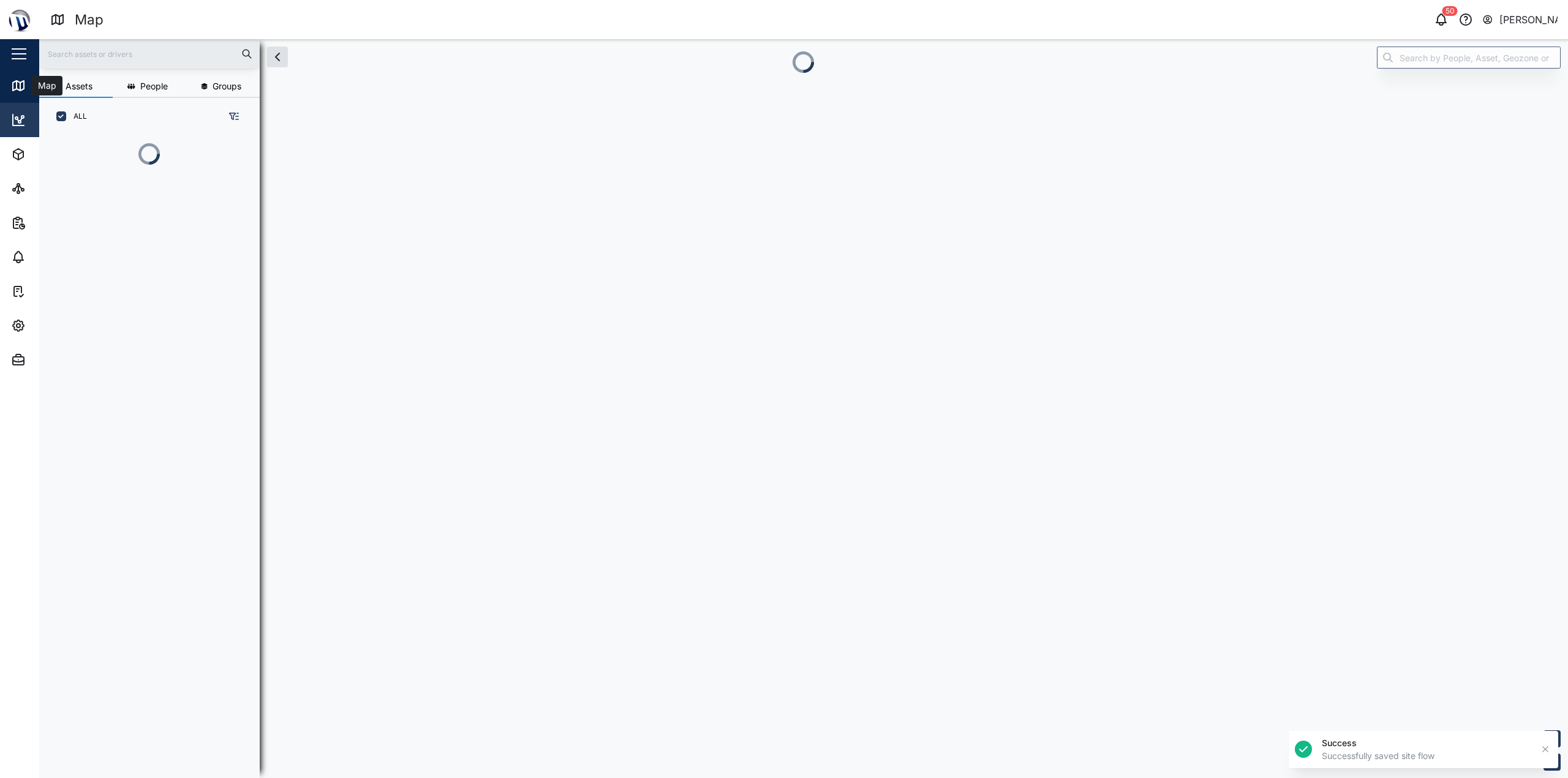
scroll to position [10, 10]
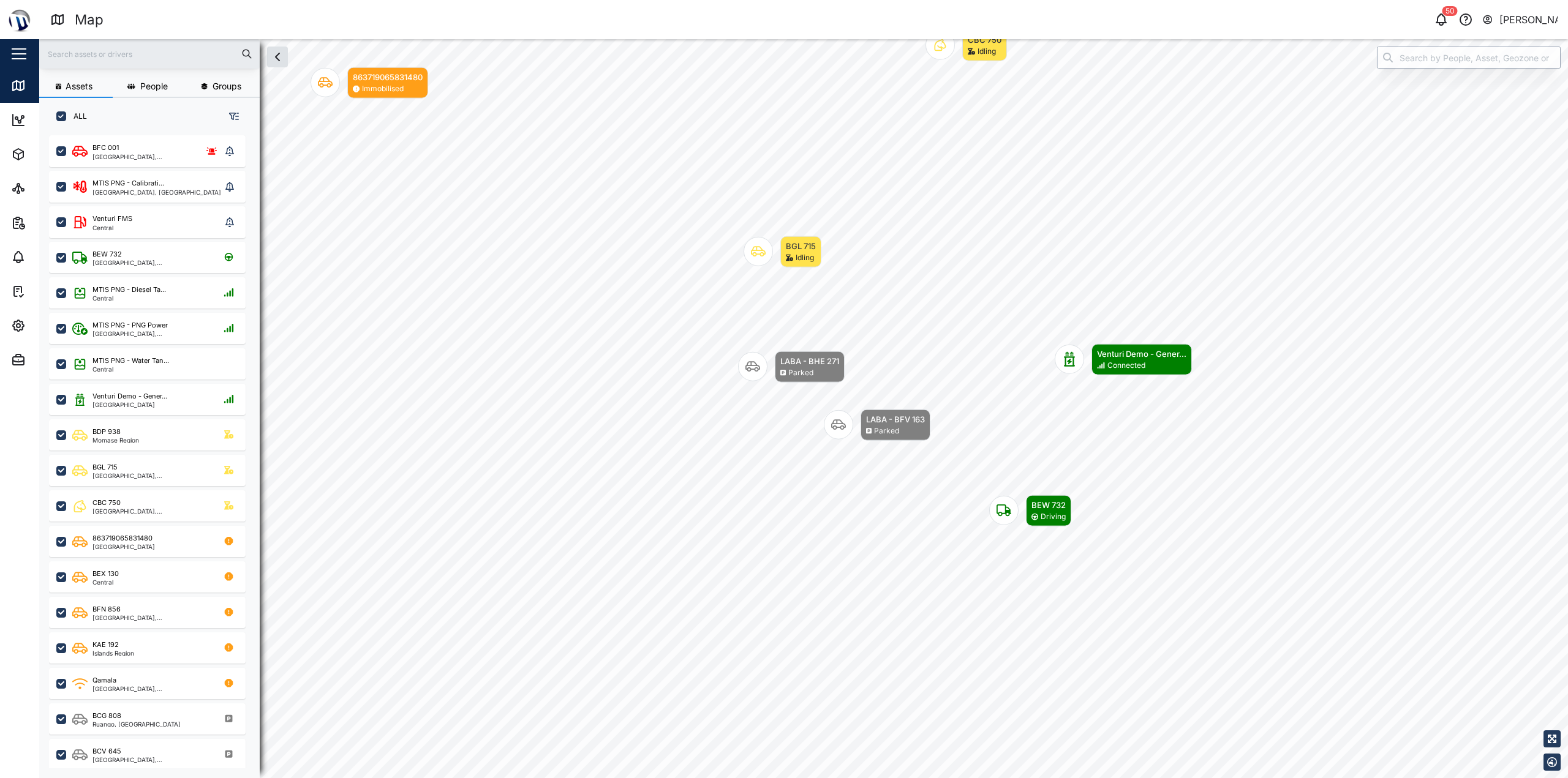
click at [782, 56] on input "search" at bounding box center [1469, 58] width 183 height 22
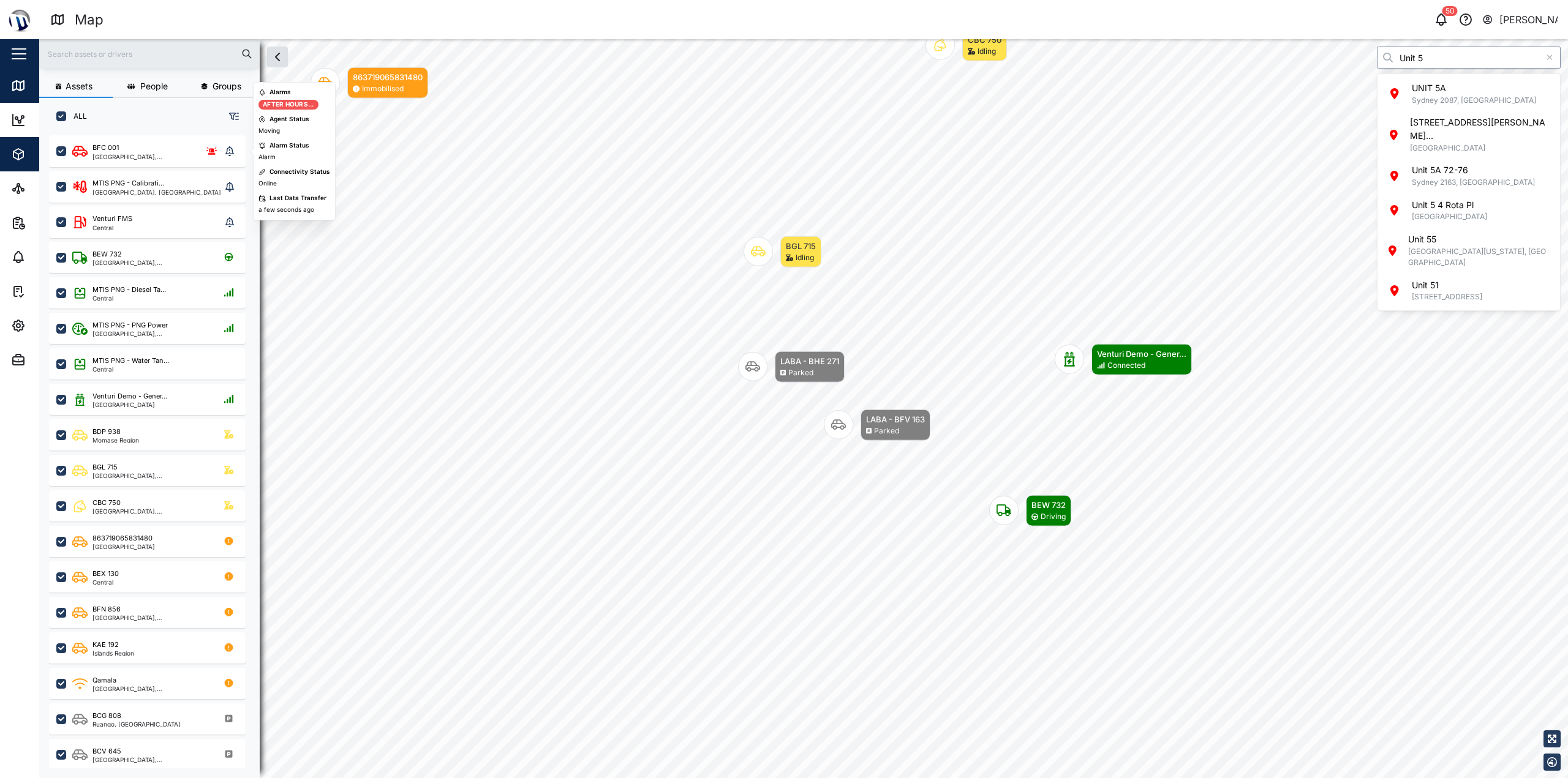
type input "Unit 5"
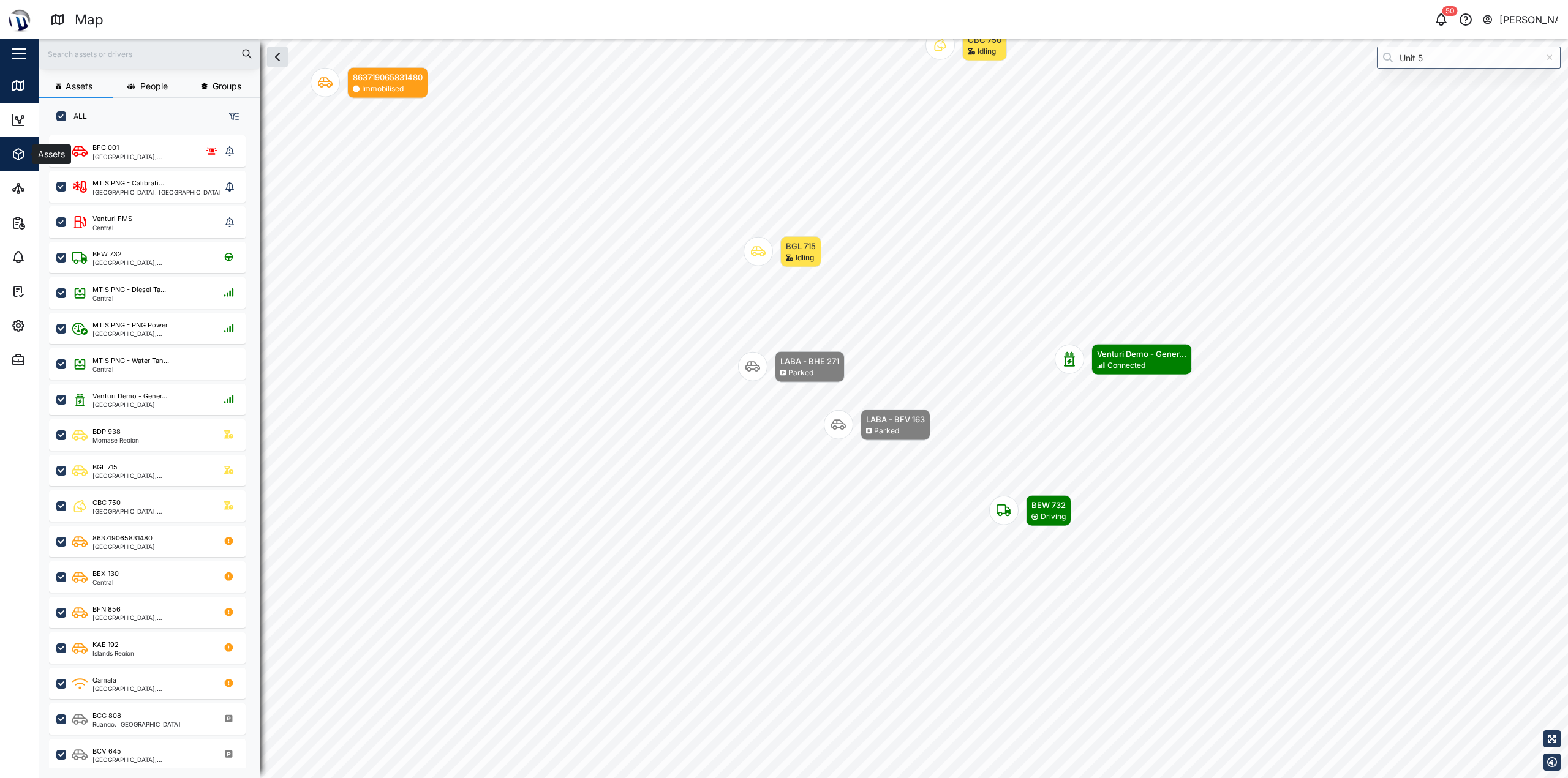
click at [17, 148] on icon "button" at bounding box center [18, 154] width 14 height 14
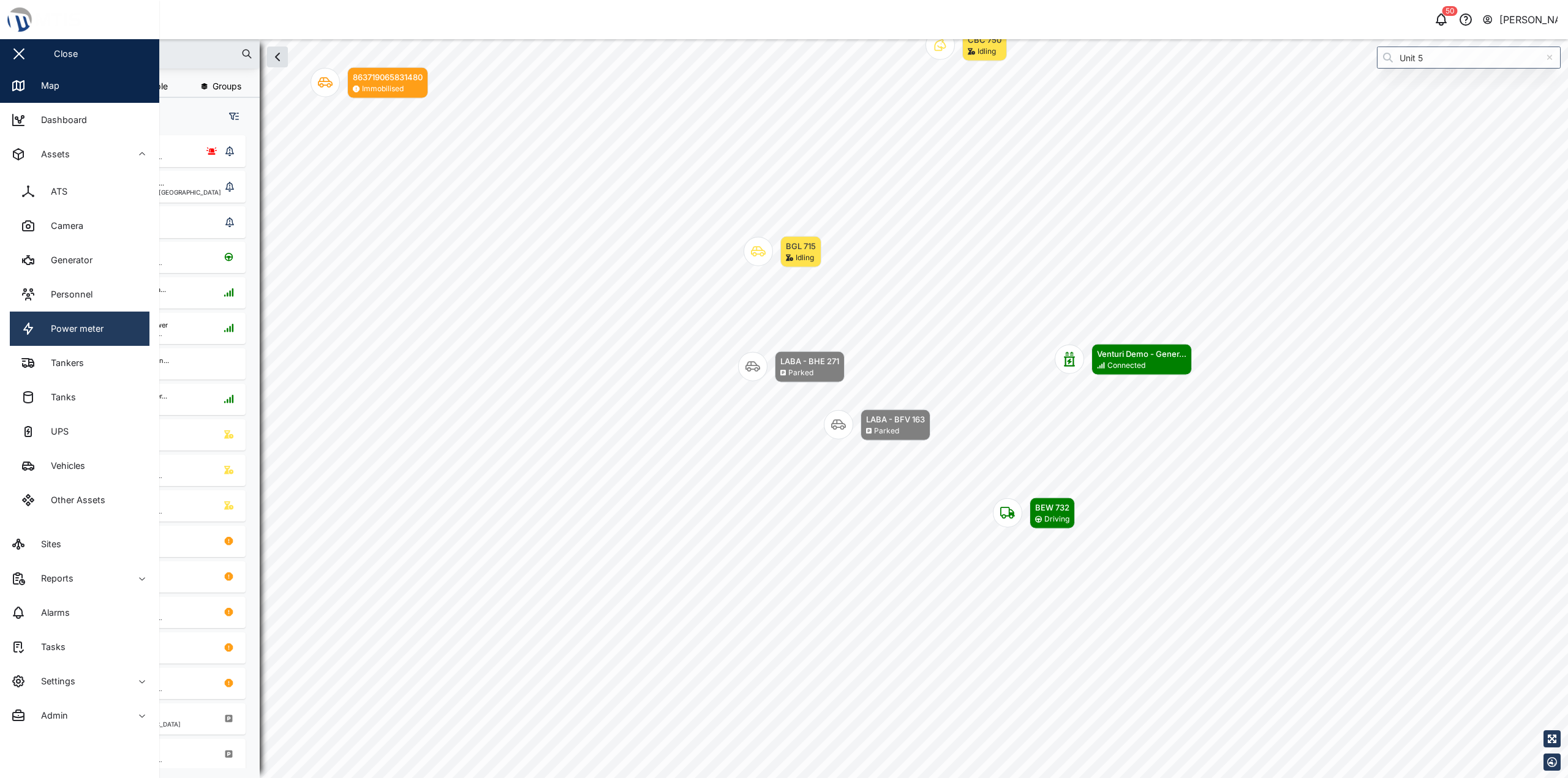
click at [106, 323] on link "Power meter" at bounding box center [79, 328] width 139 height 34
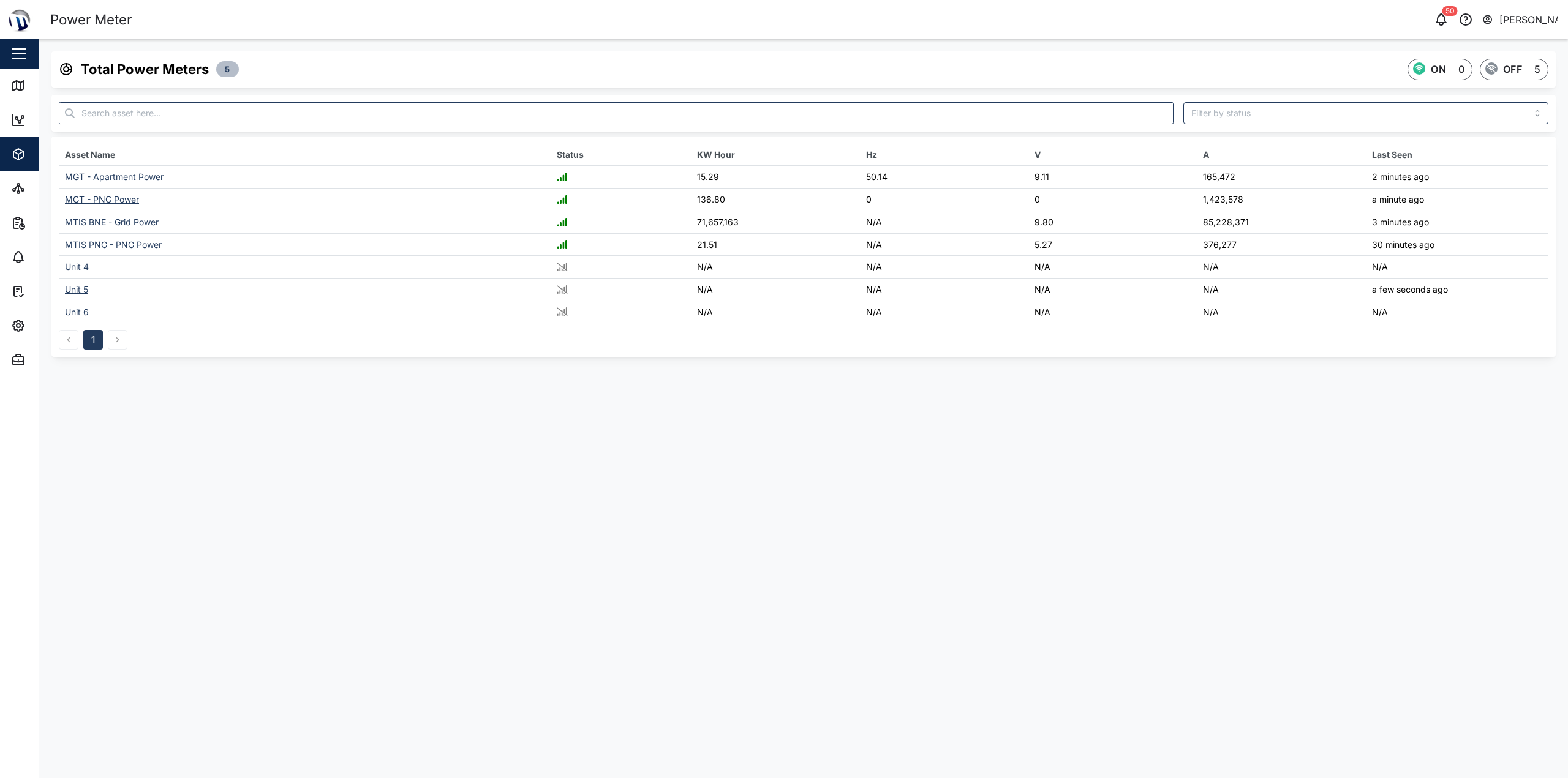
click at [71, 289] on div "Unit 5" at bounding box center [76, 289] width 23 height 10
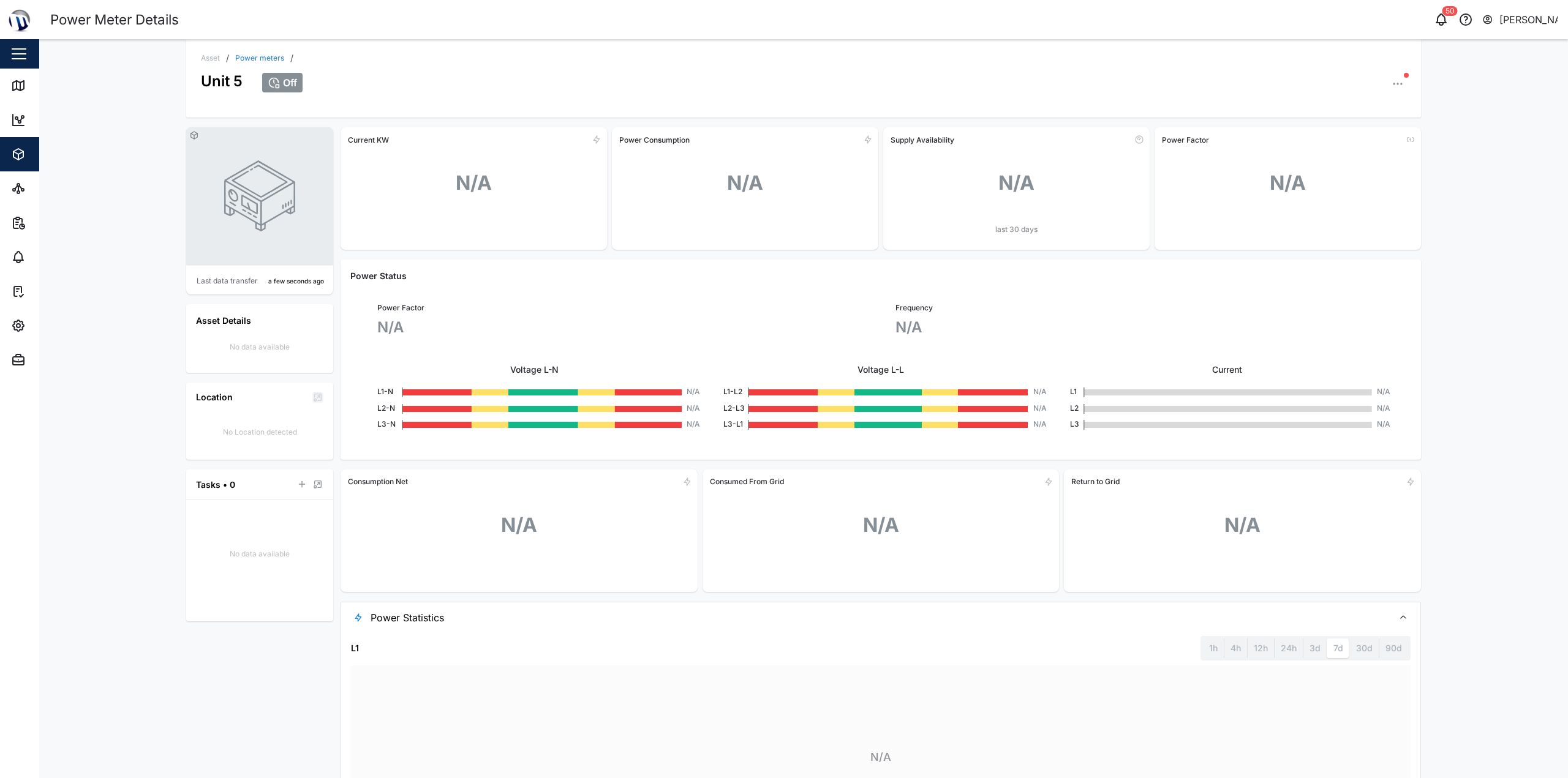
click at [257, 54] on link "Power meters" at bounding box center [259, 58] width 49 height 7
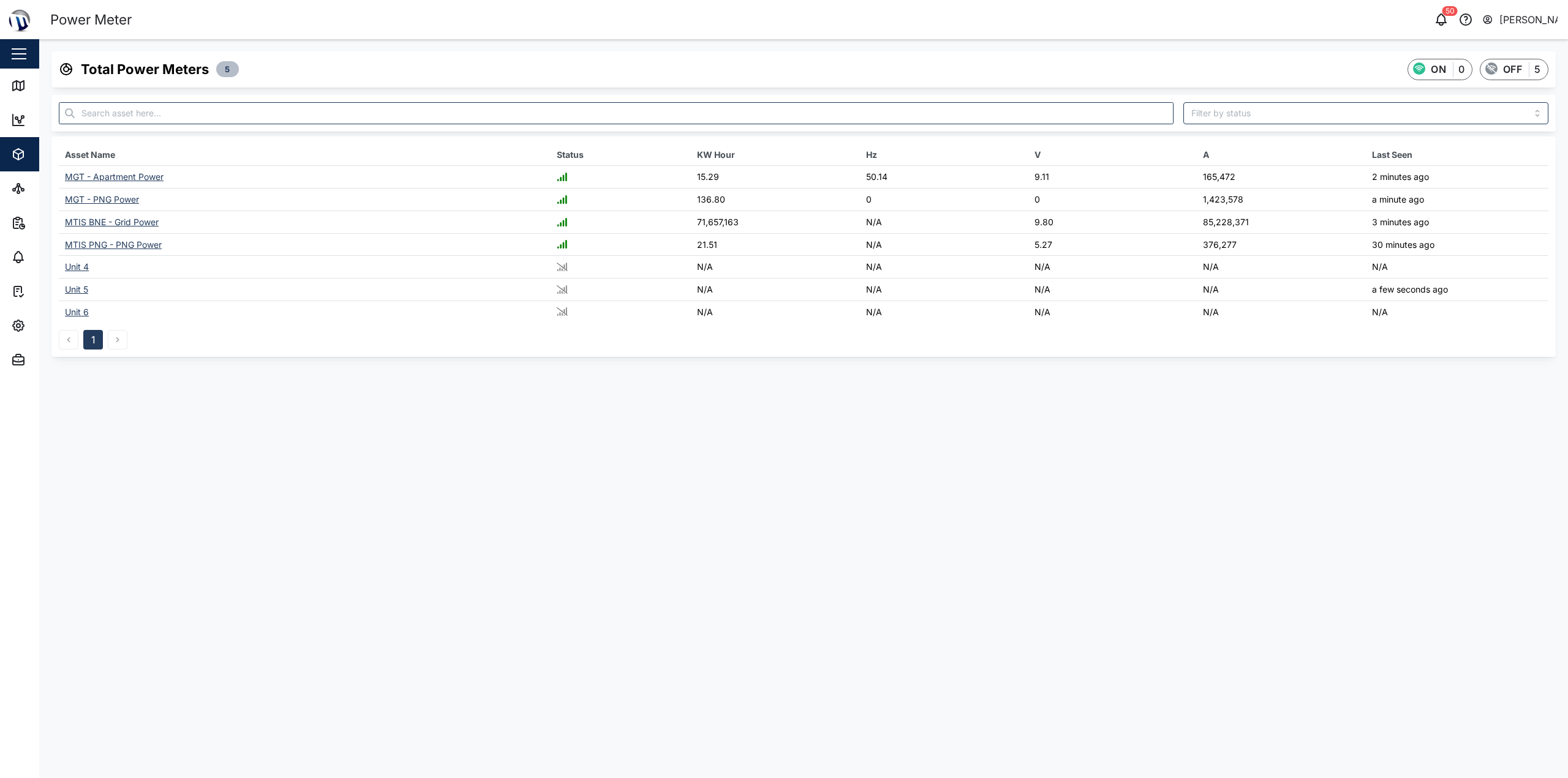
click at [79, 291] on div "Unit 5" at bounding box center [76, 289] width 23 height 10
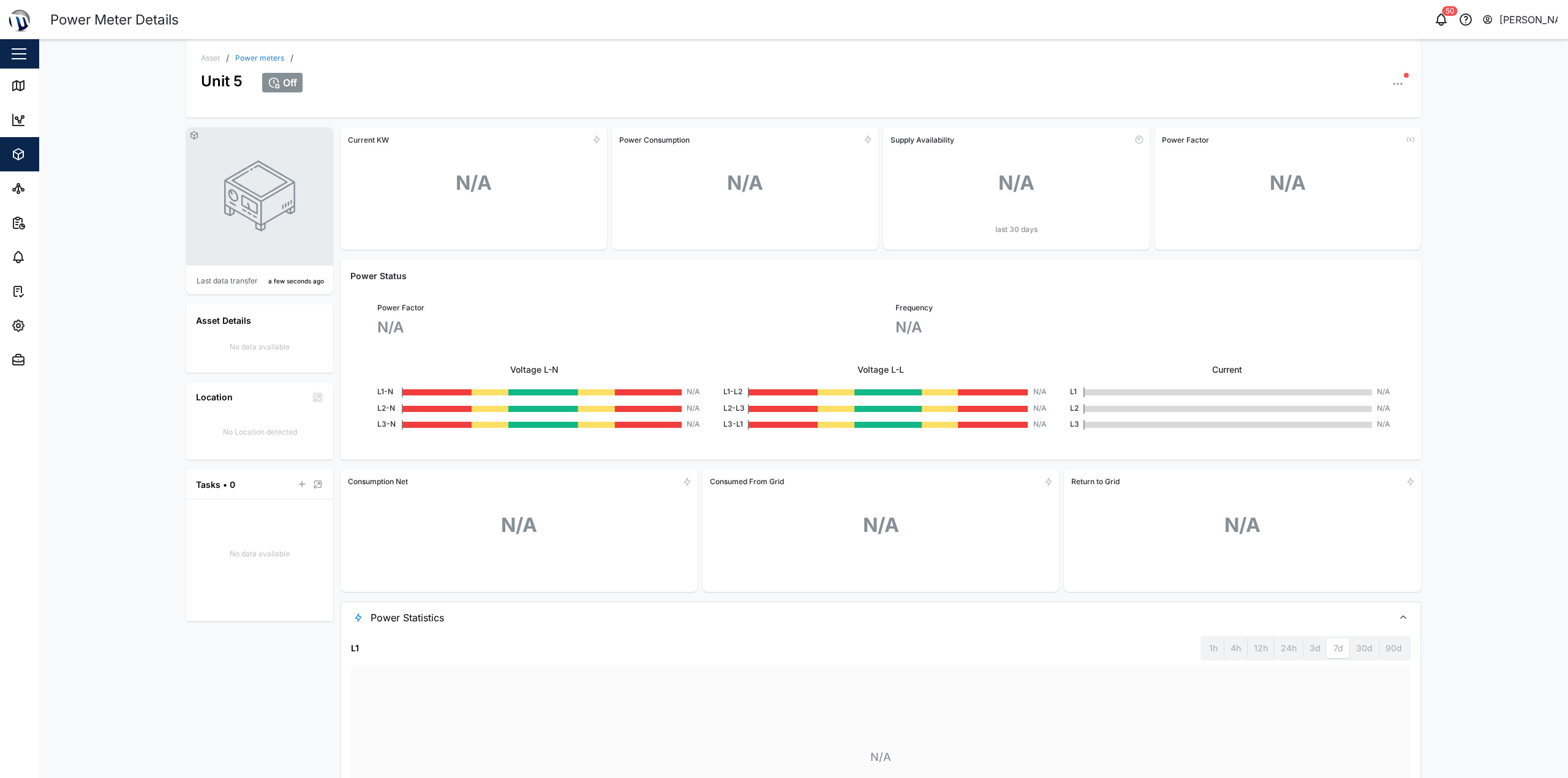
click at [782, 77] on button "button" at bounding box center [1397, 83] width 17 height 17
click at [782, 194] on div "Alarms" at bounding box center [1350, 192] width 90 height 12
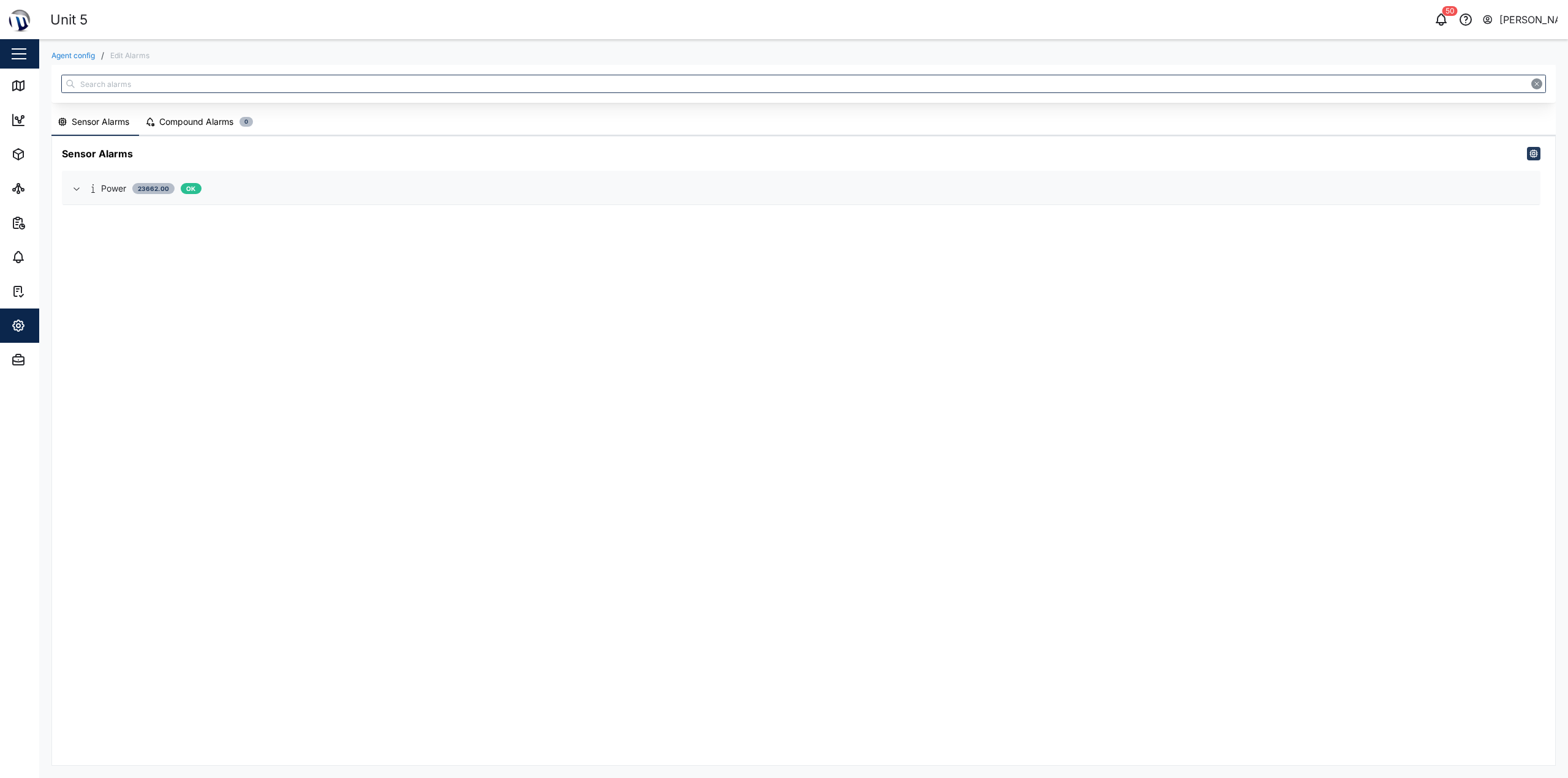
click at [311, 183] on div "Power 23662.00 OK" at bounding box center [810, 188] width 1438 height 14
click at [782, 214] on div "Alarms (0)" at bounding box center [801, 218] width 1455 height 19
click at [782, 223] on icon "button" at bounding box center [1516, 221] width 10 height 10
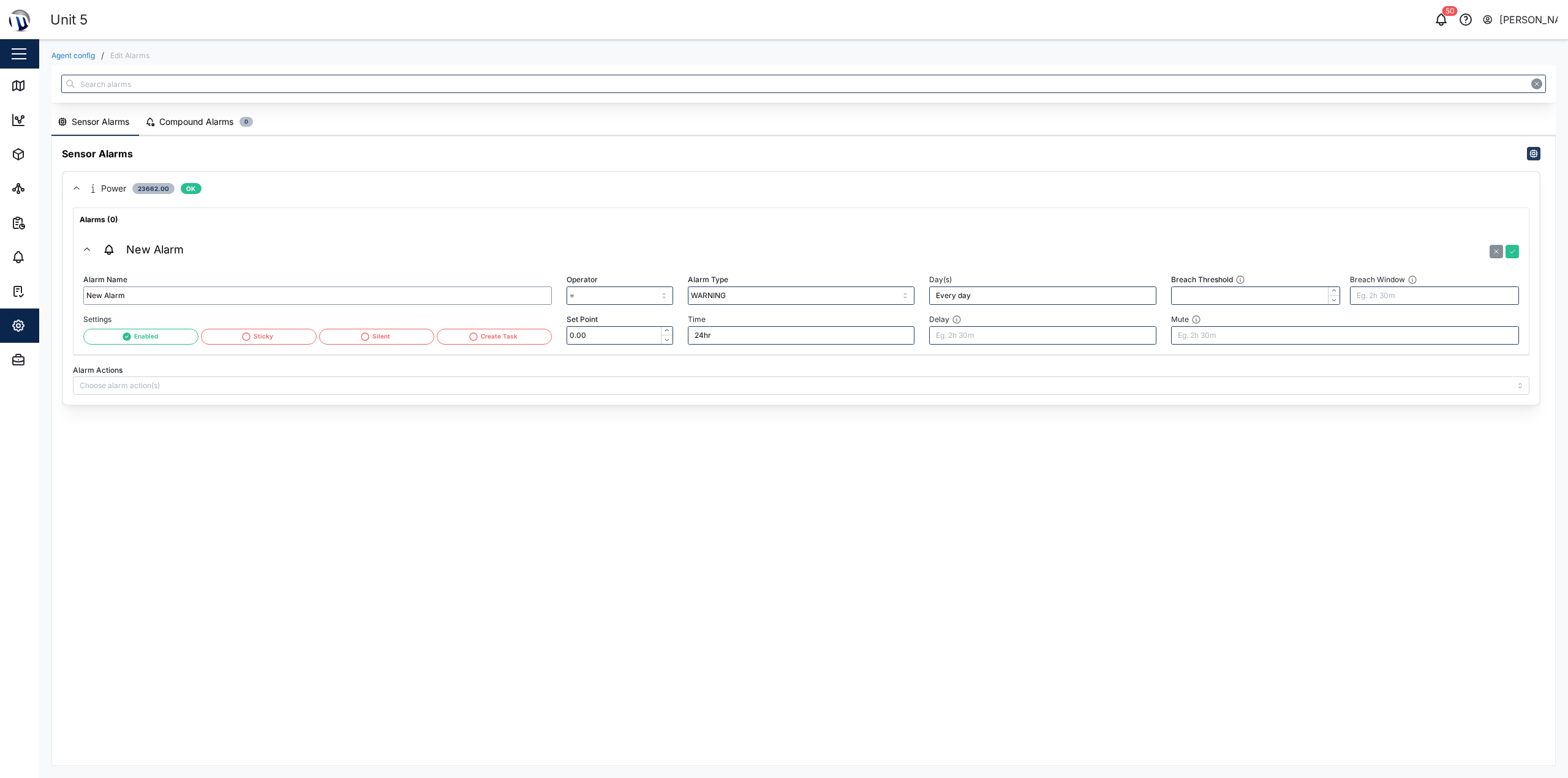
click at [169, 288] on input "New Alarm" at bounding box center [317, 295] width 468 height 18
click at [615, 300] on input "=" at bounding box center [620, 295] width 106 height 18
type input ">"
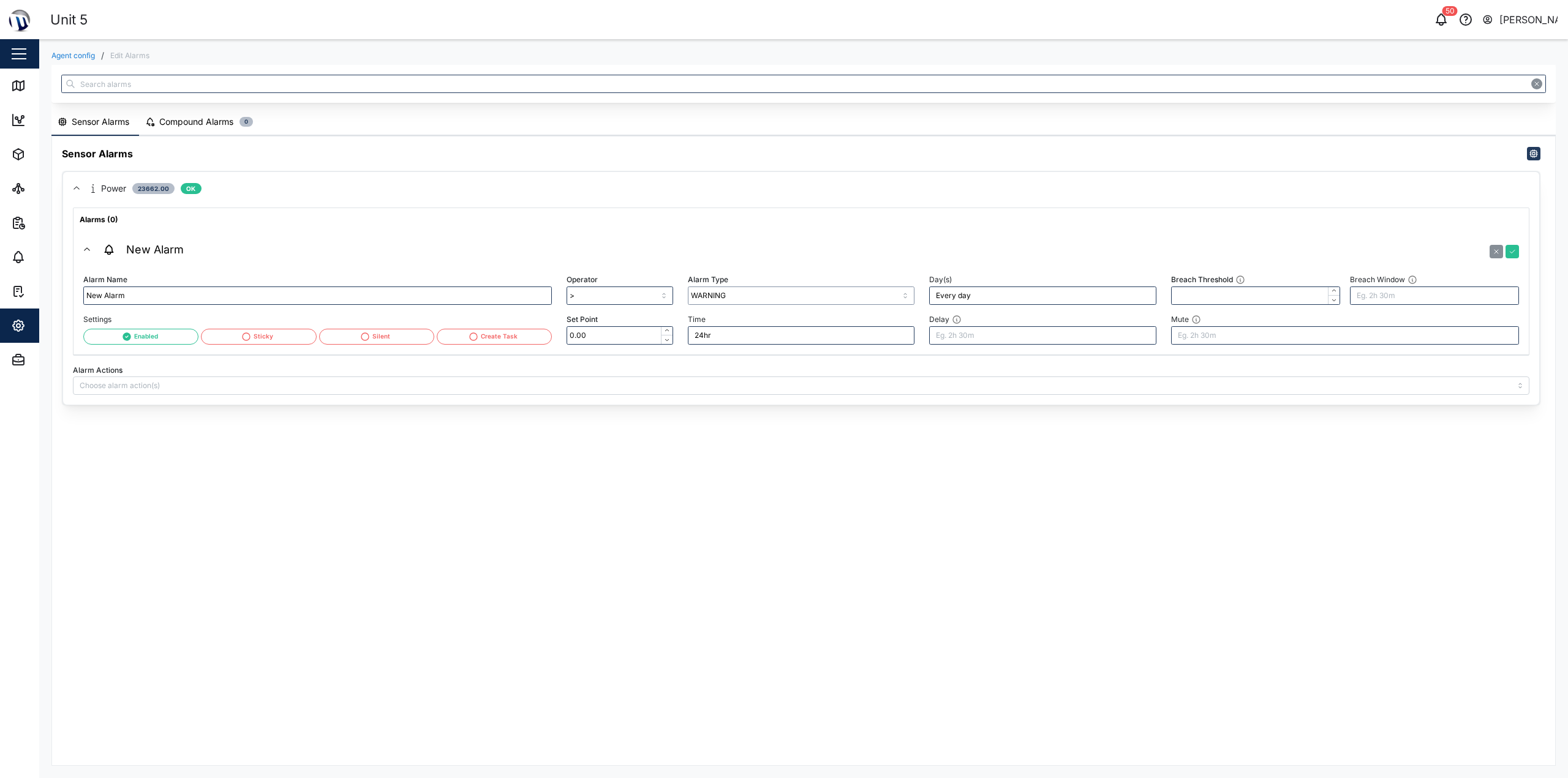
click at [782, 291] on input "WARNING" at bounding box center [802, 295] width 227 height 18
type input "ALARM"
drag, startPoint x: 806, startPoint y: 343, endPoint x: 862, endPoint y: 335, distance: 56.6
click at [782, 297] on input "Breach Threshold" at bounding box center [1256, 295] width 169 height 18
drag, startPoint x: 629, startPoint y: 336, endPoint x: 492, endPoint y: 338, distance: 137.0
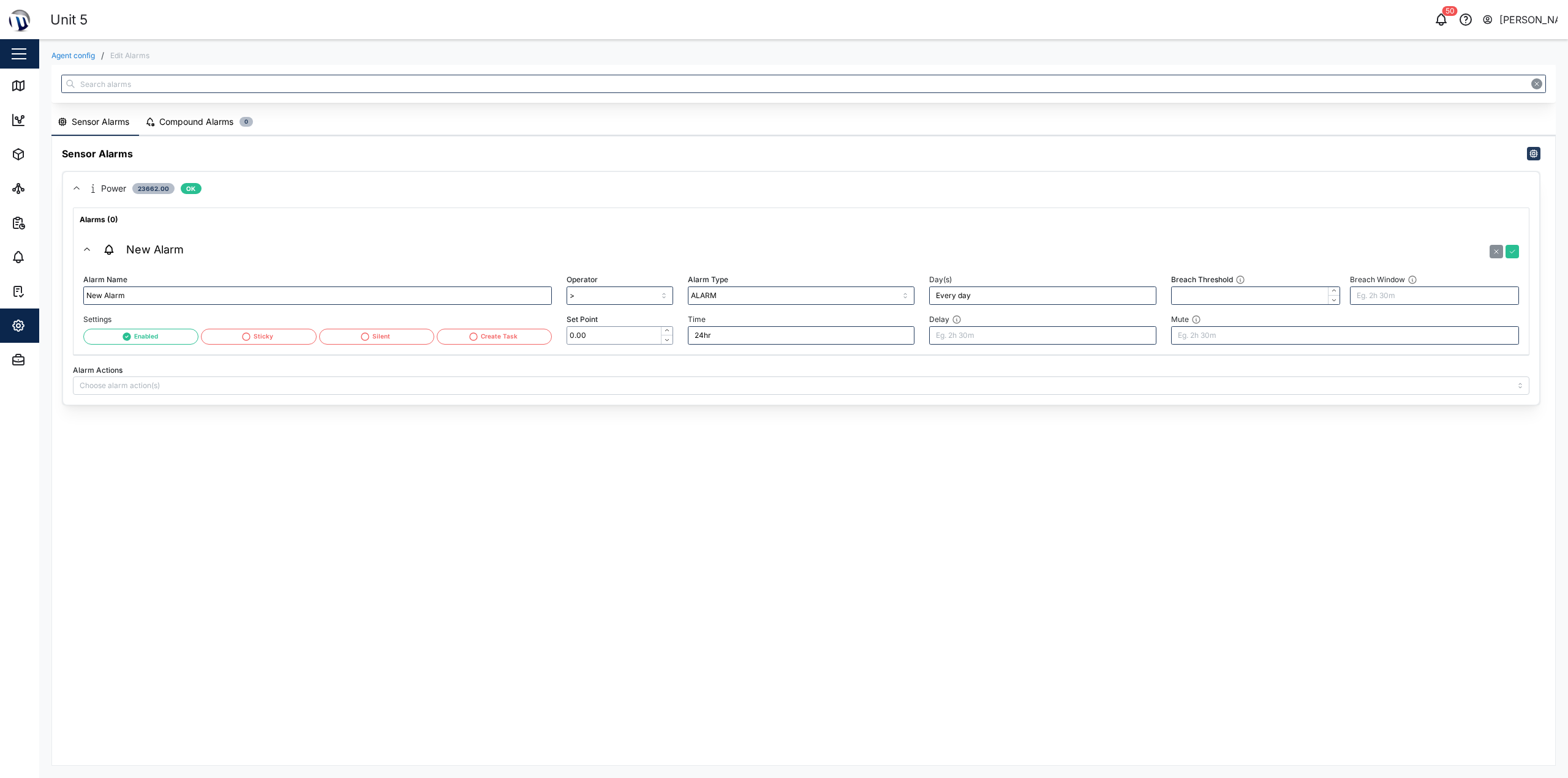
click at [495, 338] on div "Alarm Name New Alarm Settings Enabled Sticky Silent Create Task Operator > Set …" at bounding box center [801, 308] width 1450 height 88
type input "2"
type input "20000.00"
click at [782, 459] on div "Sensor Alarms Power 23662.00 OK Alarms (0) New Alarm Alarm Name New Alarm Setti…" at bounding box center [803, 451] width 1503 height 629
click at [782, 251] on icon "button" at bounding box center [1512, 251] width 7 height 7
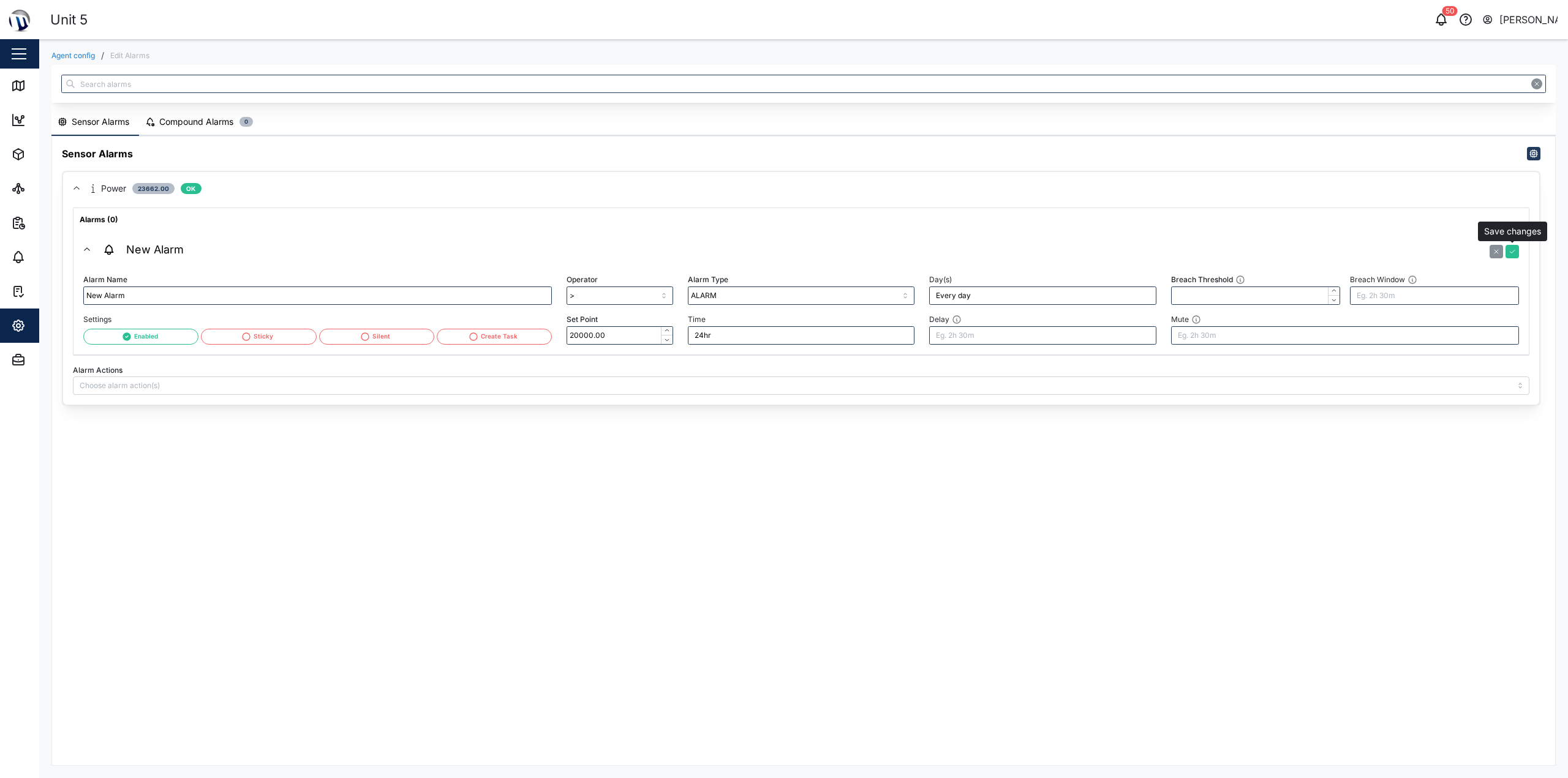
type input "="
type input "0.00"
type input "WARNING"
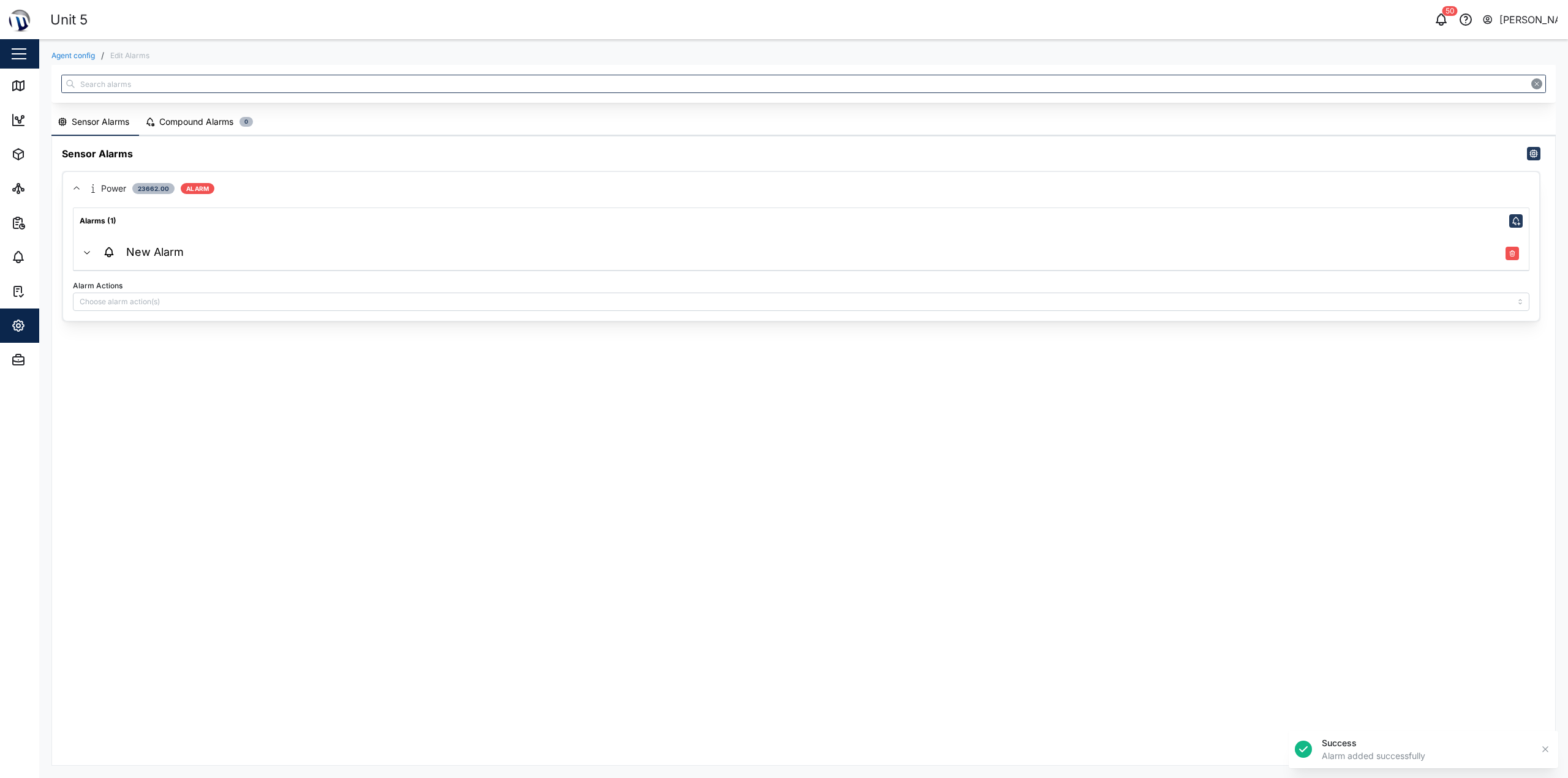
click at [455, 355] on div "Sensor Alarms Power 23662.00 ALARM Alarms (1) New Alarm Alarm Name New Alarm Se…" at bounding box center [803, 451] width 1503 height 629
click at [31, 88] on div "Map" at bounding box center [35, 86] width 48 height 14
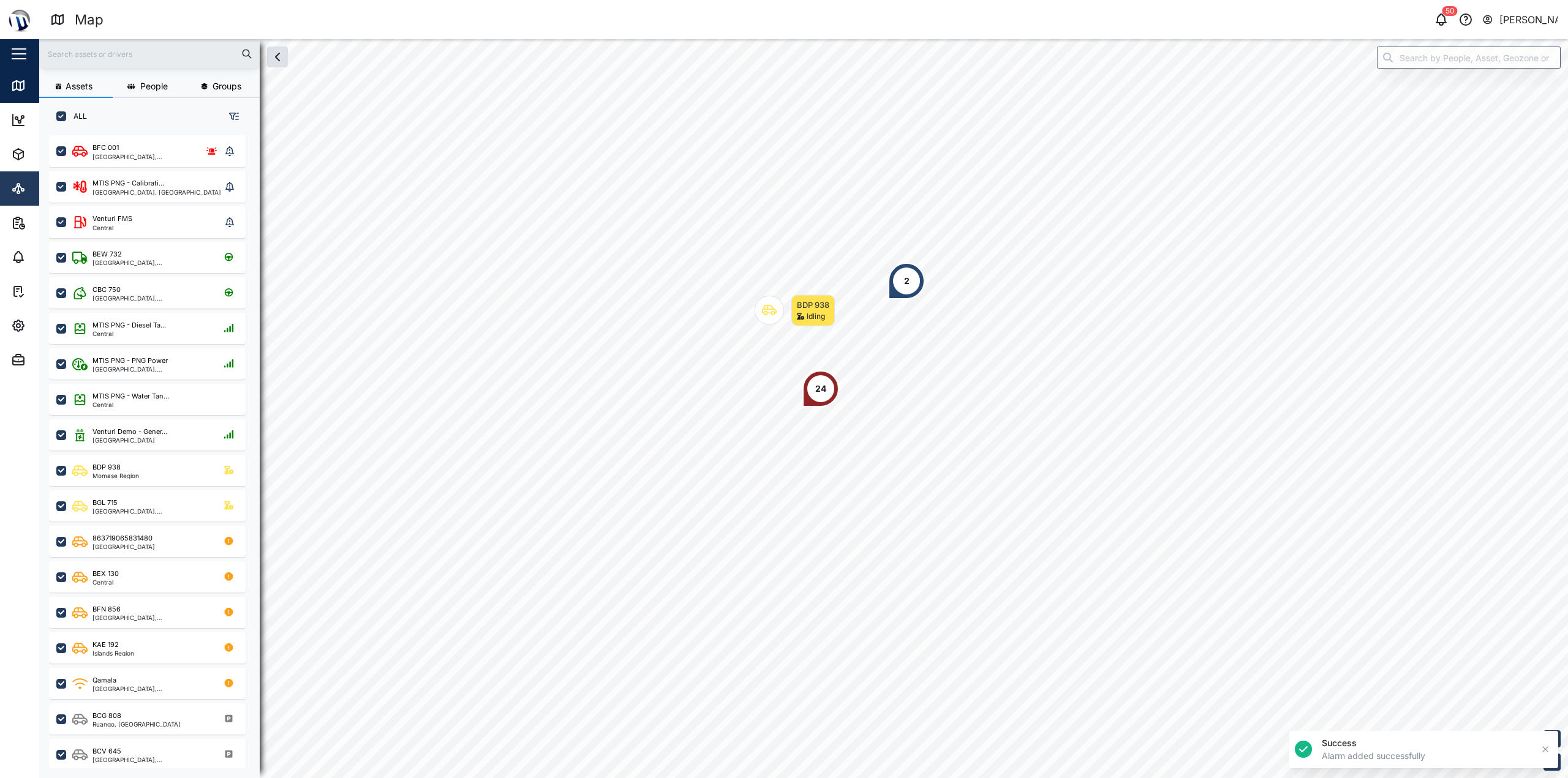
click at [22, 194] on icon at bounding box center [18, 188] width 14 height 14
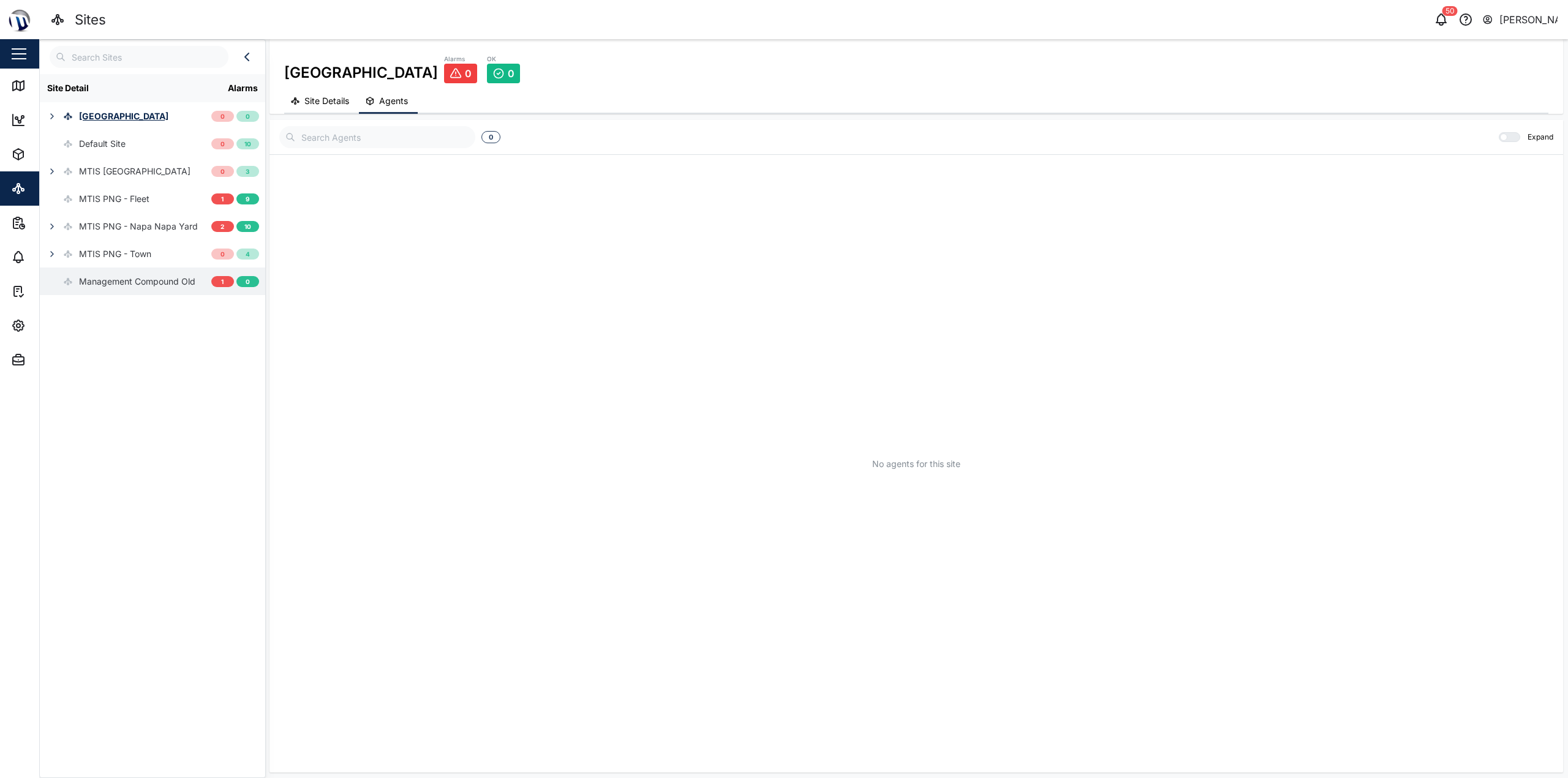
click at [116, 285] on div "Management Compound Old" at bounding box center [137, 281] width 116 height 14
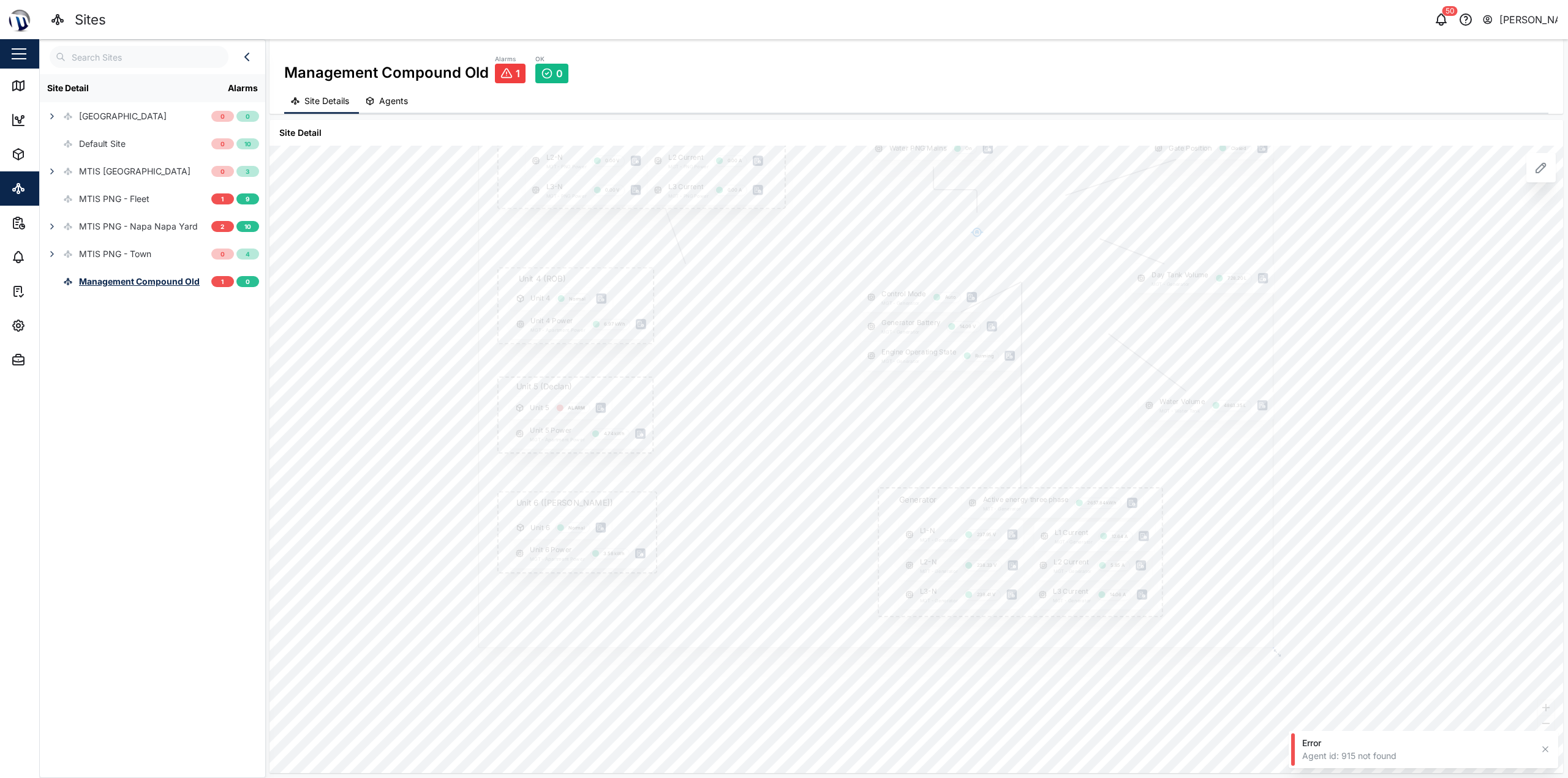
drag, startPoint x: 396, startPoint y: 333, endPoint x: 344, endPoint y: 210, distance: 133.5
click at [332, 210] on div "Gate Position Closed PNG POWER L1 Current MGT - PNG Power 0.00 A L1-N MGT - PNG…" at bounding box center [917, 459] width 1294 height 628
drag, startPoint x: 396, startPoint y: 316, endPoint x: 392, endPoint y: 397, distance: 81.1
click at [392, 403] on div "Gate Position Closed PNG POWER L1 Current MGT - PNG Power 0.00 A L1-N MGT - PNG…" at bounding box center [917, 459] width 1294 height 628
drag, startPoint x: 384, startPoint y: 371, endPoint x: 362, endPoint y: 371, distance: 22.0
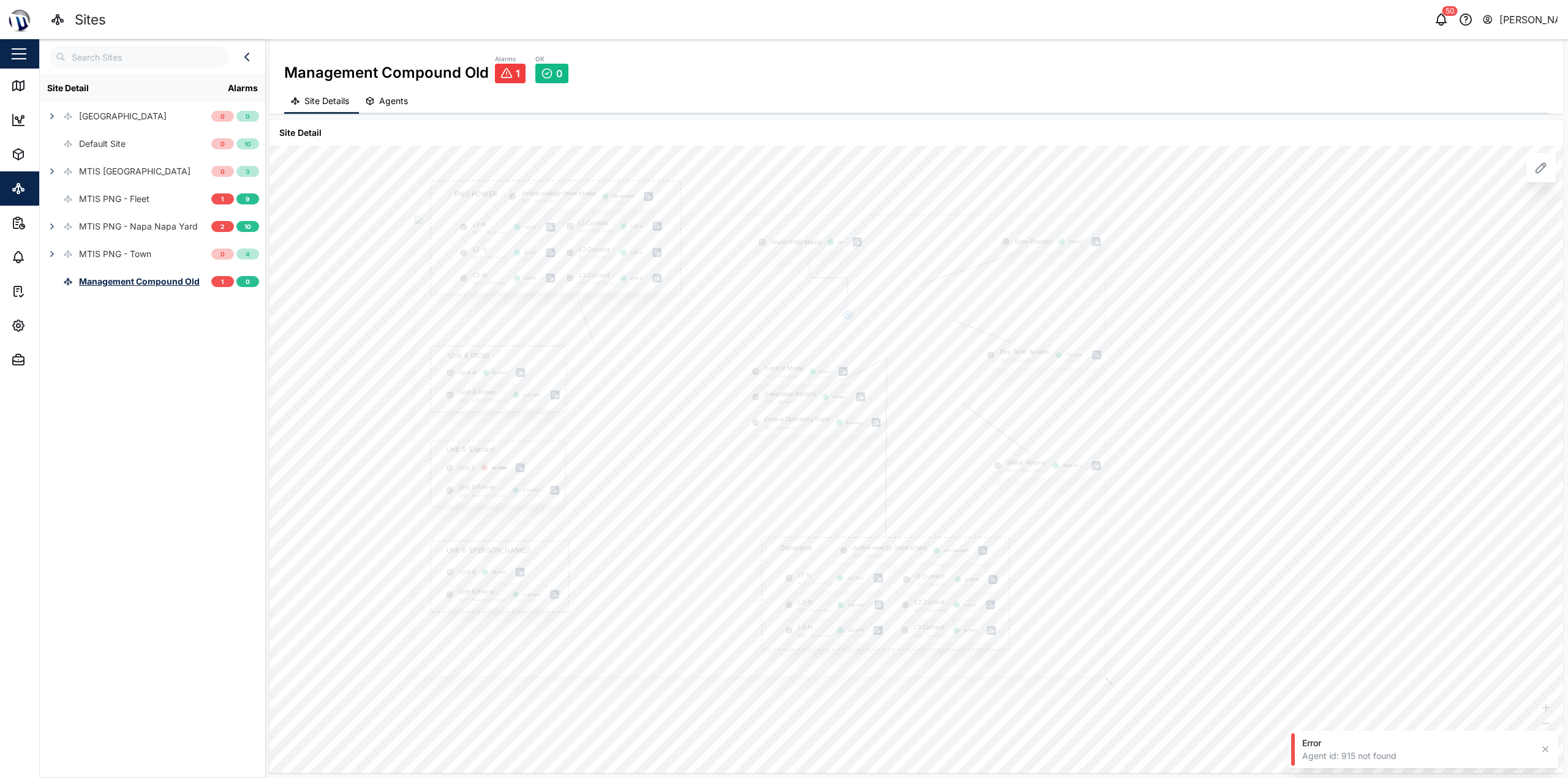
click at [362, 371] on div "Gate Position Closed PNG POWER L1 Current MGT - PNG Power 0.00 A L1-N MGT - PNG…" at bounding box center [917, 459] width 1294 height 628
drag, startPoint x: 362, startPoint y: 367, endPoint x: 254, endPoint y: 332, distance: 113.5
click at [254, 332] on div "Site Detail Alarms Coral Seas Hotel 0 0 Default Site 0 10 MTIS Brisbane 0 3 MTI…" at bounding box center [803, 408] width 1529 height 739
drag, startPoint x: 1120, startPoint y: 305, endPoint x: 1103, endPoint y: 313, distance: 18.8
click at [782, 313] on div "Gate Position Closed PNG POWER L1 Current MGT - PNG Power 0.00 A L1-N MGT - PNG…" at bounding box center [917, 459] width 1294 height 628
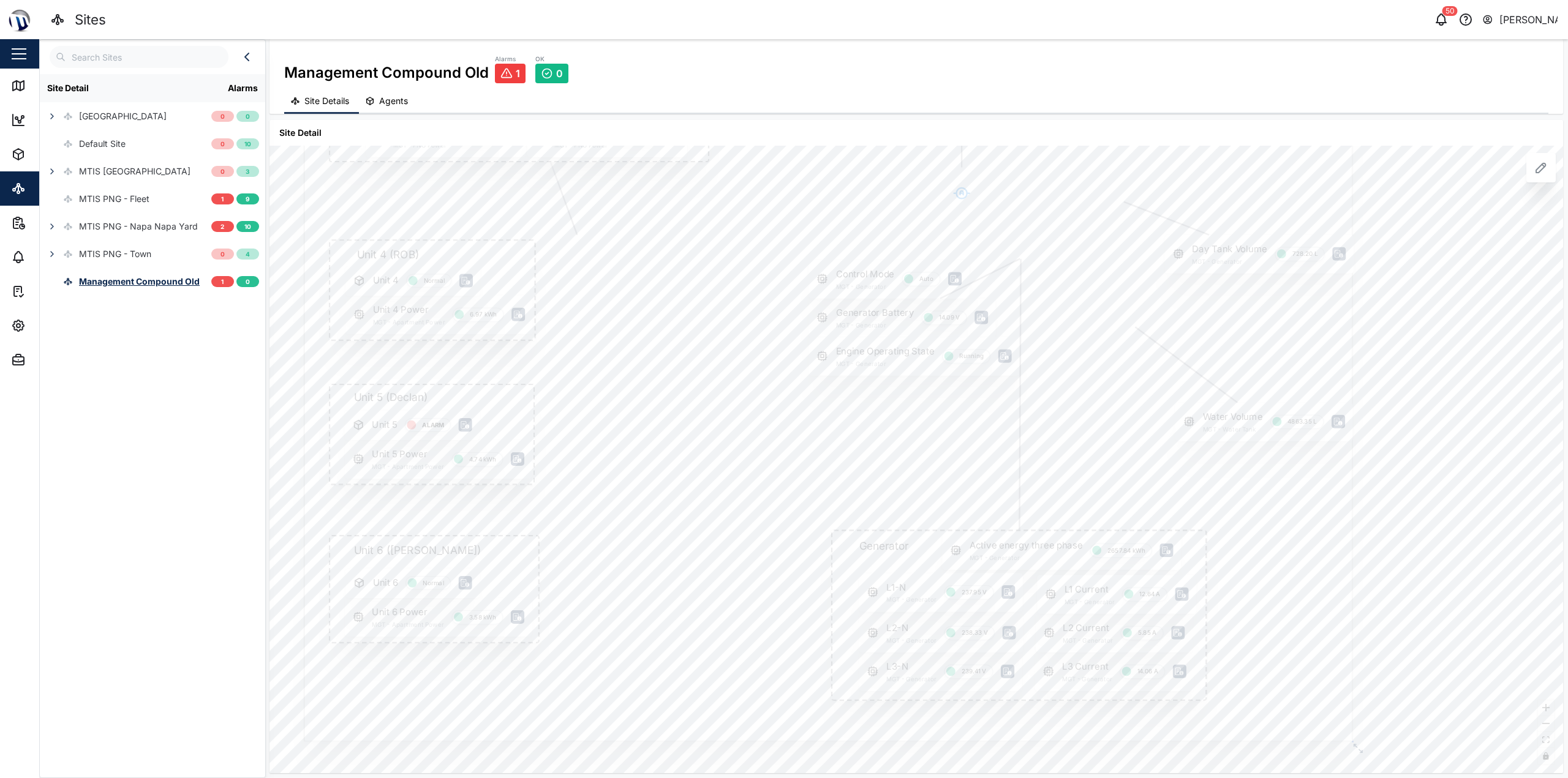
drag, startPoint x: 533, startPoint y: 514, endPoint x: 603, endPoint y: 513, distance: 70.0
click at [603, 513] on div at bounding box center [828, 391] width 1049 height 700
drag, startPoint x: 616, startPoint y: 609, endPoint x: 617, endPoint y: 565, distance: 44.0
click at [617, 565] on div at bounding box center [830, 347] width 1049 height 700
click at [486, 406] on icon at bounding box center [486, 404] width 7 height 6
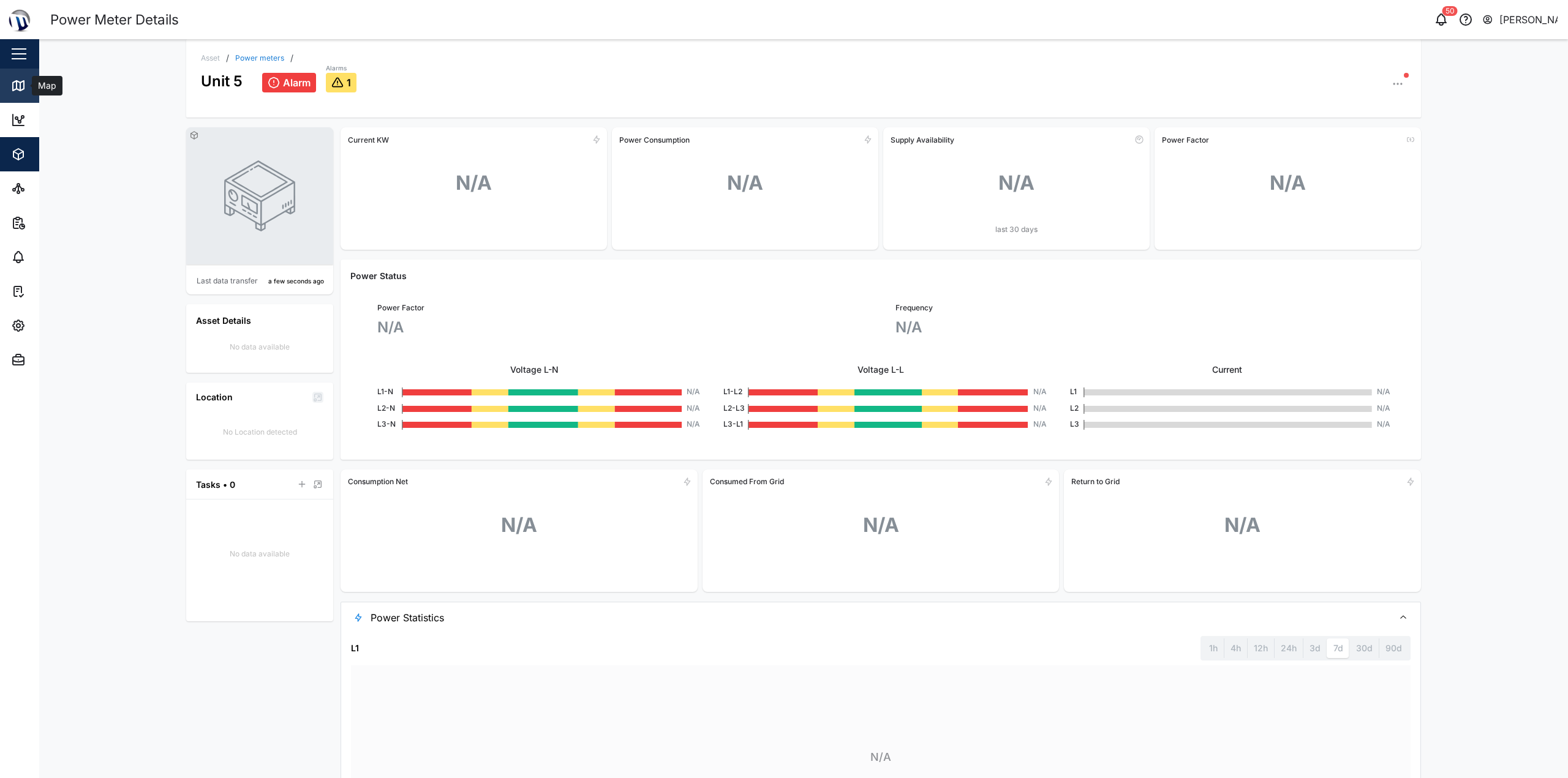
click at [15, 87] on icon at bounding box center [18, 86] width 14 height 14
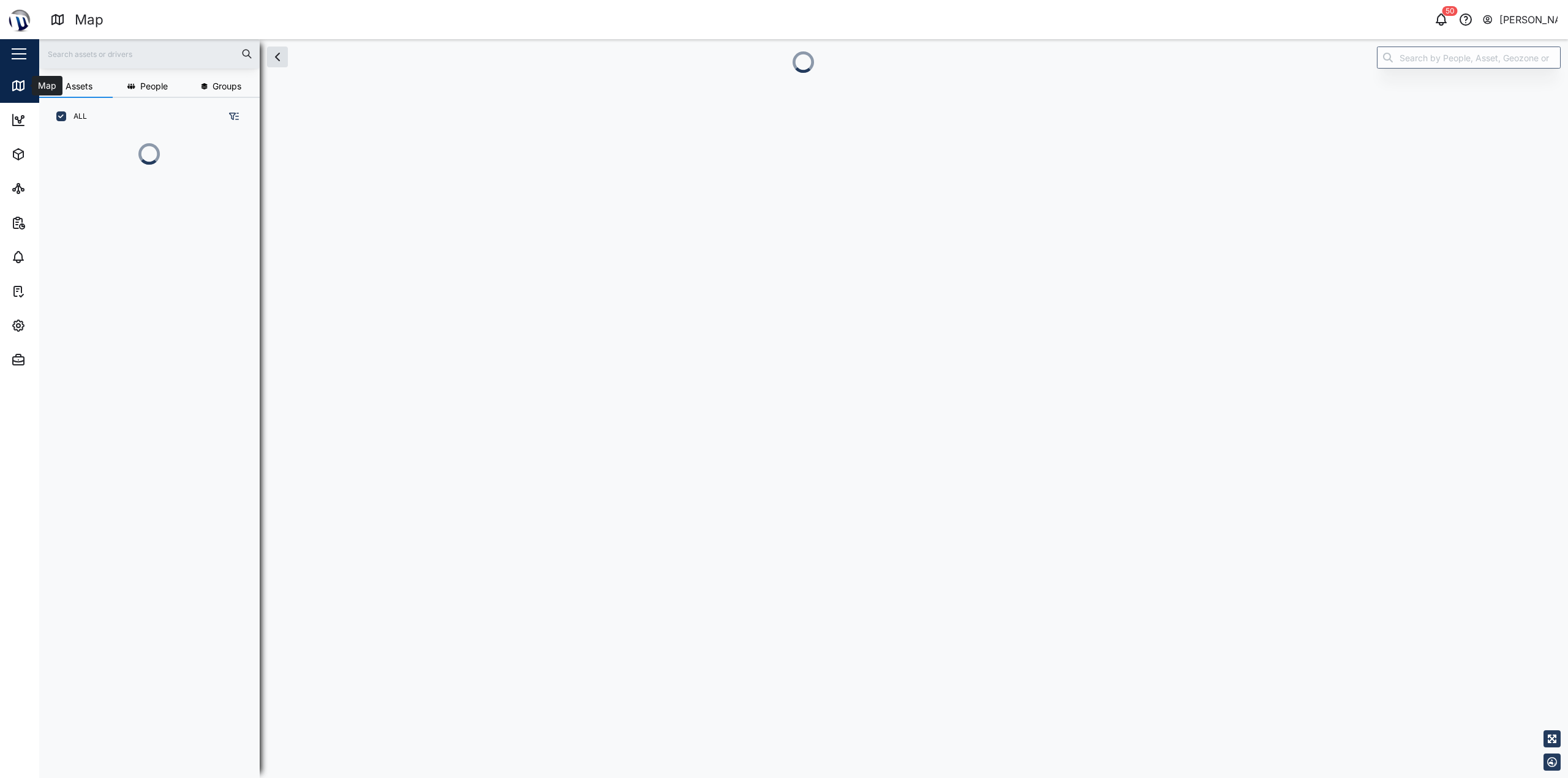
scroll to position [10, 10]
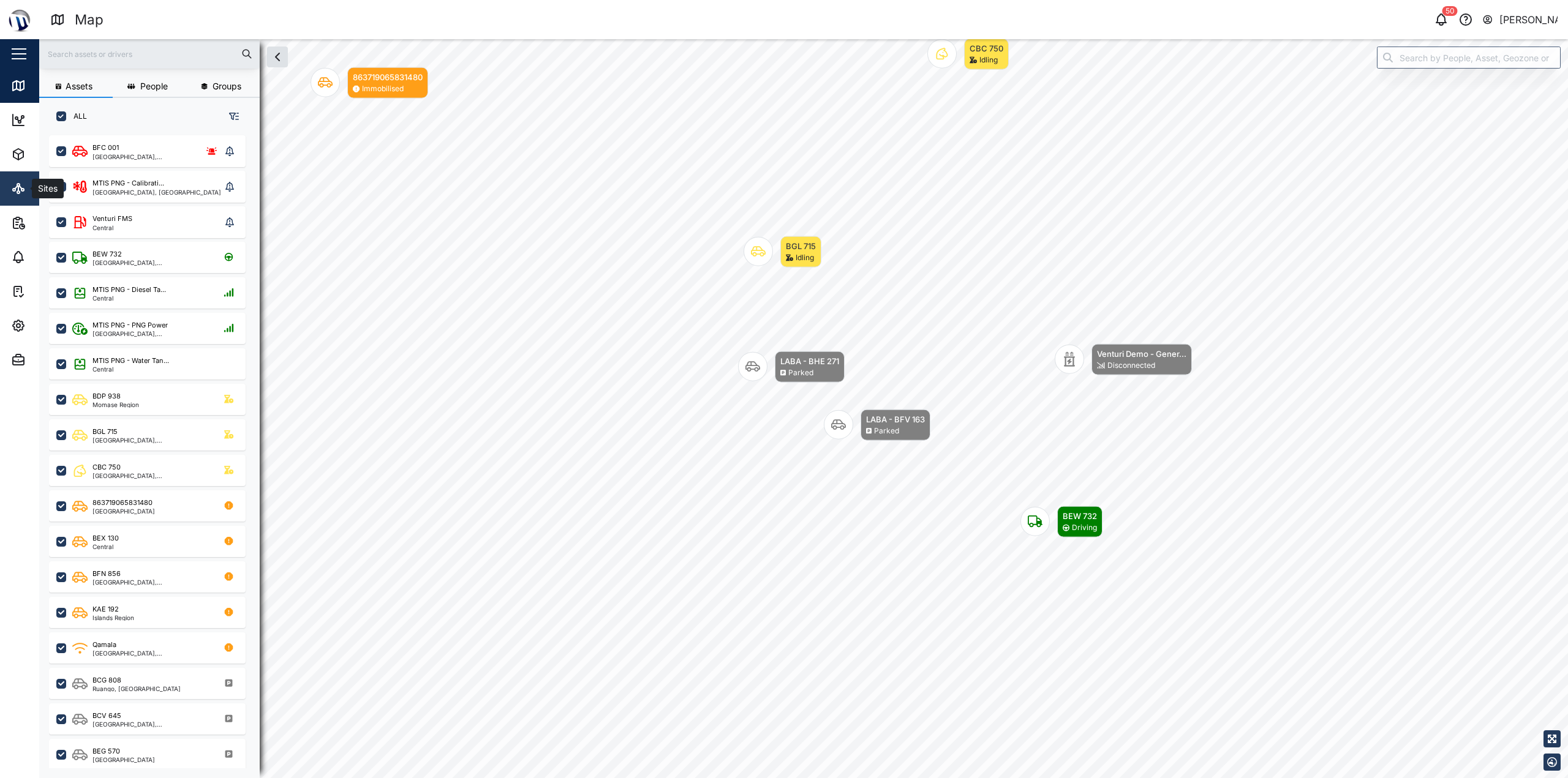
click at [17, 197] on link "Sites" at bounding box center [79, 188] width 159 height 34
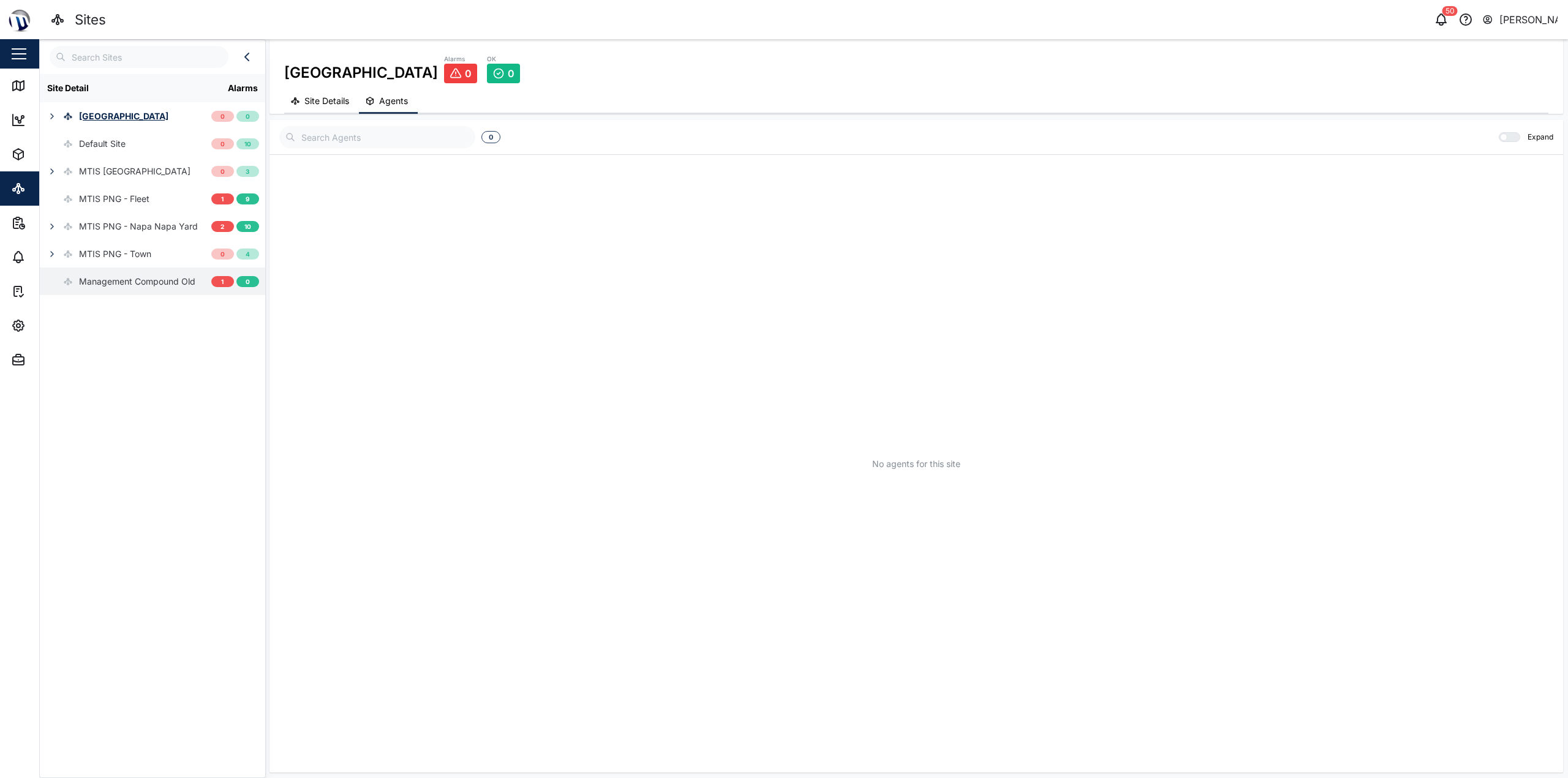
click at [167, 286] on div "Management Compound Old" at bounding box center [137, 281] width 116 height 14
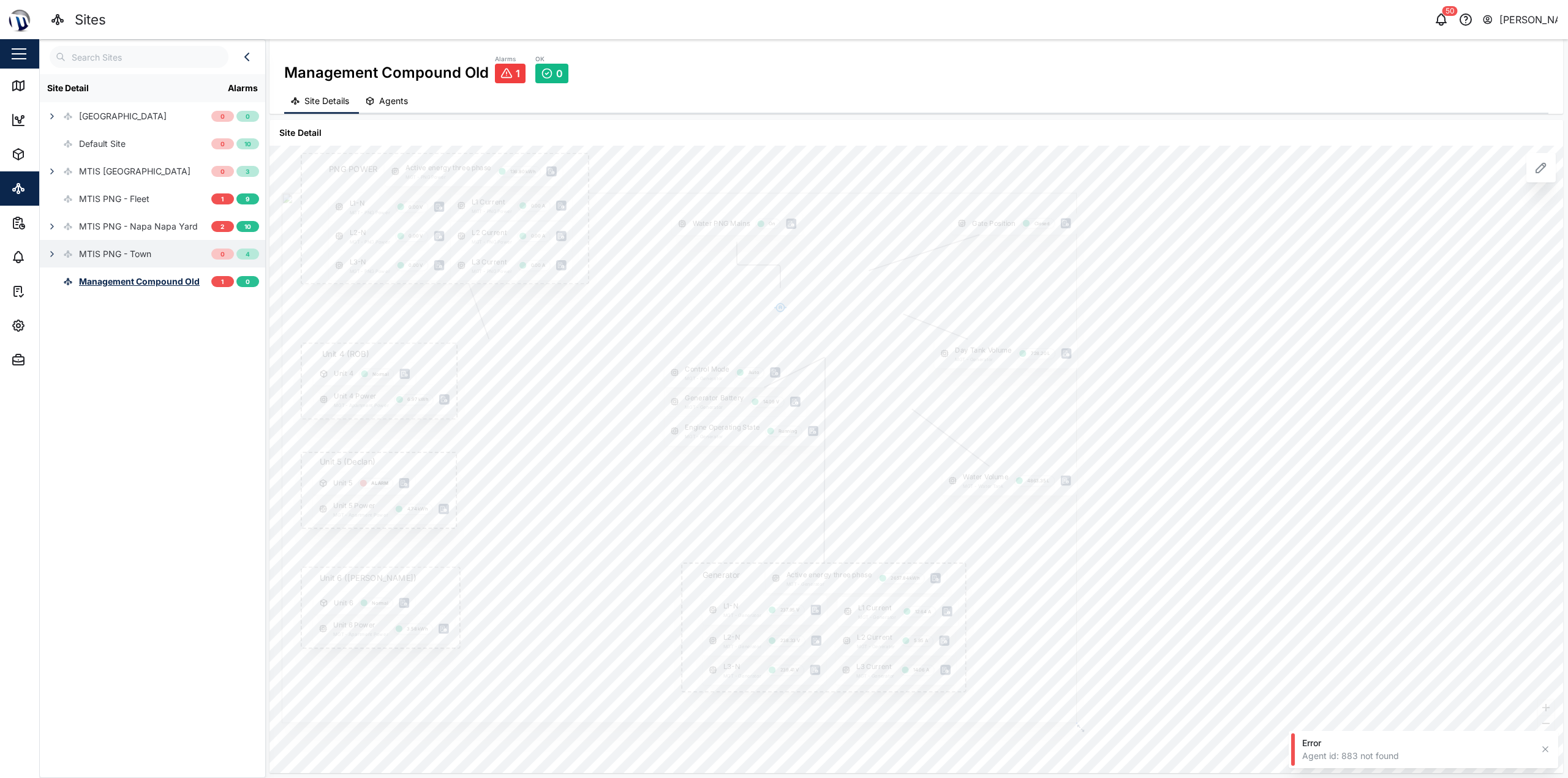
drag, startPoint x: 476, startPoint y: 283, endPoint x: 243, endPoint y: 262, distance: 233.9
click at [243, 262] on div "Site Detail Alarms Coral Seas Hotel 0 0 Default Site 0 10 MTIS Brisbane 0 3 MTI…" at bounding box center [803, 408] width 1529 height 739
click at [782, 589] on div "Gate Position Closed PNG POWER L1 Current MGT - PNG Power 0.00 A L1-N MGT - PNG…" at bounding box center [917, 459] width 1294 height 628
drag, startPoint x: 1174, startPoint y: 439, endPoint x: 1352, endPoint y: 405, distance: 181.2
click at [782, 409] on div "Gate Position Closed PNG POWER L1 Current MGT - PNG Power 0.00 A L1-N MGT - PNG…" at bounding box center [917, 459] width 1294 height 628
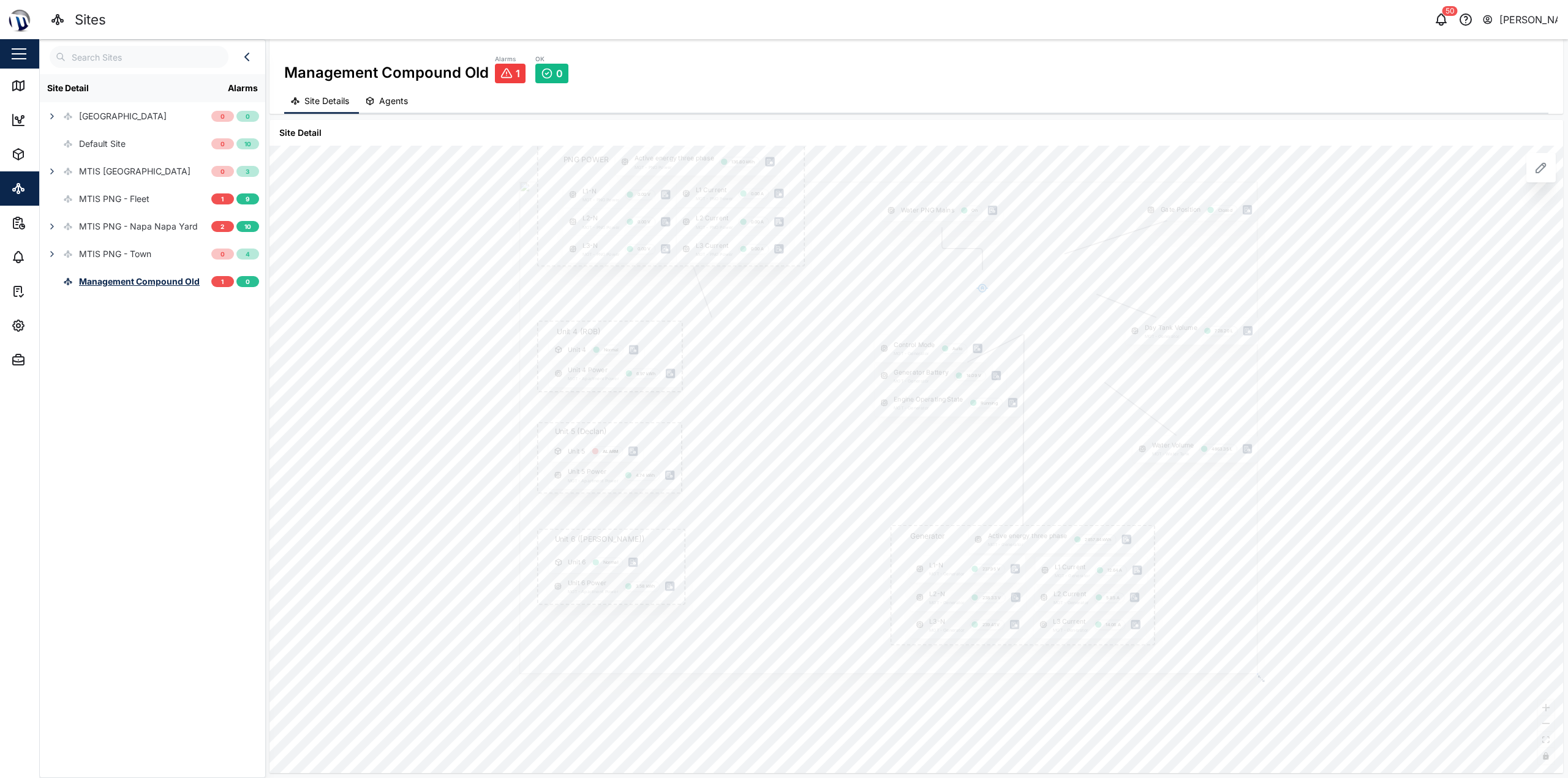
click at [782, 170] on icon at bounding box center [1541, 167] width 14 height 14
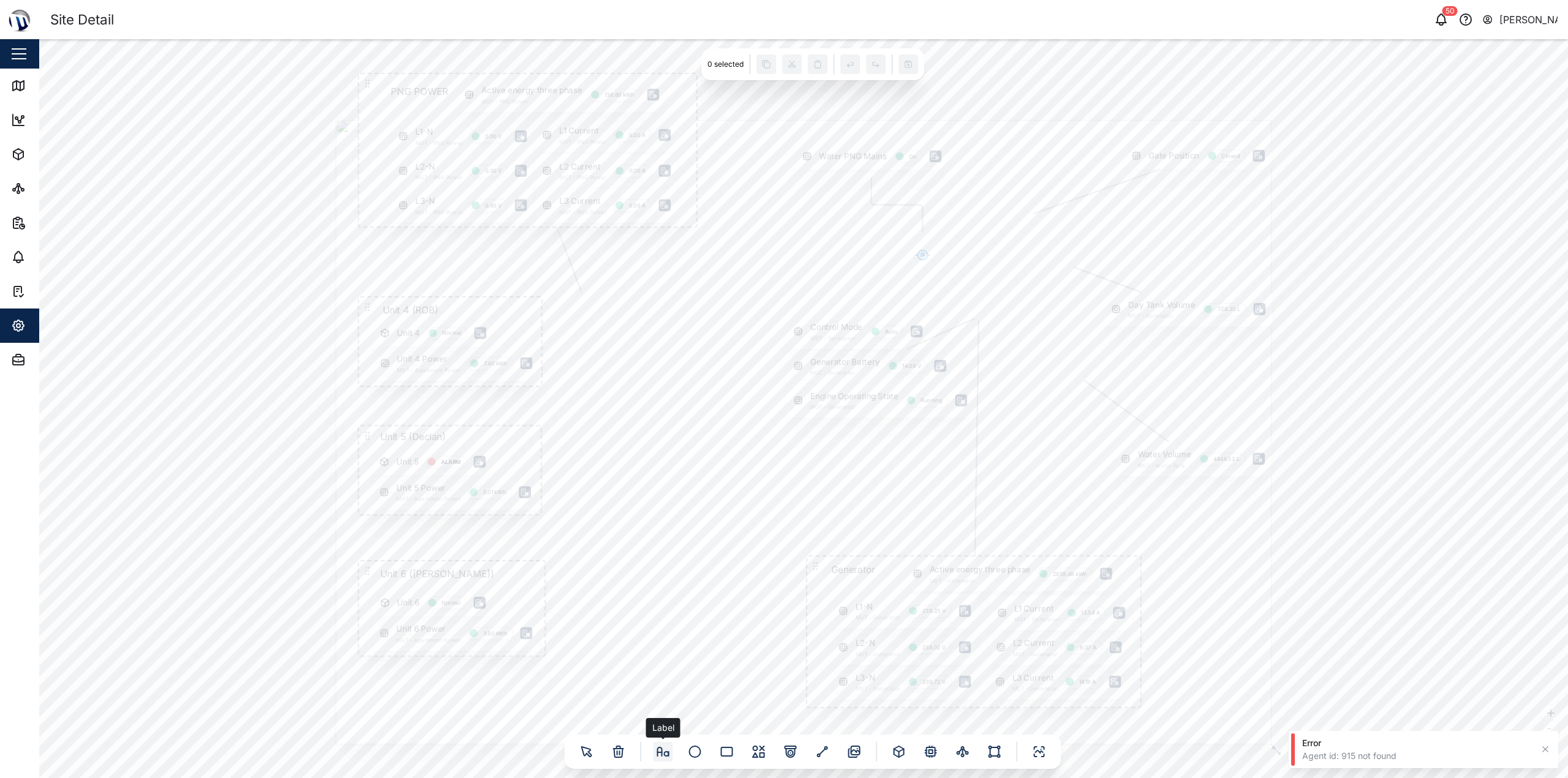
click at [667, 754] on icon at bounding box center [666, 753] width 4 height 4
drag, startPoint x: 806, startPoint y: 435, endPoint x: 603, endPoint y: 527, distance: 222.9
click at [507, 529] on div at bounding box center [503, 532] width 7 height 7
drag, startPoint x: 734, startPoint y: 464, endPoint x: 235, endPoint y: 468, distance: 499.0
click at [233, 469] on textarea at bounding box center [244, 481] width 301 height 118
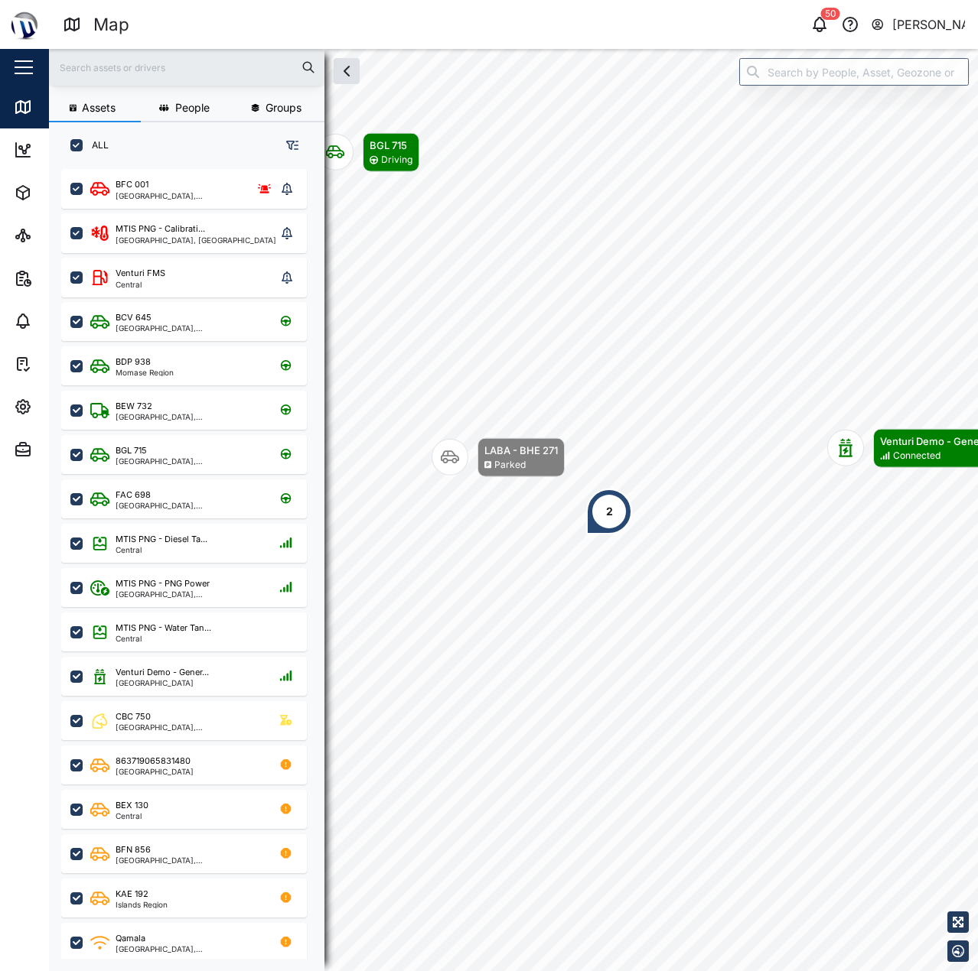
click at [740, 61] on div "Assets People Groups ALL BFC 001 National Capital District, Southern Region MTI…" at bounding box center [513, 510] width 929 height 923
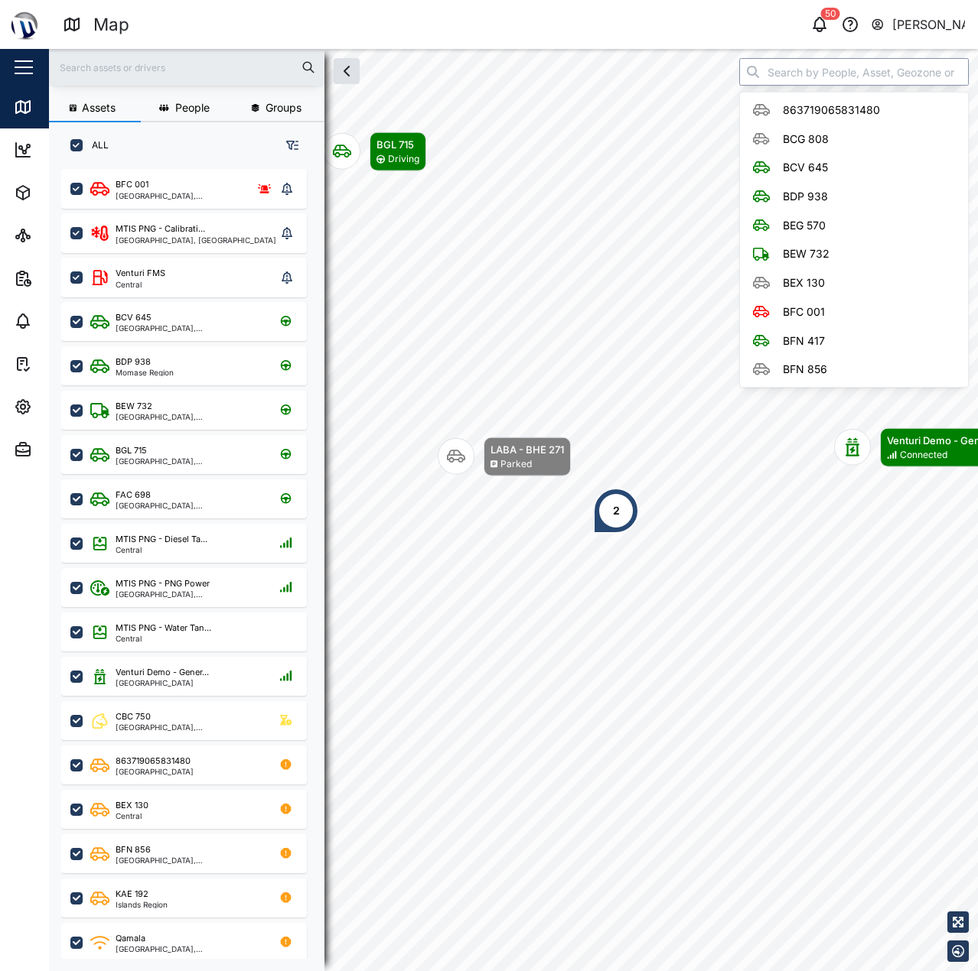
click at [816, 72] on input "search" at bounding box center [853, 72] width 229 height 28
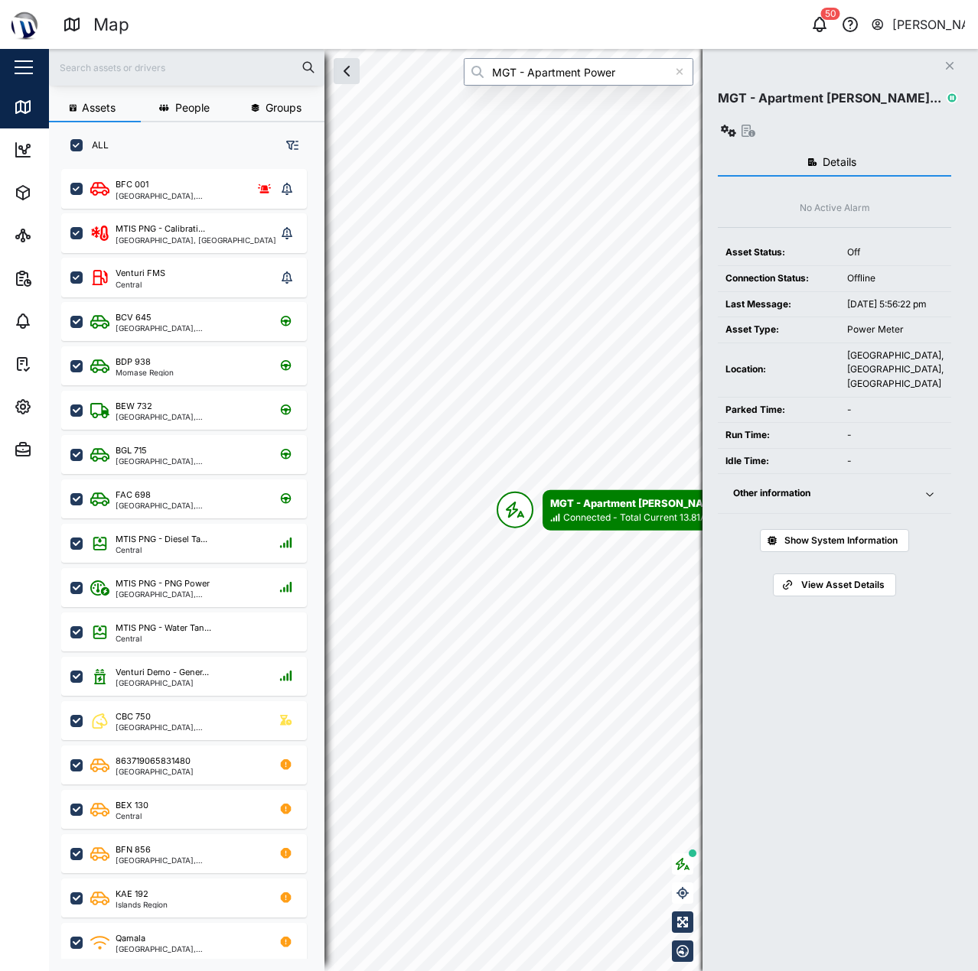
type input "MGT - Apartment Power"
click at [736, 125] on icon "button" at bounding box center [728, 131] width 15 height 12
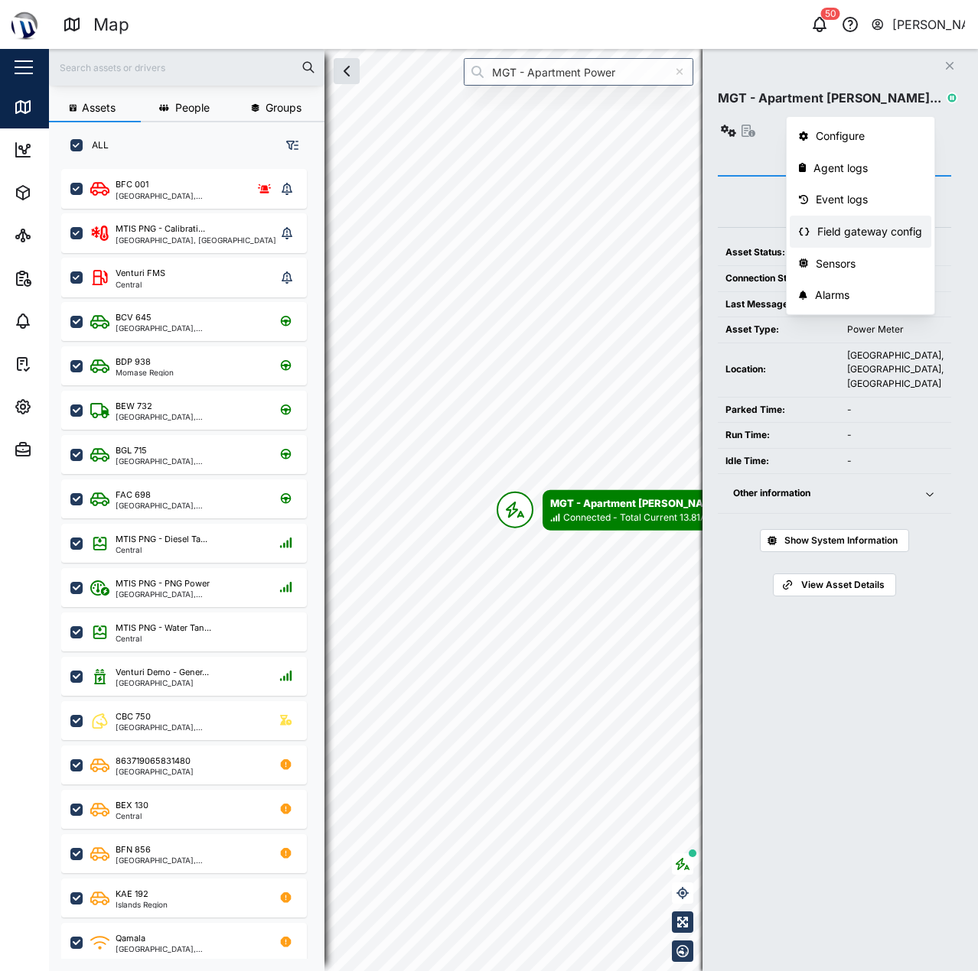
click at [897, 224] on div "Field gateway config" at bounding box center [869, 231] width 105 height 17
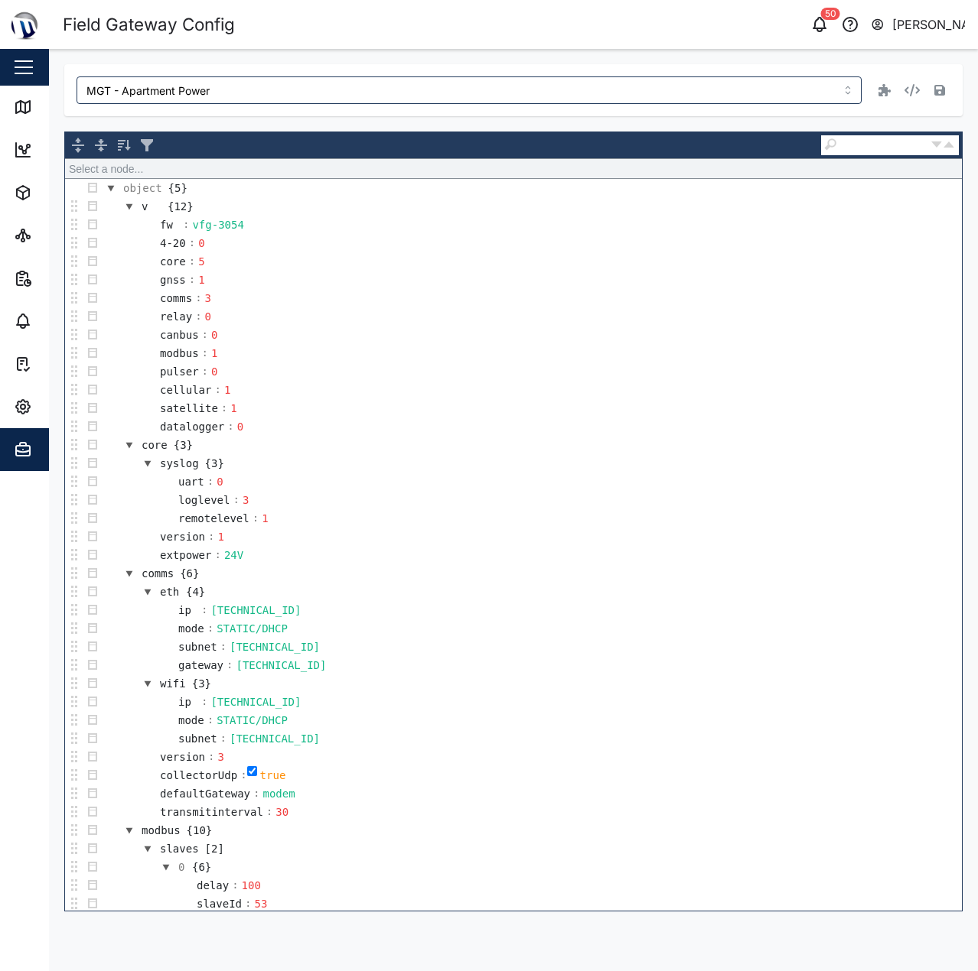
click at [821, 119] on div "MGT - Apartment Power Select a node... object {5} v {12} fw : vfg-3054 4-20 : 0…" at bounding box center [513, 488] width 898 height 848
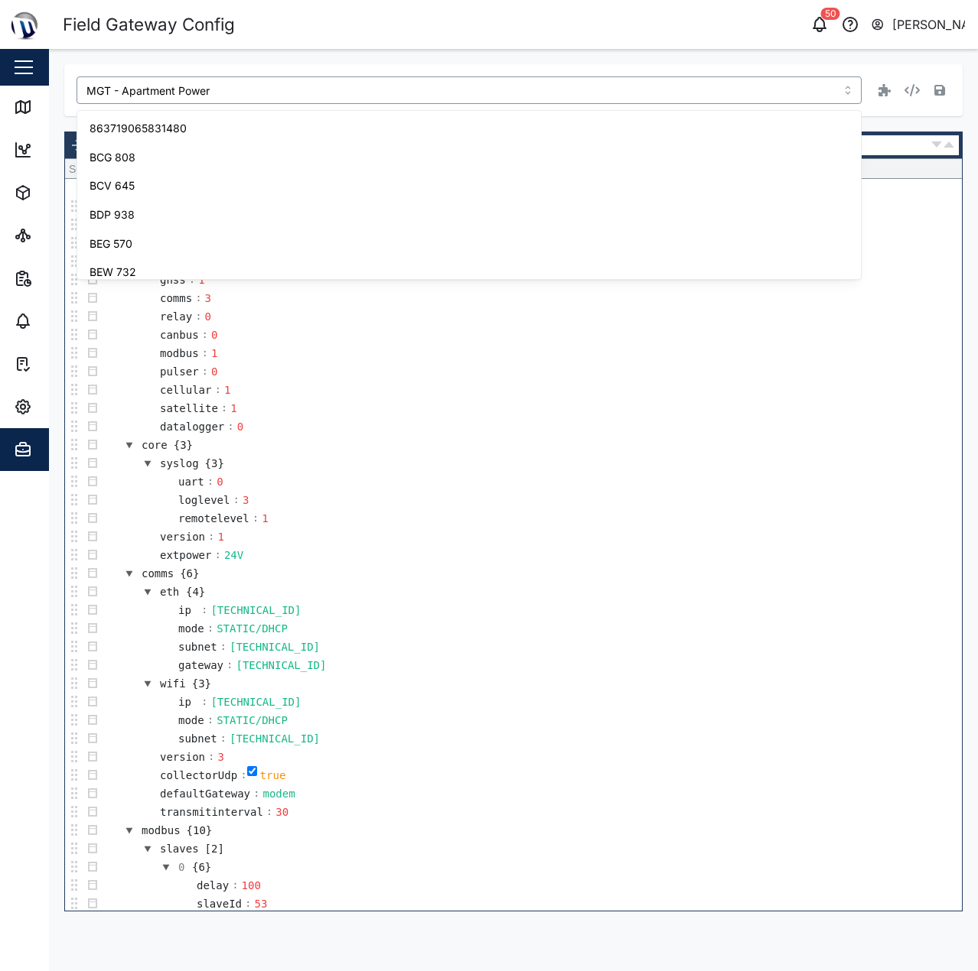
click at [796, 91] on input "MGT - Apartment Power" at bounding box center [468, 90] width 785 height 28
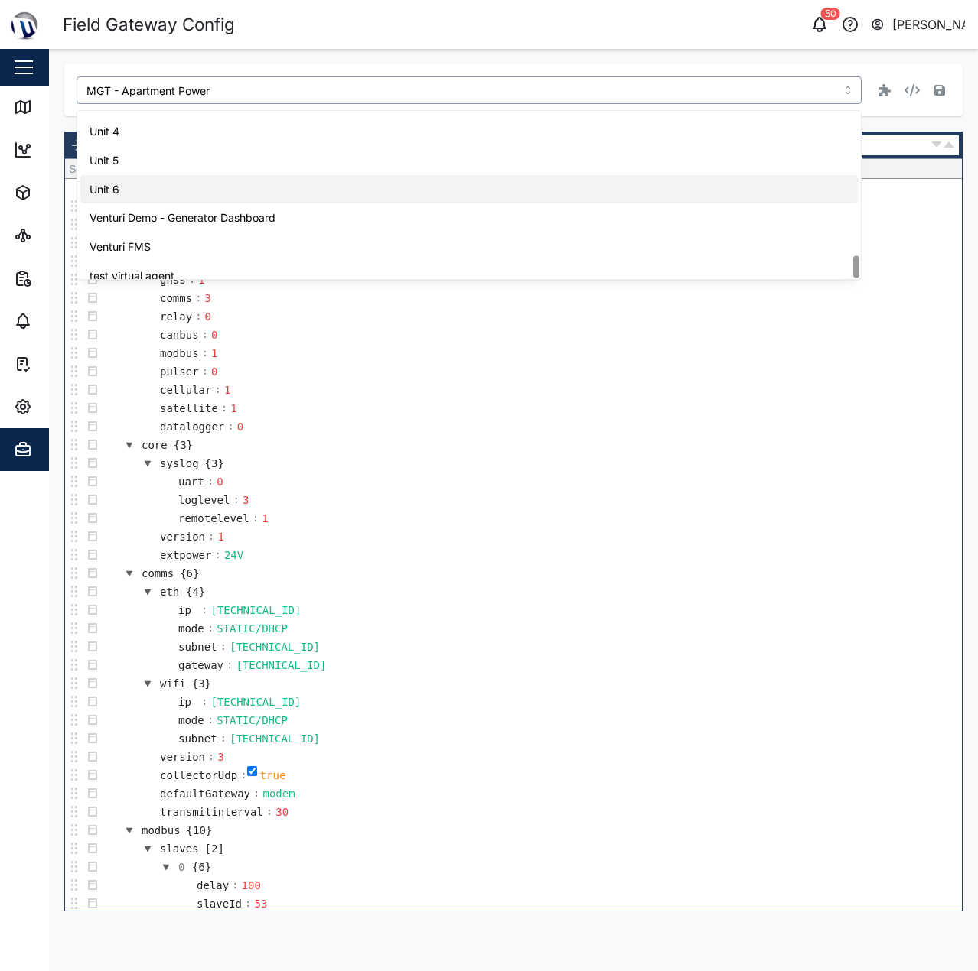
scroll to position [1106, 0]
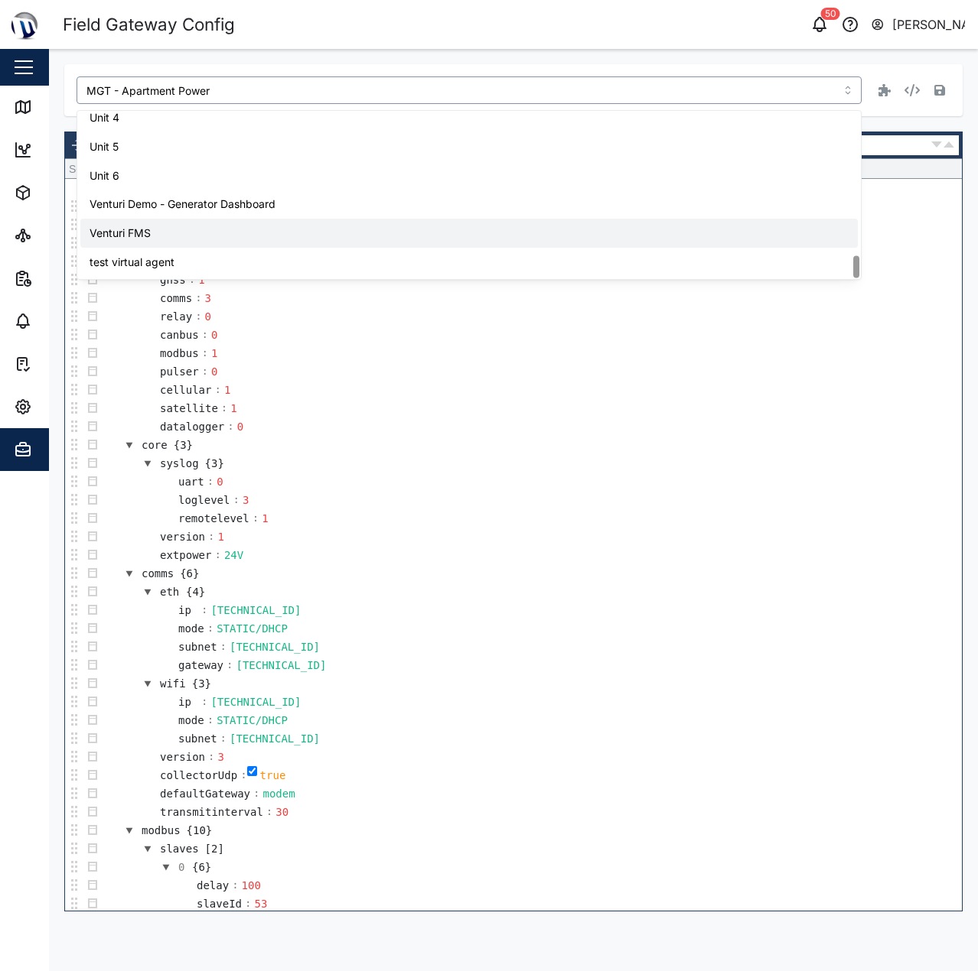
type input "Venturi FMS"
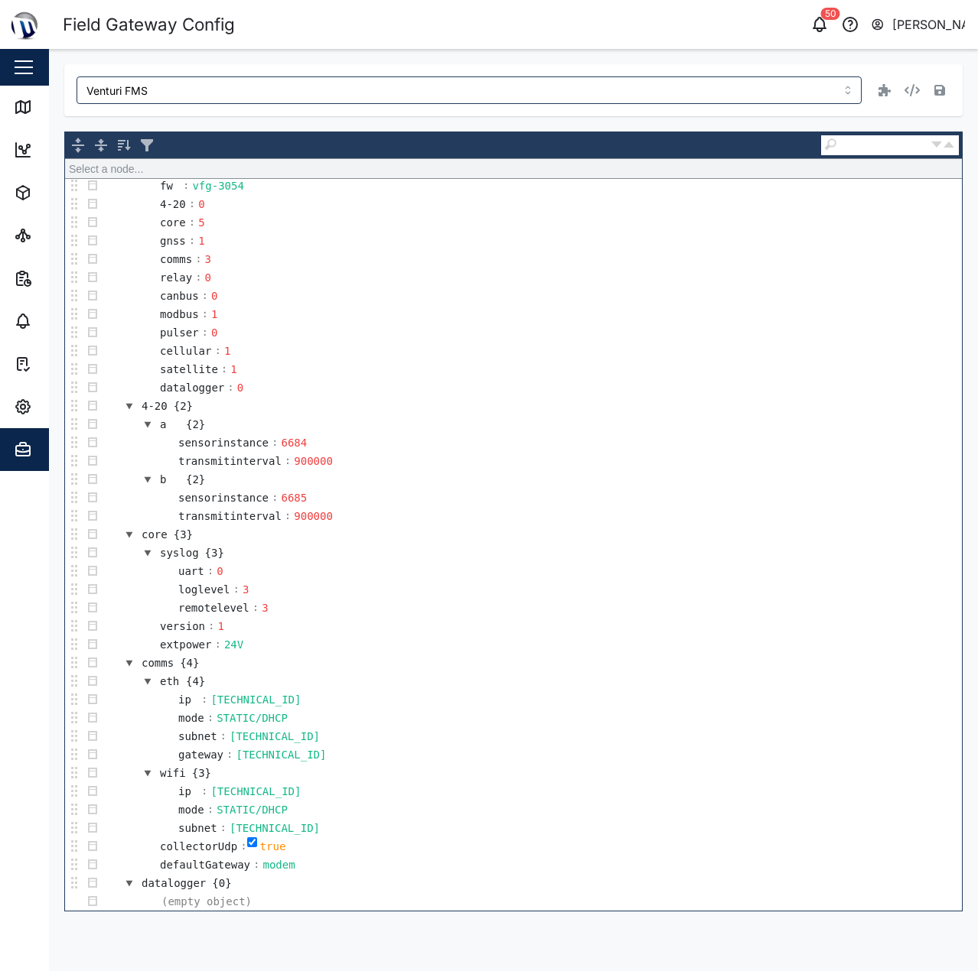
scroll to position [39, 0]
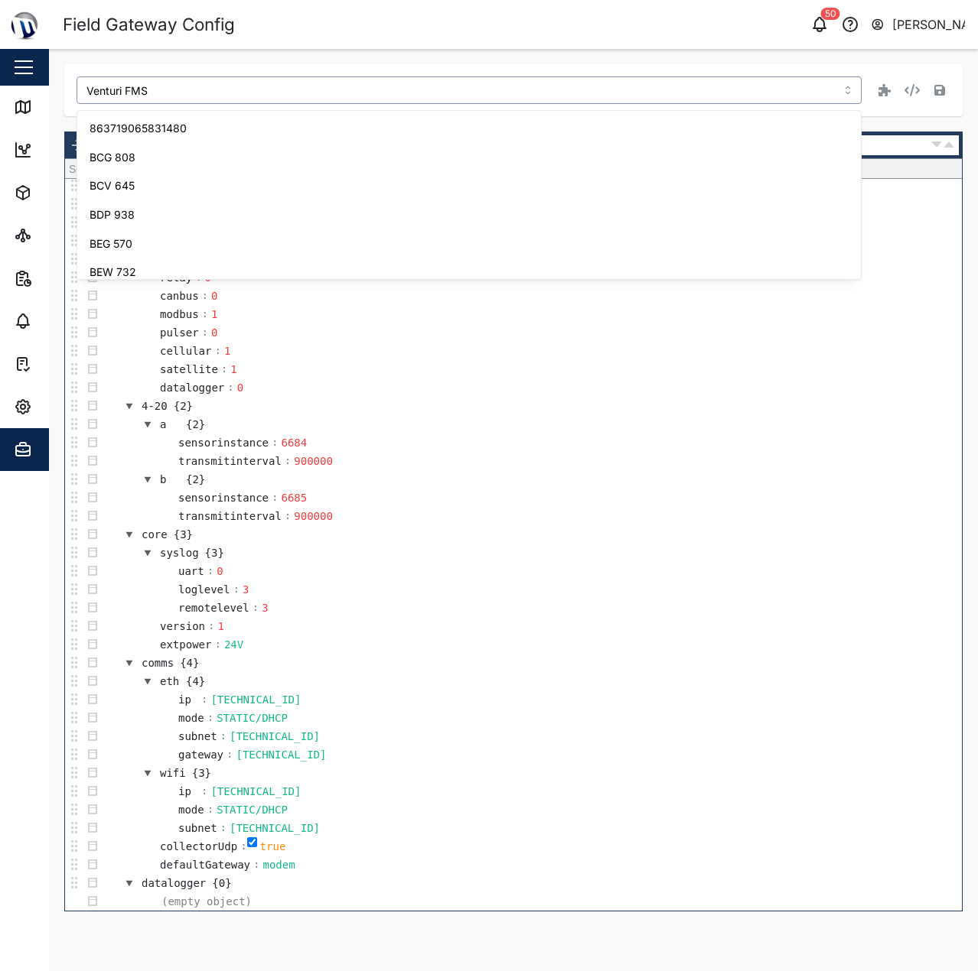
click at [473, 707] on td "ip : 10.0.0.50" at bounding box center [532, 700] width 860 height 18
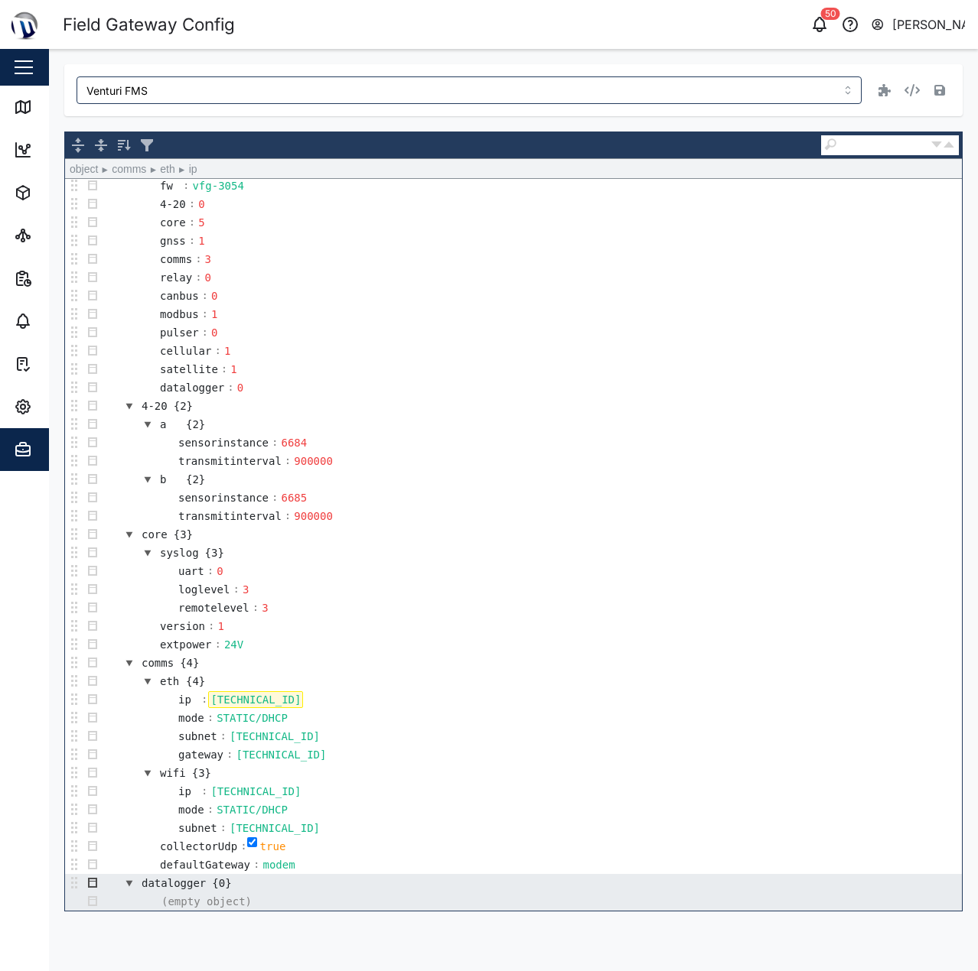
click at [93, 885] on button "button" at bounding box center [92, 883] width 18 height 18
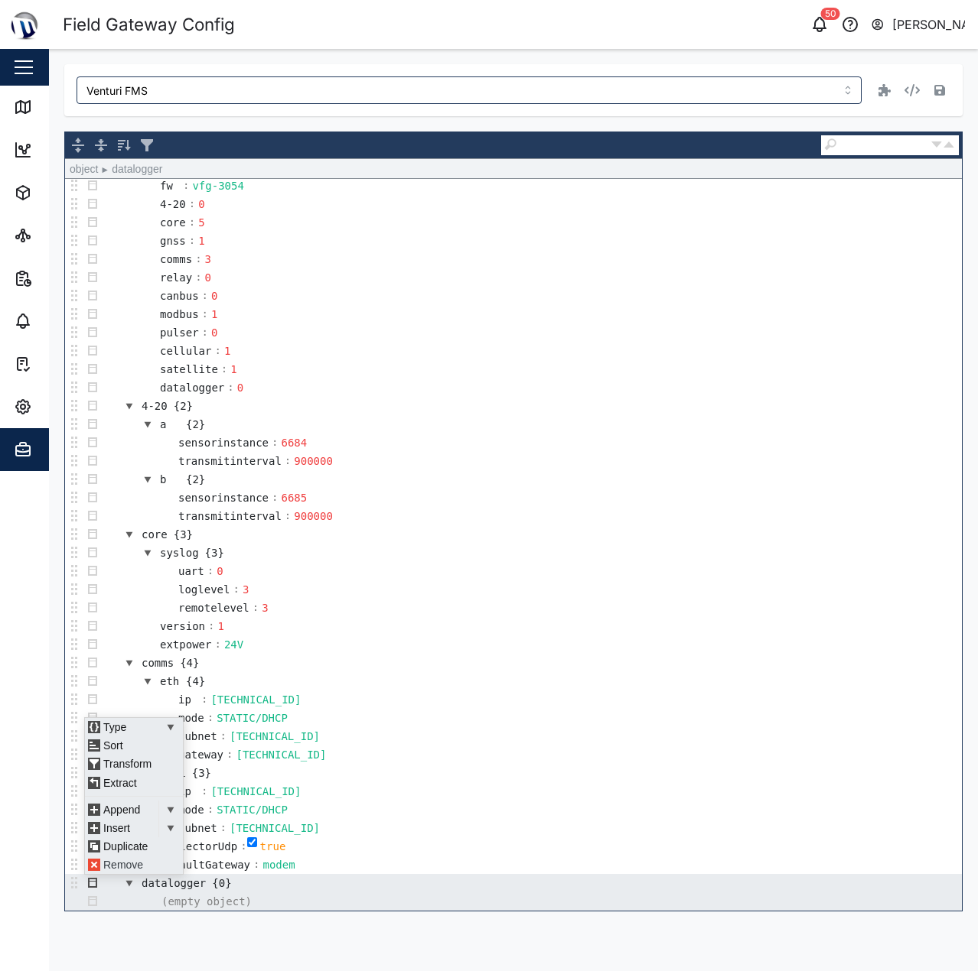
scroll to position [11, 0]
click at [127, 828] on div "Insert" at bounding box center [118, 828] width 67 height 18
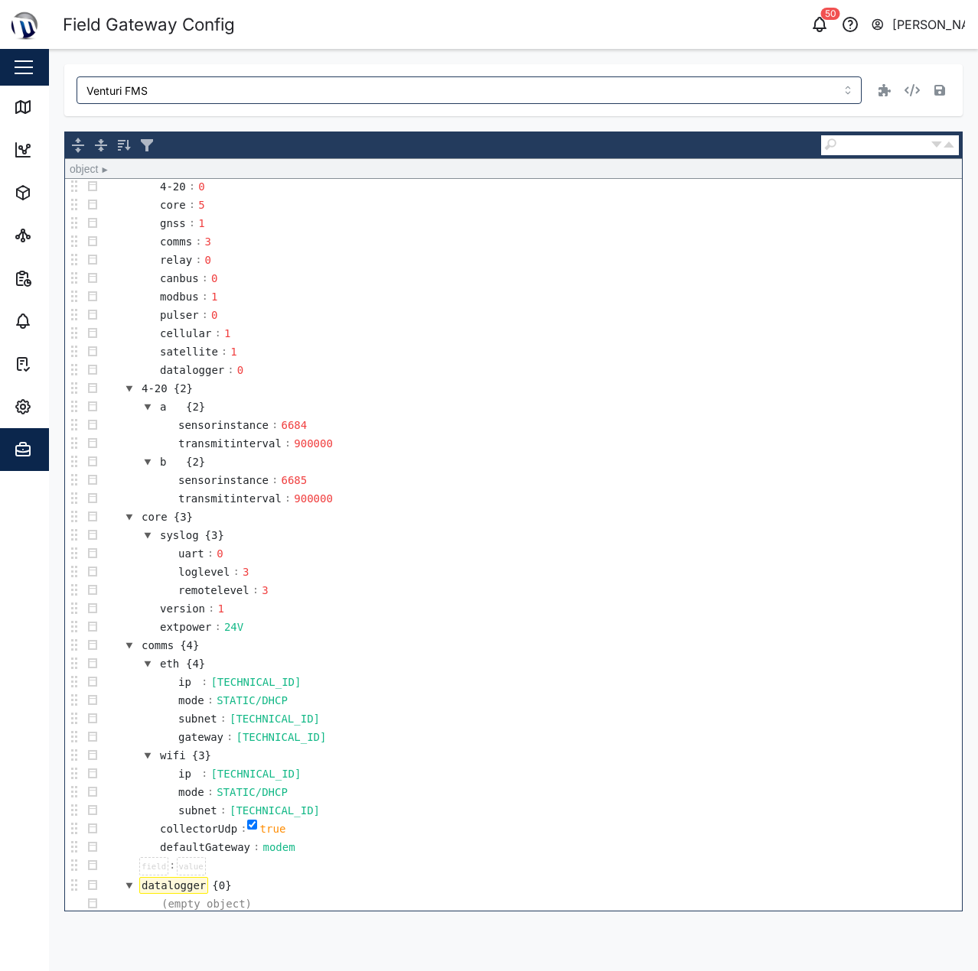
scroll to position [58, 0]
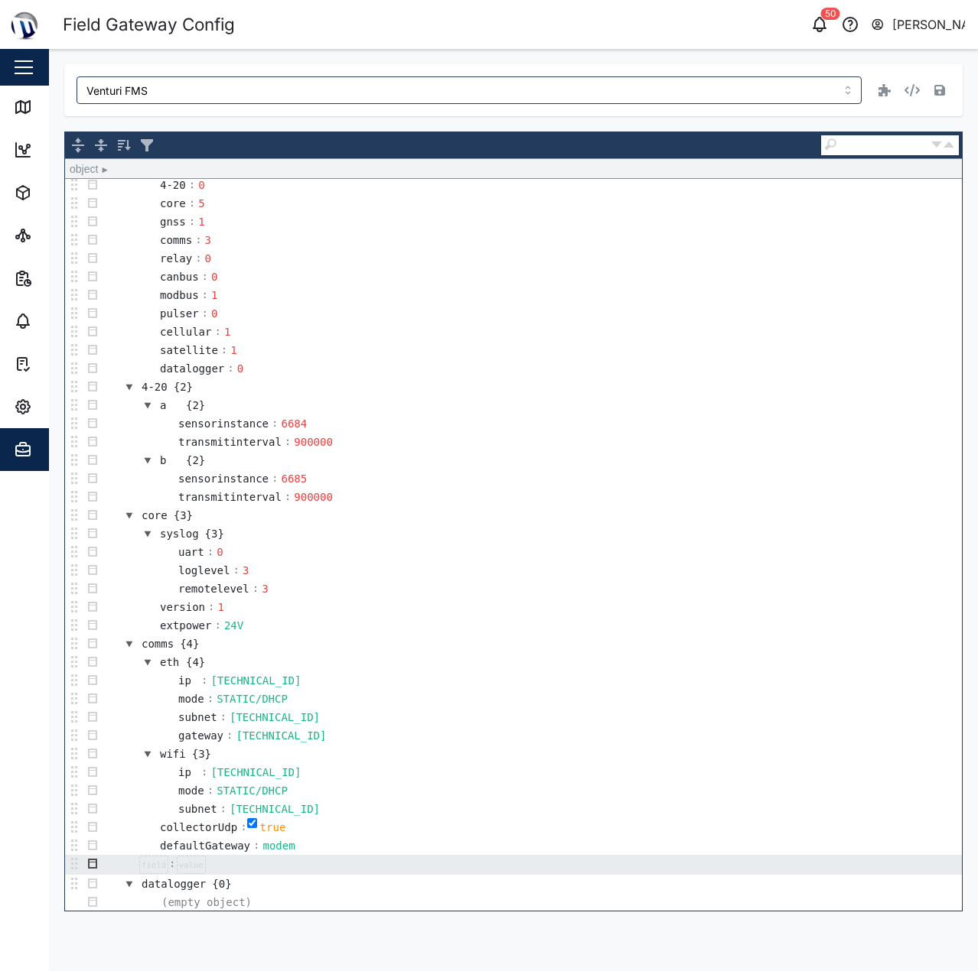
click at [93, 865] on button "button" at bounding box center [92, 864] width 18 height 18
click at [118, 848] on div "Remove" at bounding box center [131, 846] width 92 height 18
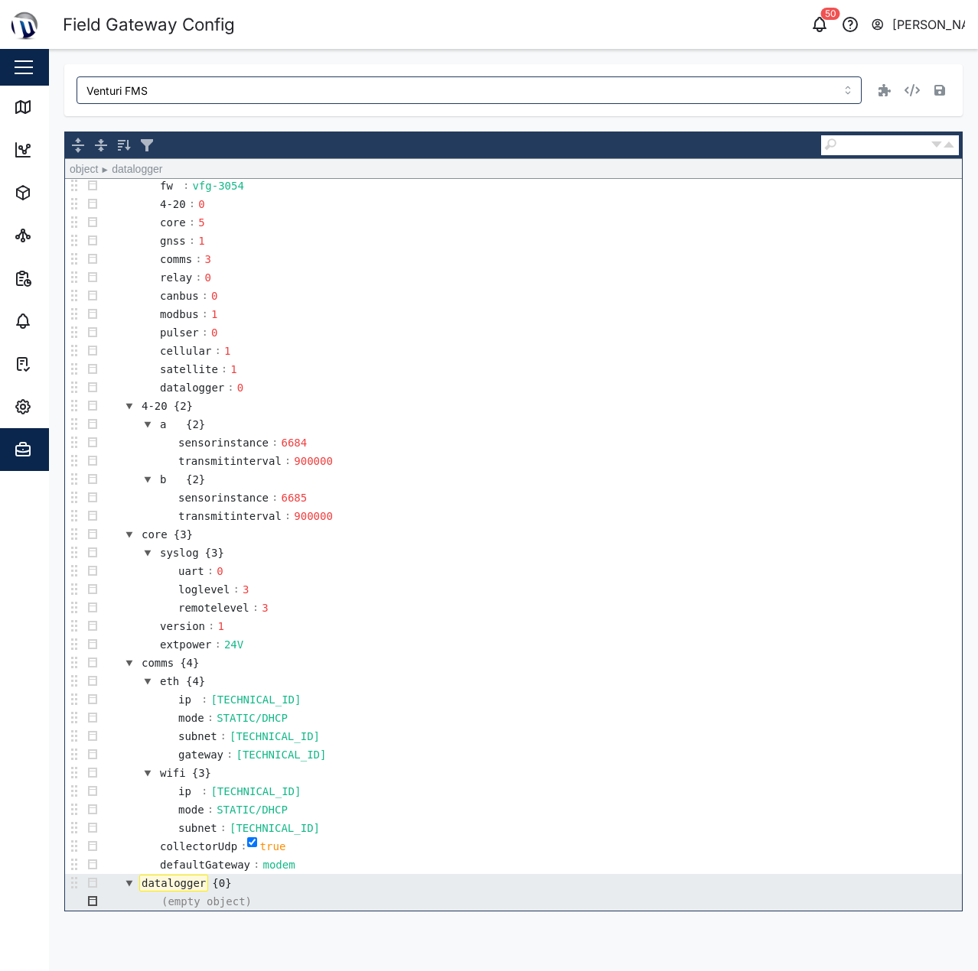
click at [87, 902] on button "button" at bounding box center [92, 902] width 18 height 18
click at [122, 855] on td "collectorUdp : true" at bounding box center [532, 847] width 860 height 18
click at [97, 880] on button "button" at bounding box center [92, 883] width 18 height 18
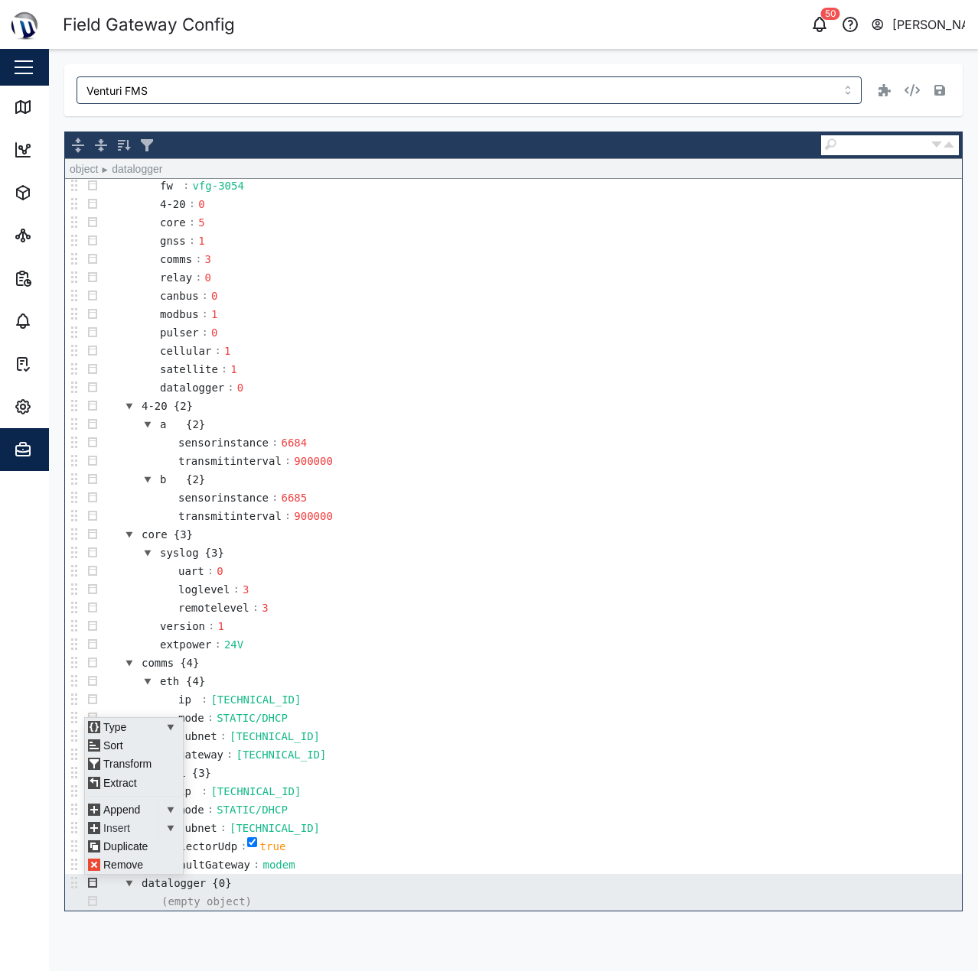
click at [119, 826] on div "Insert" at bounding box center [118, 828] width 67 height 18
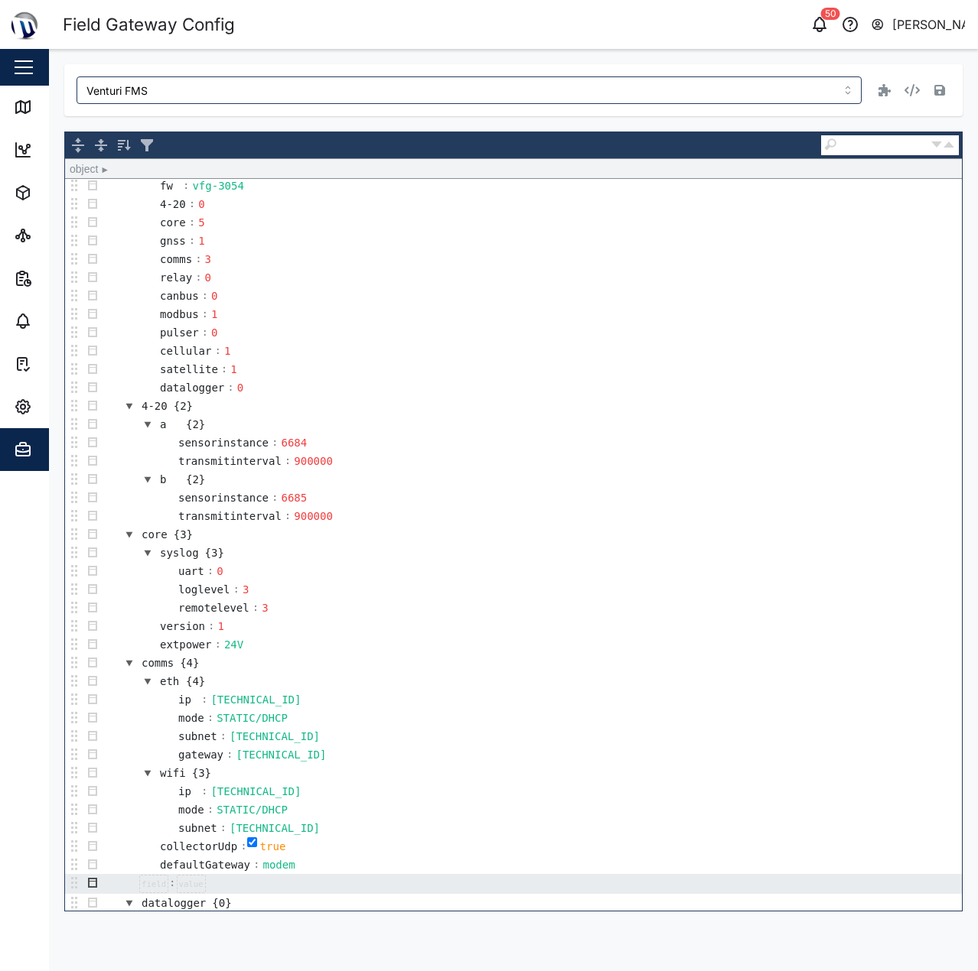
click at [98, 884] on button "button" at bounding box center [92, 883] width 18 height 18
click at [152, 801] on div "Type" at bounding box center [131, 801] width 92 height 18
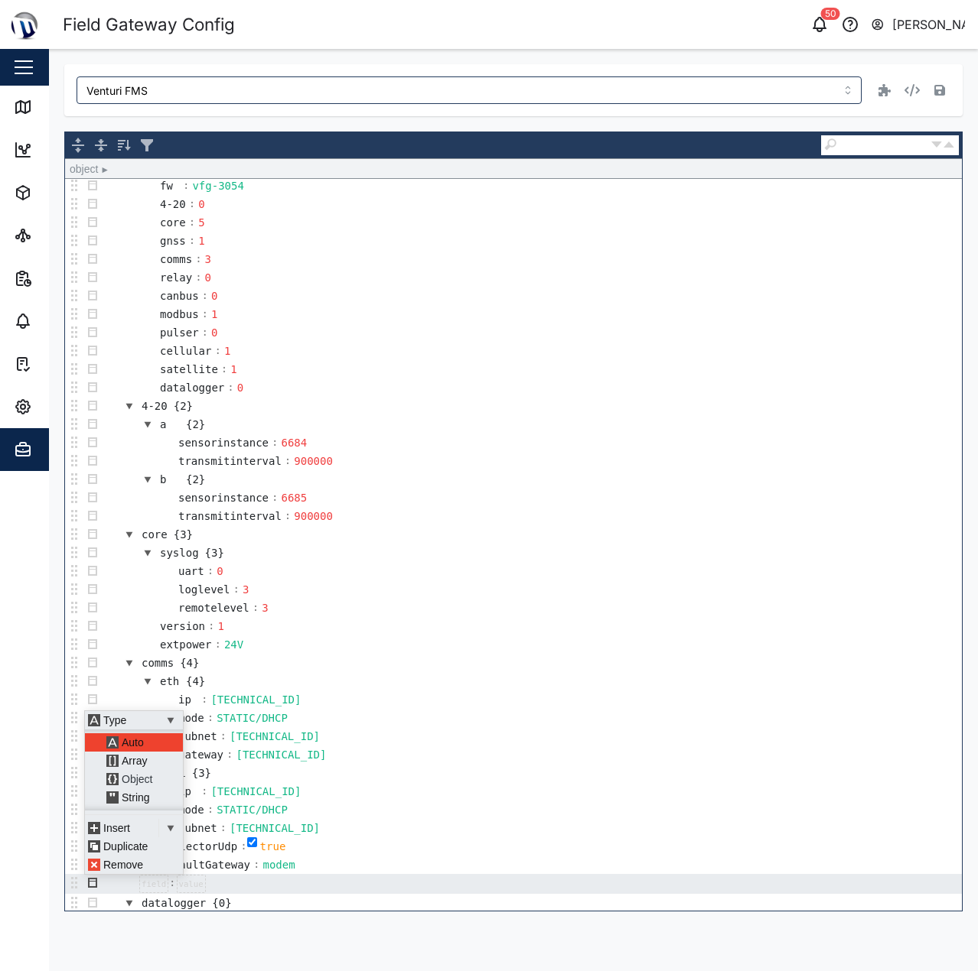
click at [151, 777] on div "Object" at bounding box center [139, 779] width 73 height 18
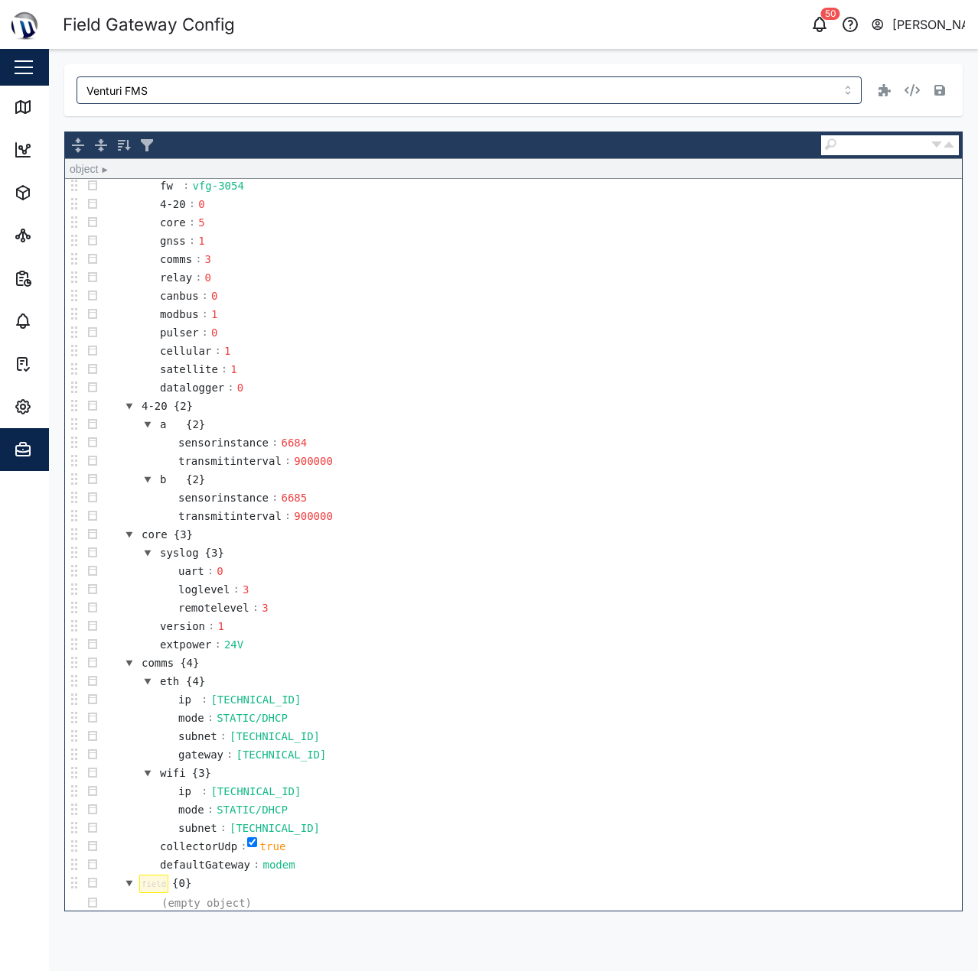
click at [155, 883] on div at bounding box center [153, 884] width 29 height 18
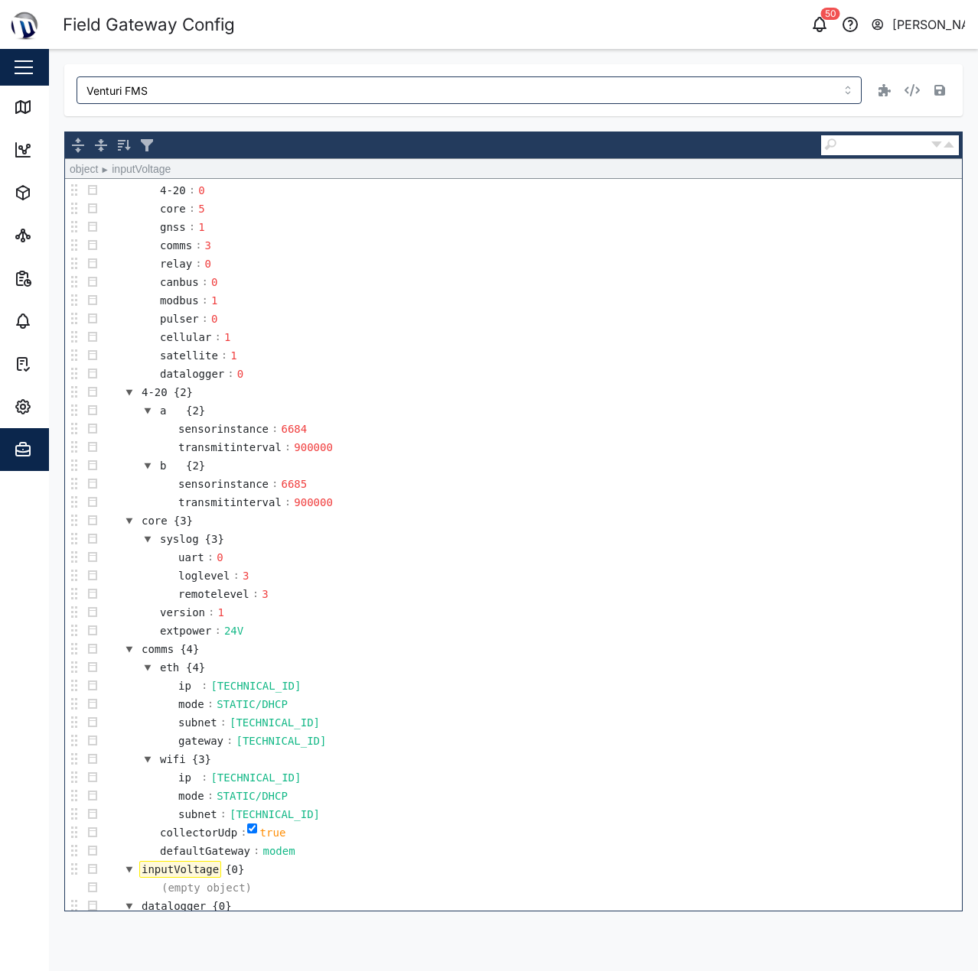
scroll to position [76, 0]
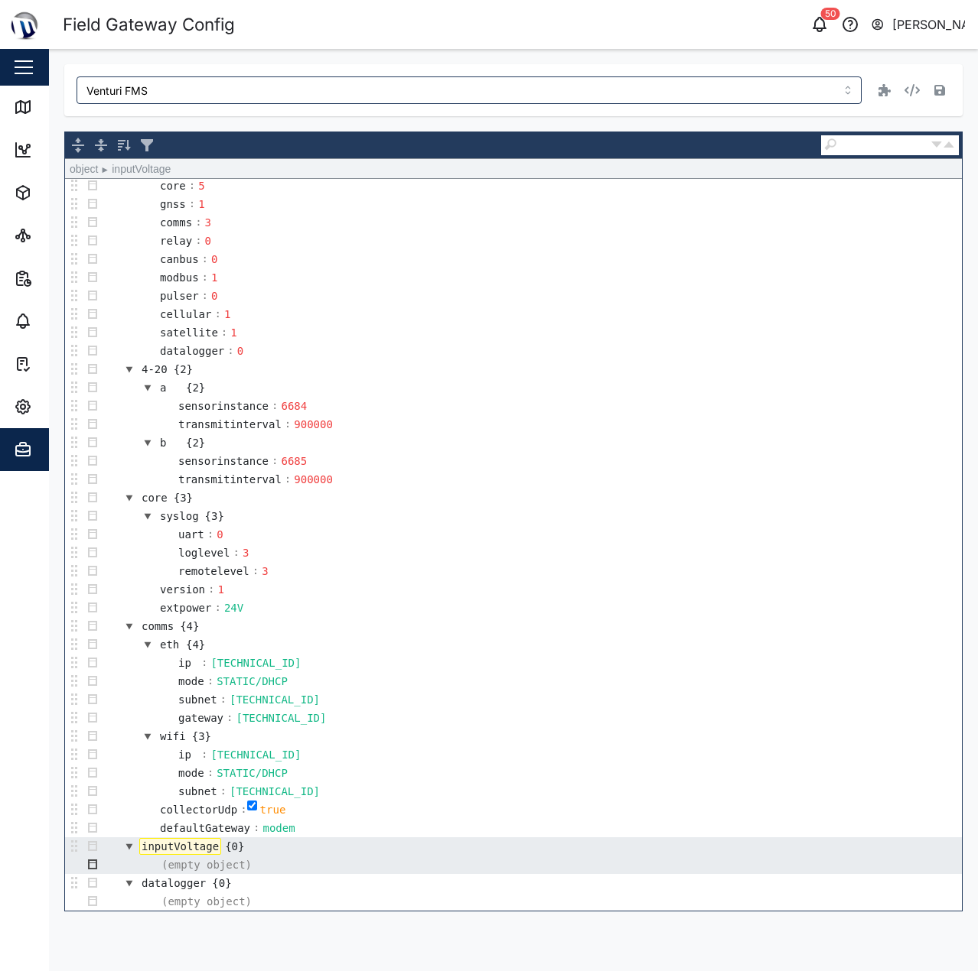
click at [95, 864] on button "button" at bounding box center [92, 865] width 18 height 18
click at [109, 849] on div "Append" at bounding box center [118, 847] width 67 height 18
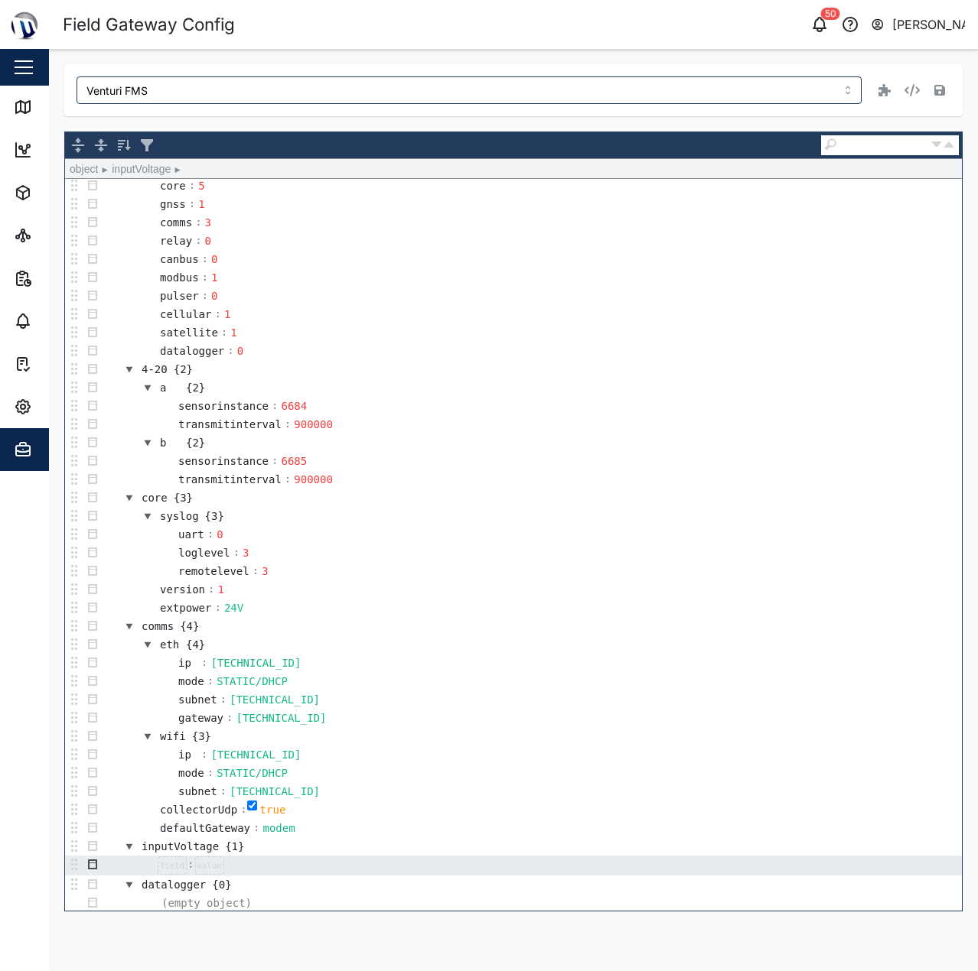
click at [96, 866] on button "button" at bounding box center [92, 865] width 18 height 18
click at [134, 761] on div "Type" at bounding box center [131, 765] width 92 height 18
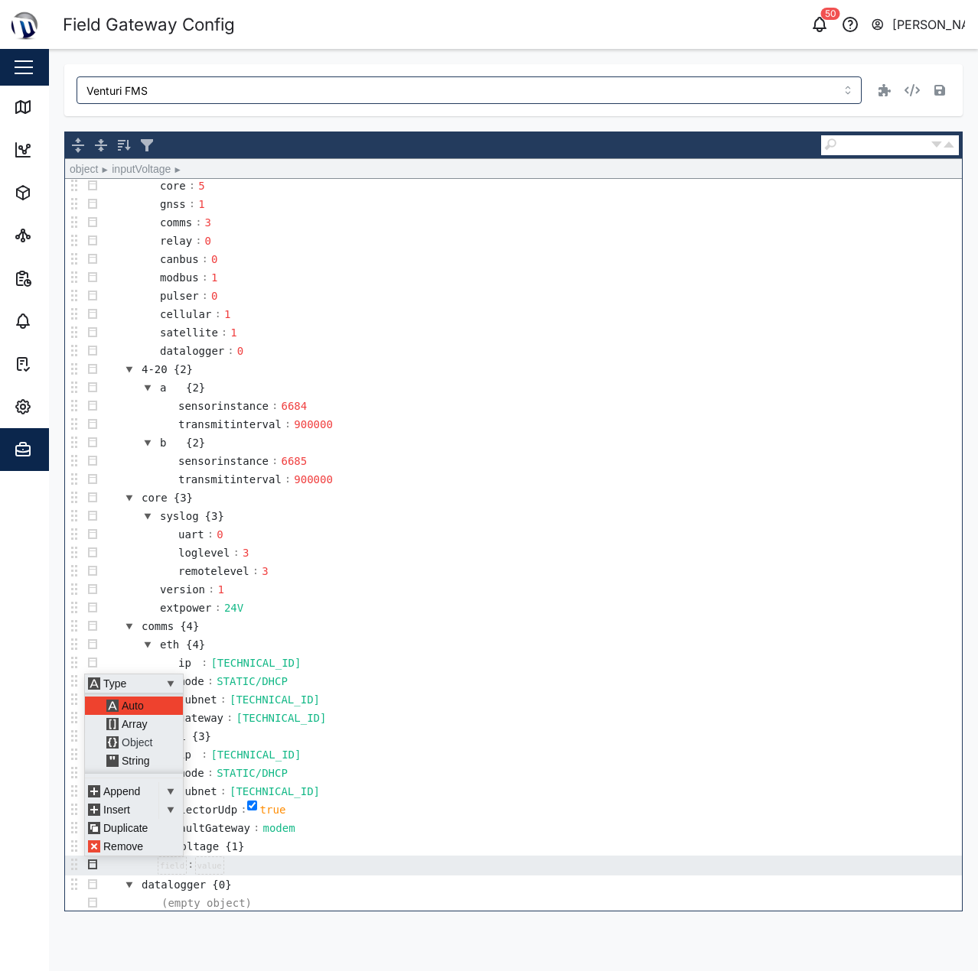
click at [143, 741] on div "Object" at bounding box center [139, 743] width 73 height 18
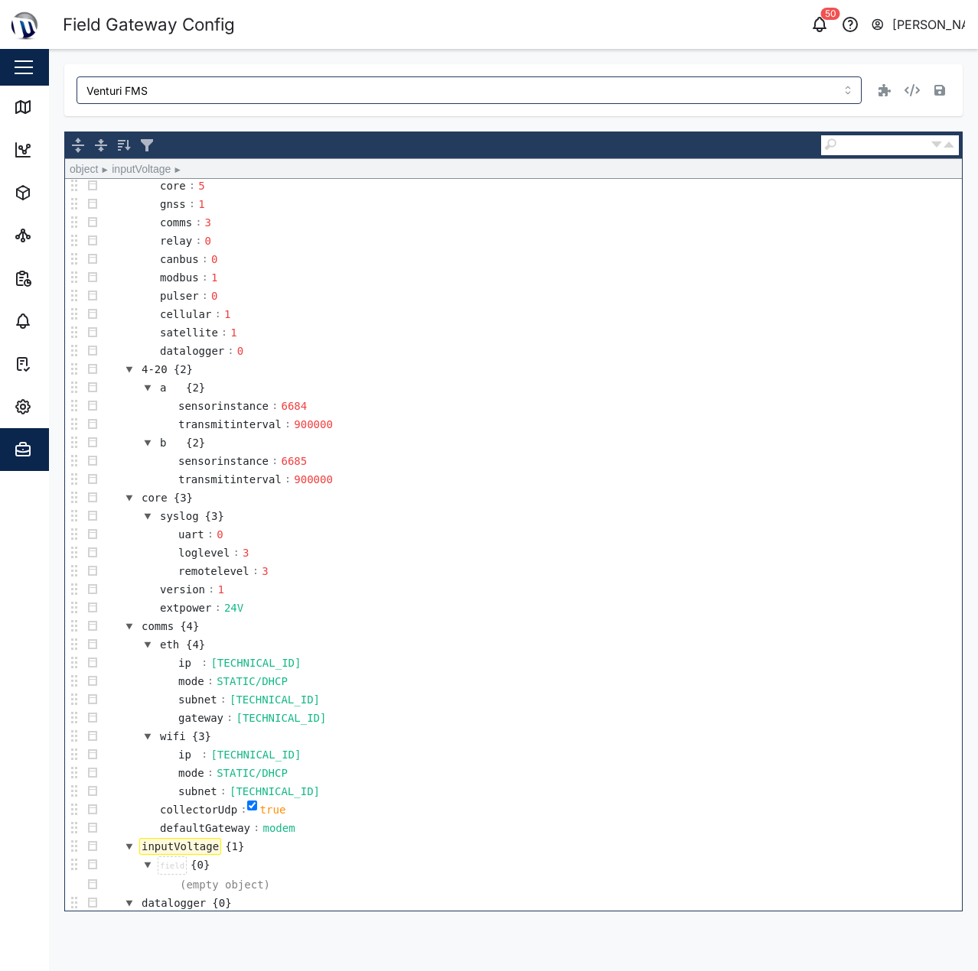
scroll to position [95, 0]
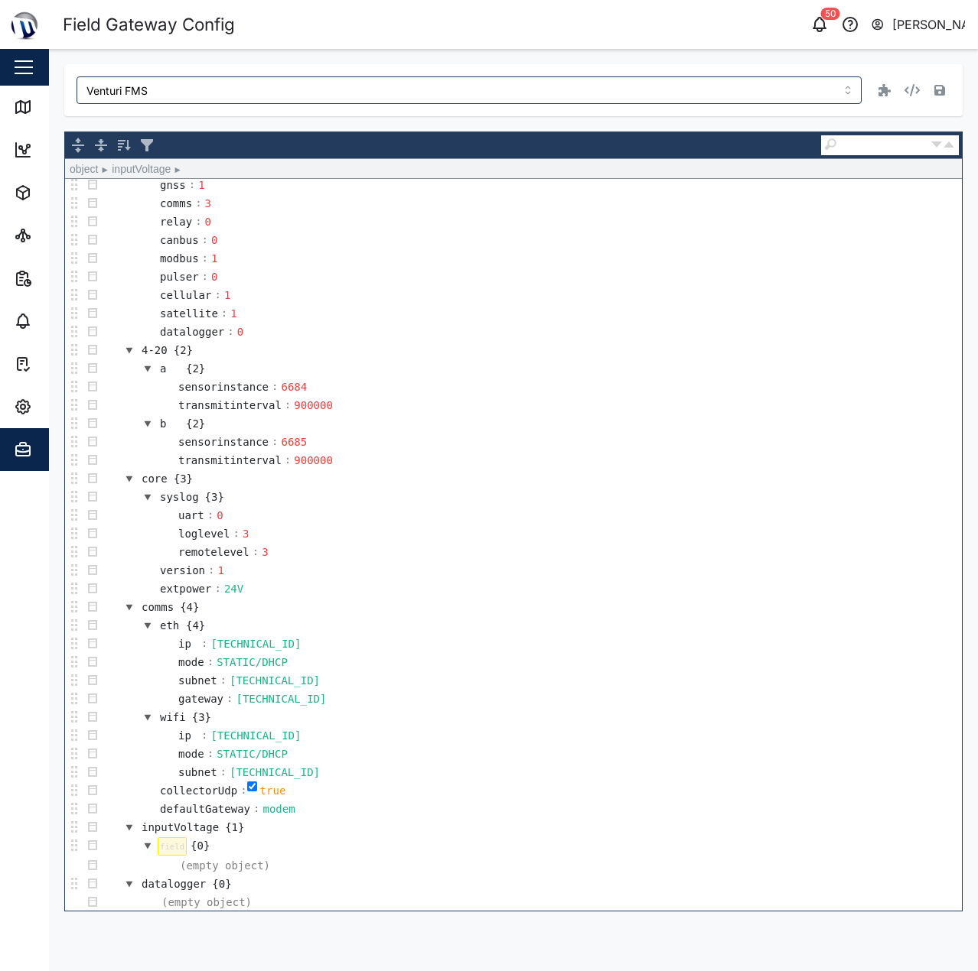
click at [171, 842] on div at bounding box center [172, 847] width 29 height 18
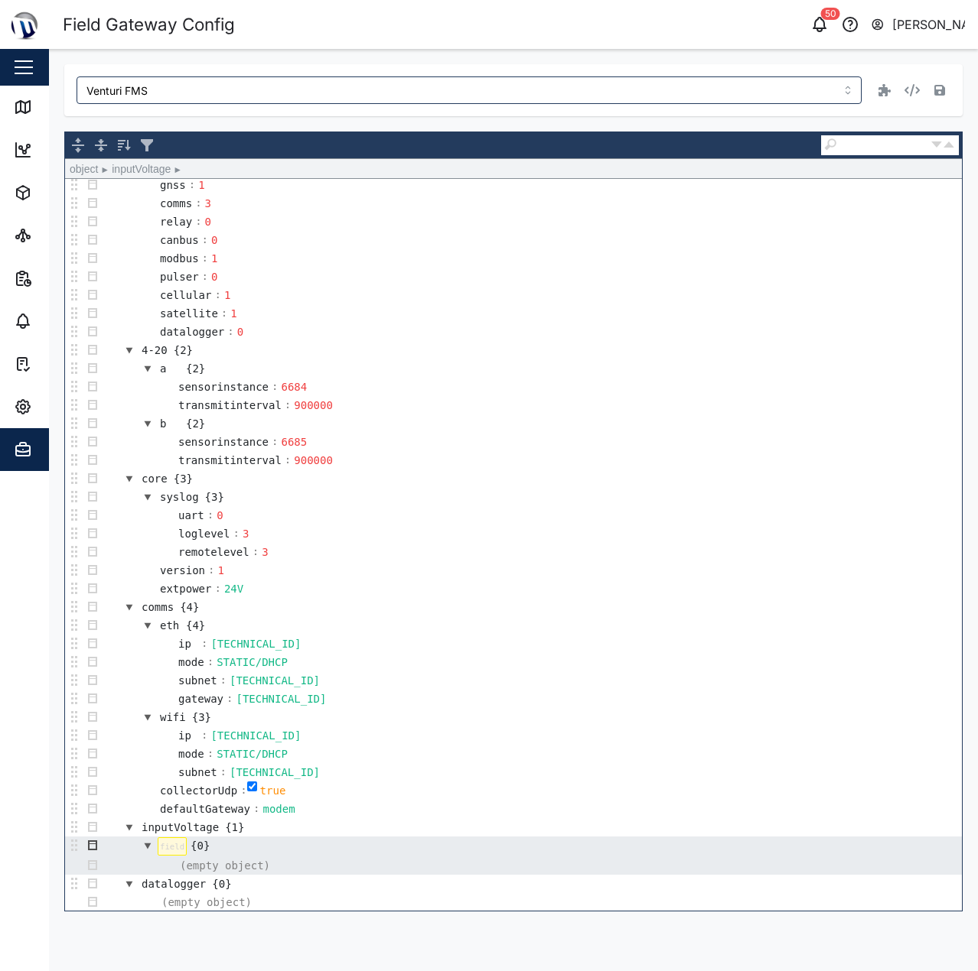
click at [94, 844] on button "button" at bounding box center [92, 846] width 18 height 18
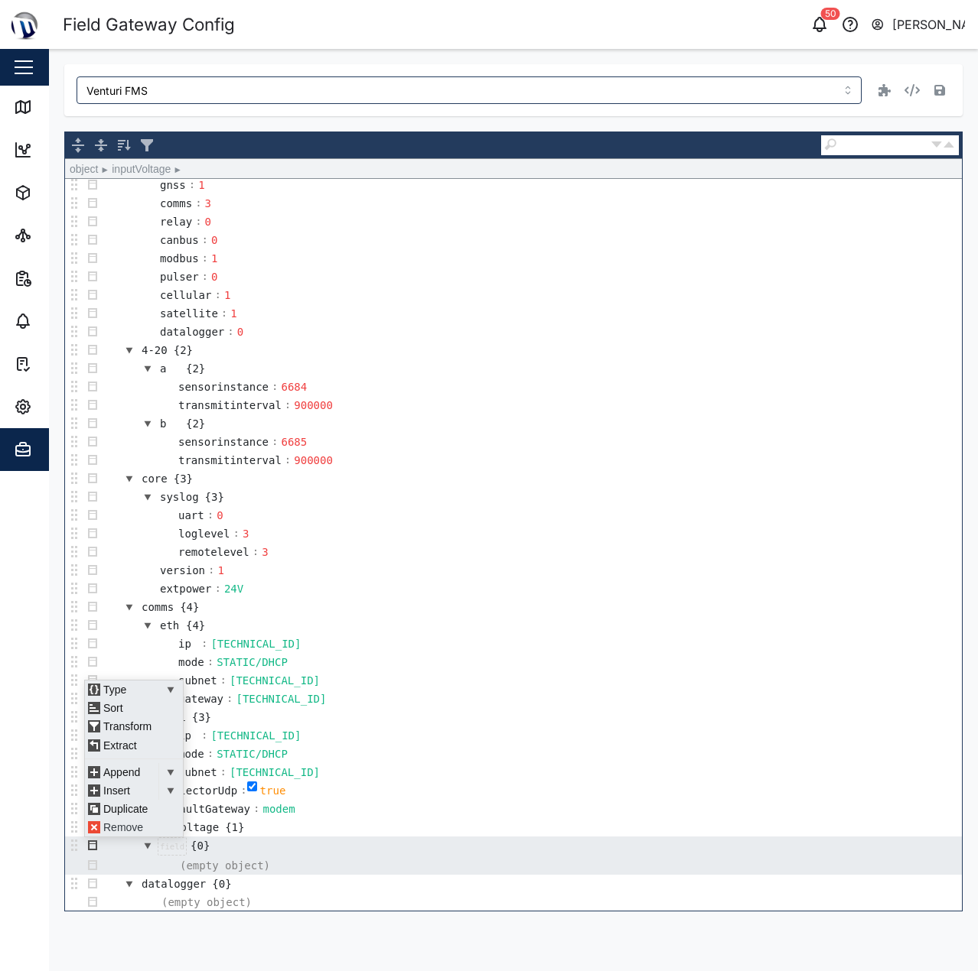
scroll to position [11, 0]
click at [132, 824] on div "Remove" at bounding box center [131, 827] width 92 height 18
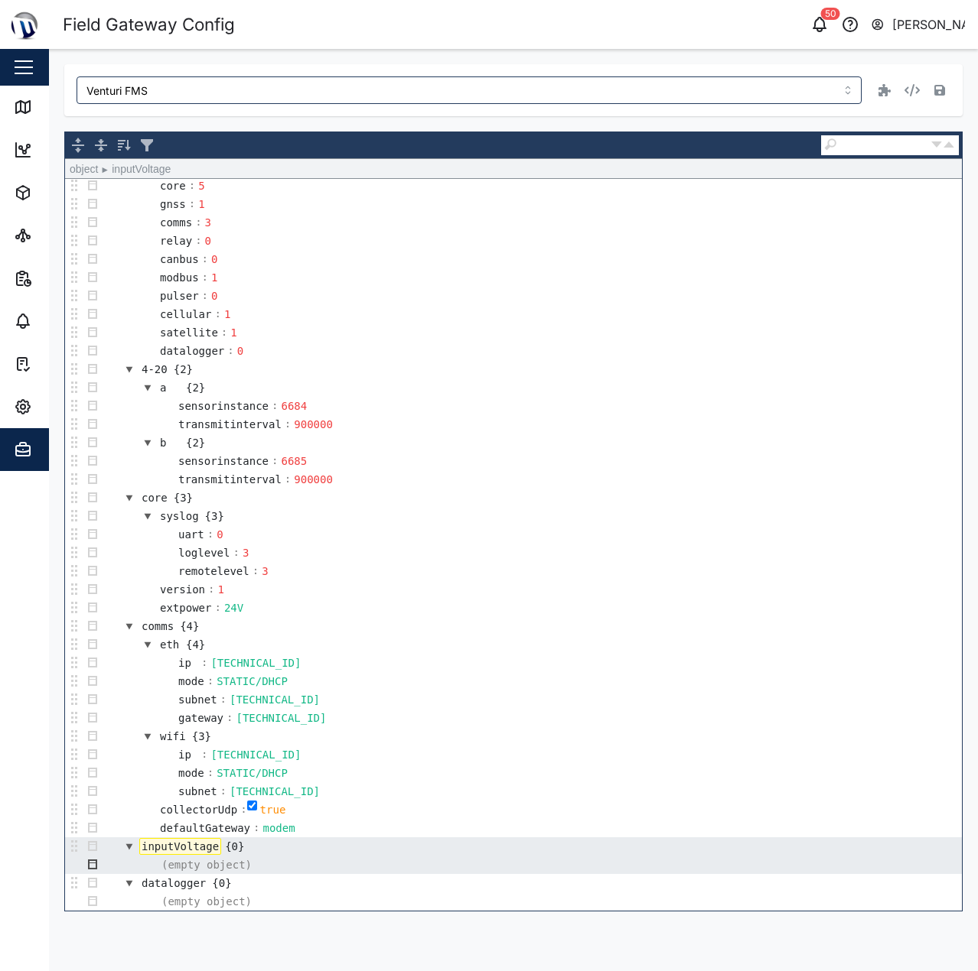
click at [96, 865] on button "button" at bounding box center [92, 865] width 18 height 18
click at [115, 846] on div "Append" at bounding box center [118, 847] width 67 height 18
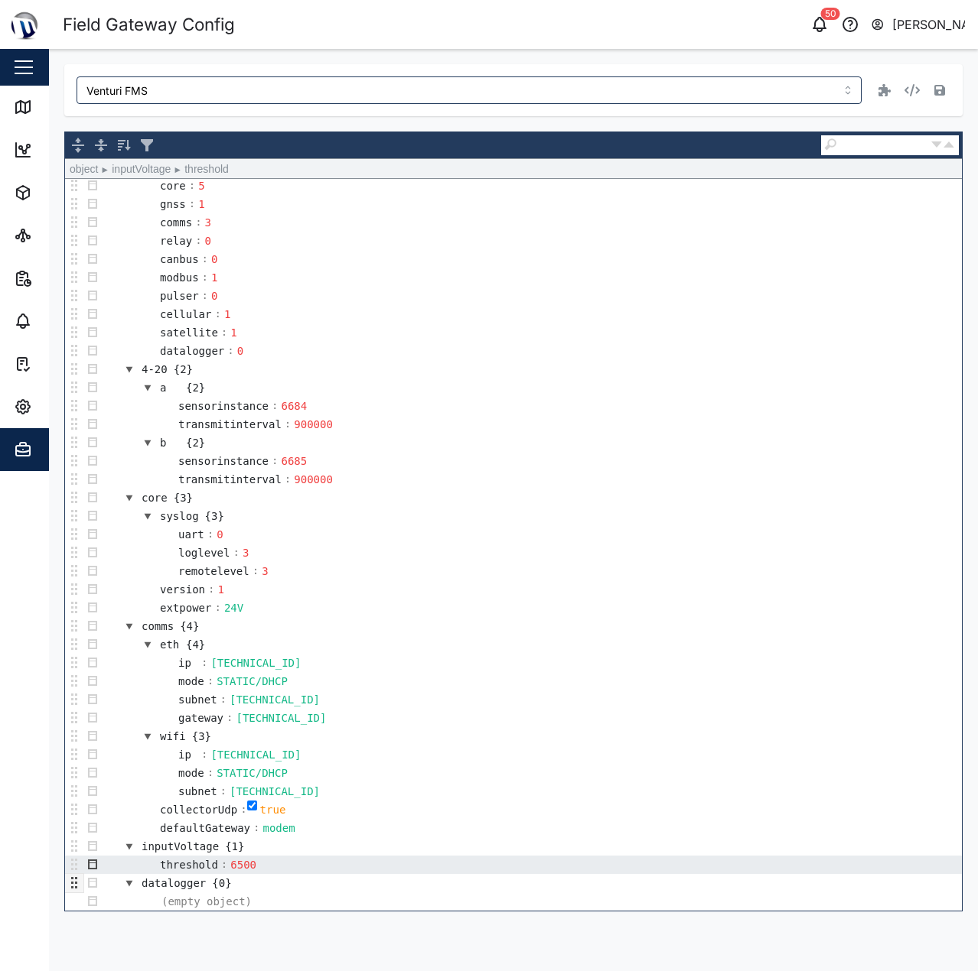
click at [98, 873] on button "button" at bounding box center [92, 865] width 18 height 18
click at [112, 809] on div "Insert" at bounding box center [118, 810] width 67 height 18
click at [92, 864] on button "button" at bounding box center [92, 865] width 18 height 18
click at [118, 810] on div "Insert" at bounding box center [118, 810] width 67 height 18
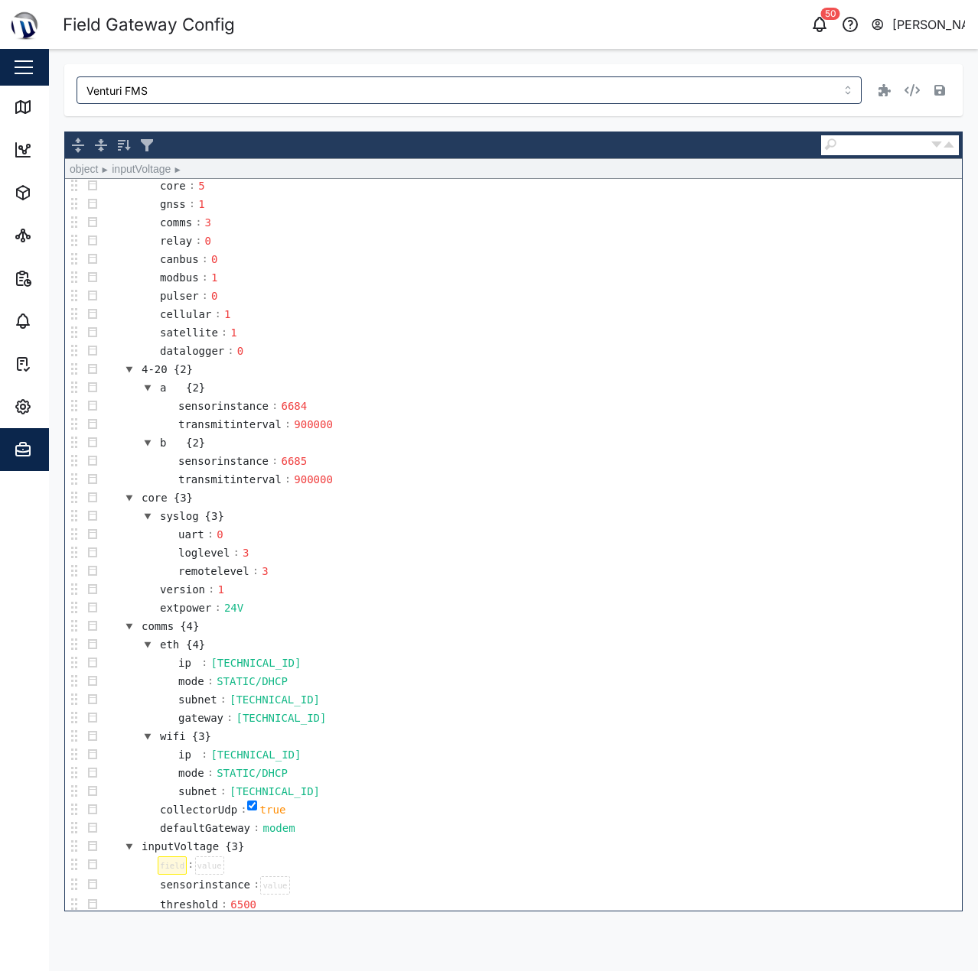
click at [172, 864] on div at bounding box center [172, 866] width 29 height 18
click at [285, 867] on div at bounding box center [287, 866] width 29 height 18
click at [263, 884] on div at bounding box center [274, 884] width 29 height 18
click at [260, 888] on div at bounding box center [274, 884] width 29 height 18
click at [446, 823] on td "defaultGateway : modem" at bounding box center [532, 828] width 860 height 18
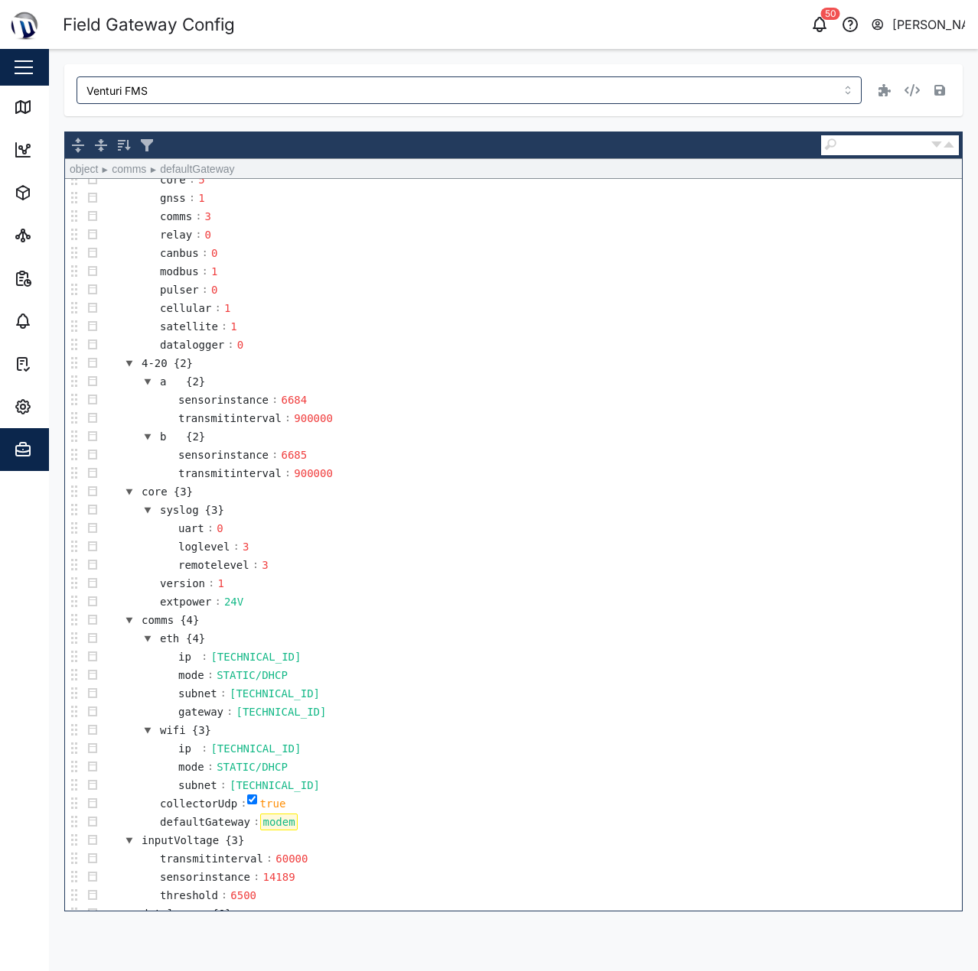
scroll to position [0, 0]
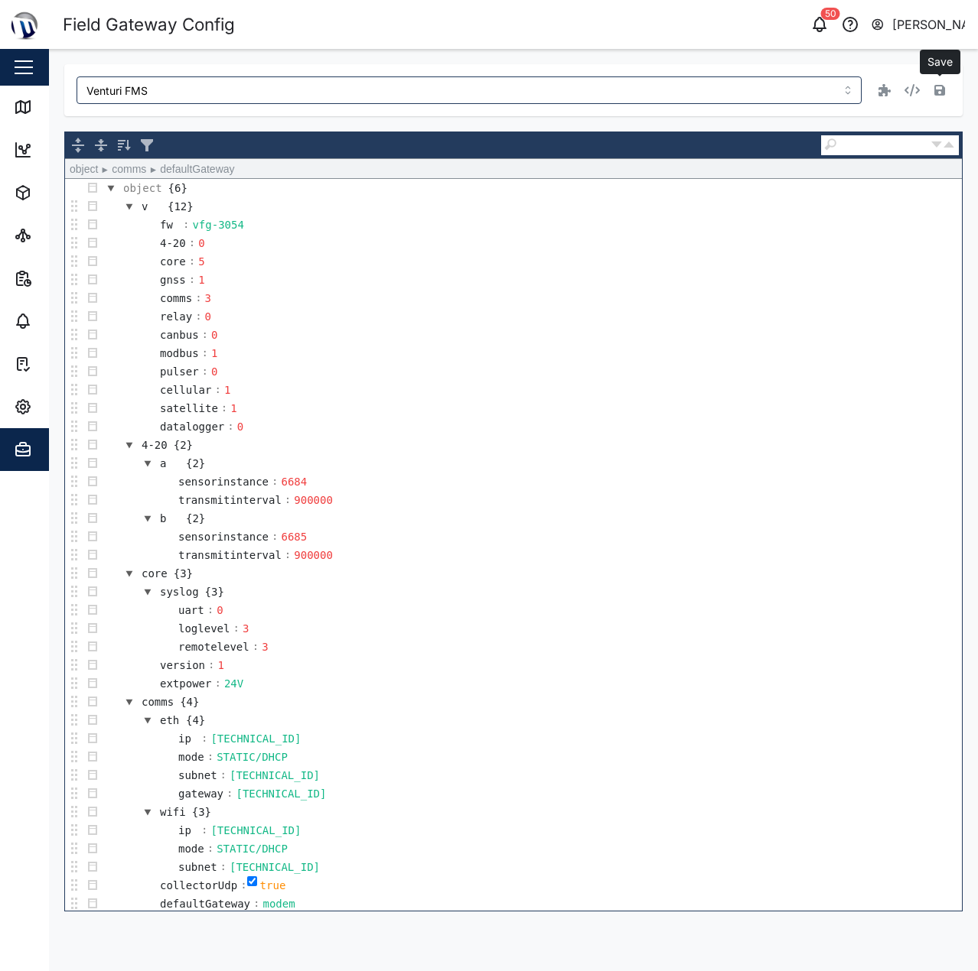
click at [943, 99] on button "button" at bounding box center [939, 90] width 21 height 21
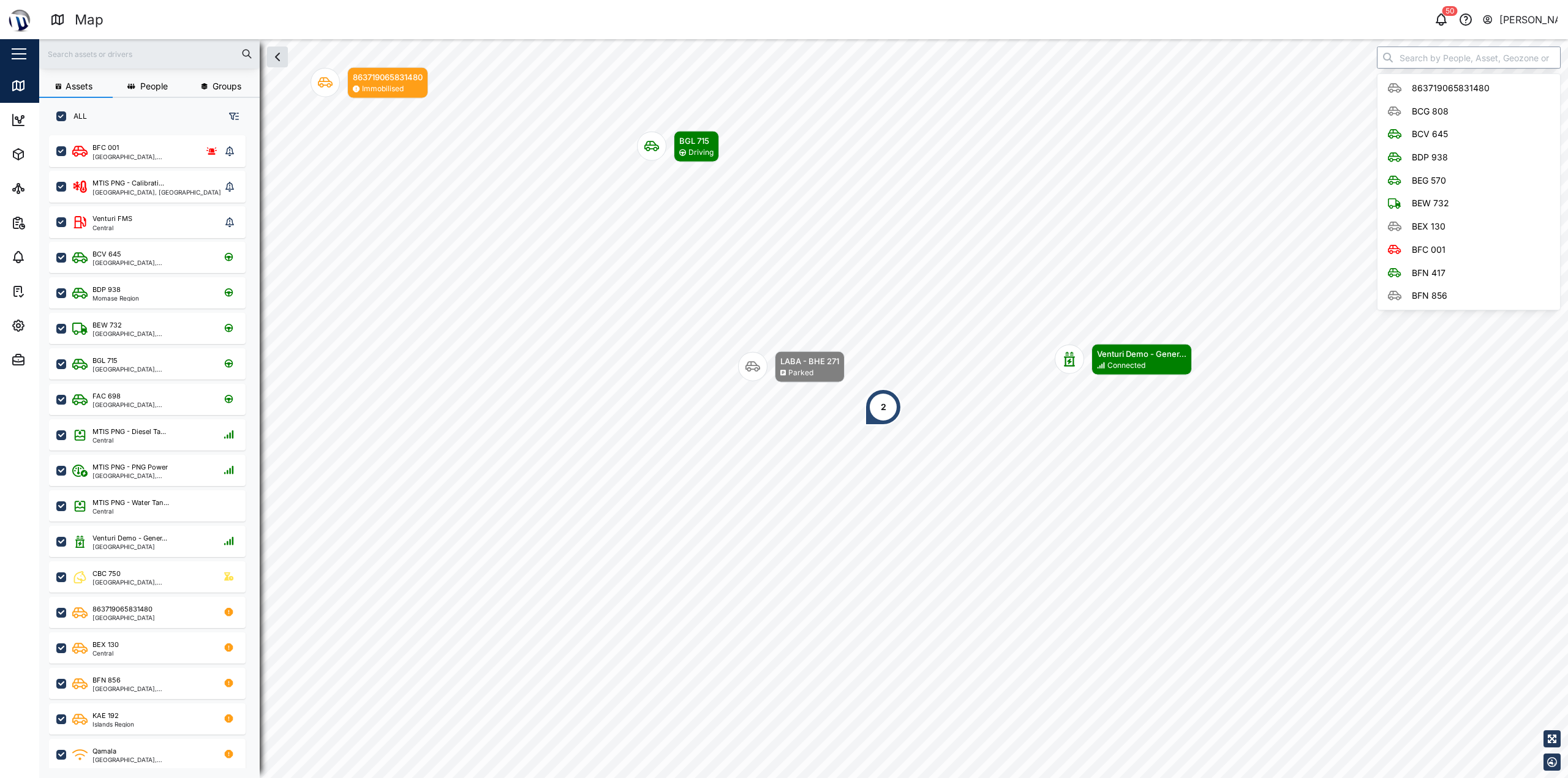
click at [1435, 52] on input "search" at bounding box center [1469, 58] width 183 height 22
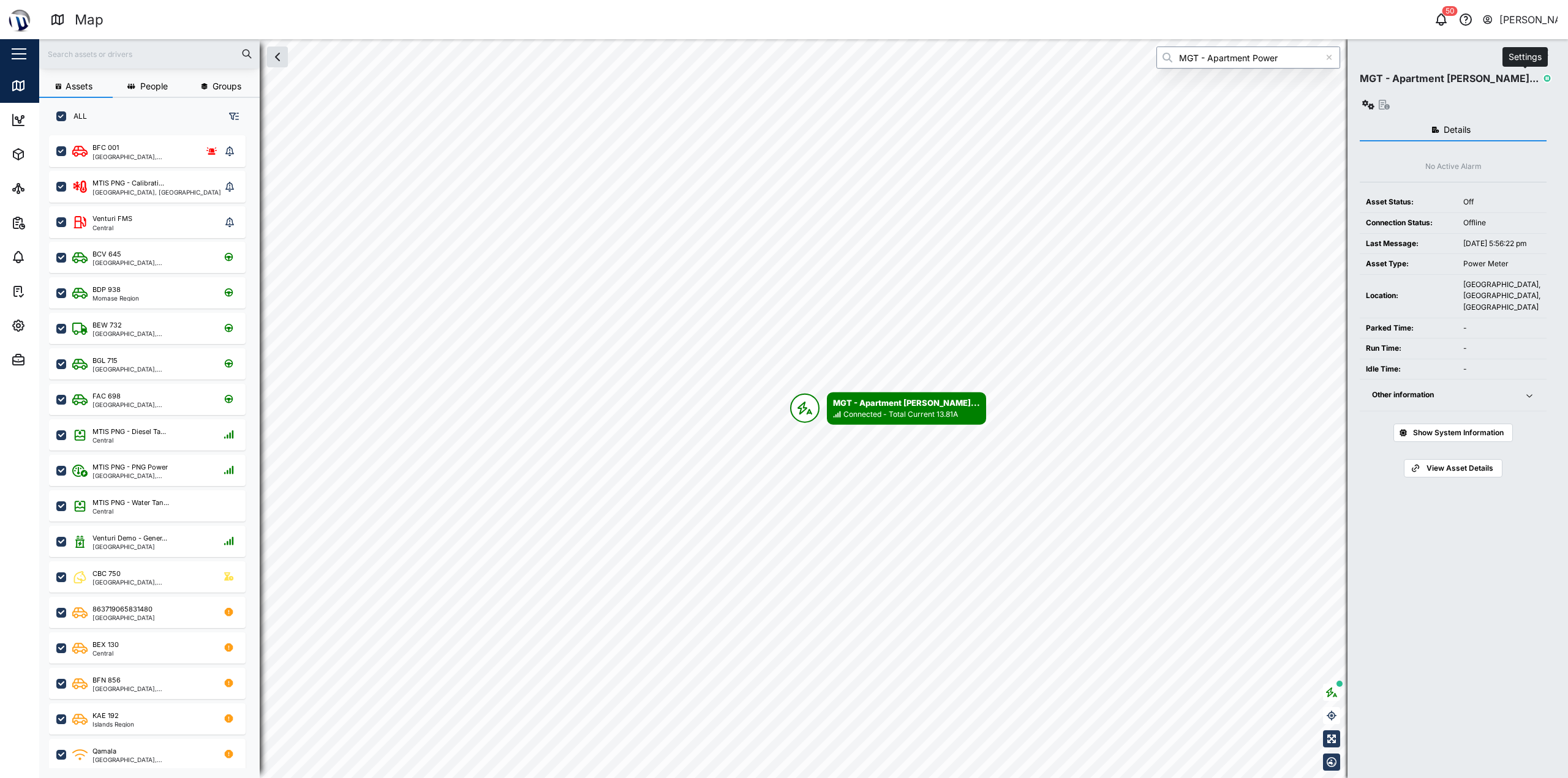
type input "MGT - Apartment Power"
click at [1375, 100] on icon "button" at bounding box center [1368, 105] width 12 height 10
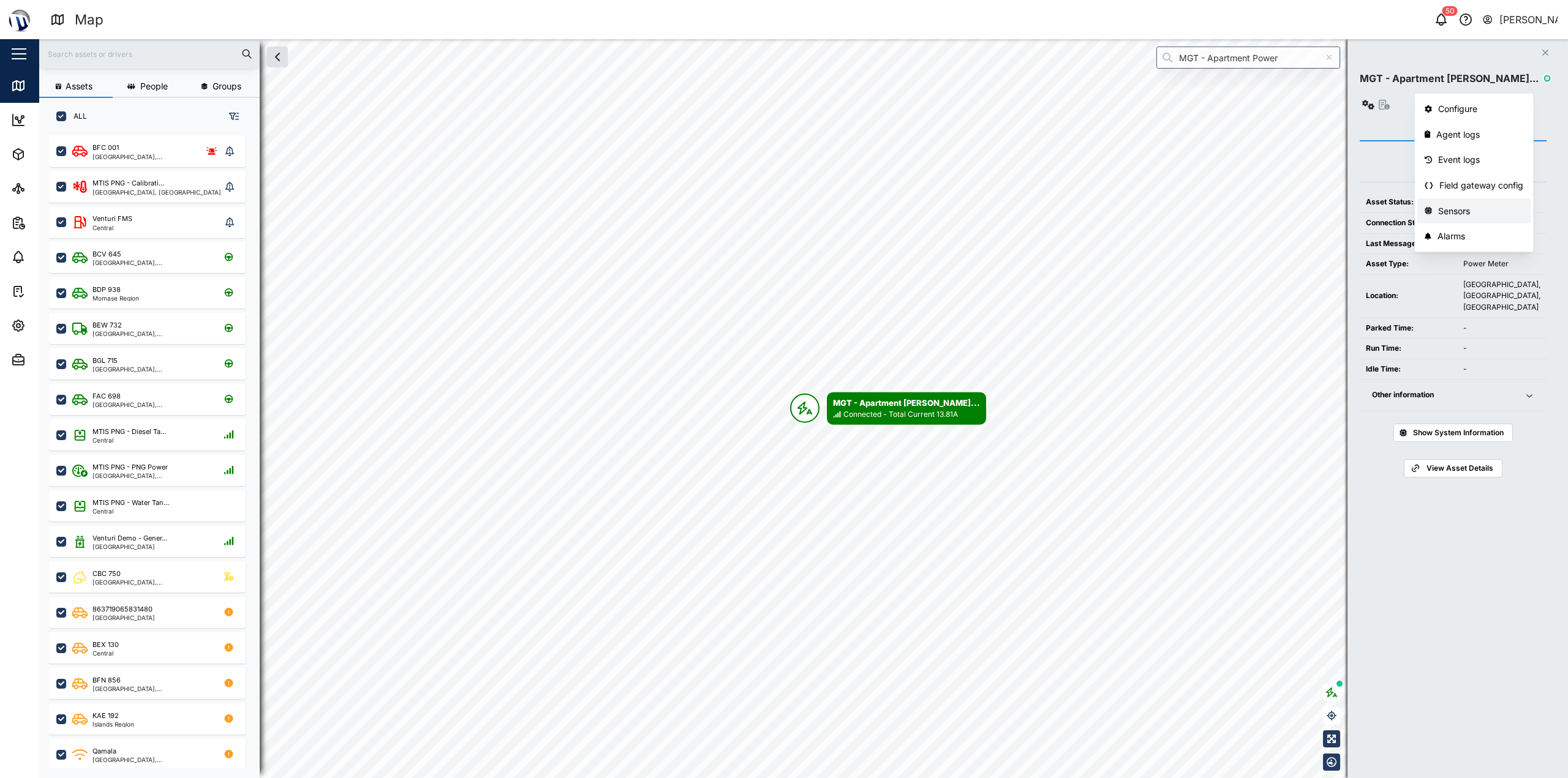
click at [1468, 207] on div "Sensors" at bounding box center [1481, 211] width 85 height 14
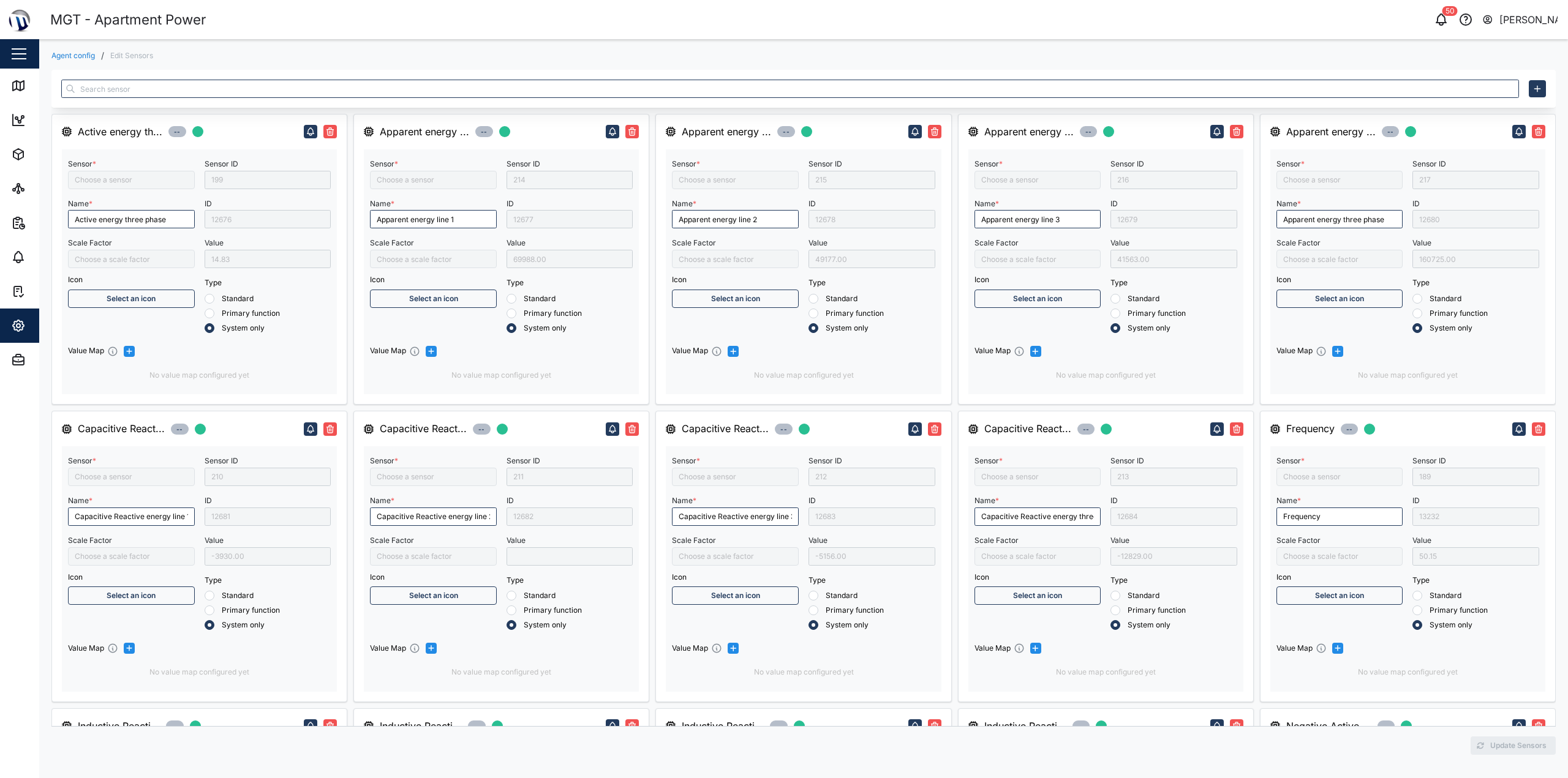
type input "Active energy three phase"
type input "/10000"
type input "Capacitive Reactive energy line 1"
type input "Inductive Reactive energy line 1"
type input "Apparent energy line 1"
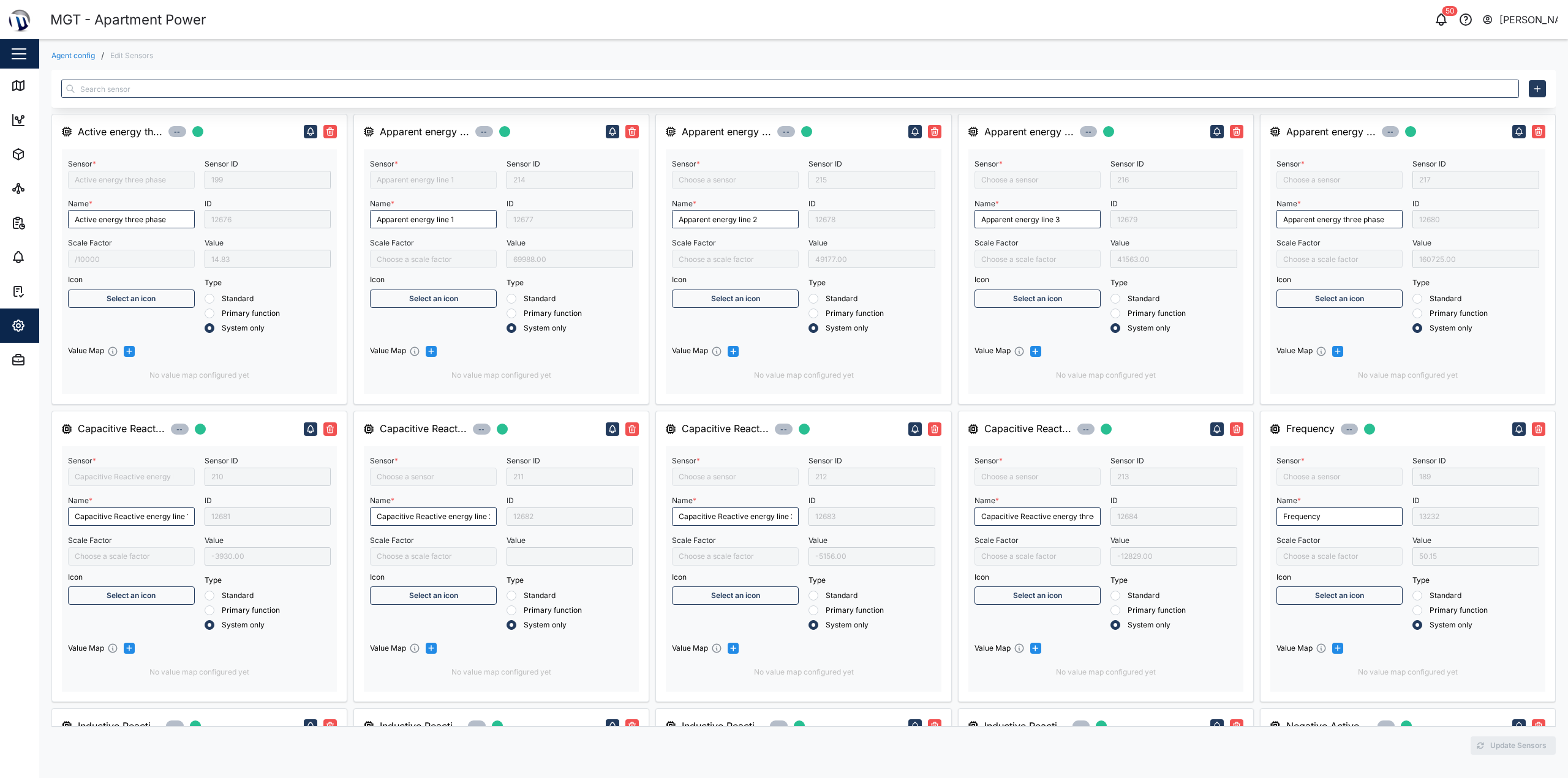
type input "Capacitive Reactive energy line 2"
type input "Inductive Reactive energy line 2"
type input "Inductive Reactive energy line 3"
type input "Inductive Reactive energy three phase"
type input "Apparent energy three phase"
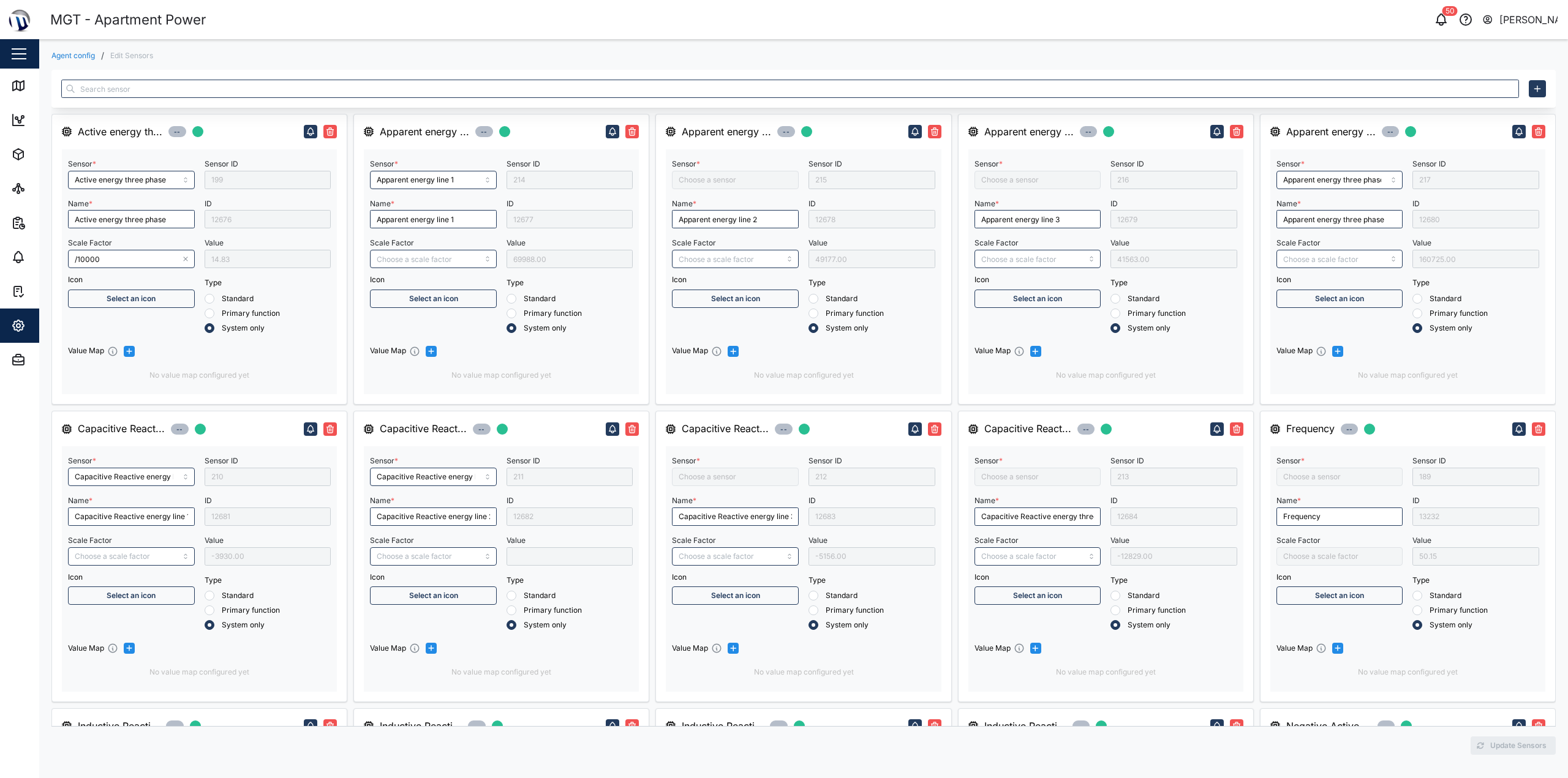
type input "Negative Active Energy Line 1"
type input "Capacitive Reactive energy line 3"
type input "Apparent energy line 3"
type input "Capacitive Reactive energy three phase"
type input "Frequency"
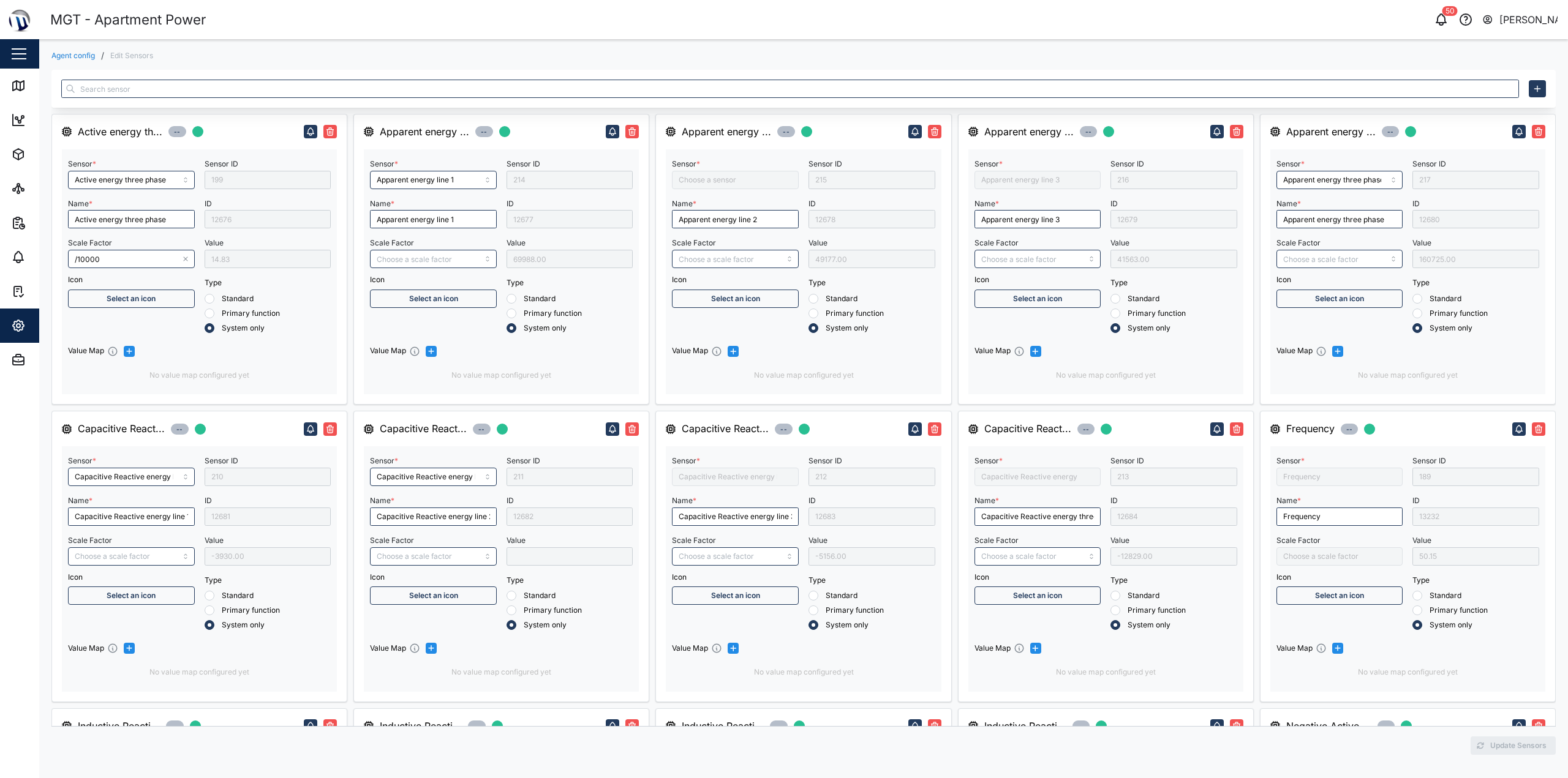
type input "Apparent energy line 2"
click at [673, 93] on input "text" at bounding box center [790, 88] width 1458 height 18
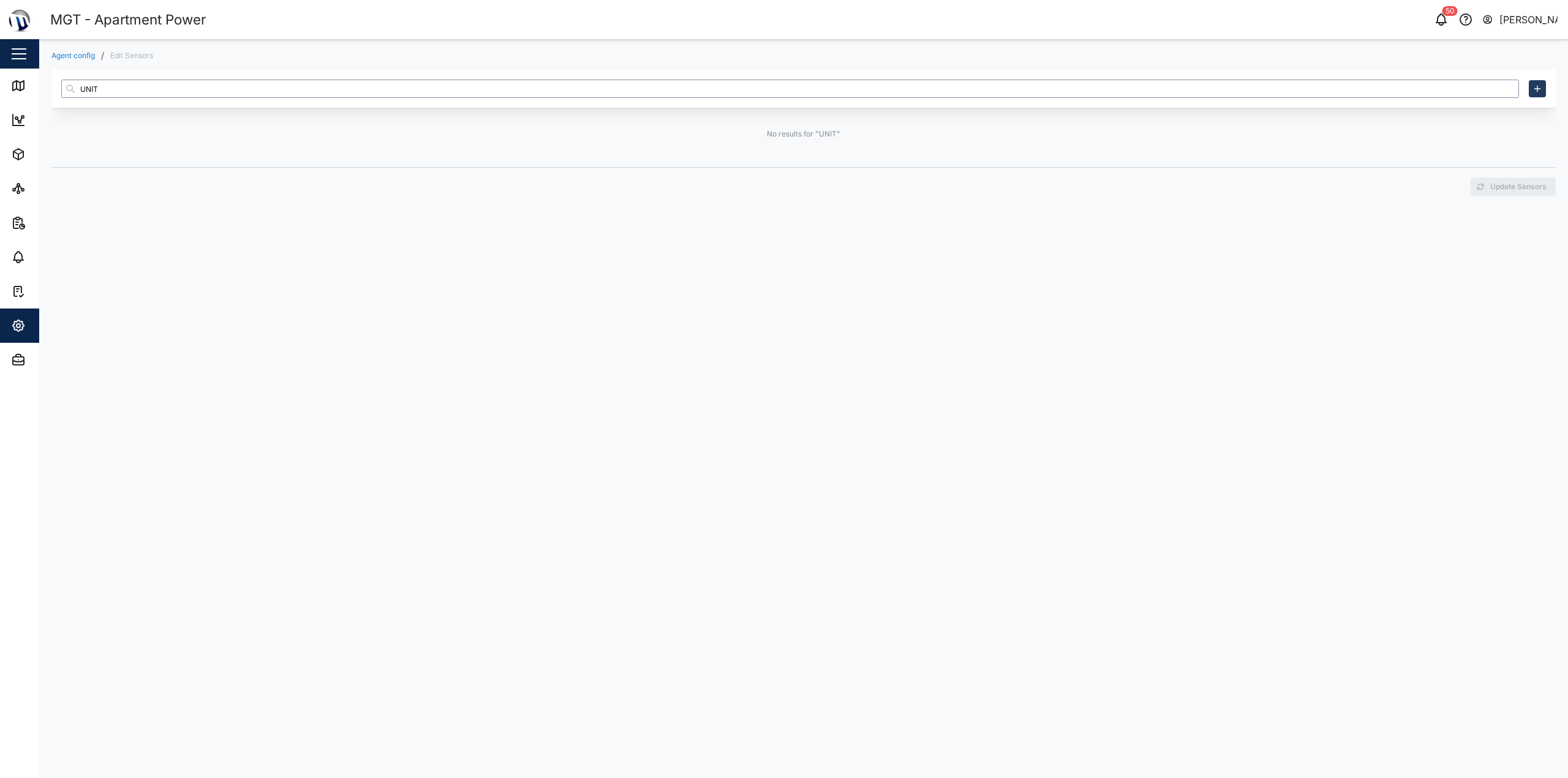
type input "UNIT 5"
drag, startPoint x: 164, startPoint y: 87, endPoint x: 30, endPoint y: 87, distance: 134.0
click at [29, 87] on div "MGT - Apartment Power 50 Declan Delahunty Close Map Dashboard Assets ATS Camera…" at bounding box center [784, 389] width 1568 height 778
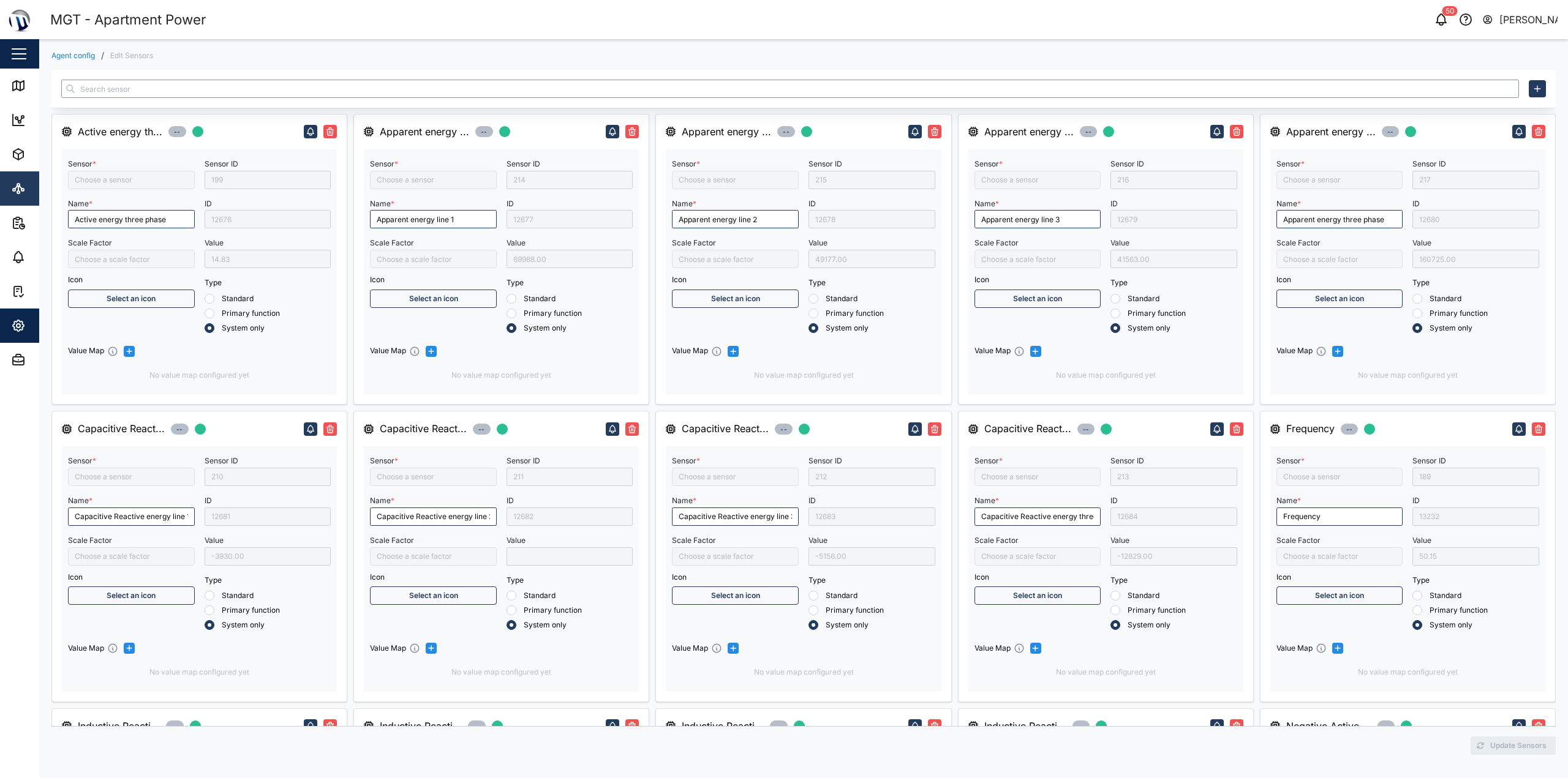
type input "Active energy three phase"
type input "Capacitive Reactive energy line 2"
type input "Capacitive Reactive energy line 1"
type input "Inductive Reactive energy line 2"
type input "Apparent energy line 3"
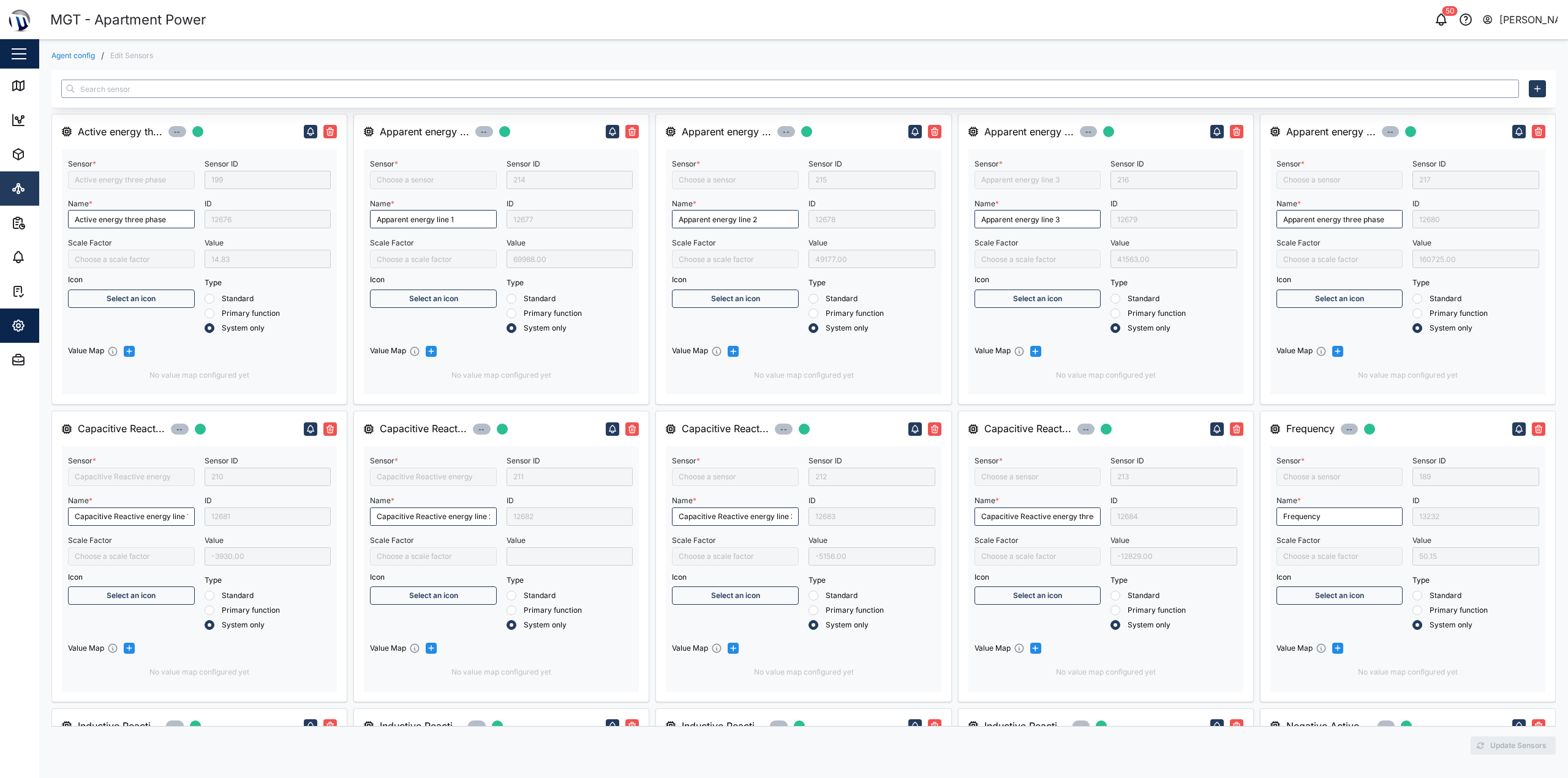
type input "Inductive Reactive energy line 1"
type input "Inductive Reactive energy line 3"
type input "/10000"
type input "Apparent energy line 1"
type input "Inductive Reactive energy three phase"
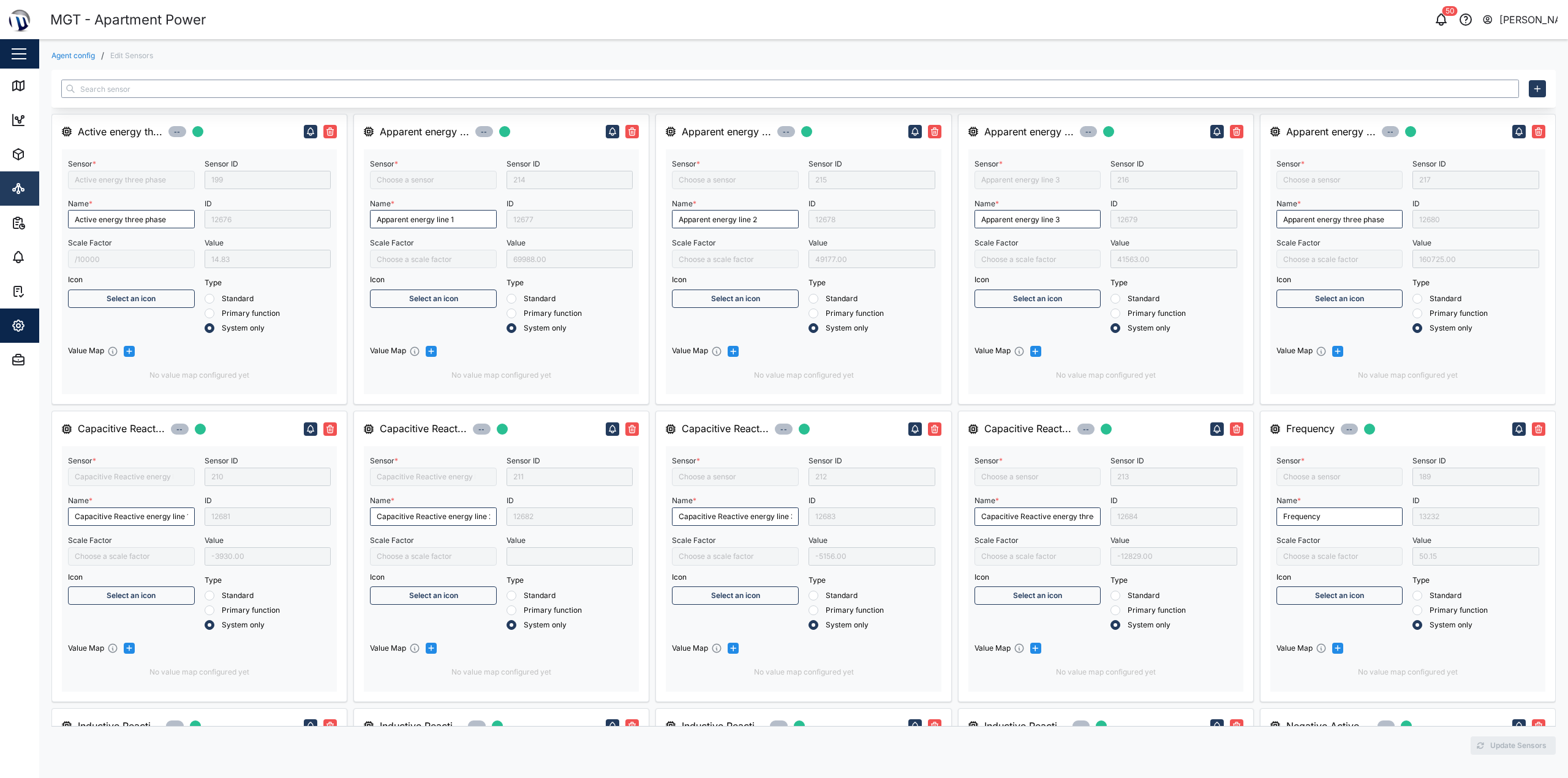
type input "Apparent energy three phase"
type input "Capacitive Reactive energy three phase"
type input "Frequency"
type input "Apparent energy line 2"
type input "Capacitive Reactive energy line 3"
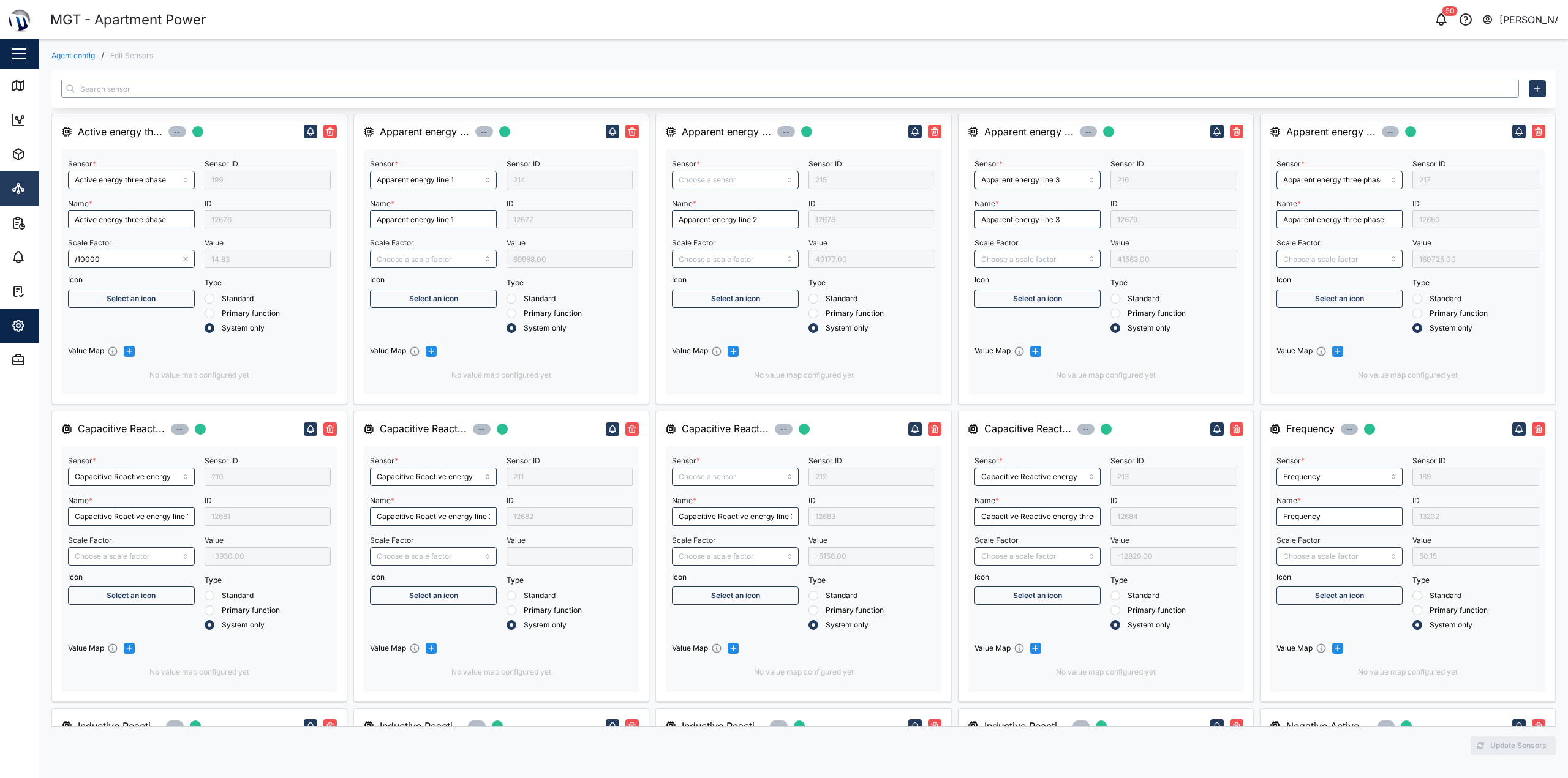
type input "Negative Active Energy Line 1"
click at [22, 368] on span "Admin" at bounding box center [66, 359] width 111 height 34
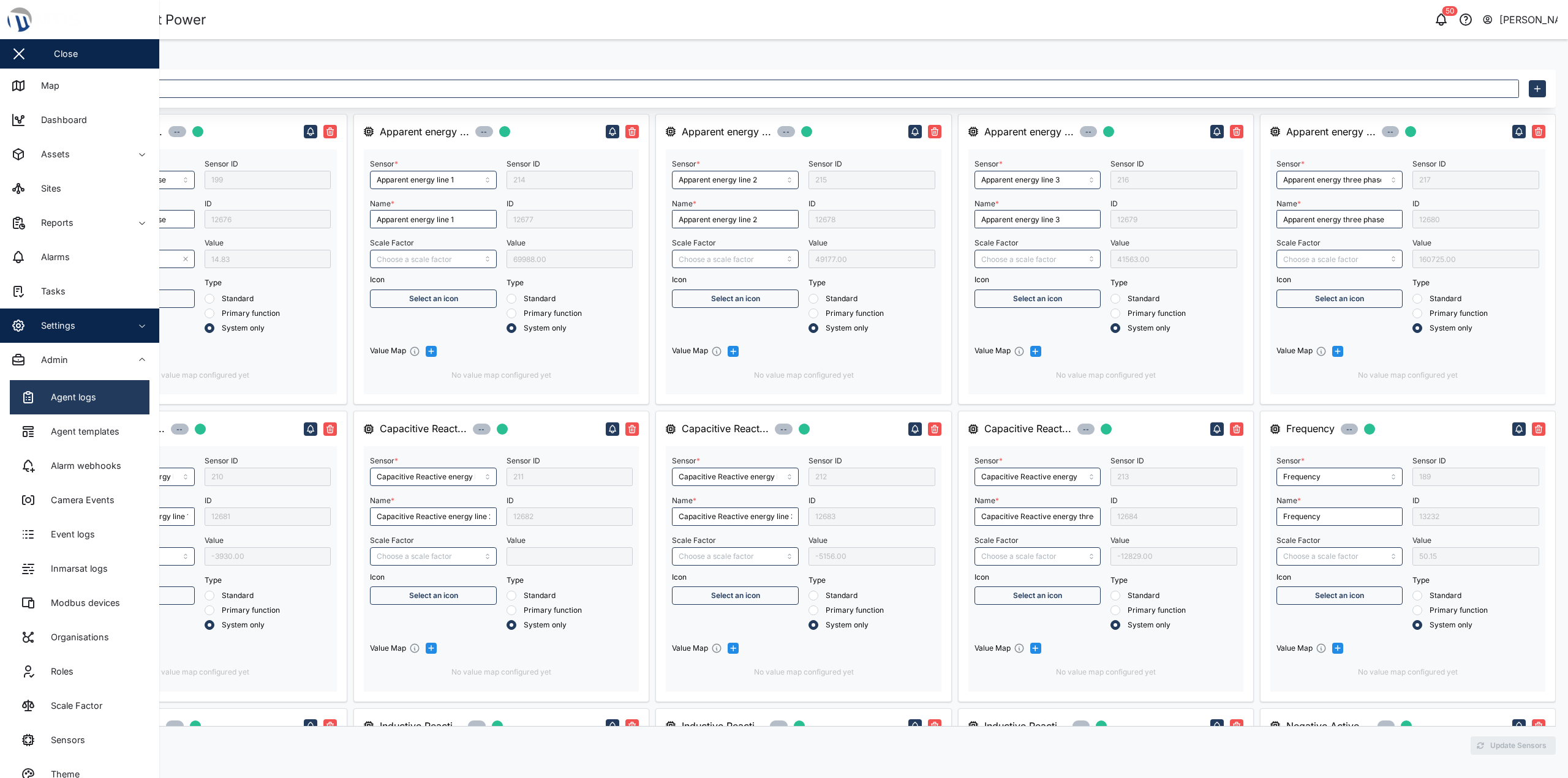
click at [80, 395] on div "Agent logs" at bounding box center [69, 397] width 54 height 14
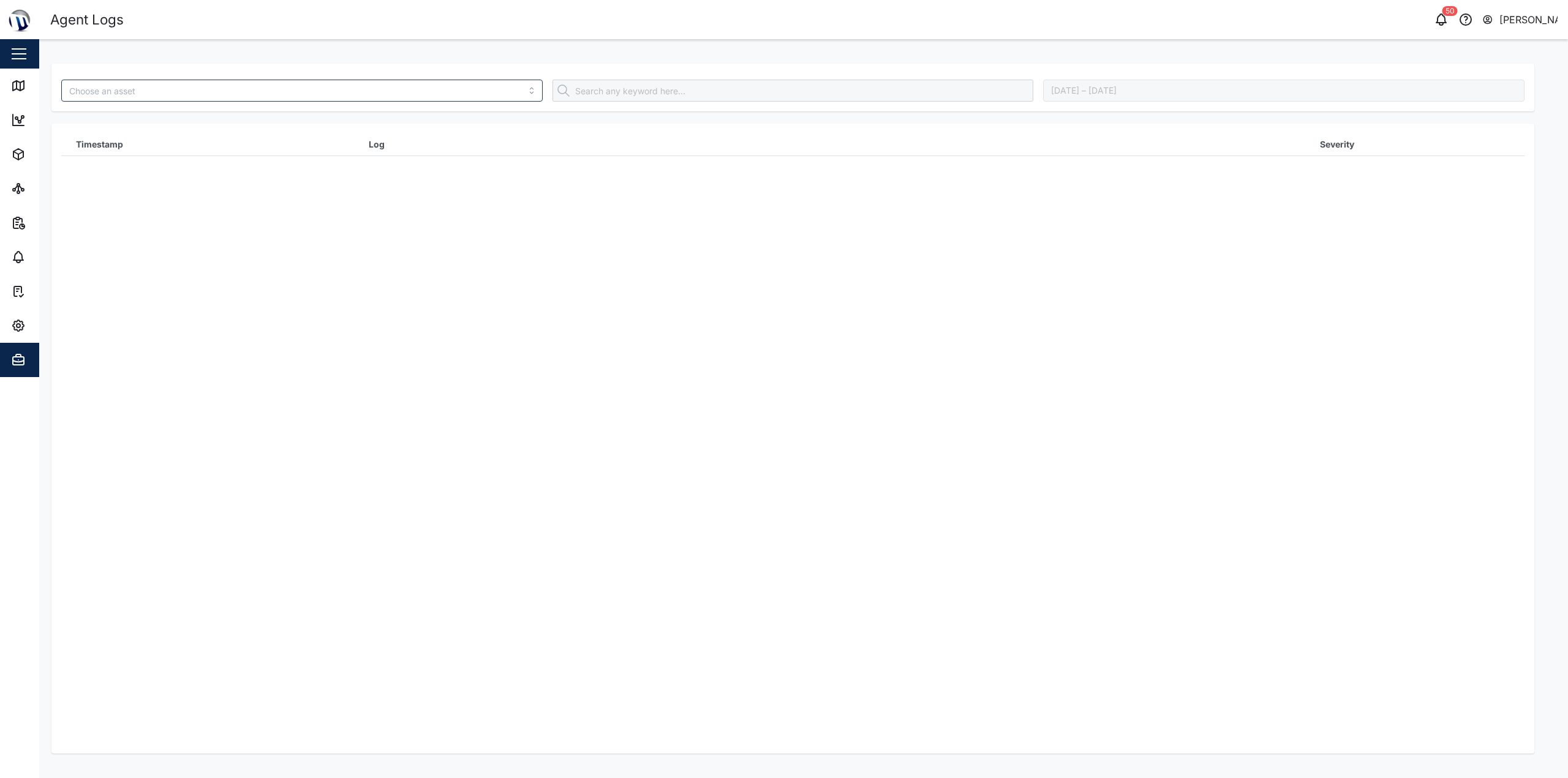
drag, startPoint x: 262, startPoint y: 105, endPoint x: 270, endPoint y: 99, distance: 10.0
click at [263, 105] on div at bounding box center [301, 90] width 491 height 32
click at [274, 98] on input "search" at bounding box center [301, 90] width 481 height 22
type input "m"
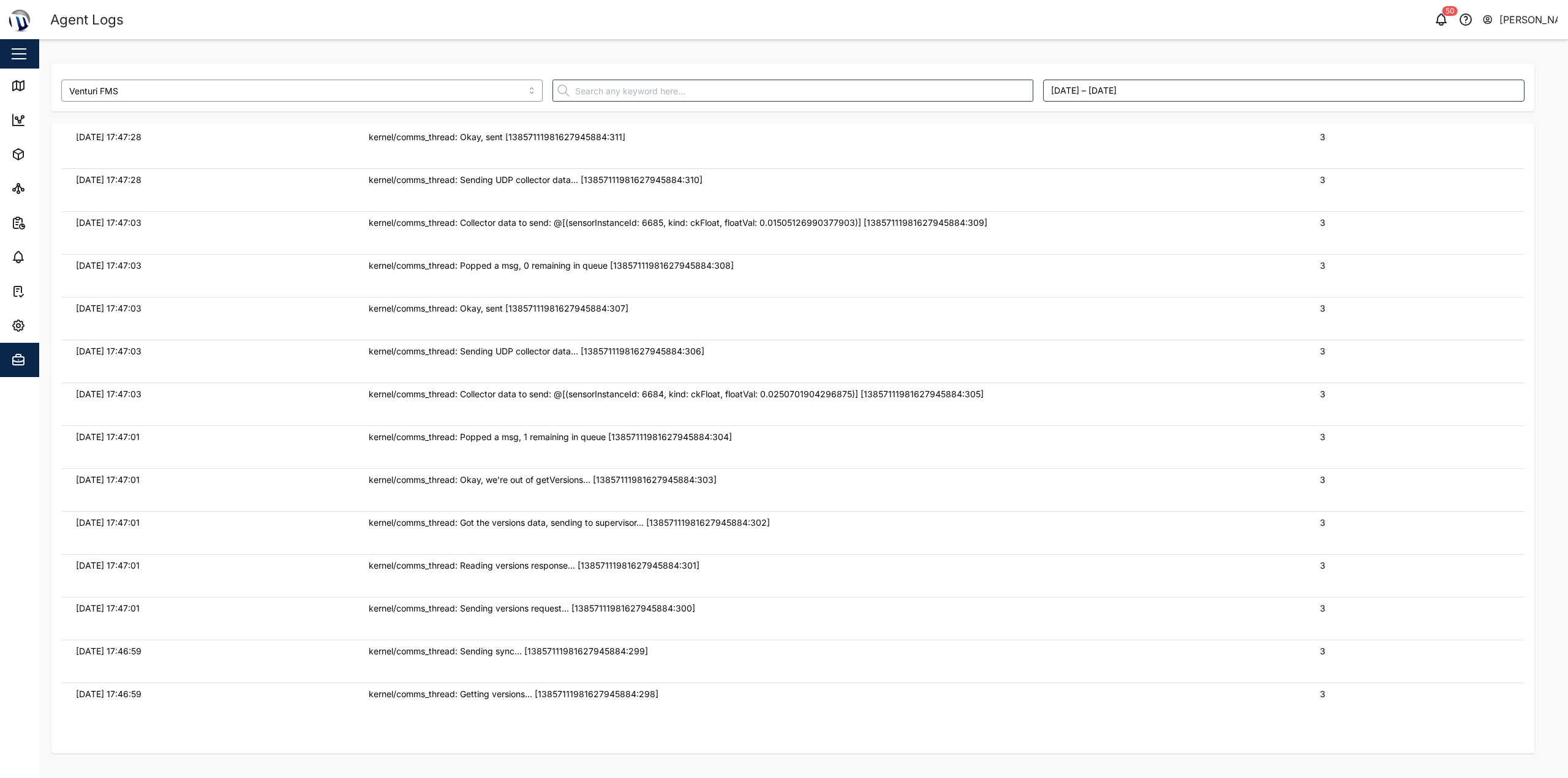
scroll to position [4655, 0]
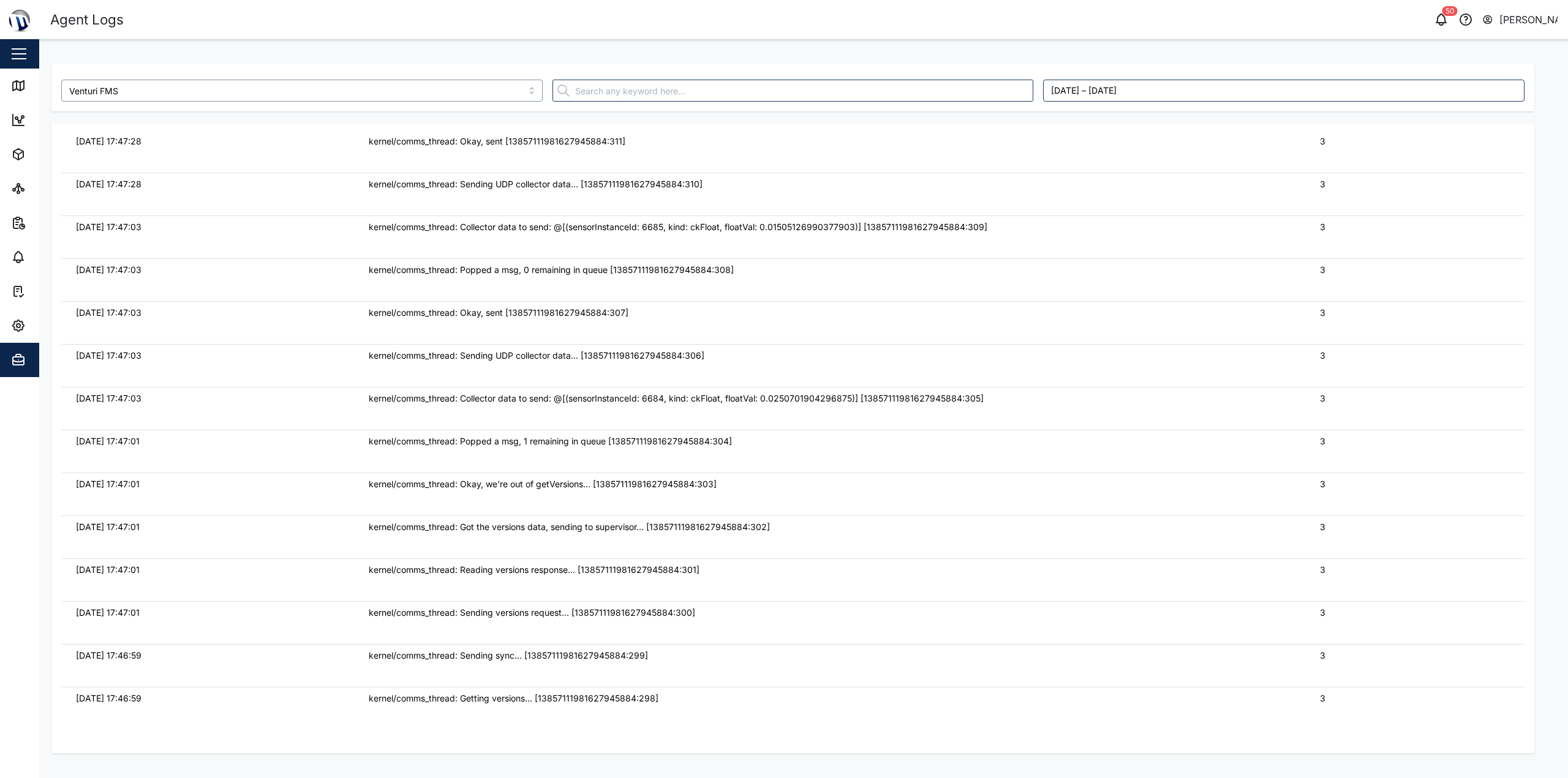
type input "Venturi FMS"
drag, startPoint x: 824, startPoint y: 382, endPoint x: 897, endPoint y: 408, distance: 77.5
click at [835, 385] on td "kernel/comms_thread: Sending UDP collector data... [13857111981627945884:306]" at bounding box center [830, 366] width 951 height 43
drag, startPoint x: 905, startPoint y: 415, endPoint x: 719, endPoint y: 384, distance: 188.6
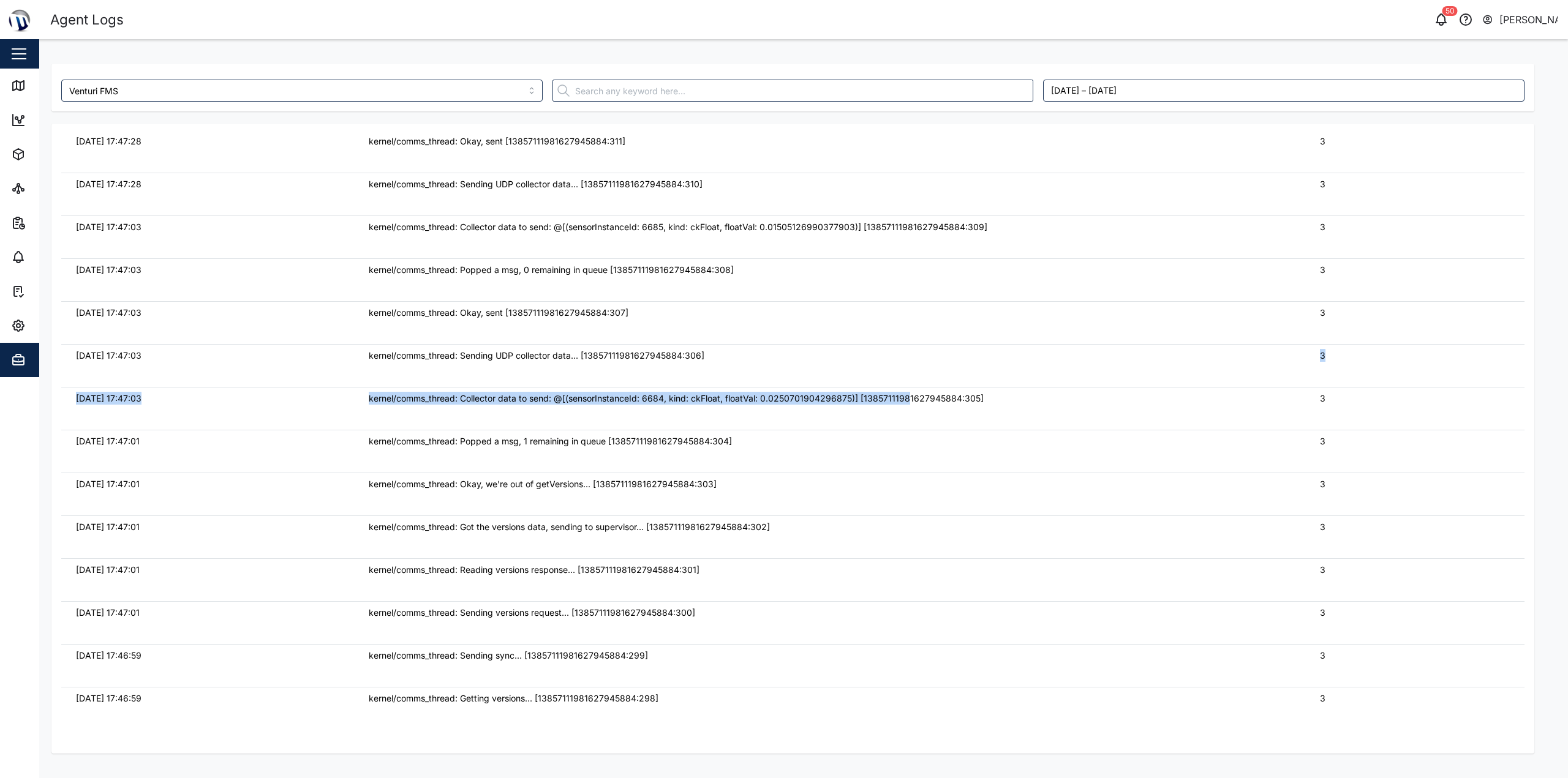
click at [810, 399] on div "kernel/comms_thread: Collector data to send: @[(sensorInstanceId: 6684, kind: c…" at bounding box center [829, 399] width 922 height 14
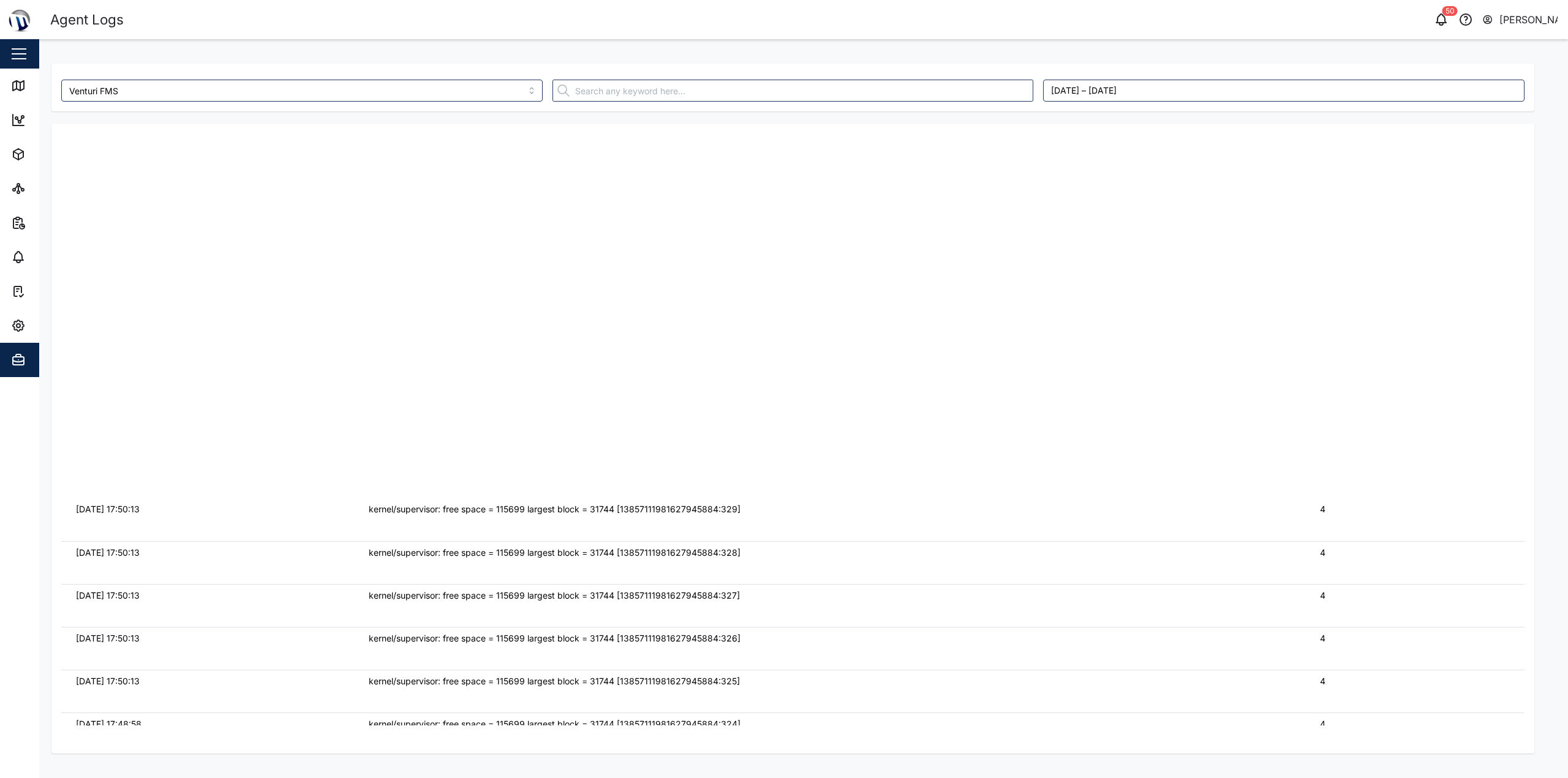
scroll to position [3435, 0]
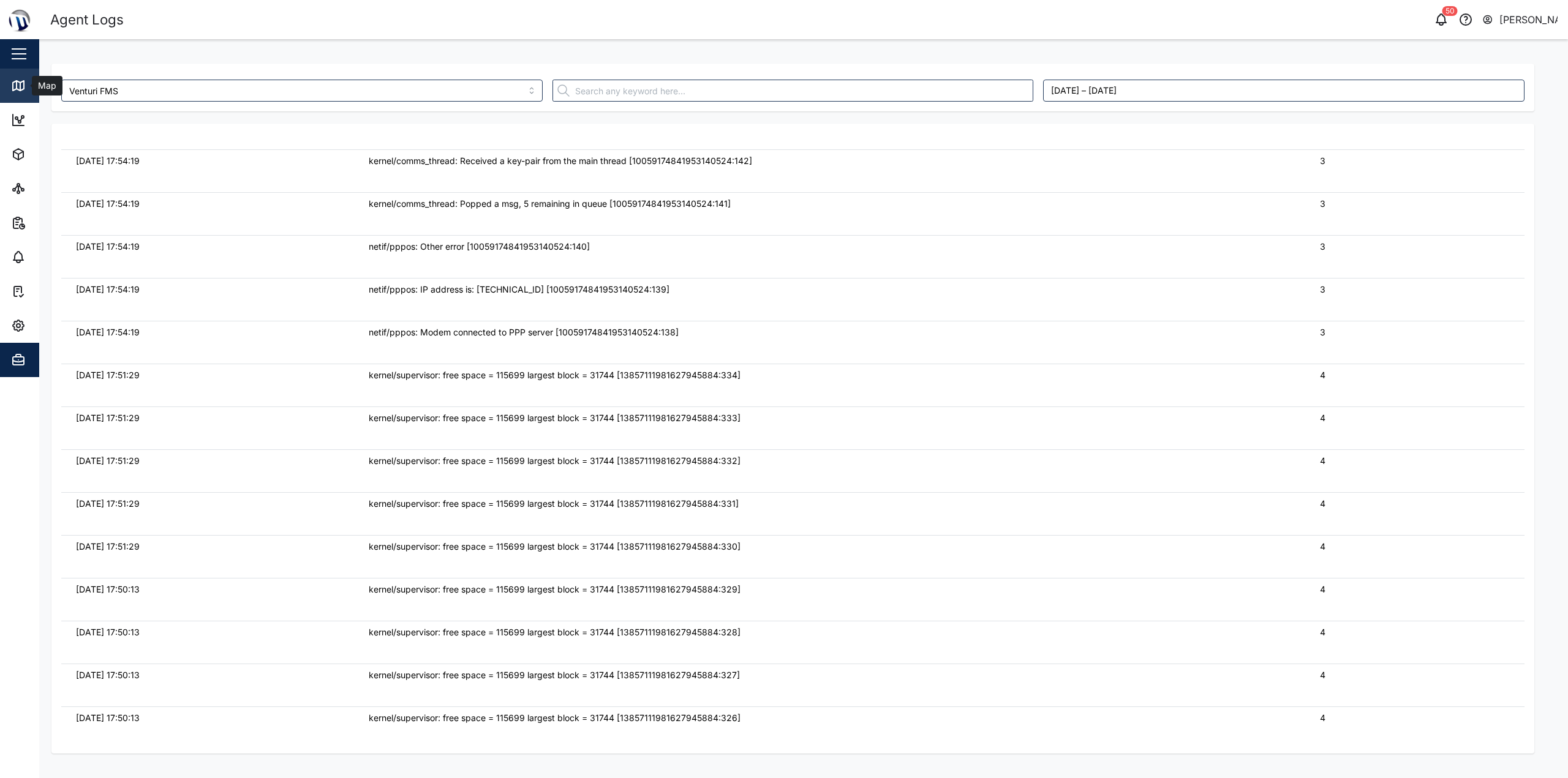
click at [14, 85] on icon at bounding box center [18, 86] width 14 height 14
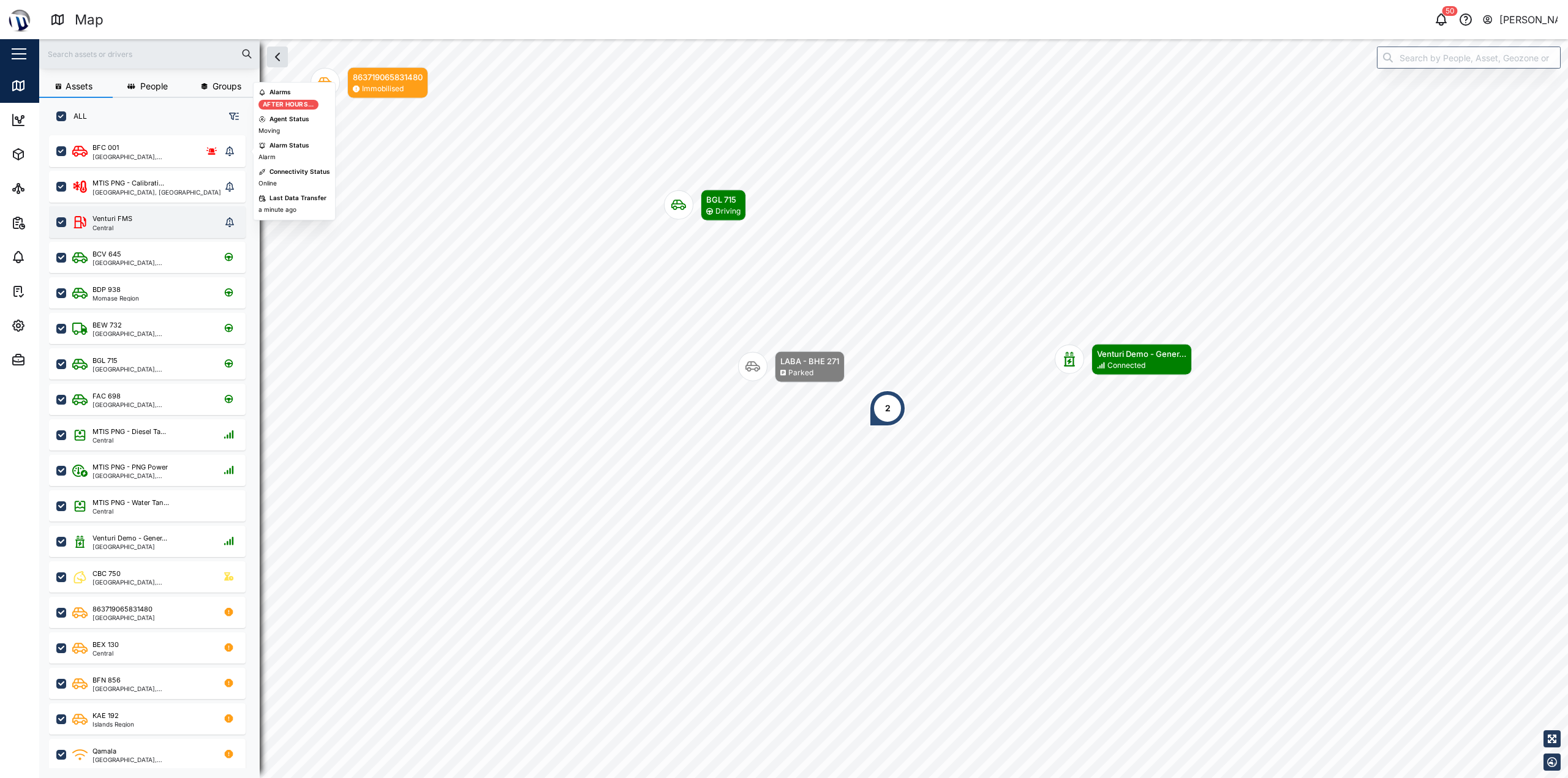
scroll to position [628, 191]
click at [153, 223] on div "Venturi FMS Central" at bounding box center [147, 222] width 149 height 17
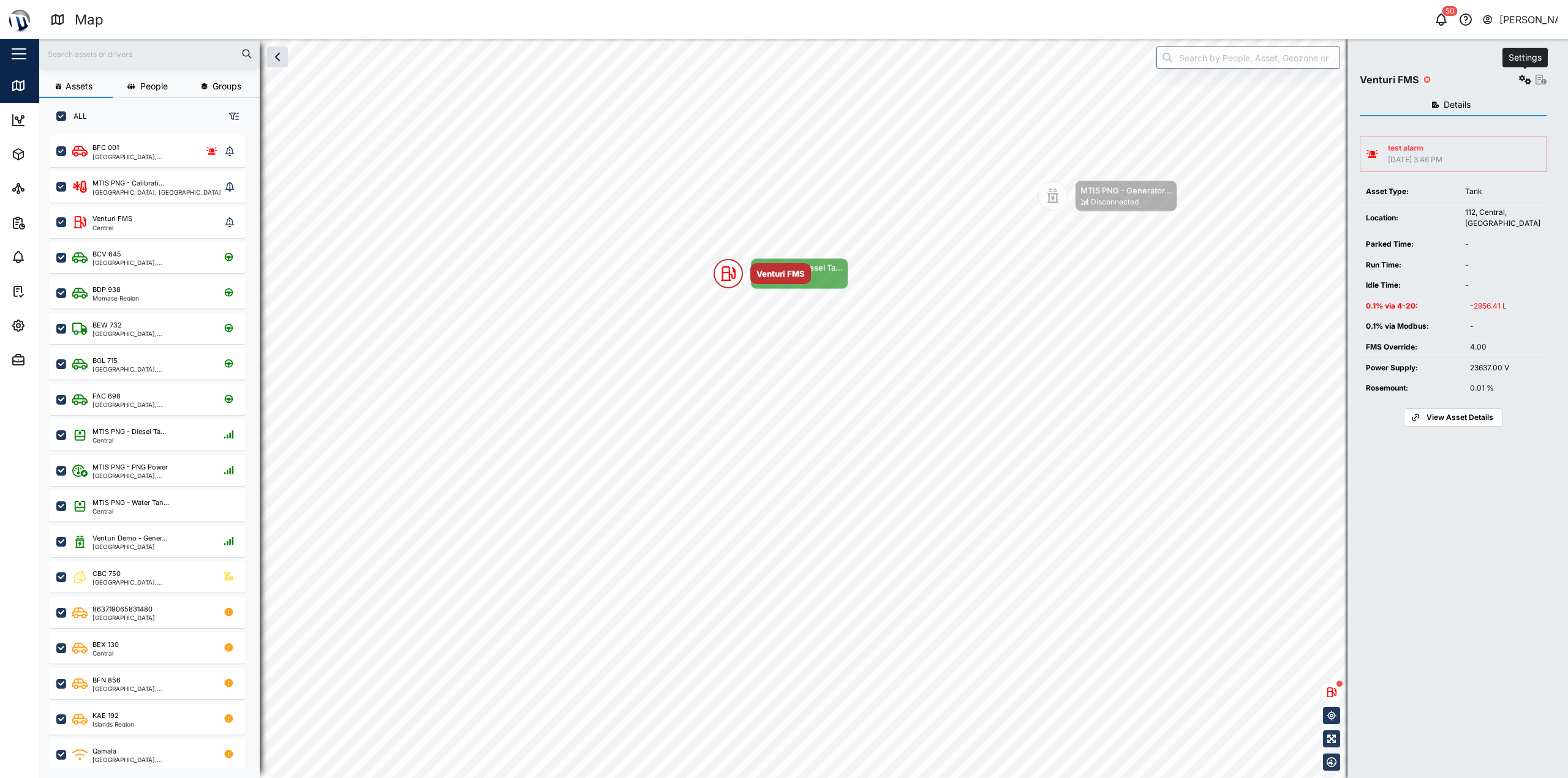
click at [1522, 77] on icon "button" at bounding box center [1525, 79] width 12 height 10
click at [1467, 134] on div "Agent logs" at bounding box center [1480, 134] width 87 height 14
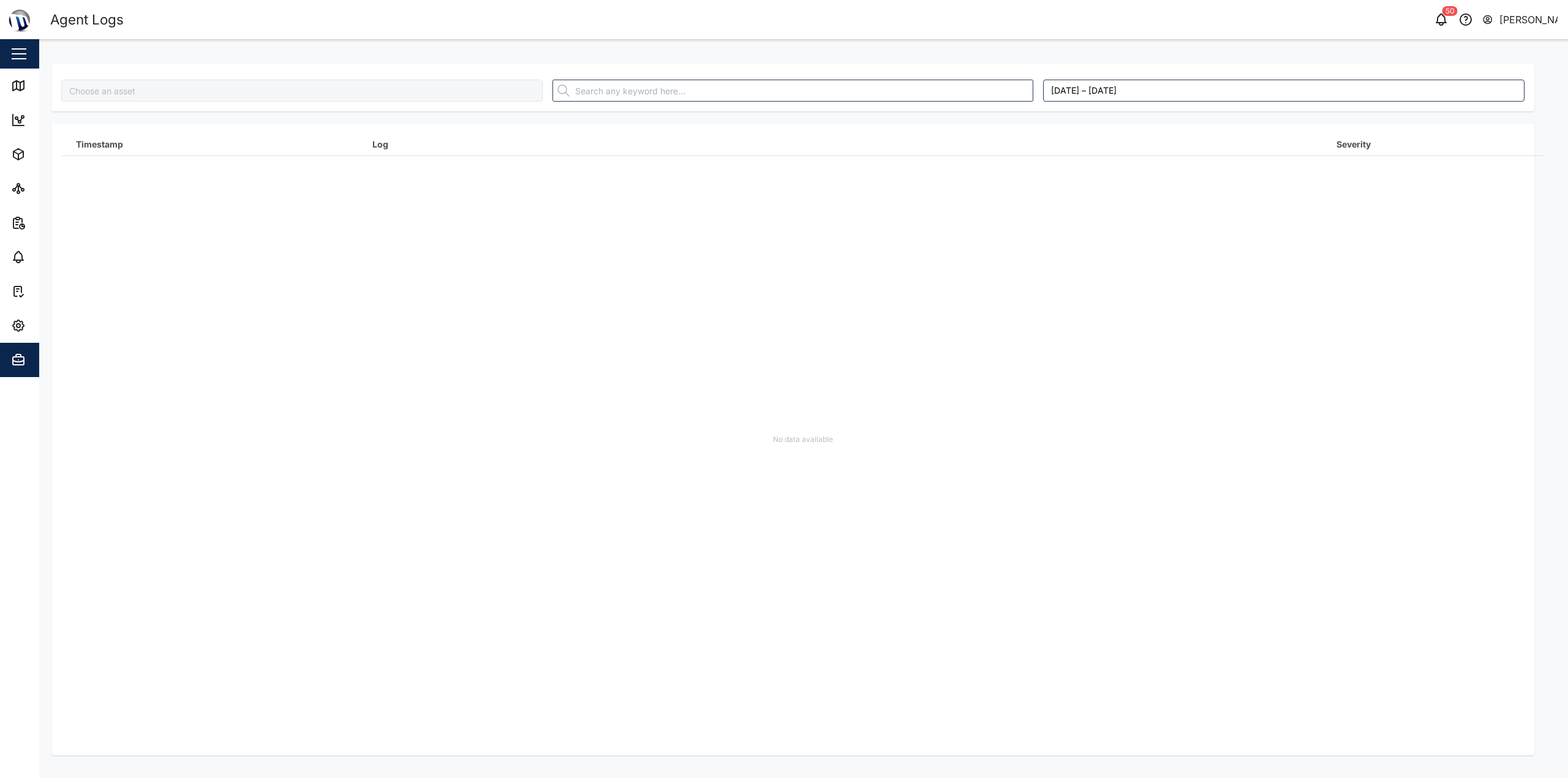
type input "Venturi FMS"
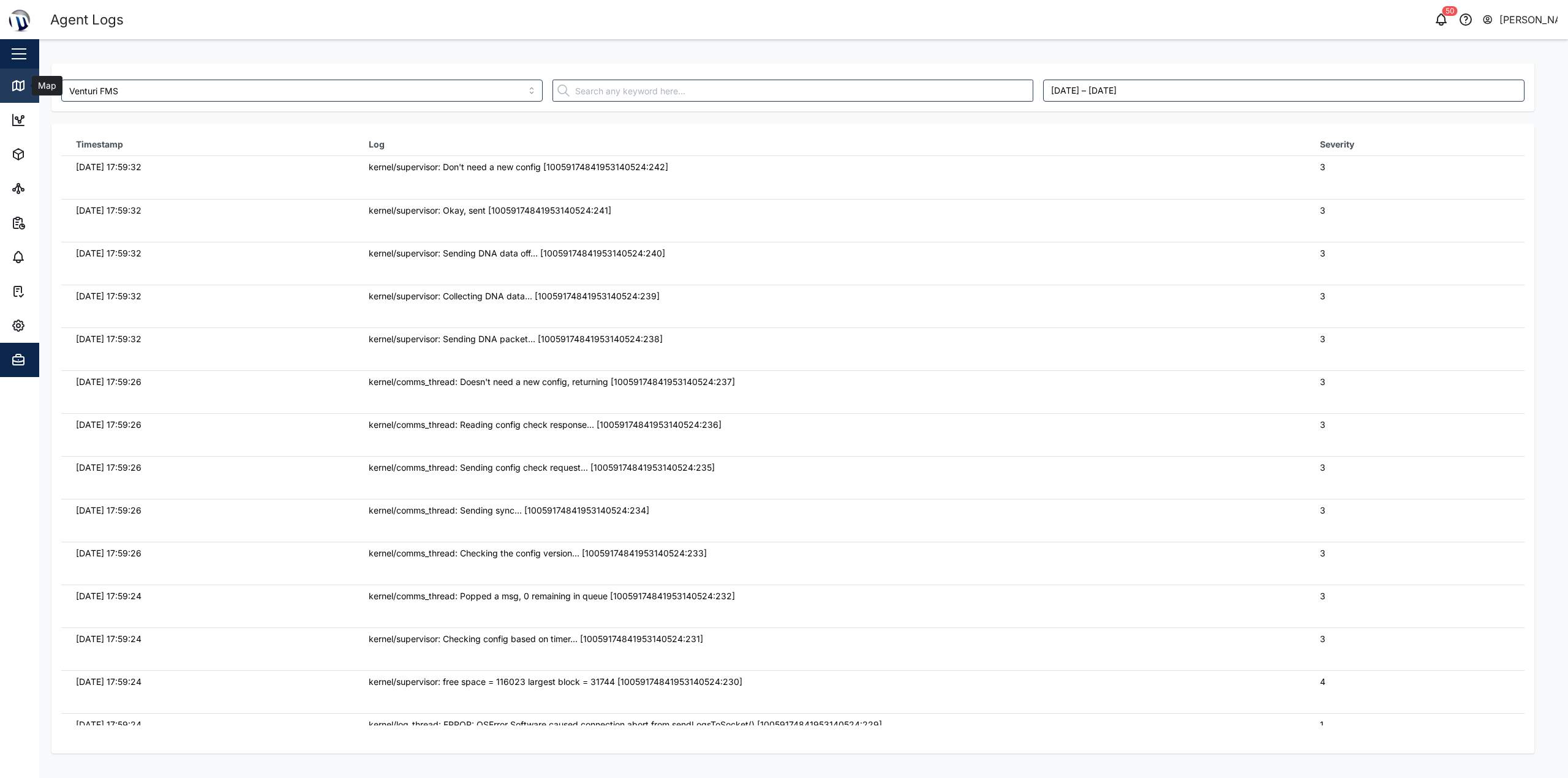
click at [22, 91] on icon at bounding box center [18, 86] width 14 height 14
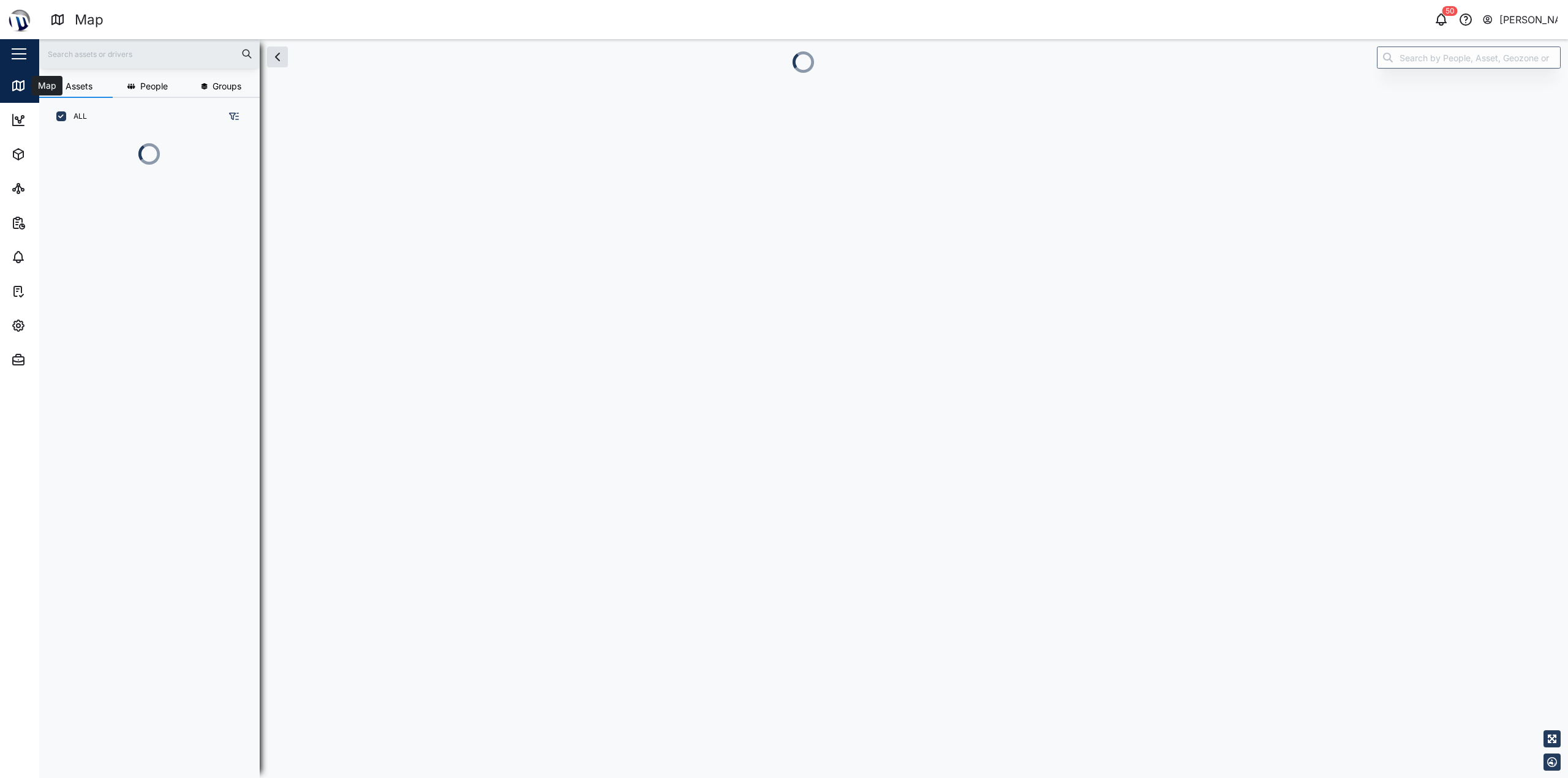
scroll to position [10, 10]
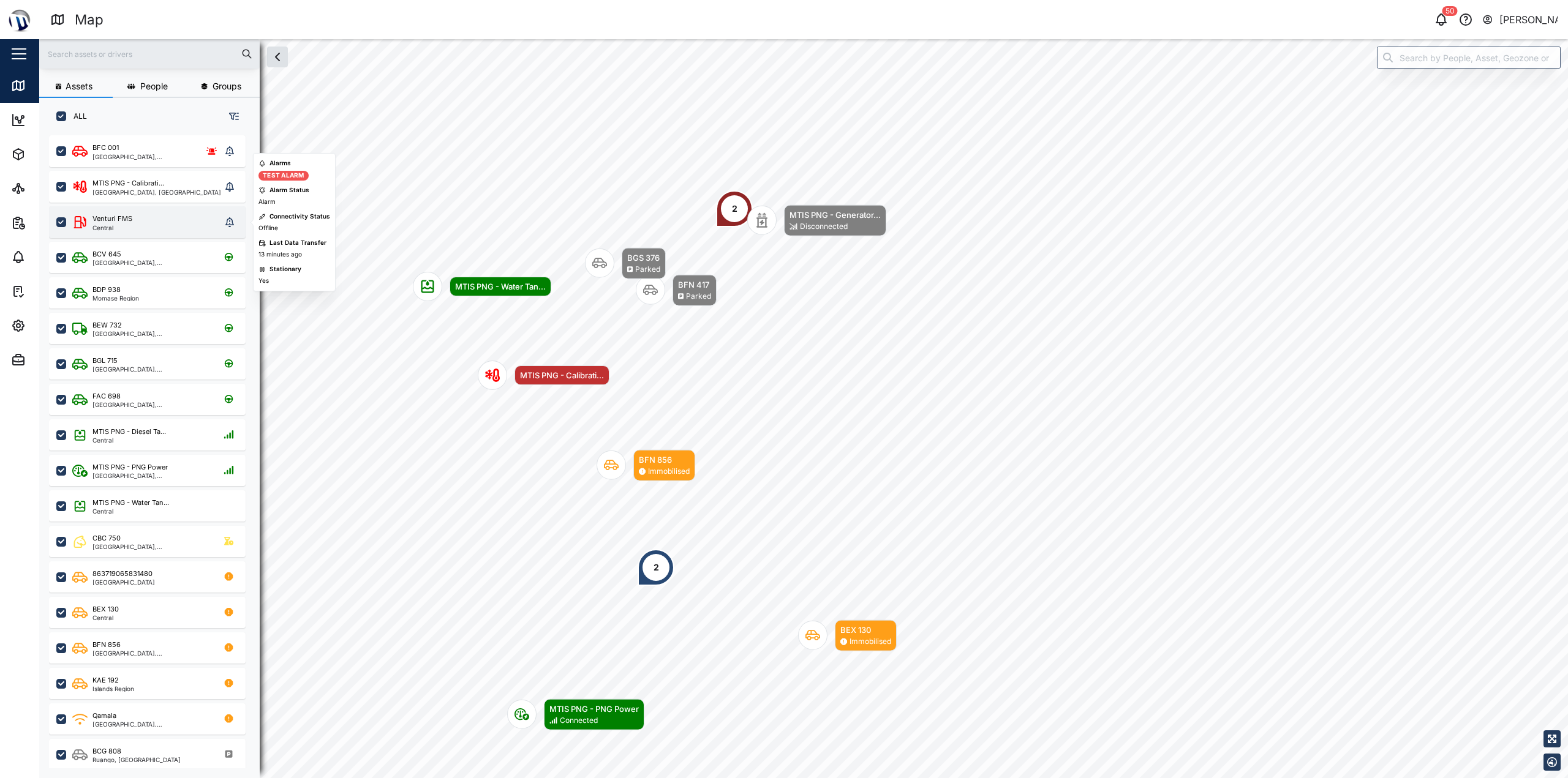
click at [173, 218] on div "Venturi FMS Central" at bounding box center [147, 222] width 149 height 17
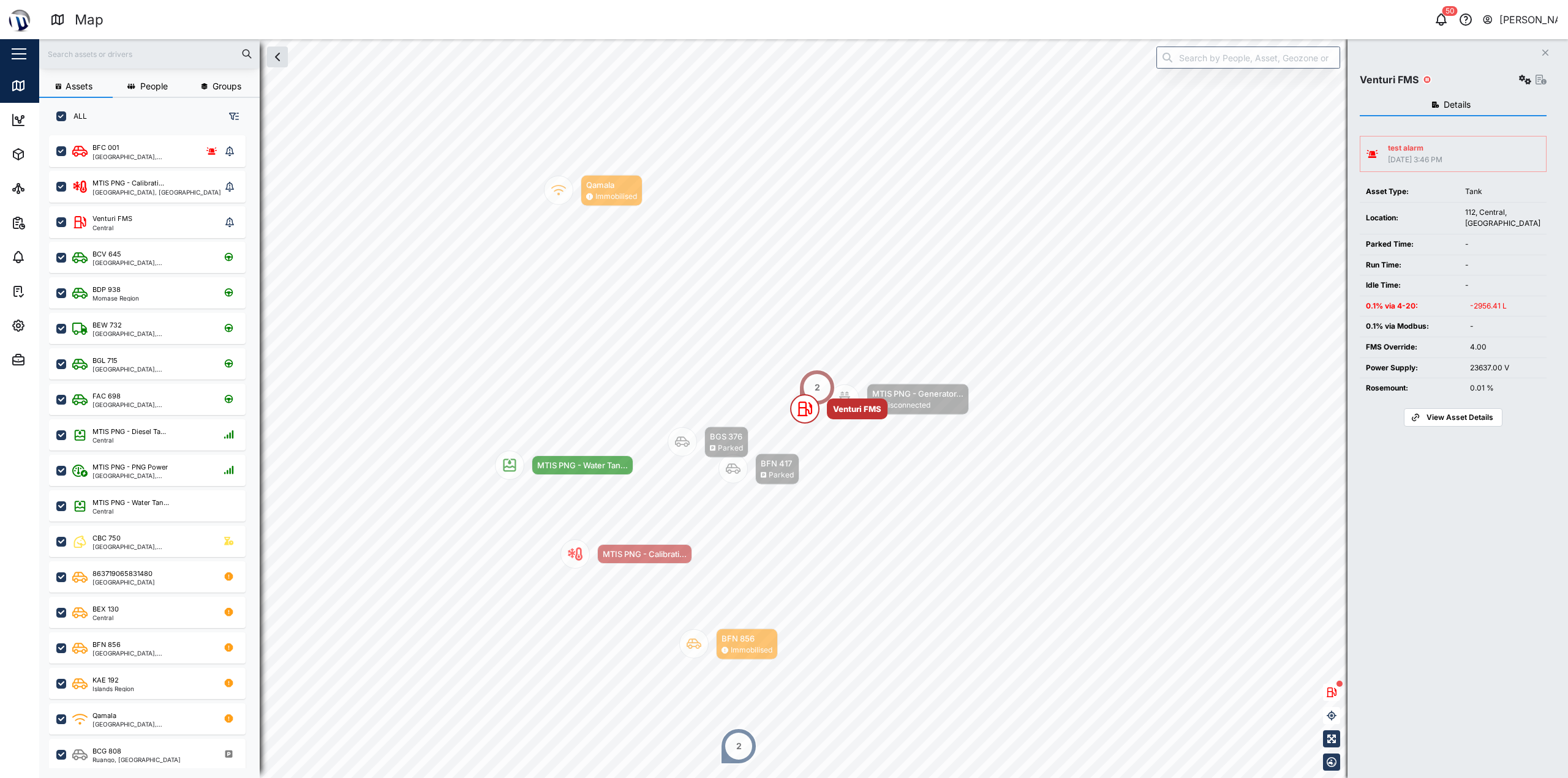
click at [1526, 85] on button "button" at bounding box center [1525, 79] width 17 height 17
click at [1294, 67] on input "search" at bounding box center [1248, 58] width 183 height 22
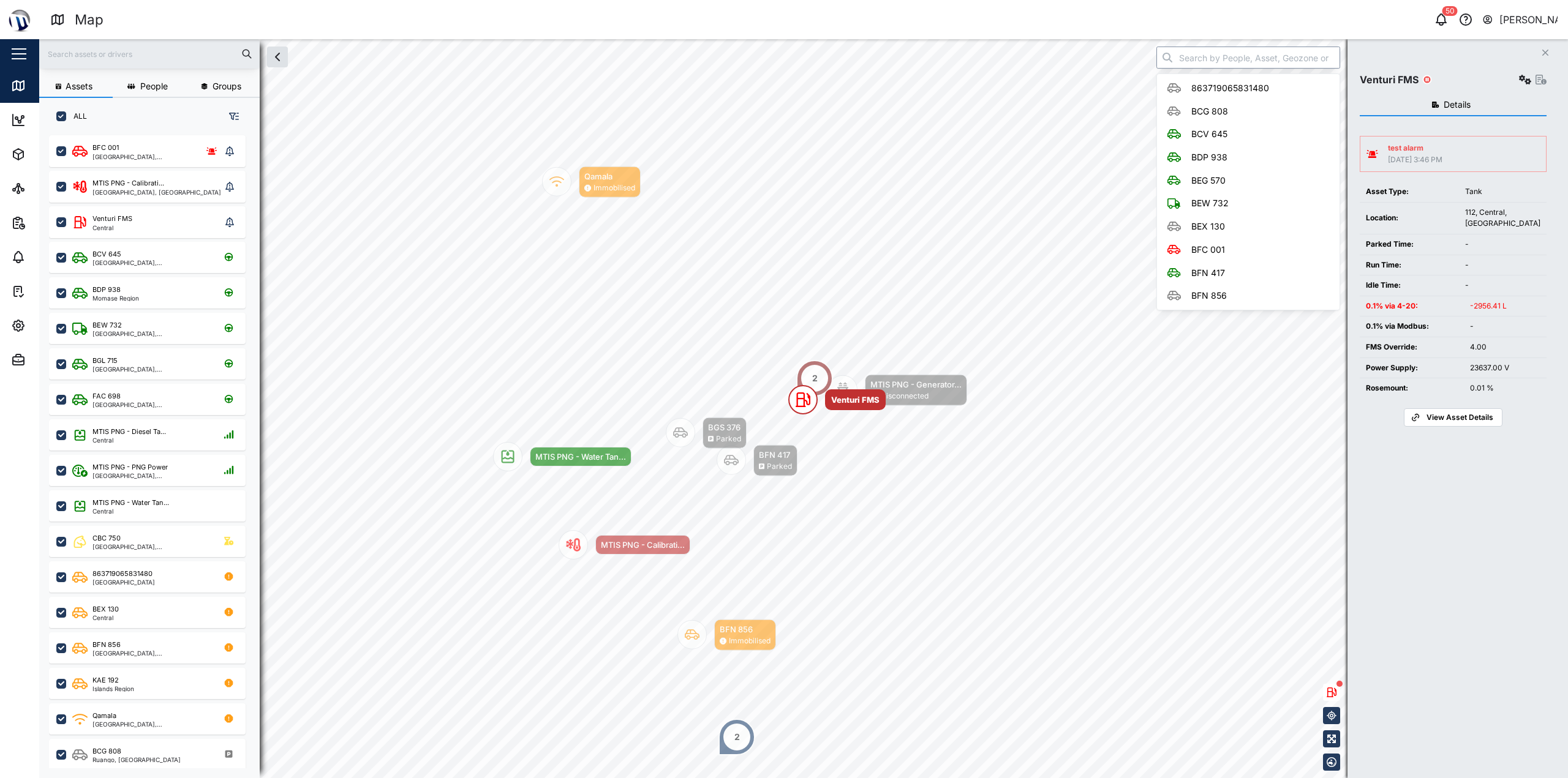
click at [1297, 49] on input "search" at bounding box center [1248, 58] width 183 height 22
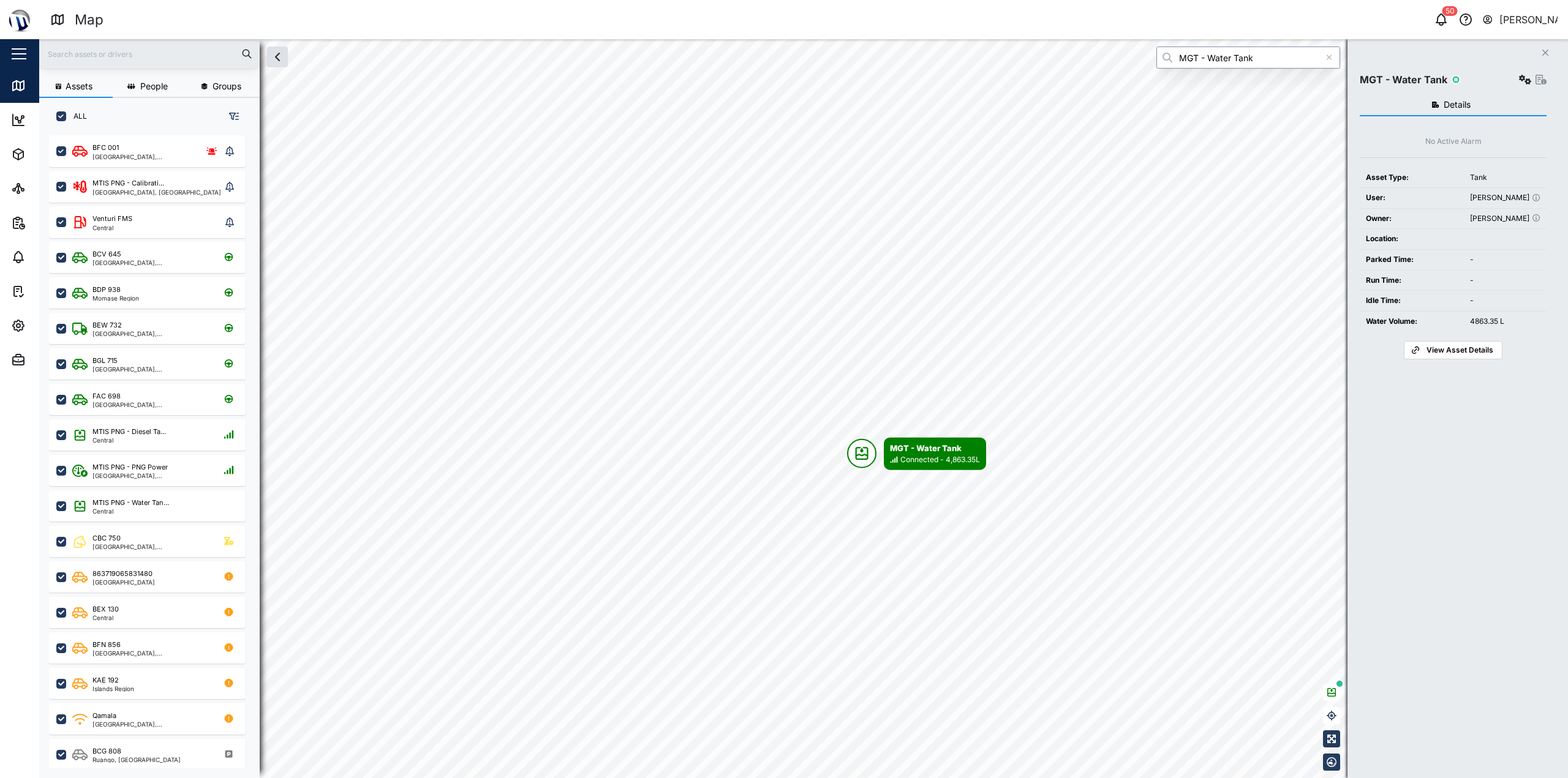
click at [1273, 62] on input "MGT - Water Tank" at bounding box center [1248, 58] width 183 height 22
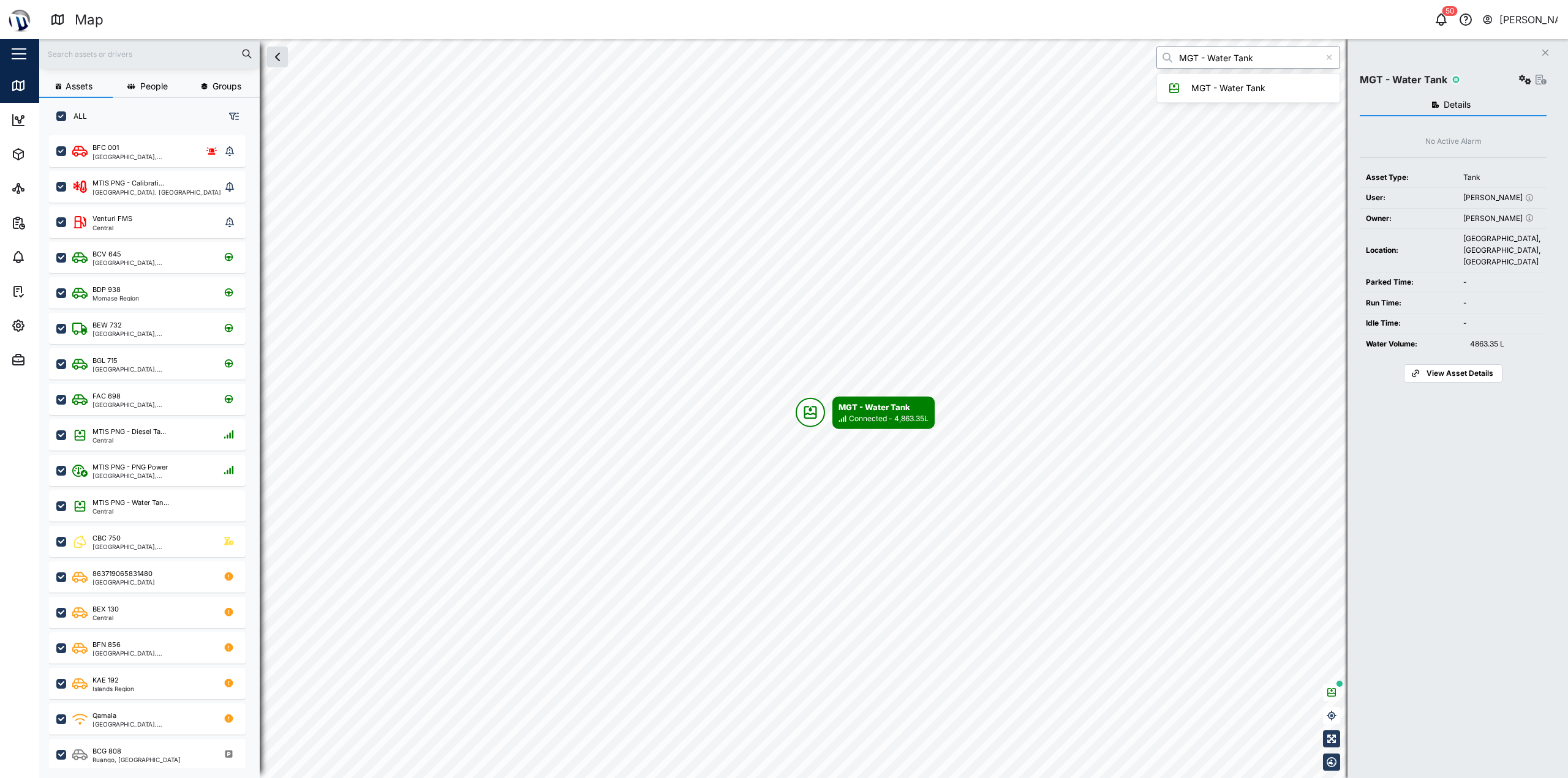
click at [1273, 62] on input "MGT - Water Tank" at bounding box center [1248, 58] width 183 height 22
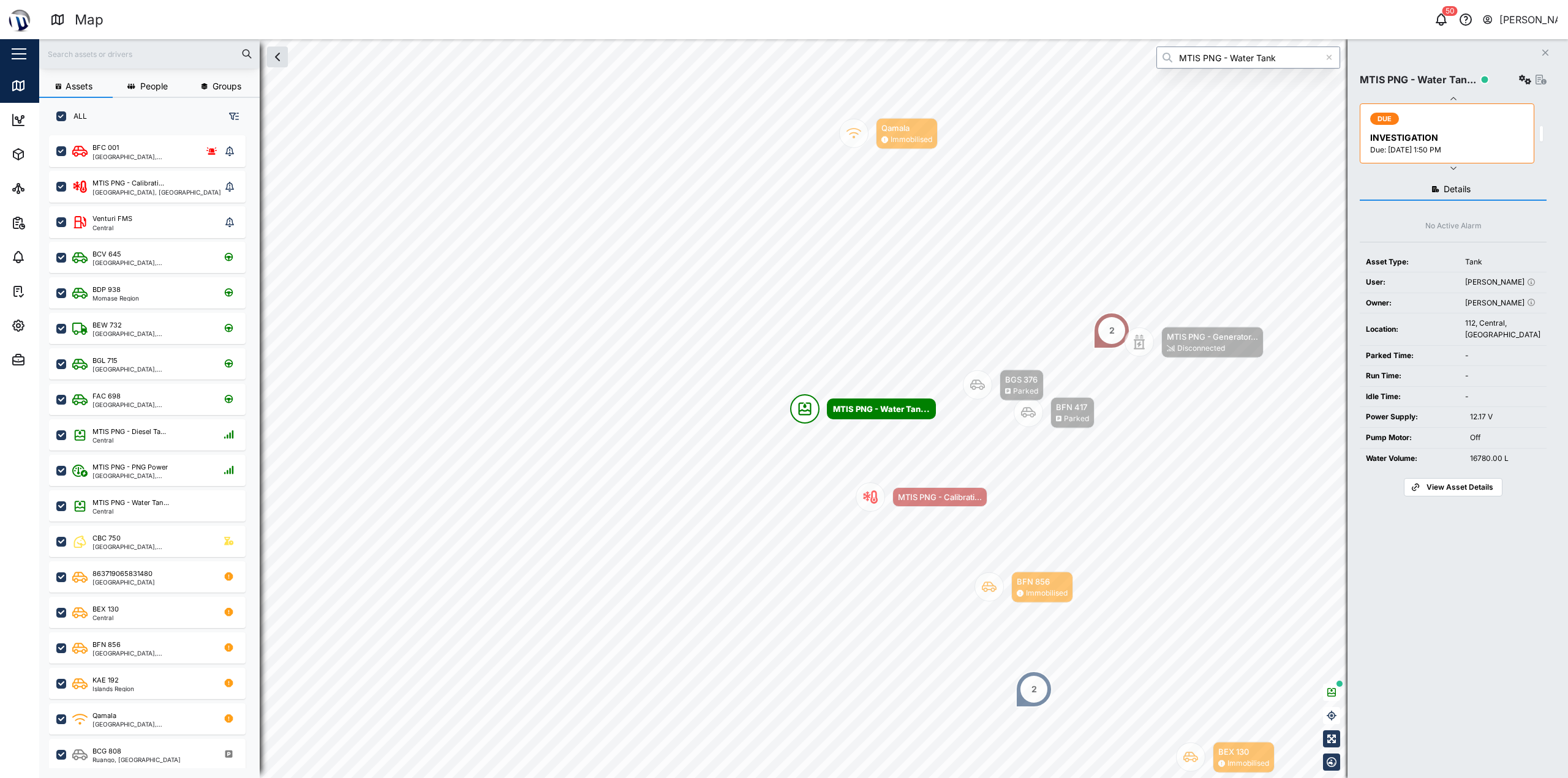
type input "MTIS PNG - Water Tank"
click at [1525, 80] on icon "button" at bounding box center [1525, 79] width 12 height 10
click at [1468, 186] on div "Field gateway config" at bounding box center [1482, 185] width 84 height 14
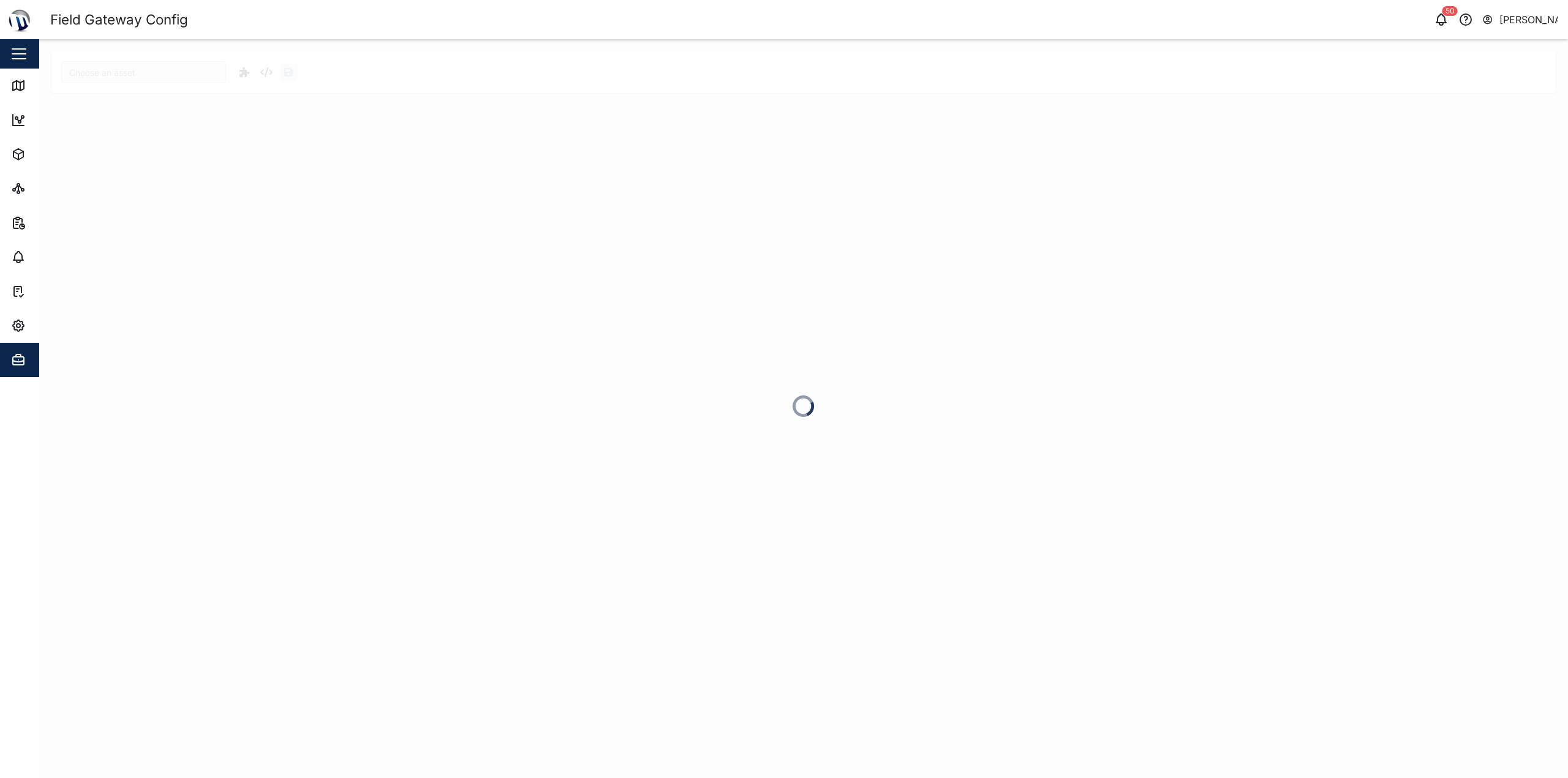
type input "MTIS PNG - Water Tank"
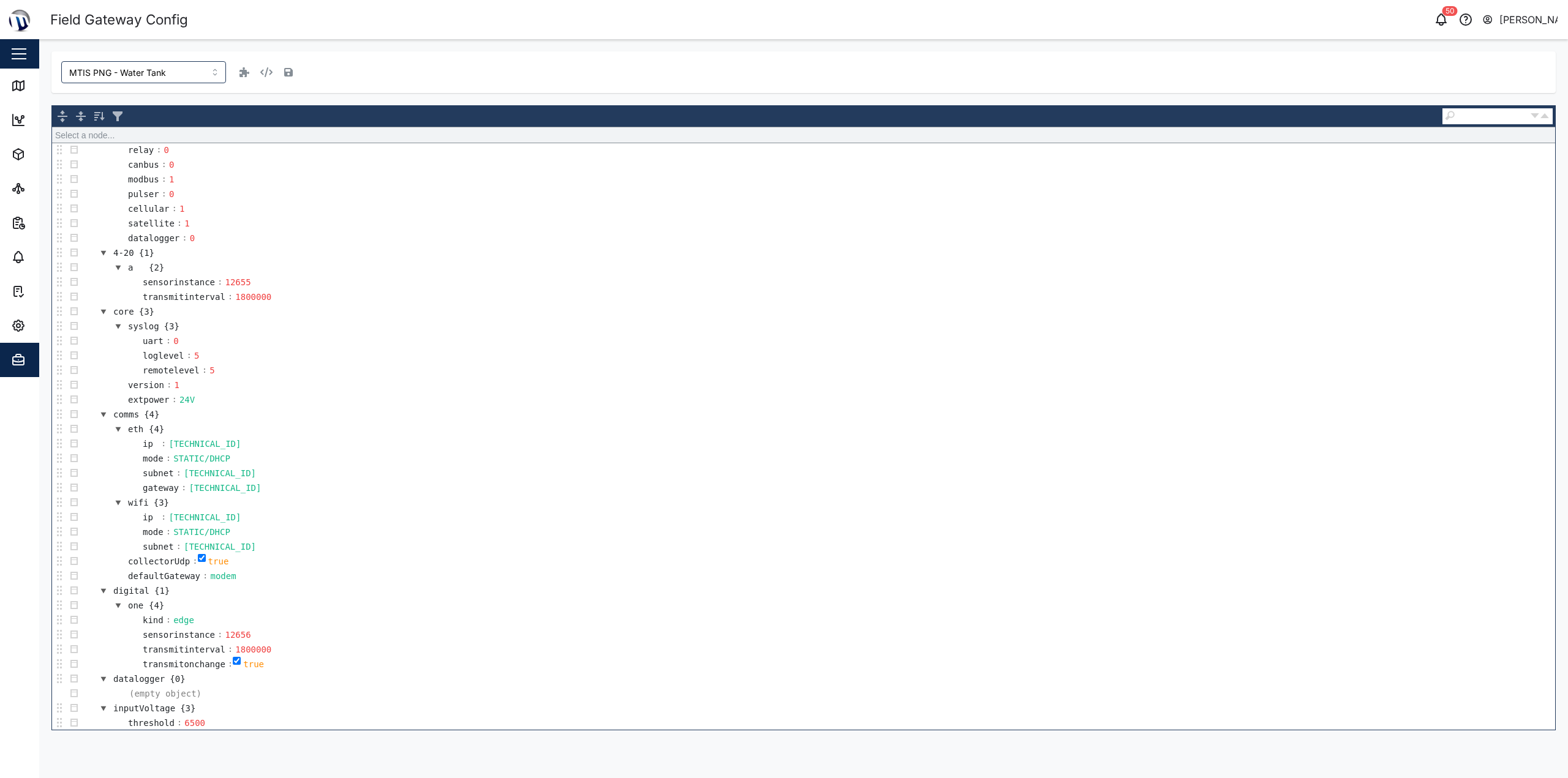
scroll to position [134, 0]
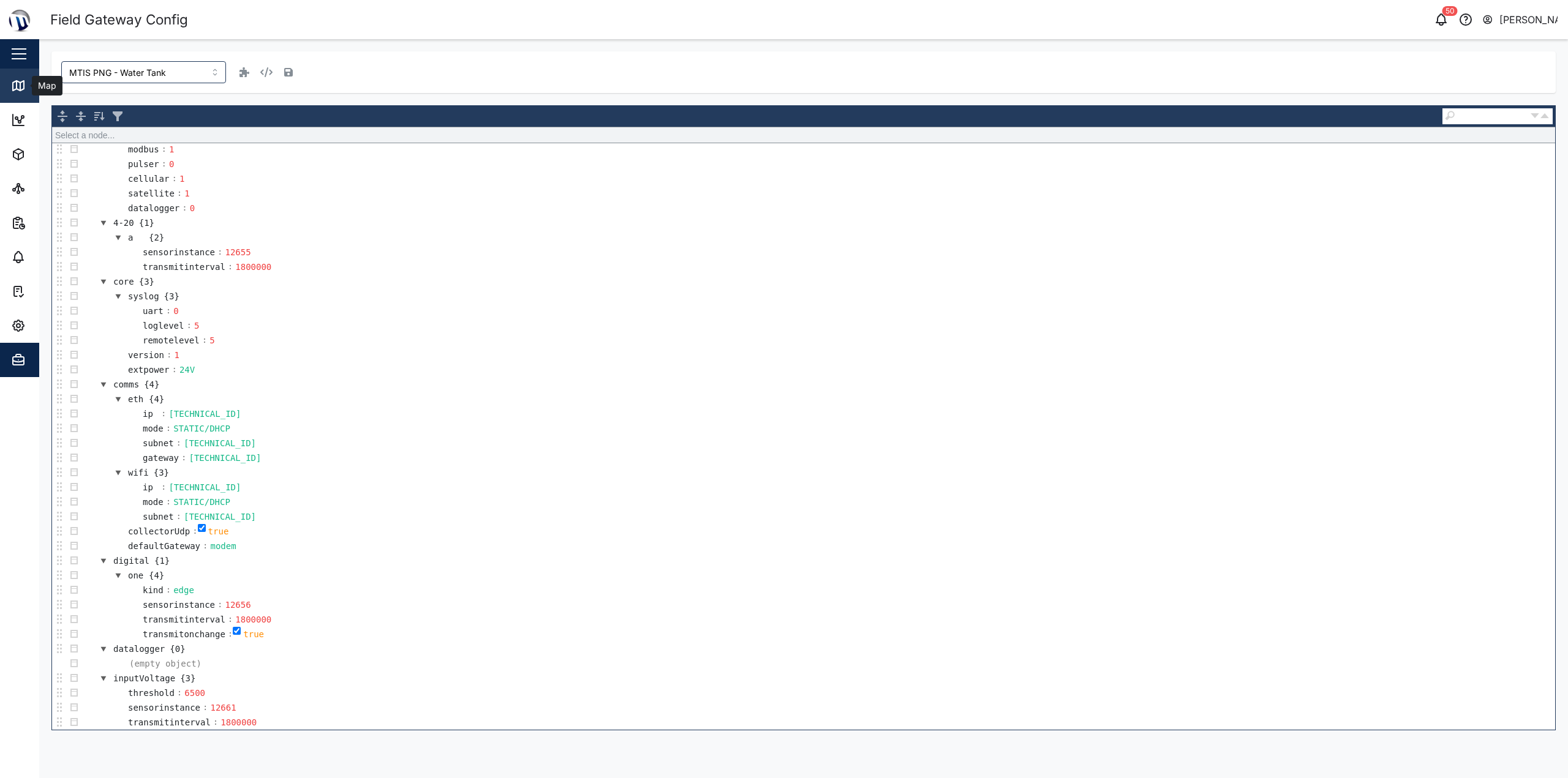
click at [14, 82] on icon at bounding box center [18, 86] width 14 height 14
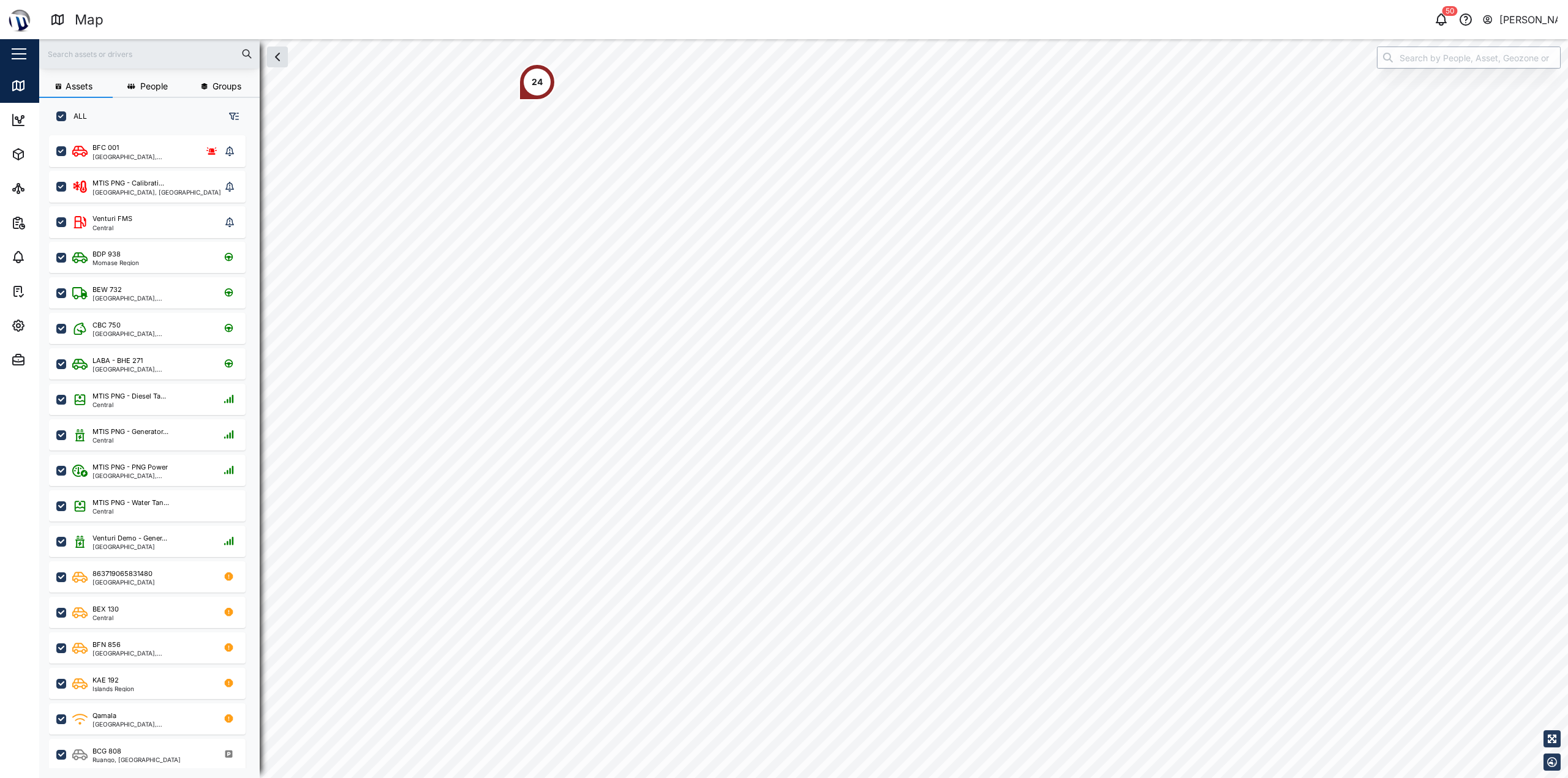
click at [1398, 49] on input "search" at bounding box center [1469, 58] width 183 height 22
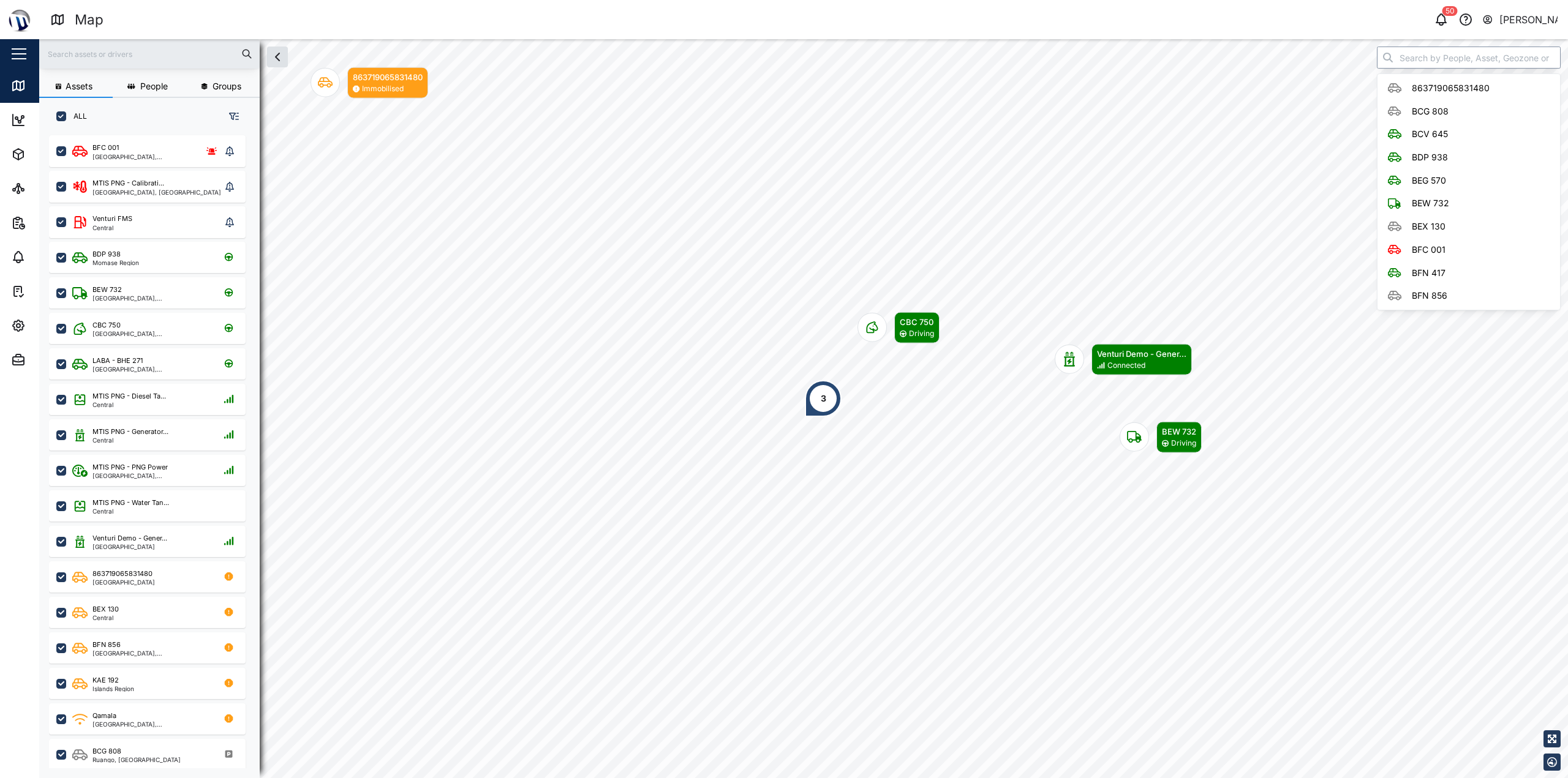
scroll to position [628, 191]
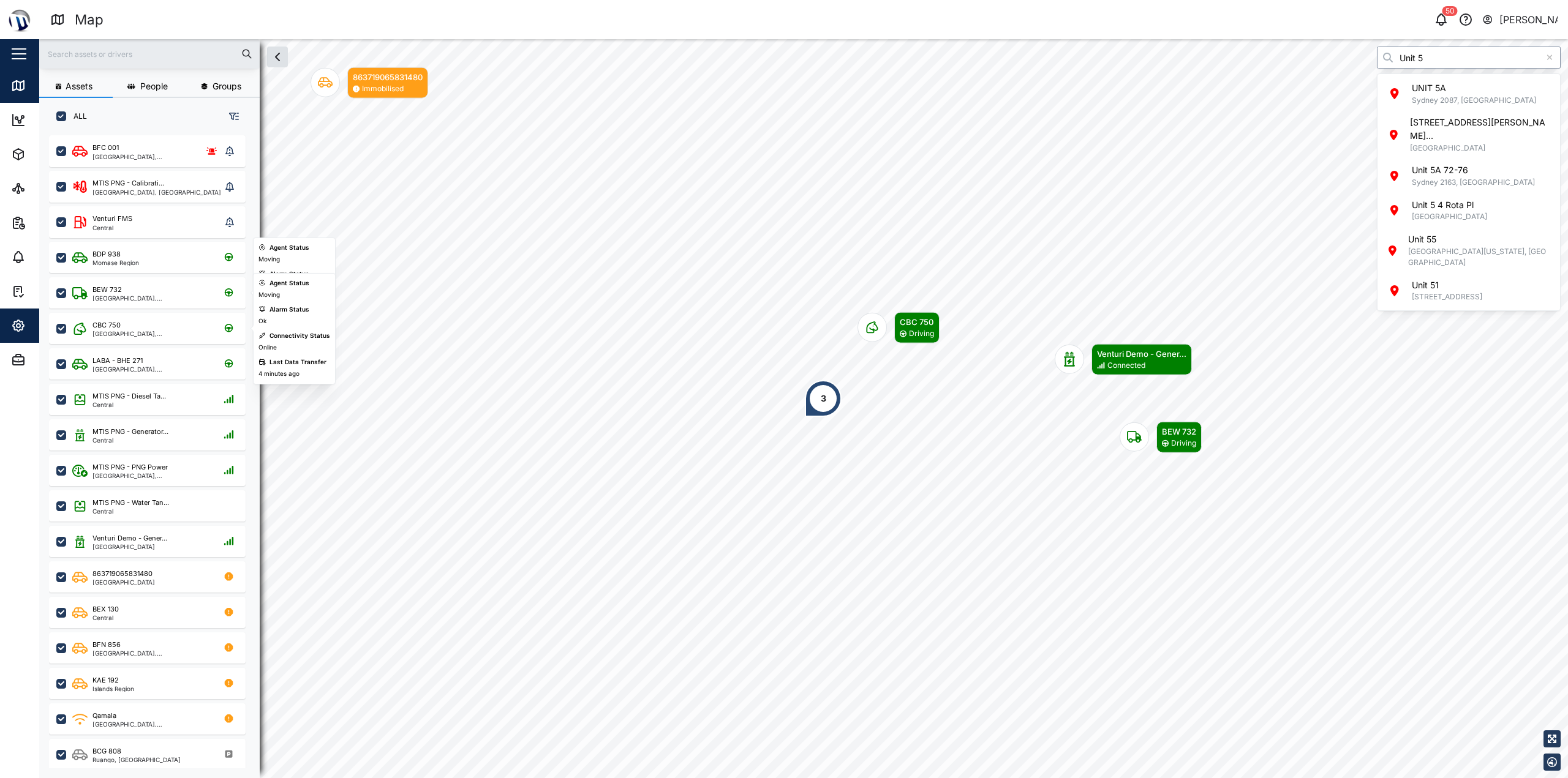
type input "Unit 5"
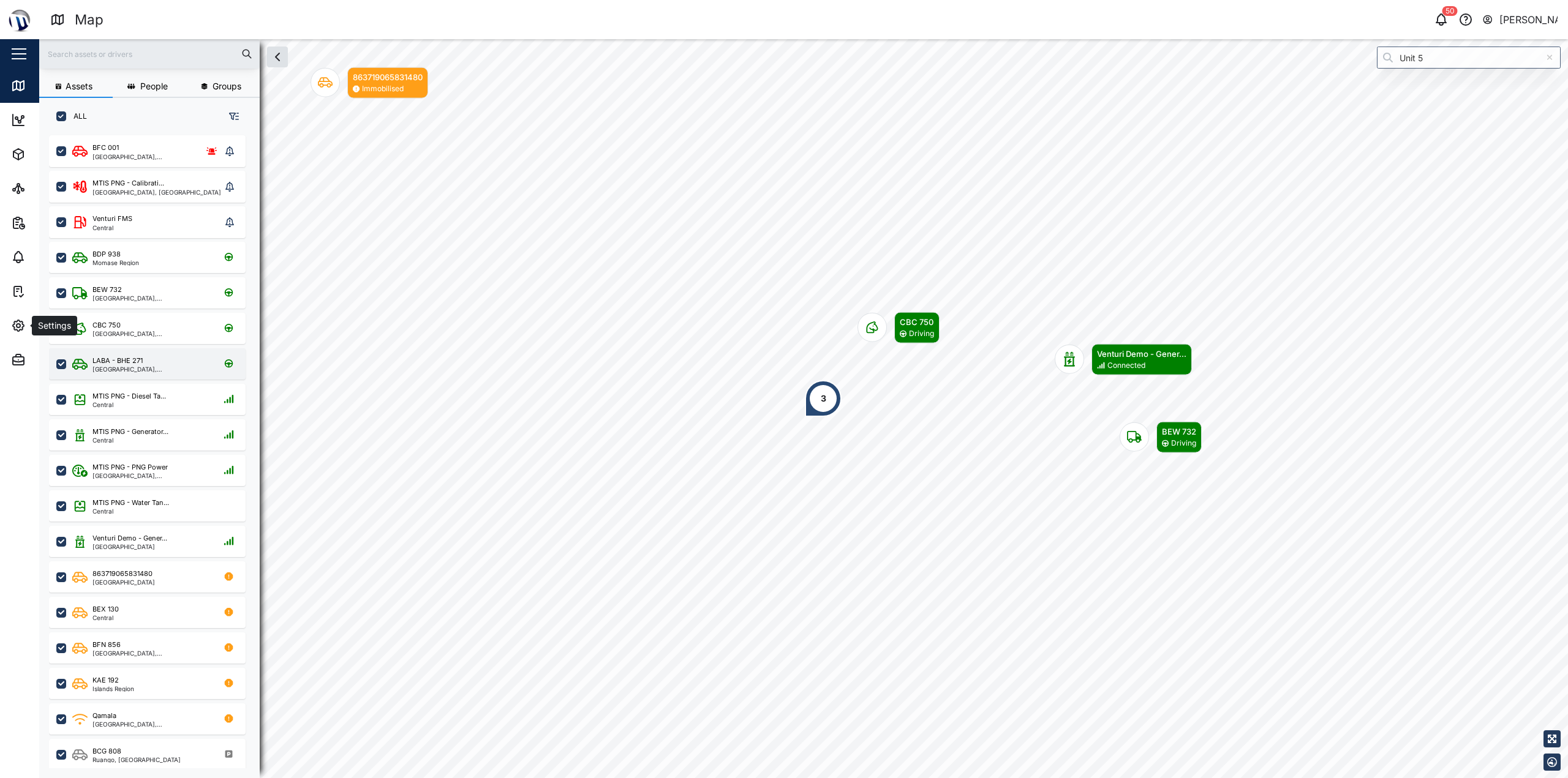
drag, startPoint x: 21, startPoint y: 326, endPoint x: 63, endPoint y: 356, distance: 51.6
click at [29, 326] on div "Settings" at bounding box center [66, 326] width 111 height 14
click at [63, 356] on div "LABA - BHE 271 Port Moresby, Southern Region" at bounding box center [147, 363] width 197 height 31
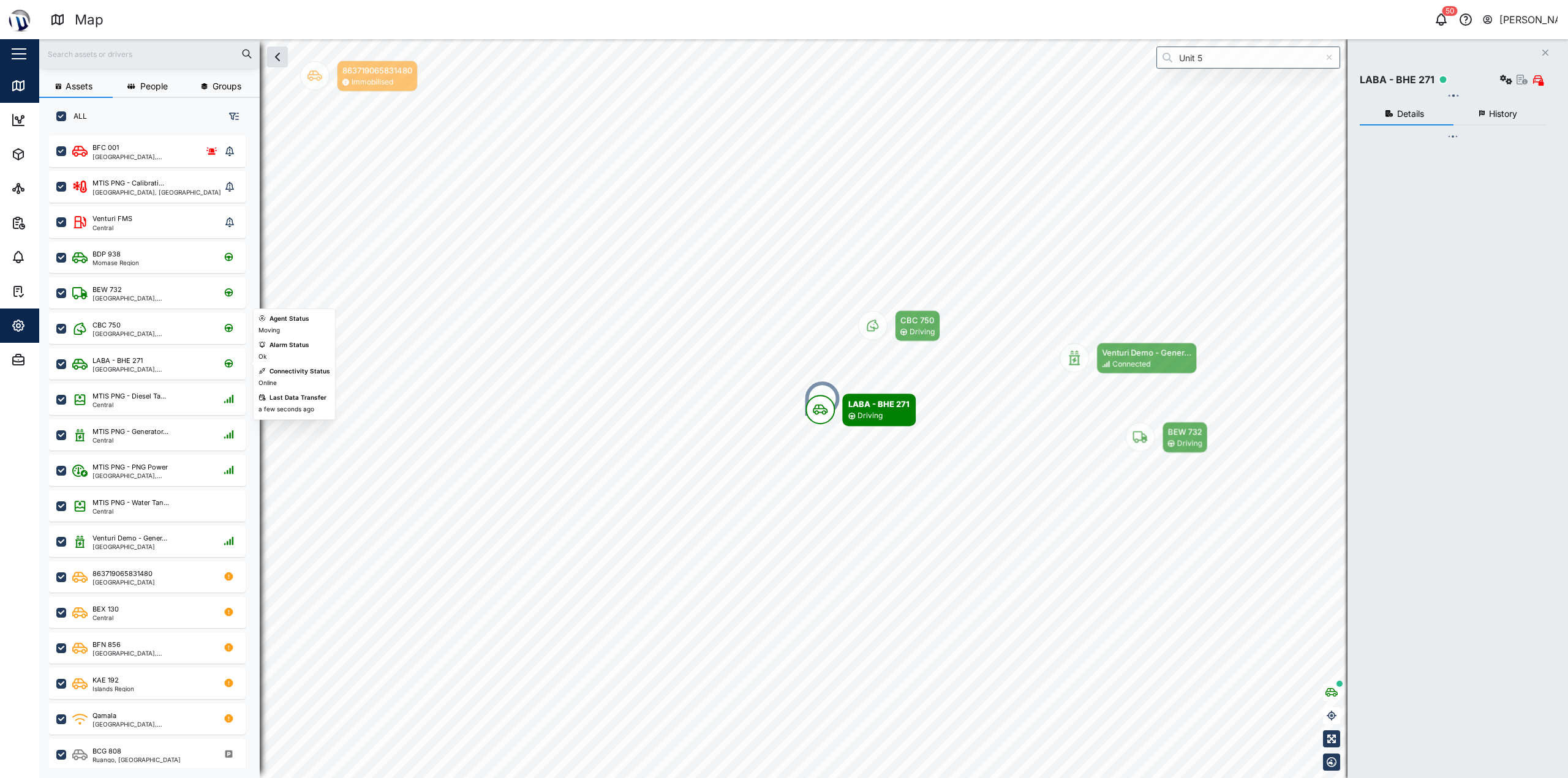
click at [19, 326] on icon "button" at bounding box center [18, 326] width 4 height 4
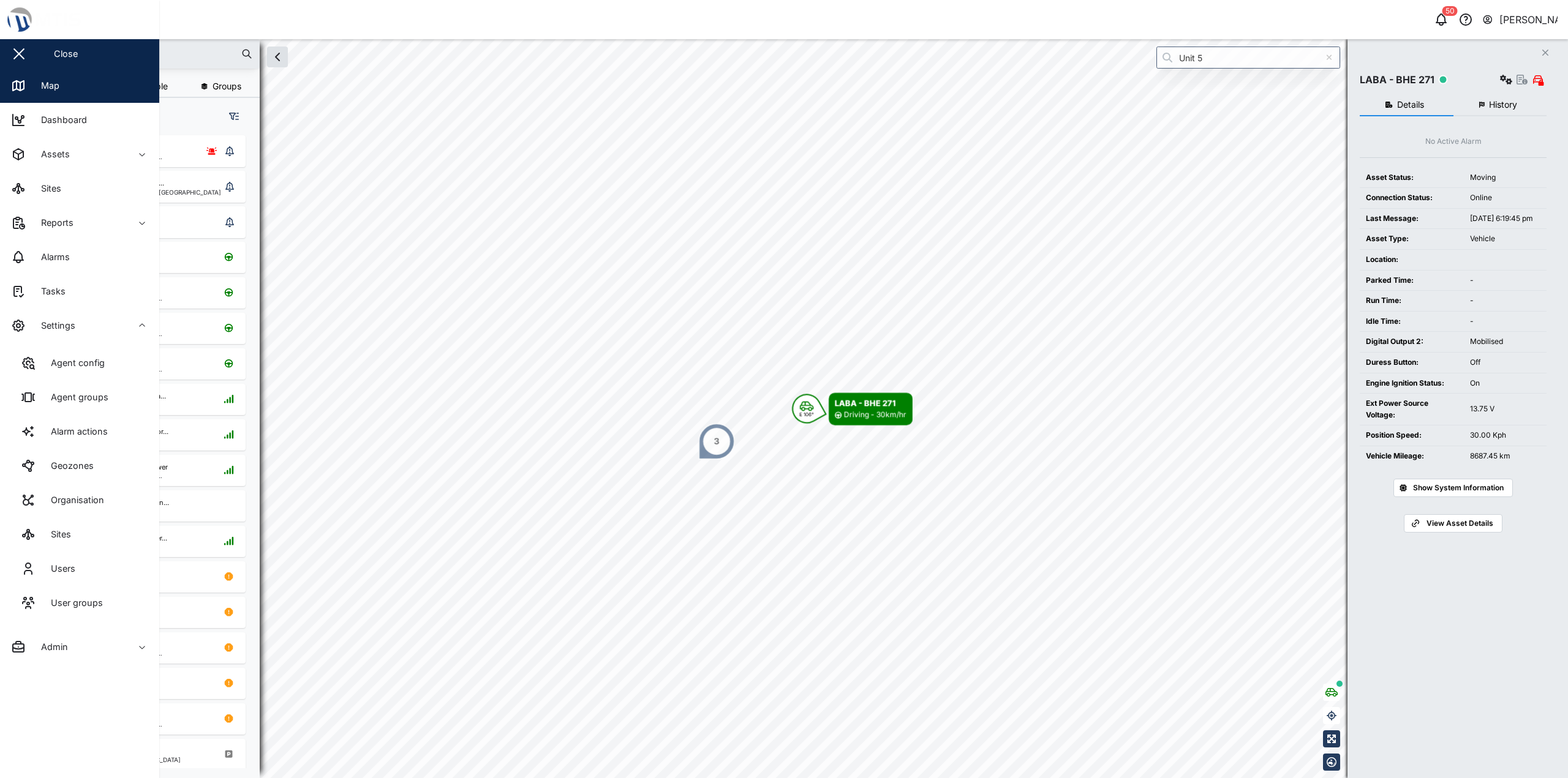
click at [30, 343] on div "Agent config Agent groups Alarm actions Geozones Organisation Sites Users User …" at bounding box center [79, 486] width 159 height 287
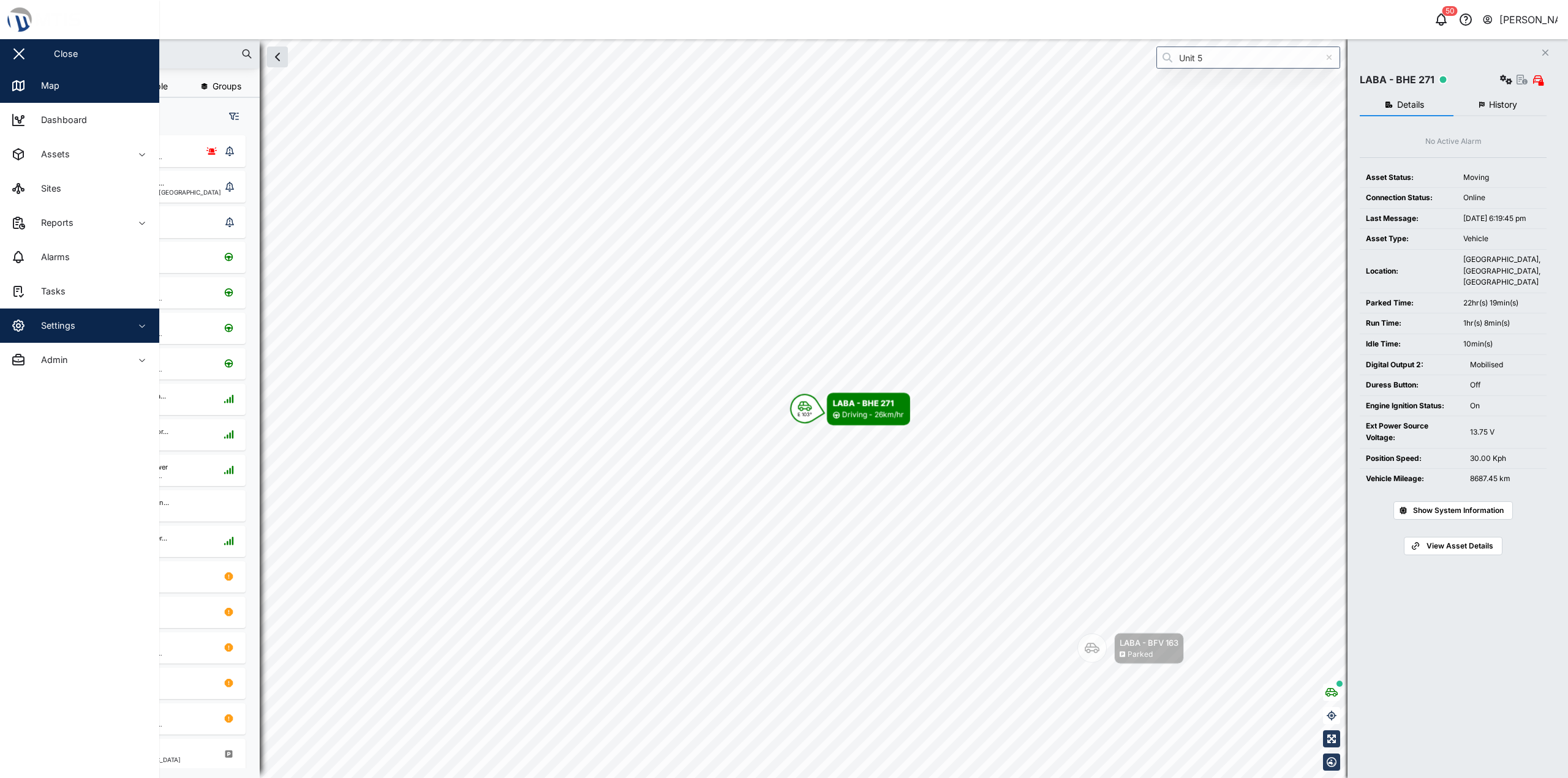
click at [43, 332] on div "Settings" at bounding box center [54, 326] width 43 height 14
click at [38, 343] on span "Settings" at bounding box center [66, 326] width 111 height 34
click at [56, 332] on div "Settings" at bounding box center [54, 326] width 43 height 14
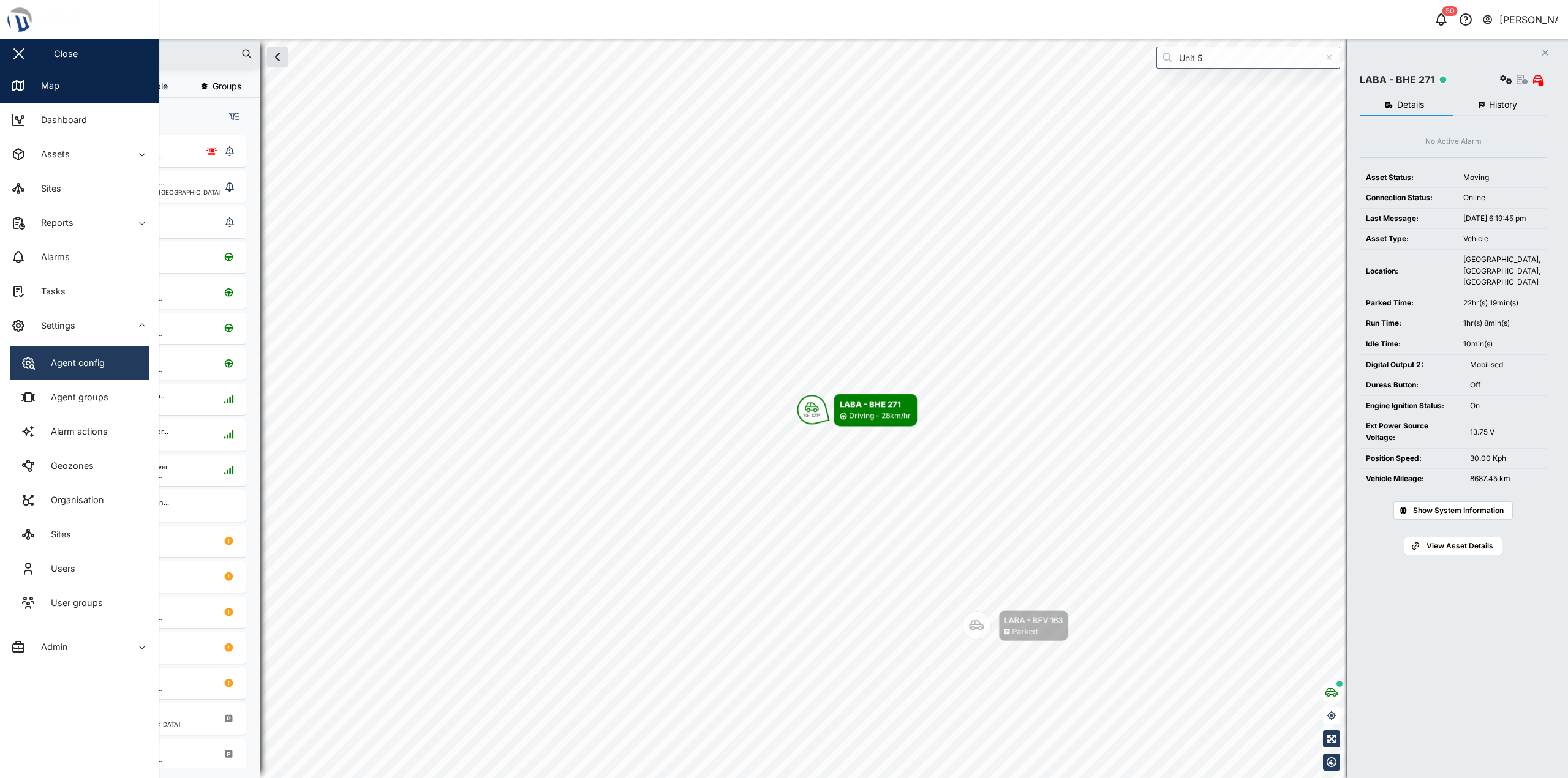
click at [63, 349] on link "Agent config" at bounding box center [79, 363] width 139 height 34
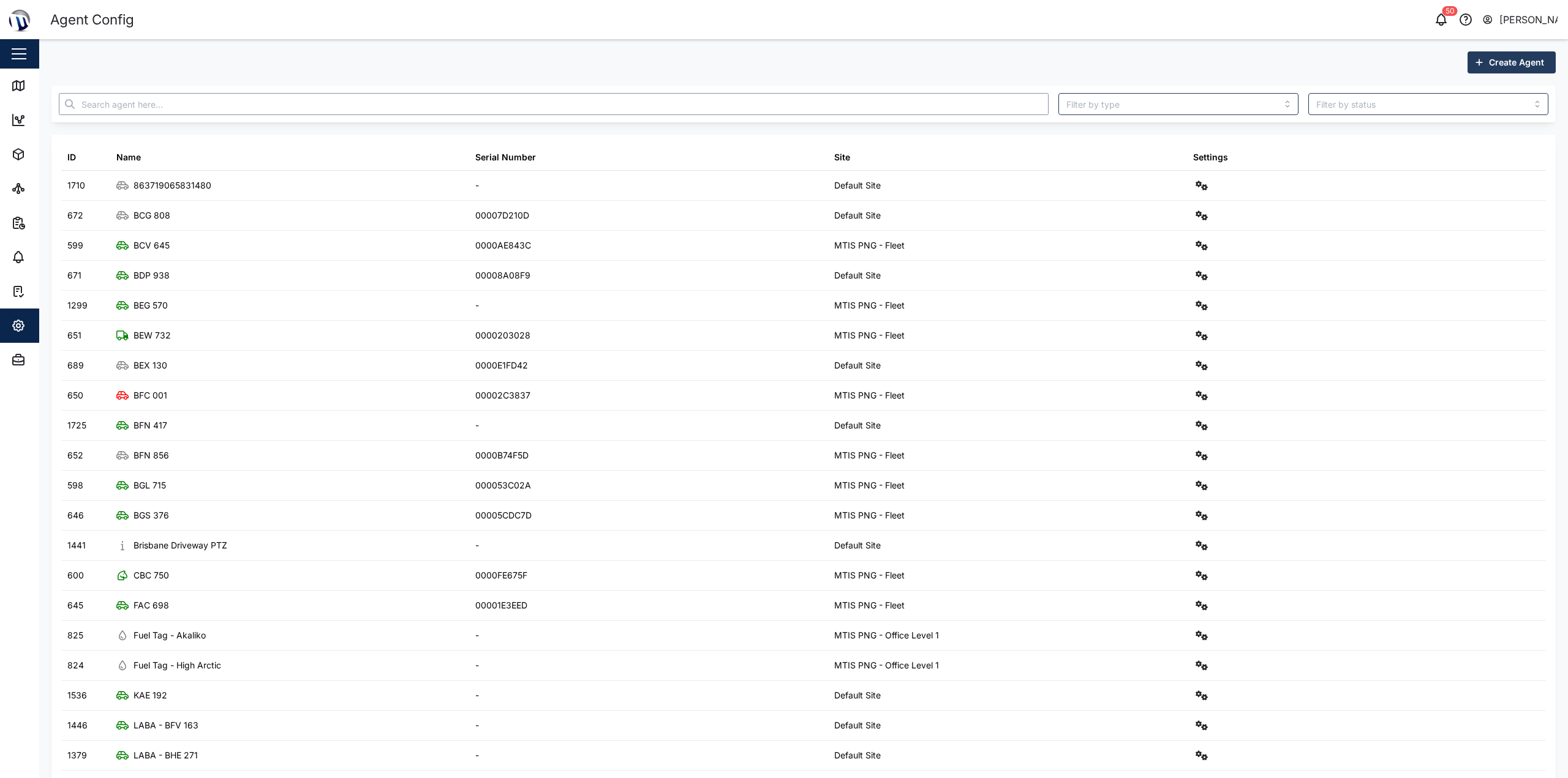
drag, startPoint x: 388, startPoint y: 107, endPoint x: 395, endPoint y: 101, distance: 9.2
click at [391, 105] on input "text" at bounding box center [553, 104] width 990 height 22
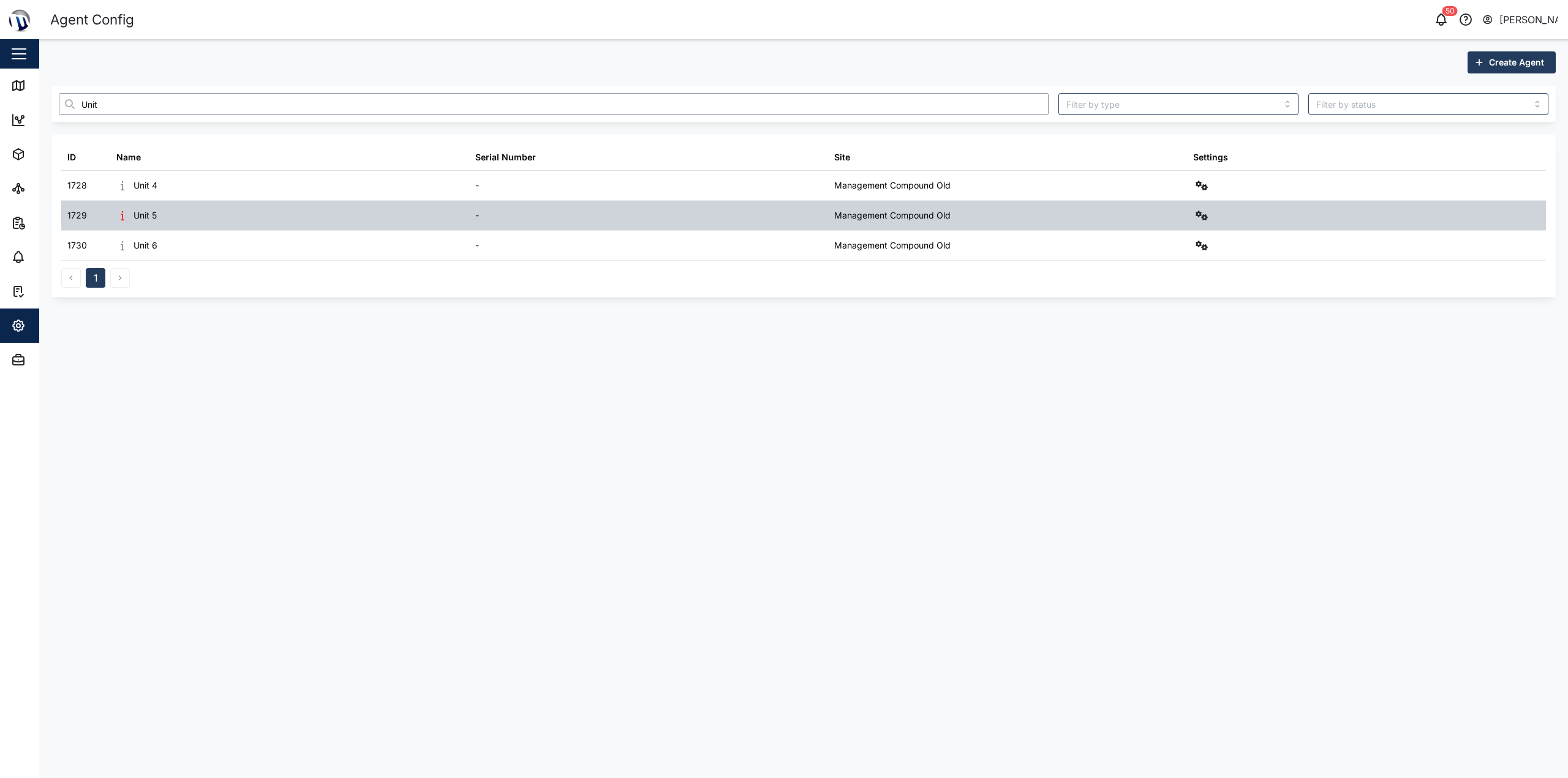
type input "Unit"
click at [1196, 208] on button "button" at bounding box center [1201, 215] width 17 height 17
click at [1146, 345] on div "Sensors" at bounding box center [1157, 347] width 85 height 14
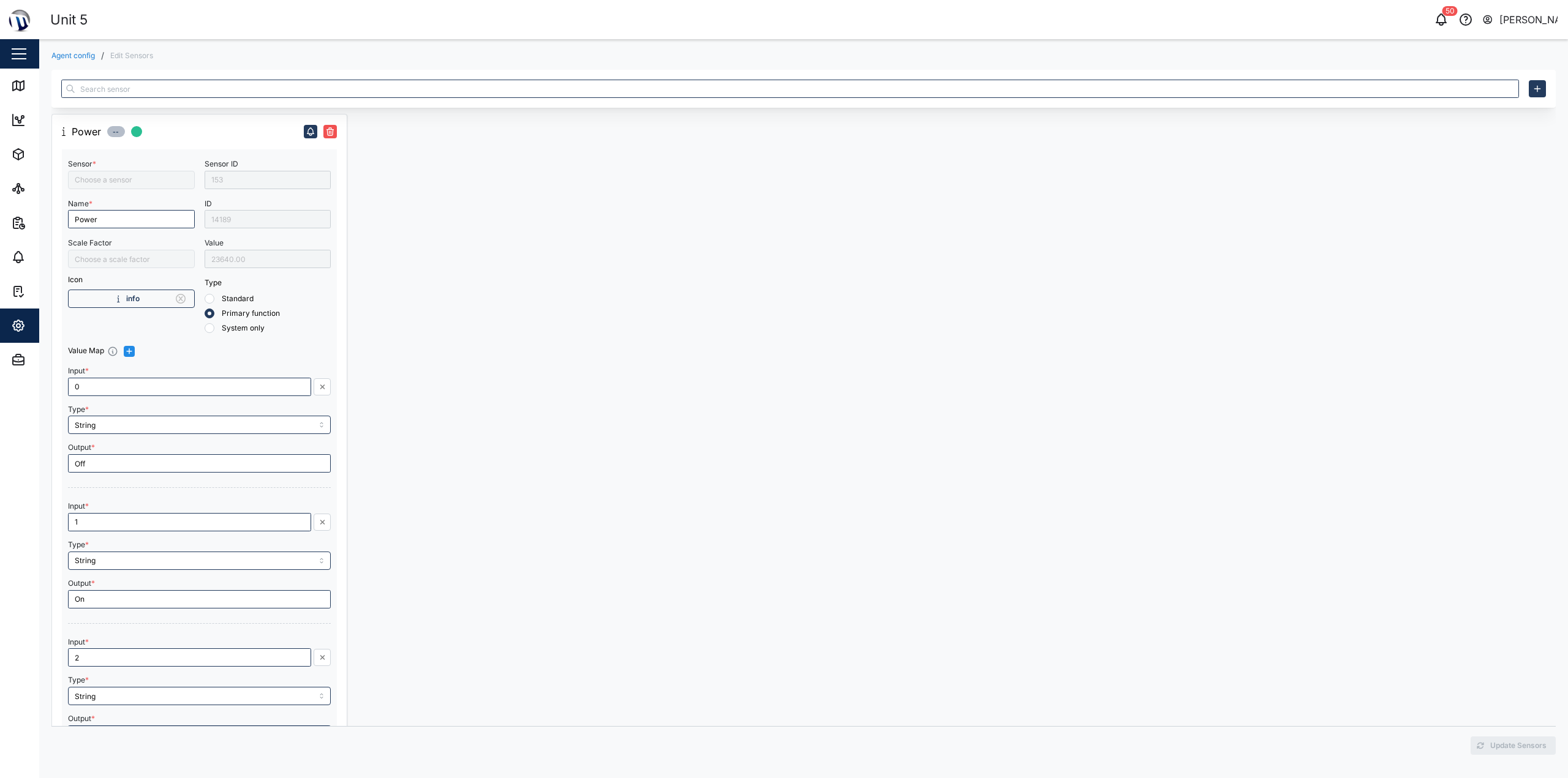
type input "Power Status"
click at [251, 264] on div "23640.00" at bounding box center [267, 259] width 127 height 18
drag, startPoint x: 130, startPoint y: 387, endPoint x: 26, endPoint y: 387, distance: 104.0
click at [26, 387] on div "Unit 5 50 Declan Delahunty Close Map Dashboard Assets ATS Camera Generator Pers…" at bounding box center [784, 389] width 1568 height 778
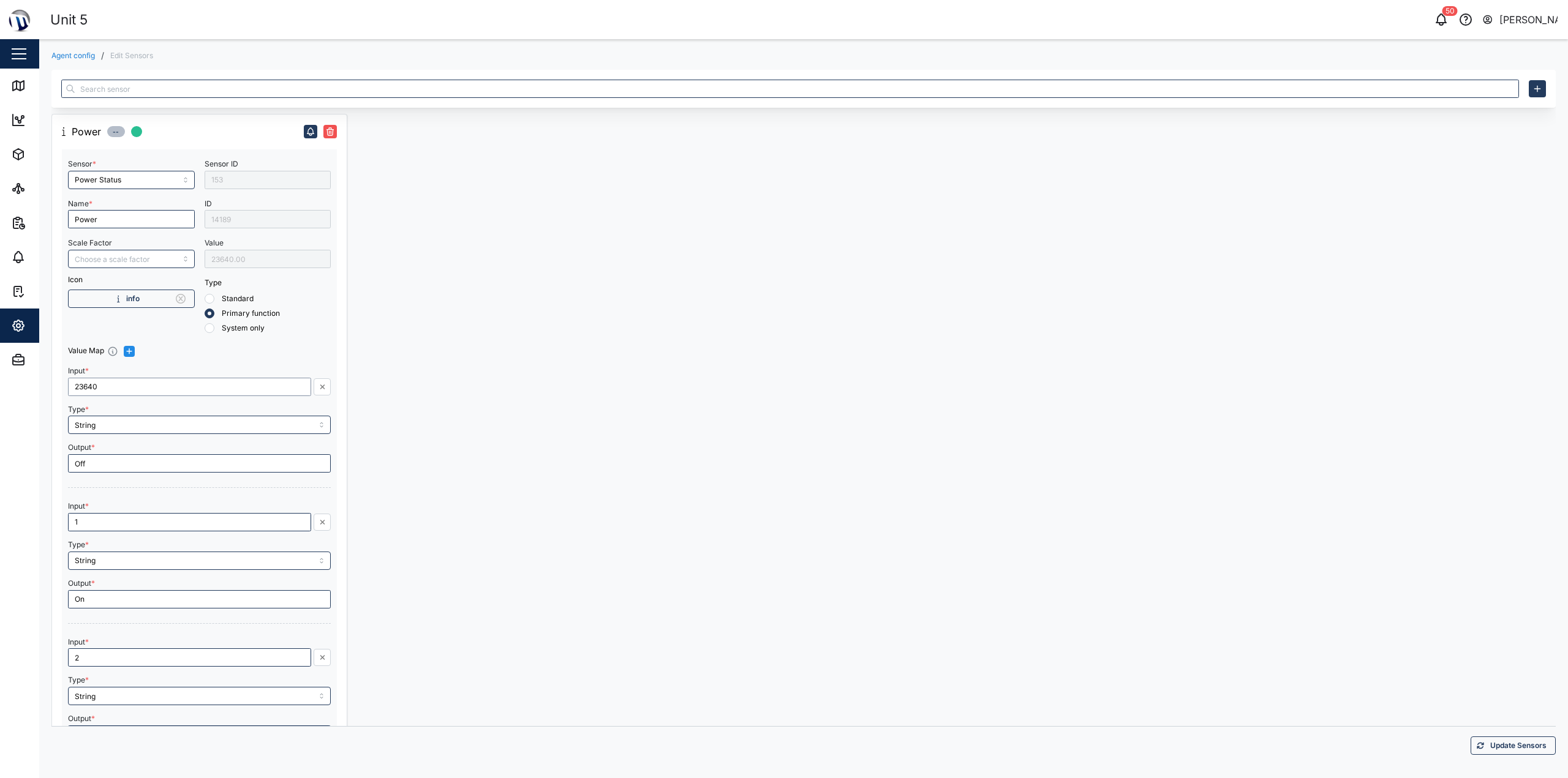
type input "23640"
click at [521, 327] on div at bounding box center [501, 447] width 296 height 667
click at [1513, 752] on span "Update Sensors" at bounding box center [1518, 745] width 56 height 17
type input "Off"
type input "1"
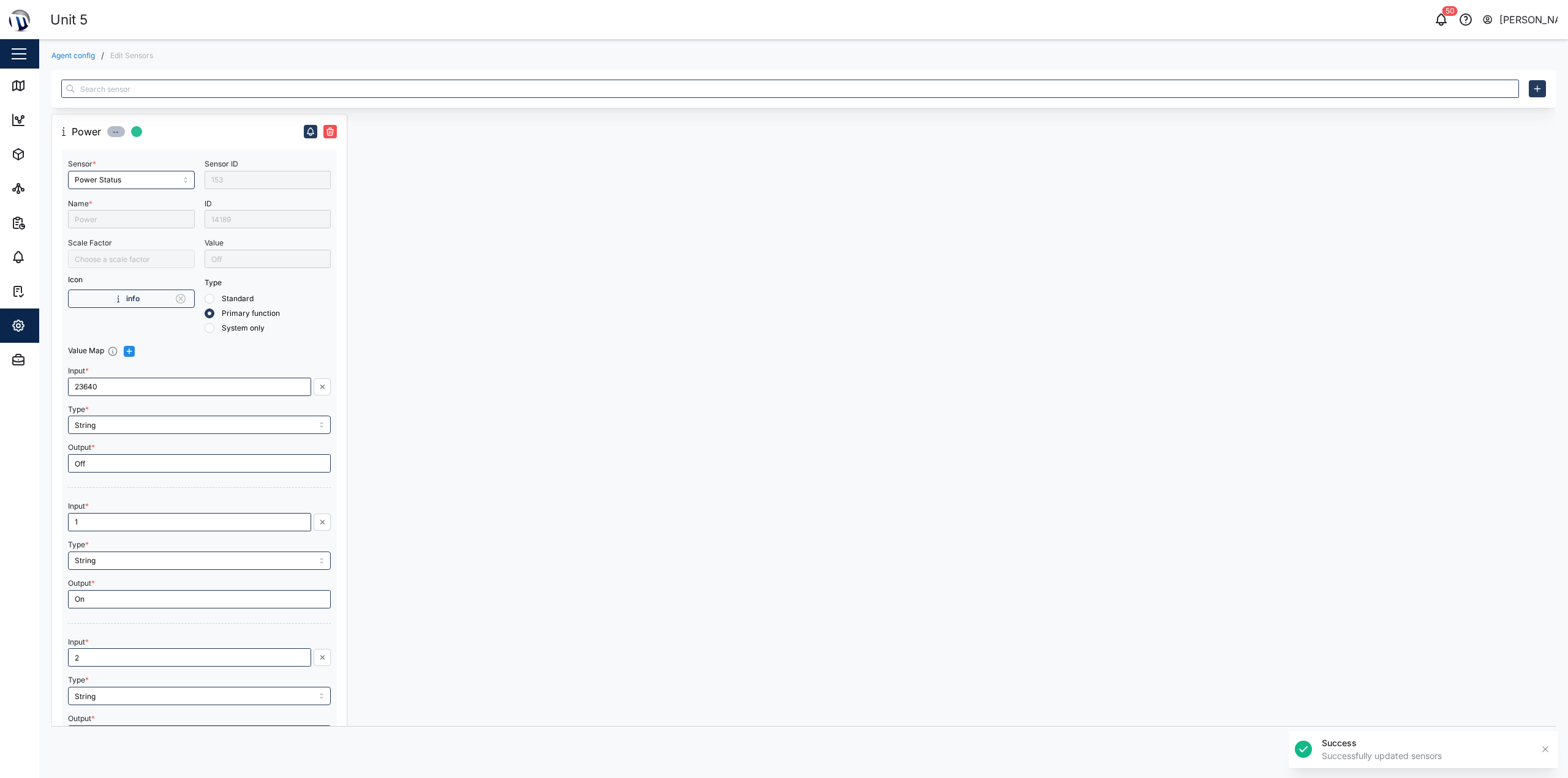
type input "On"
type input "2"
type input "Sleep"
type input "23640"
type input "Off"
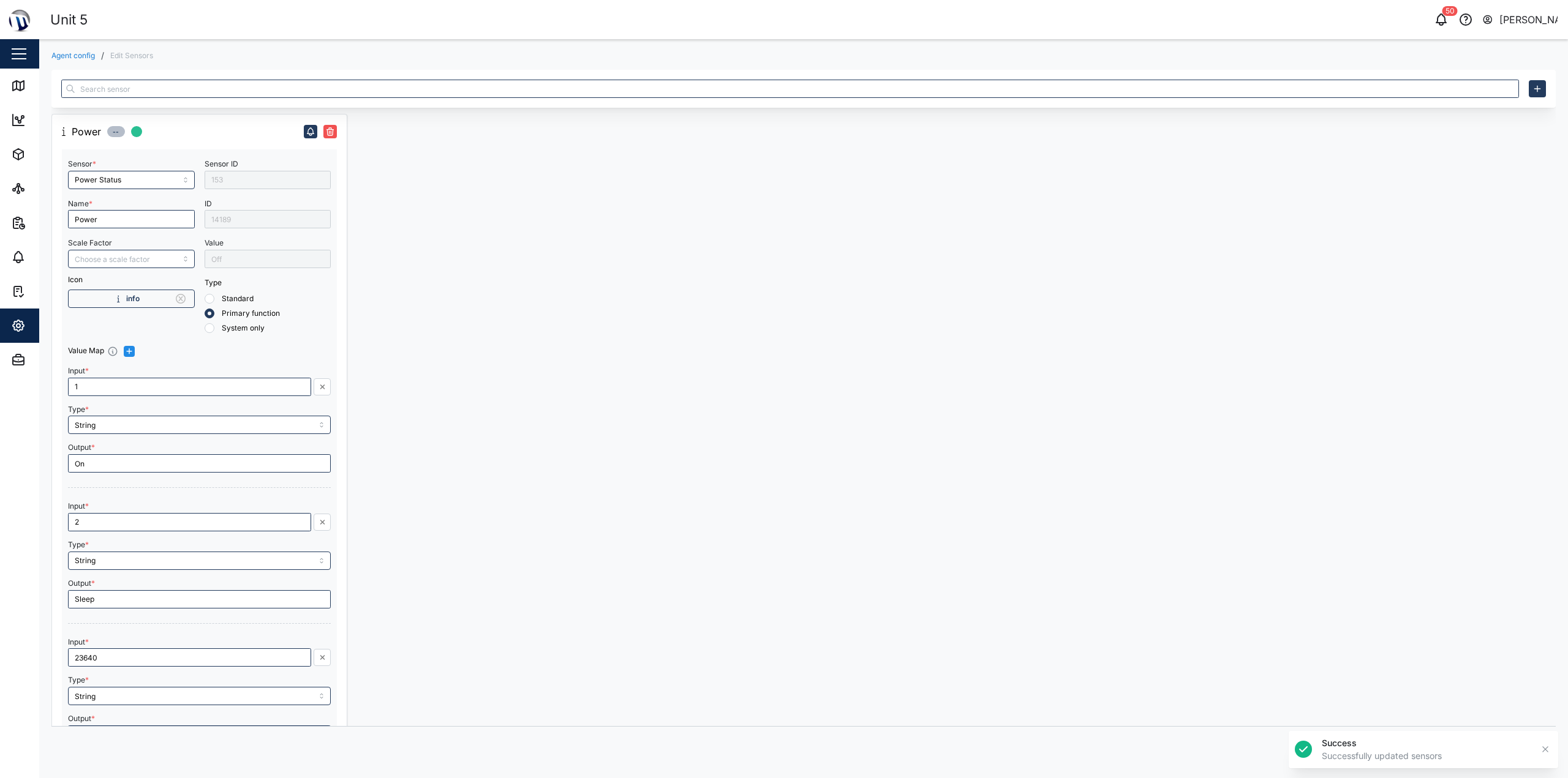
click at [63, 57] on link "Agent config" at bounding box center [73, 55] width 43 height 7
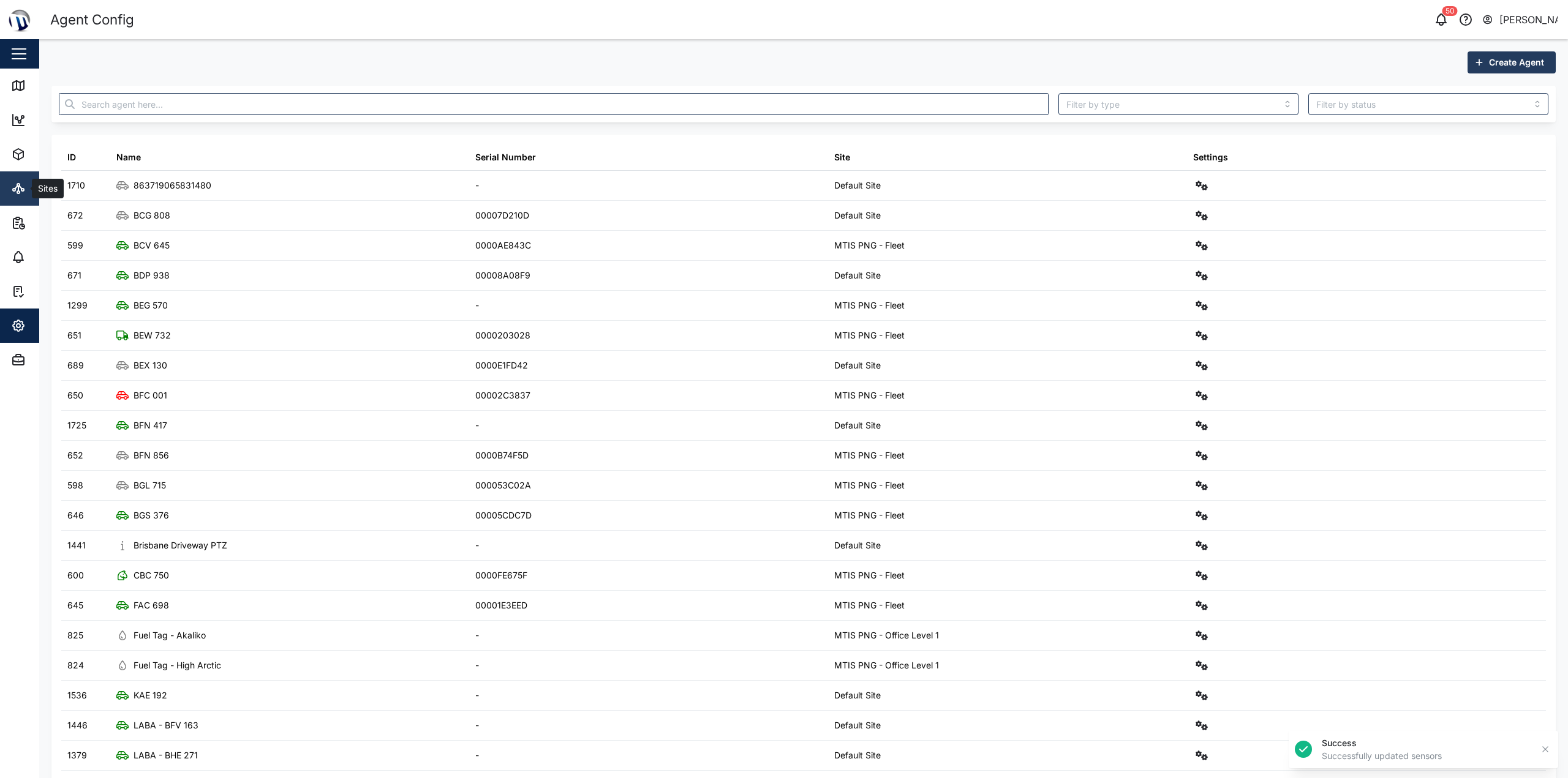
click at [14, 191] on icon at bounding box center [14, 190] width 2 height 2
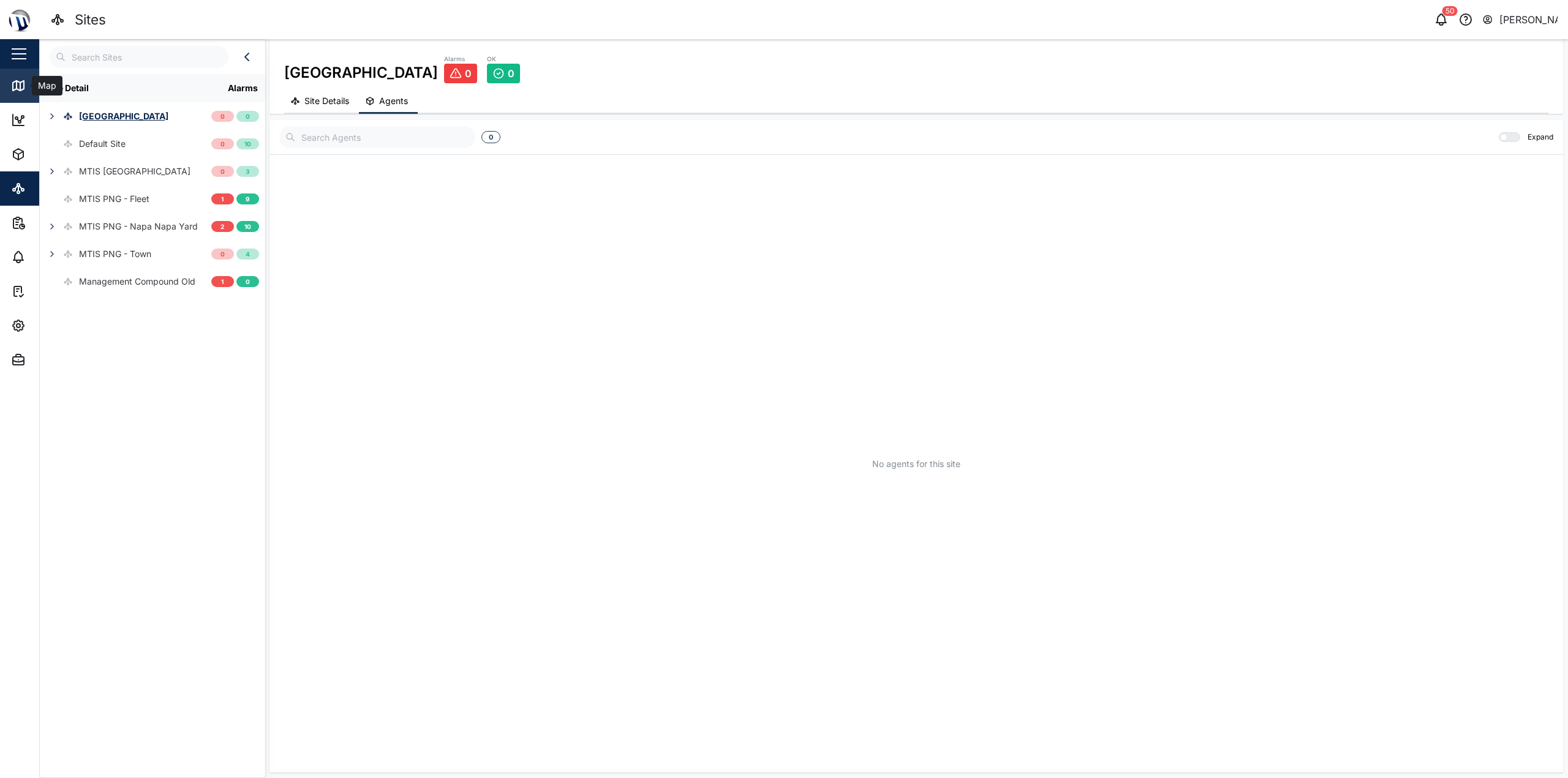
click at [29, 81] on div "Map" at bounding box center [35, 86] width 48 height 14
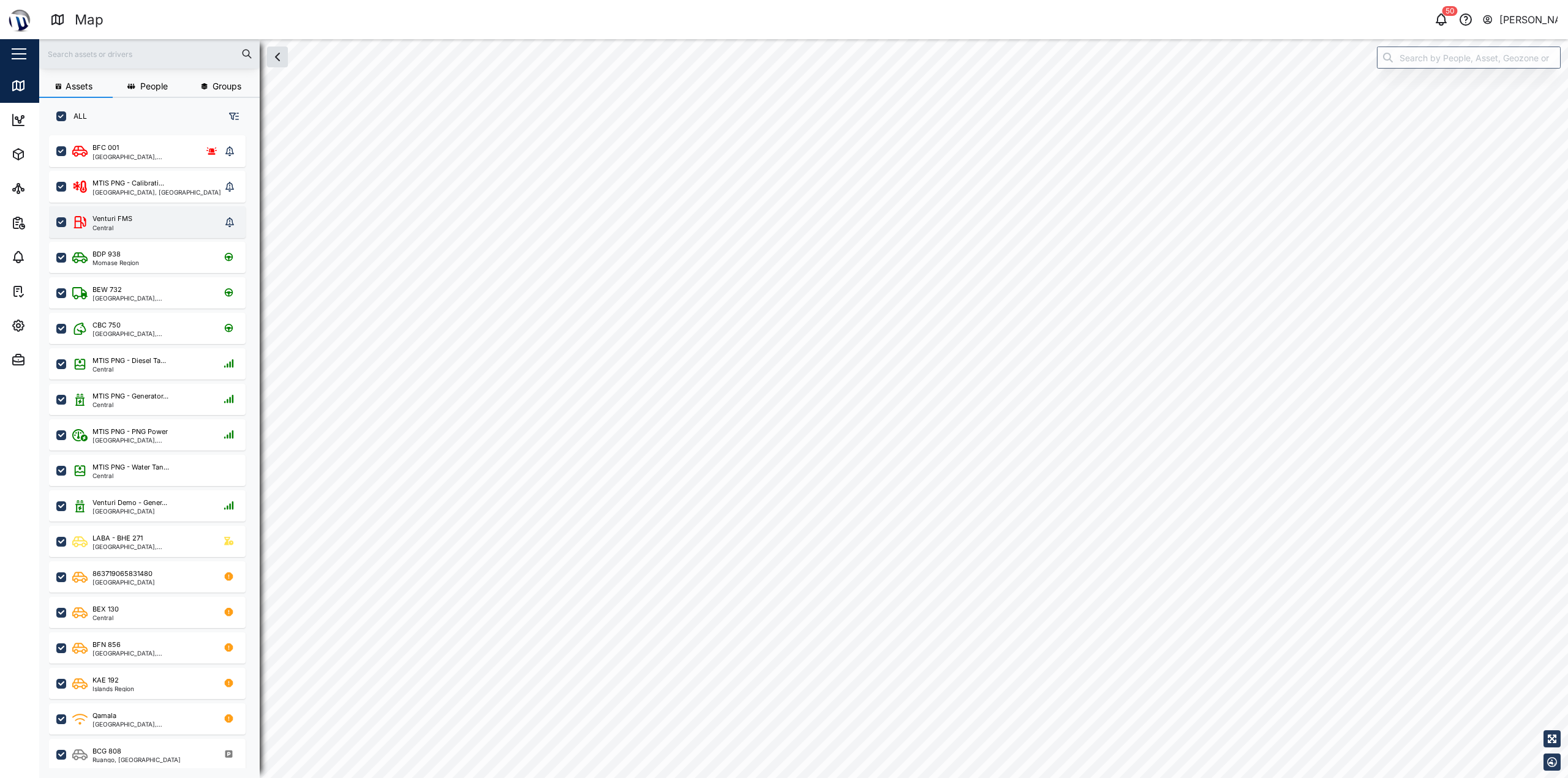
checkbox input "true"
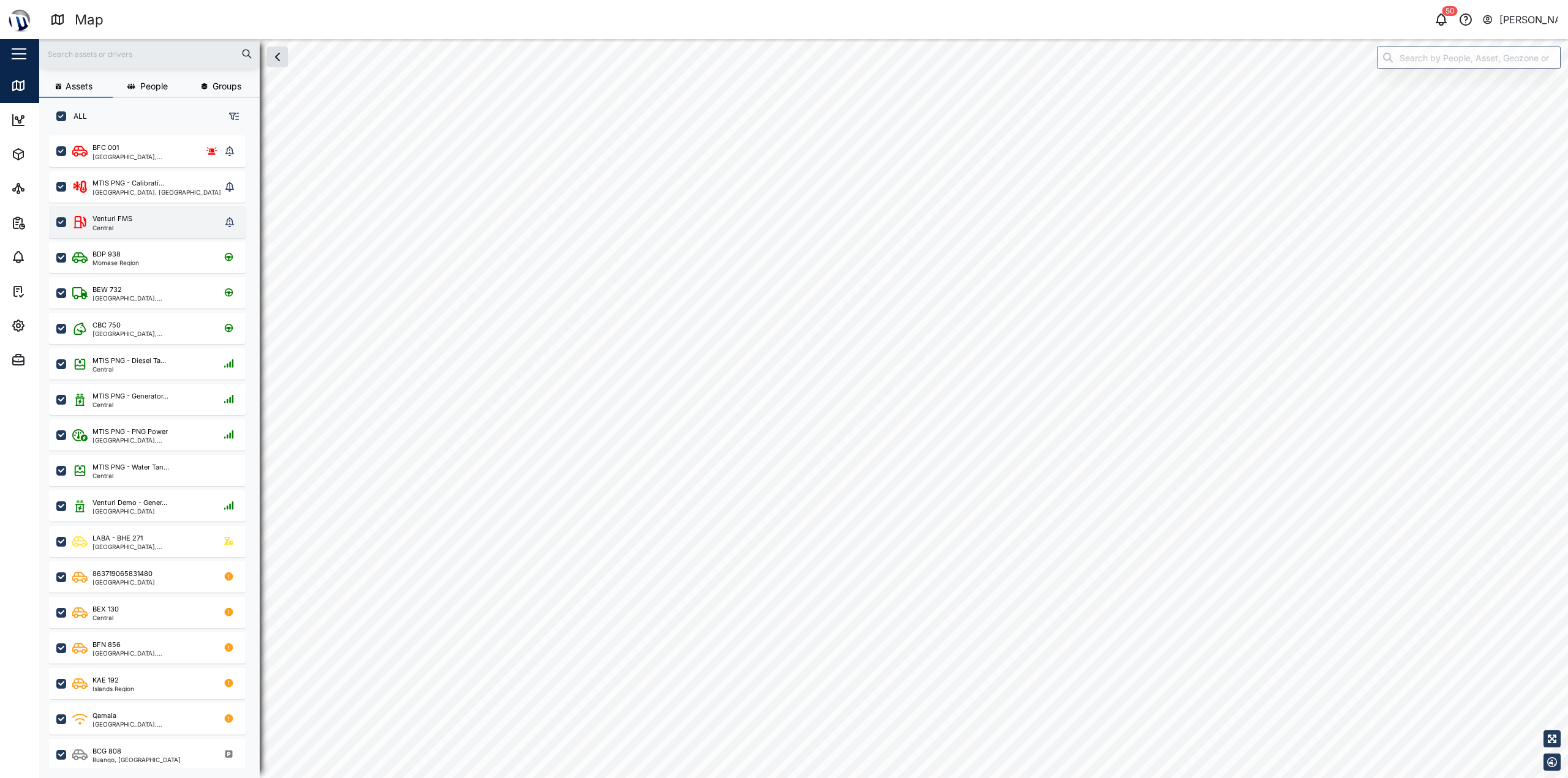
checkbox input "true"
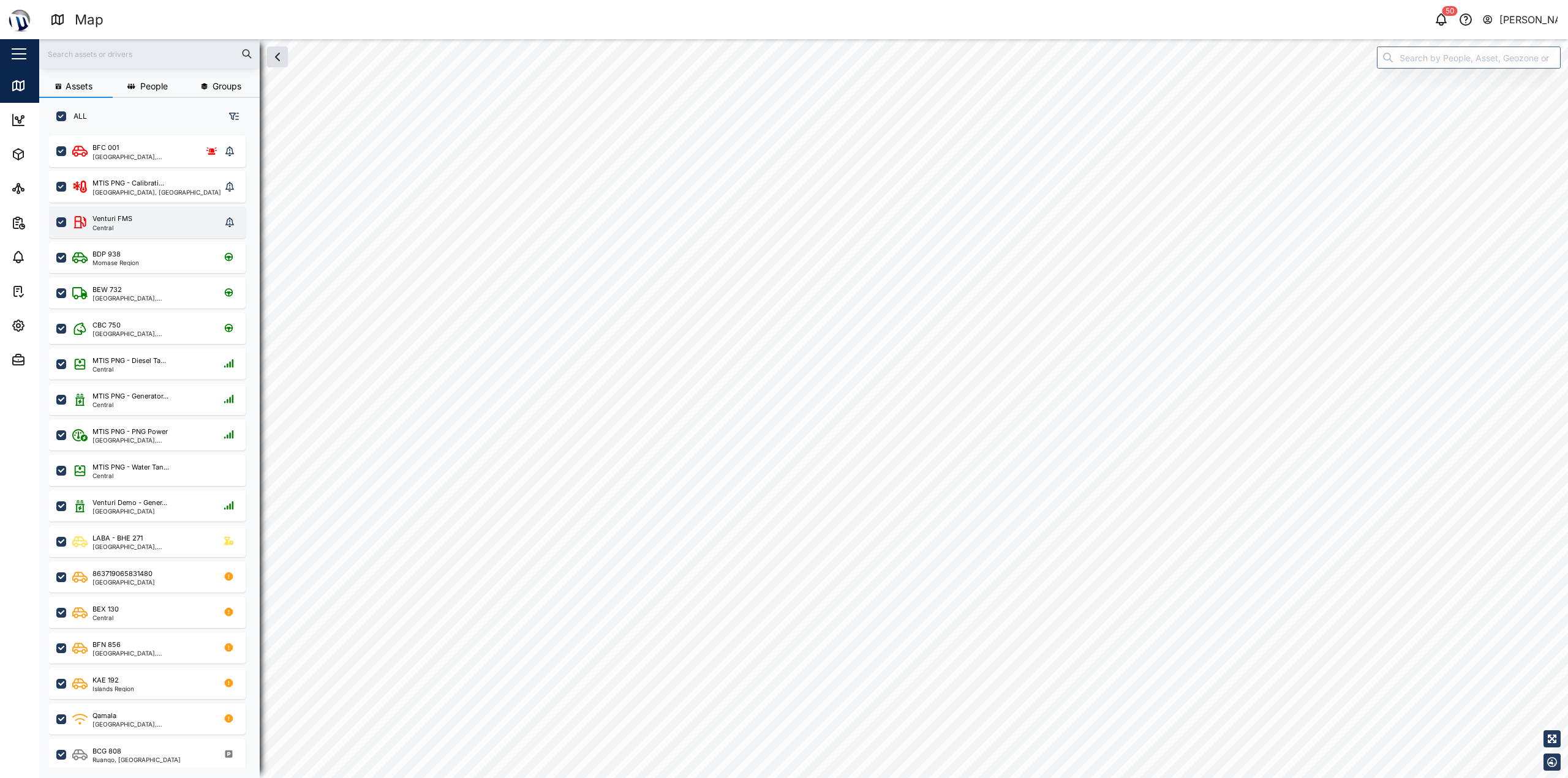
checkbox input "true"
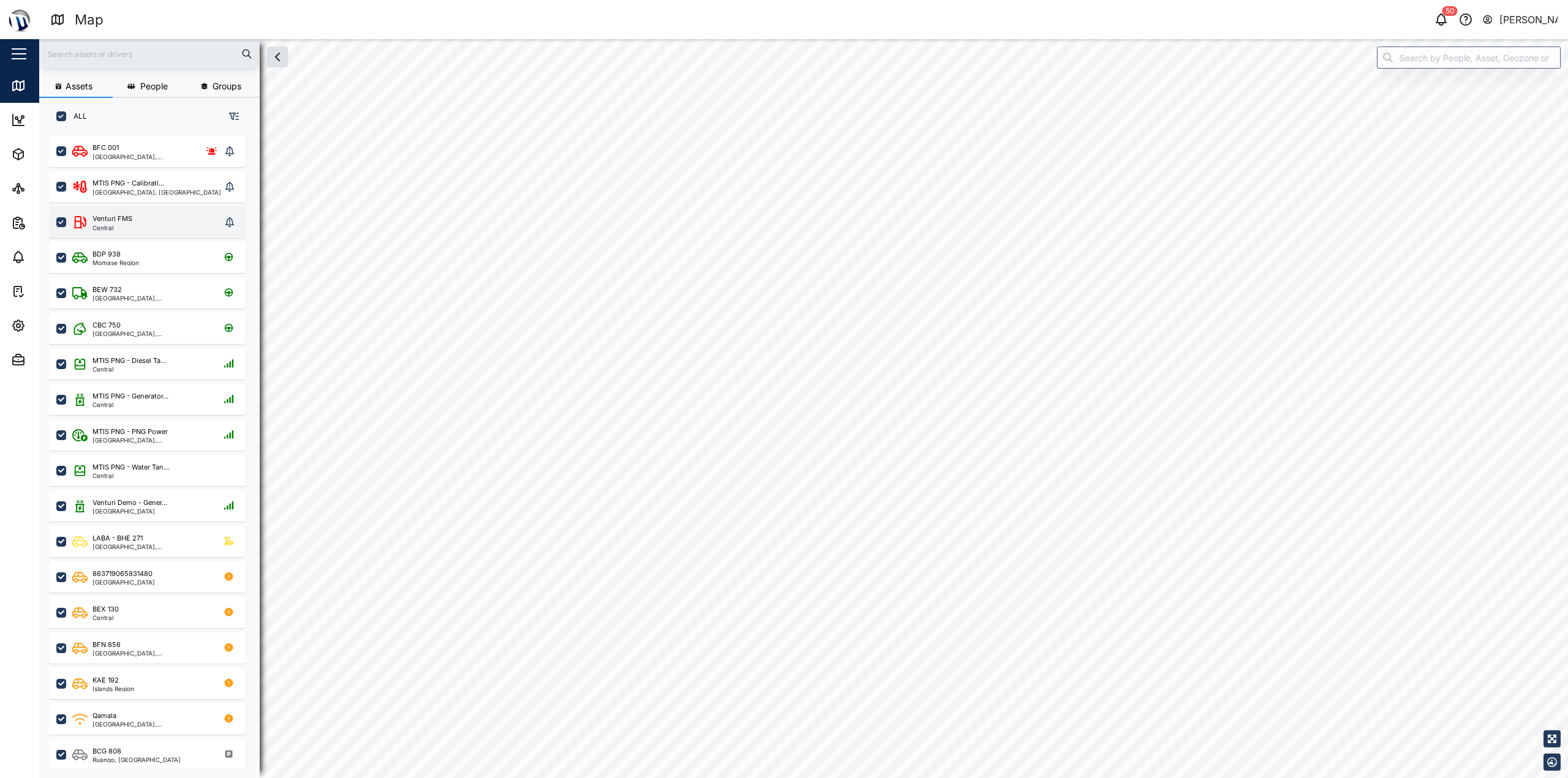
checkbox input "true"
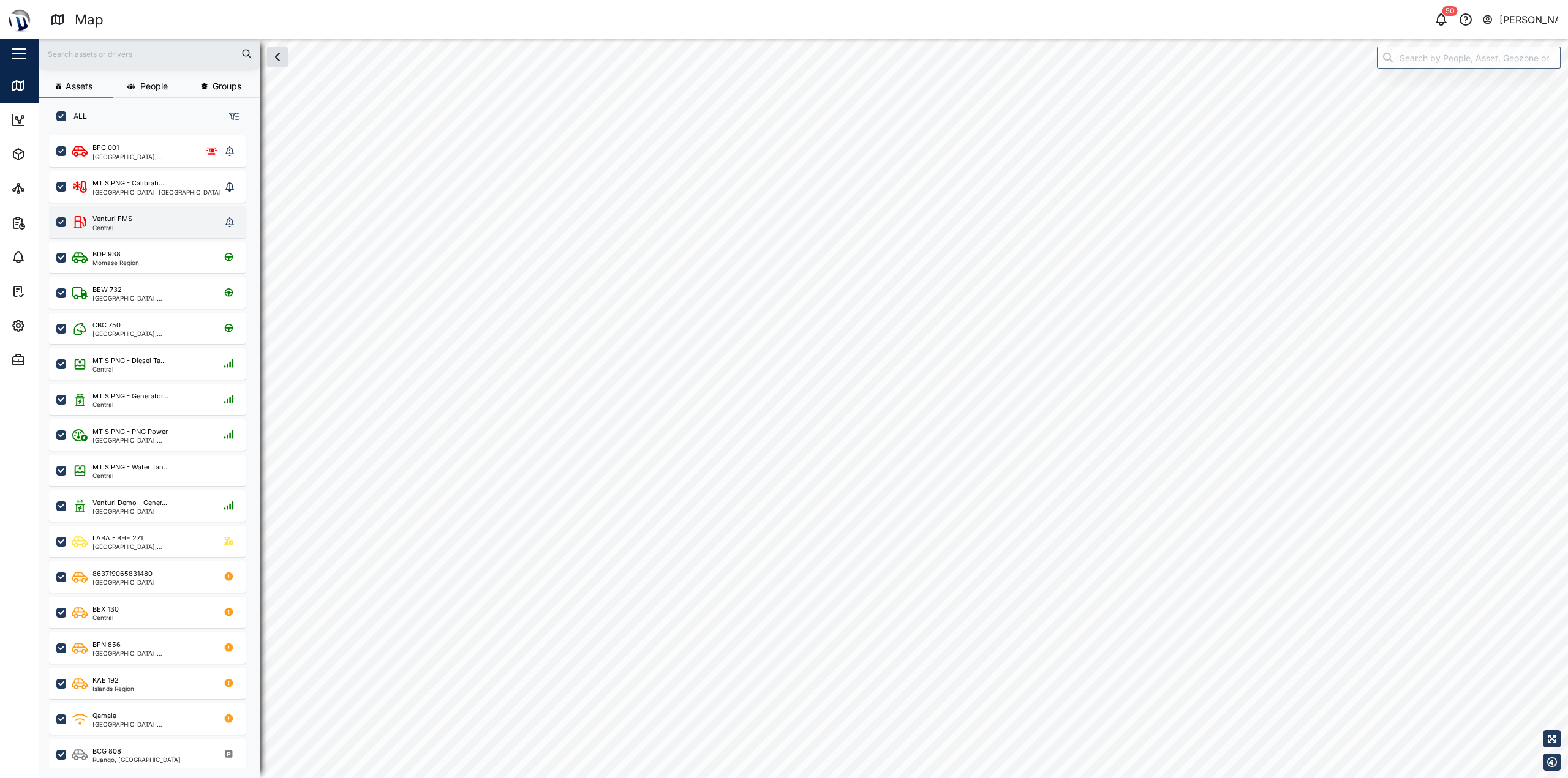
checkbox input "true"
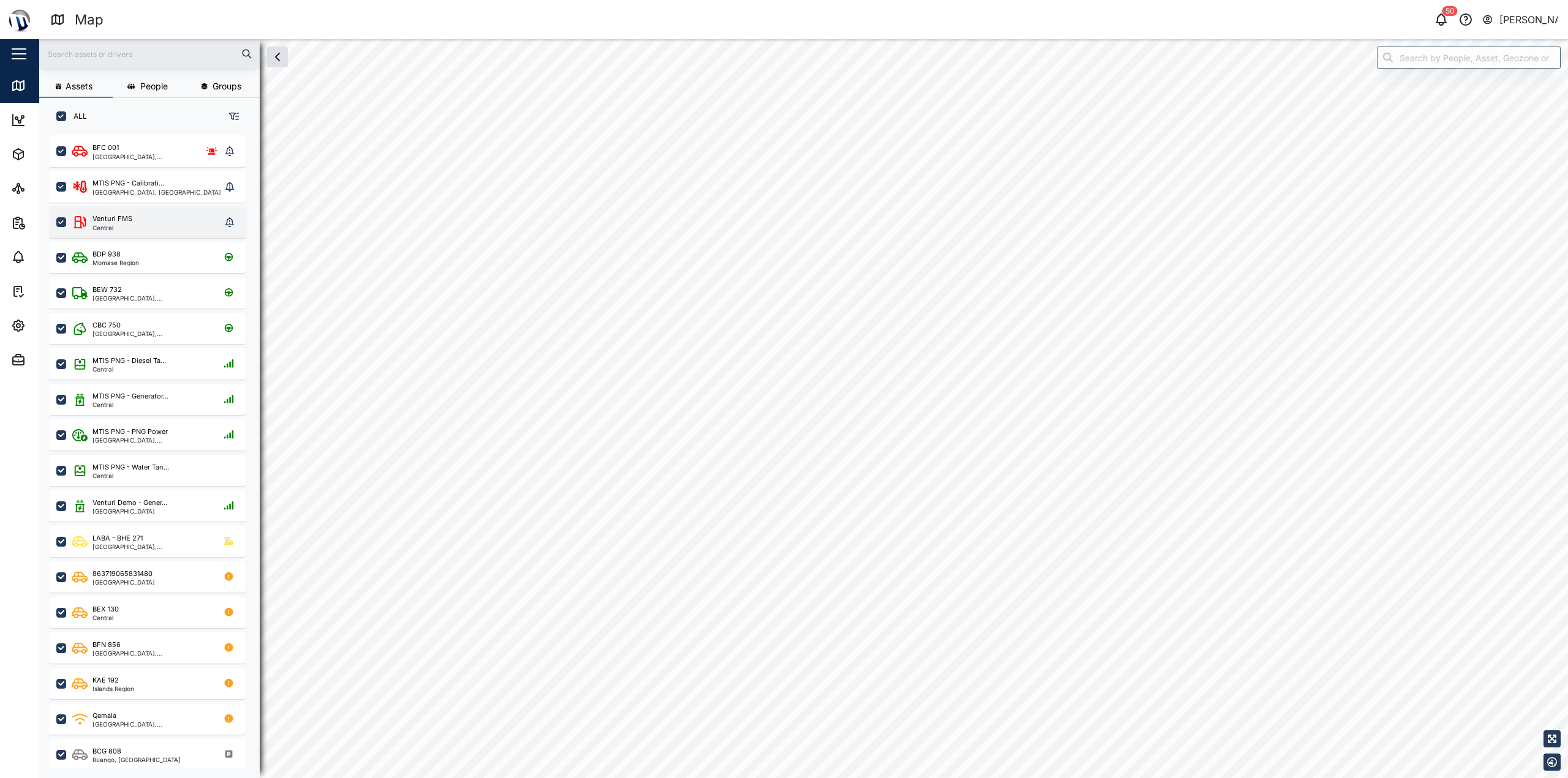
checkbox input "true"
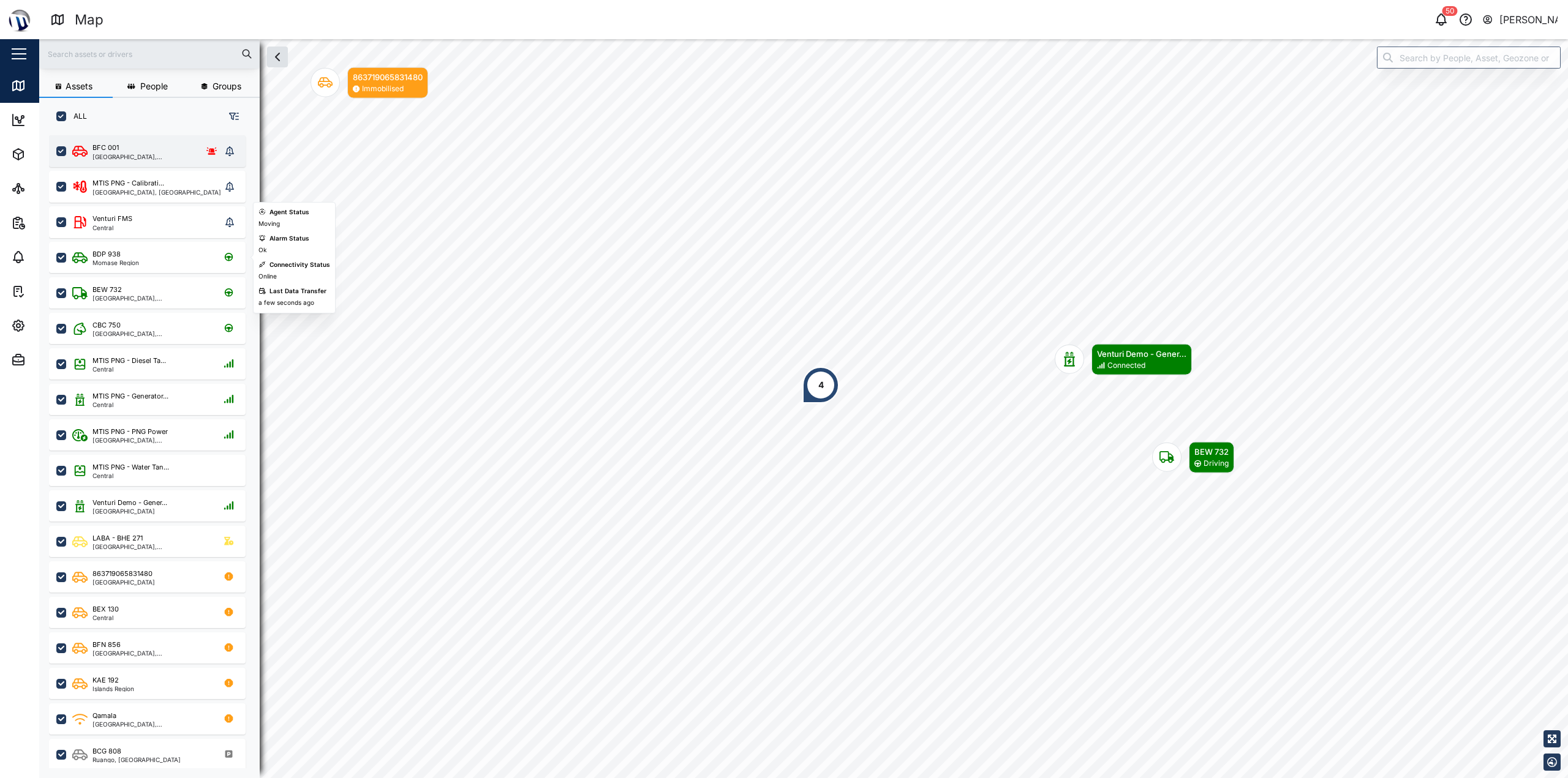
scroll to position [628, 191]
click at [8, 320] on button "Settings" at bounding box center [79, 326] width 159 height 34
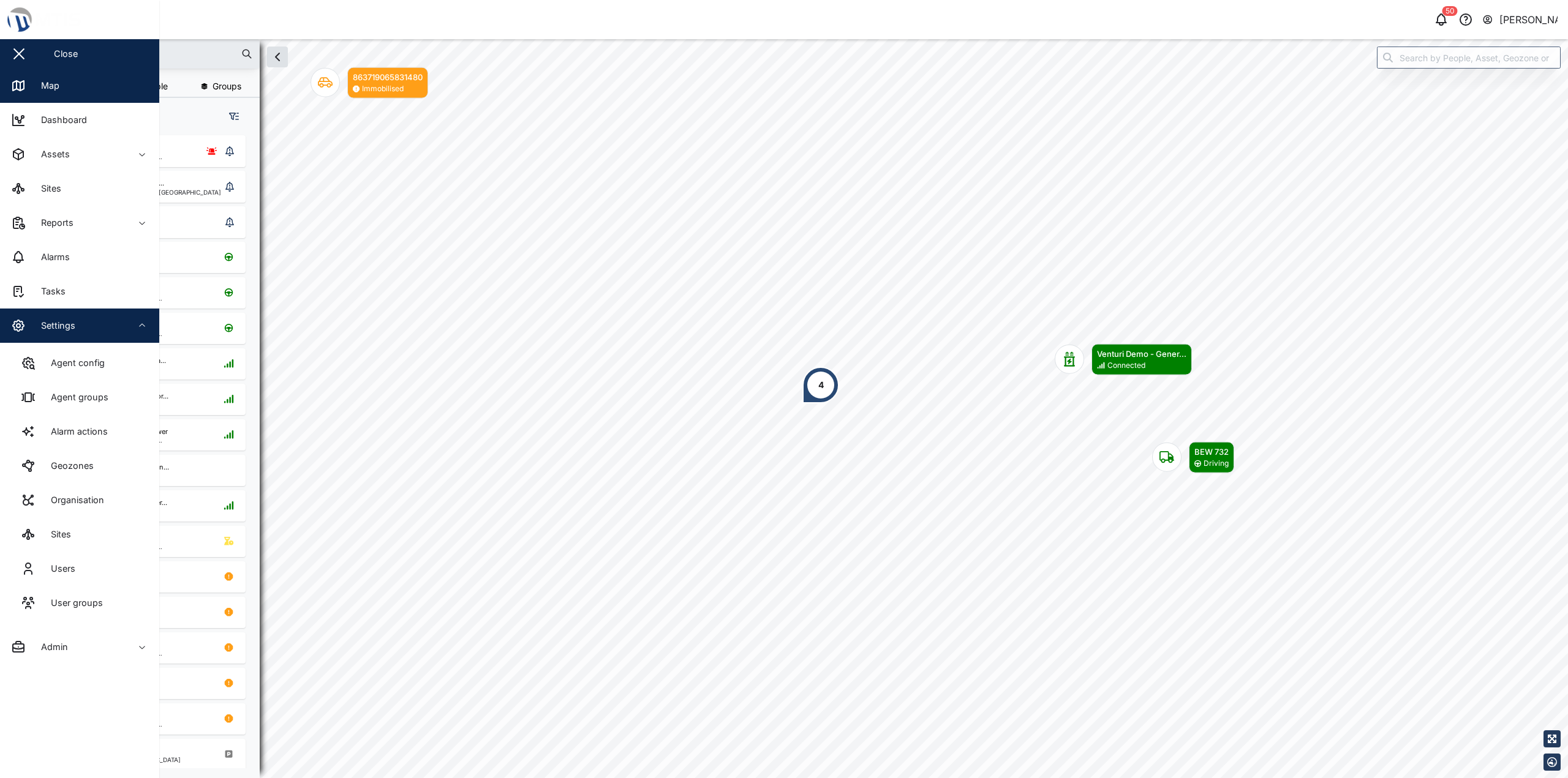
click at [65, 324] on div "Settings" at bounding box center [54, 326] width 43 height 14
click at [88, 328] on div "Settings" at bounding box center [66, 326] width 111 height 14
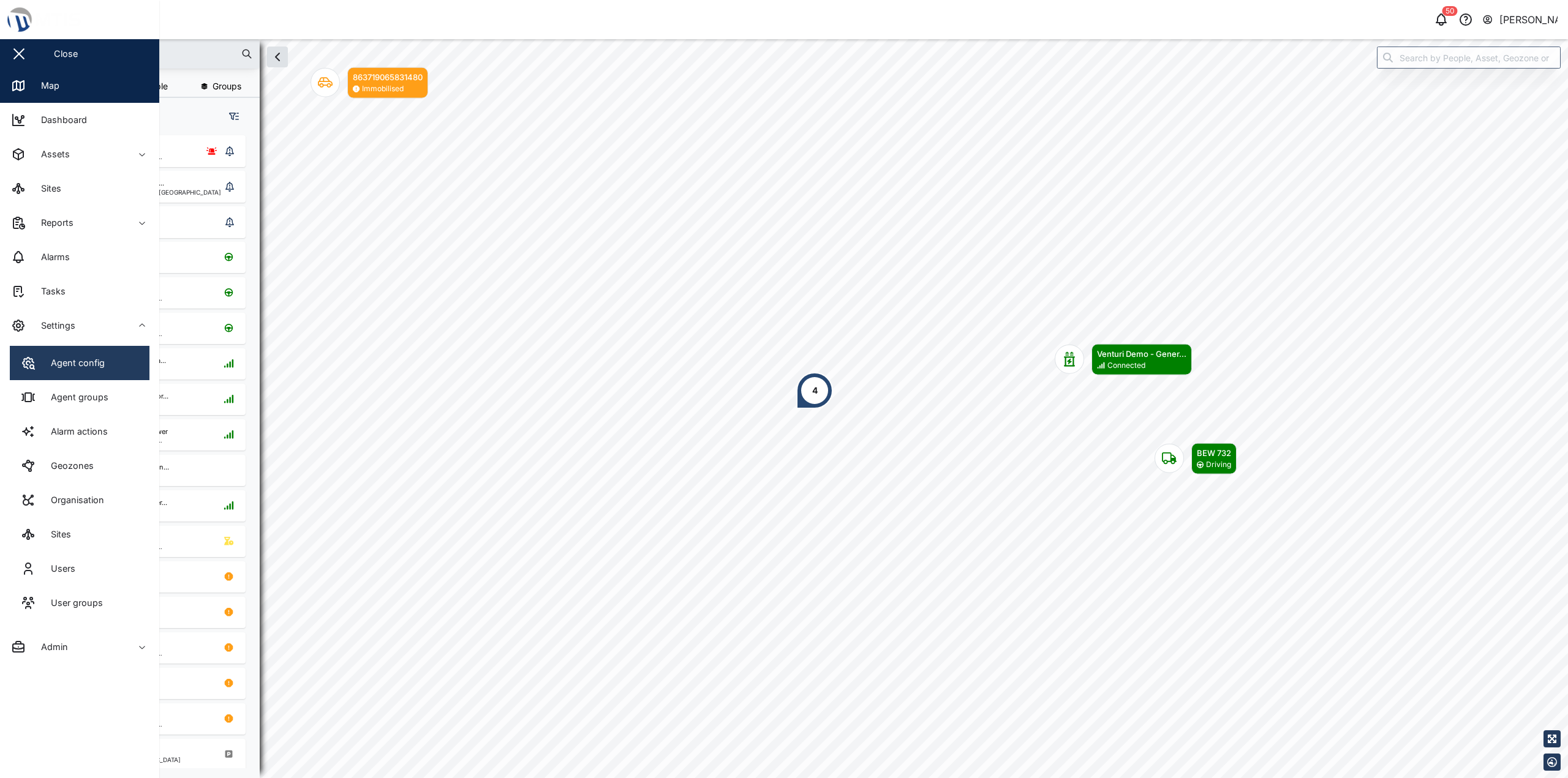
click at [81, 356] on div "Agent config" at bounding box center [73, 363] width 63 height 14
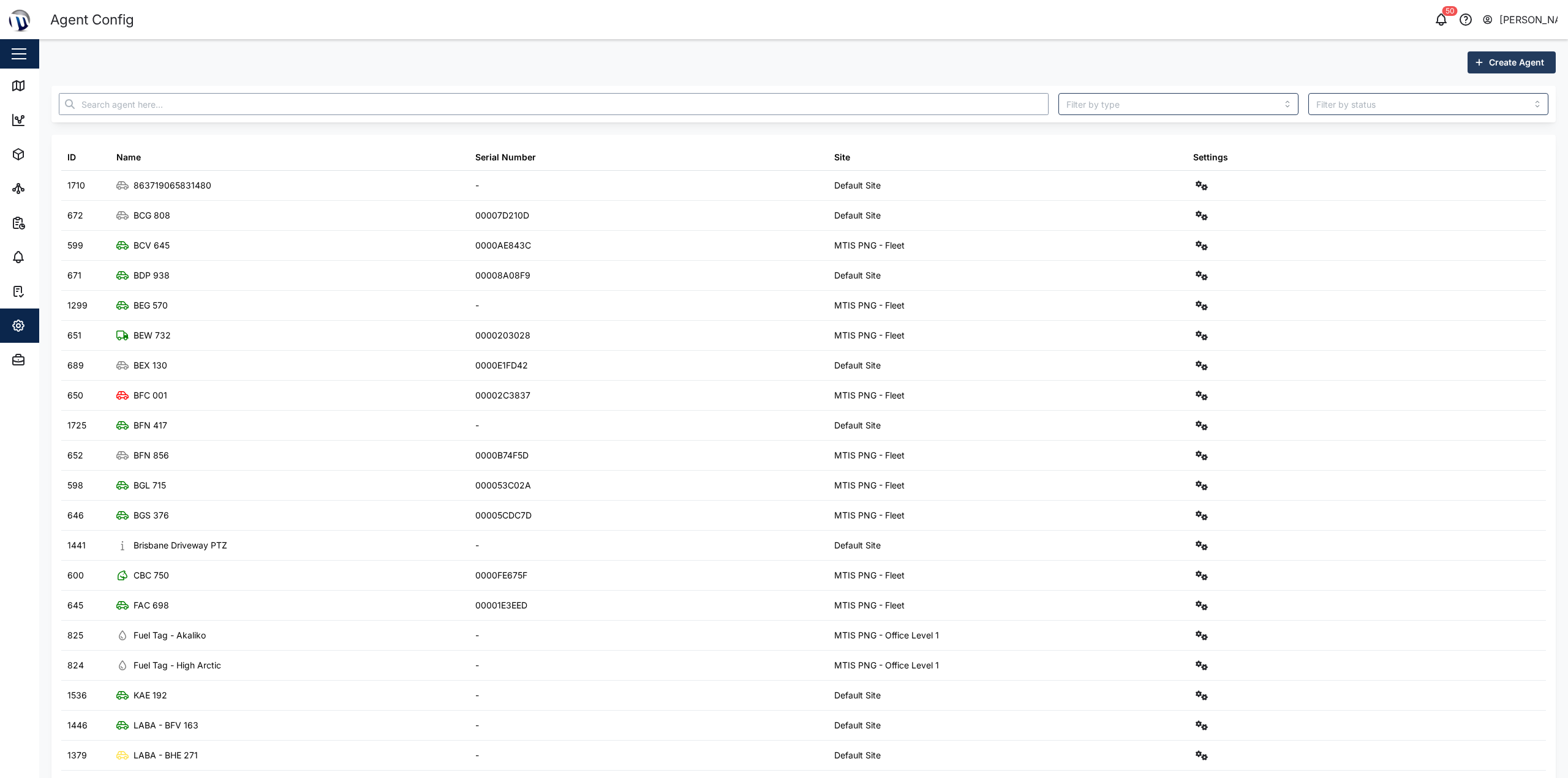
click at [214, 101] on input "text" at bounding box center [553, 104] width 990 height 22
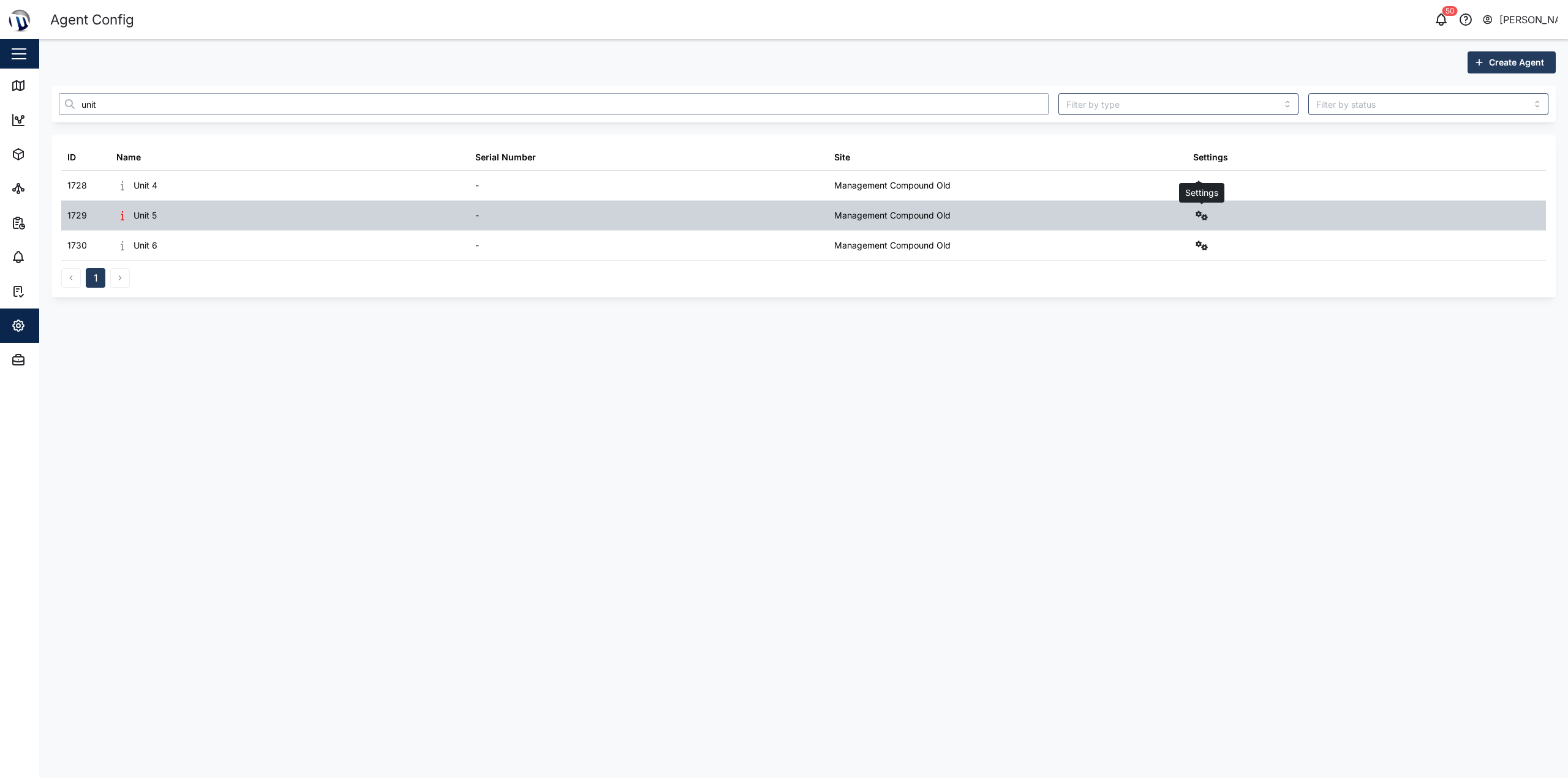
type input "unit"
click at [1199, 212] on icon "button" at bounding box center [1201, 215] width 12 height 10
click at [1136, 351] on div "Sensors" at bounding box center [1157, 347] width 85 height 14
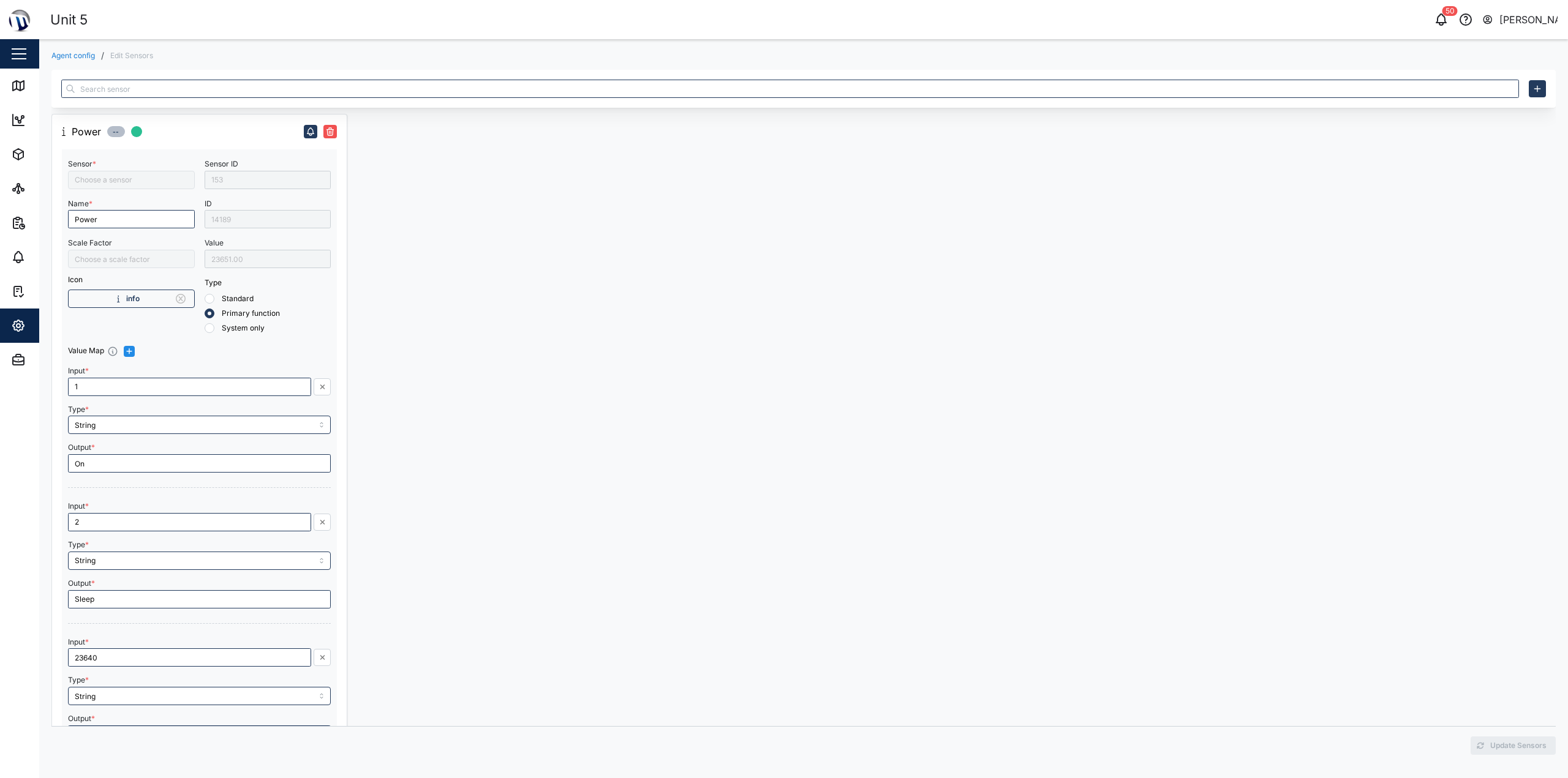
type input "Power Status"
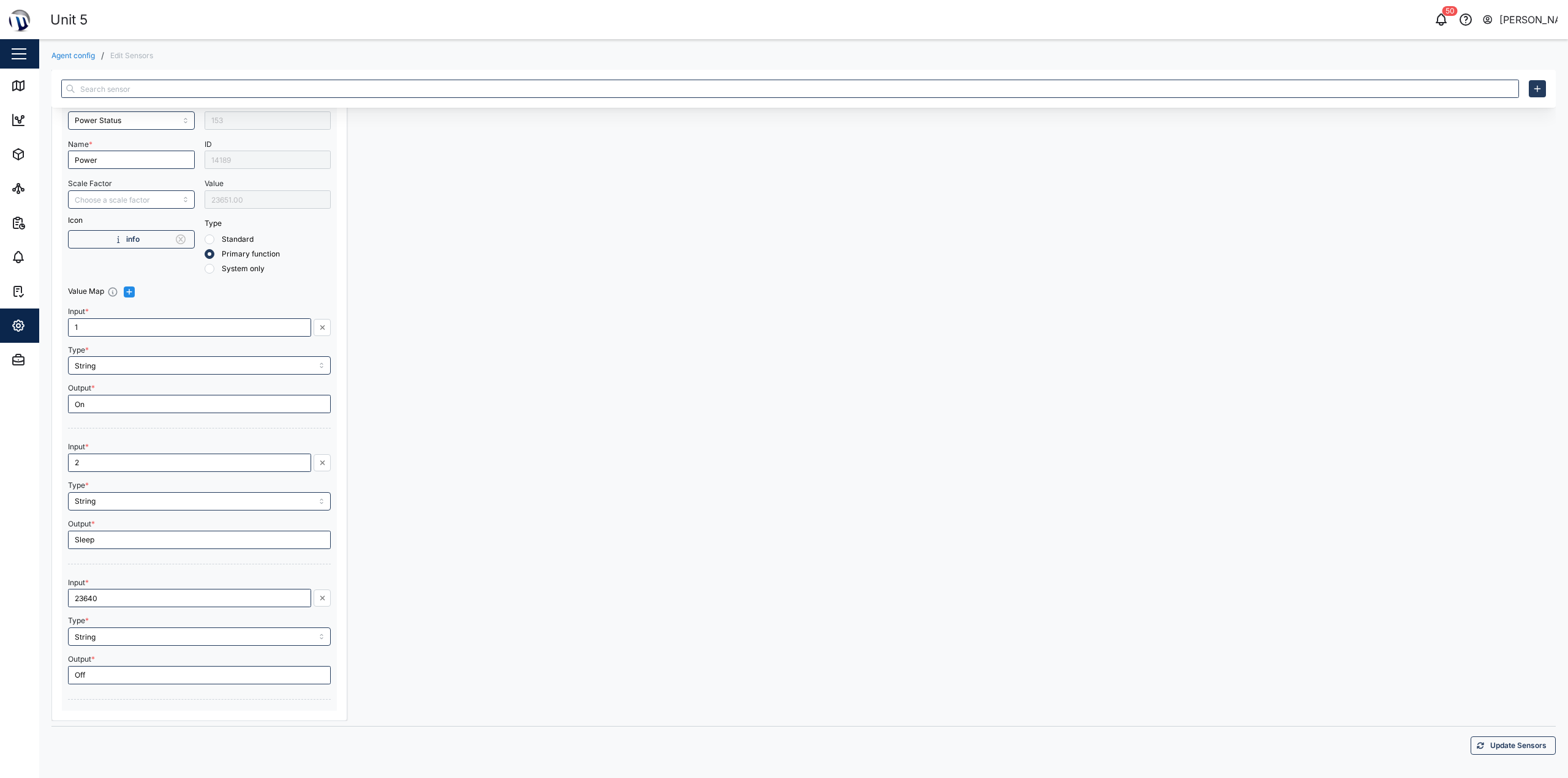
scroll to position [61, 0]
click at [148, 603] on input "23640" at bounding box center [190, 596] width 243 height 18
type input "23651"
click at [426, 530] on div at bounding box center [501, 387] width 296 height 667
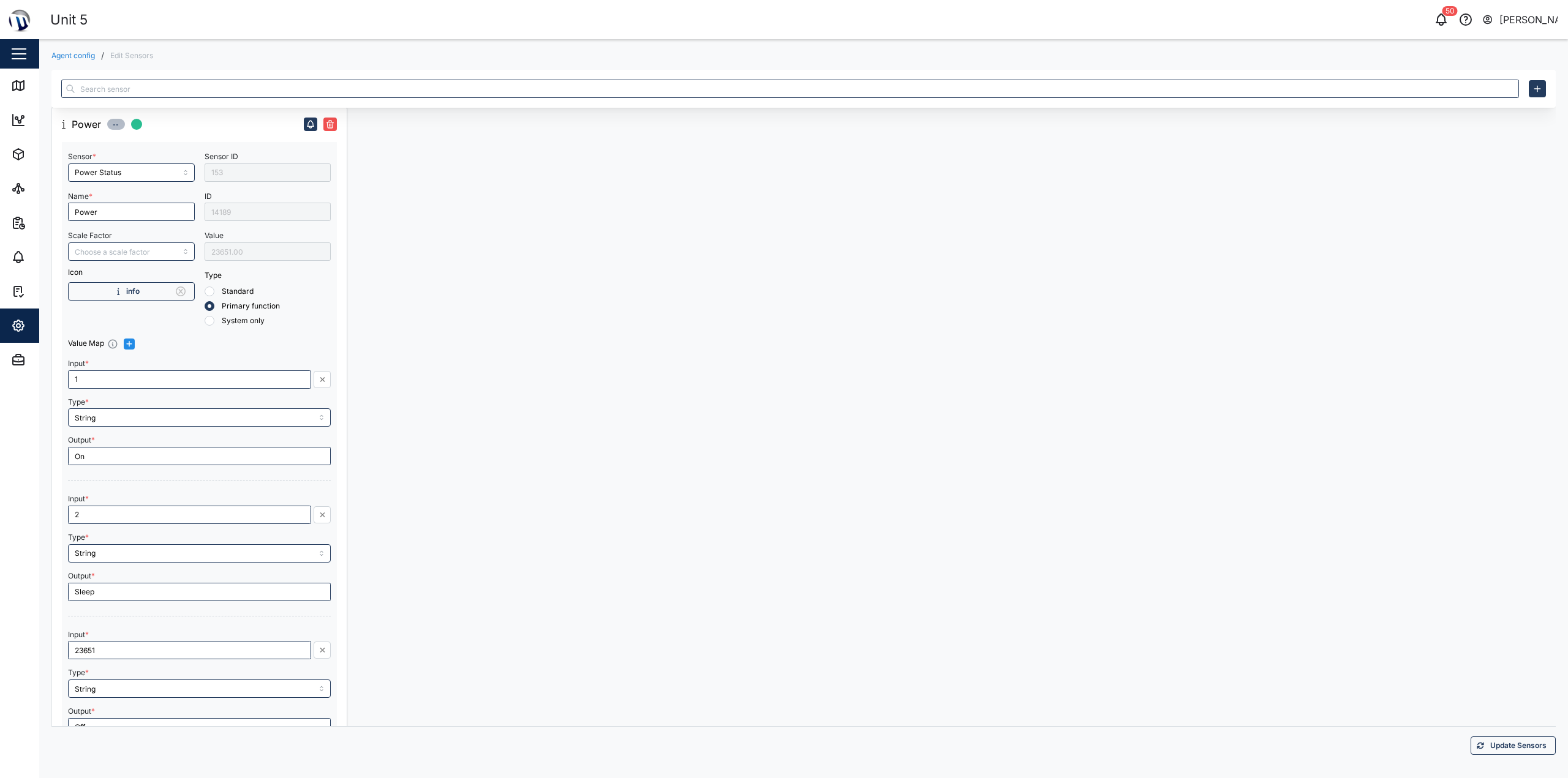
scroll to position [0, 0]
click at [111, 257] on input "Scale Factor" at bounding box center [131, 259] width 127 height 18
type input "/1000"
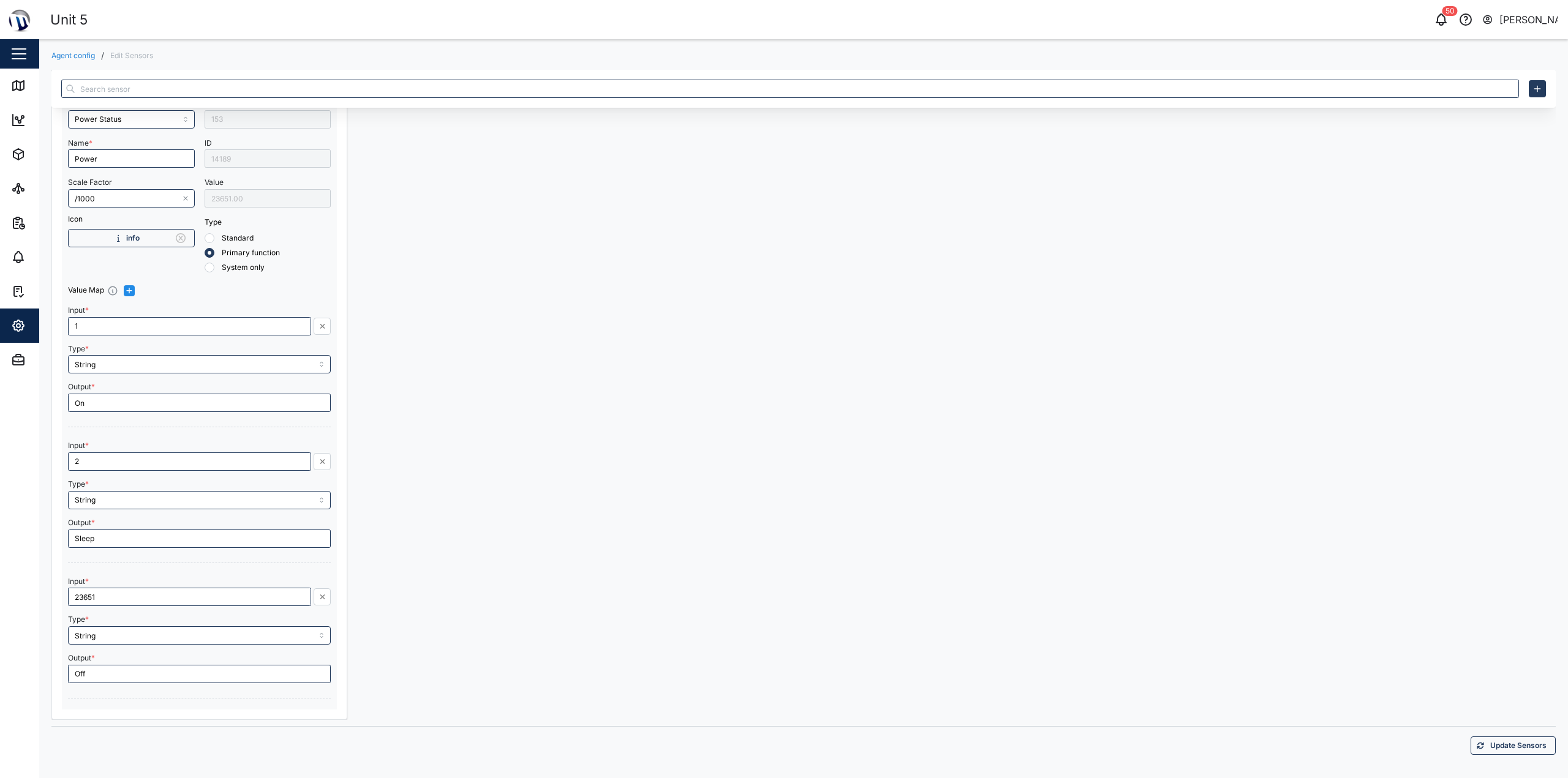
click at [1490, 737] on span "Update Sensors" at bounding box center [1518, 745] width 56 height 17
type input "23625.00"
drag, startPoint x: 131, startPoint y: 595, endPoint x: -5, endPoint y: 596, distance: 136.0
click at [0, 596] on html "Unit 5 50 Declan Delahunty Close Map Dashboard Assets ATS Camera Generator Pers…" at bounding box center [784, 389] width 1568 height 778
type input "23.62"
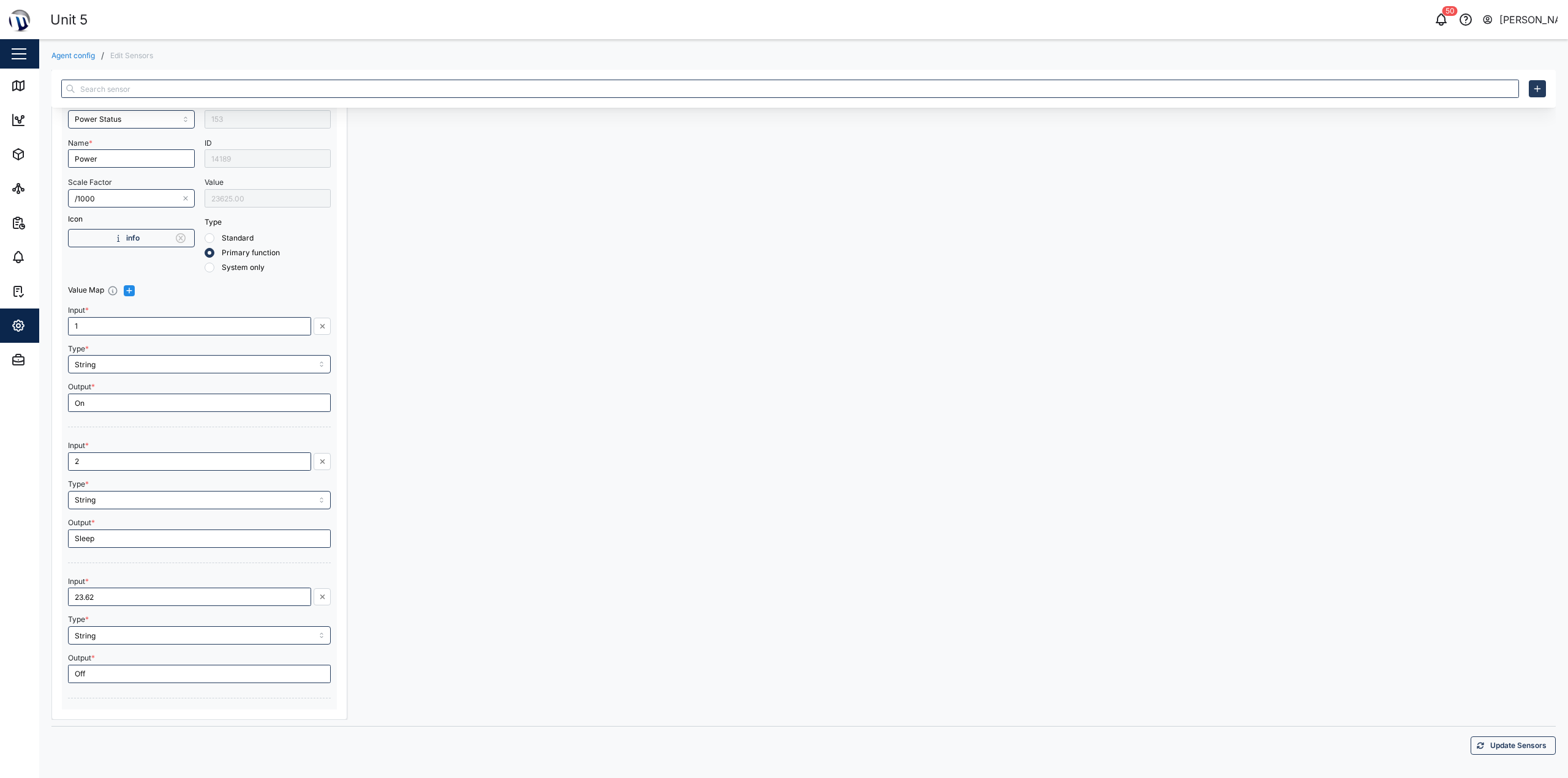
click at [607, 459] on div at bounding box center [501, 387] width 296 height 667
click at [1491, 732] on div "Update Sensors" at bounding box center [803, 745] width 1505 height 38
click at [1506, 747] on span "Update Sensors" at bounding box center [1518, 745] width 56 height 17
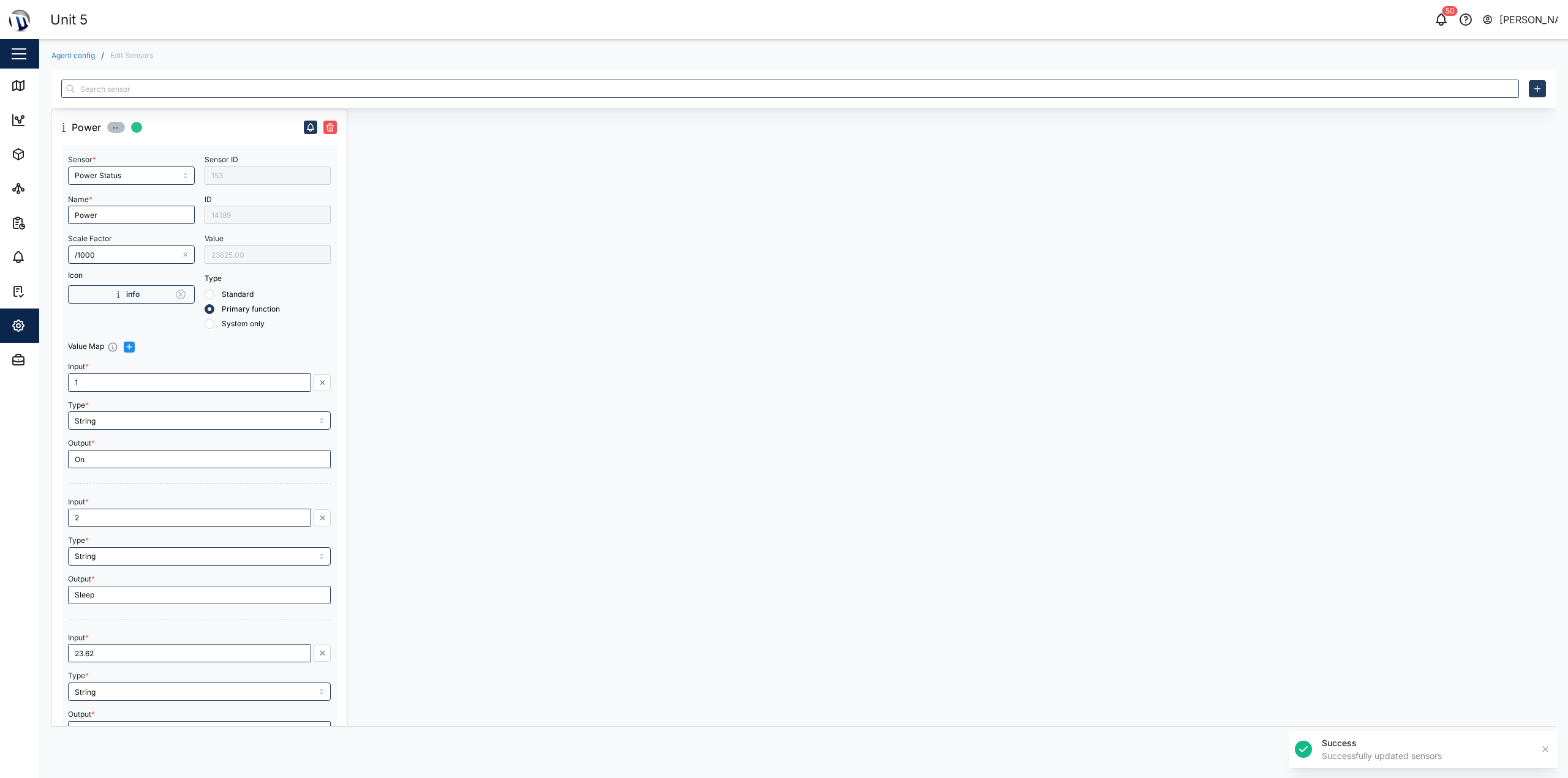
scroll to position [0, 0]
drag, startPoint x: 123, startPoint y: 212, endPoint x: 12, endPoint y: 203, distance: 111.4
click at [0, 209] on html "Unit 5 50 Declan Delahunty Close Map Dashboard Assets ATS Camera Generator Pers…" at bounding box center [784, 389] width 1568 height 778
type input "Unit 5"
click at [488, 335] on div at bounding box center [501, 447] width 296 height 667
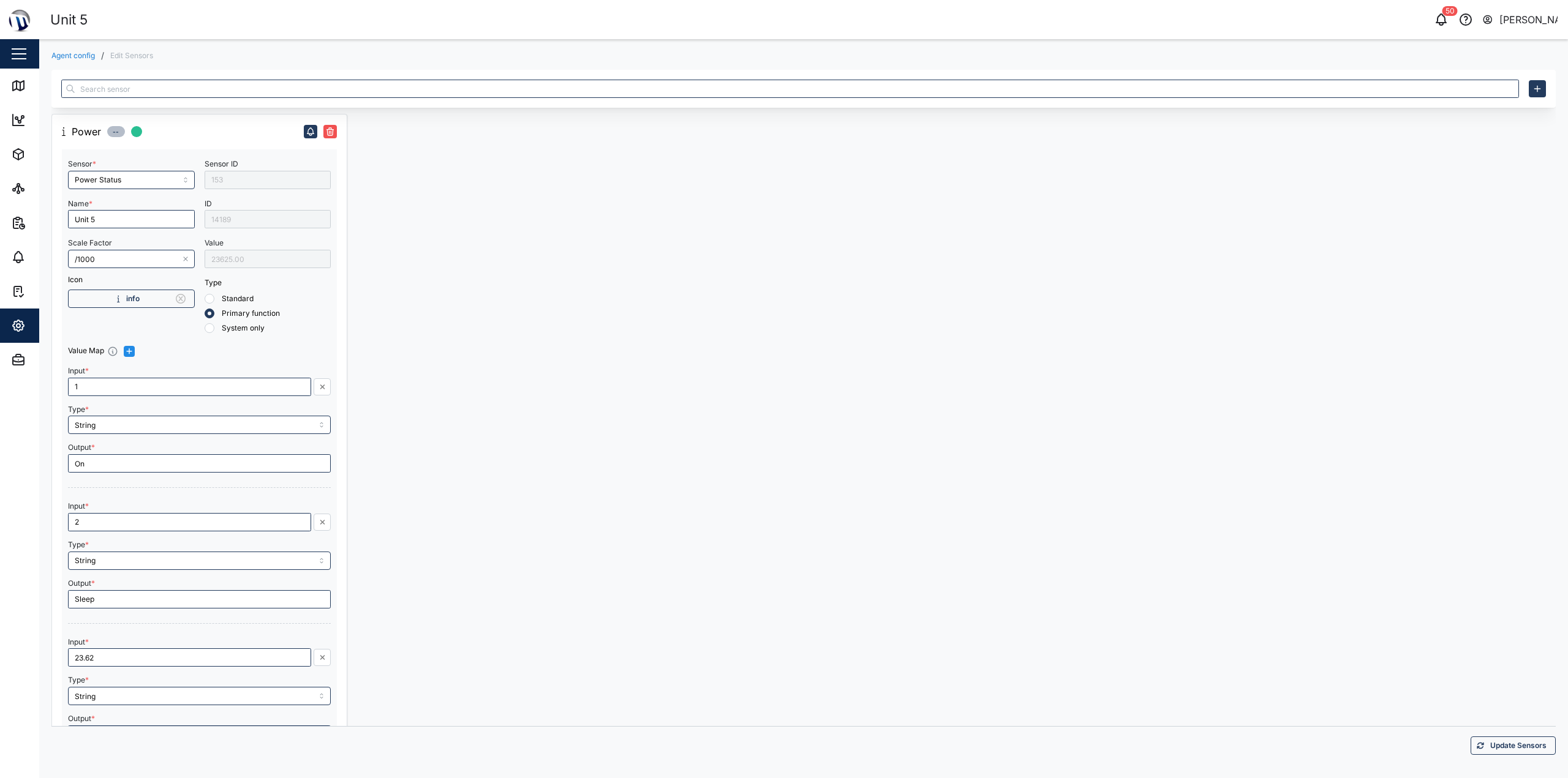
click at [1518, 747] on span "Update Sensors" at bounding box center [1518, 745] width 56 height 17
click at [839, 366] on div at bounding box center [802, 447] width 296 height 667
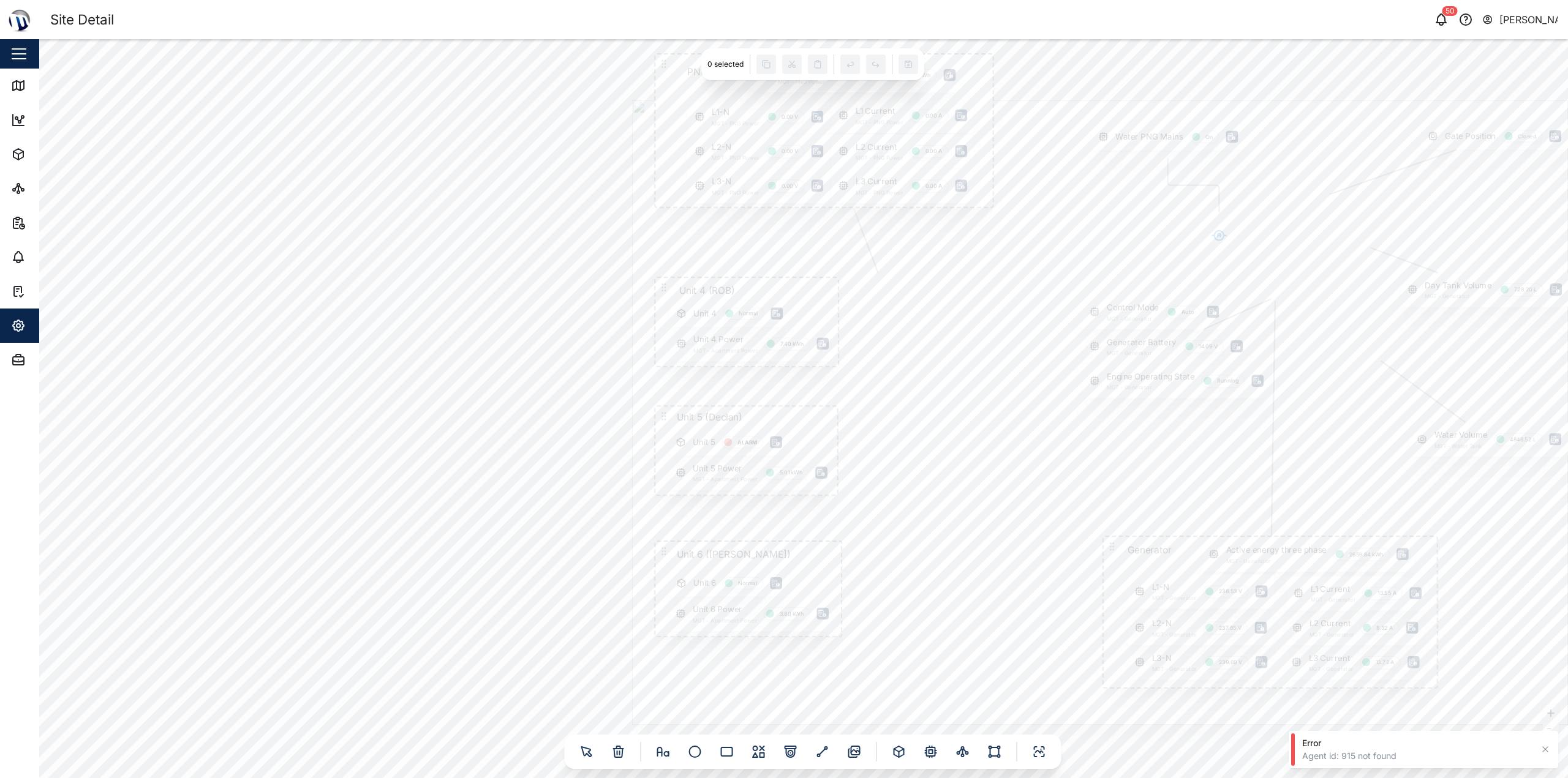
drag, startPoint x: 310, startPoint y: 370, endPoint x: 849, endPoint y: 359, distance: 539.1
click at [849, 359] on div "Gate Position Closed PNG POWER L1 Current MGT - PNG Power 0.00 A L1-N MGT - PNG…" at bounding box center [803, 408] width 1529 height 739
click at [659, 752] on icon at bounding box center [660, 752] width 4 height 0
click at [822, 420] on textarea at bounding box center [859, 422] width 111 height 26
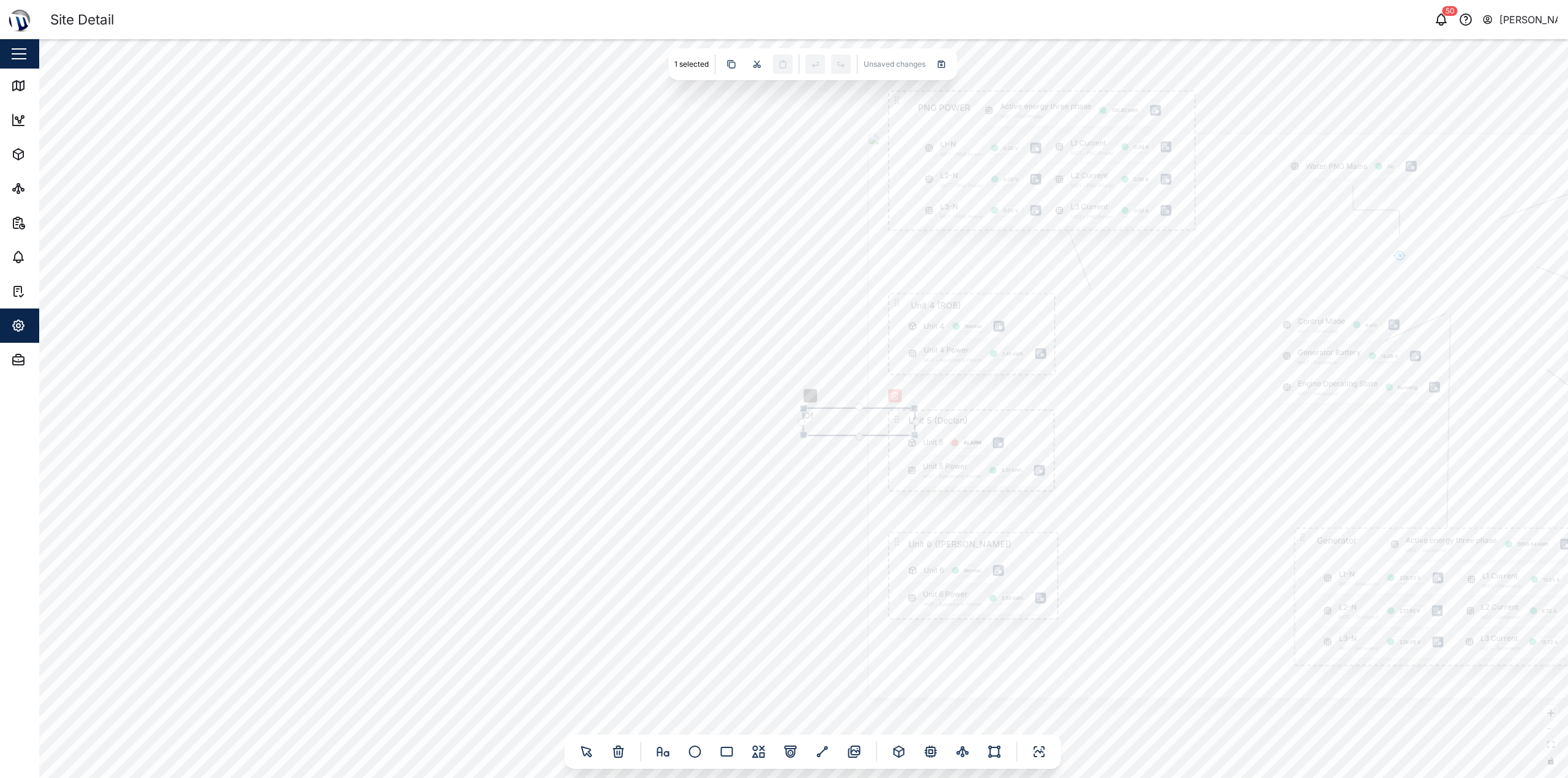
type textarea "O"
type textarea "OFF"
click at [788, 463] on div "Gate Position Closed PNG POWER L1 Current MGT - PNG Power 0.00 A L1-N MGT - PNG…" at bounding box center [803, 408] width 1529 height 739
click at [822, 423] on textarea "OFF" at bounding box center [859, 422] width 111 height 26
click at [893, 392] on icon "button" at bounding box center [895, 396] width 10 height 10
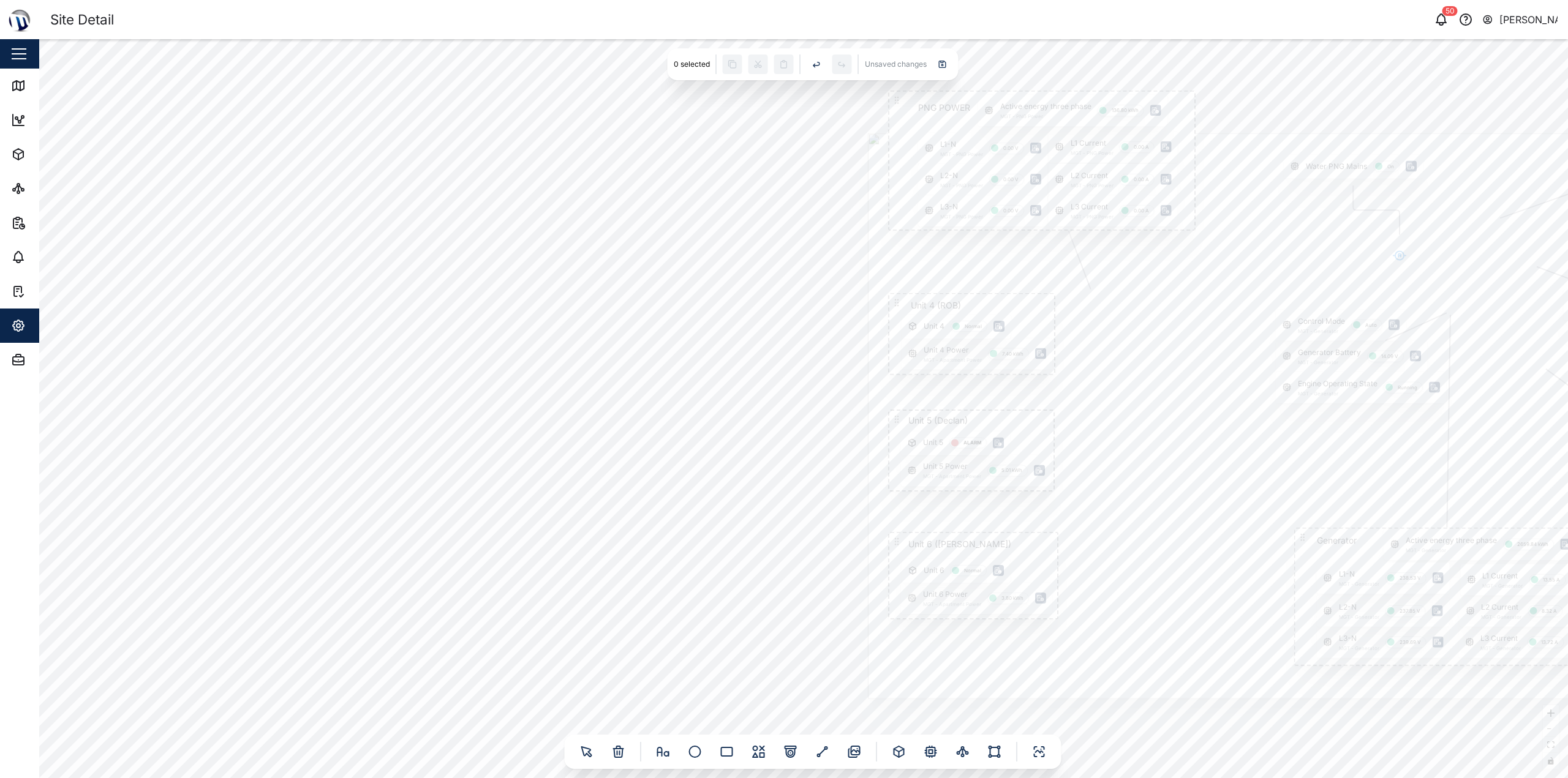
click at [745, 399] on div "Gate Position Closed PNG POWER L1 Current MGT - PNG Power 0.00 A L1-N MGT - PNG…" at bounding box center [803, 408] width 1529 height 739
click at [924, 755] on icon at bounding box center [931, 752] width 14 height 14
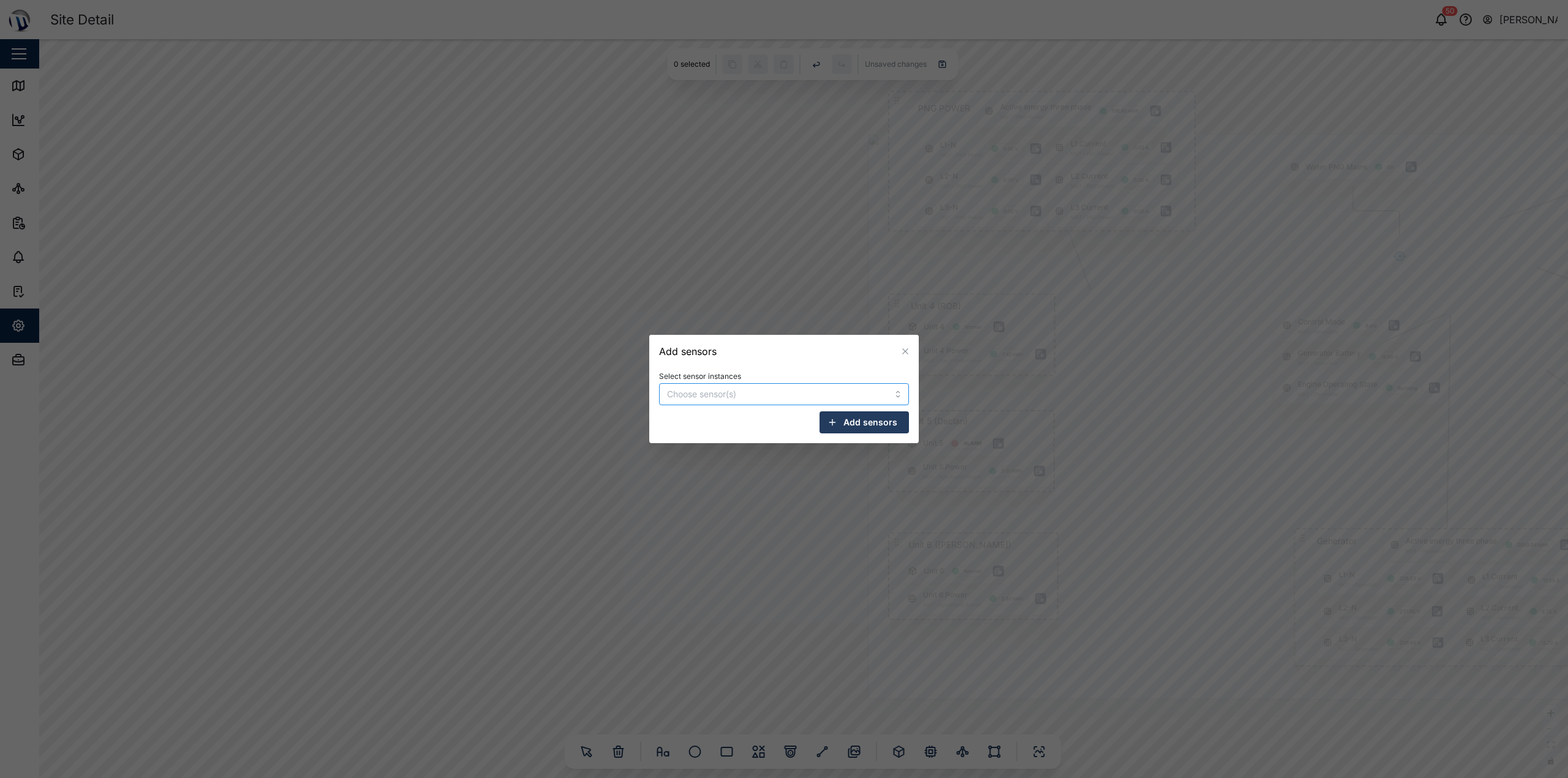
click at [730, 394] on input "Select sensor instances" at bounding box center [766, 395] width 197 height 10
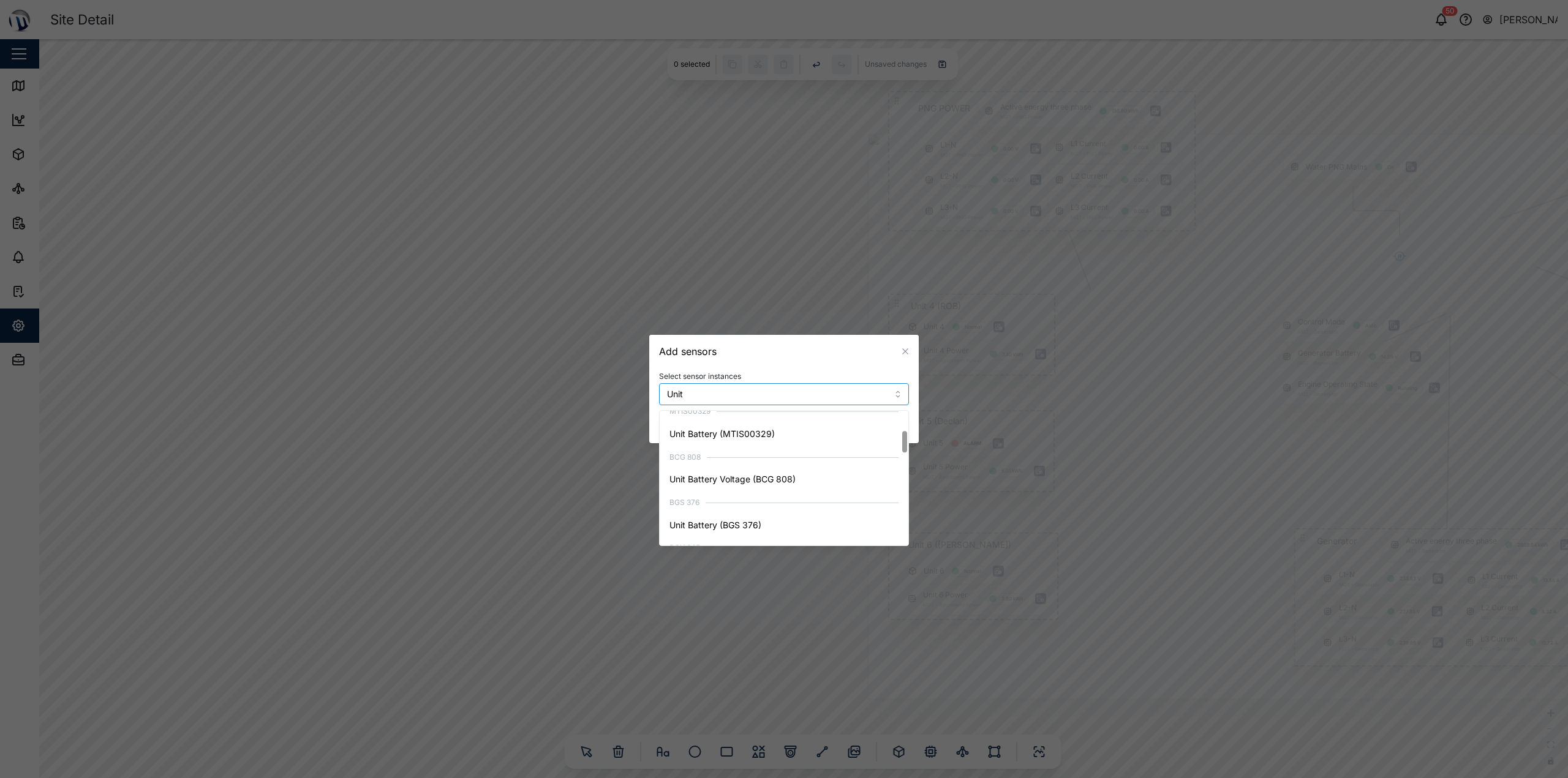
scroll to position [61, 0]
type input "Unit"
click at [905, 356] on icon "button" at bounding box center [905, 351] width 10 height 10
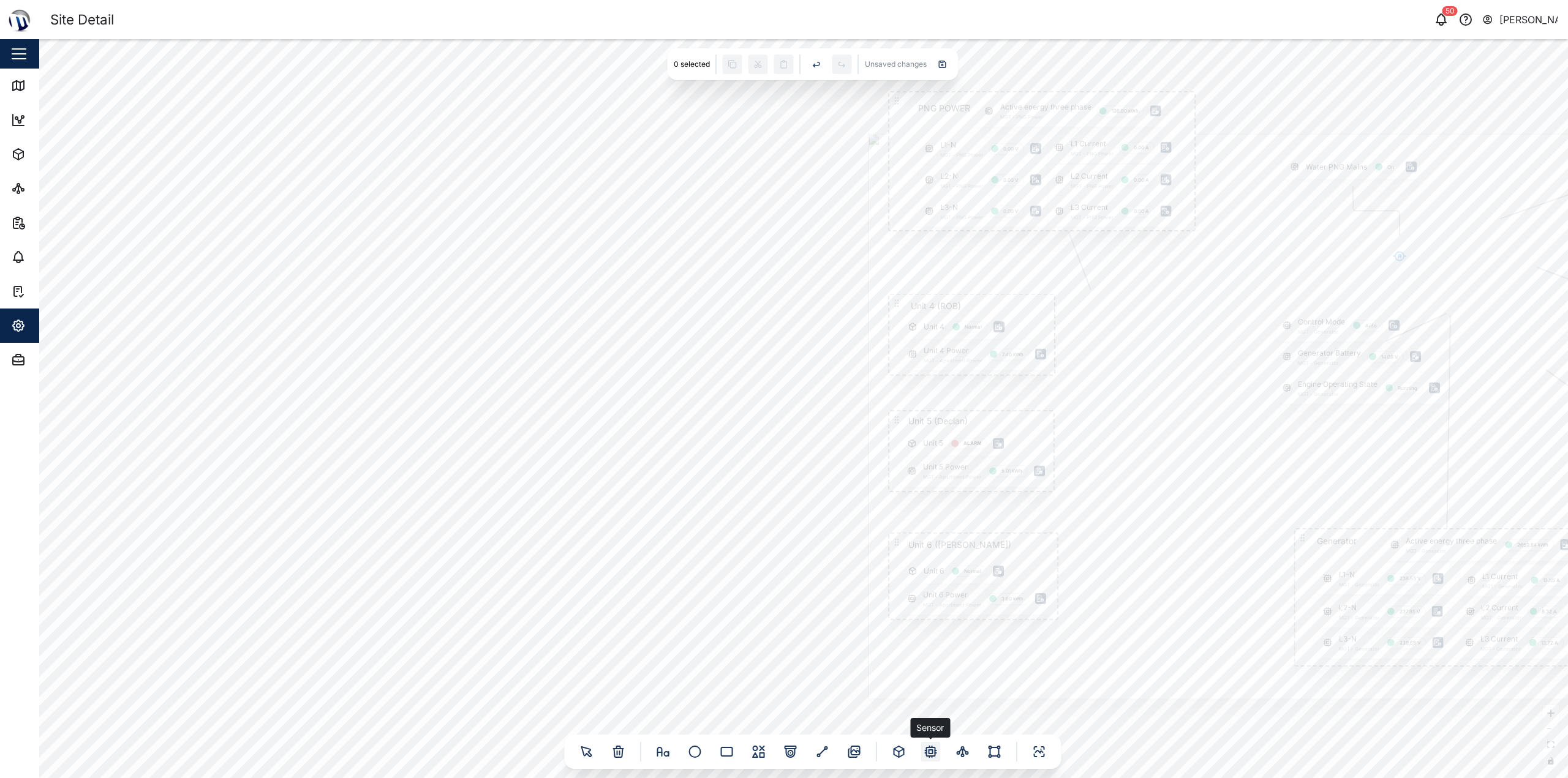
click at [933, 749] on icon at bounding box center [931, 752] width 9 height 9
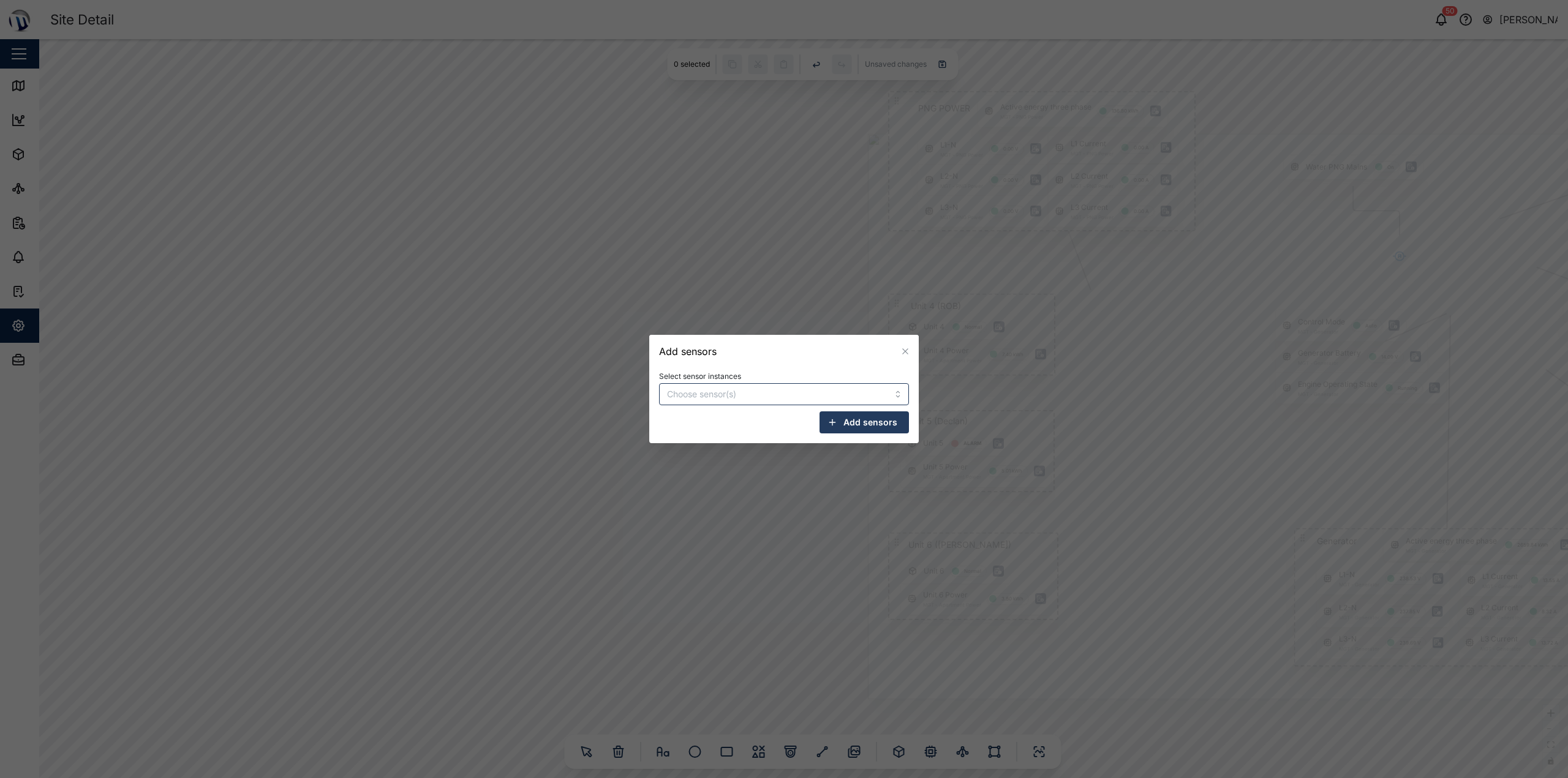
click at [897, 343] on div "Add sensors" at bounding box center [784, 351] width 270 height 33
click at [899, 353] on button "button" at bounding box center [905, 351] width 14 height 14
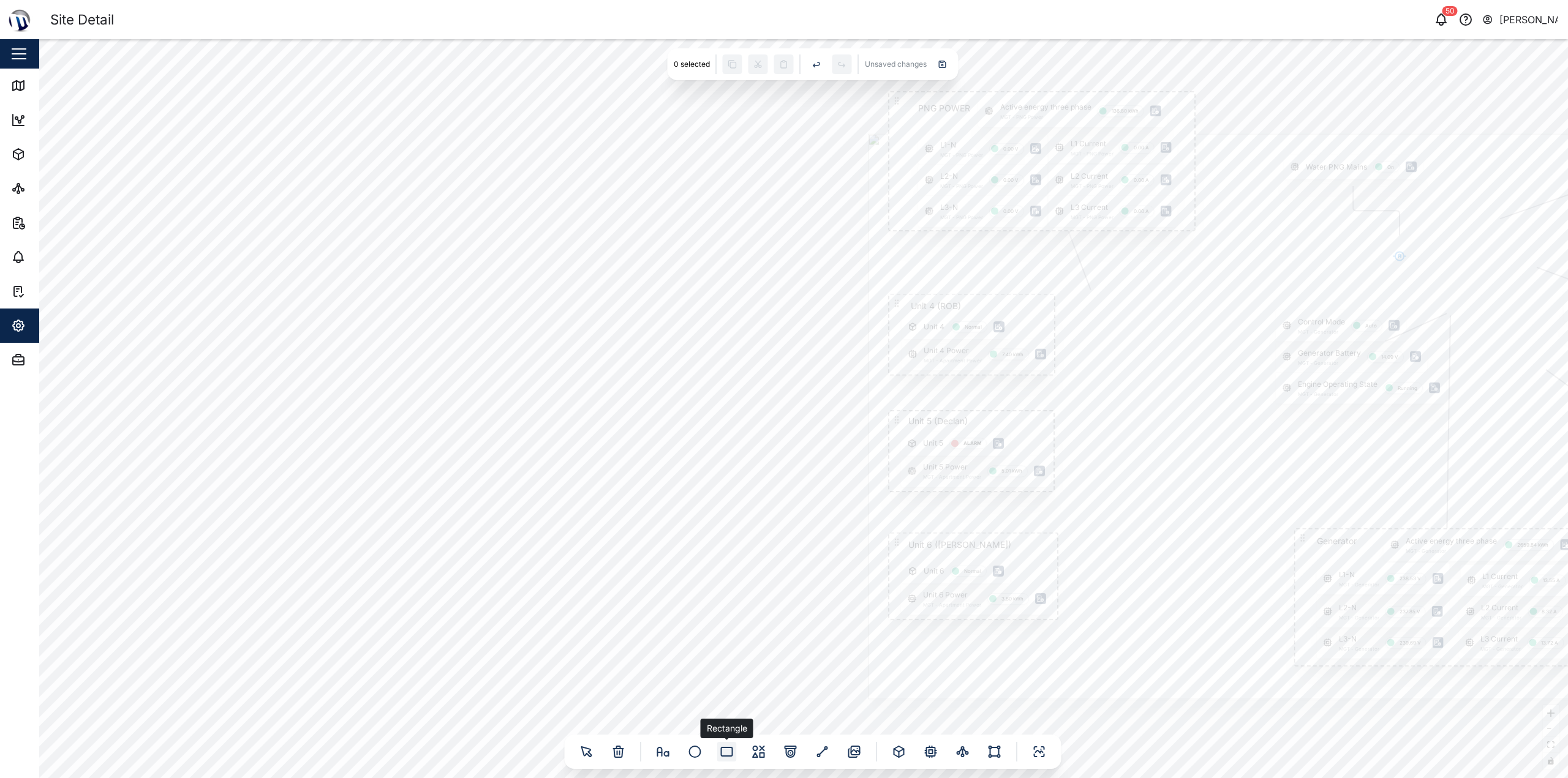
click at [735, 752] on div at bounding box center [727, 752] width 19 height 19
drag, startPoint x: 818, startPoint y: 429, endPoint x: 786, endPoint y: 431, distance: 32.1
click at [804, 431] on input "text" at bounding box center [834, 439] width 61 height 22
click at [775, 414] on div "On" at bounding box center [806, 440] width 61 height 61
drag, startPoint x: 775, startPoint y: 411, endPoint x: 819, endPoint y: 461, distance: 66.6
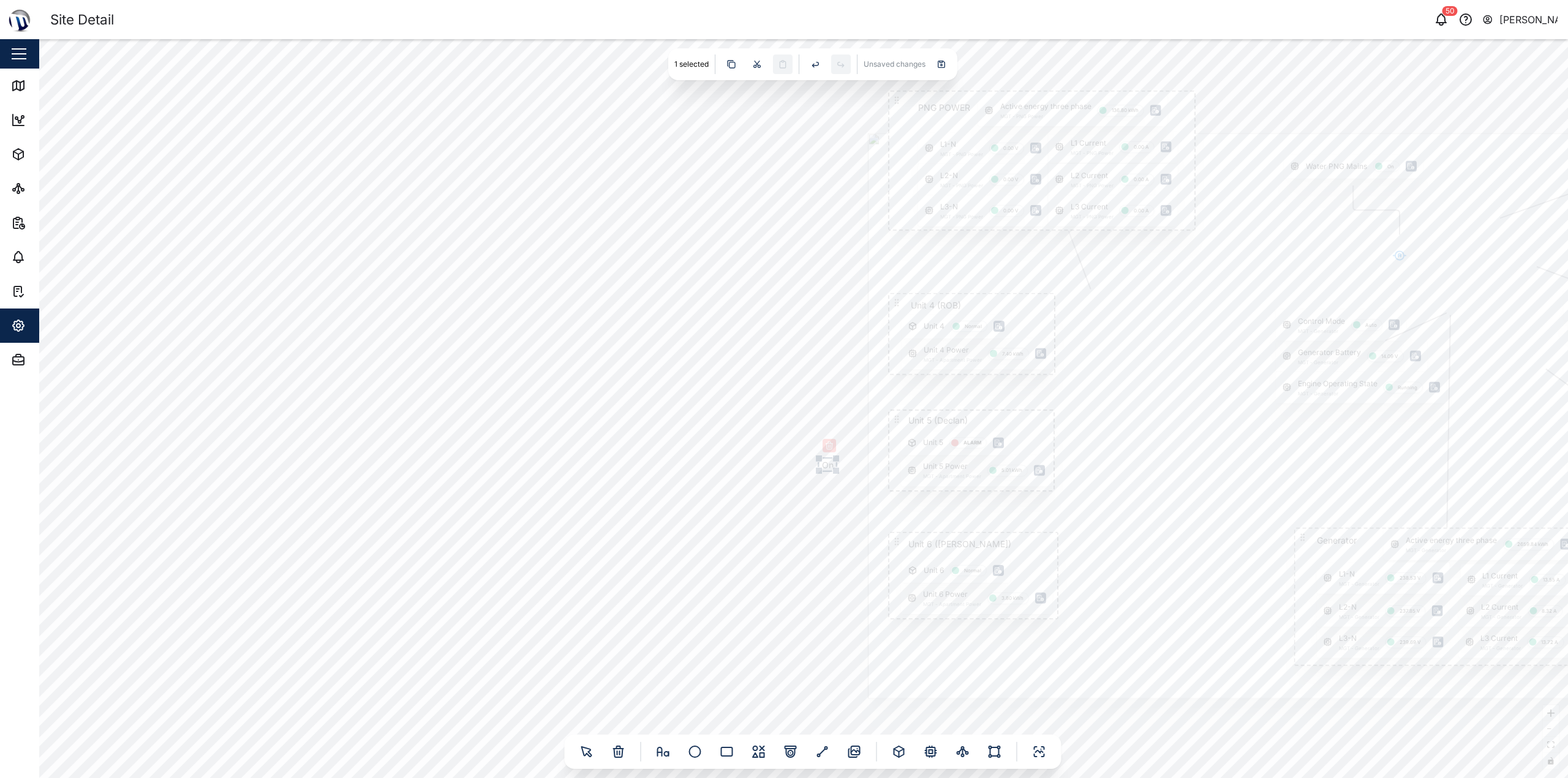
click at [819, 461] on div at bounding box center [818, 458] width 7 height 7
click at [770, 503] on div "Gate Position Closed PNG POWER L1 Current MGT - PNG Power 0.00 A L1-N MGT - PNG…" at bounding box center [803, 408] width 1529 height 739
drag, startPoint x: 826, startPoint y: 464, endPoint x: 972, endPoint y: 441, distance: 147.8
click at [972, 441] on input "On" at bounding box center [970, 443] width 17 height 22
click at [798, 517] on div "Gate Position Closed PNG POWER L1 Current MGT - PNG Power 0.00 A L1-N MGT - PNG…" at bounding box center [803, 408] width 1529 height 739
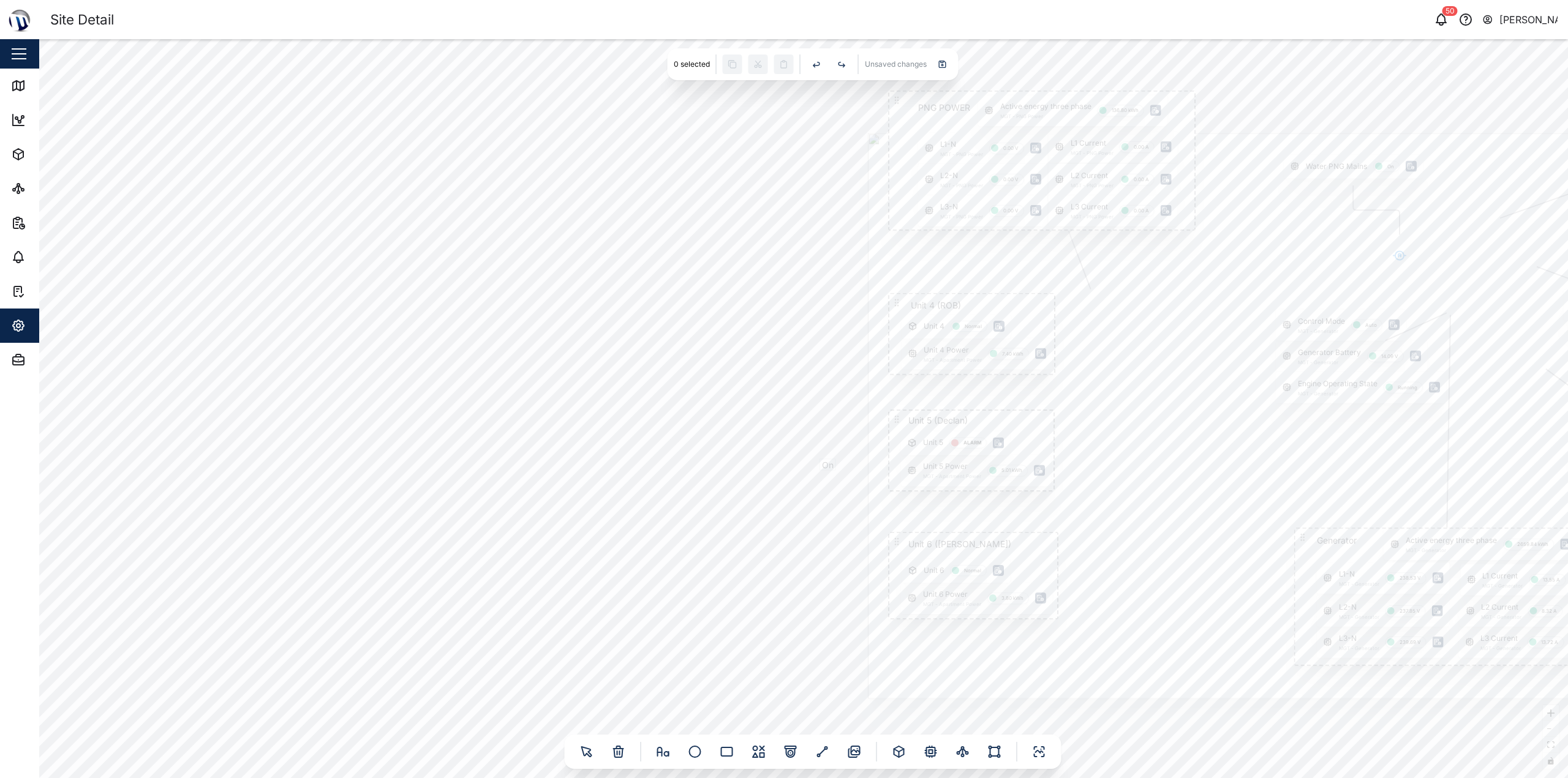
drag, startPoint x: 830, startPoint y: 391, endPoint x: 874, endPoint y: 415, distance: 50.1
click at [830, 390] on div "Gate Position Closed PNG POWER L1 Current MGT - PNG Power 0.00 A L1-N MGT - PNG…" at bounding box center [803, 408] width 1529 height 739
drag, startPoint x: 898, startPoint y: 417, endPoint x: 677, endPoint y: 382, distance: 223.8
click at [677, 382] on icon at bounding box center [678, 384] width 10 height 10
click at [830, 465] on input "On" at bounding box center [827, 464] width 17 height 22
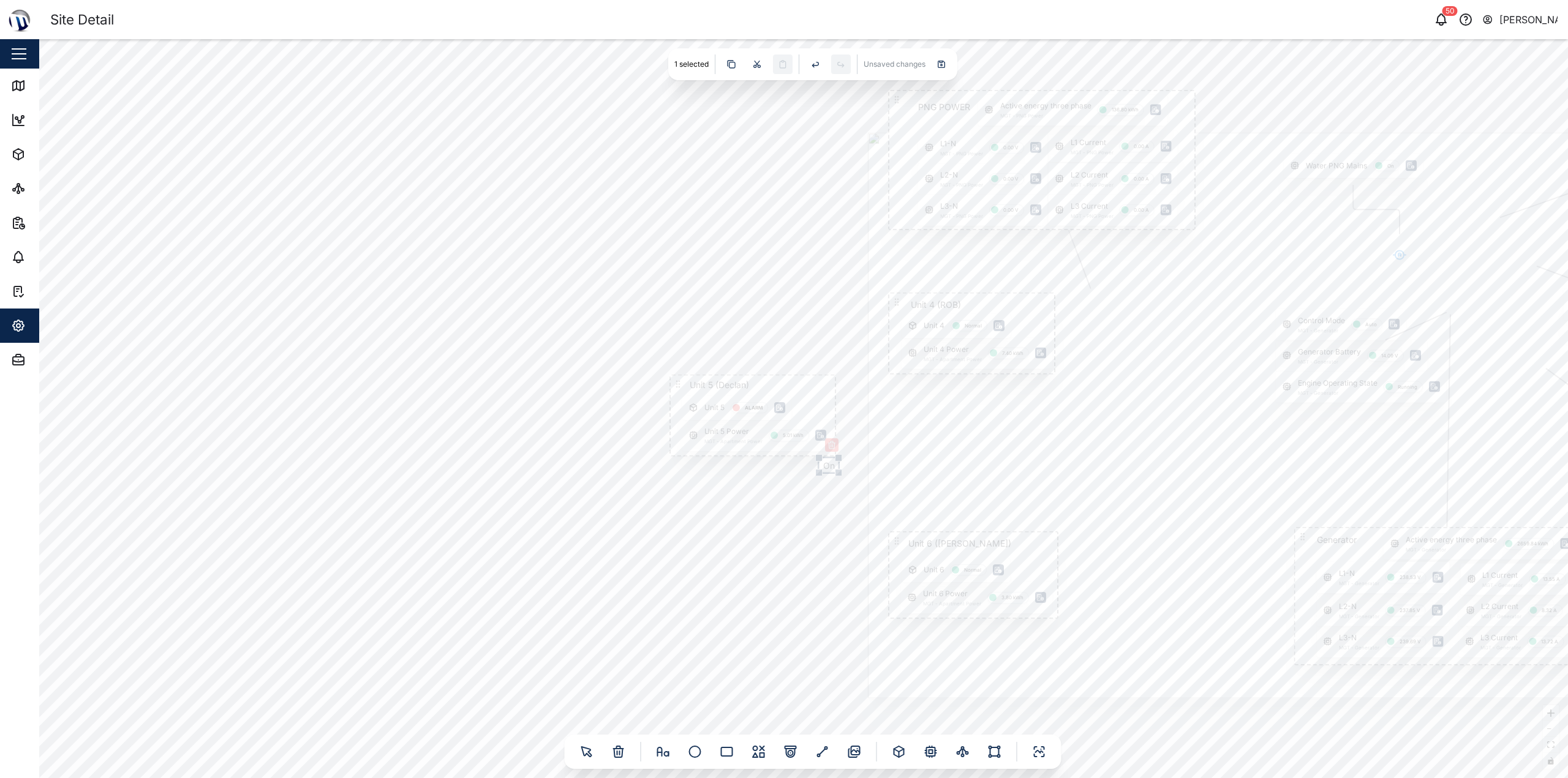
click at [839, 474] on div at bounding box center [838, 472] width 7 height 7
click at [827, 503] on div "Gate Position Closed PNG POWER L1 Current MGT - PNG Power 0.00 A L1-N MGT - PNG…" at bounding box center [803, 408] width 1529 height 739
drag, startPoint x: 830, startPoint y: 467, endPoint x: 754, endPoint y: 407, distance: 96.8
click at [754, 407] on input "On" at bounding box center [755, 405] width 19 height 22
drag, startPoint x: 764, startPoint y: 399, endPoint x: 765, endPoint y: 407, distance: 8.1
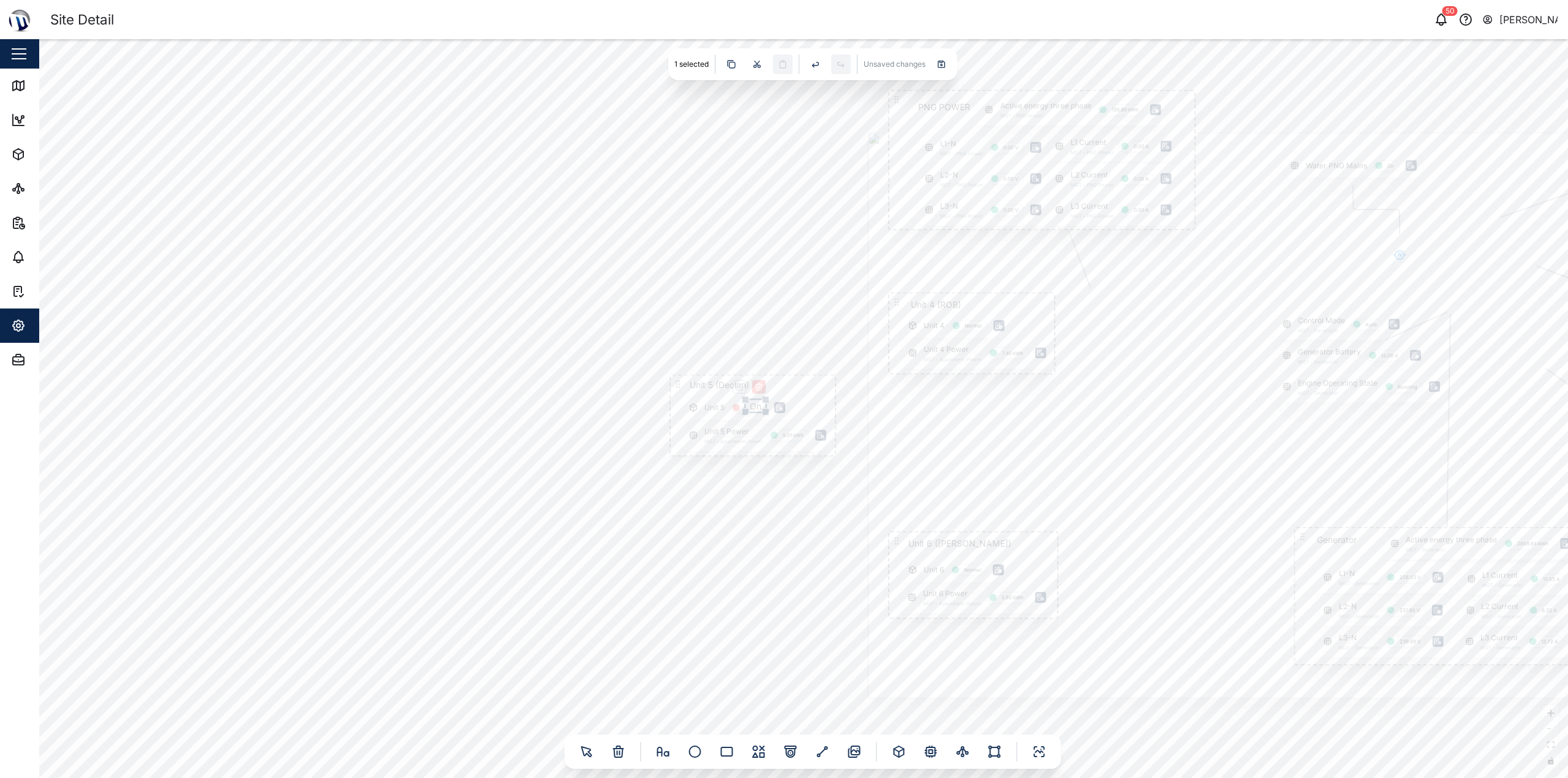
click at [765, 407] on div "On" at bounding box center [755, 406] width 20 height 12
click at [581, 454] on div "Gate Position Closed PNG POWER L1 Current MGT - PNG Power 0.00 A L1-N MGT - PNG…" at bounding box center [803, 408] width 1529 height 739
click at [754, 411] on div "On" at bounding box center [754, 407] width 20 height 12
click at [759, 520] on div "Gate Position Closed PNG POWER L1 Current MGT - PNG Power 0.00 A L1-N MGT - PNG…" at bounding box center [803, 408] width 1529 height 739
drag, startPoint x: 675, startPoint y: 385, endPoint x: 893, endPoint y: 422, distance: 221.1
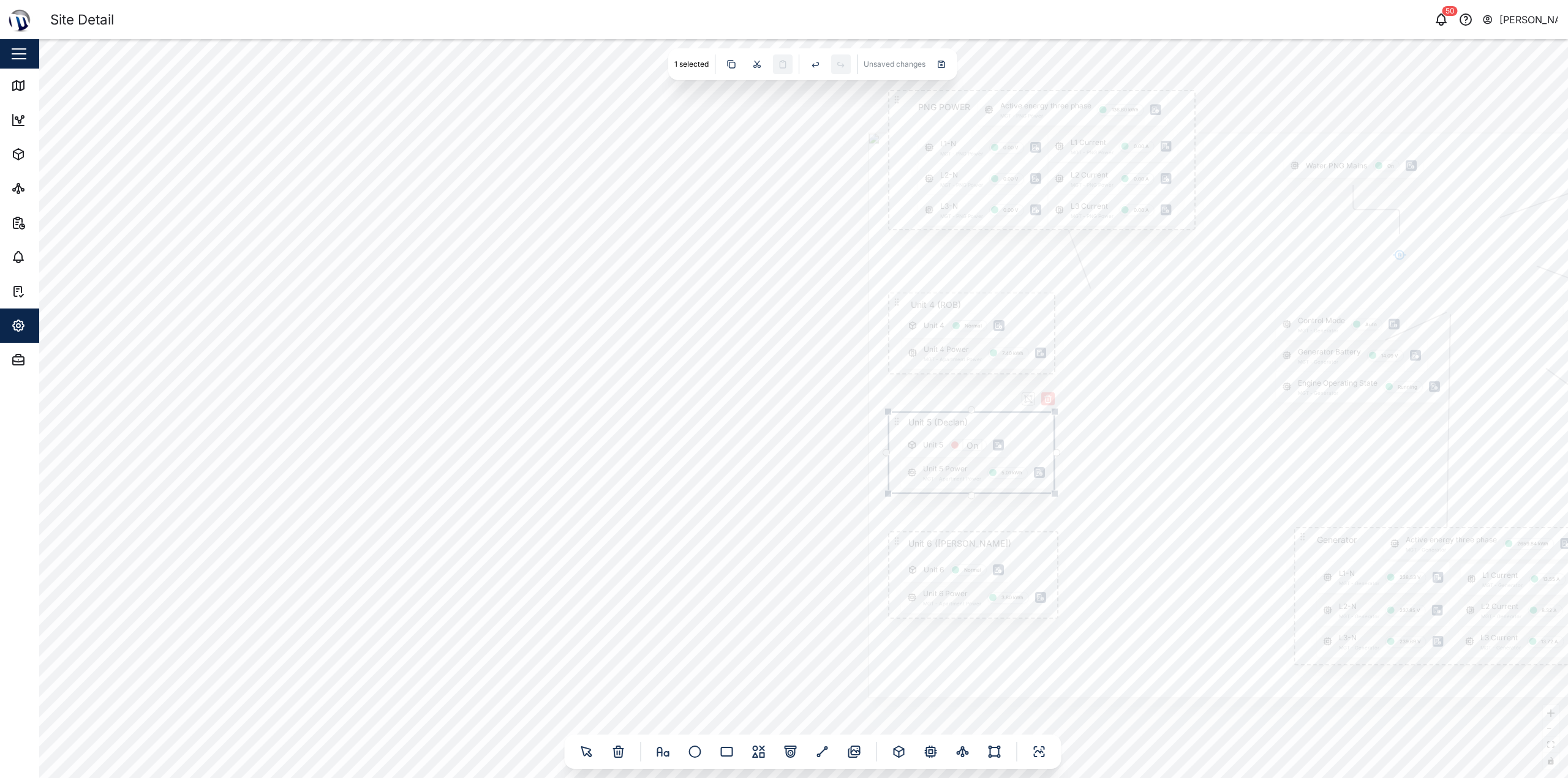
click at [893, 422] on icon at bounding box center [897, 422] width 10 height 10
click at [712, 415] on div "Gate Position Closed PNG POWER L1 Current MGT - PNG Power 0.00 A L1-N MGT - PNG…" at bounding box center [803, 408] width 1529 height 739
click at [681, 436] on div "Gate Position Closed PNG POWER L1 Current MGT - PNG Power 0.00 A L1-N MGT - PNG…" at bounding box center [803, 408] width 1529 height 739
click at [702, 444] on div "Gate Position Closed PNG POWER L1 Current MGT - PNG Power 0.00 A L1-N MGT - PNG…" at bounding box center [803, 408] width 1529 height 739
drag, startPoint x: 750, startPoint y: 371, endPoint x: 672, endPoint y: 390, distance: 80.3
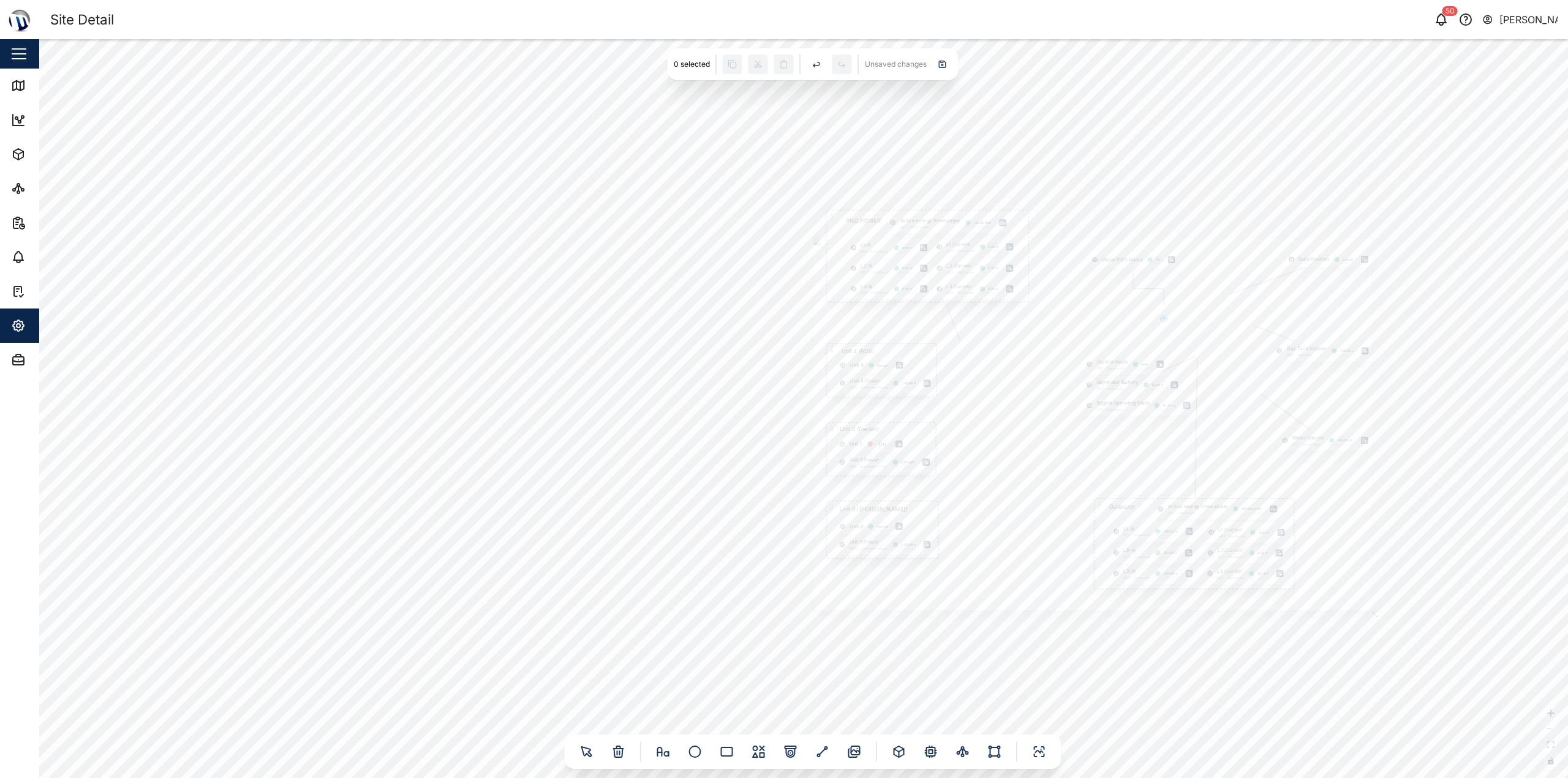
click at [670, 390] on div "Gate Position Closed PNG POWER L1 Current MGT - PNG Power 0.00 A L1-N MGT - PNG…" at bounding box center [803, 408] width 1529 height 739
click at [804, 460] on input "On" at bounding box center [806, 461] width 14 height 14
click at [808, 460] on input "On" at bounding box center [806, 461] width 14 height 14
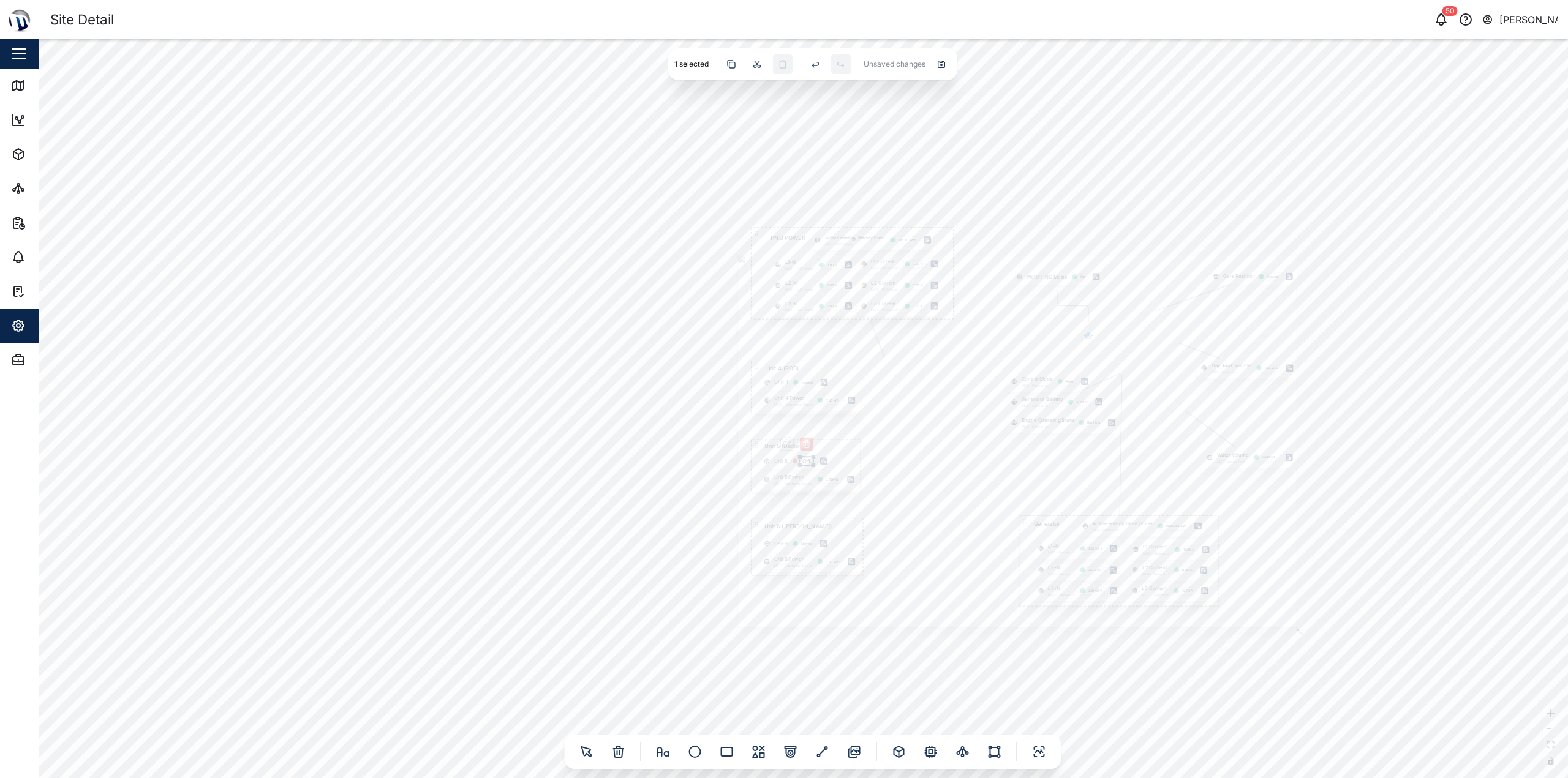
type input "Off"
click at [641, 463] on div "Gate Position Closed PNG POWER L1 Current MGT - PNG Power 0.00 A L1-N MGT - PNG…" at bounding box center [803, 408] width 1529 height 739
click at [987, 158] on div "Gate Position Closed PNG POWER L1 Current MGT - PNG Power 0.00 A L1-N MGT - PNG…" at bounding box center [803, 408] width 1529 height 739
click at [946, 71] on div at bounding box center [943, 64] width 19 height 19
click at [22, 194] on icon at bounding box center [18, 188] width 14 height 14
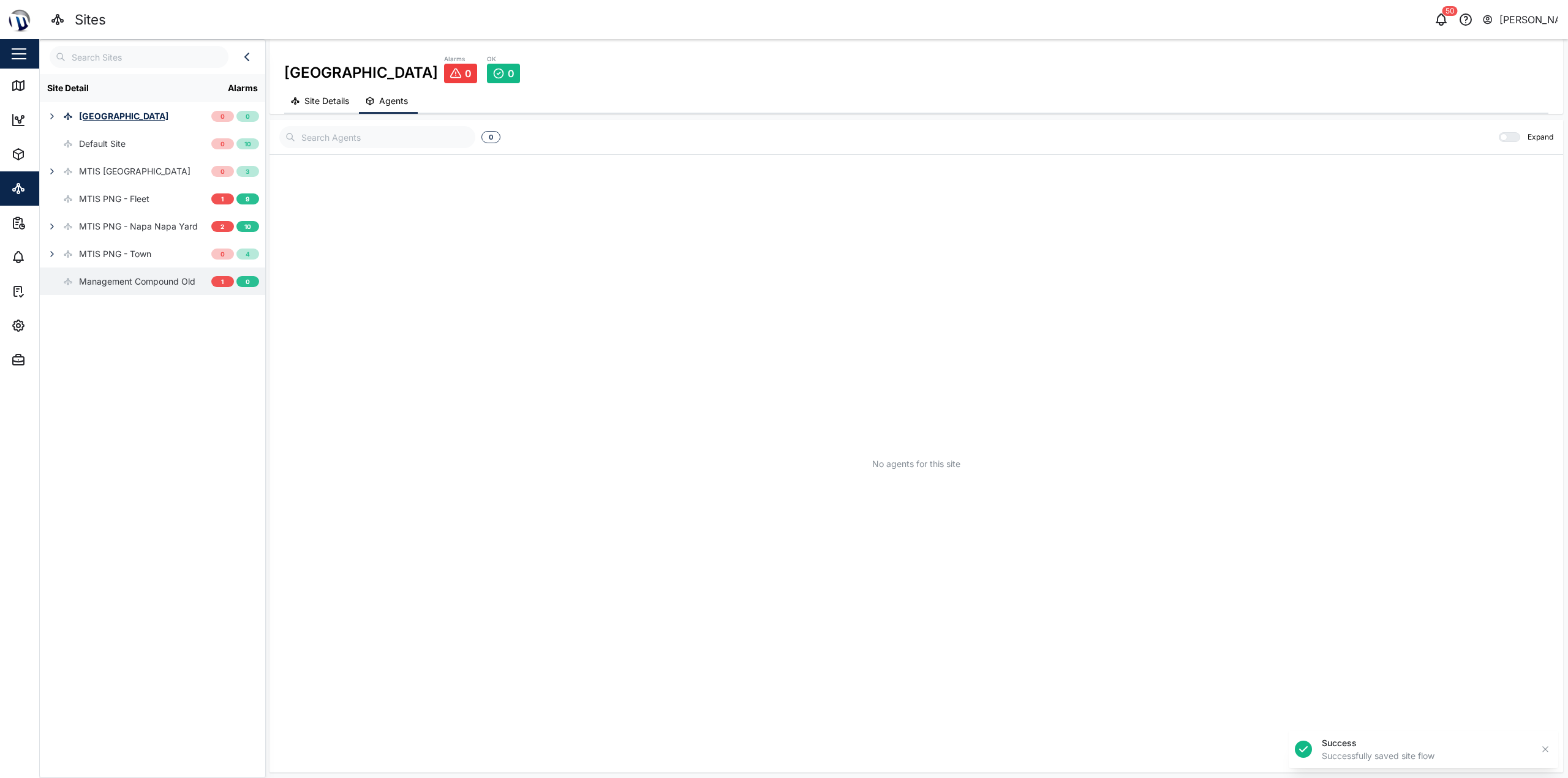
click at [130, 285] on div "Management Compound Old" at bounding box center [137, 281] width 116 height 14
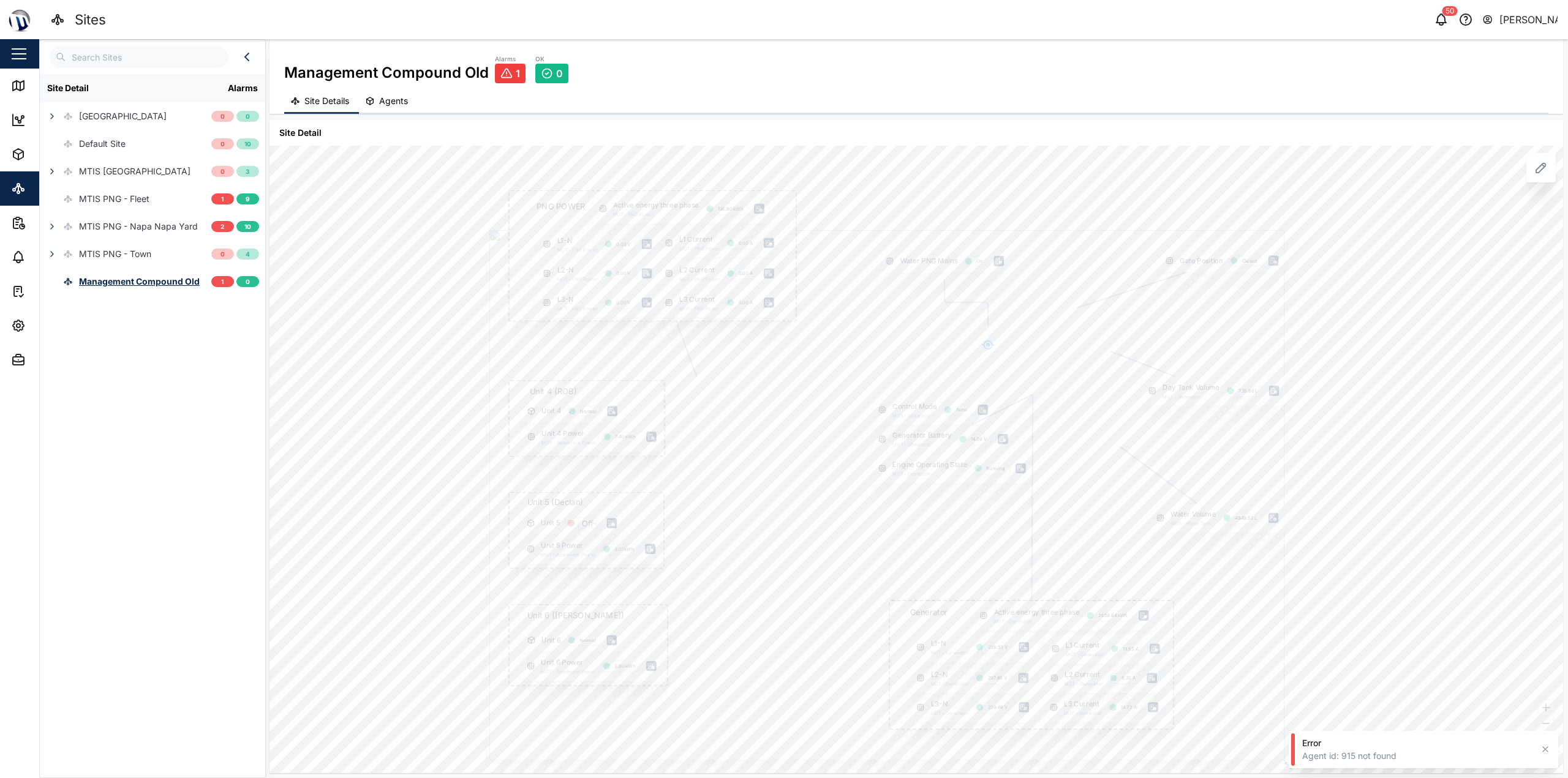
drag, startPoint x: 444, startPoint y: 399, endPoint x: 409, endPoint y: 413, distance: 37.7
click at [409, 413] on div "Gate Position Closed PNG POWER L1 Current MGT - PNG Power 0.00 A L1-N MGT - PNG…" at bounding box center [917, 459] width 1294 height 628
click at [670, 585] on input "Off" at bounding box center [660, 584] width 29 height 31
click at [1546, 162] on icon at bounding box center [1541, 167] width 14 height 14
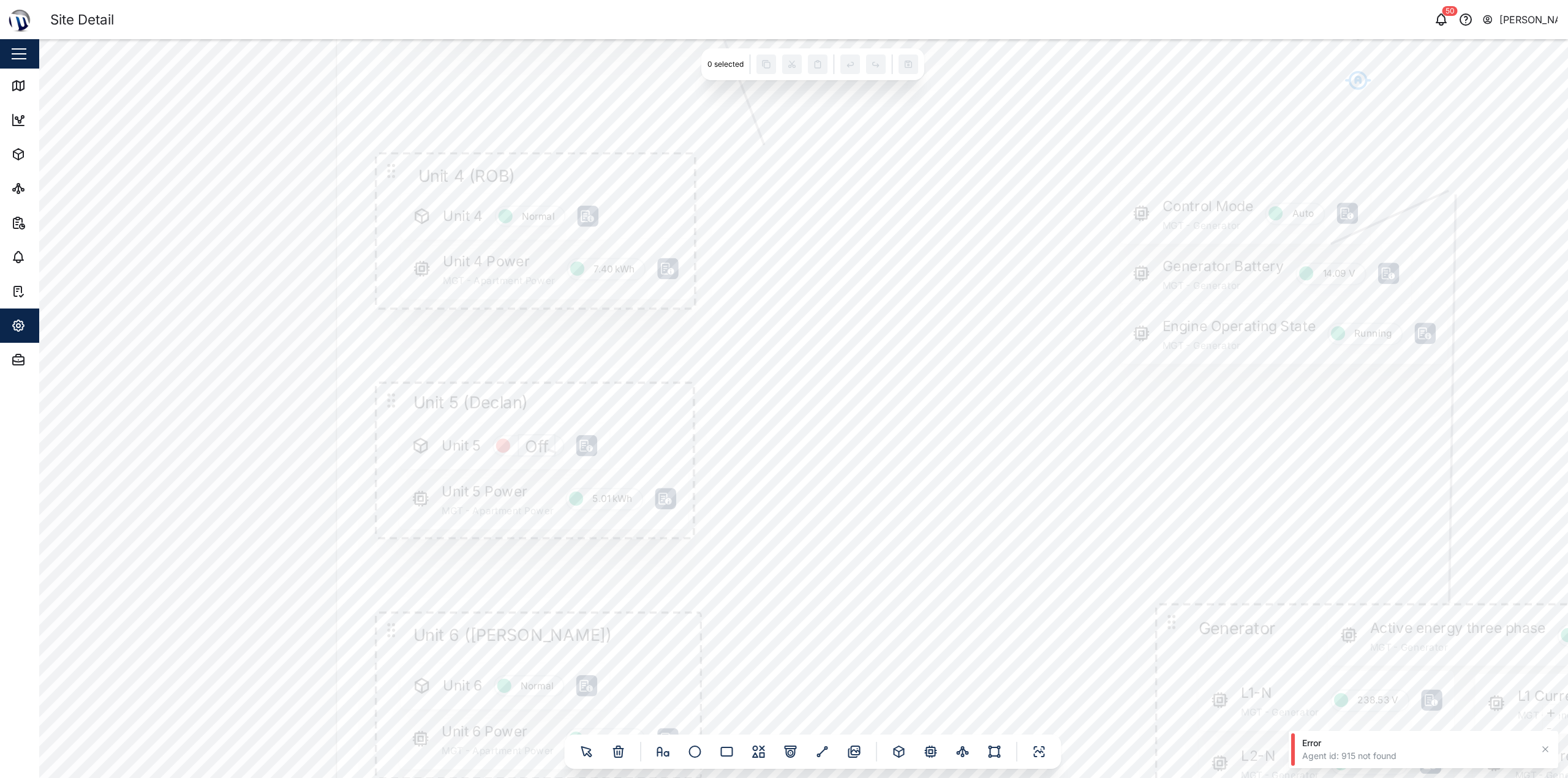
drag, startPoint x: 488, startPoint y: 452, endPoint x: 682, endPoint y: 427, distance: 195.6
click at [682, 427] on div at bounding box center [1150, 388] width 1630 height 1088
click at [589, 446] on icon "Edge from node_2107.668395461949 to ghost-1760516290082" at bounding box center [587, 445] width 8 height 3
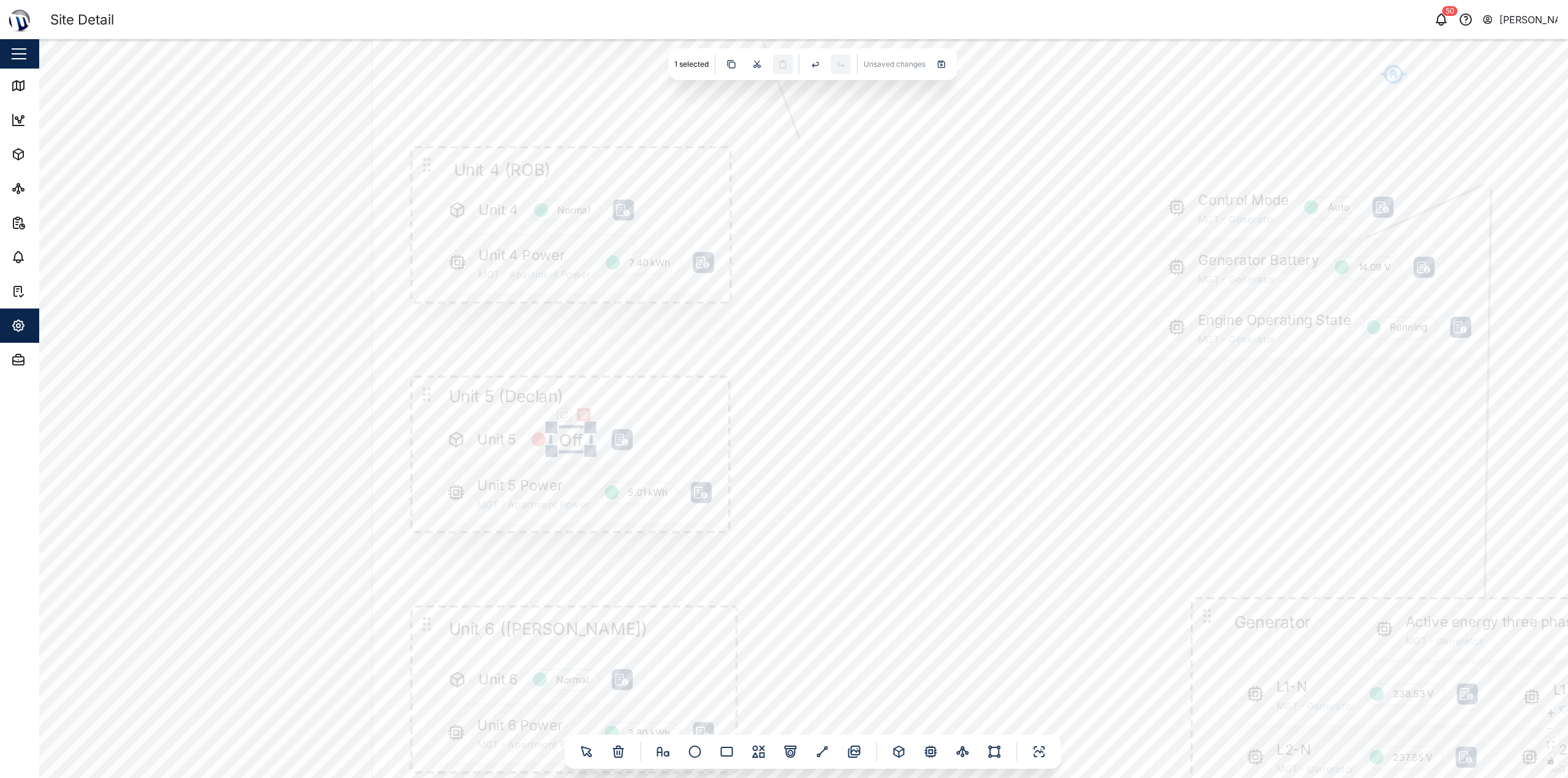
click at [588, 429] on div "Off" at bounding box center [570, 439] width 38 height 23
click at [580, 412] on icon "button" at bounding box center [584, 415] width 10 height 10
drag, startPoint x: 426, startPoint y: 391, endPoint x: 54, endPoint y: 384, distance: 372.1
click at [54, 384] on icon at bounding box center [62, 387] width 19 height 19
click at [729, 754] on icon at bounding box center [727, 752] width 11 height 9
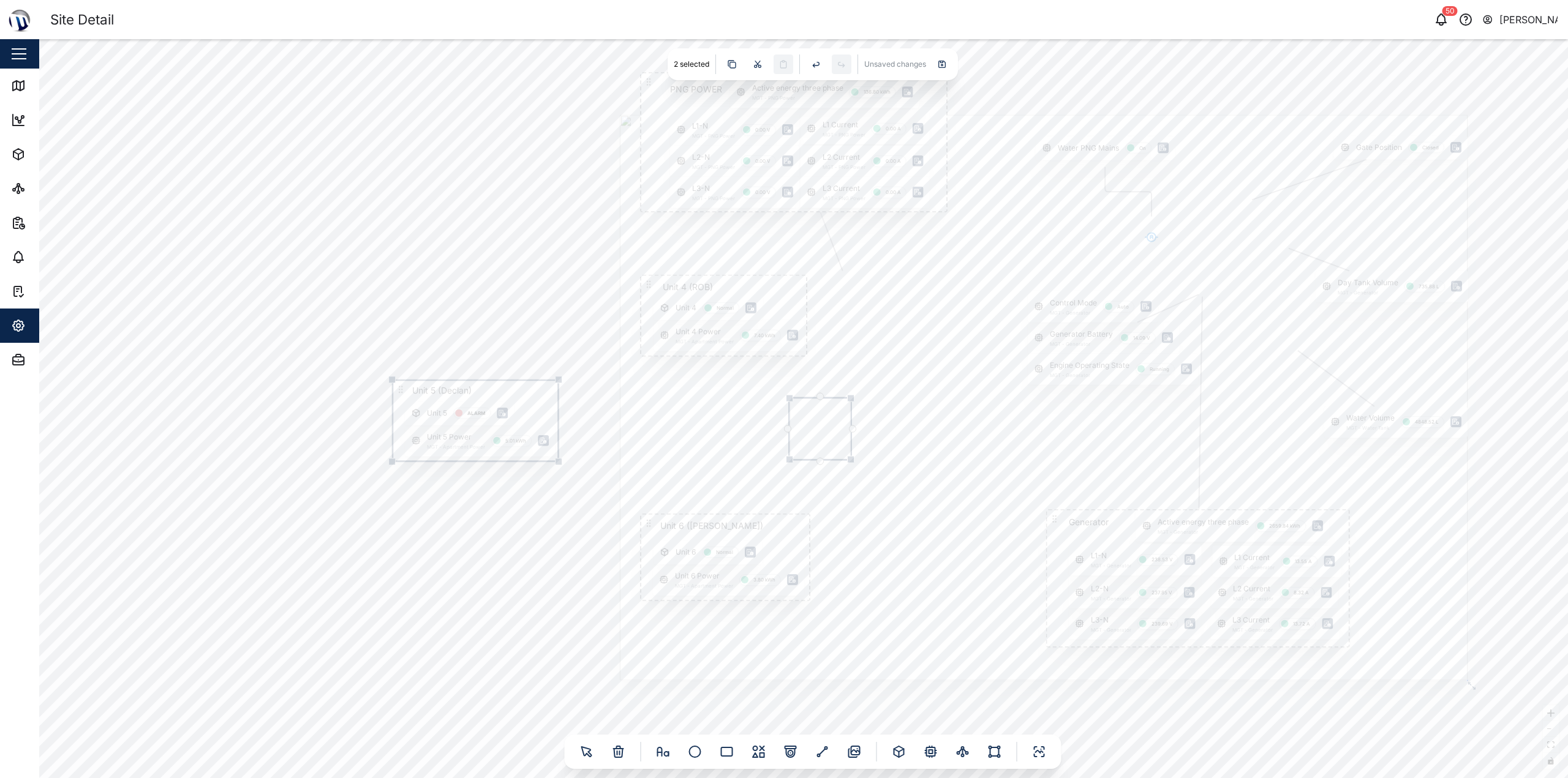
drag, startPoint x: 826, startPoint y: 440, endPoint x: 830, endPoint y: 430, distance: 10.8
click at [830, 430] on input "text" at bounding box center [820, 429] width 61 height 22
drag, startPoint x: 523, startPoint y: 547, endPoint x: 742, endPoint y: 455, distance: 237.5
click at [529, 546] on div "Gate Position Closed PNG POWER L1 Current MGT - PNG Power 0.00 A L1-N MGT - PNG…" at bounding box center [803, 408] width 1529 height 739
click at [551, 511] on div "Gate Position Closed PNG POWER L1 Current MGT - PNG Power 0.00 A L1-N MGT - PNG…" at bounding box center [803, 408] width 1529 height 739
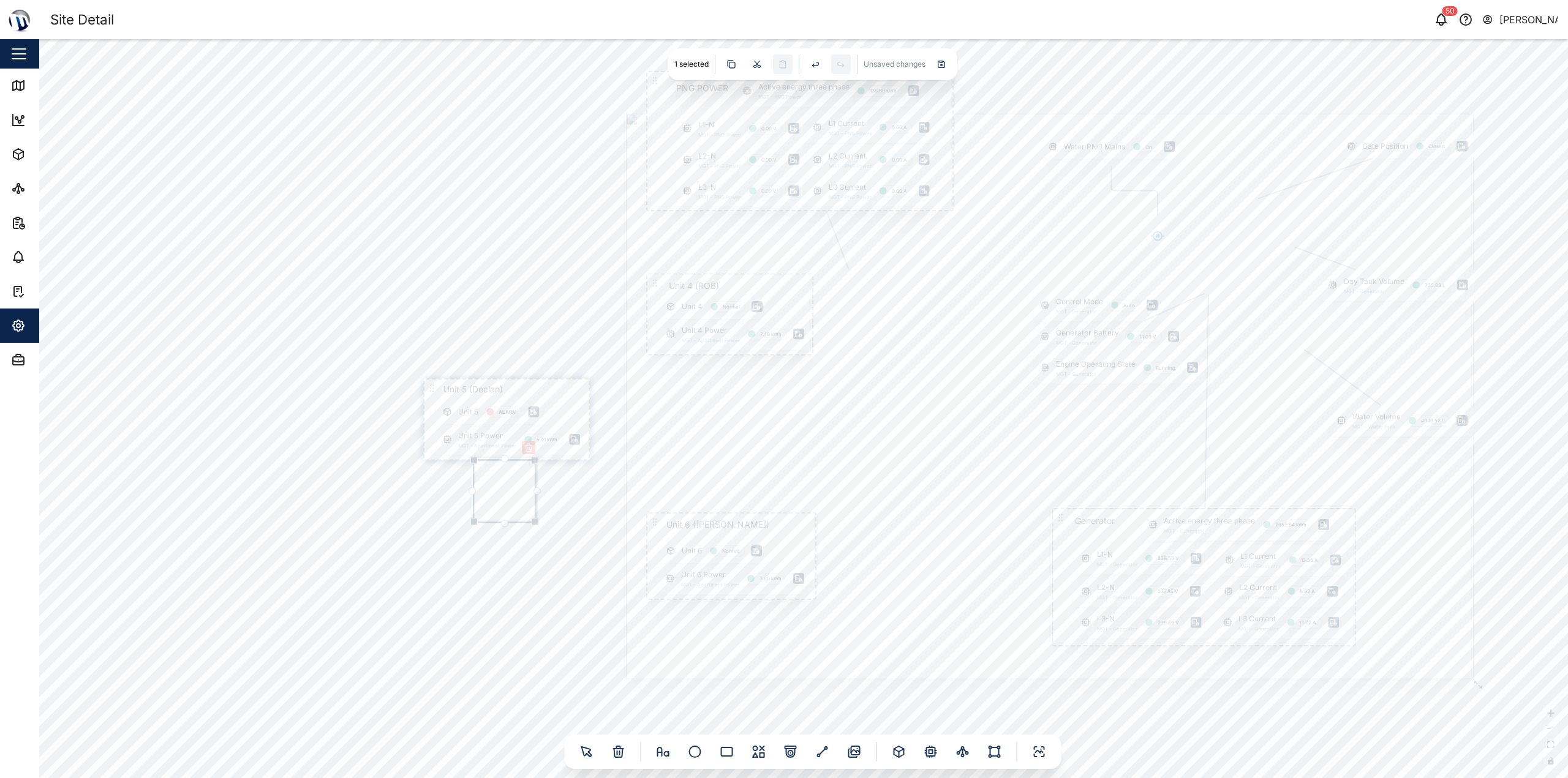
drag, startPoint x: 850, startPoint y: 427, endPoint x: 508, endPoint y: 495, distance: 348.7
click at [507, 497] on input "text" at bounding box center [505, 491] width 61 height 22
drag, startPoint x: 456, startPoint y: 501, endPoint x: 551, endPoint y: 624, distance: 155.4
click at [551, 617] on div at bounding box center [561, 604] width 30 height 25
drag, startPoint x: 564, startPoint y: 606, endPoint x: 505, endPoint y: 383, distance: 230.7
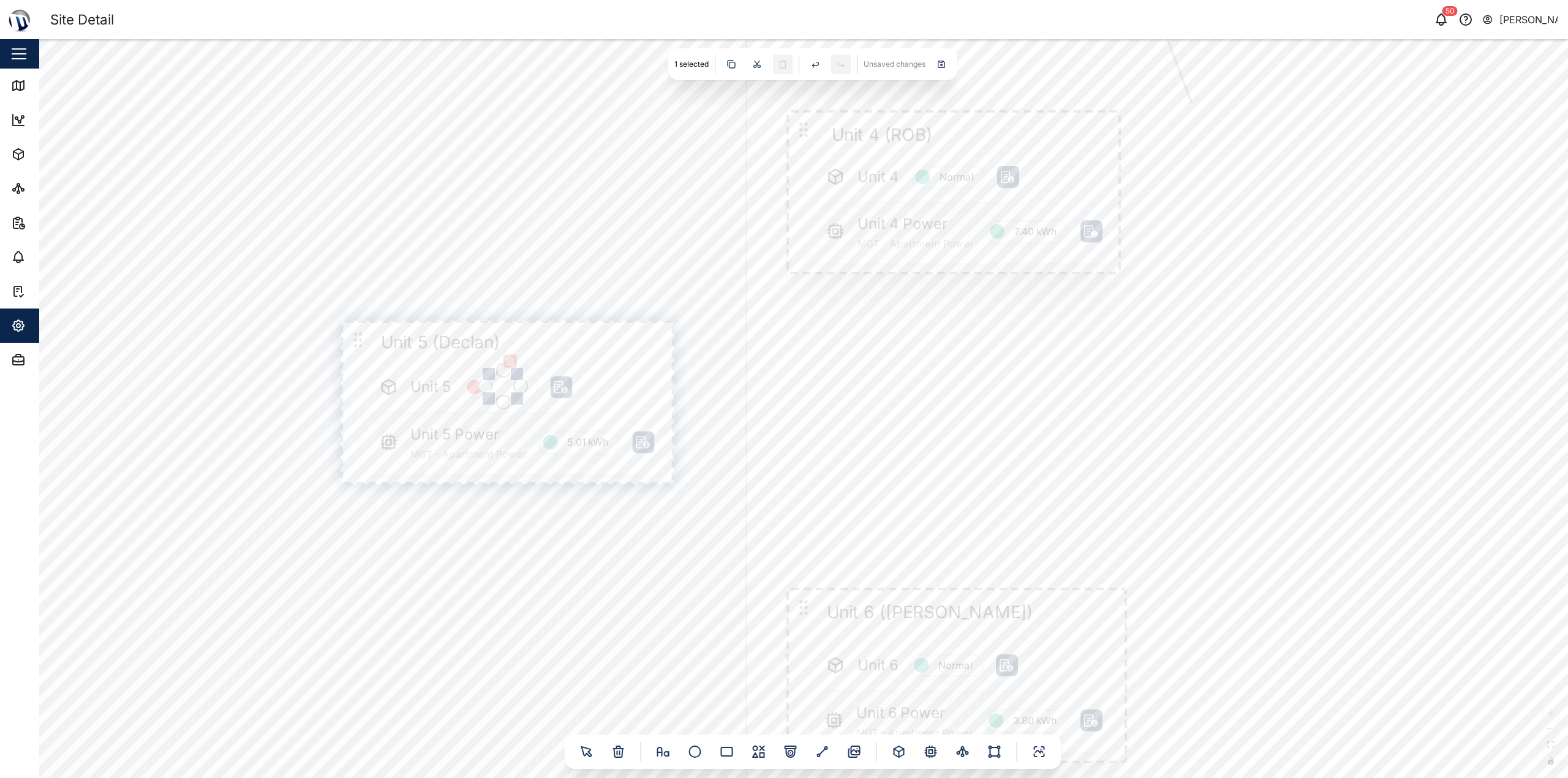
click at [505, 383] on input "text" at bounding box center [502, 386] width 28 height 44
click at [515, 522] on div "Gate Position Closed PNG POWER L1 Current MGT - PNG Power 0.00 A L1-N MGT - PNG…" at bounding box center [803, 408] width 1529 height 739
click at [540, 511] on div "Gate Position Closed PNG POWER L1 Current MGT - PNG Power 0.00 A L1-N MGT - PNG…" at bounding box center [803, 408] width 1529 height 739
drag, startPoint x: 505, startPoint y: 385, endPoint x: 521, endPoint y: 603, distance: 218.6
click at [574, 550] on div "Gate Position Closed PNG POWER L1 Current MGT - PNG Power 0.00 A L1-N MGT - PNG…" at bounding box center [803, 408] width 1529 height 739
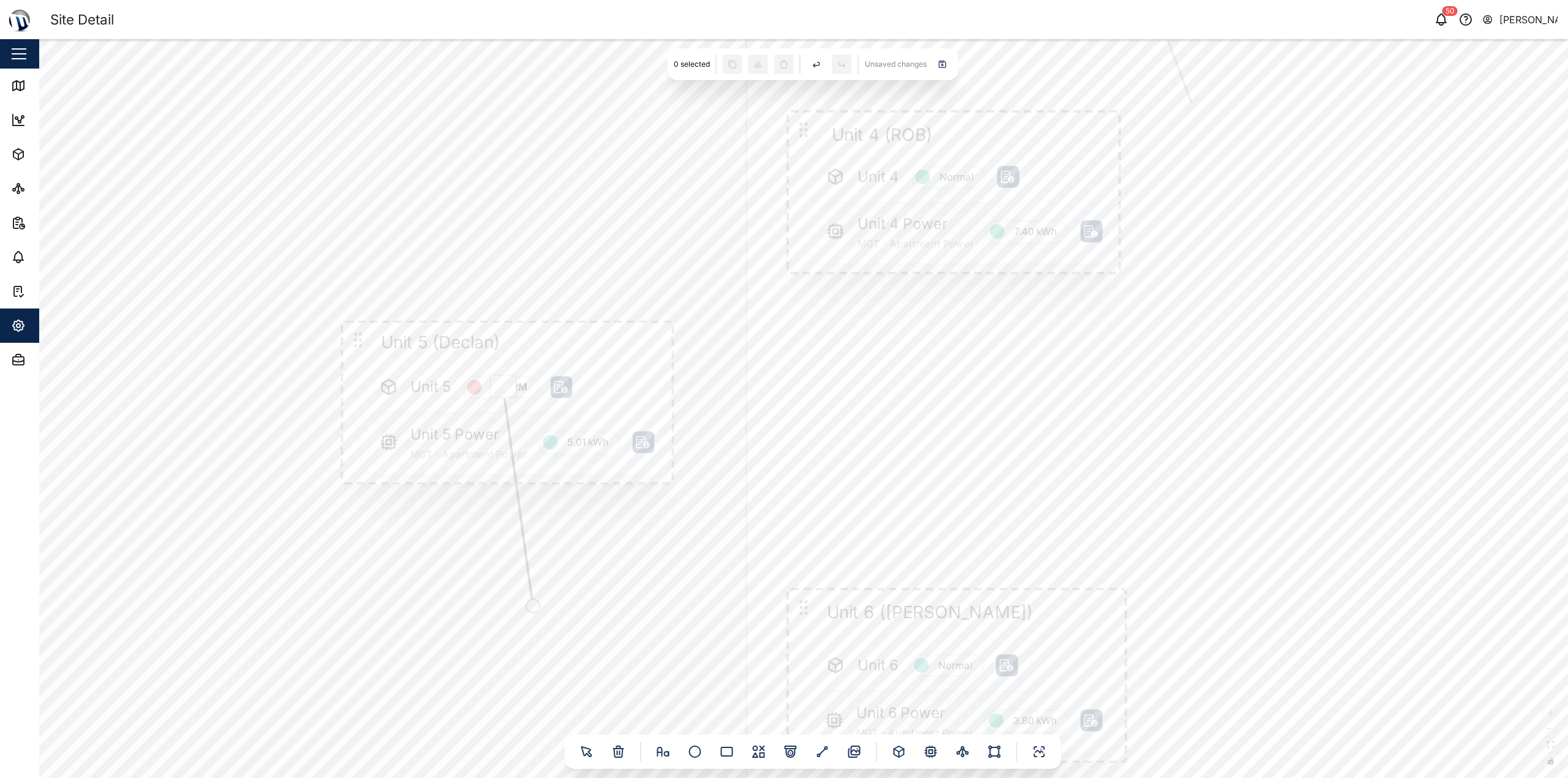
click at [525, 549] on icon "Edge from node_6119.193737589094 to ghost-1760516344632" at bounding box center [518, 499] width 27 height 200
click at [527, 604] on div at bounding box center [533, 606] width 14 height 14
click at [500, 384] on input "text" at bounding box center [502, 386] width 28 height 44
drag, startPoint x: 485, startPoint y: 376, endPoint x: 498, endPoint y: 395, distance: 23.0
click at [498, 395] on div at bounding box center [505, 386] width 25 height 25
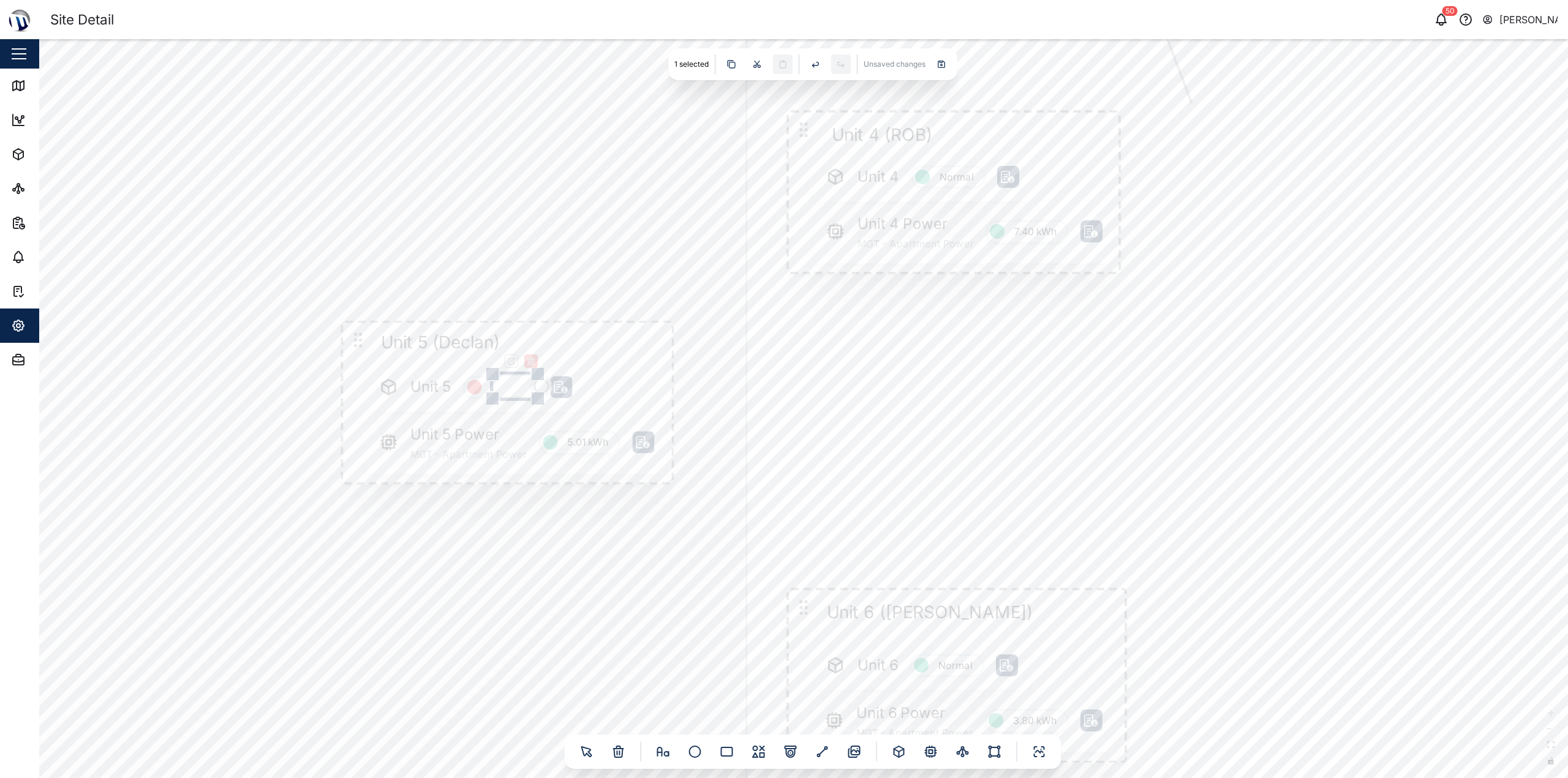
drag, startPoint x: 516, startPoint y: 374, endPoint x: 537, endPoint y: 387, distance: 24.7
click at [537, 387] on div at bounding box center [515, 386] width 46 height 25
click at [550, 547] on div "Gate Position Closed PNG POWER L1 Current MGT - PNG Power 0.00 A L1-N MGT - PNG…" at bounding box center [803, 408] width 1529 height 739
drag, startPoint x: 516, startPoint y: 386, endPoint x: 533, endPoint y: 599, distance: 213.7
click at [533, 599] on div "Gate Position Closed PNG POWER L1 Current MGT - PNG Power 0.00 A L1-N MGT - PNG…" at bounding box center [803, 408] width 1529 height 739
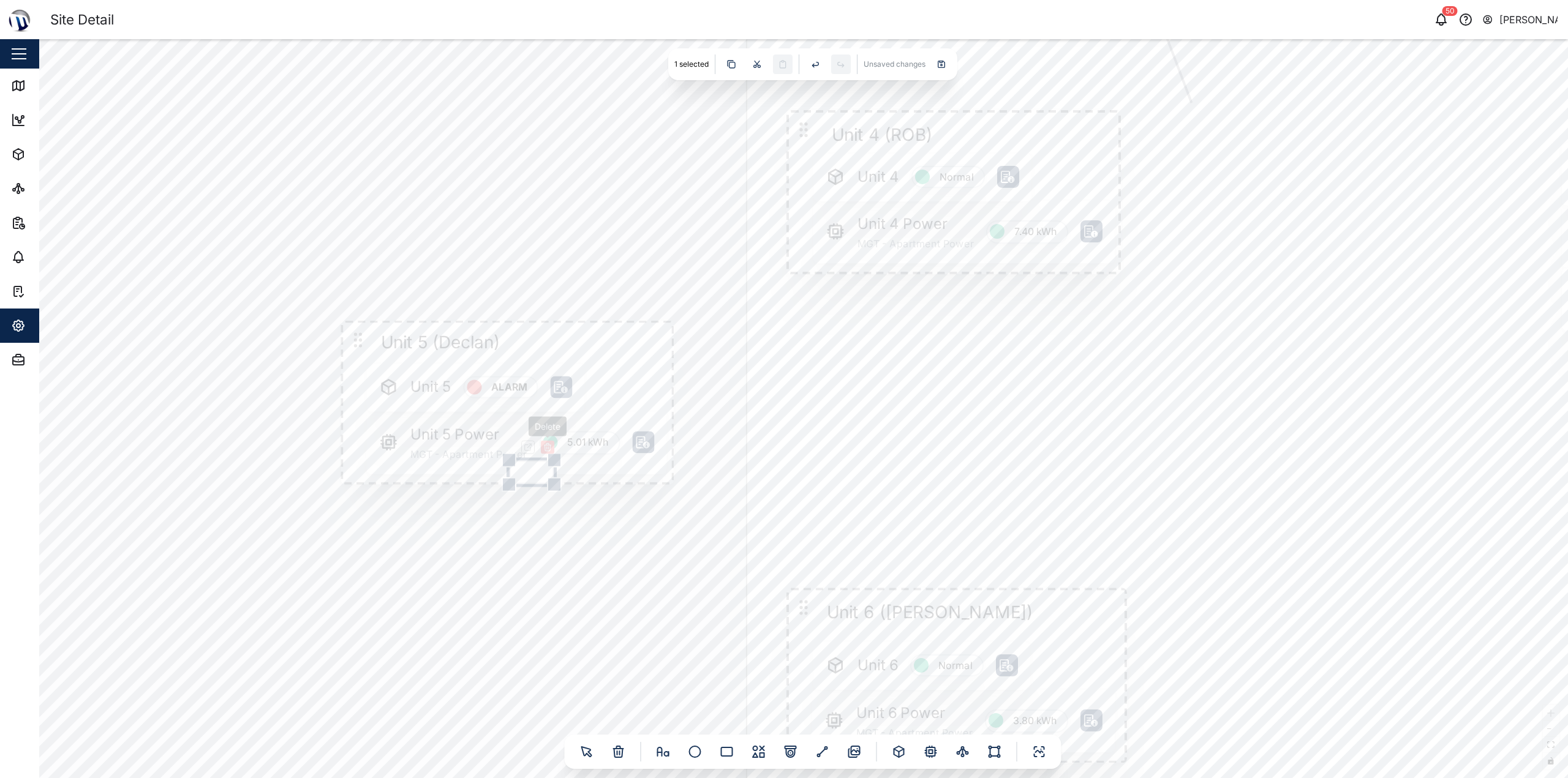
click at [552, 444] on icon "button" at bounding box center [548, 447] width 10 height 10
click at [458, 293] on div "Gate Position Closed PNG POWER L1 Current MGT - PNG Power 0.00 A L1-N MGT - PNG…" at bounding box center [803, 408] width 1529 height 739
click at [398, 394] on icon at bounding box center [388, 387] width 19 height 19
click at [545, 599] on div "Gate Position Closed PNG POWER L1 Current MGT - PNG Power 0.00 A L1-N MGT - PNG…" at bounding box center [803, 408] width 1529 height 739
click at [810, 62] on div at bounding box center [816, 64] width 19 height 19
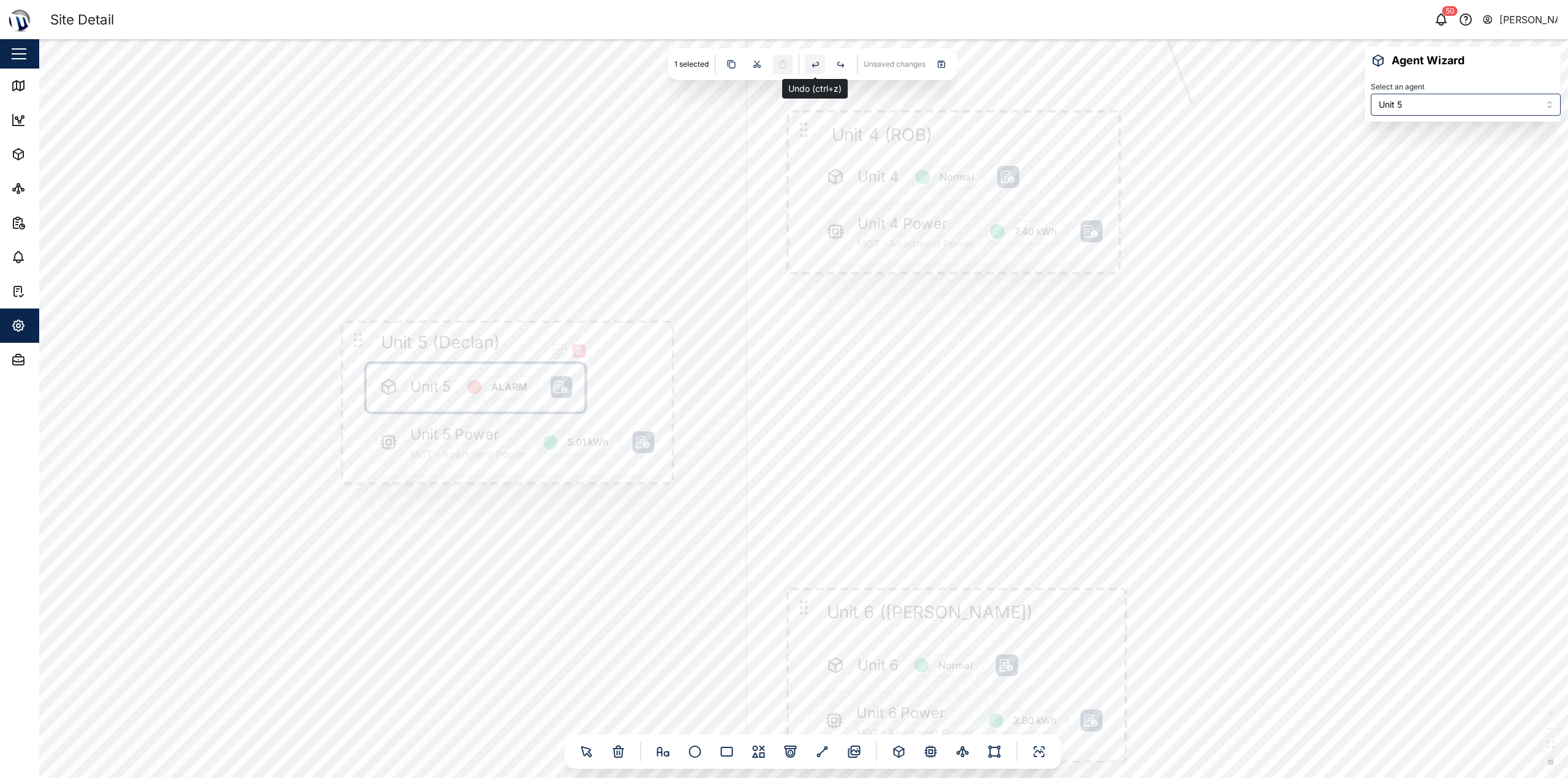
click at [810, 62] on icon at bounding box center [815, 64] width 10 height 10
click at [819, 59] on div at bounding box center [815, 64] width 19 height 19
click at [818, 58] on div at bounding box center [816, 64] width 19 height 19
click at [818, 58] on div at bounding box center [815, 64] width 19 height 19
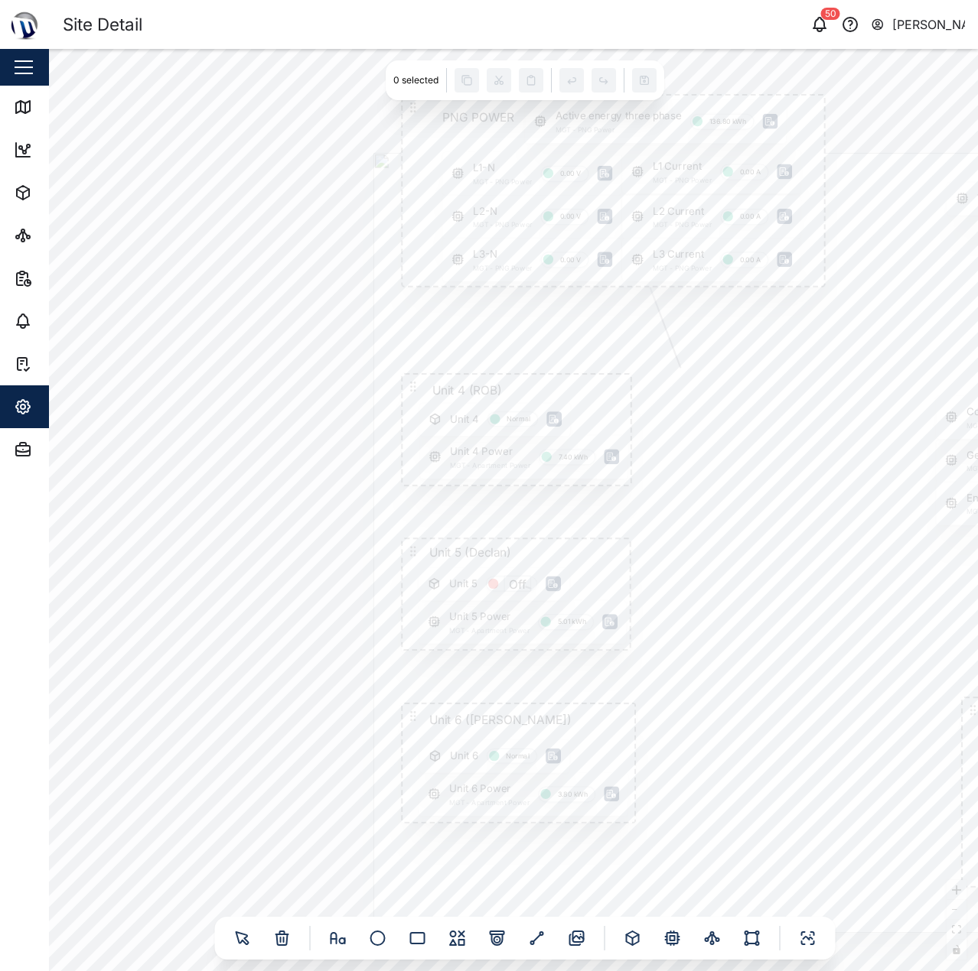
drag, startPoint x: 240, startPoint y: 227, endPoint x: 177, endPoint y: 217, distance: 63.5
click at [148, 220] on div "Gate Position Closed PNG POWER L1 Current MGT - PNG Power 0.00 A L1-N MGT - PNG…" at bounding box center [513, 510] width 929 height 923
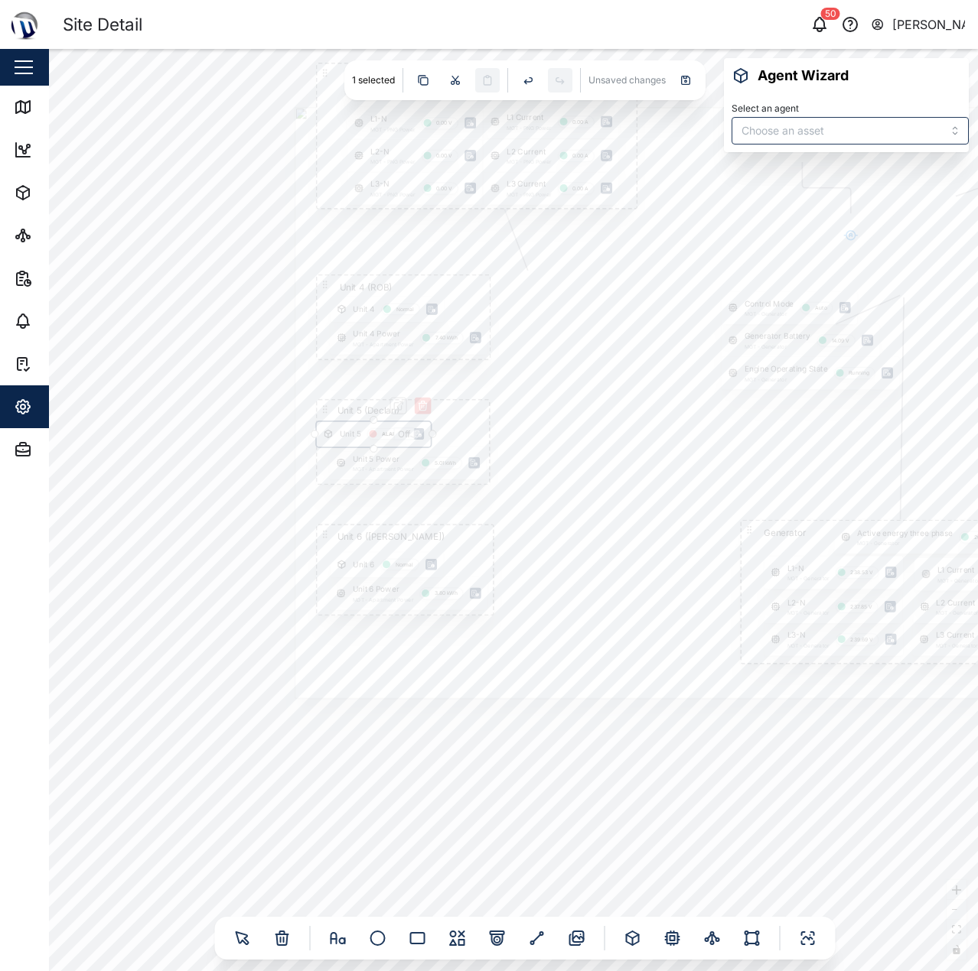
type input "Unit 5"
drag, startPoint x: 361, startPoint y: 434, endPoint x: 185, endPoint y: 434, distance: 175.9
click at [185, 434] on div "Gate Position Closed PNG POWER L1 Current MGT - PNG Power 0.00 A L1-N MGT - PNG…" at bounding box center [513, 510] width 929 height 923
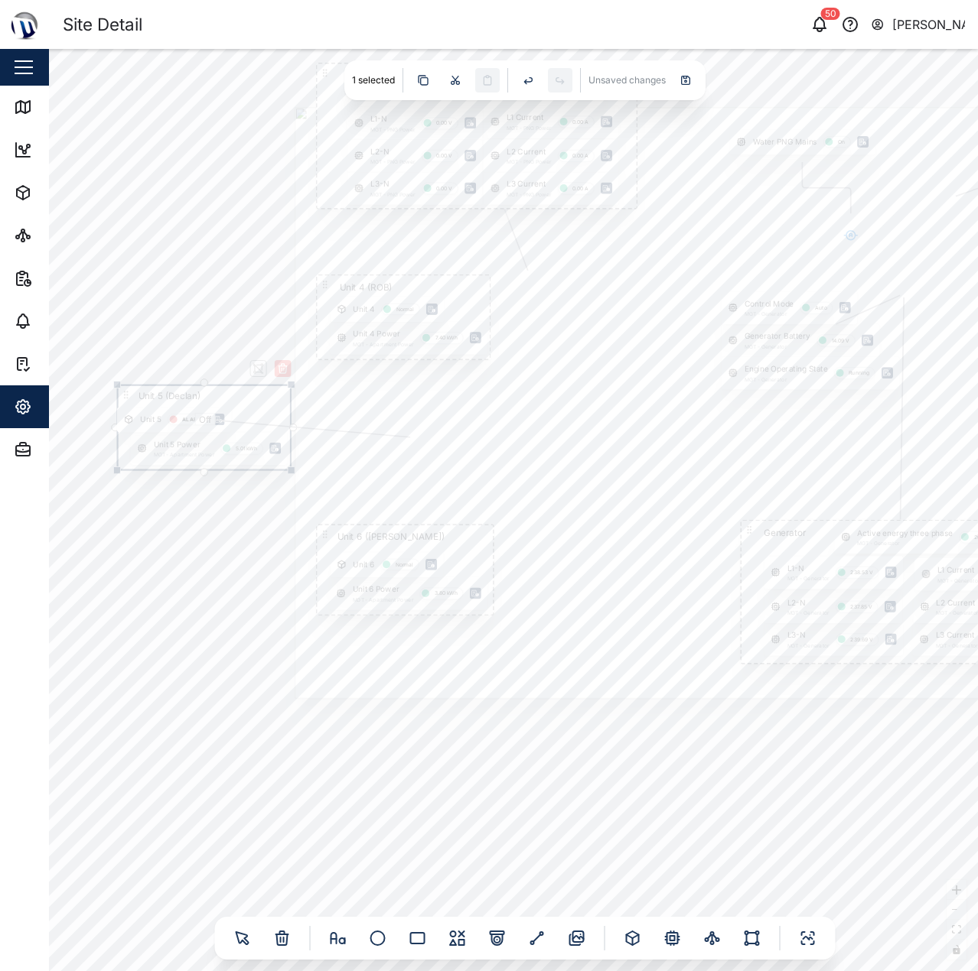
drag, startPoint x: 324, startPoint y: 409, endPoint x: 119, endPoint y: 396, distance: 205.4
click at [124, 395] on icon at bounding box center [124, 395] width 1 height 1
drag, startPoint x: 168, startPoint y: 516, endPoint x: 210, endPoint y: 494, distance: 47.6
click at [169, 517] on div "Gate Position Closed PNG POWER L1 Current MGT - PNG Power 0.00 A L1-N MGT - PNG…" at bounding box center [513, 510] width 929 height 923
click at [271, 426] on div at bounding box center [199, 430] width 174 height 86
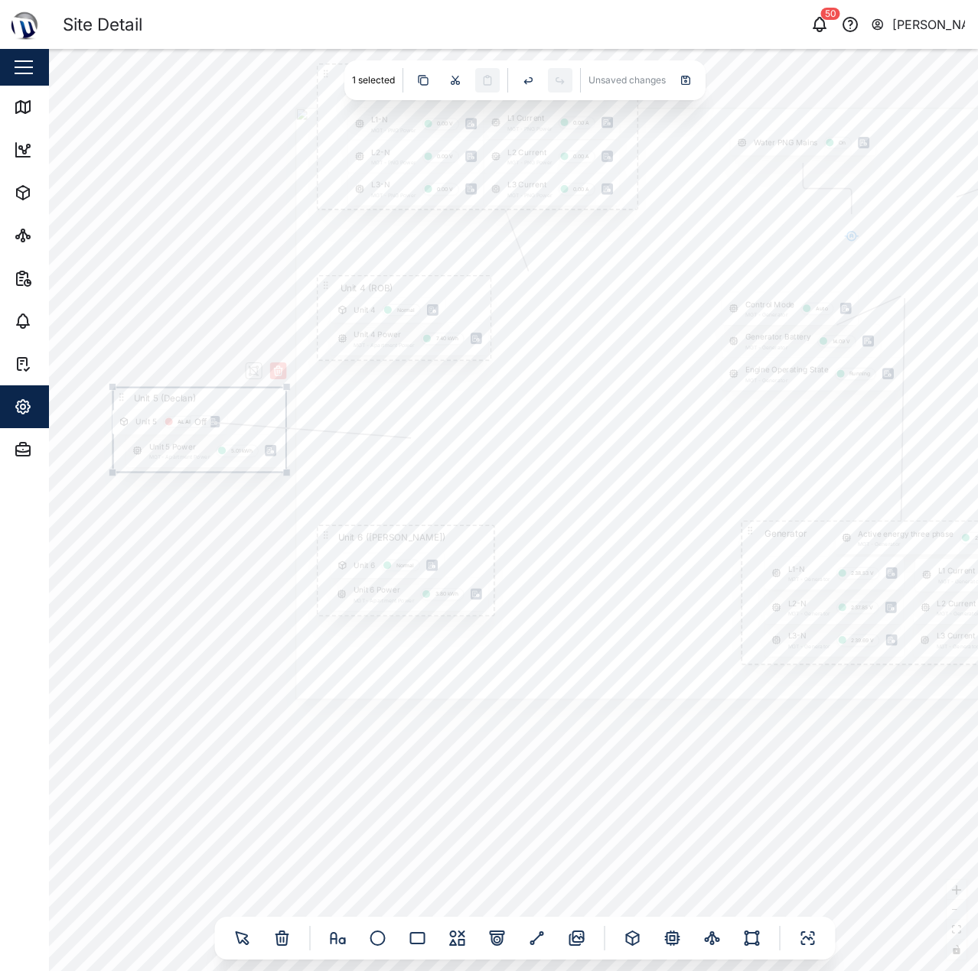
click at [243, 513] on div "Gate Position Closed PNG POWER L1 Current MGT - PNG Power 0.00 A L1-N MGT - PNG…" at bounding box center [513, 510] width 929 height 923
click at [309, 429] on div at bounding box center [738, 403] width 886 height 591
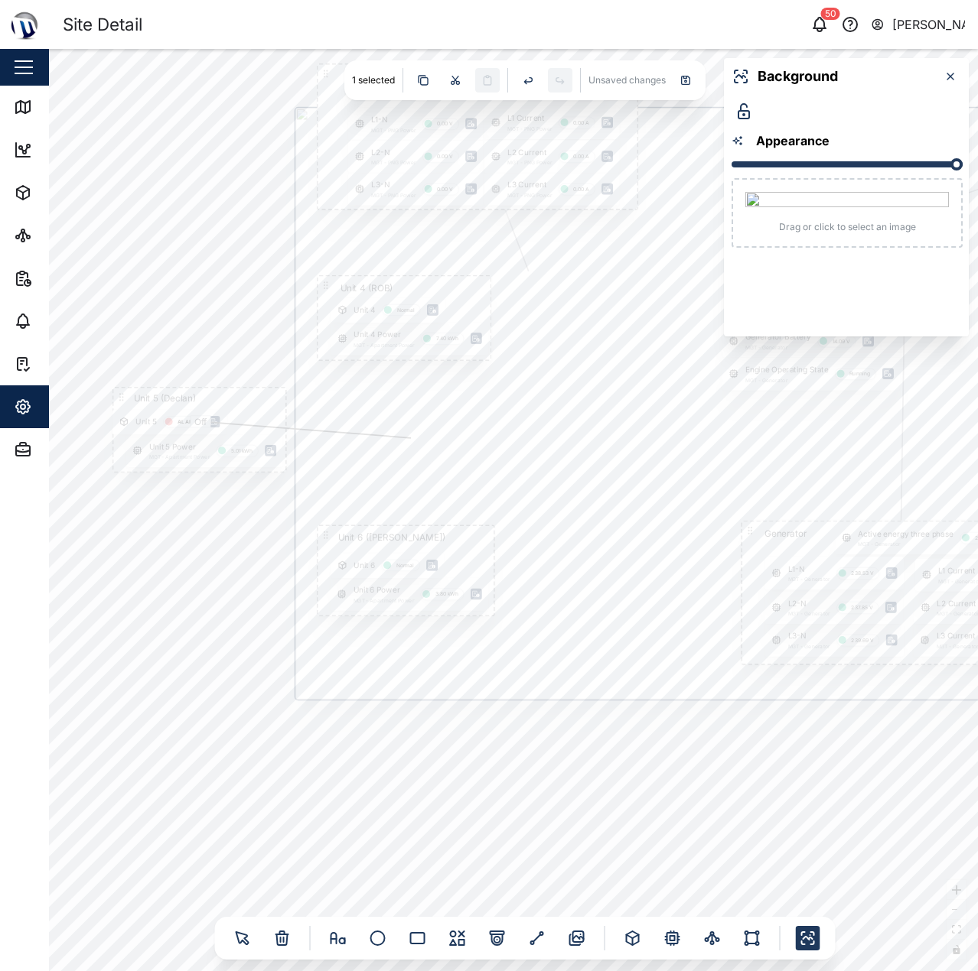
click at [262, 426] on icon "Edge from node_2107.668395461949 to ghost-1760516290082" at bounding box center [311, 429] width 200 height 15
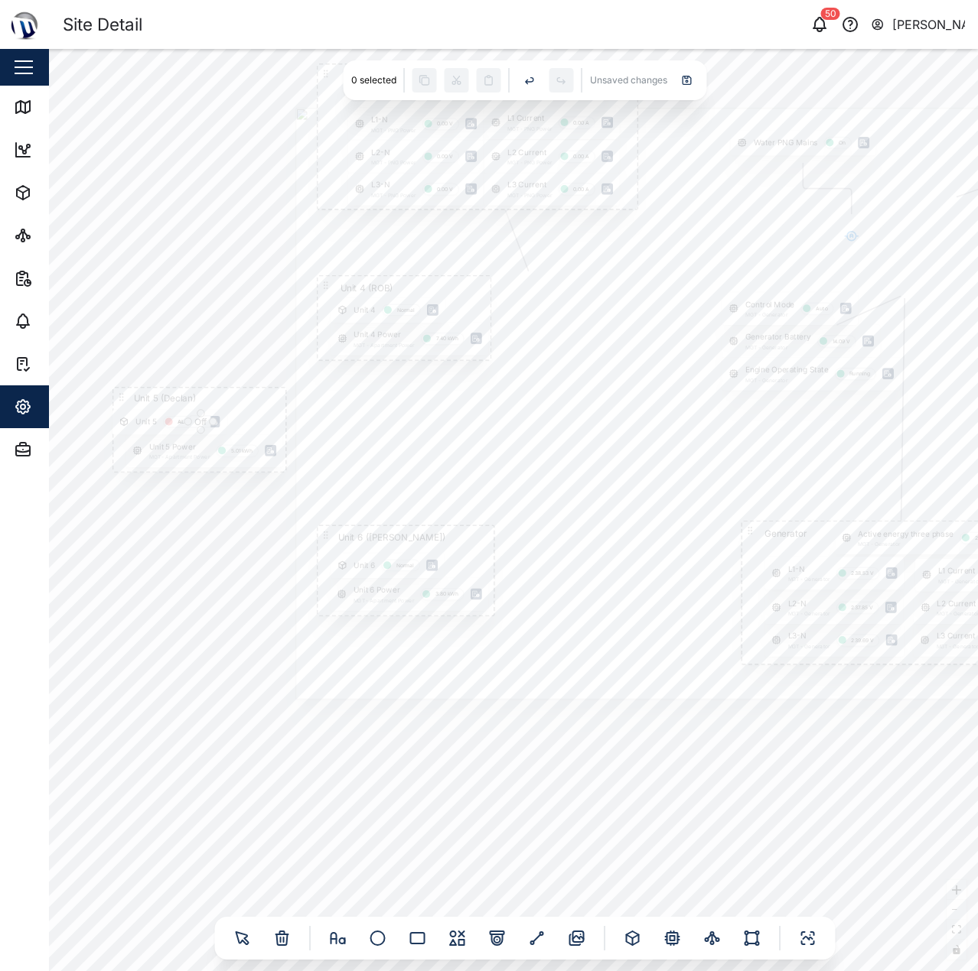
click at [200, 420] on input "Off" at bounding box center [200, 421] width 21 height 23
type input "ff"
click at [208, 402] on icon "button" at bounding box center [203, 399] width 12 height 12
click at [203, 425] on div "Unit 5 ALARM" at bounding box center [169, 422] width 101 height 12
click at [183, 670] on div "Gate Position Closed PNG POWER L1 Current MGT - PNG Power 0.00 A L1-N MGT - PNG…" at bounding box center [513, 510] width 929 height 923
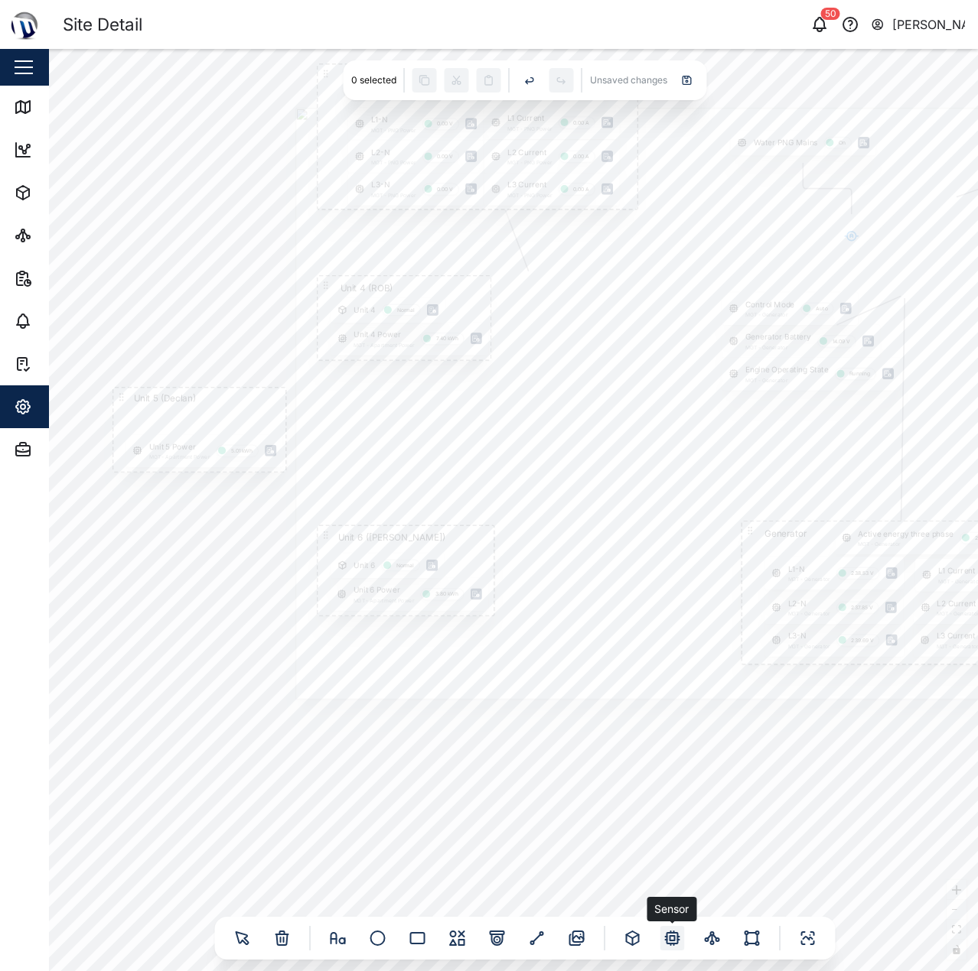
click at [682, 934] on div at bounding box center [672, 938] width 24 height 24
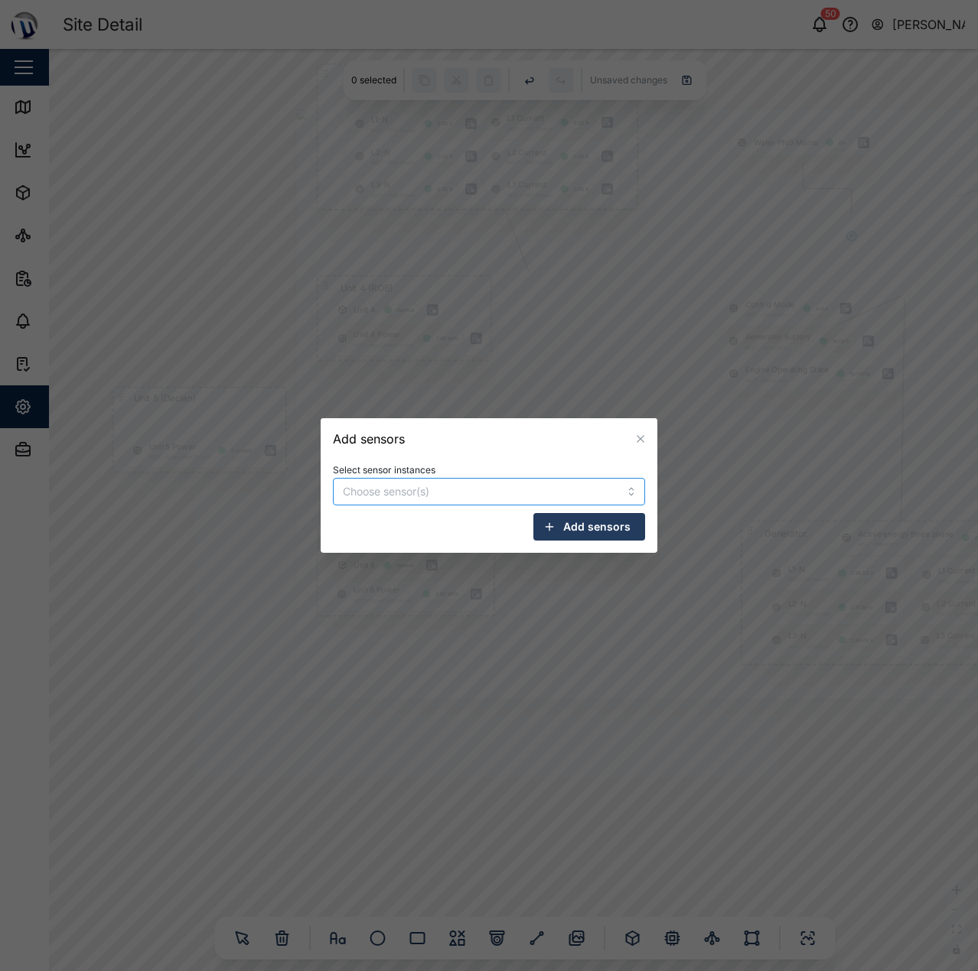
click at [483, 485] on div at bounding box center [464, 492] width 250 height 26
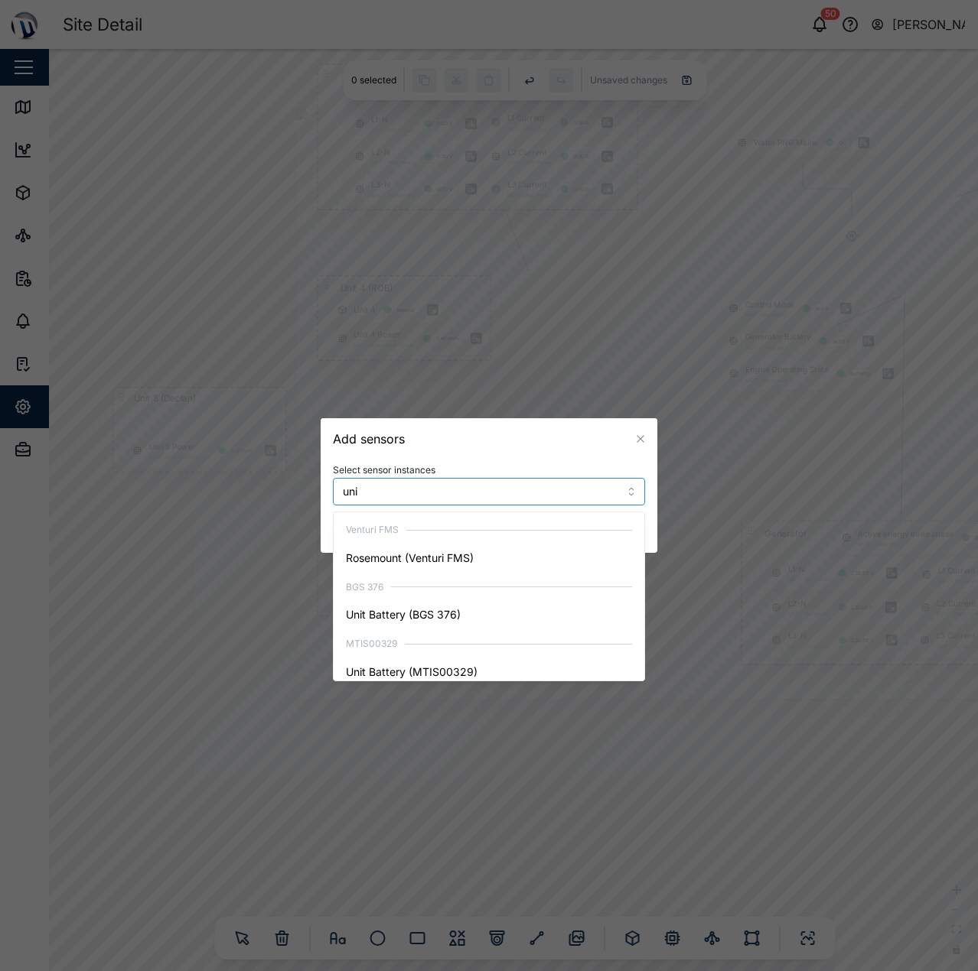
type input "unit"
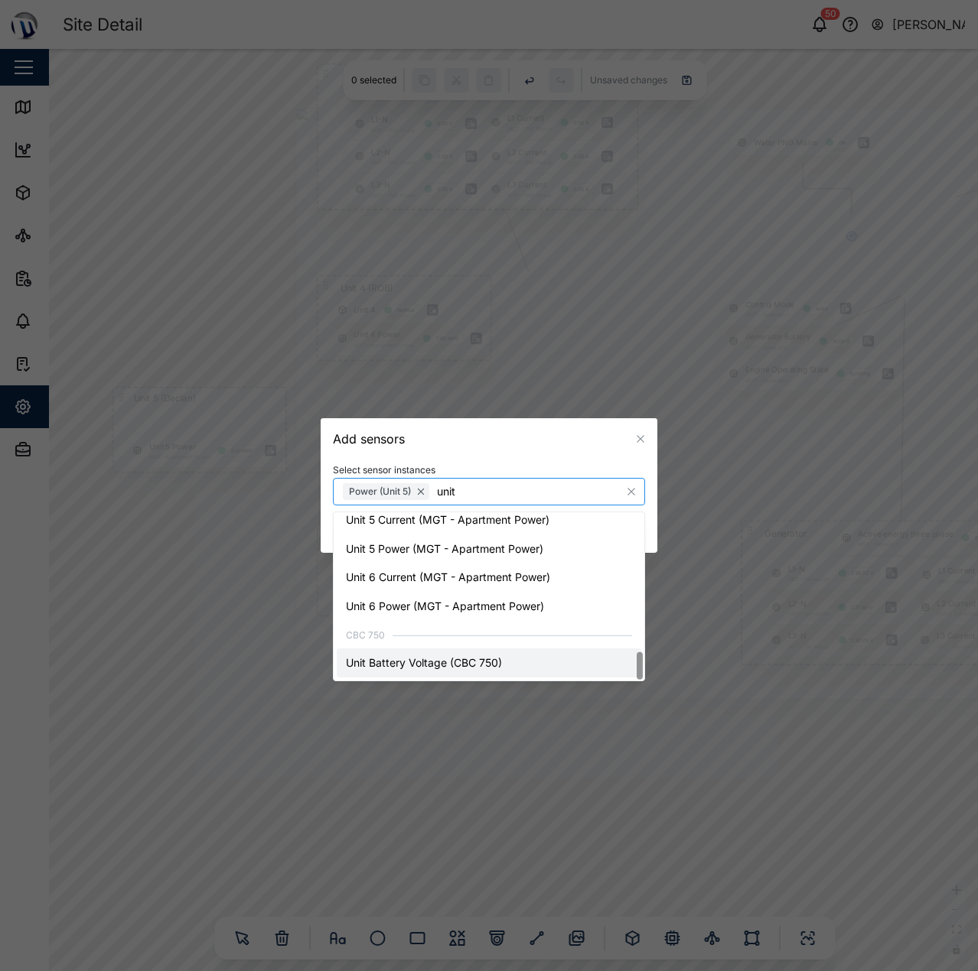
scroll to position [835, 0]
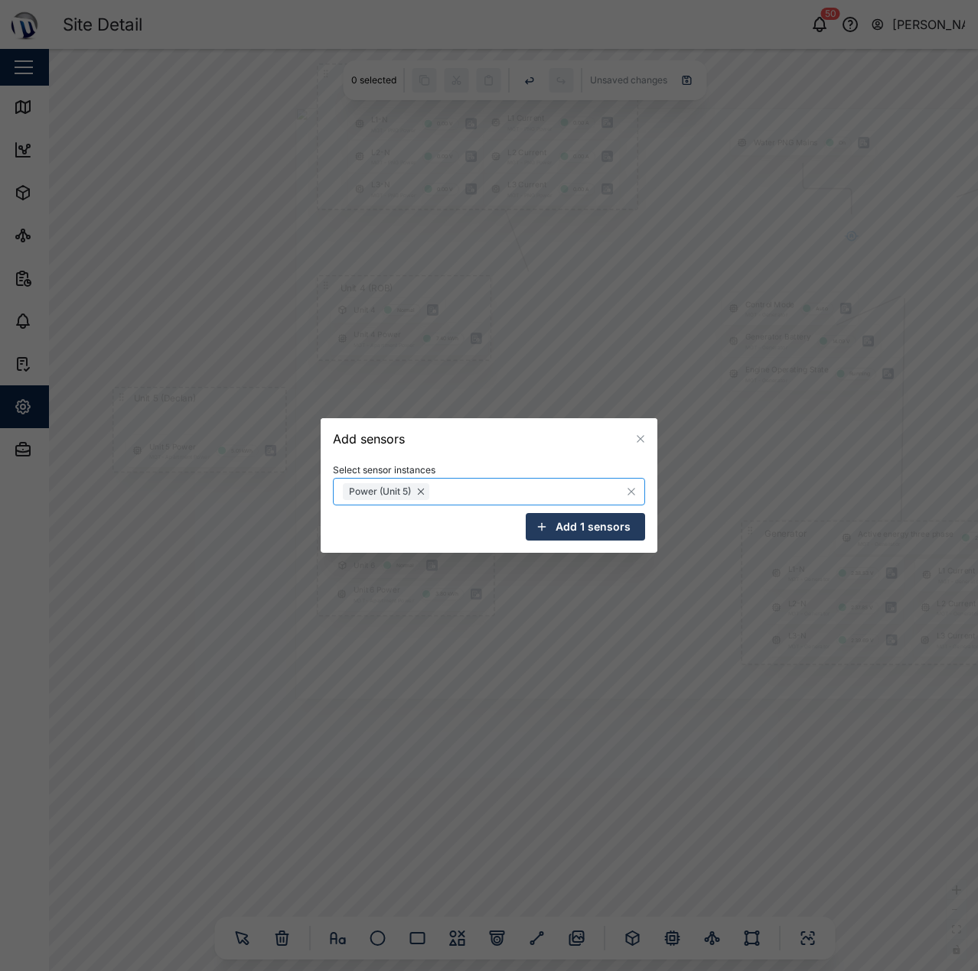
drag, startPoint x: 458, startPoint y: 489, endPoint x: 330, endPoint y: 483, distance: 127.9
click at [330, 483] on div "Select sensor instances Power (Unit 5) unit Add 1 sensors" at bounding box center [489, 507] width 337 height 94
click at [573, 521] on span "Add 1 sensors" at bounding box center [592, 527] width 75 height 26
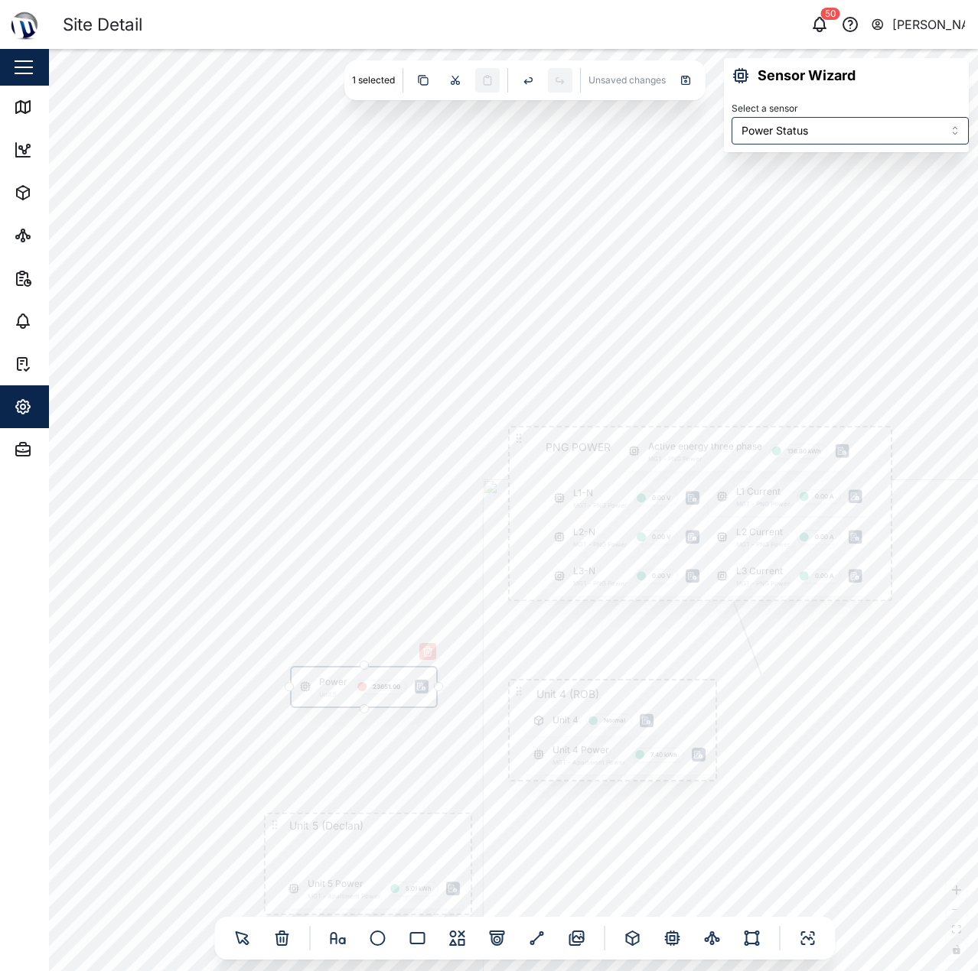
drag, startPoint x: 514, startPoint y: 498, endPoint x: 320, endPoint y: 685, distance: 269.9
click at [320, 685] on div "Power Unit 5 23651.00" at bounding box center [363, 687] width 145 height 39
drag, startPoint x: 333, startPoint y: 558, endPoint x: 355, endPoint y: 359, distance: 200.1
click at [353, 363] on div "Gate Position Closed PNG POWER L1 Current MGT - PNG Power 0.00 A L1-N MGT - PNG…" at bounding box center [513, 510] width 929 height 923
drag, startPoint x: 348, startPoint y: 378, endPoint x: 352, endPoint y: 355, distance: 23.3
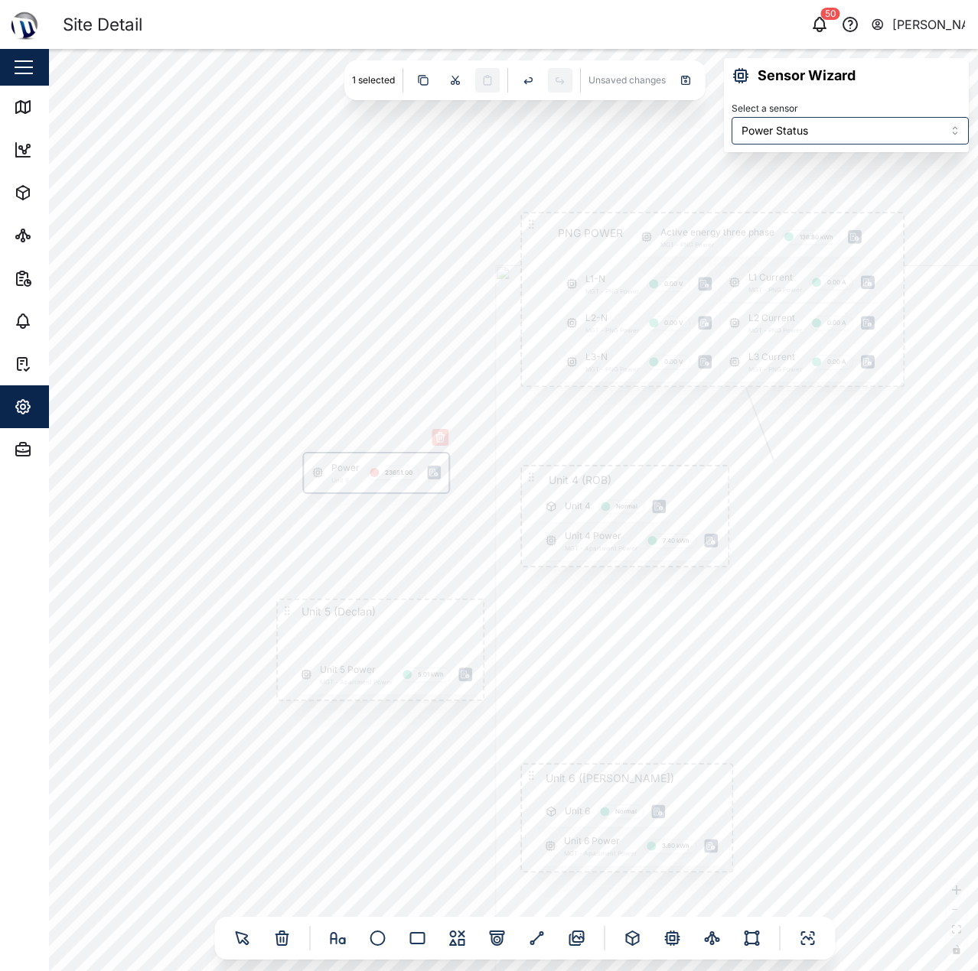
click at [351, 357] on div "Gate Position Closed PNG POWER L1 Current MGT - PNG Power 0.00 A L1-N MGT - PNG…" at bounding box center [513, 510] width 929 height 923
drag, startPoint x: 350, startPoint y: 466, endPoint x: 323, endPoint y: 489, distance: 35.3
click at [323, 489] on div "Power Unit 5 23651.00" at bounding box center [351, 484] width 145 height 39
click at [417, 452] on icon "button" at bounding box center [415, 449] width 12 height 12
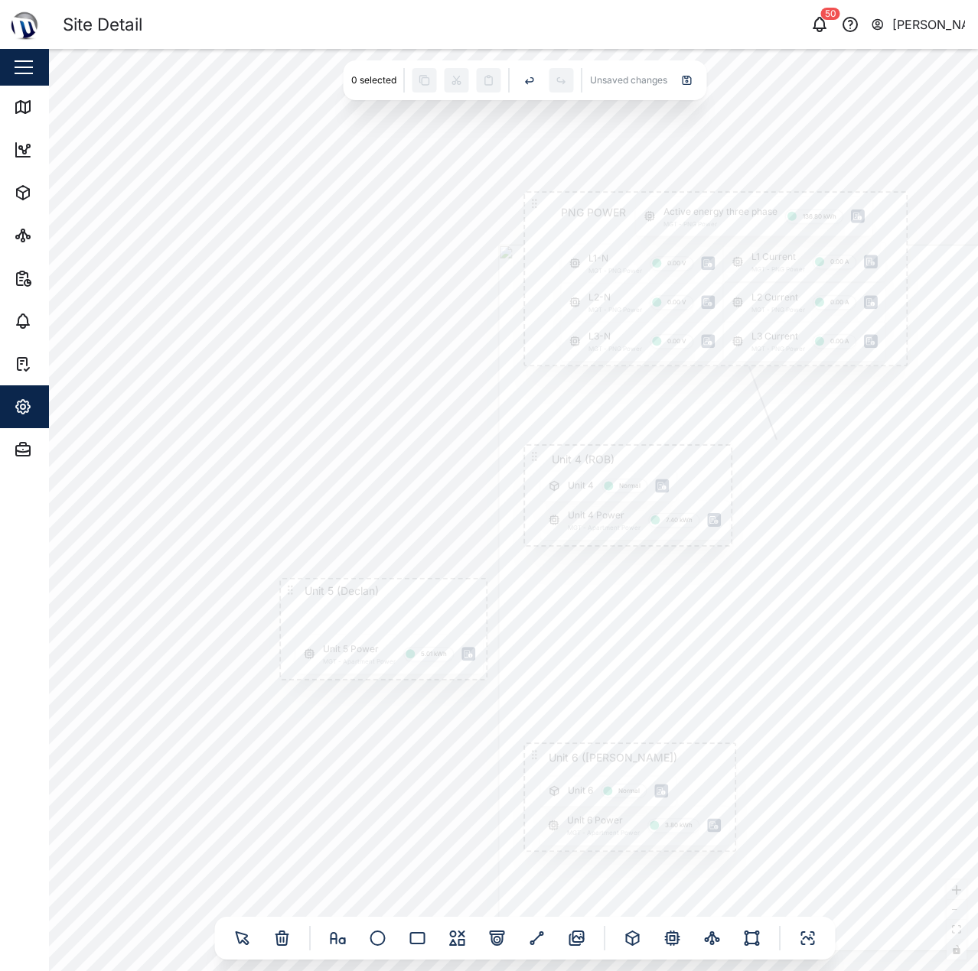
click at [445, 819] on div "Gate Position Closed PNG POWER L1 Current MGT - PNG Power 0.00 A L1-N MGT - PNG…" at bounding box center [513, 510] width 929 height 923
click at [671, 935] on icon at bounding box center [672, 938] width 11 height 11
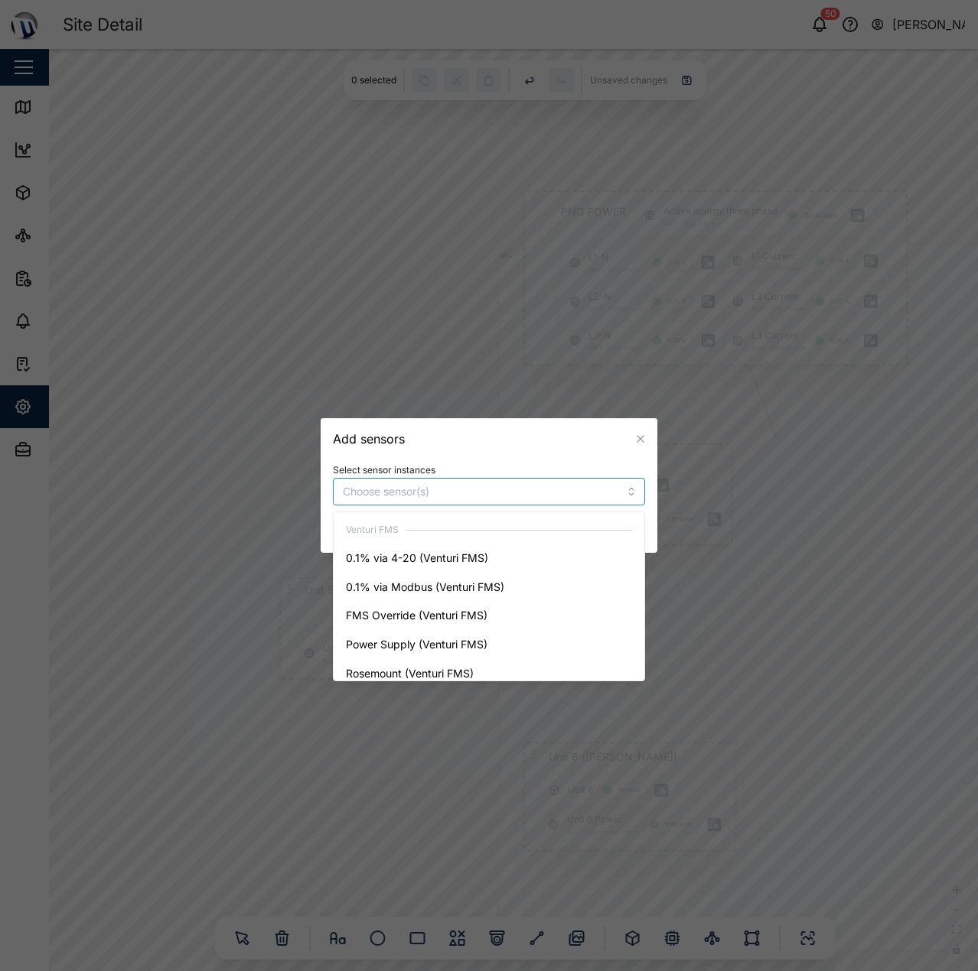
click at [427, 487] on input "Select sensor instances" at bounding box center [466, 492] width 246 height 12
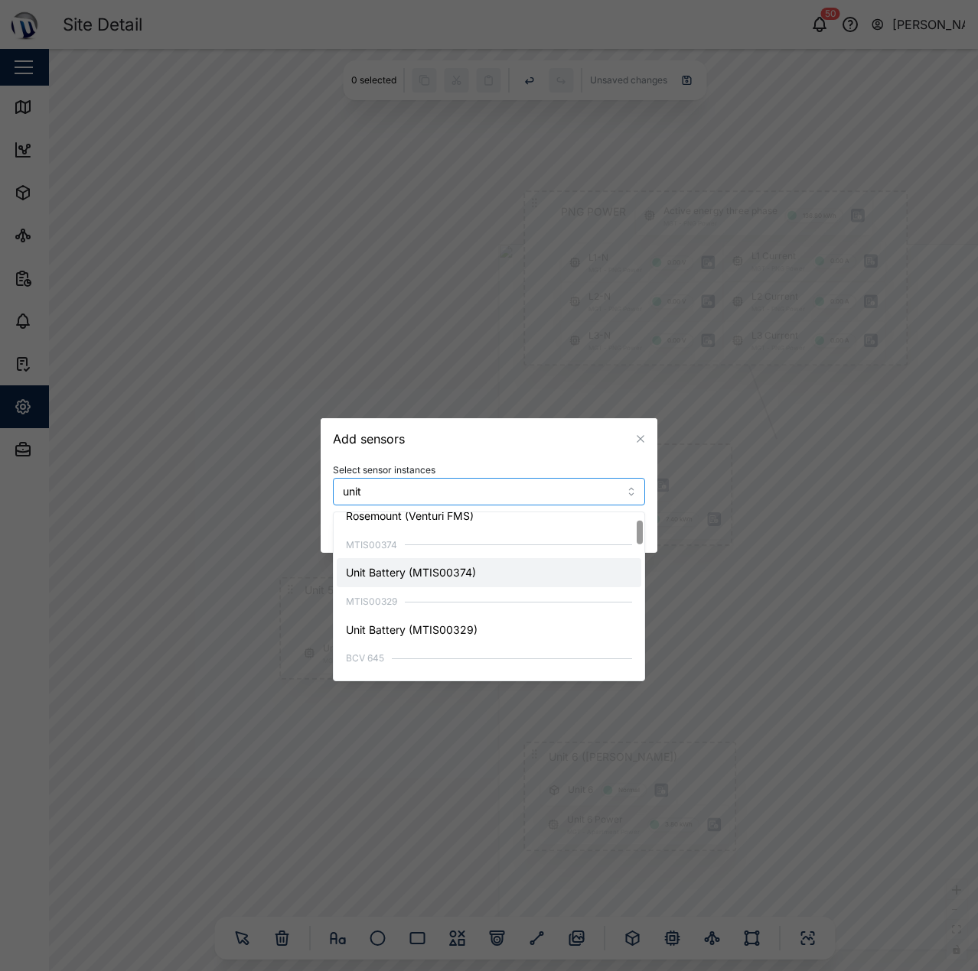
scroll to position [0, 0]
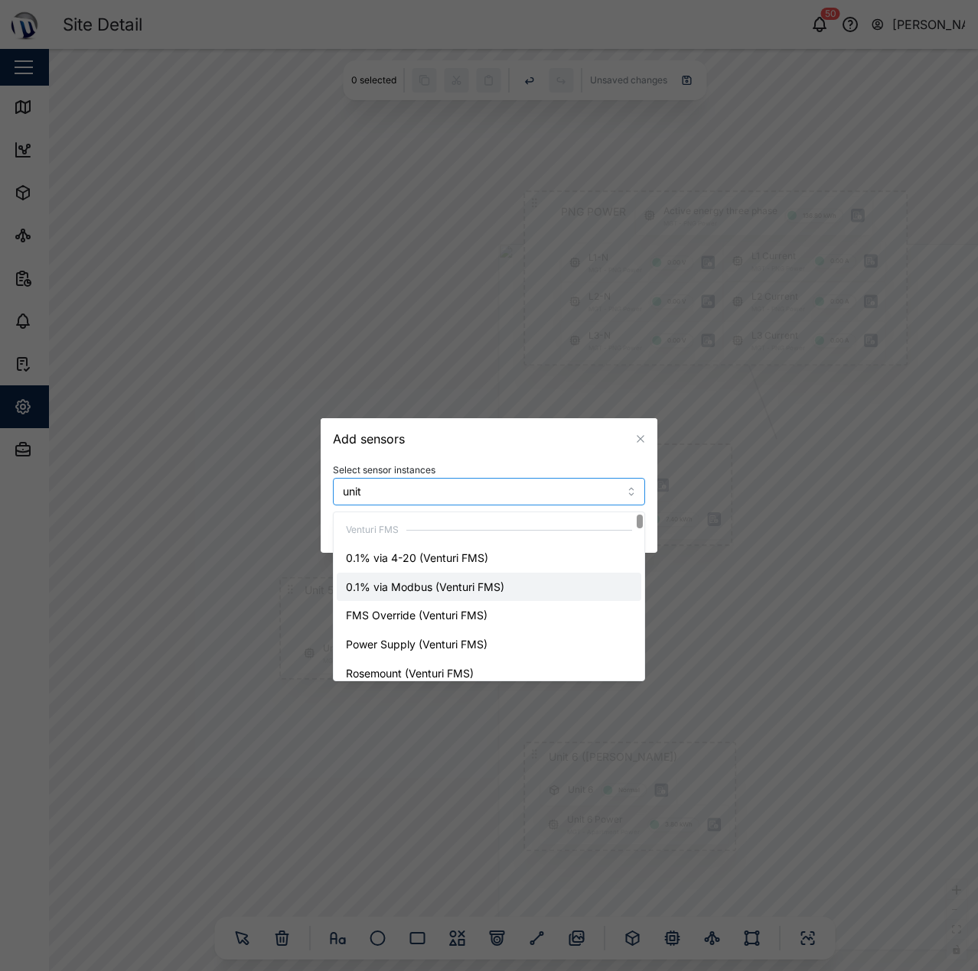
type input "unit 5"
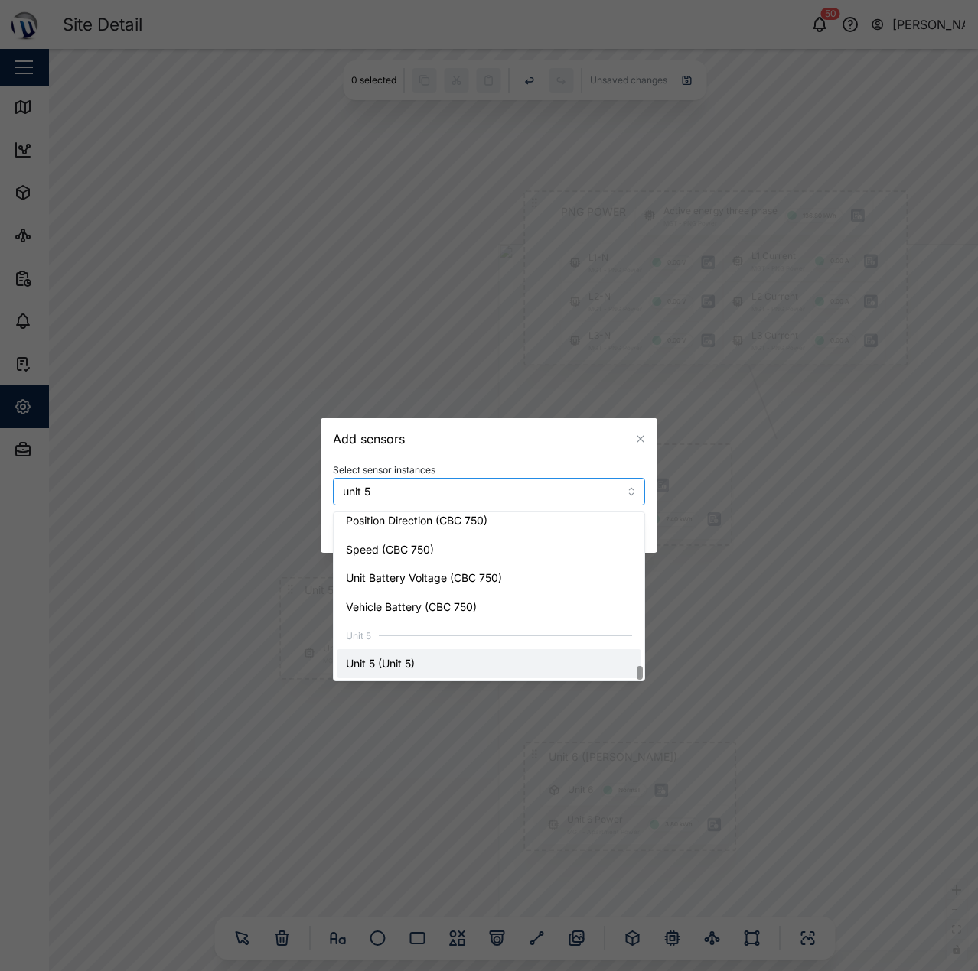
scroll to position [3082, 0]
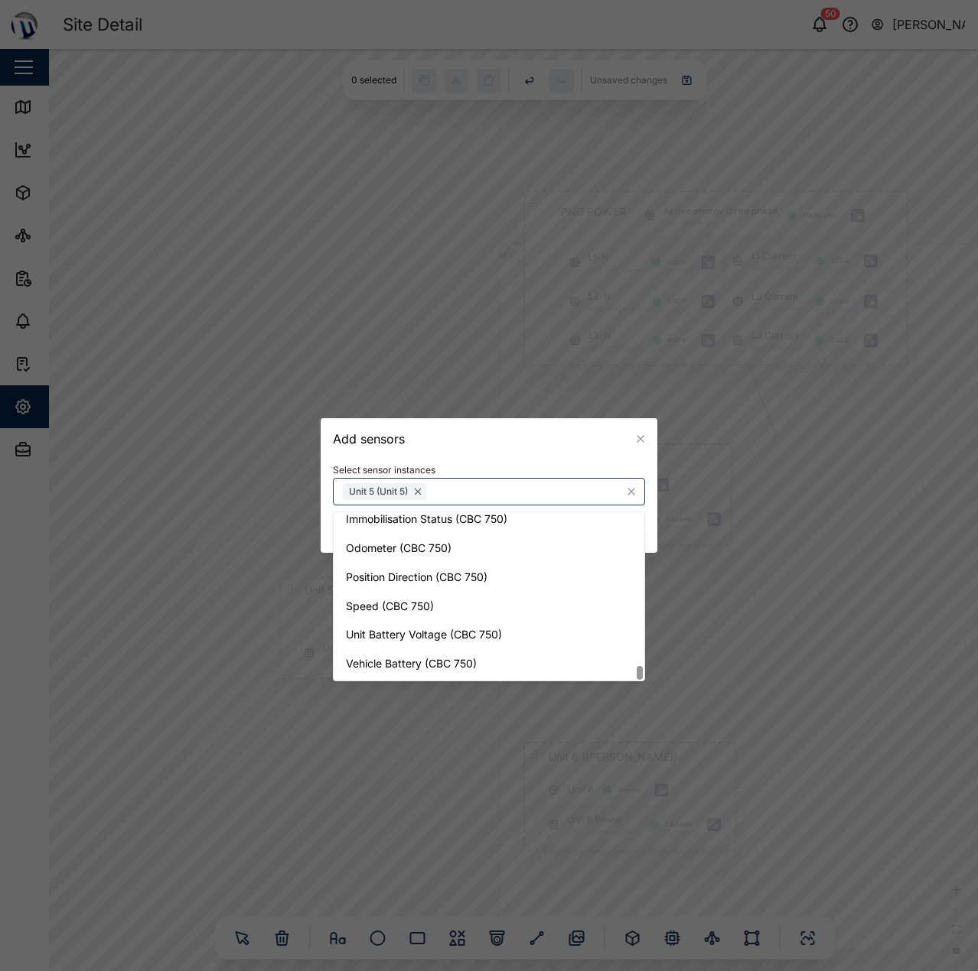
click at [397, 448] on div "Add sensors" at bounding box center [489, 438] width 337 height 41
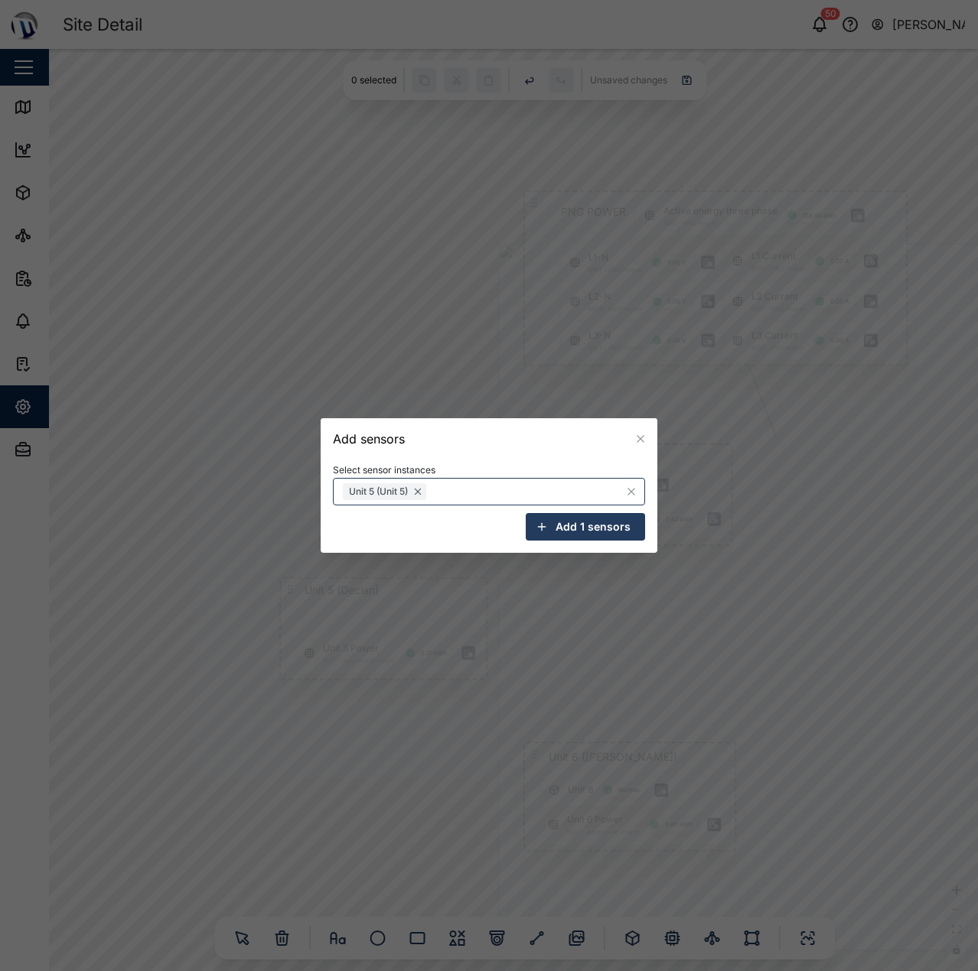
click at [572, 525] on span "Add 1 sensors" at bounding box center [592, 527] width 75 height 26
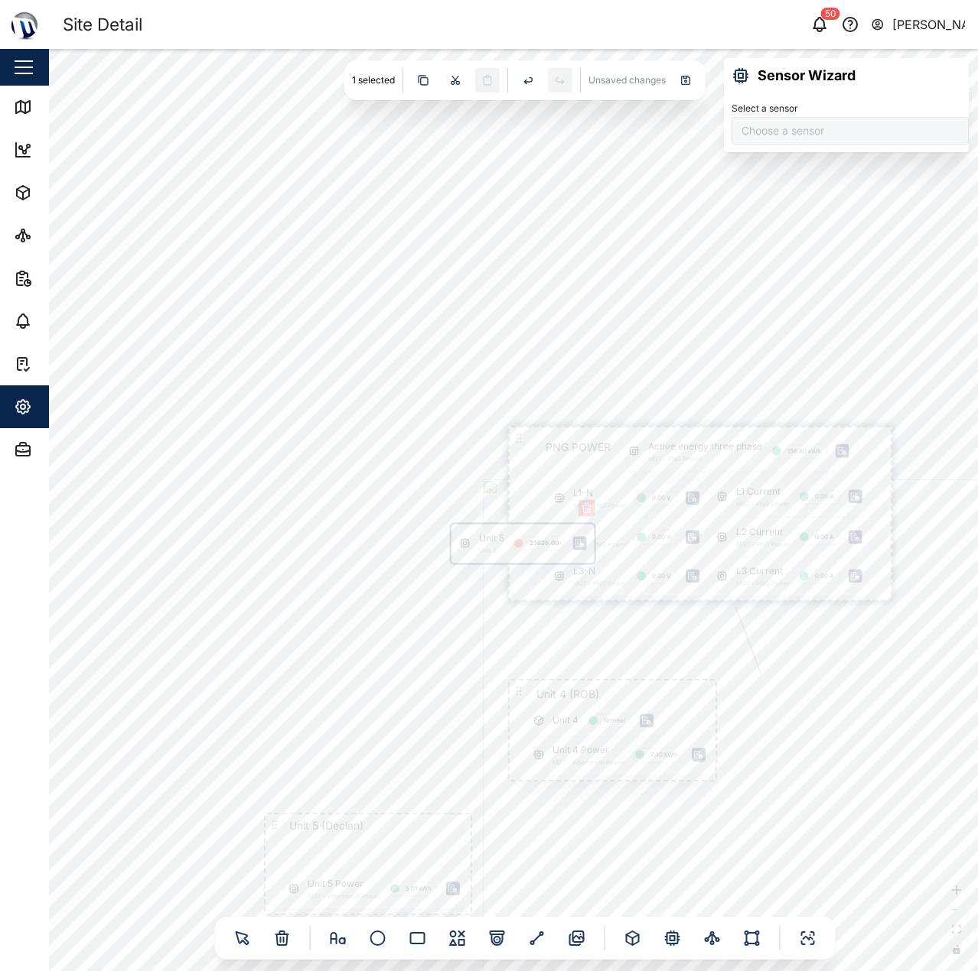
type input "Power Status"
drag, startPoint x: 509, startPoint y: 505, endPoint x: 315, endPoint y: 705, distance: 278.1
click at [315, 705] on div "Unit 5 Unit 5 23625.00" at bounding box center [362, 698] width 143 height 39
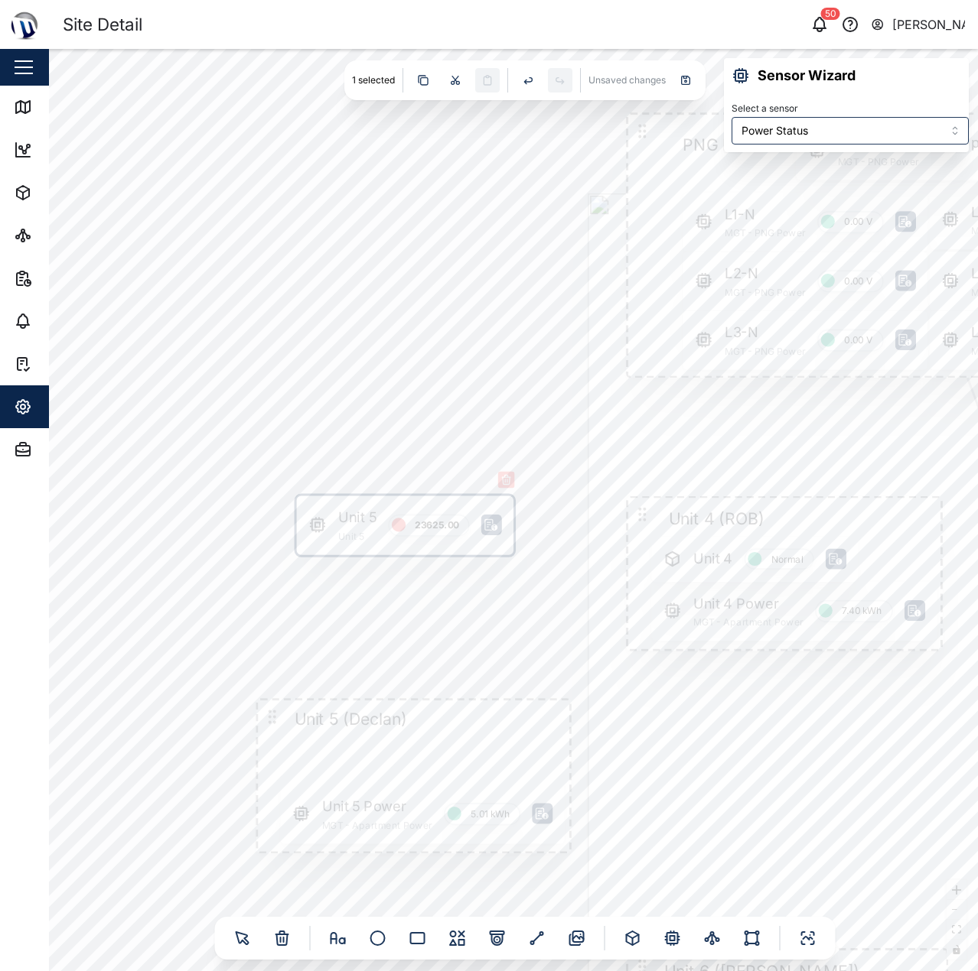
drag, startPoint x: 353, startPoint y: 626, endPoint x: 387, endPoint y: 426, distance: 202.6
click at [380, 424] on div "Gate Position Closed PNG POWER L1 Current MGT - PNG Power 0.00 A L1-N MGT - PNG…" at bounding box center [513, 510] width 929 height 923
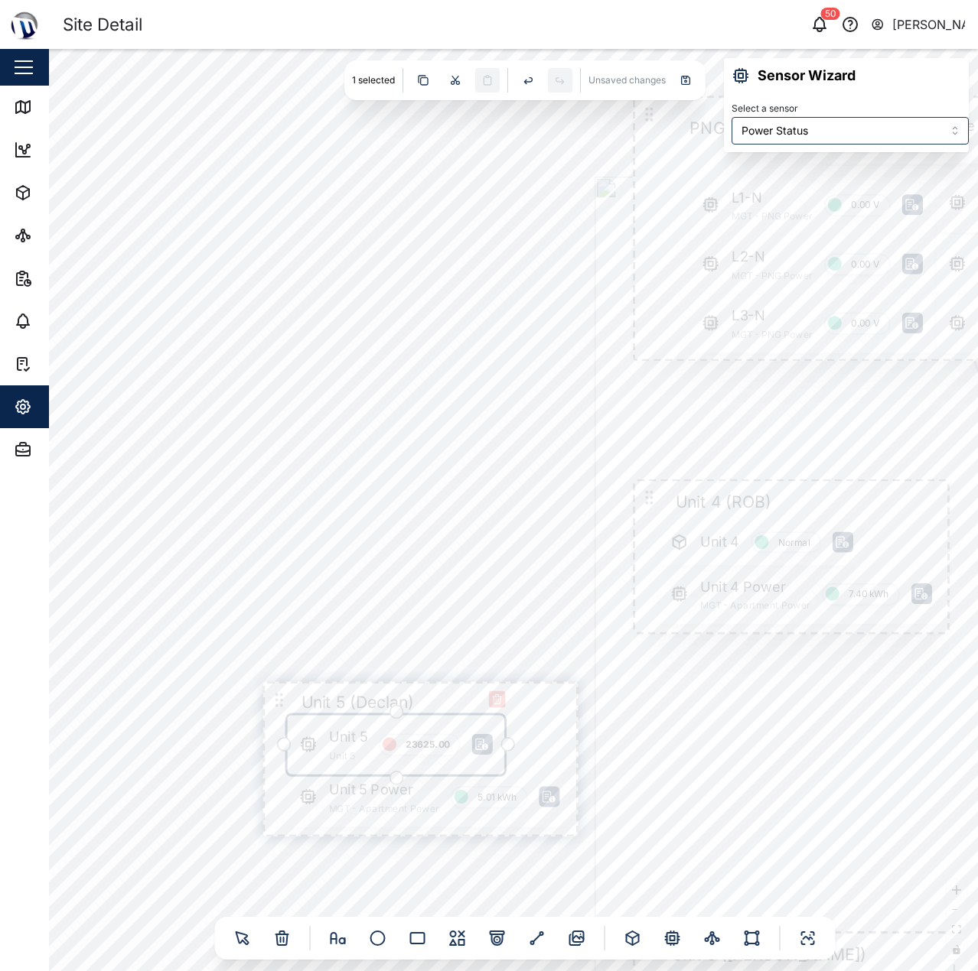
drag, startPoint x: 354, startPoint y: 516, endPoint x: 338, endPoint y: 755, distance: 239.2
click at [338, 755] on div "Unit 5 Unit 5 23625.00" at bounding box center [396, 745] width 216 height 59
click at [348, 592] on div "Gate Position Closed PNG POWER L1 Current MGT - PNG Power 0.00 A L1-N MGT - PNG…" at bounding box center [513, 510] width 929 height 923
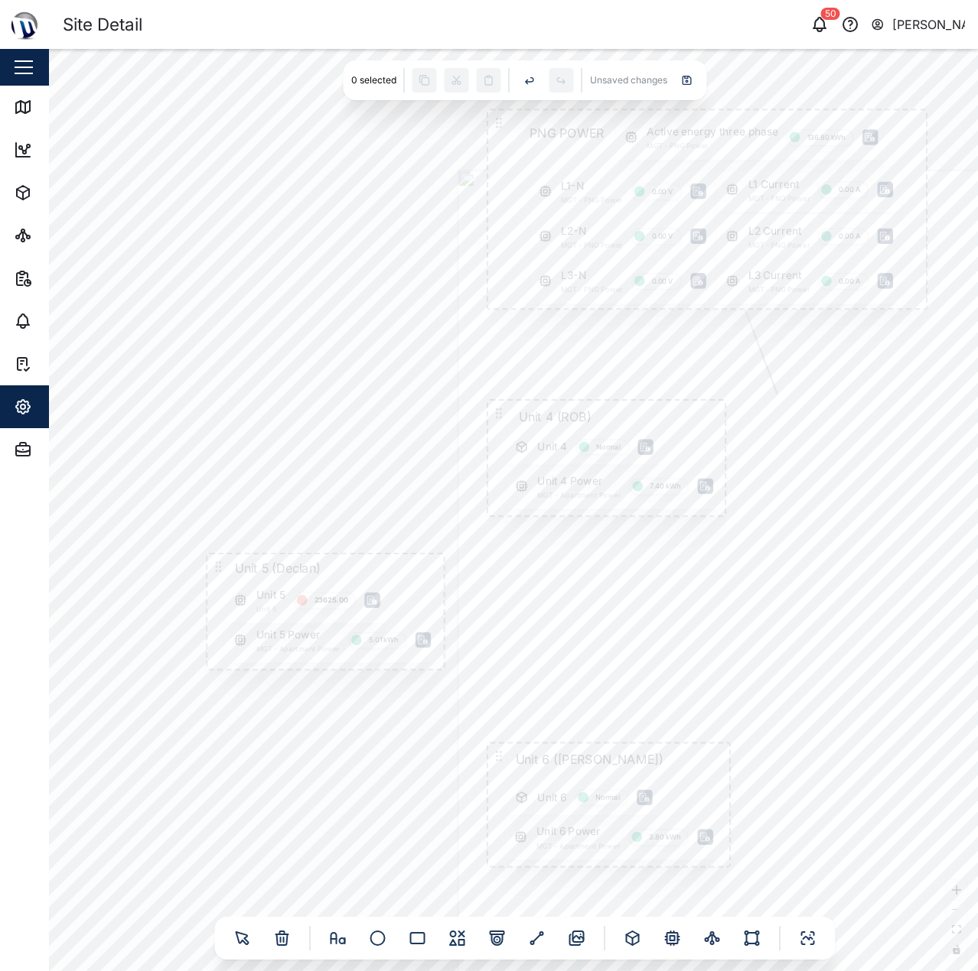
drag, startPoint x: 466, startPoint y: 552, endPoint x: 336, endPoint y: 425, distance: 181.2
click at [344, 431] on div "Gate Position Closed PNG POWER L1 Current MGT - PNG Power 0.00 A L1-N MGT - PNG…" at bounding box center [513, 510] width 929 height 923
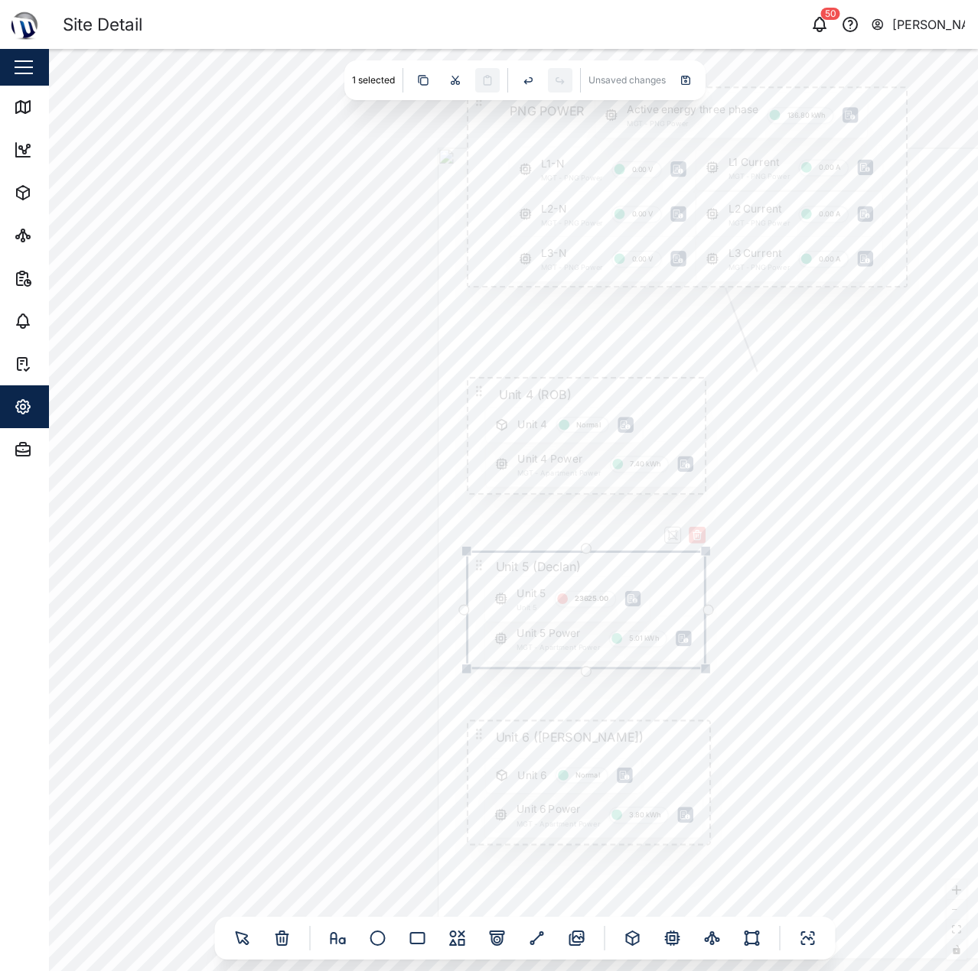
drag, startPoint x: 197, startPoint y: 547, endPoint x: 480, endPoint y: 568, distance: 283.8
click at [480, 568] on icon at bounding box center [479, 565] width 14 height 14
click at [296, 543] on div "Gate Position Closed PNG POWER L1 Current MGT - PNG Power 0.00 A L1-N MGT - PNG…" at bounding box center [513, 510] width 929 height 923
drag, startPoint x: 279, startPoint y: 558, endPoint x: 120, endPoint y: 493, distance: 171.6
click at [133, 517] on div "Gate Position Closed PNG POWER L1 Current MGT - PNG Power 0.00 A L1-N MGT - PNG…" at bounding box center [513, 510] width 929 height 923
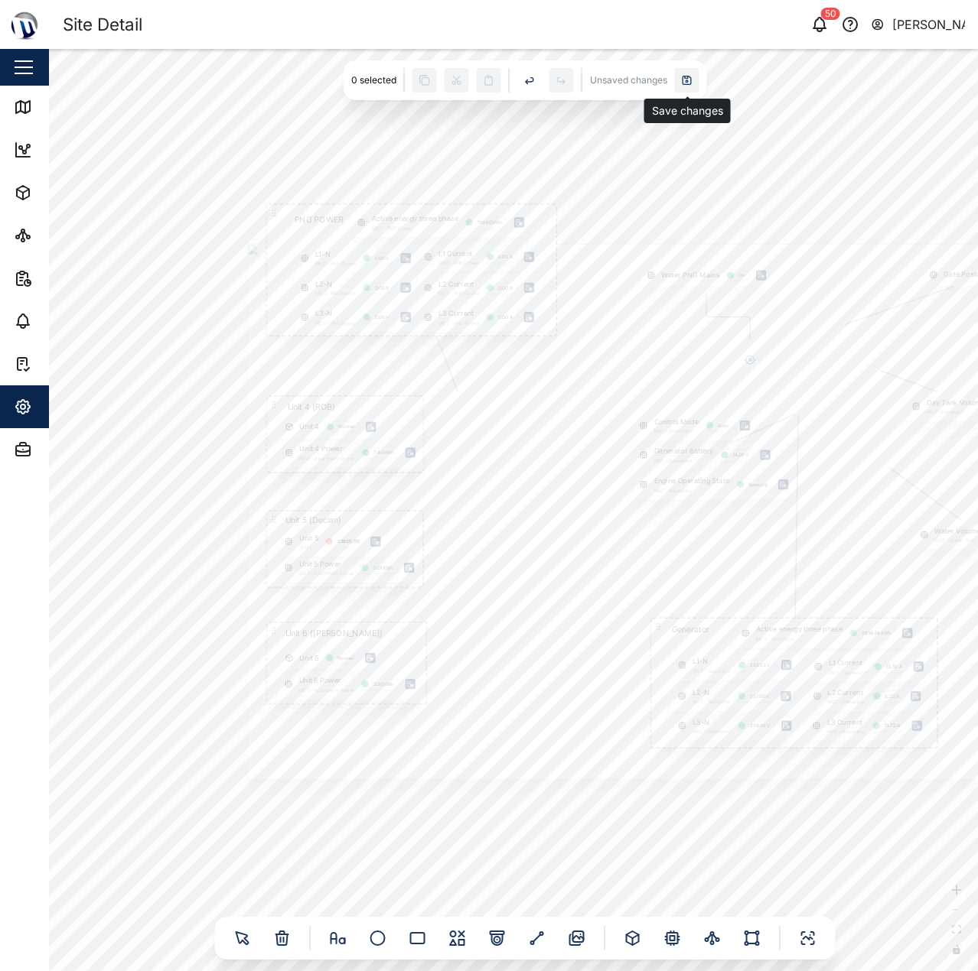
click at [682, 76] on icon at bounding box center [687, 80] width 12 height 12
click at [539, 146] on div "Gate Position Closed PNG POWER L1 Current MGT - PNG Power 0.00 A L1-N MGT - PNG…" at bounding box center [513, 510] width 929 height 923
click at [9, 245] on link "Sites" at bounding box center [99, 235] width 199 height 43
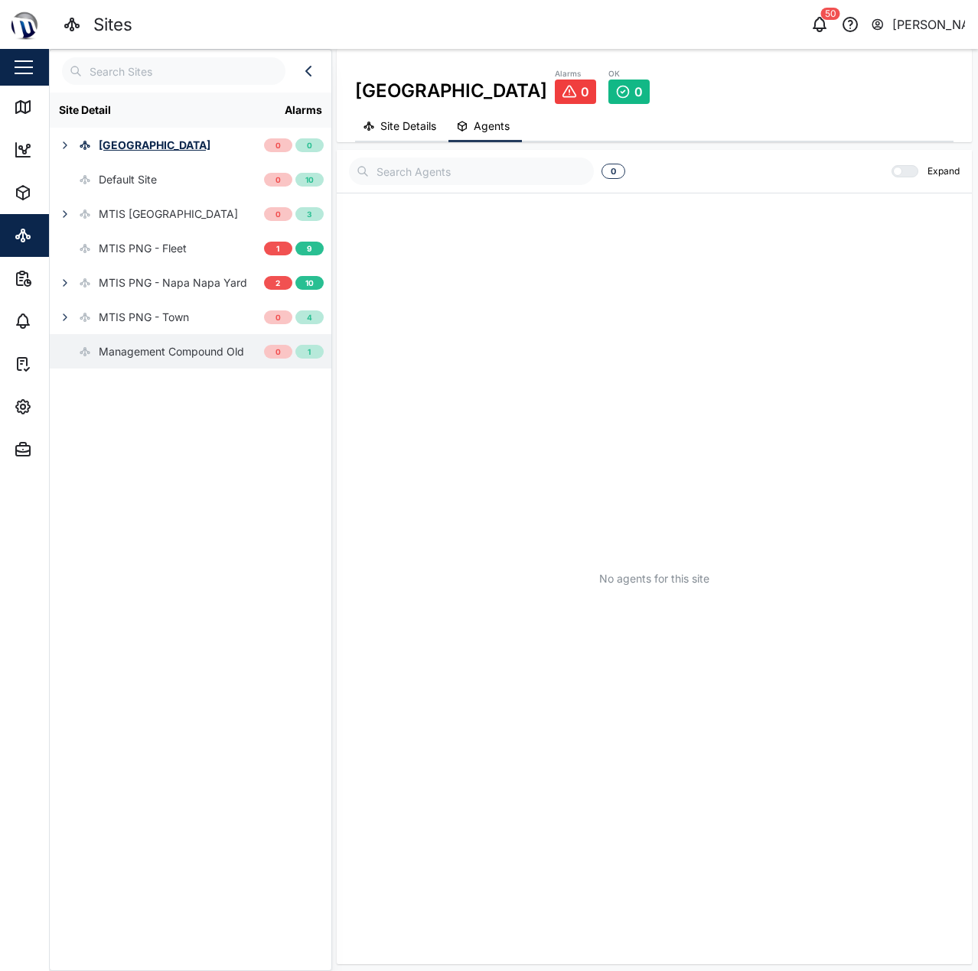
click at [145, 361] on div "Management Compound Old" at bounding box center [147, 351] width 194 height 34
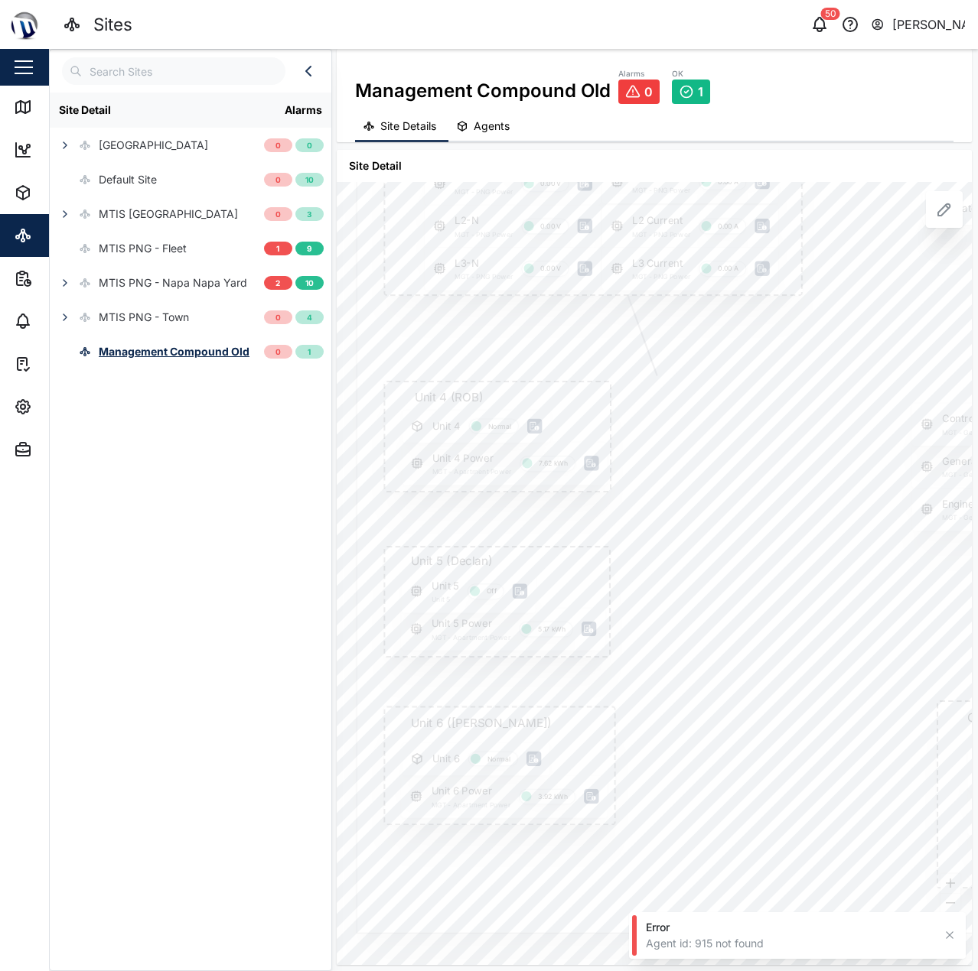
drag, startPoint x: 567, startPoint y: 465, endPoint x: 688, endPoint y: 302, distance: 203.3
click at [688, 302] on div at bounding box center [933, 548] width 1154 height 771
click at [130, 434] on div "Site Detail Alarms Coral Seas Hotel 0 0 Default Site 0 10 MTIS Brisbane 0 3 MTI…" at bounding box center [190, 528] width 281 height 870
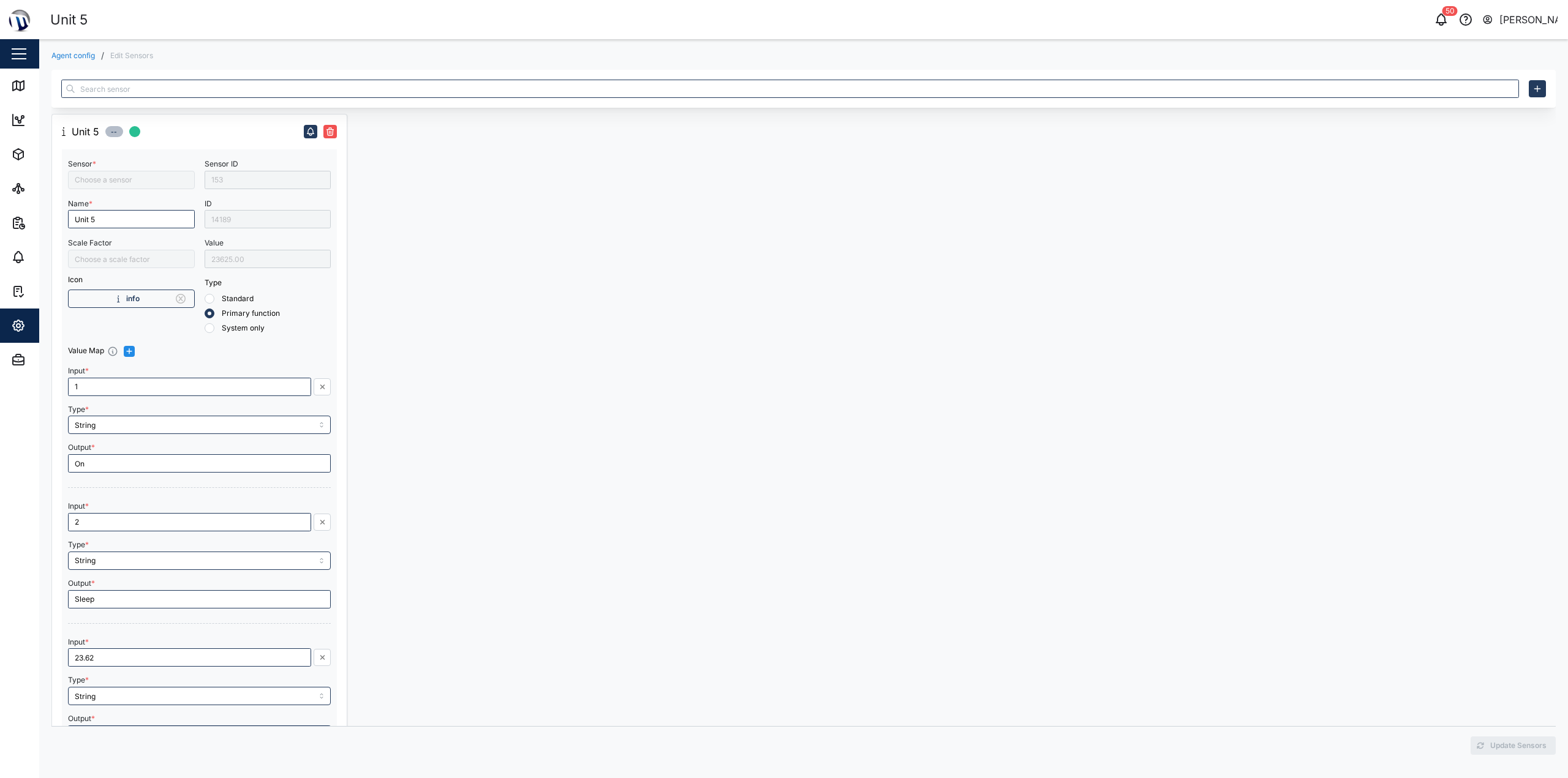
type input "Power Status"
type input "/1000"
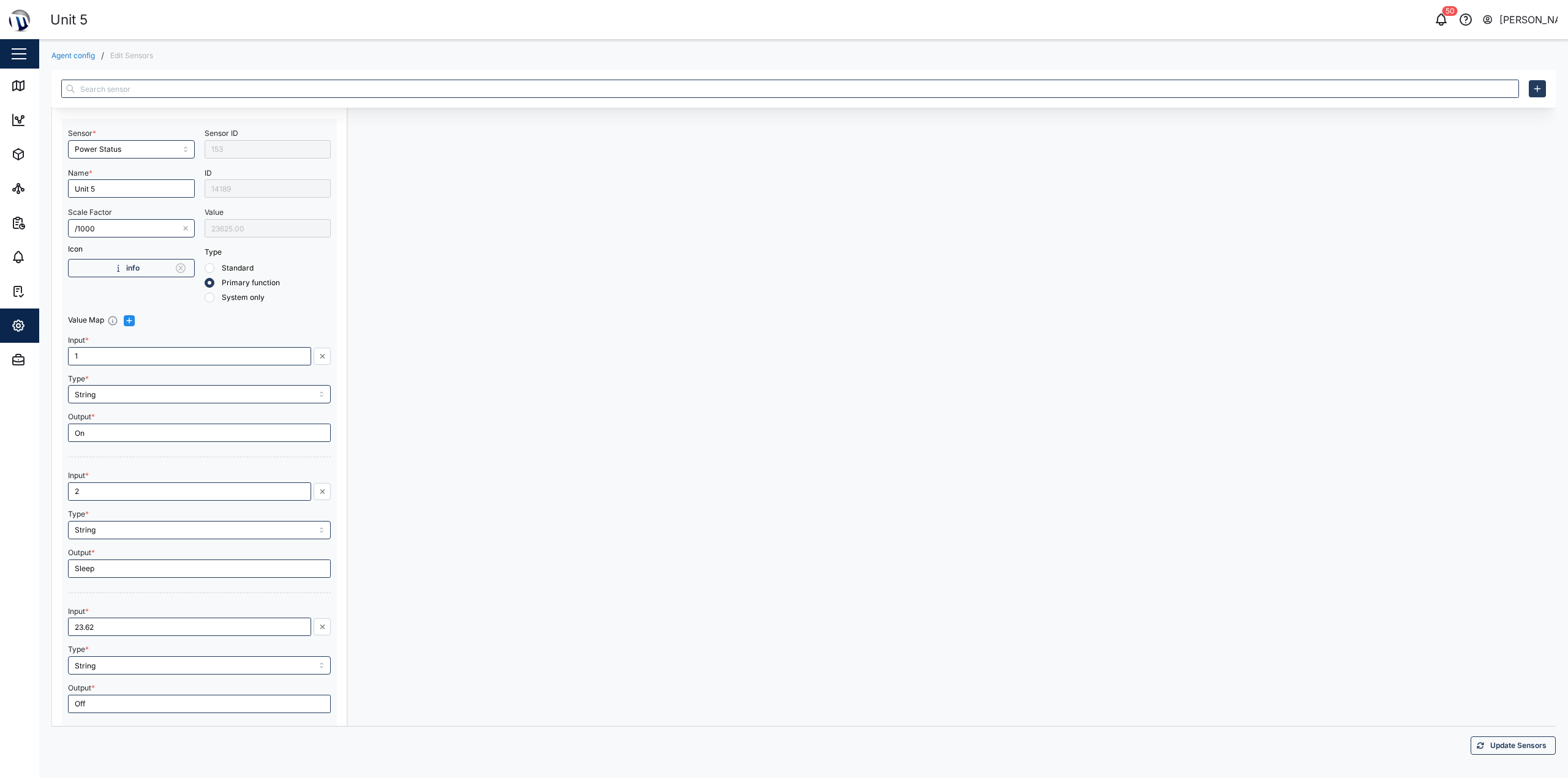
scroll to position [61, 0]
click at [452, 239] on div at bounding box center [501, 387] width 296 height 667
click at [129, 606] on input "23.62" at bounding box center [190, 596] width 243 height 18
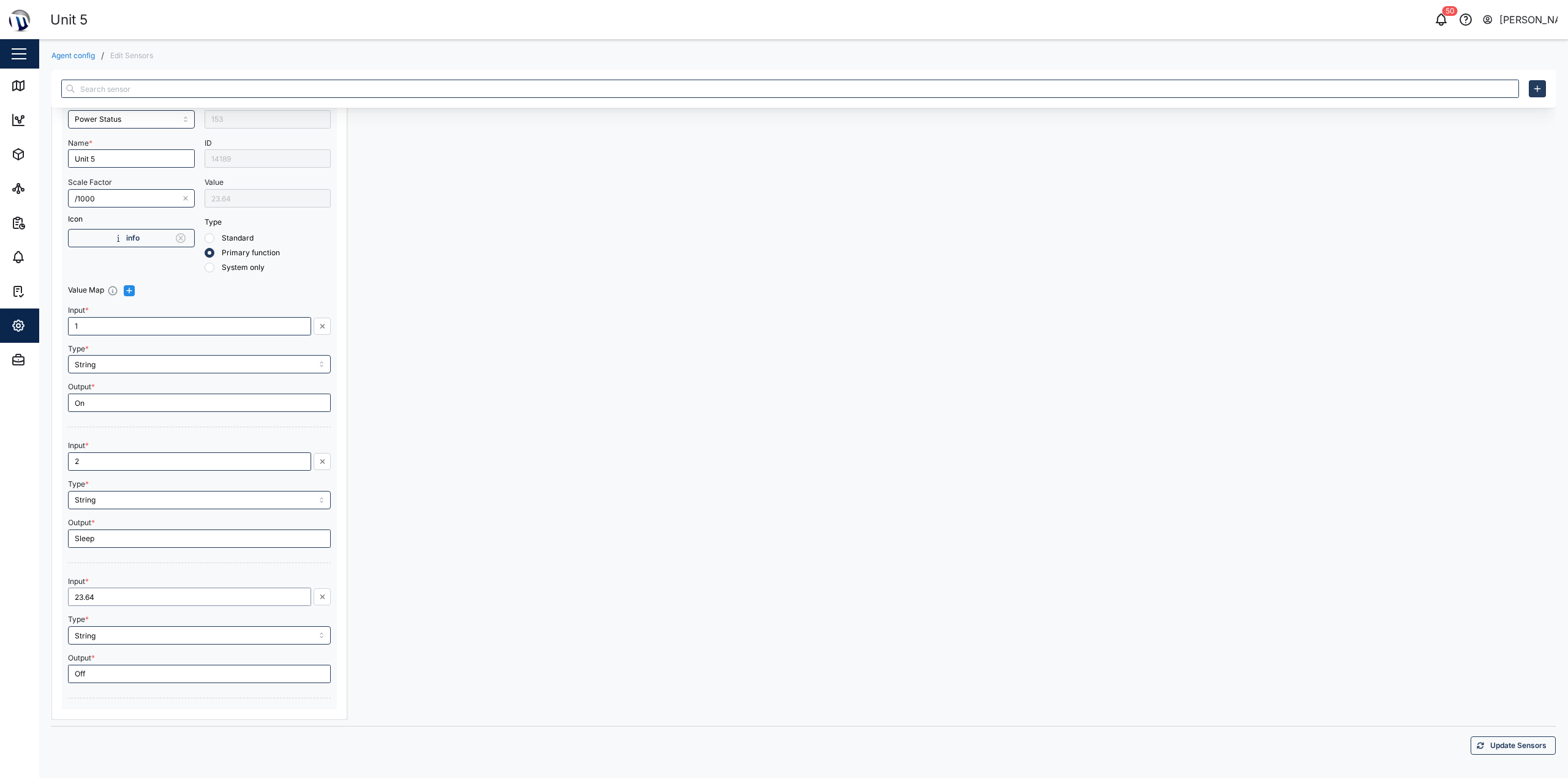
type input "23.64"
click at [551, 517] on div at bounding box center [501, 387] width 296 height 667
click at [1482, 741] on div "Update Sensors" at bounding box center [1511, 745] width 70 height 17
type input "Off"
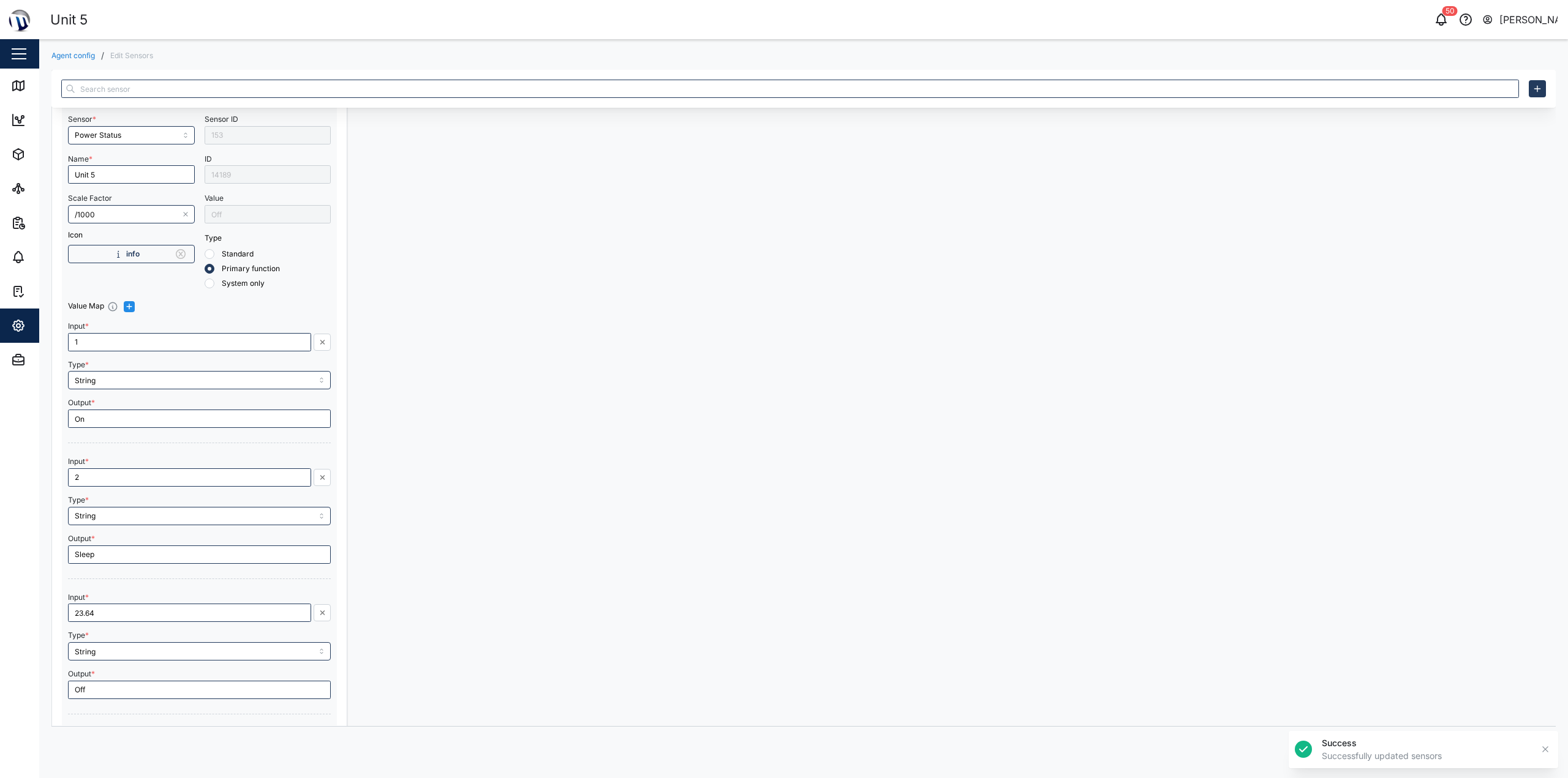
scroll to position [0, 0]
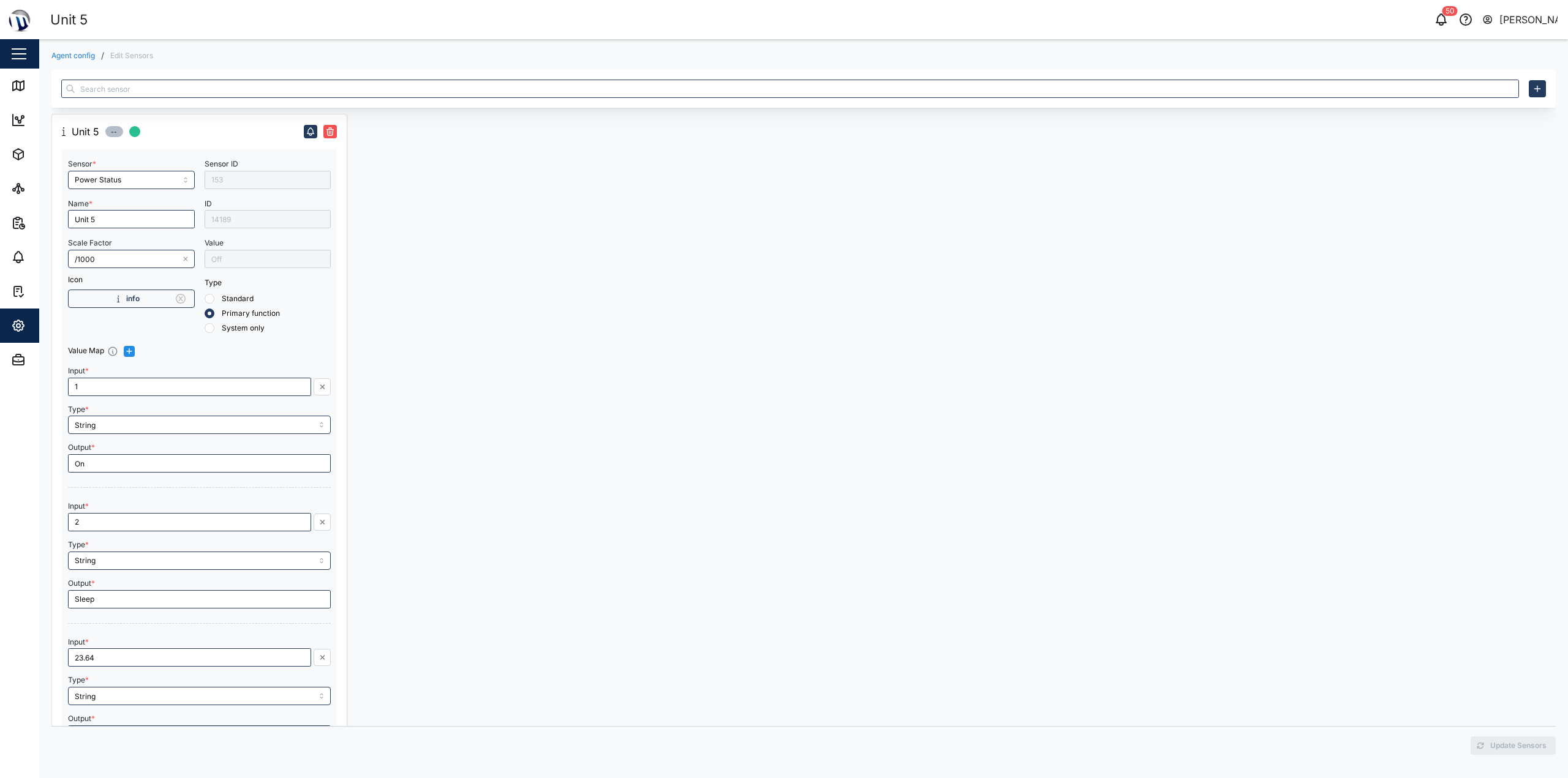
click at [81, 56] on link "Agent config" at bounding box center [73, 55] width 43 height 7
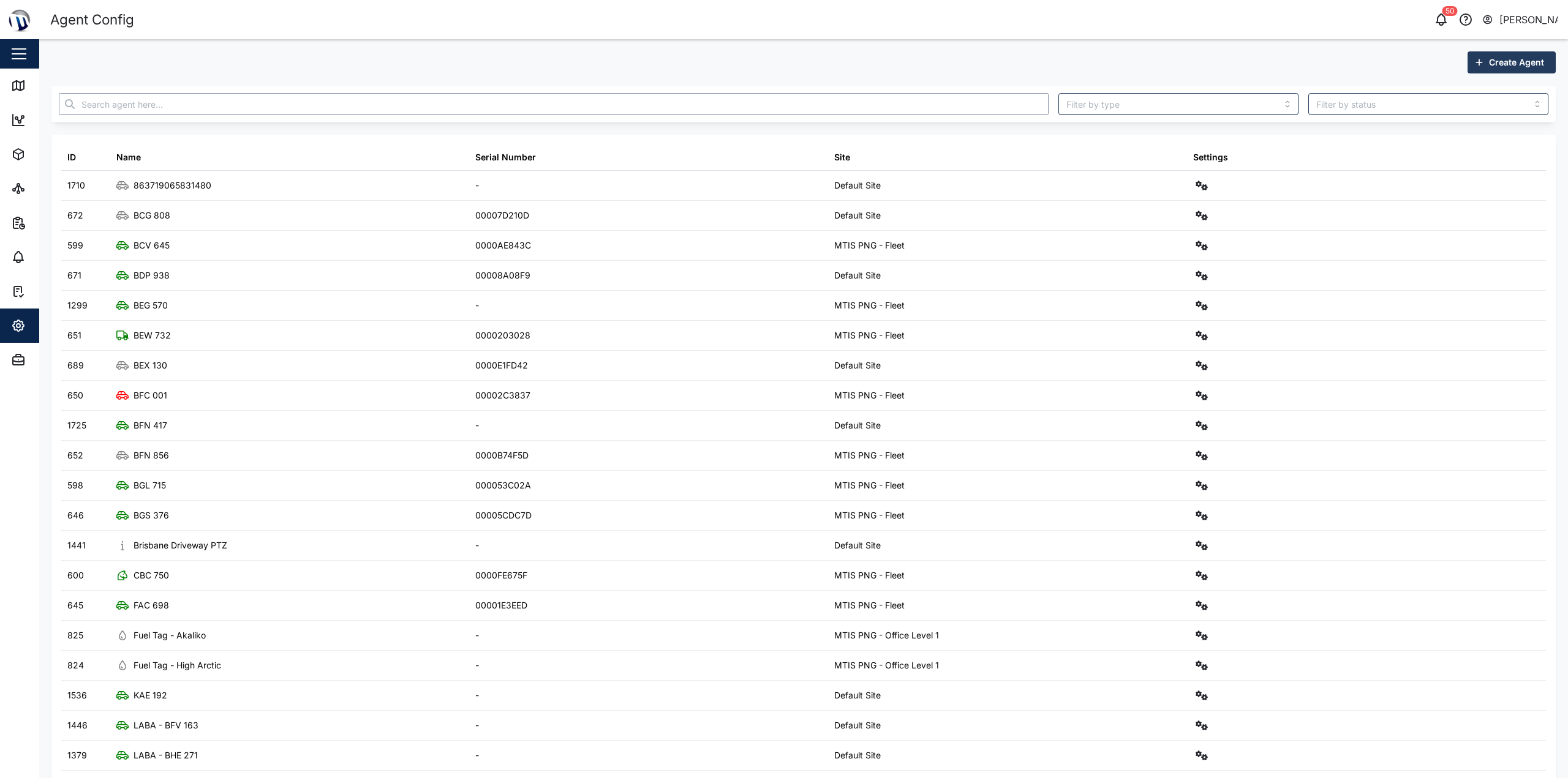
click at [142, 101] on input "text" at bounding box center [553, 104] width 990 height 22
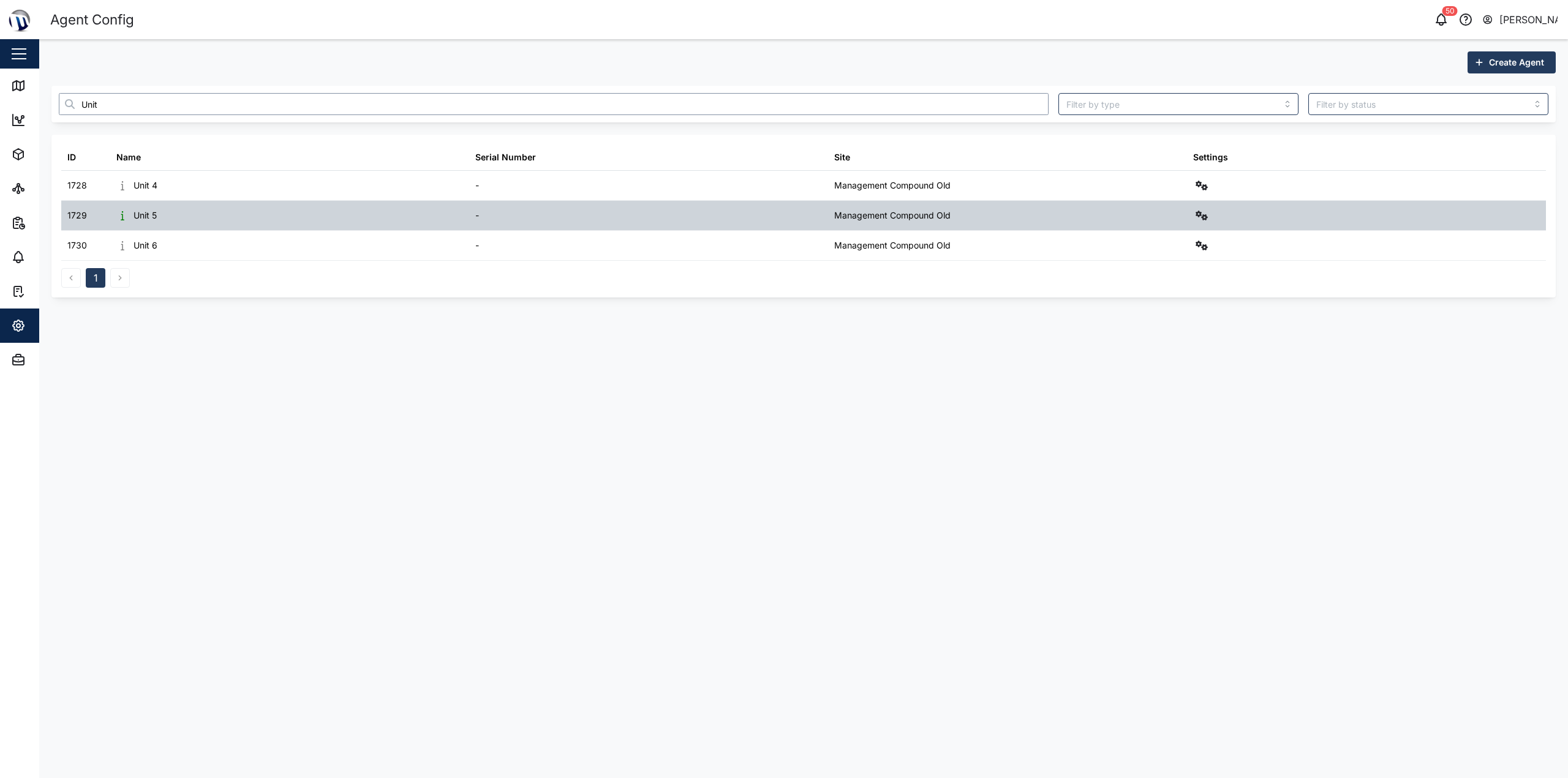
type input "Unit"
click at [1208, 215] on icon "button" at bounding box center [1201, 215] width 12 height 10
click at [1156, 367] on div "Alarms" at bounding box center [1156, 372] width 86 height 14
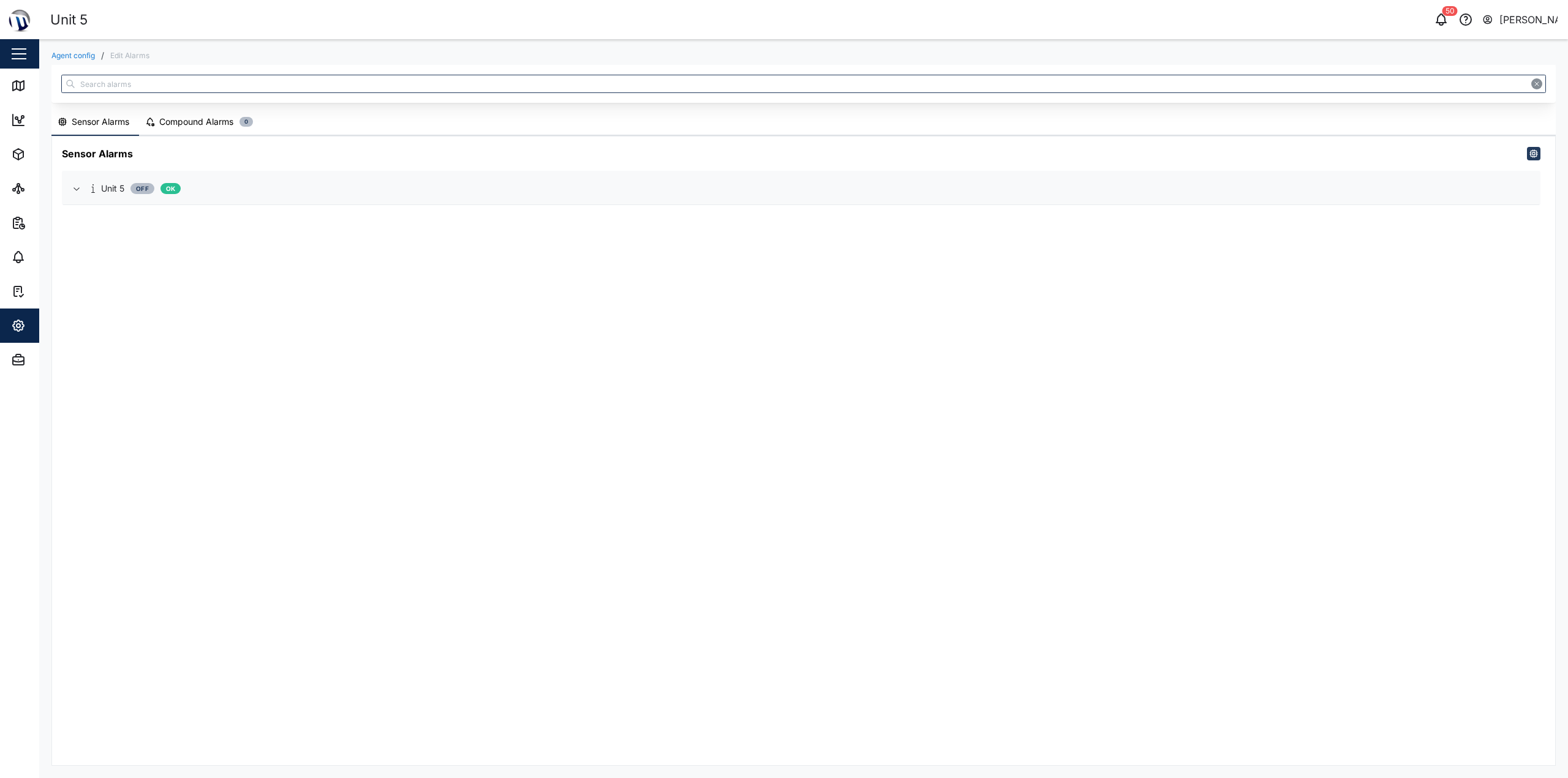
click at [171, 194] on div "Unit 5 Off OK" at bounding box center [810, 188] width 1438 height 14
drag, startPoint x: 212, startPoint y: 262, endPoint x: 219, endPoint y: 265, distance: 7.6
click at [212, 260] on span "New Alarm" at bounding box center [810, 251] width 1417 height 36
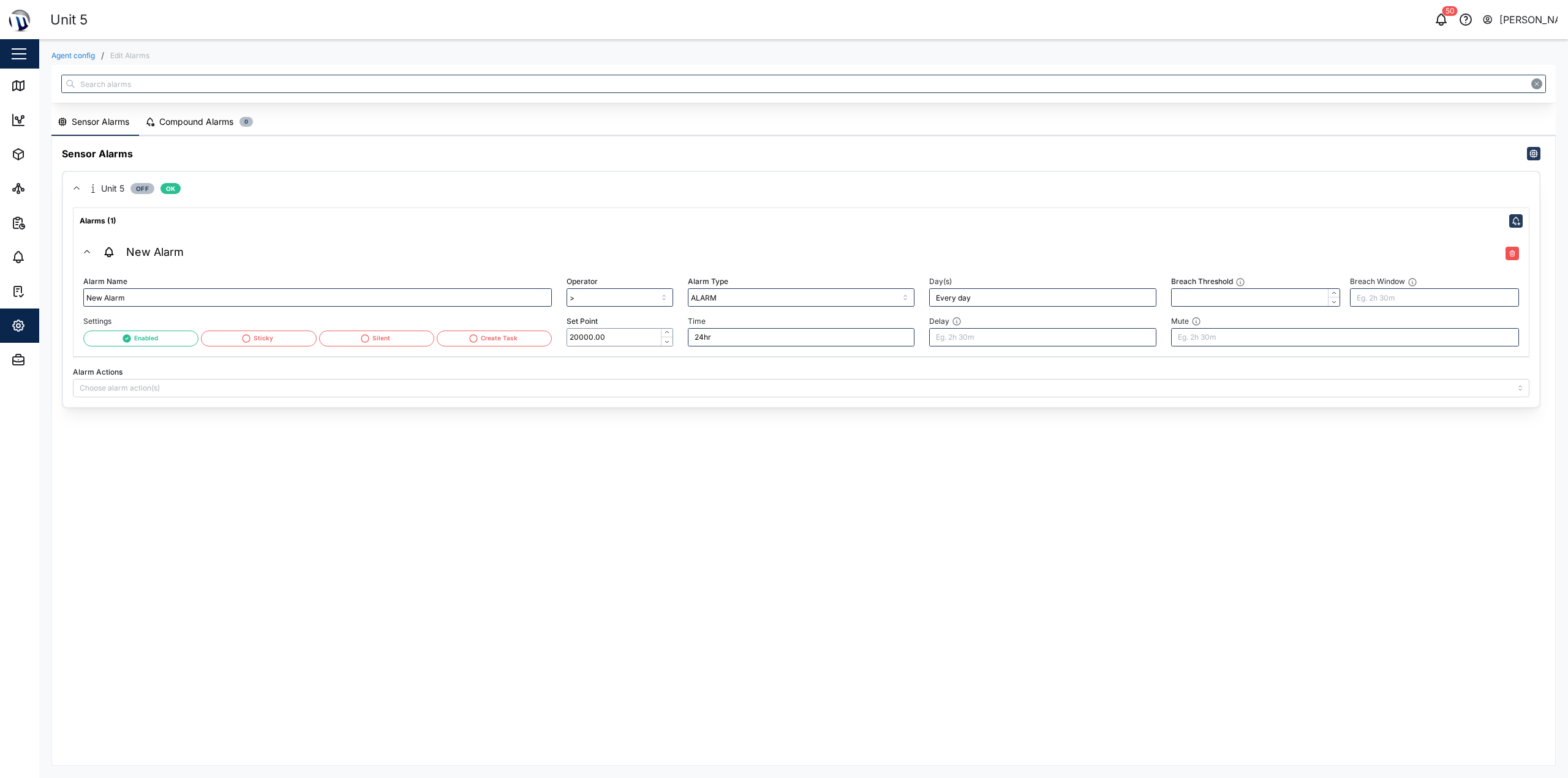
drag, startPoint x: 629, startPoint y: 335, endPoint x: 482, endPoint y: 337, distance: 147.0
click at [479, 337] on div "Alarm Name New Alarm Settings Enabled Sticky Silent Create Task Operator > Set …" at bounding box center [801, 310] width 1450 height 88
type input "1.00"
click at [720, 423] on div "Sensor Alarms Unit 5 Off OK Alarms (1) New Alarm Alarm Name New Alarm Settings …" at bounding box center [803, 451] width 1503 height 629
click at [1494, 249] on button "button" at bounding box center [1496, 253] width 14 height 14
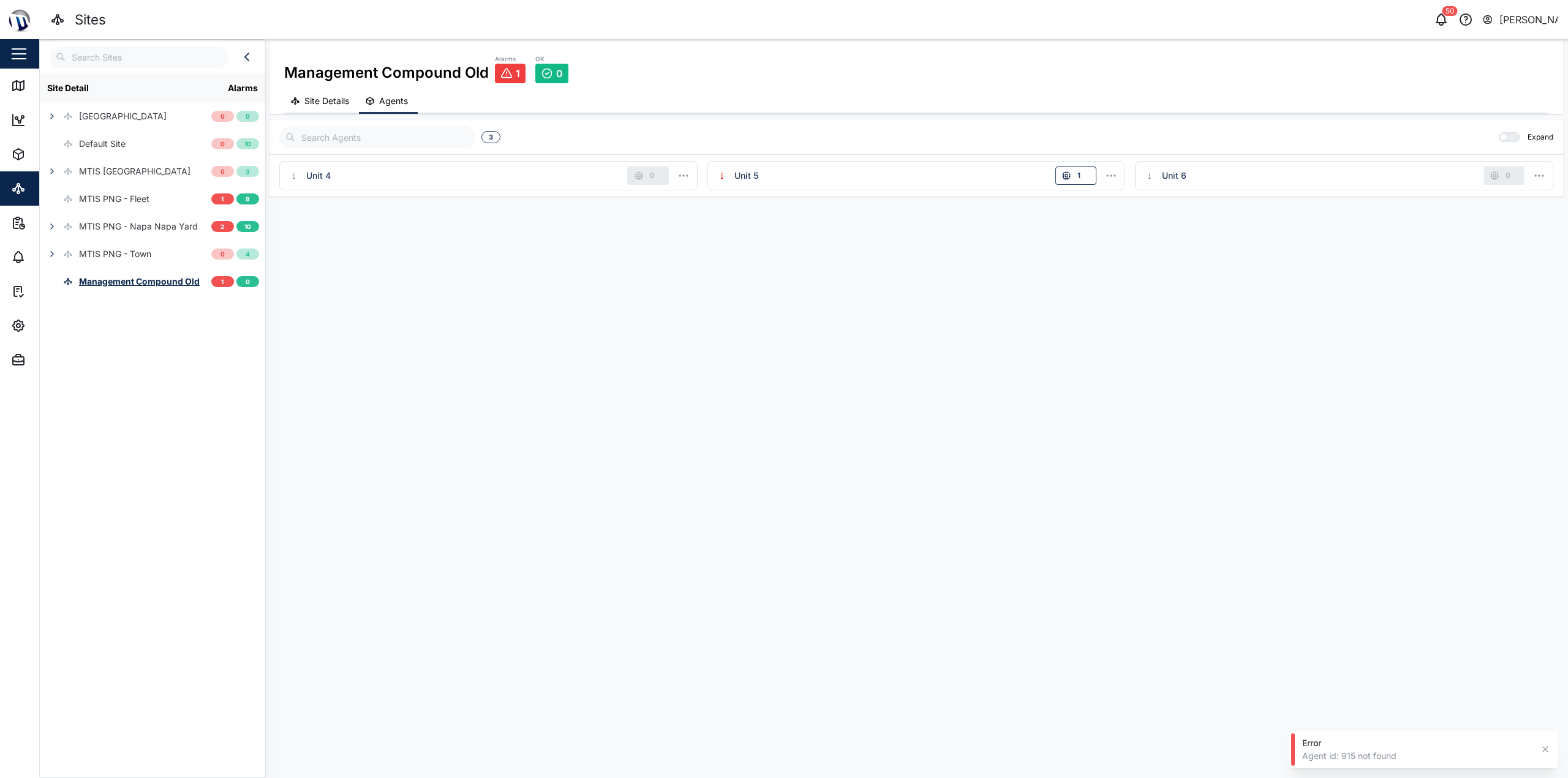
click at [324, 105] on span "Site Details" at bounding box center [327, 101] width 45 height 9
drag, startPoint x: 486, startPoint y: 221, endPoint x: 788, endPoint y: 266, distance: 305.3
click at [782, 266] on div at bounding box center [699, 337] width 424 height 283
drag, startPoint x: 750, startPoint y: 261, endPoint x: 694, endPoint y: 285, distance: 60.9
click at [694, 292] on div at bounding box center [774, 516] width 974 height 650
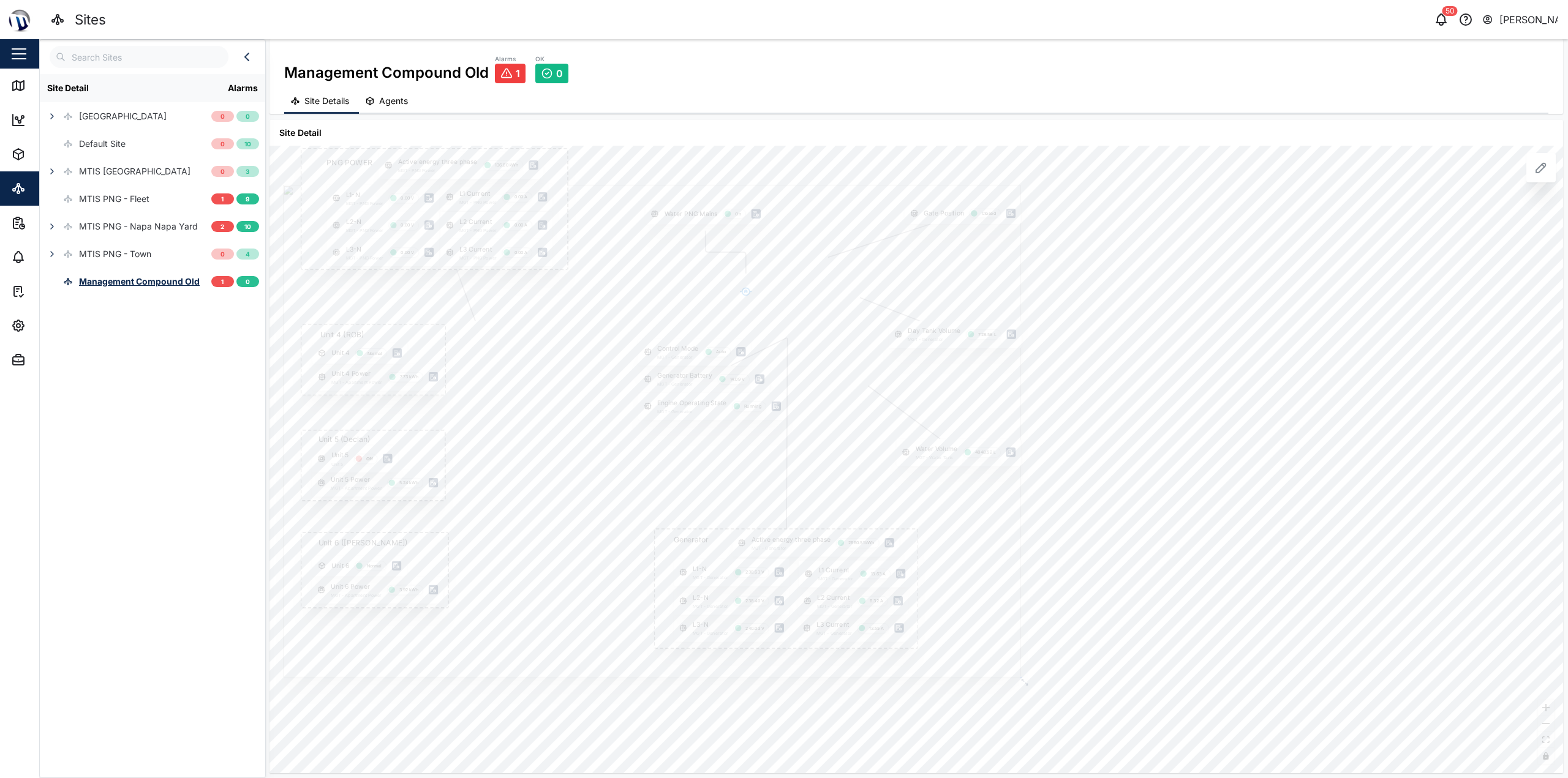
drag, startPoint x: 685, startPoint y: 283, endPoint x: 589, endPoint y: 257, distance: 99.5
click at [589, 257] on div at bounding box center [652, 431] width 738 height 492
